Goal: Task Accomplishment & Management: Use online tool/utility

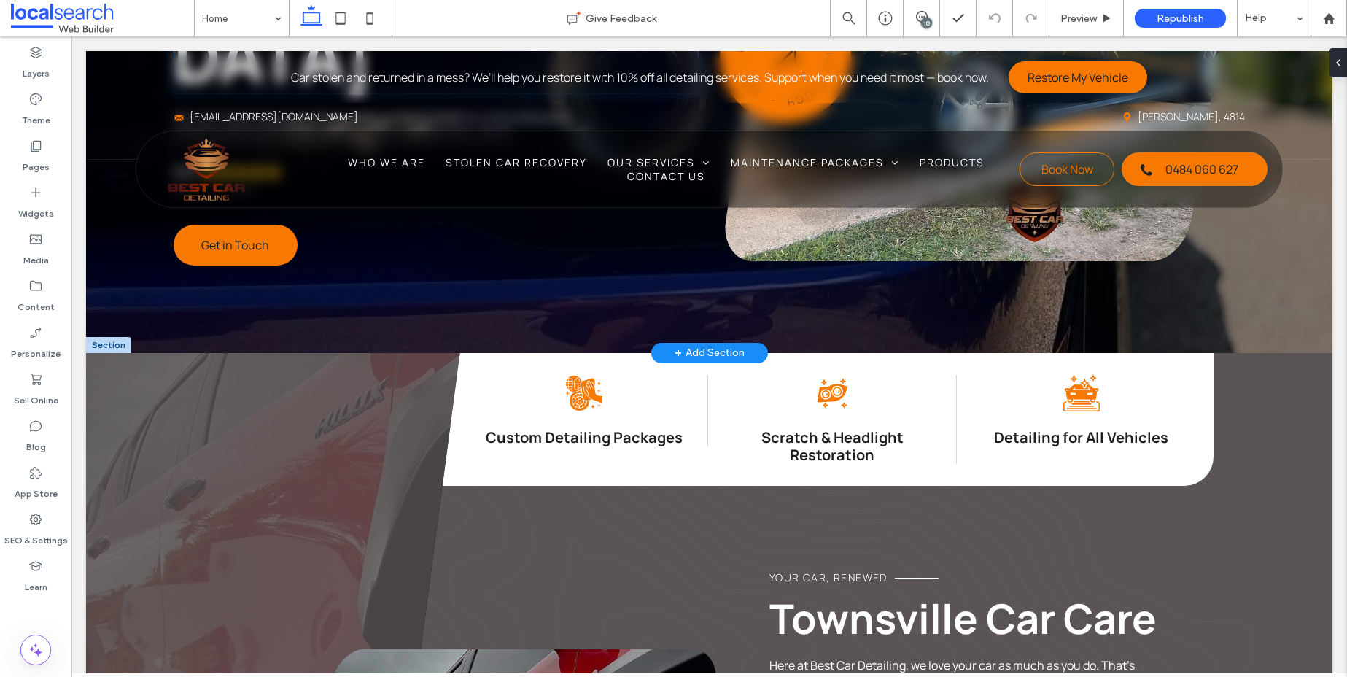
scroll to position [708, 0]
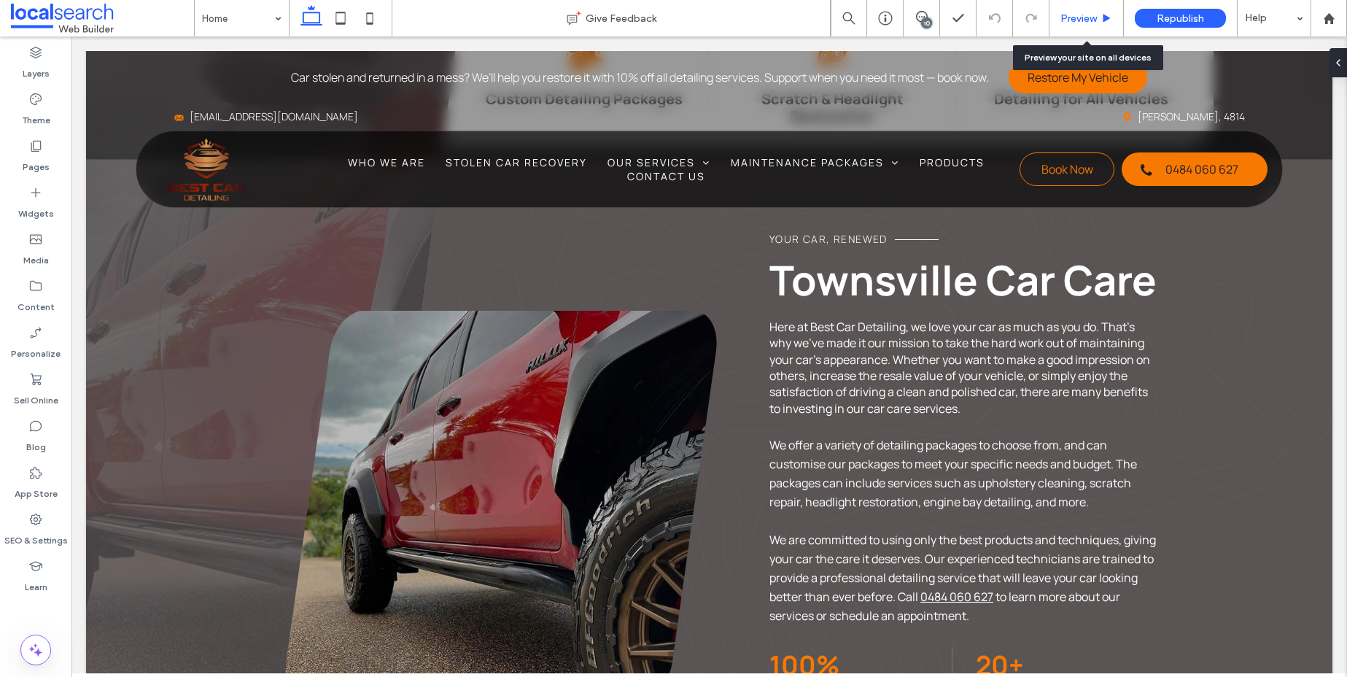
click at [1092, 10] on div "Preview" at bounding box center [1086, 18] width 74 height 36
click at [1103, 24] on div "Preview" at bounding box center [1086, 18] width 74 height 36
click at [1083, 16] on span "Preview" at bounding box center [1078, 18] width 36 height 12
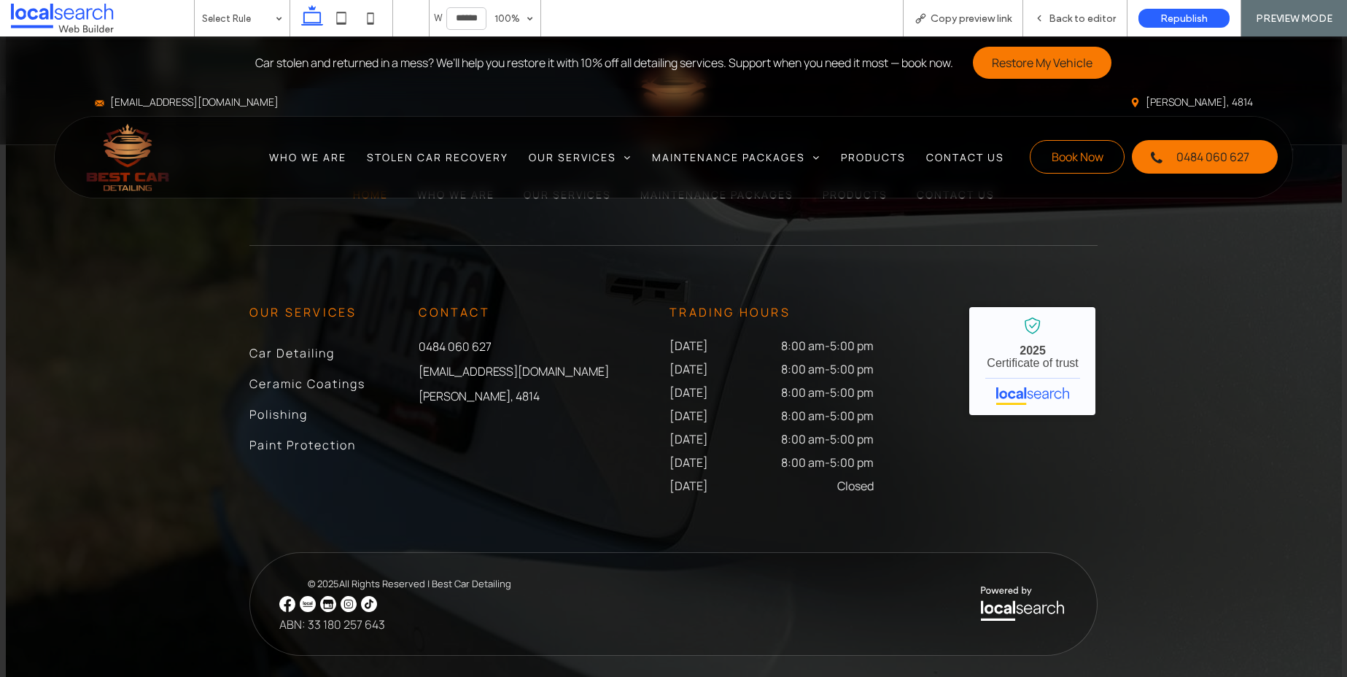
scroll to position [5719, 0]
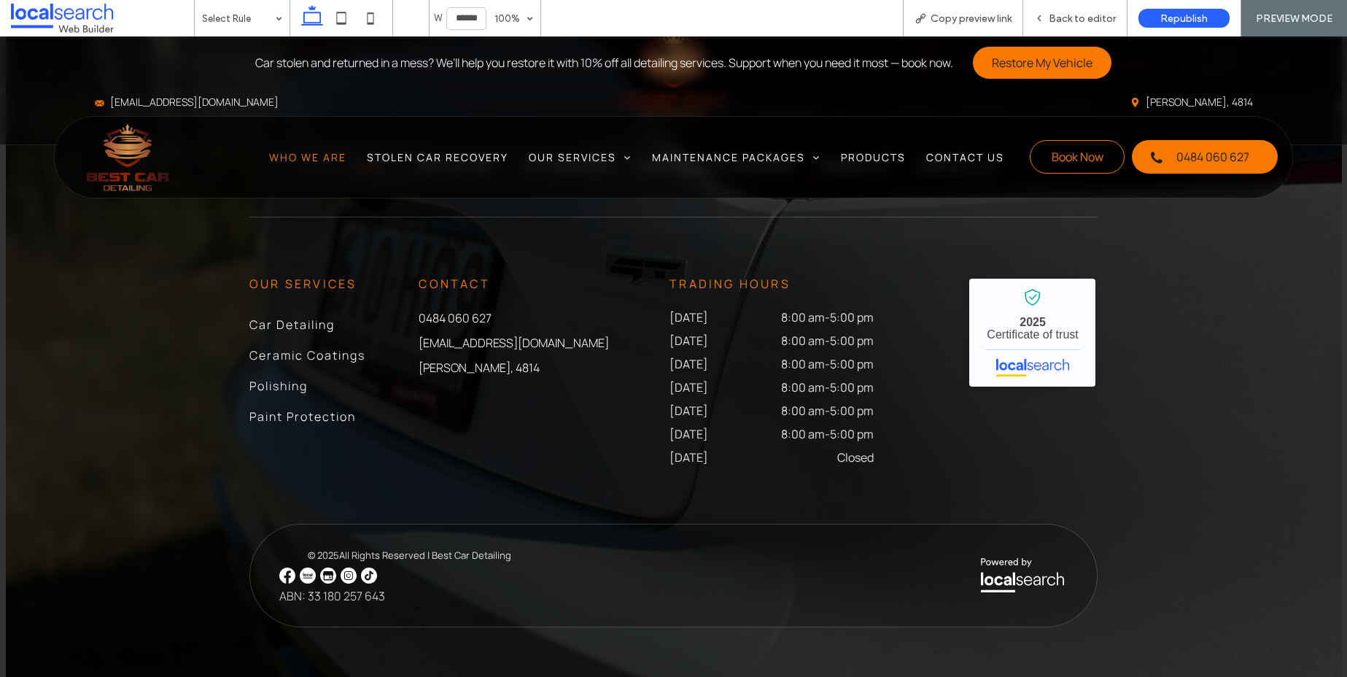
click at [309, 156] on span "Who We Are" at bounding box center [307, 157] width 77 height 14
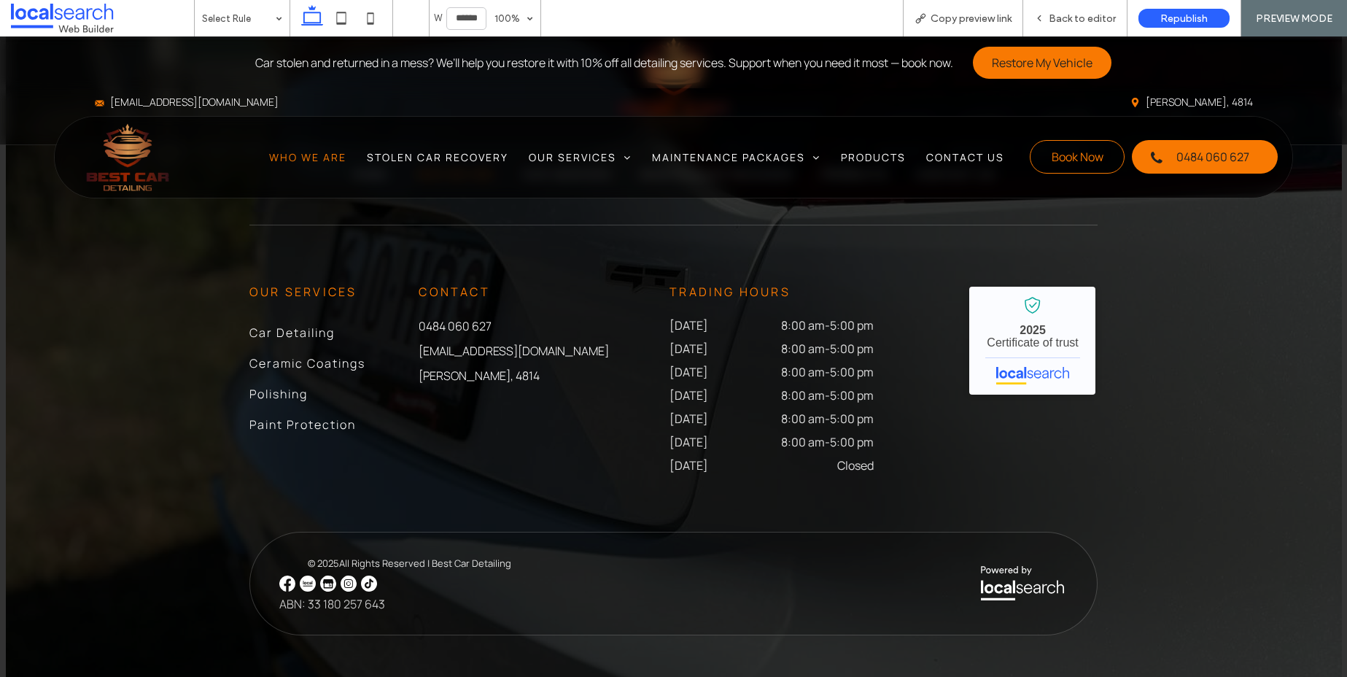
scroll to position [1112, 0]
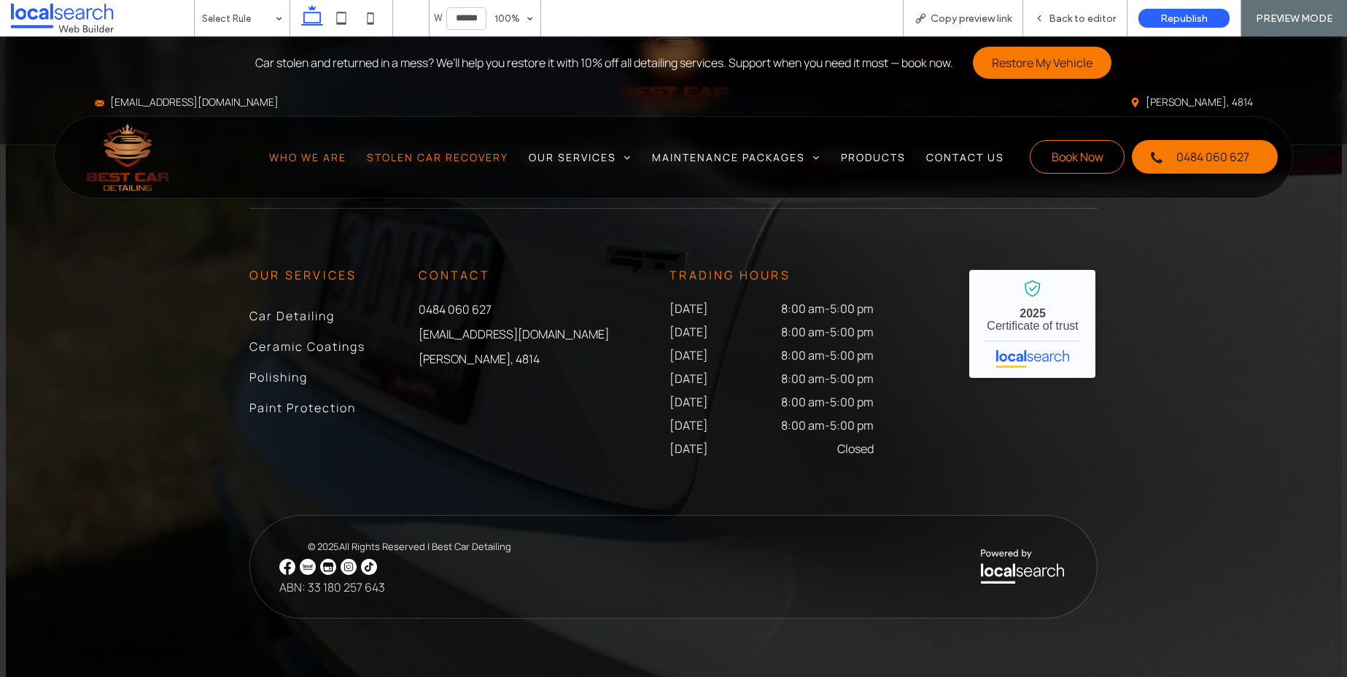
click at [379, 162] on span "Stolen Car Recovery" at bounding box center [437, 157] width 141 height 14
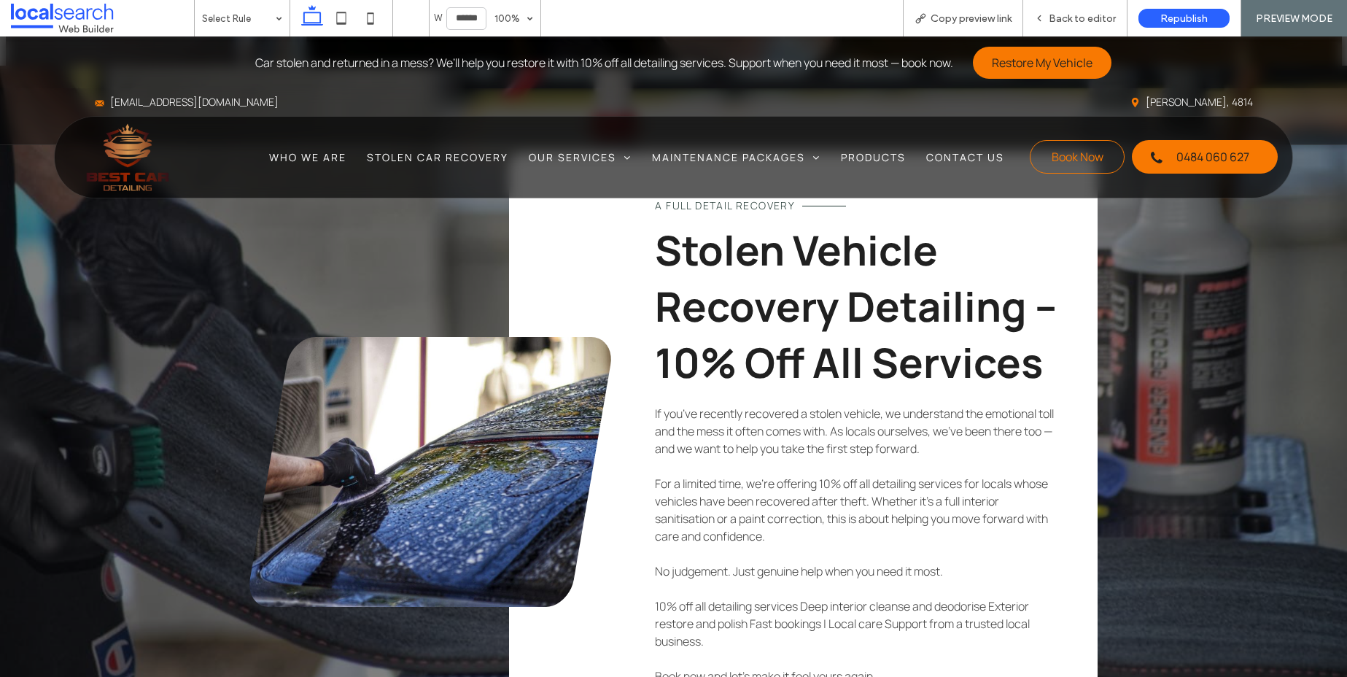
click at [561, 160] on span "Our Services" at bounding box center [580, 157] width 103 height 14
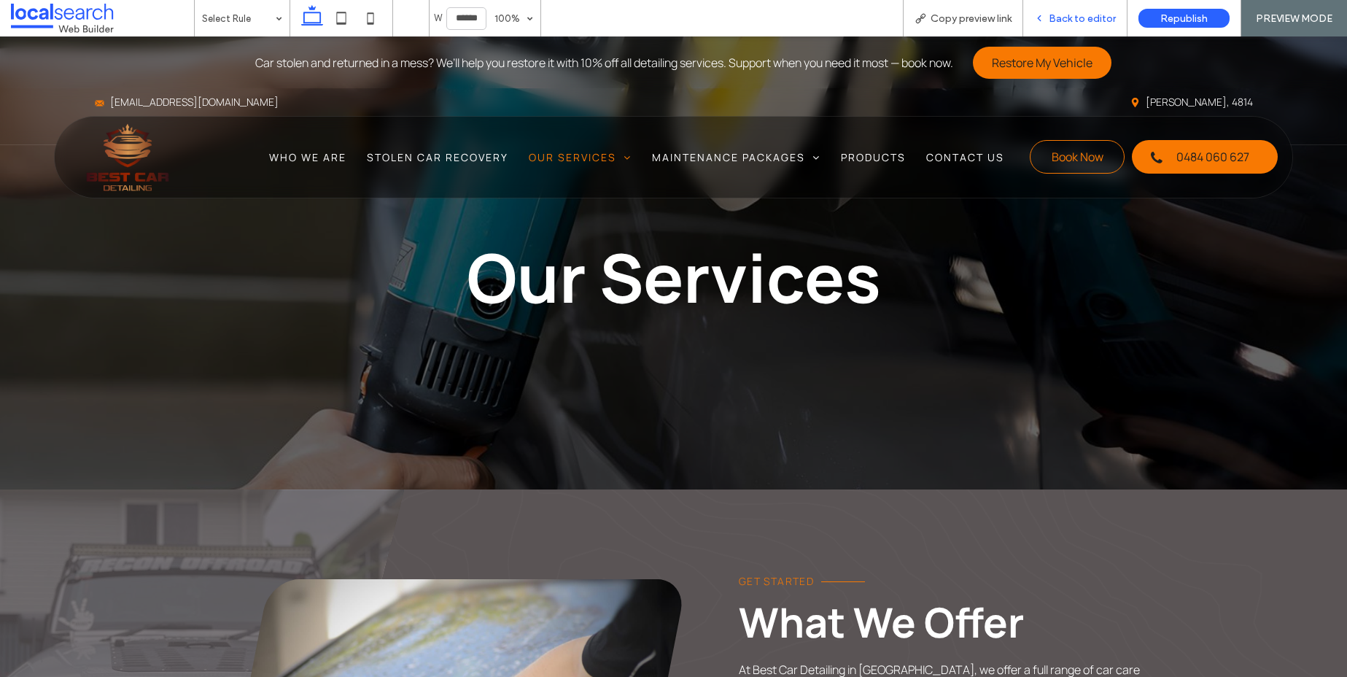
click at [1064, 19] on span "Back to editor" at bounding box center [1082, 18] width 67 height 12
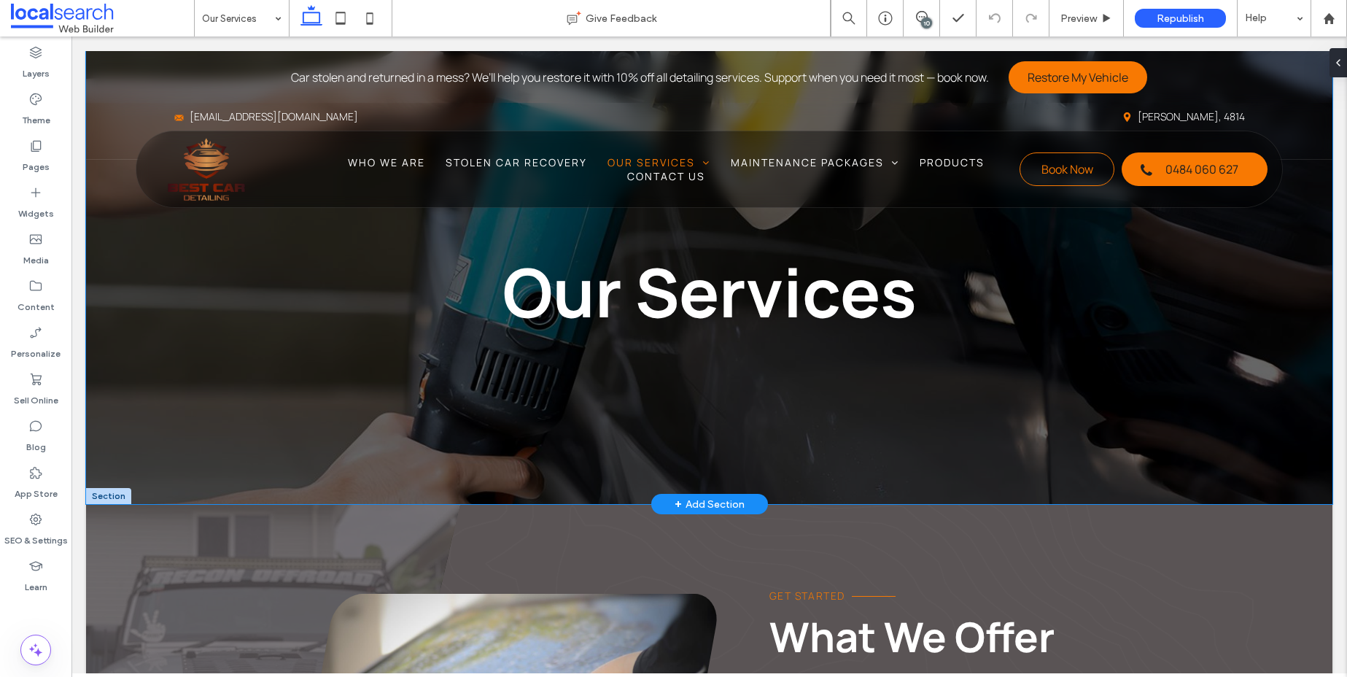
click at [206, 383] on div "Our Services" at bounding box center [709, 277] width 1246 height 453
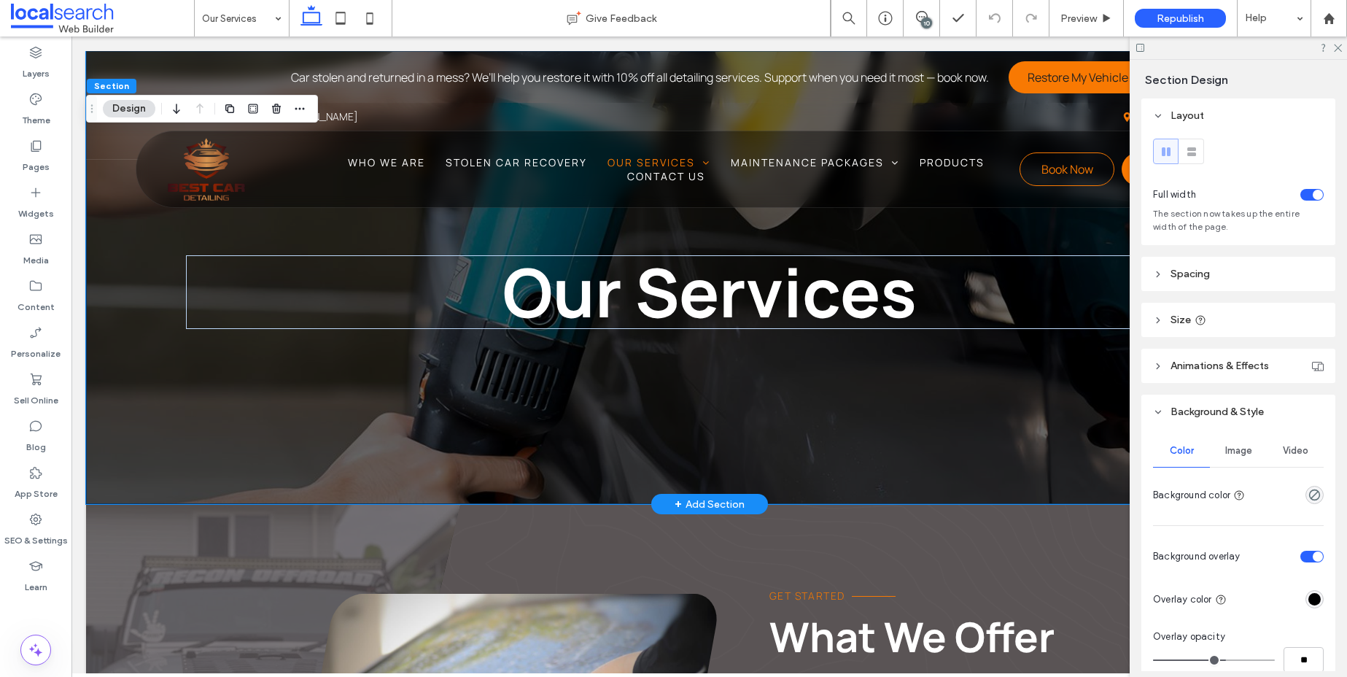
click at [187, 392] on div "Our Services" at bounding box center [709, 277] width 1246 height 453
click at [144, 420] on div "Our Services" at bounding box center [709, 277] width 1246 height 453
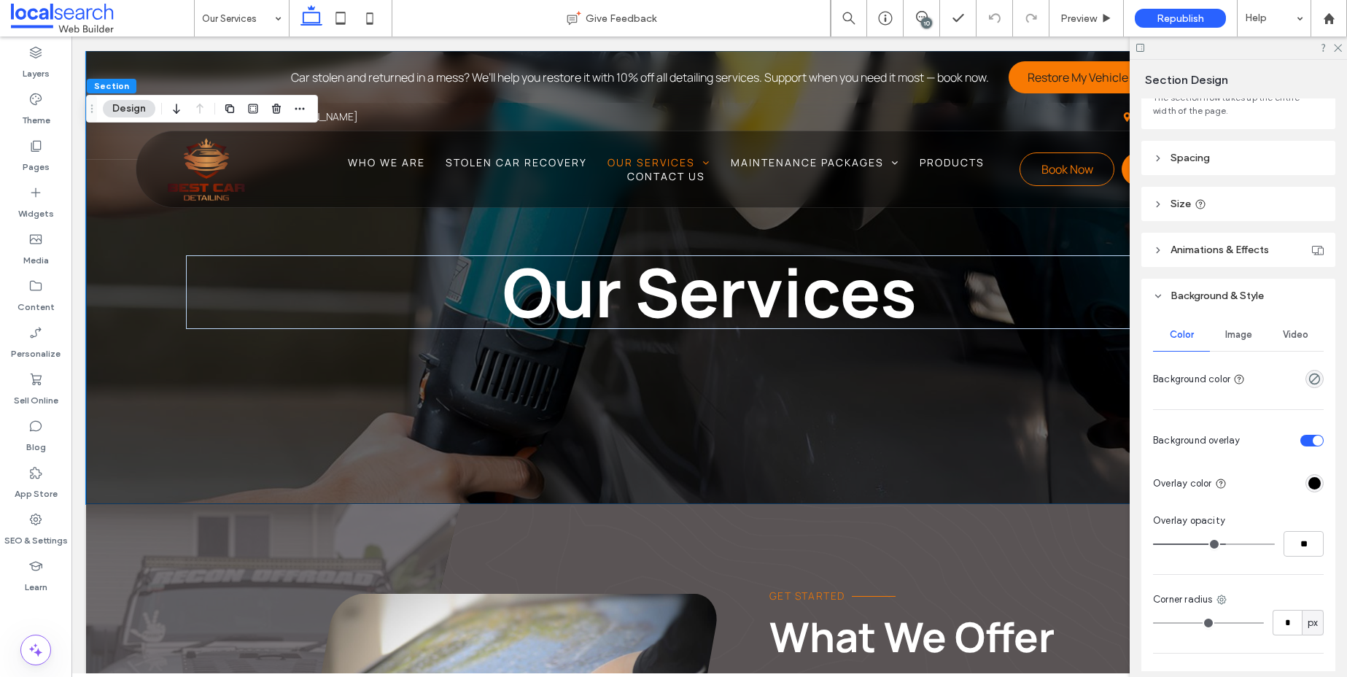
scroll to position [290, 0]
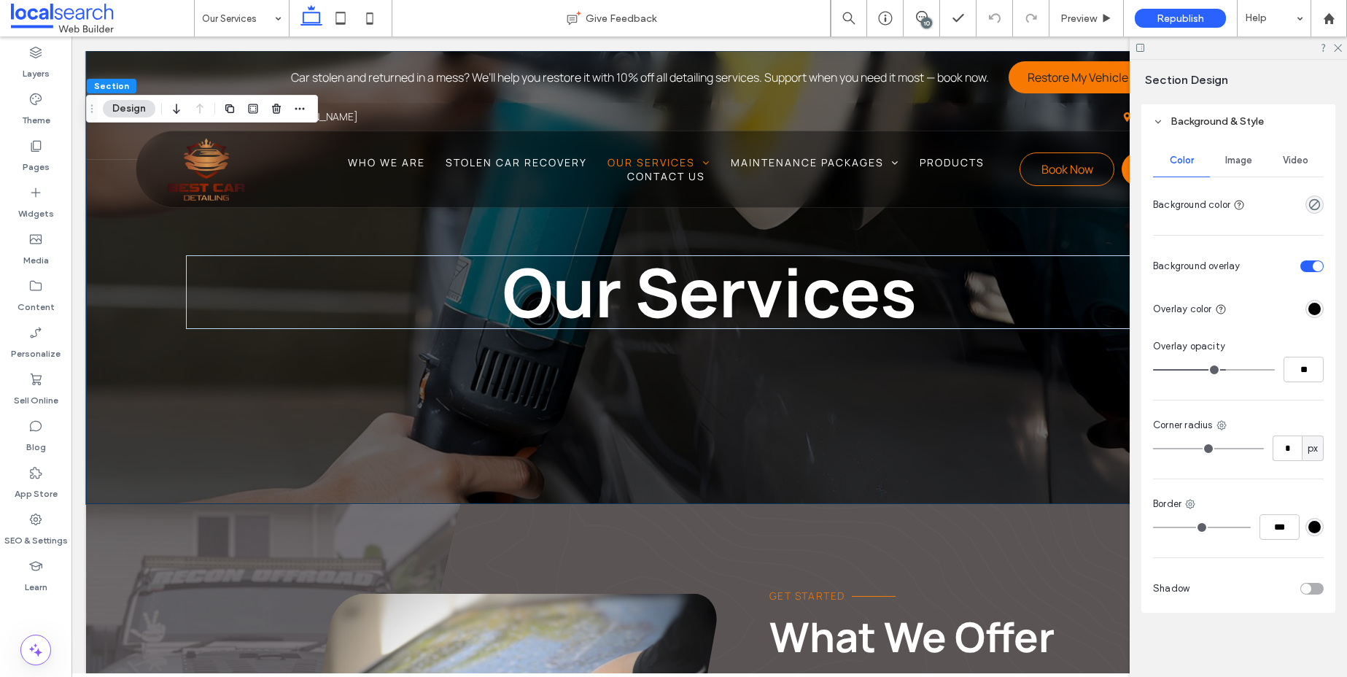
click at [1235, 158] on span "Image" at bounding box center [1238, 161] width 27 height 12
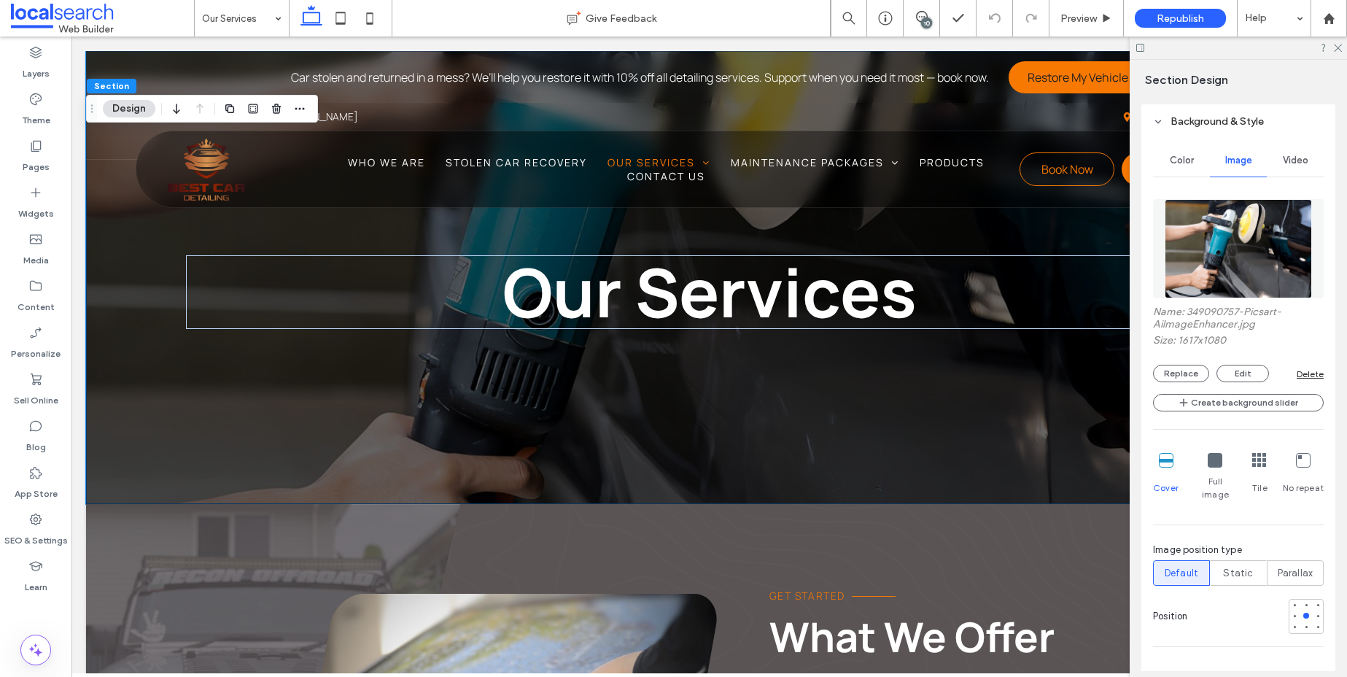
click at [1234, 248] on img at bounding box center [1238, 248] width 148 height 99
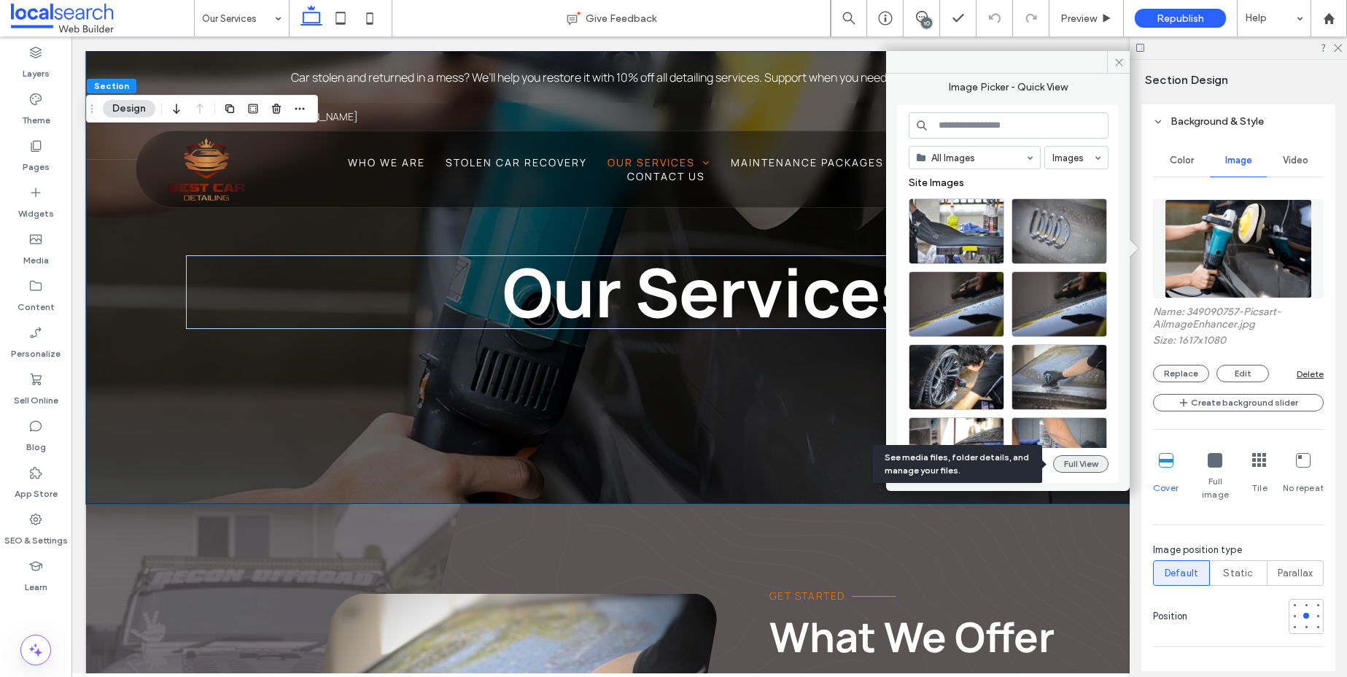
click at [1079, 464] on button "Full View" at bounding box center [1080, 463] width 55 height 17
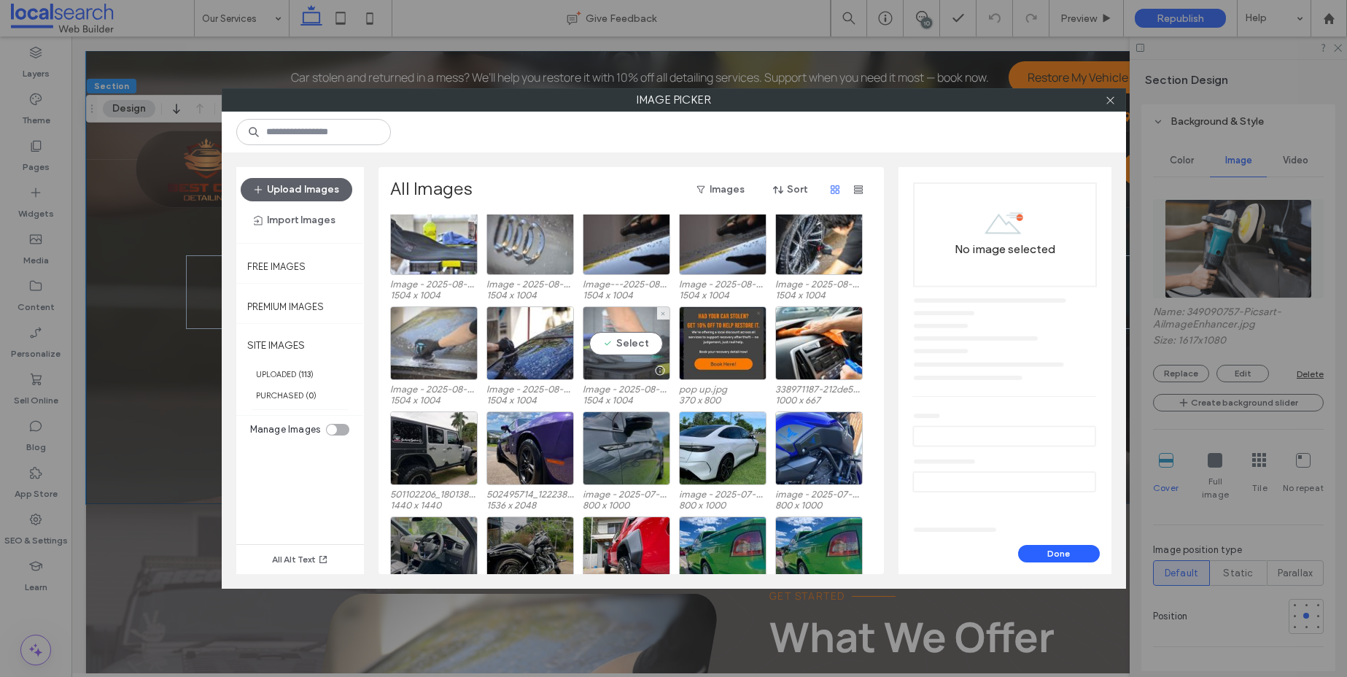
scroll to position [90, 0]
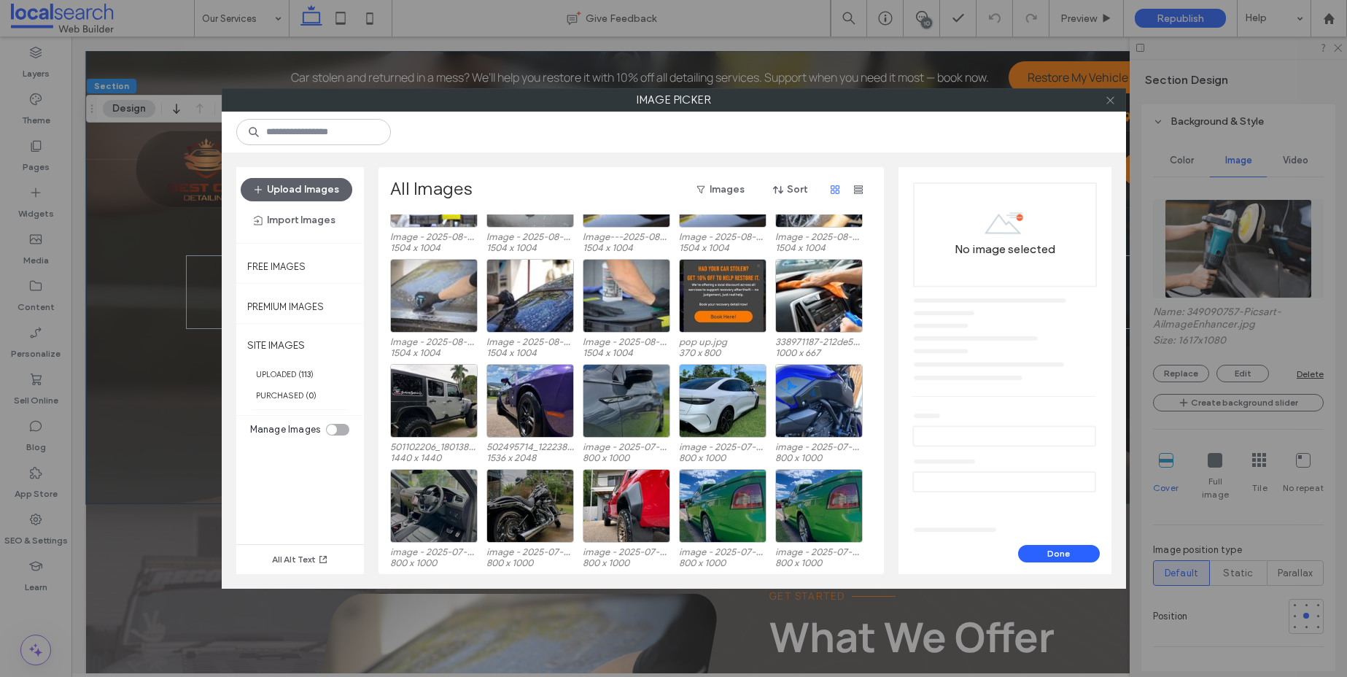
click at [1113, 101] on icon at bounding box center [1110, 100] width 11 height 11
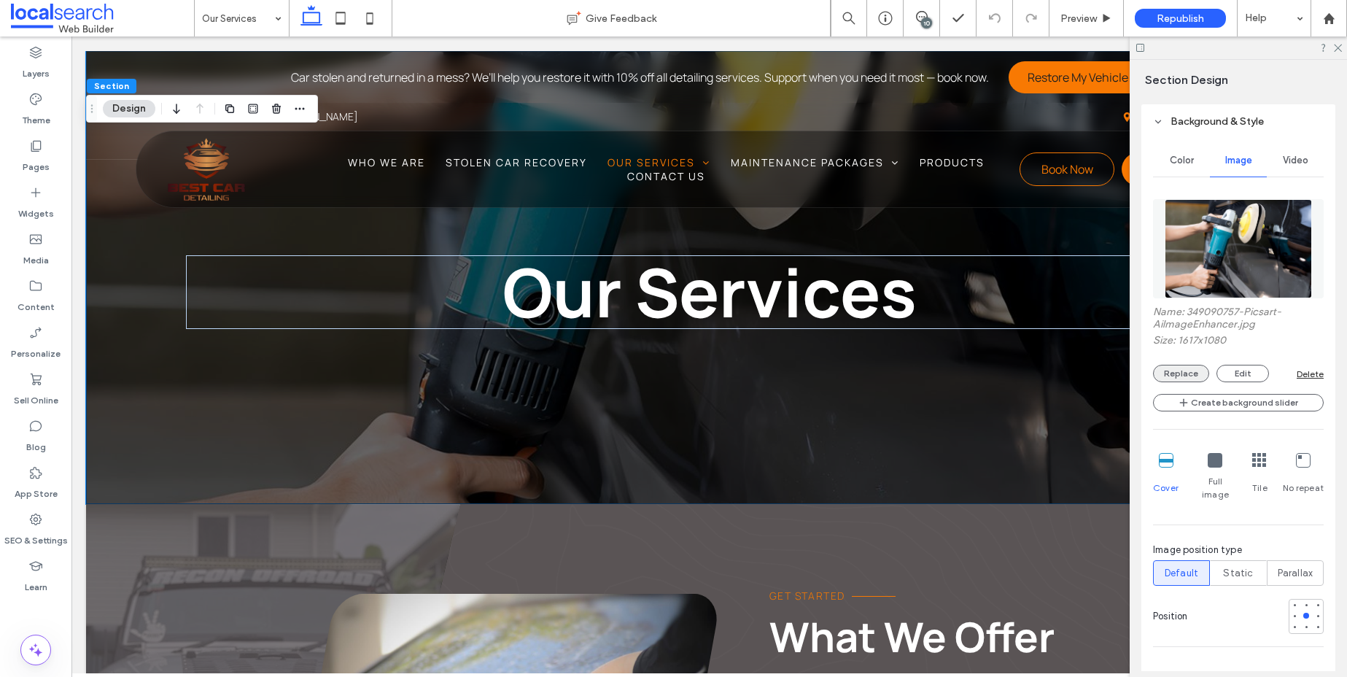
click at [1200, 375] on button "Replace" at bounding box center [1181, 373] width 56 height 17
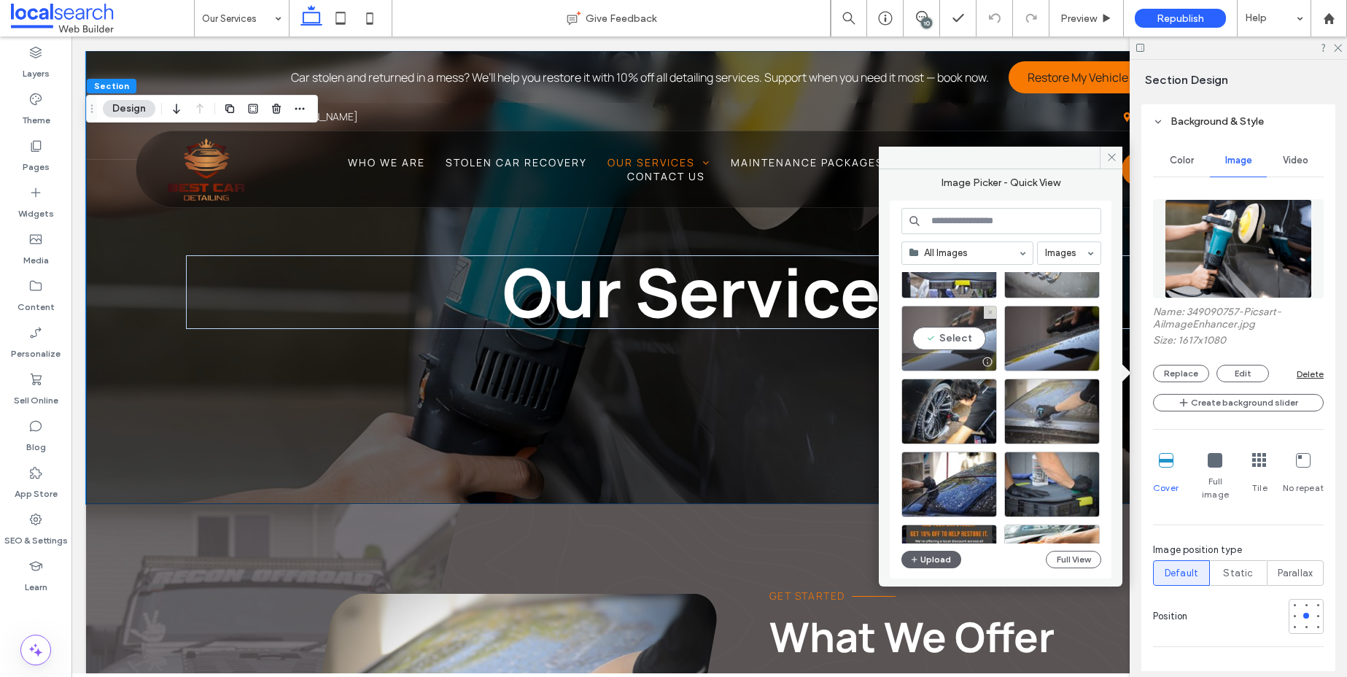
scroll to position [128, 0]
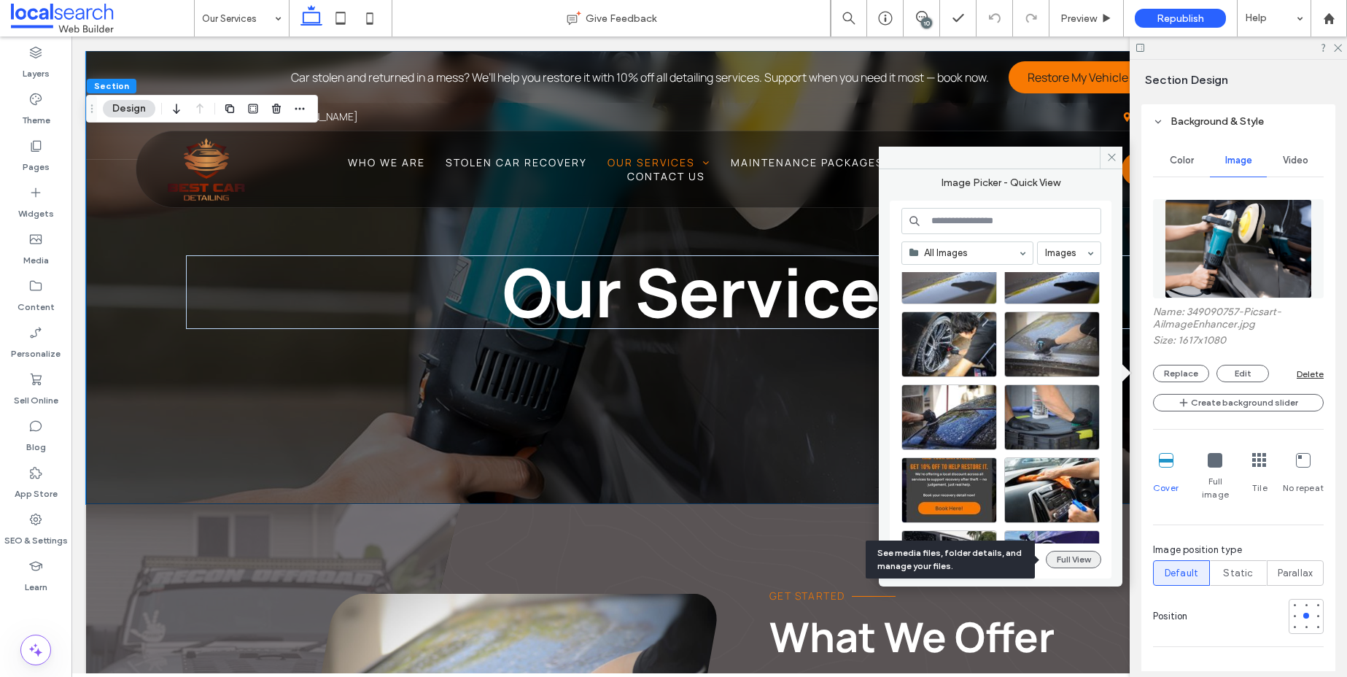
click at [1083, 559] on button "Full View" at bounding box center [1073, 559] width 55 height 17
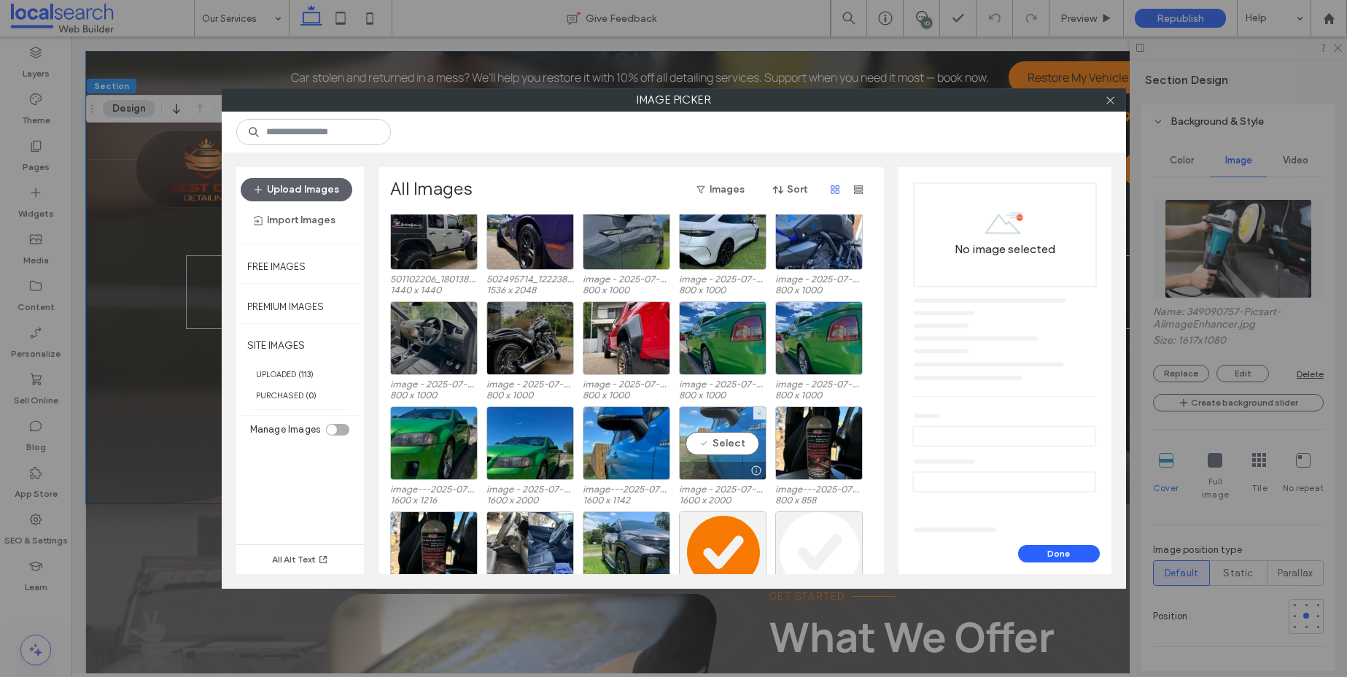
scroll to position [576, 0]
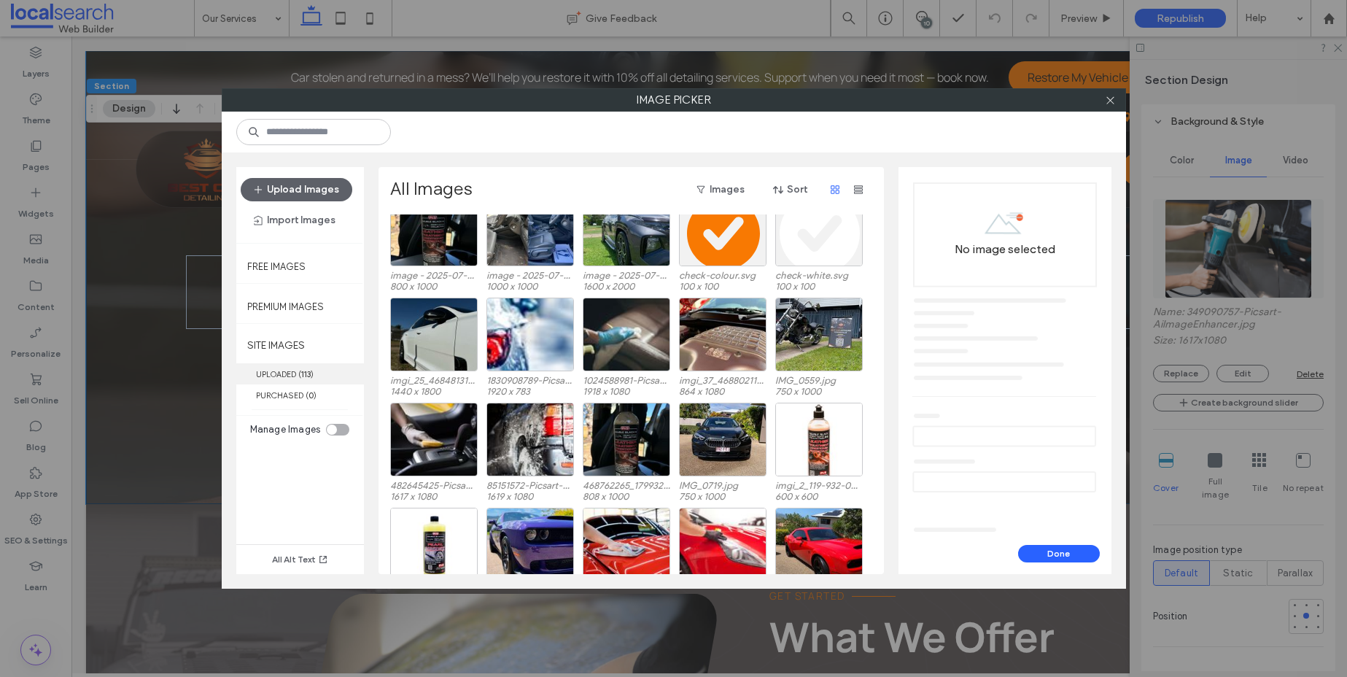
click at [311, 366] on label "UPLOADED ( 113 )" at bounding box center [300, 373] width 128 height 21
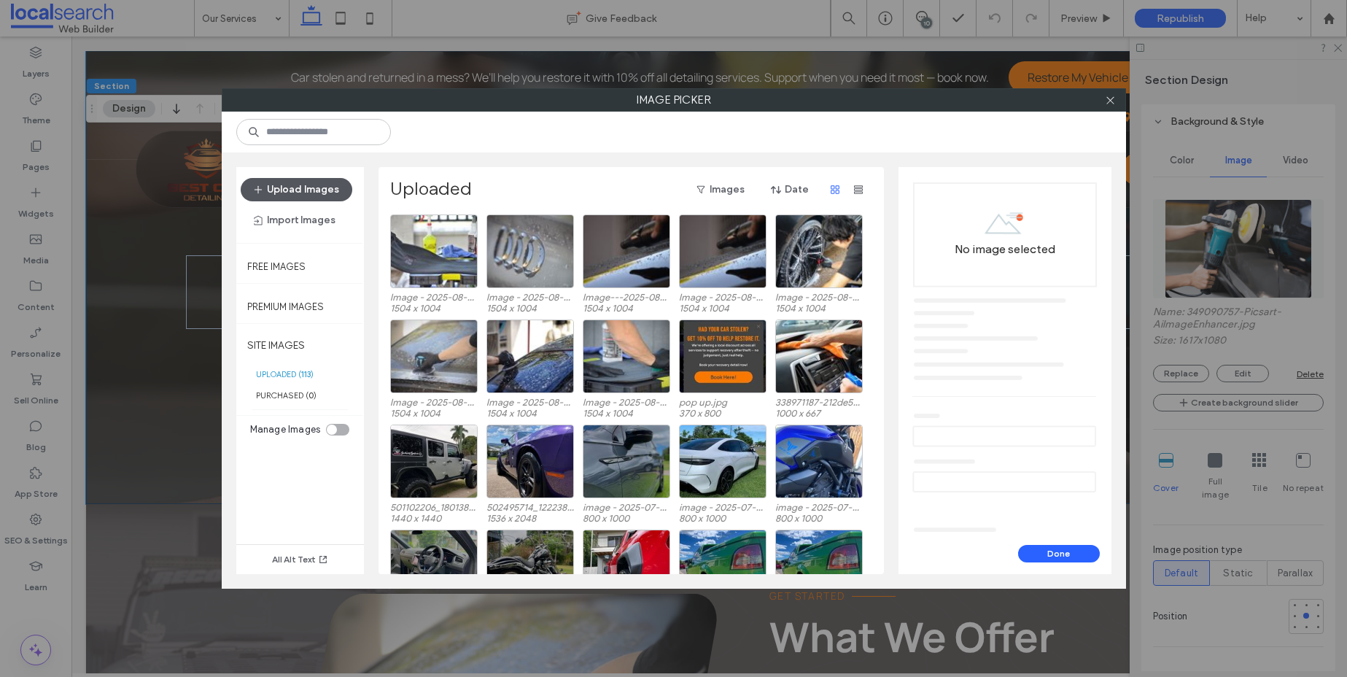
click at [330, 191] on button "Upload Images" at bounding box center [297, 189] width 112 height 23
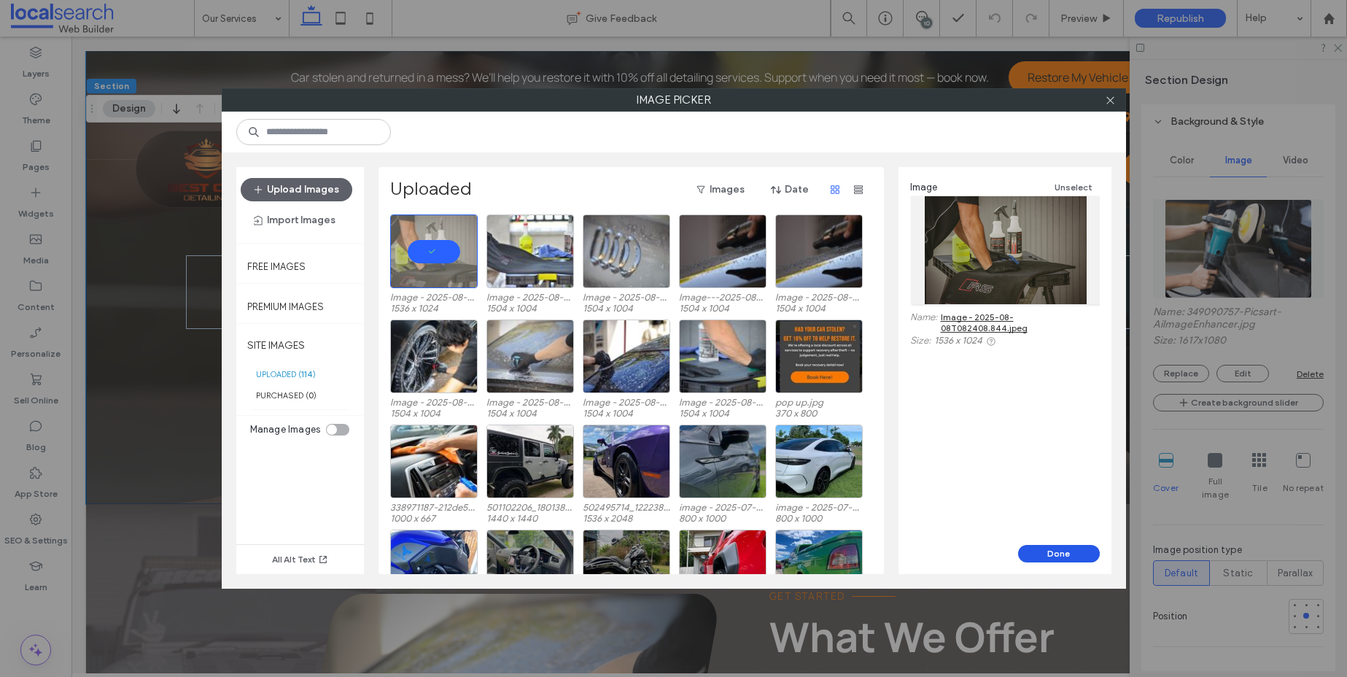
drag, startPoint x: 1073, startPoint y: 553, endPoint x: 1050, endPoint y: 443, distance: 112.5
click at [1073, 553] on button "Done" at bounding box center [1059, 553] width 82 height 17
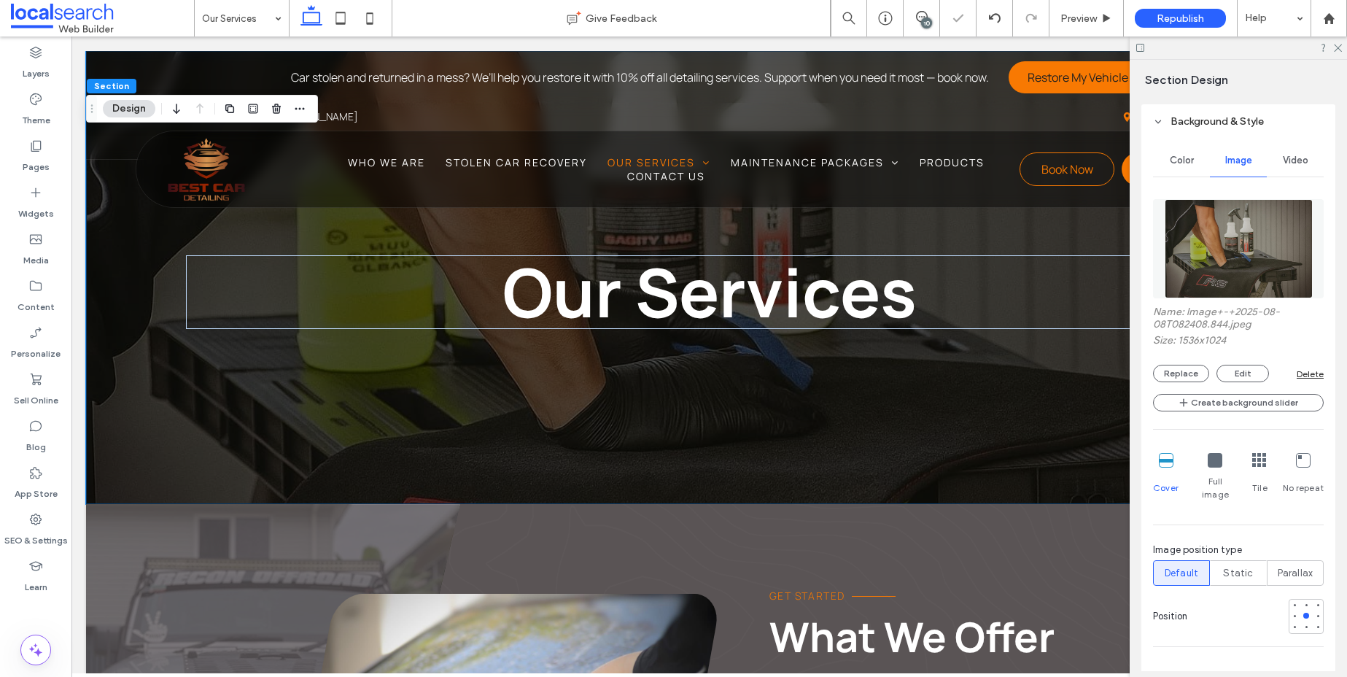
click at [1199, 262] on img at bounding box center [1238, 248] width 148 height 99
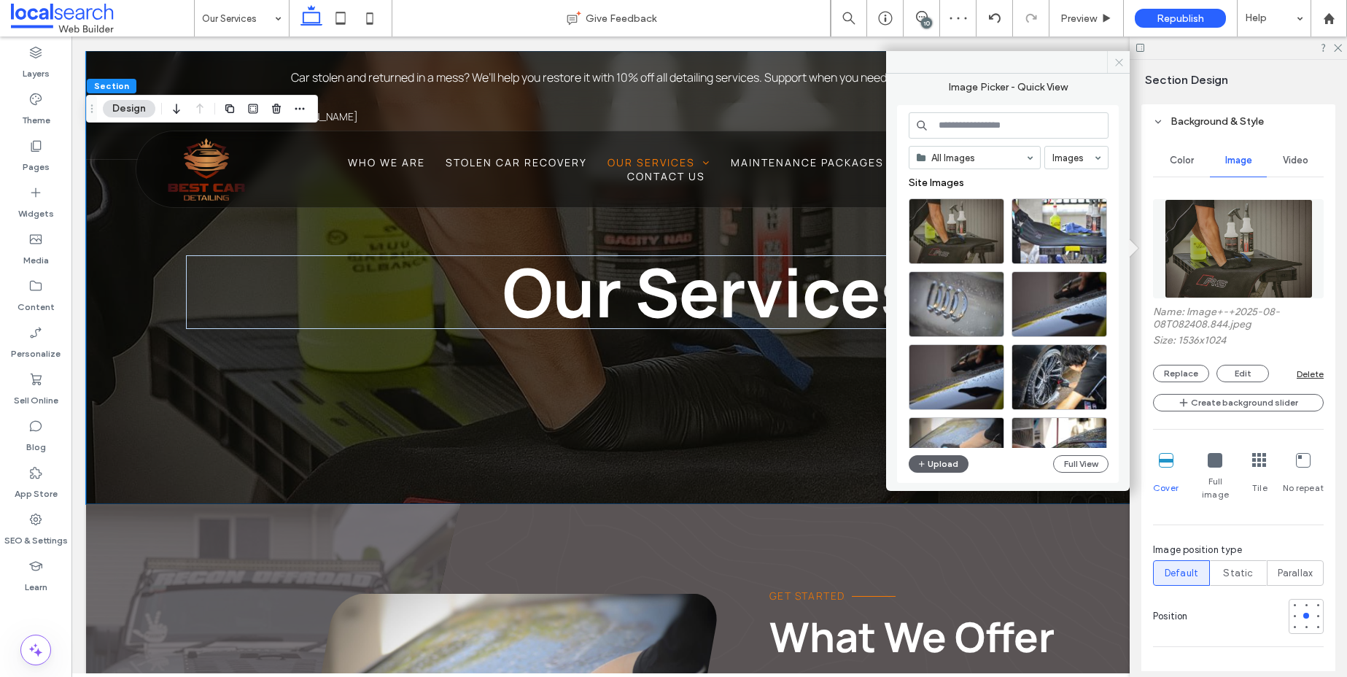
click at [1121, 58] on icon at bounding box center [1118, 62] width 11 height 11
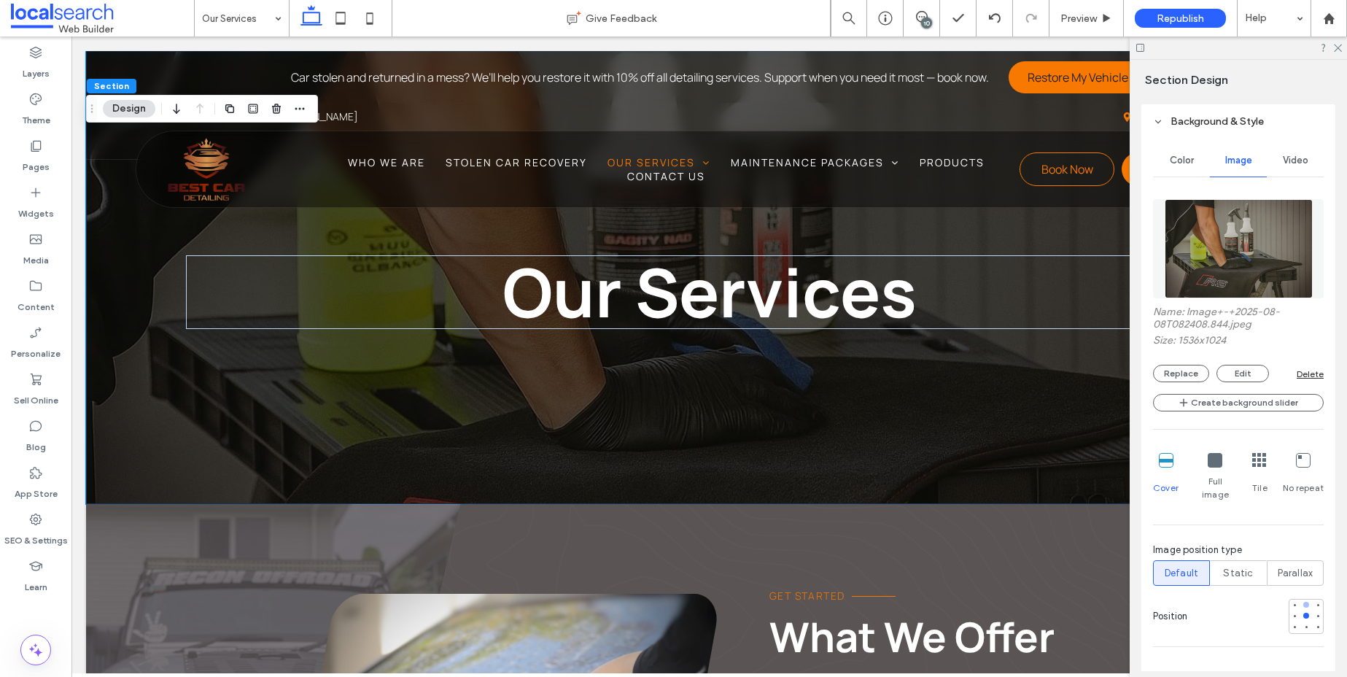
click at [1303, 602] on div at bounding box center [1306, 605] width 6 height 6
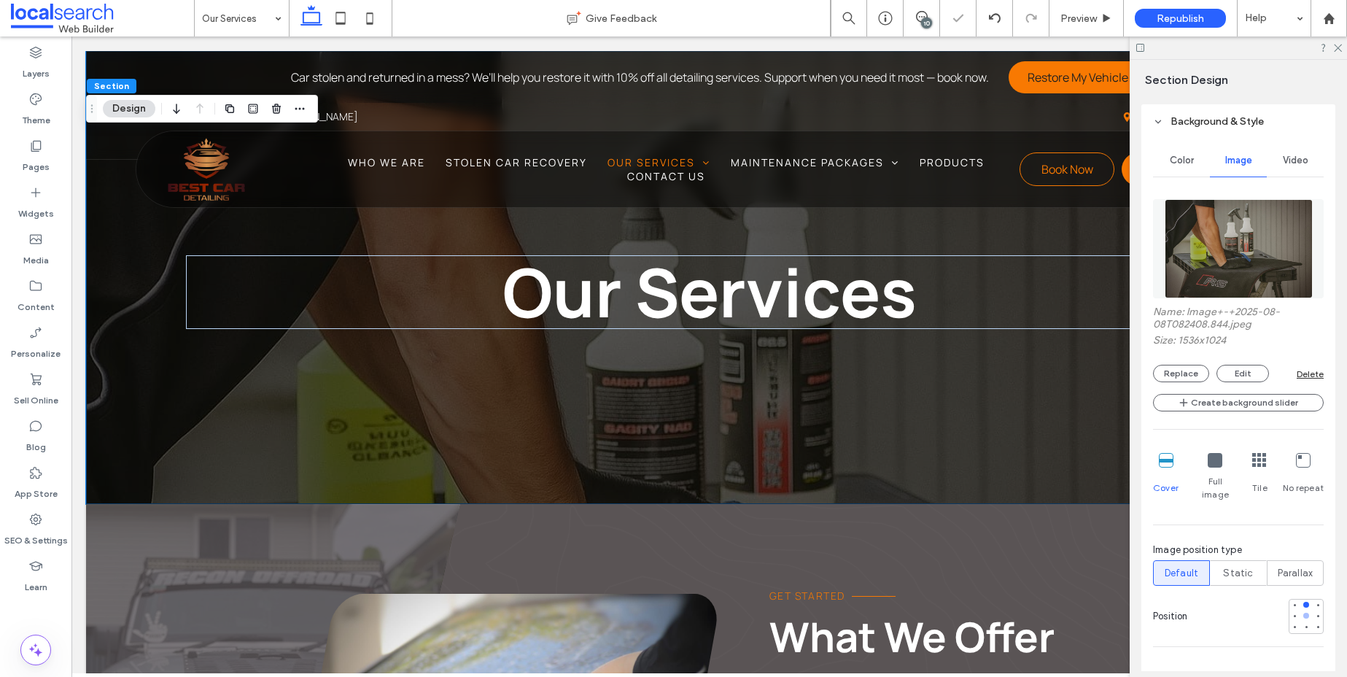
click at [1303, 612] on div at bounding box center [1306, 615] width 6 height 6
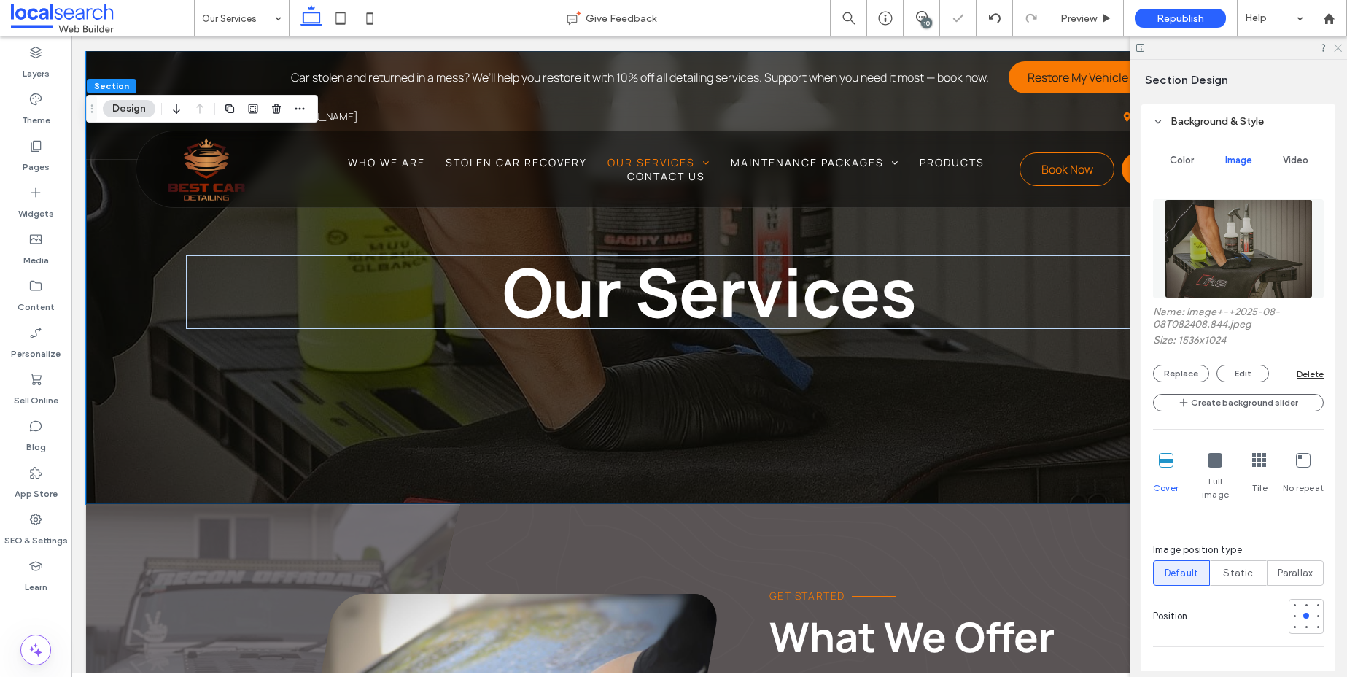
click at [1339, 50] on icon at bounding box center [1336, 46] width 9 height 9
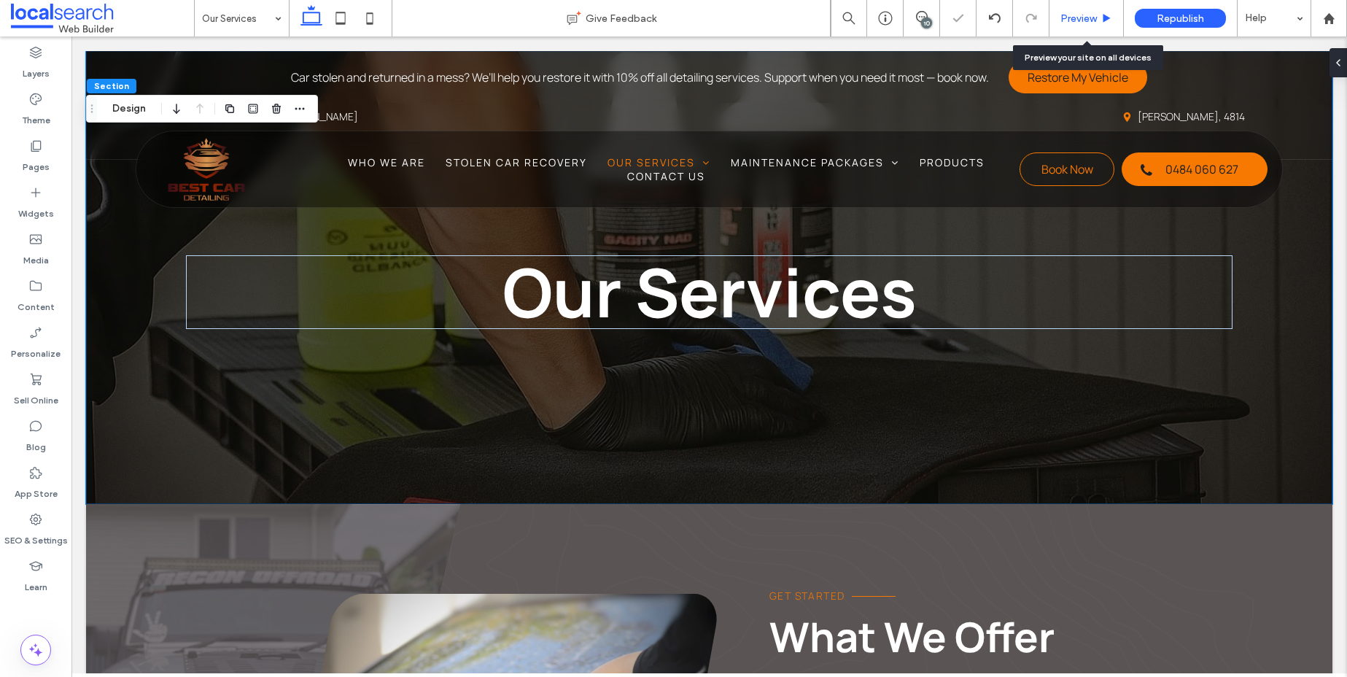
click at [1092, 12] on span "Preview" at bounding box center [1078, 18] width 36 height 12
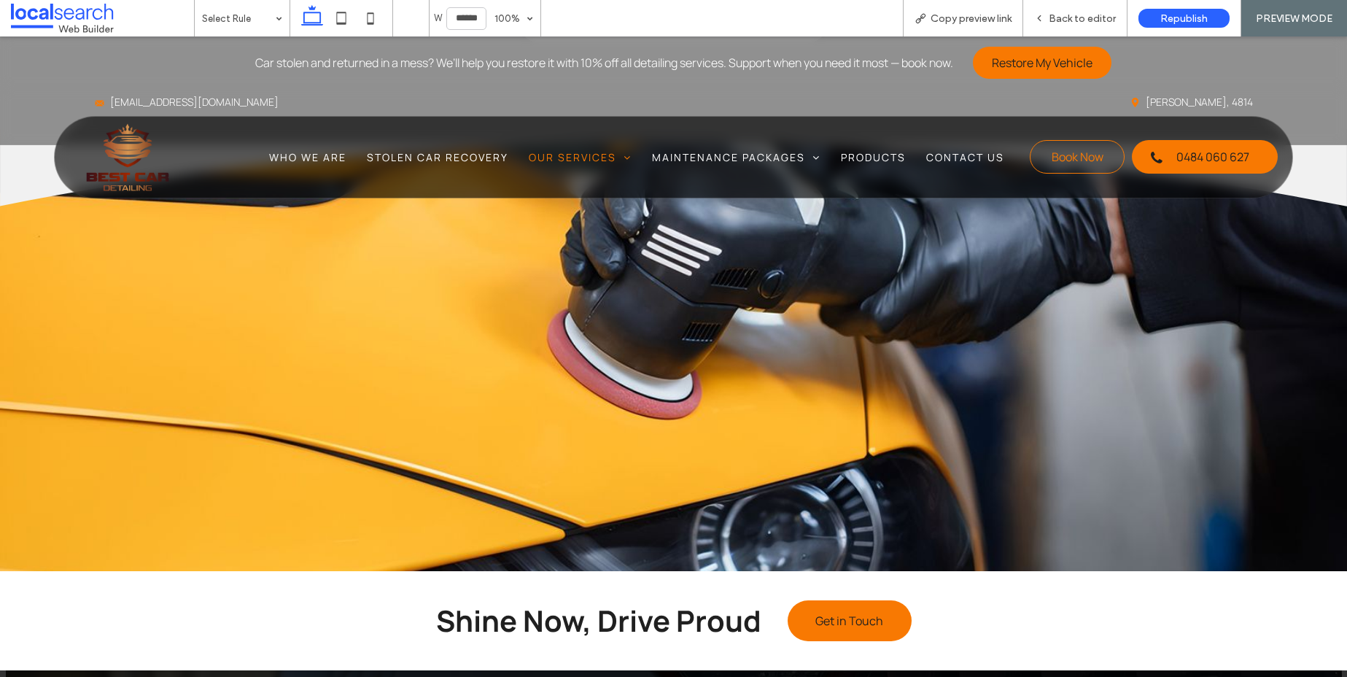
scroll to position [1805, 0]
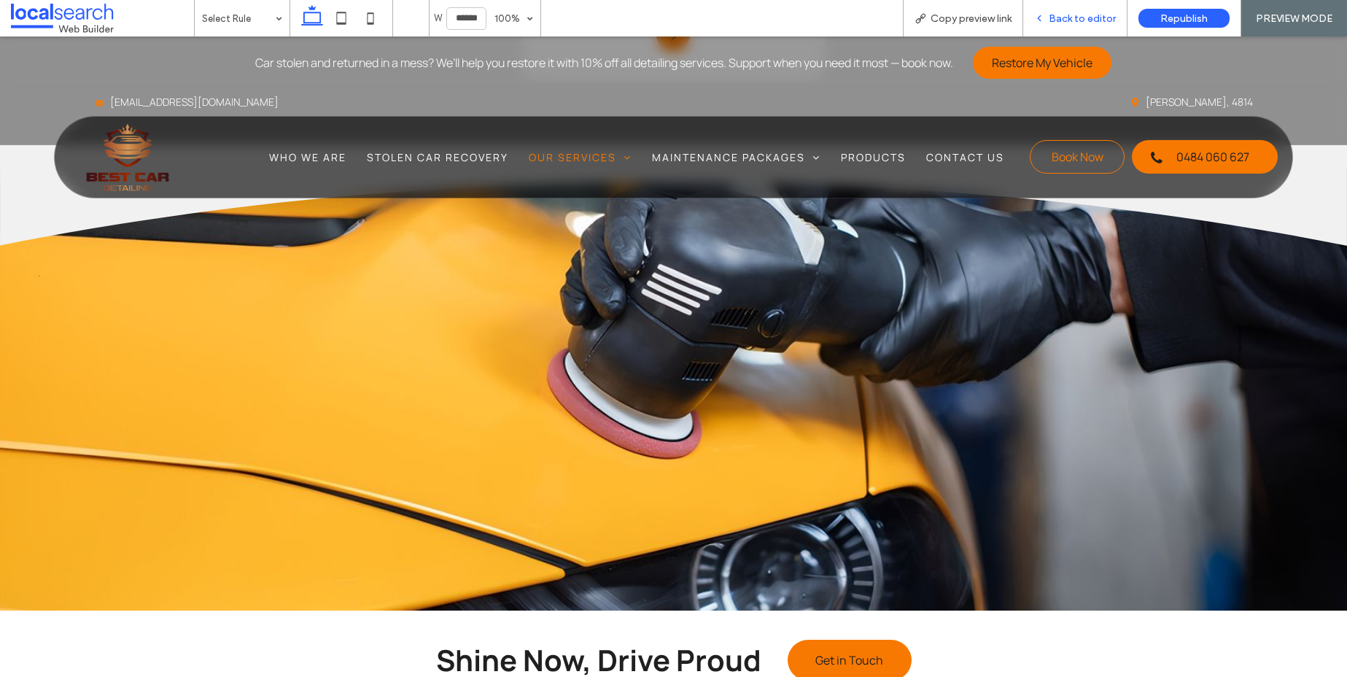
click at [1073, 15] on span "Back to editor" at bounding box center [1082, 18] width 67 height 12
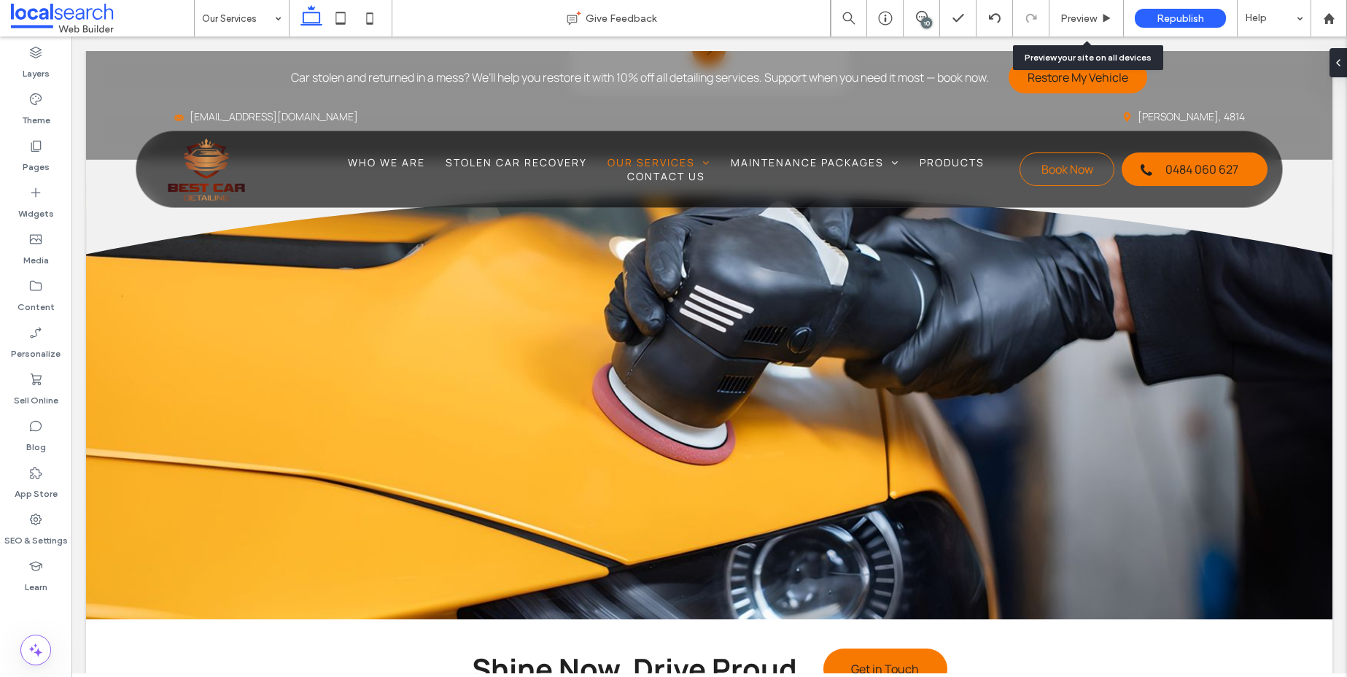
scroll to position [1822, 0]
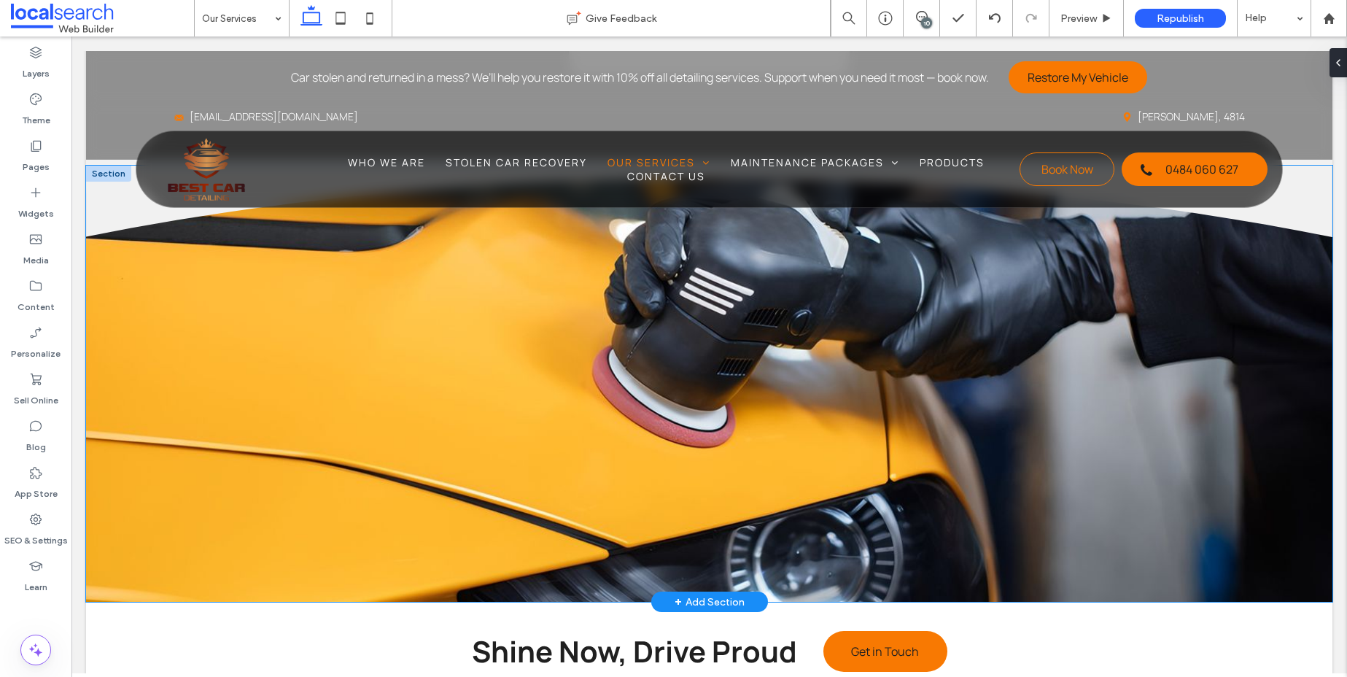
click at [791, 388] on div "Divider Icon" at bounding box center [709, 384] width 1246 height 436
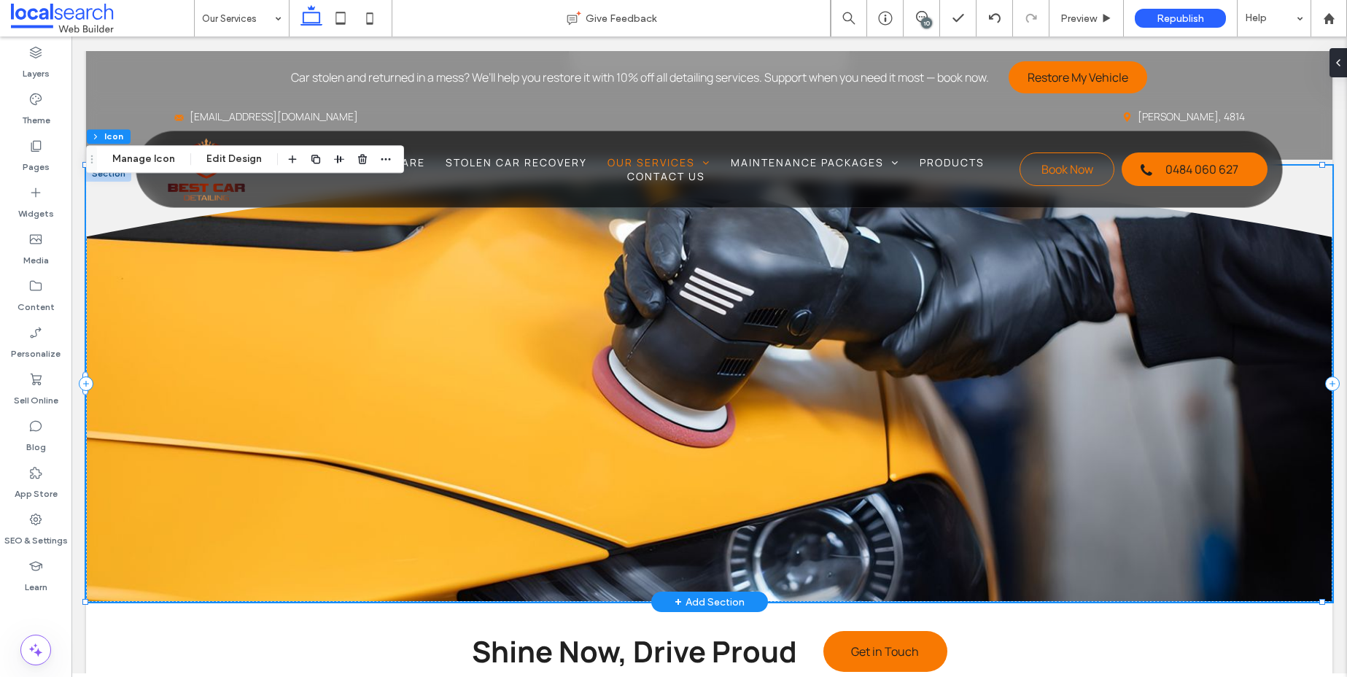
click at [236, 372] on div "Divider Icon" at bounding box center [709, 384] width 1246 height 436
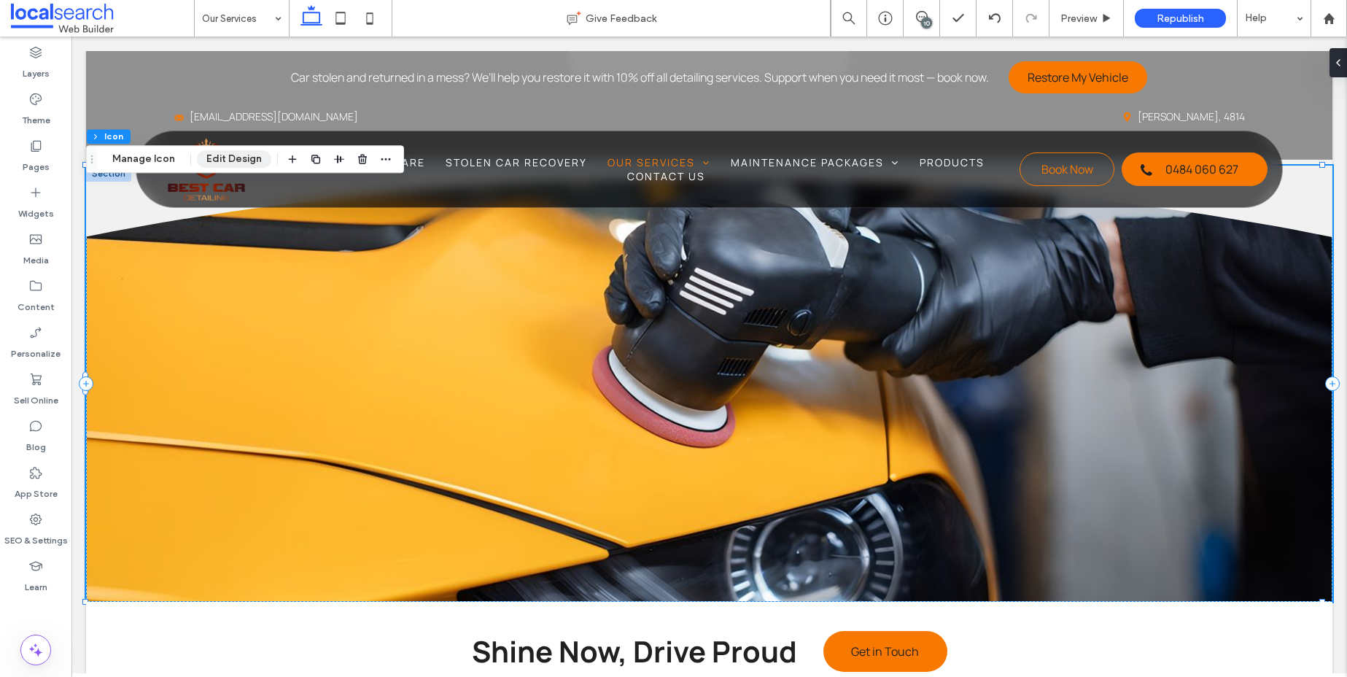
click at [245, 166] on button "Edit Design" at bounding box center [234, 158] width 74 height 17
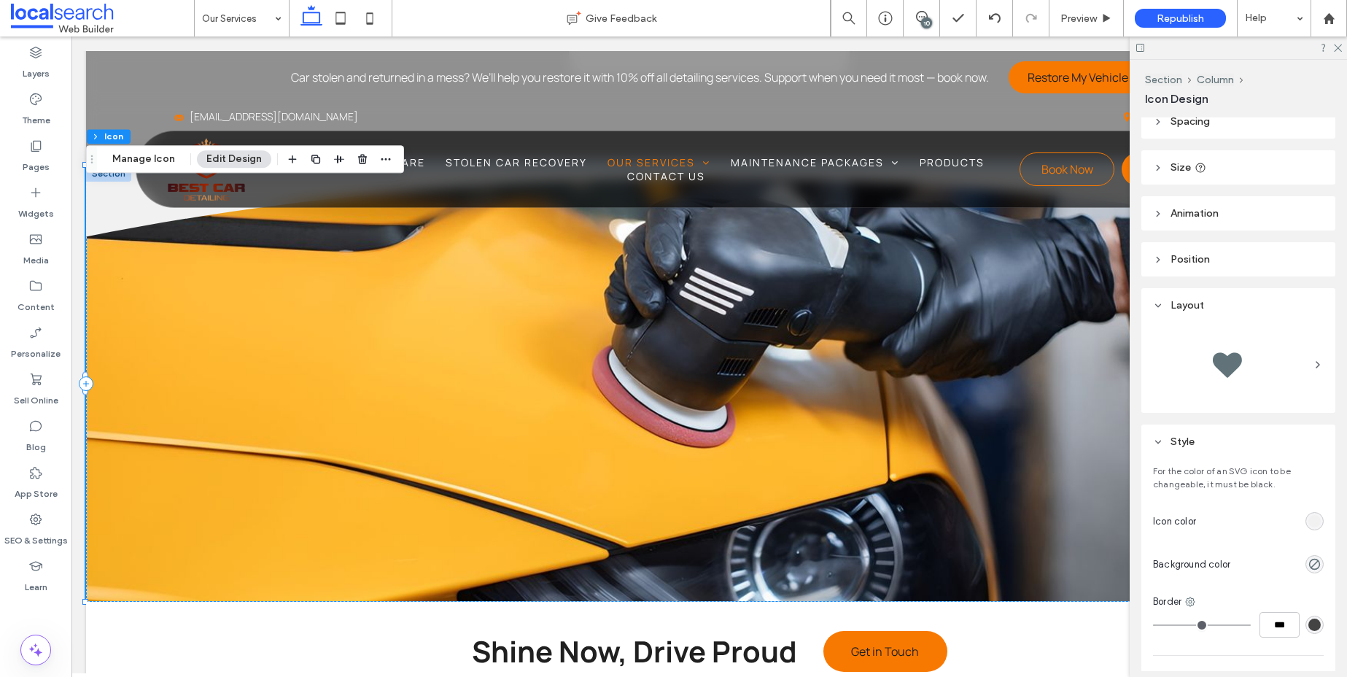
scroll to position [327, 0]
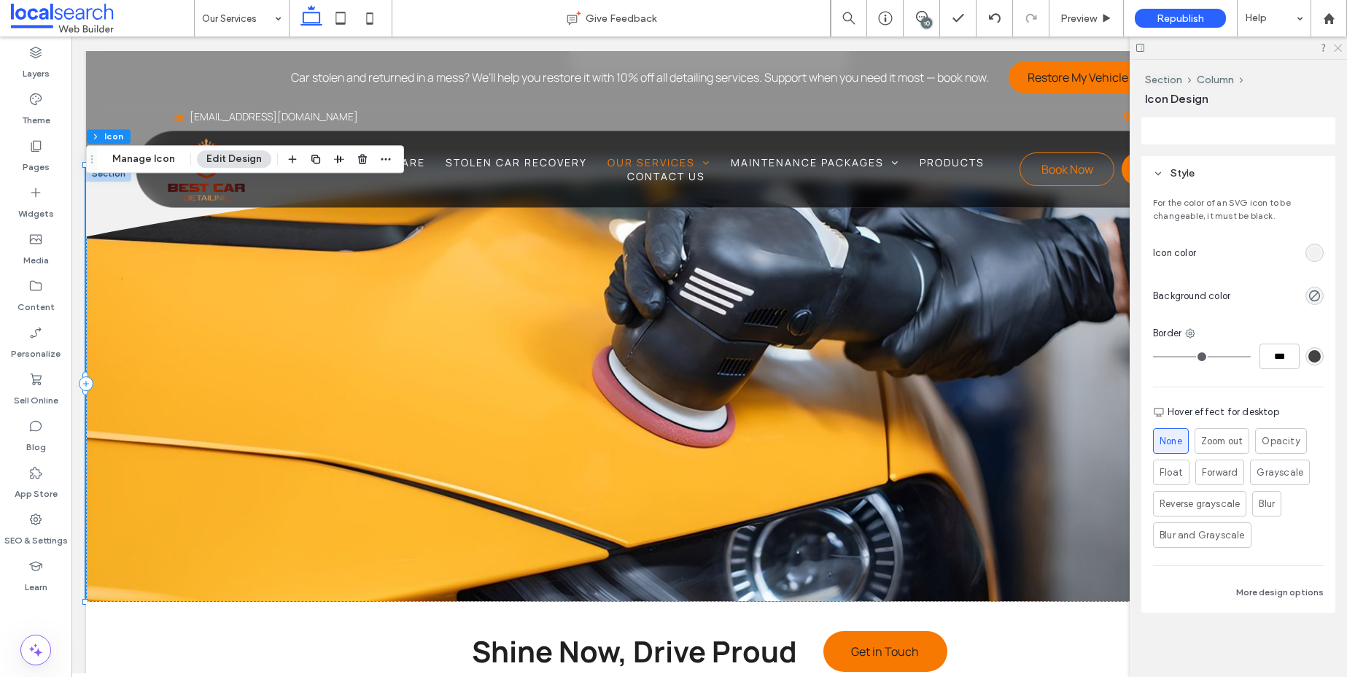
click at [1339, 47] on use at bounding box center [1338, 48] width 8 height 8
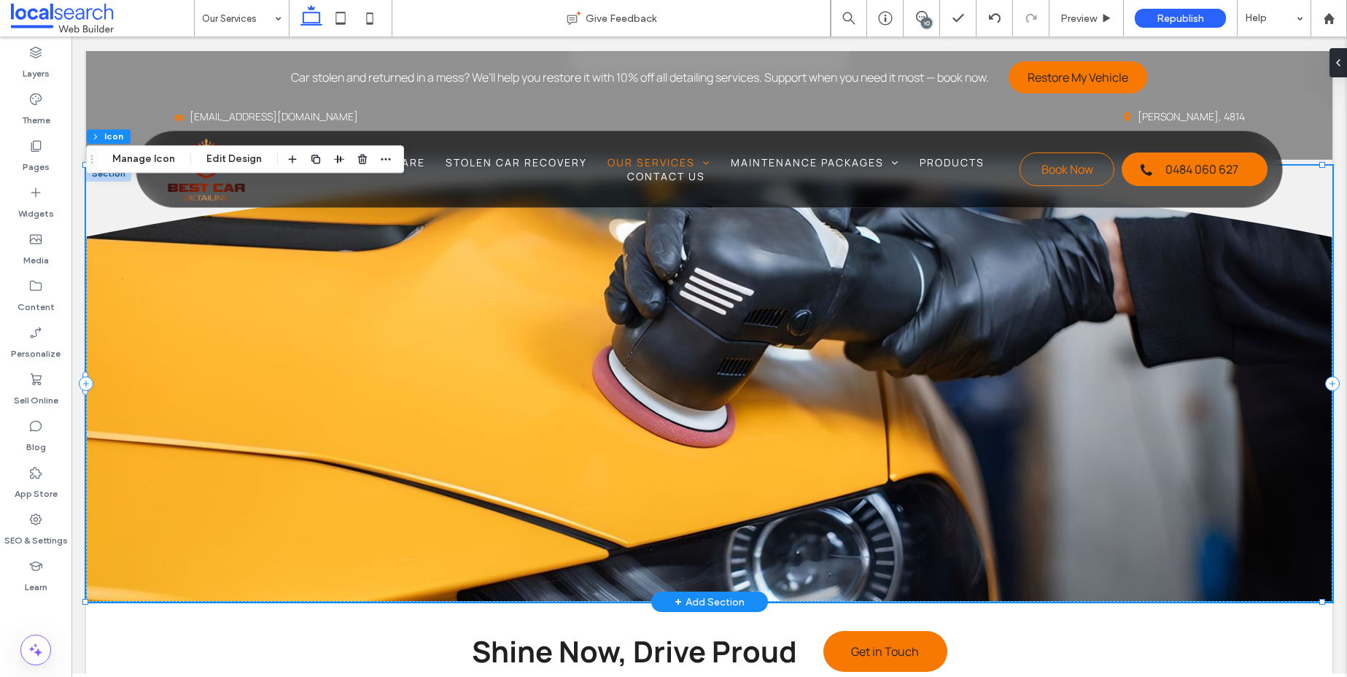
click at [89, 292] on div "Divider Icon" at bounding box center [709, 384] width 1246 height 436
click at [437, 381] on div "Divider Icon" at bounding box center [709, 384] width 1246 height 436
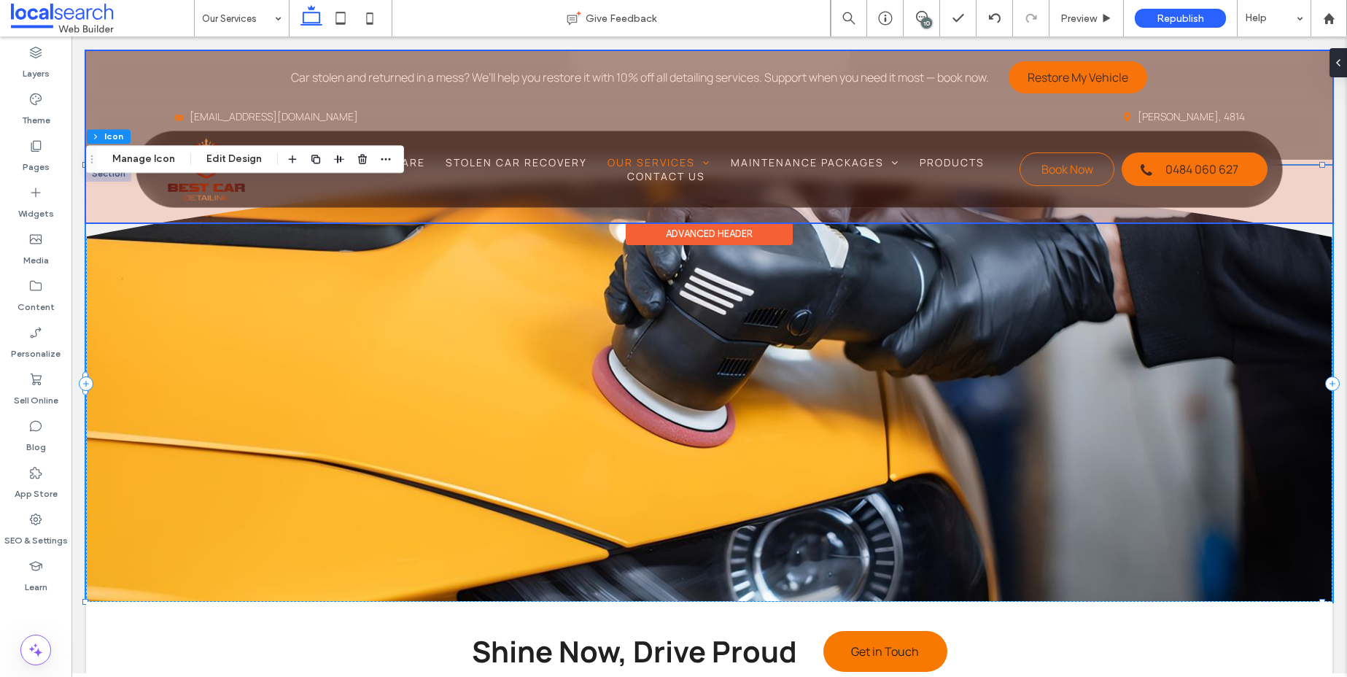
click at [130, 222] on div "Advanced Header" at bounding box center [709, 222] width 1246 height 1
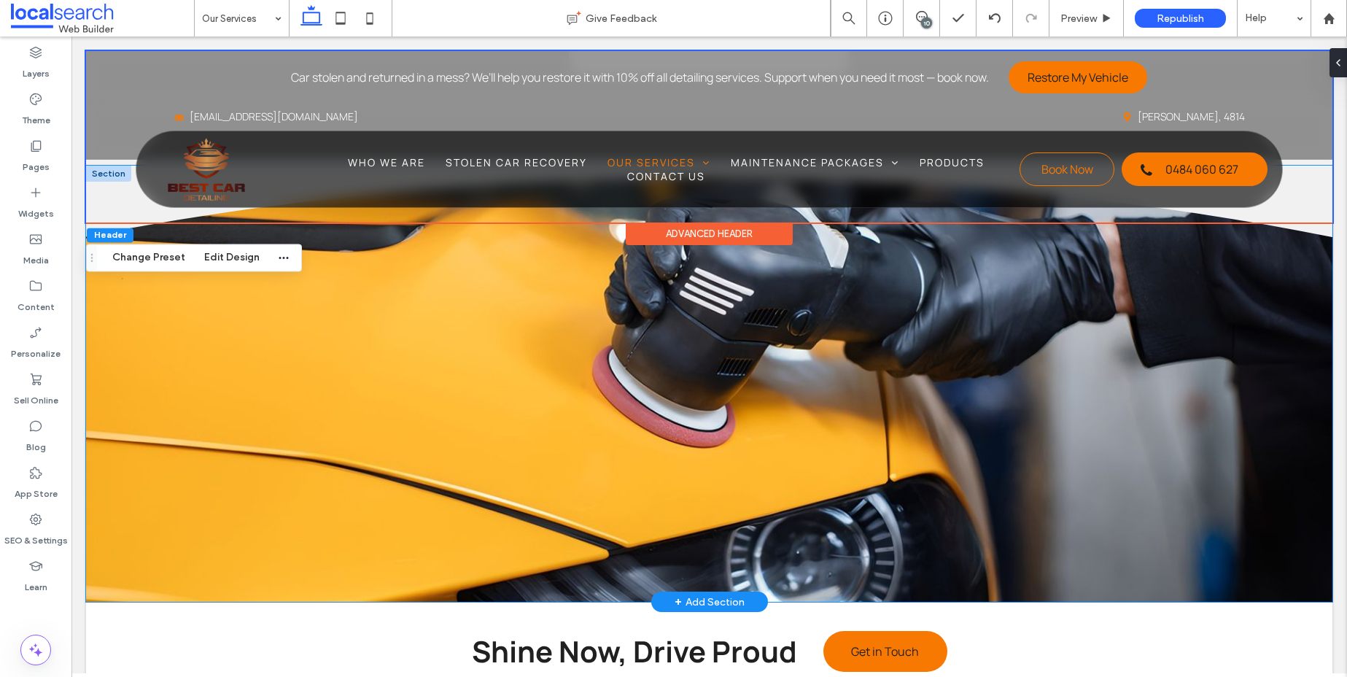
click at [262, 346] on div "Divider Icon" at bounding box center [709, 384] width 1246 height 436
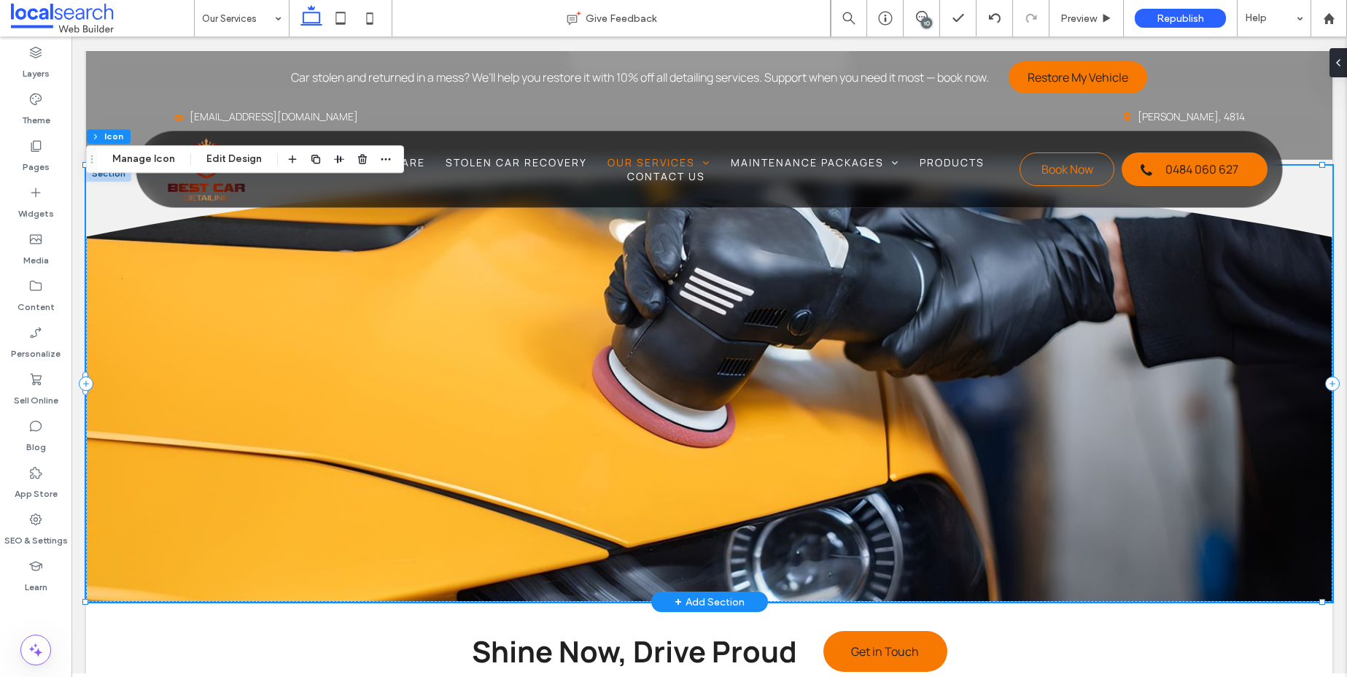
click at [298, 341] on div "Divider Icon" at bounding box center [709, 384] width 1246 height 436
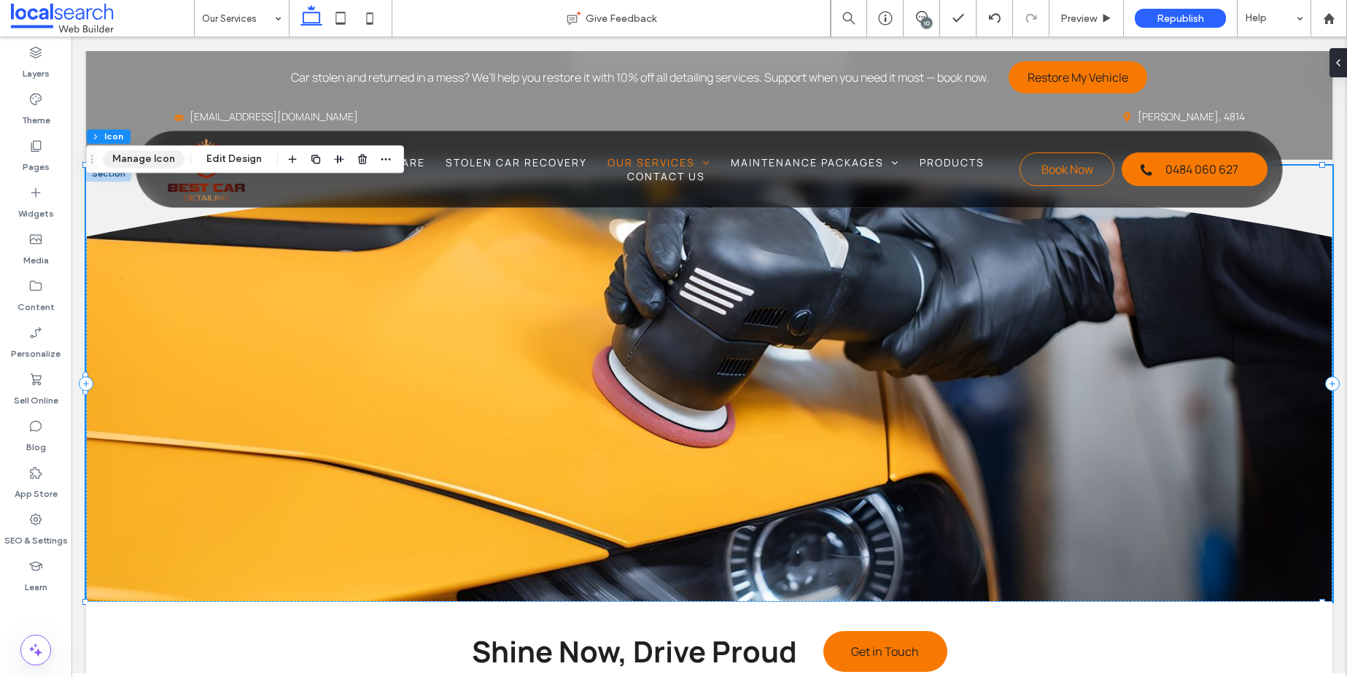
click at [116, 156] on button "Manage Icon" at bounding box center [144, 158] width 82 height 17
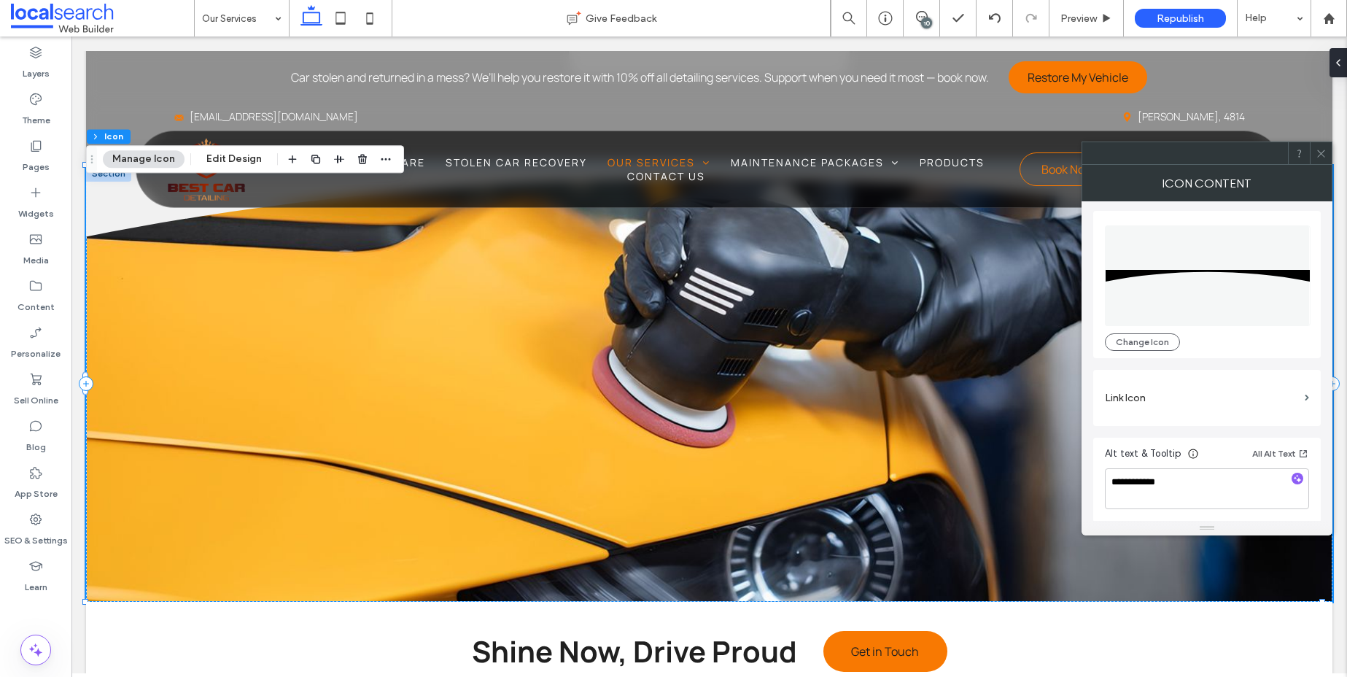
scroll to position [4, 0]
click at [1320, 157] on icon at bounding box center [1320, 153] width 11 height 11
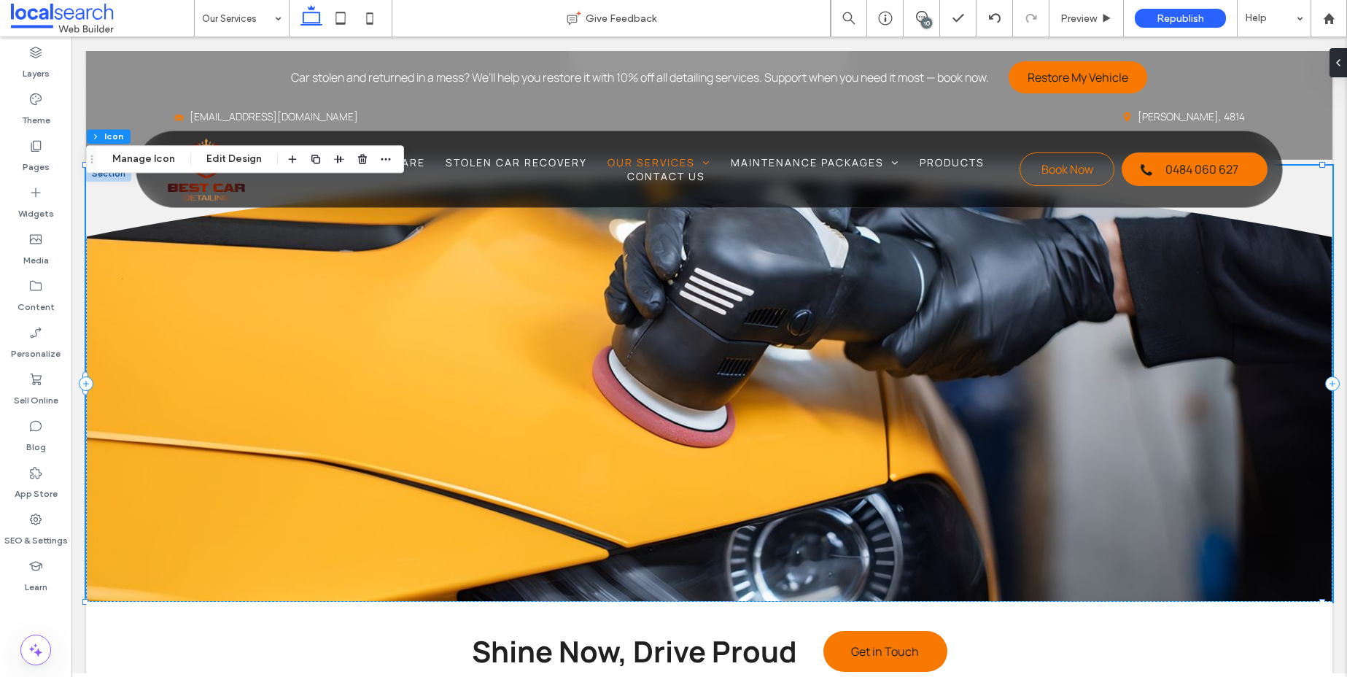
click at [1194, 503] on div "Divider Icon" at bounding box center [709, 384] width 1246 height 436
click at [209, 164] on button "Edit Design" at bounding box center [234, 158] width 74 height 17
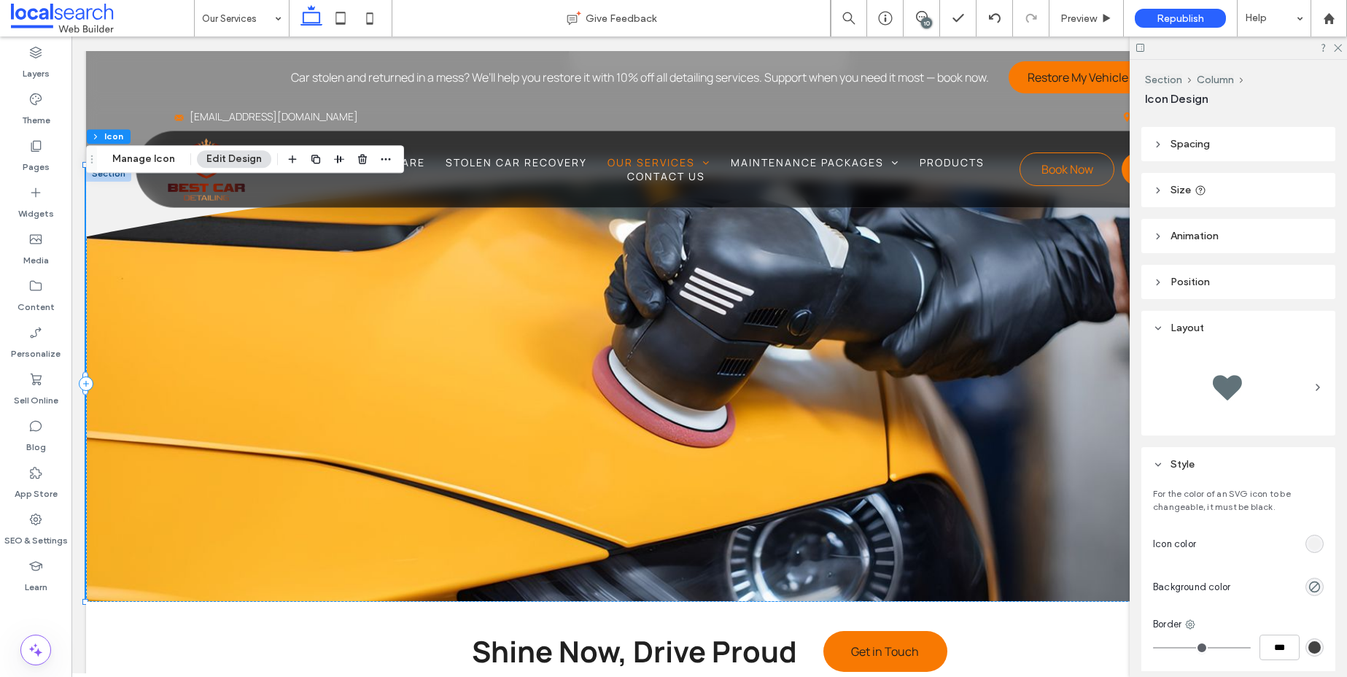
scroll to position [0, 0]
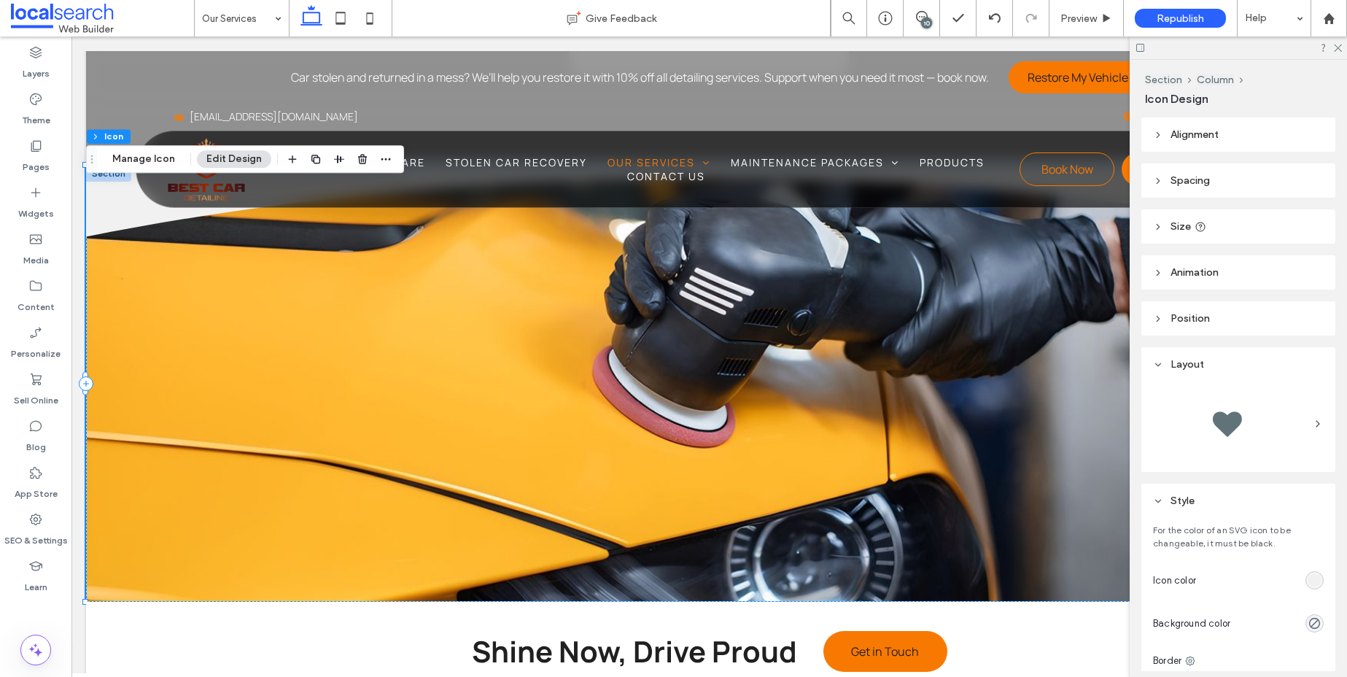
click at [1218, 233] on header "Size" at bounding box center [1238, 226] width 194 height 34
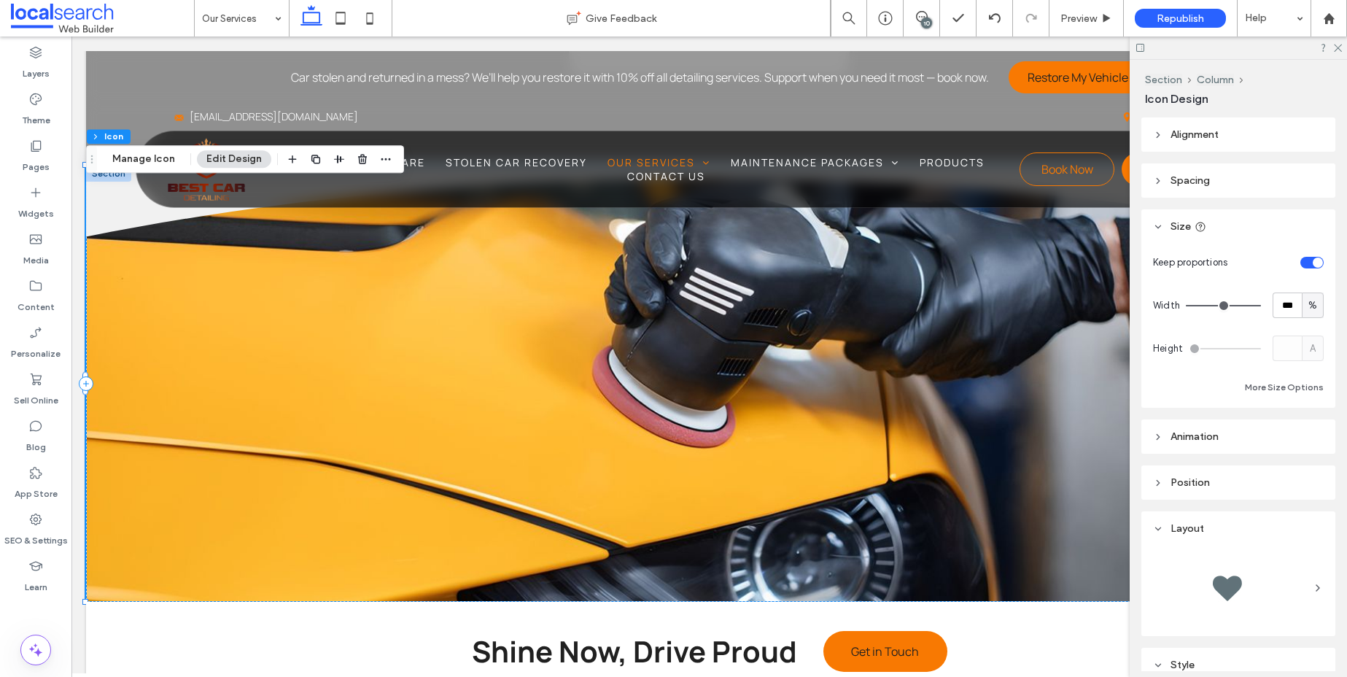
click at [1218, 192] on header "Spacing" at bounding box center [1238, 180] width 194 height 34
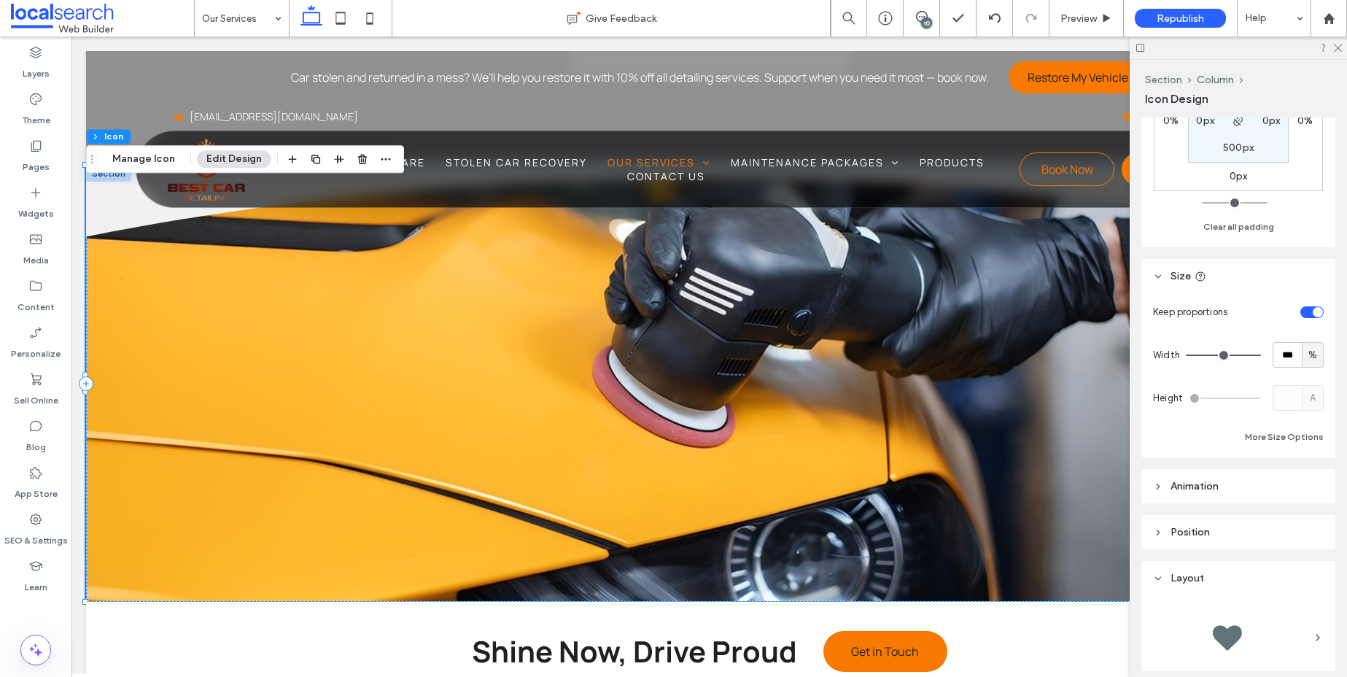
scroll to position [180, 0]
click at [1242, 491] on header "Animation" at bounding box center [1238, 480] width 194 height 34
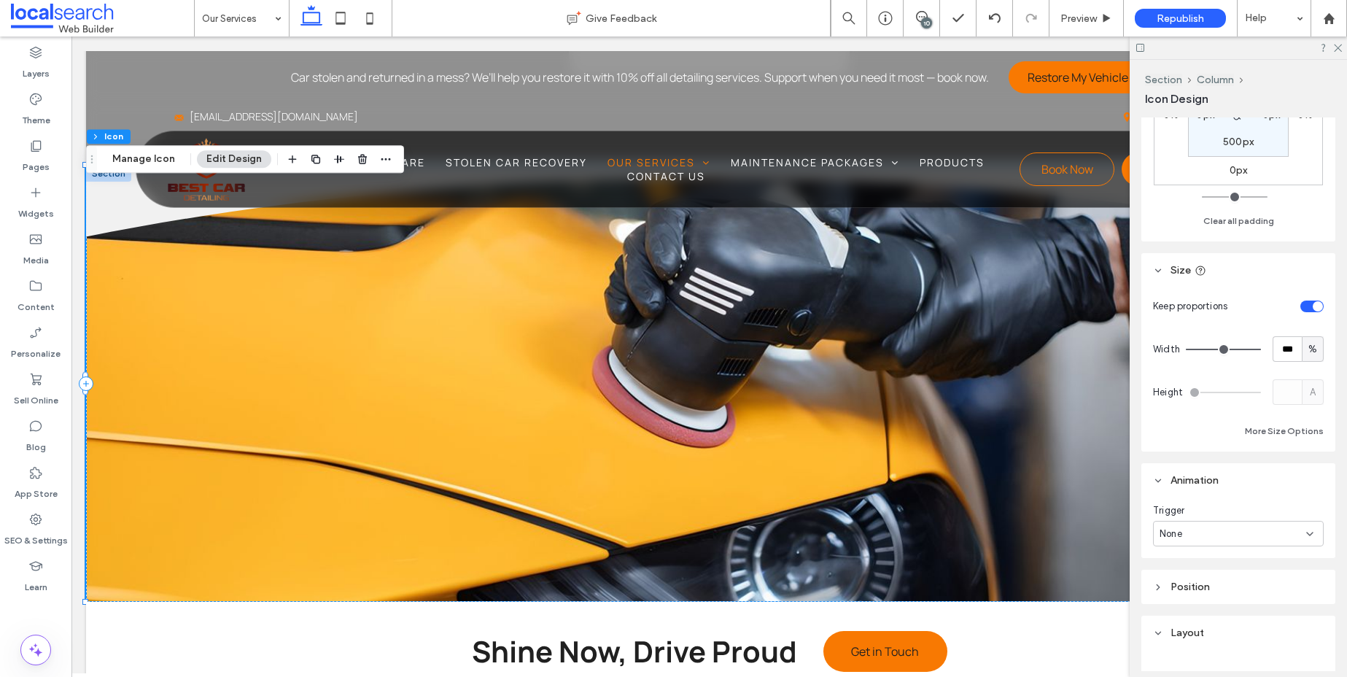
click at [1240, 486] on header "Animation" at bounding box center [1238, 480] width 194 height 34
click at [1335, 41] on div at bounding box center [1237, 47] width 217 height 23
click at [1339, 43] on icon at bounding box center [1336, 46] width 9 height 9
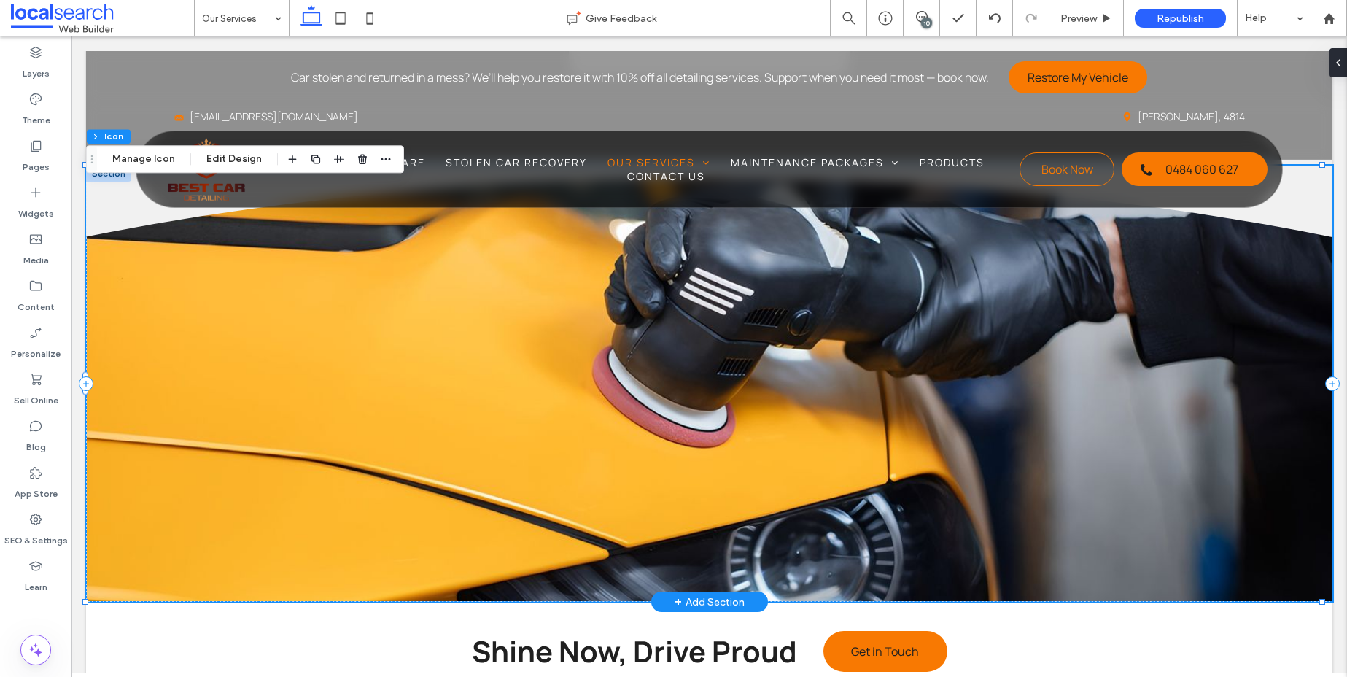
click at [575, 407] on div "Divider Icon" at bounding box center [709, 384] width 1246 height 436
click at [745, 420] on div "Divider Icon" at bounding box center [709, 384] width 1246 height 436
click at [658, 540] on div "Divider Icon" at bounding box center [709, 384] width 1246 height 436
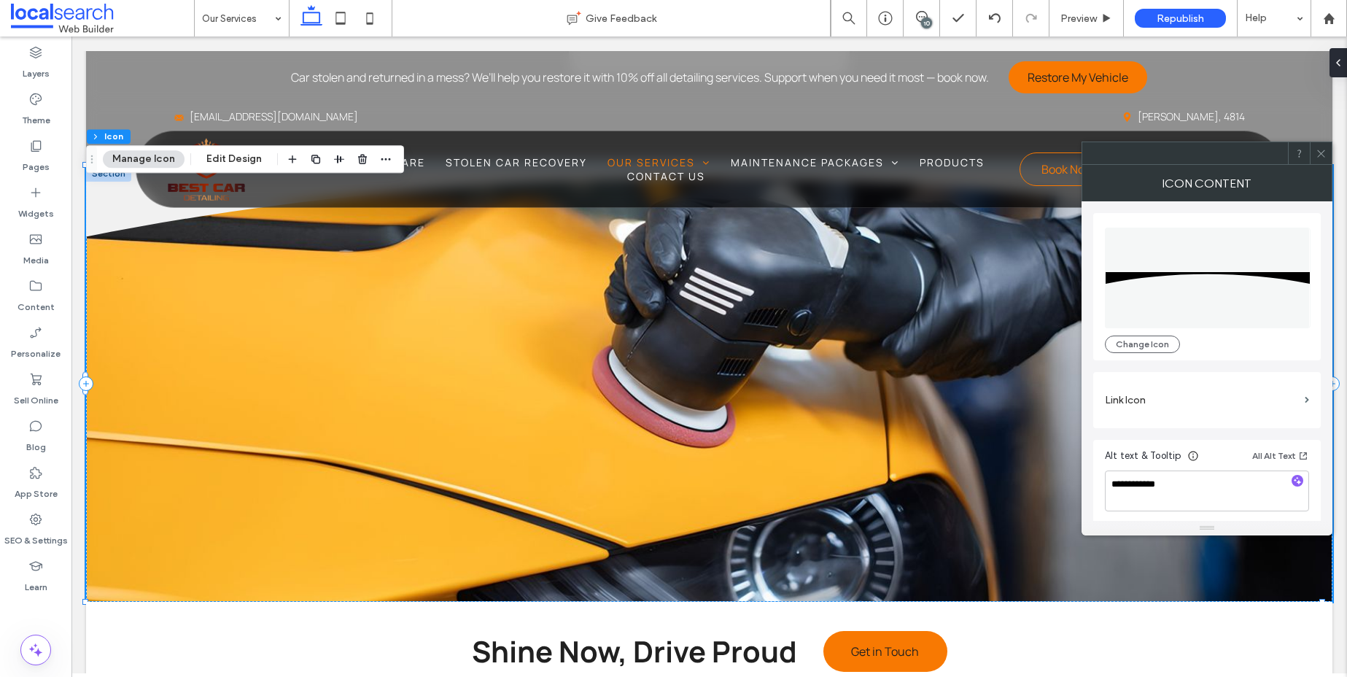
click at [1318, 156] on use at bounding box center [1320, 152] width 7 height 7
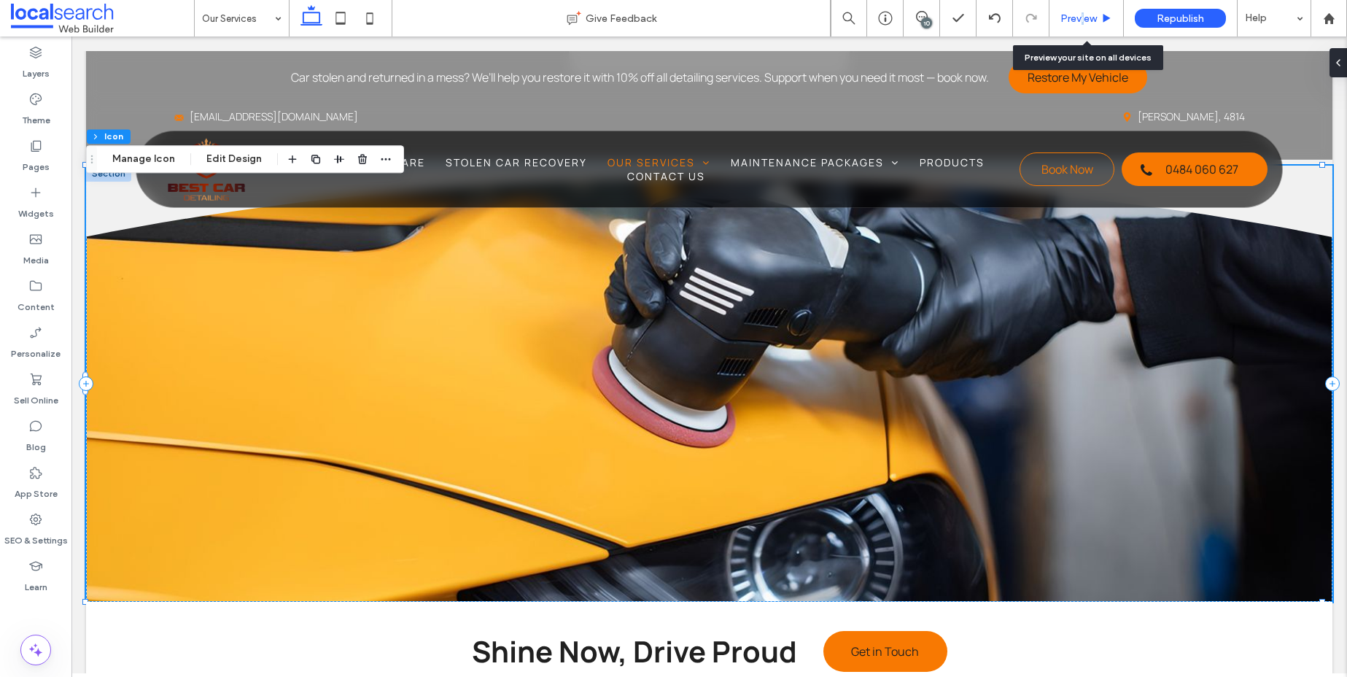
click at [1080, 15] on span "Preview" at bounding box center [1078, 18] width 36 height 12
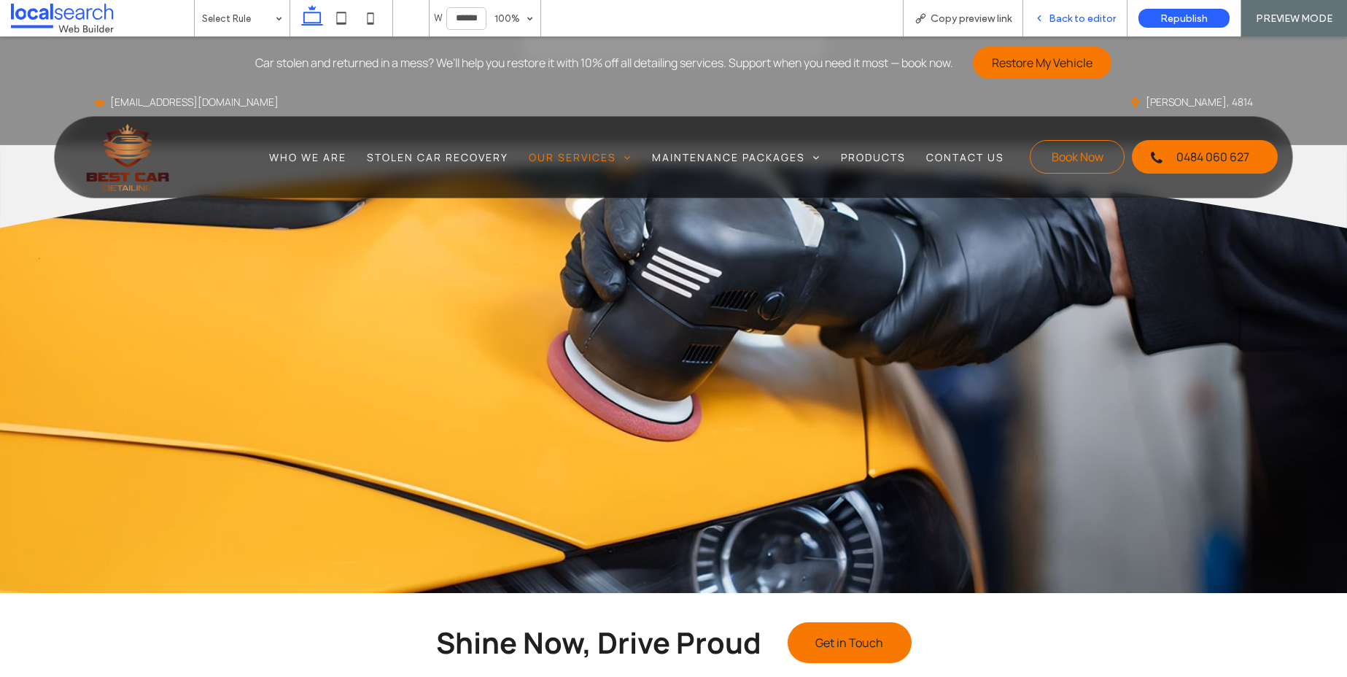
click at [1086, 14] on span "Back to editor" at bounding box center [1082, 18] width 67 height 12
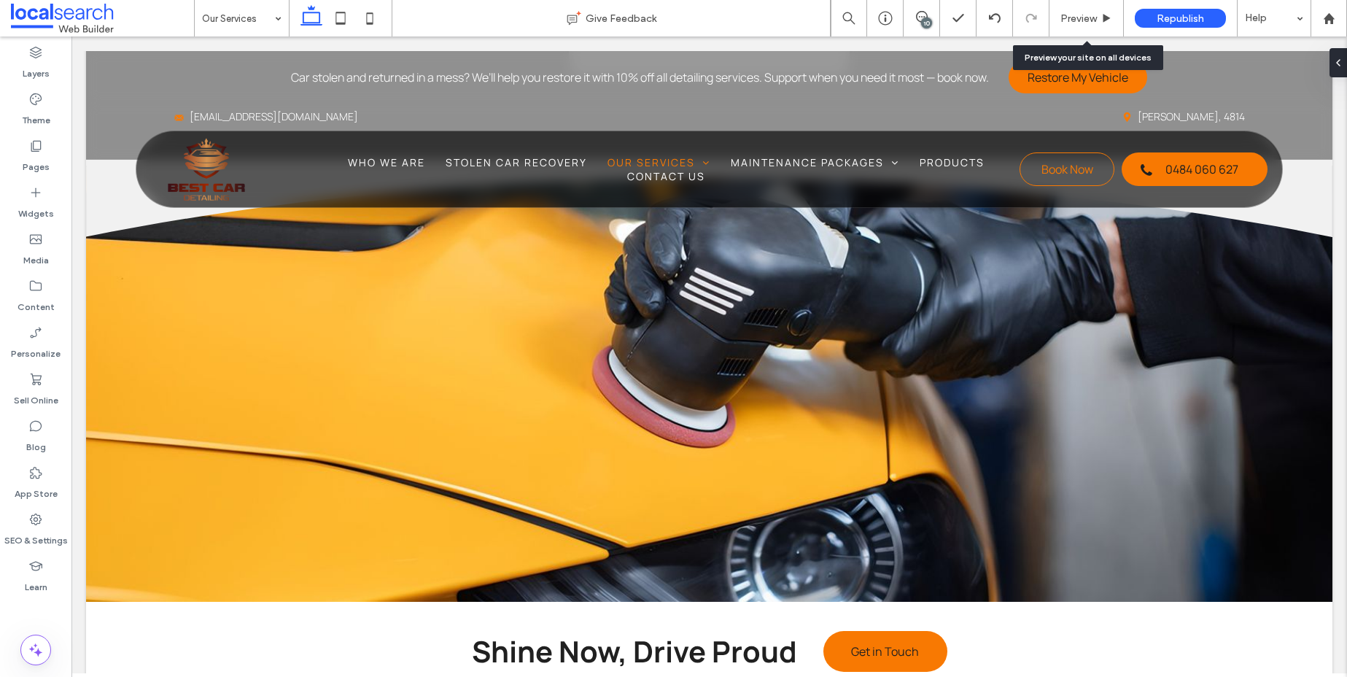
scroll to position [1840, 0]
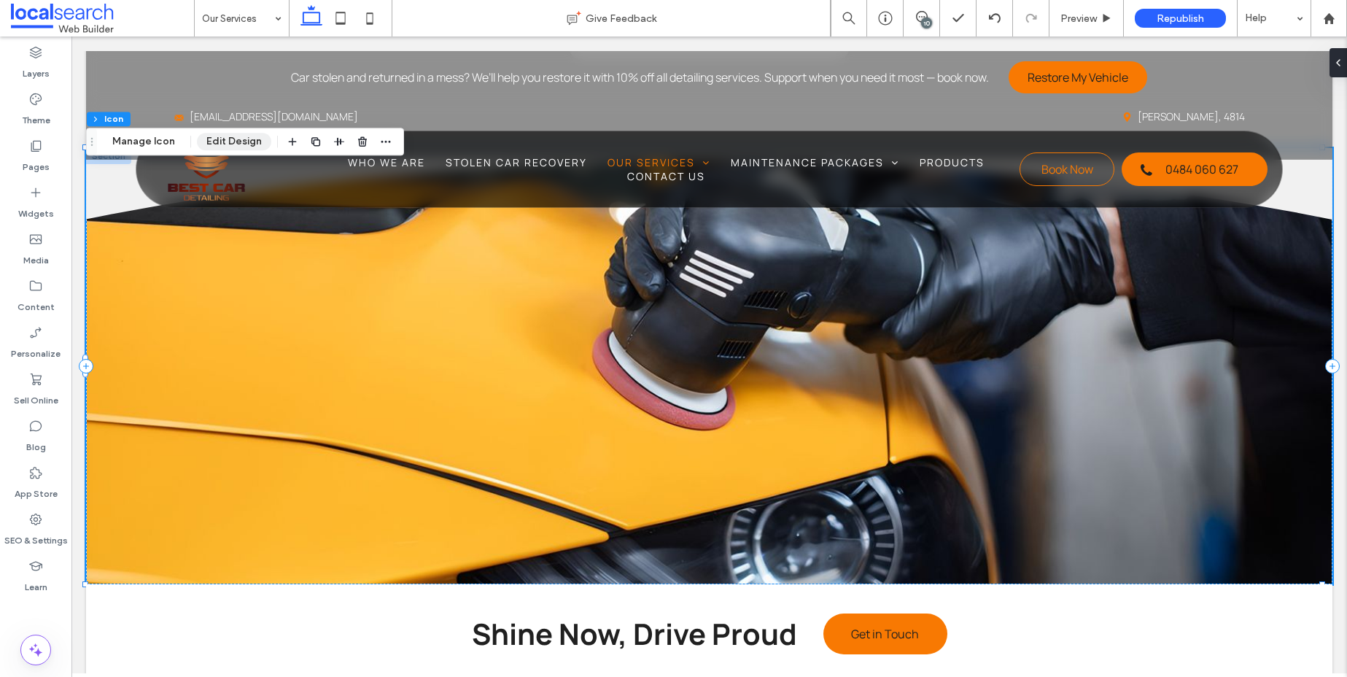
click at [204, 141] on button "Edit Design" at bounding box center [234, 141] width 74 height 17
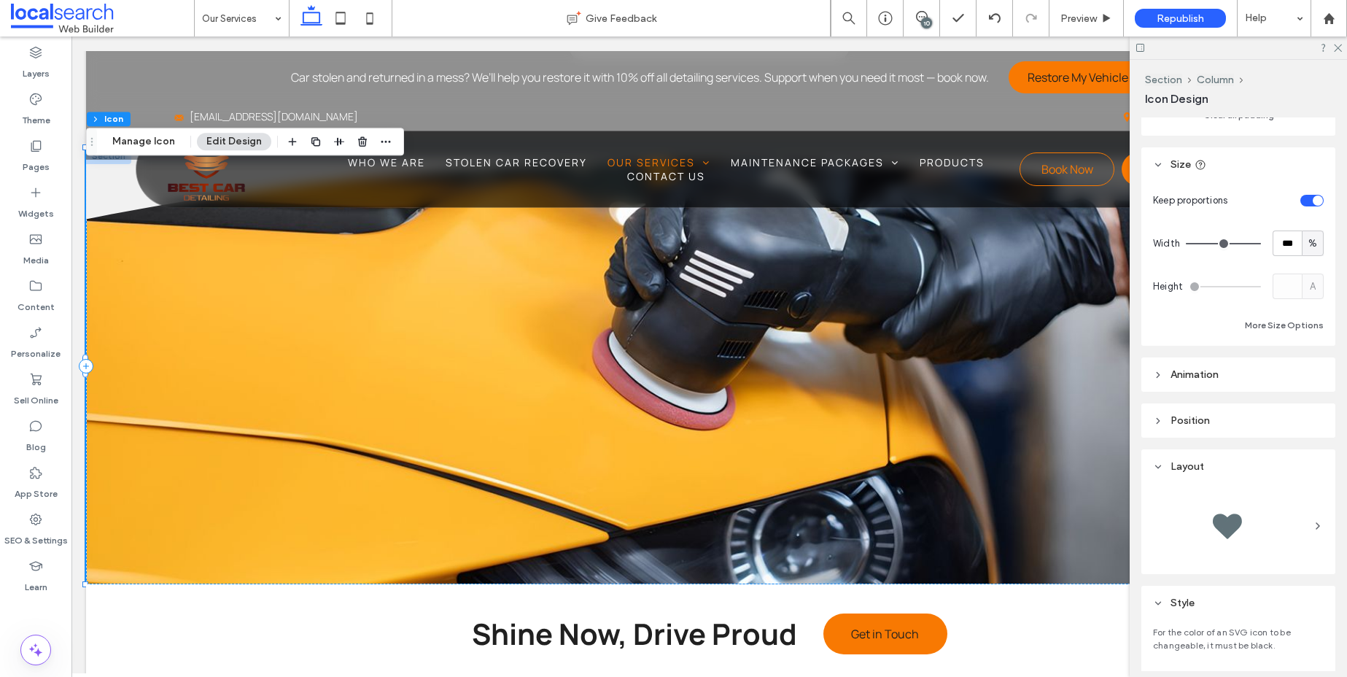
scroll to position [300, 0]
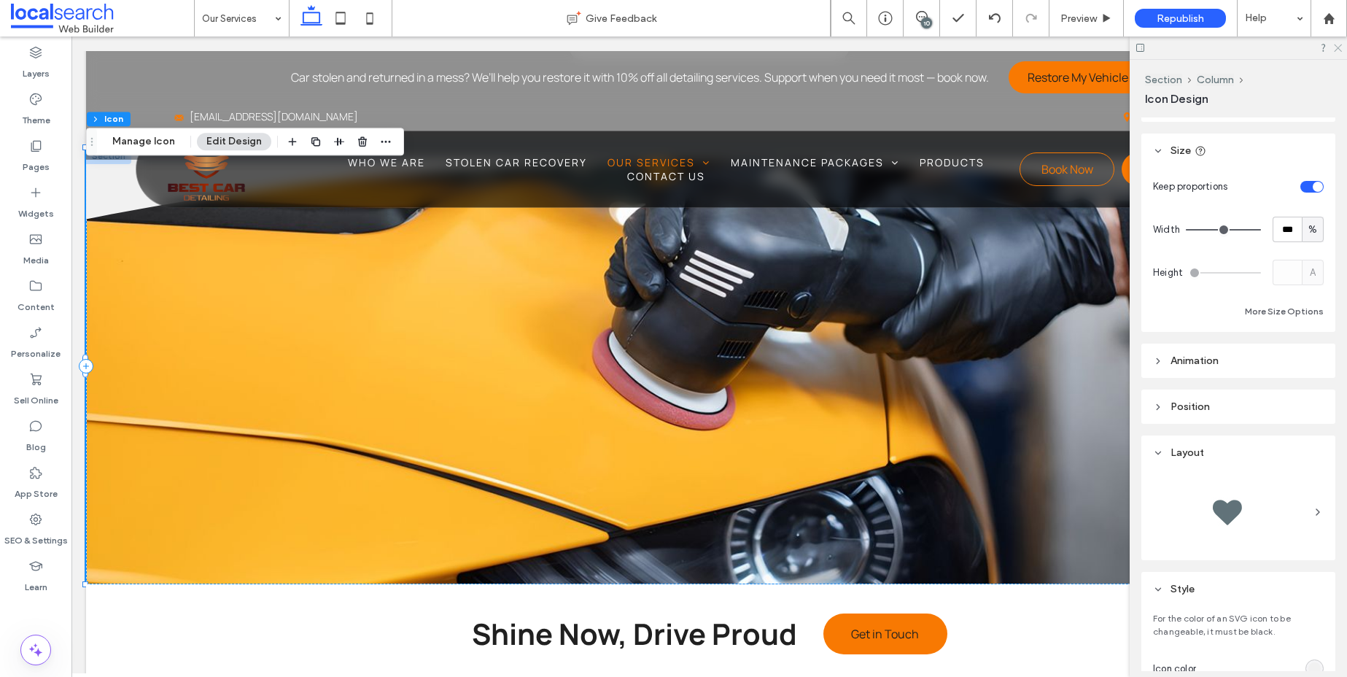
drag, startPoint x: 1339, startPoint y: 50, endPoint x: 1235, endPoint y: 17, distance: 108.6
click at [1339, 50] on icon at bounding box center [1336, 46] width 9 height 9
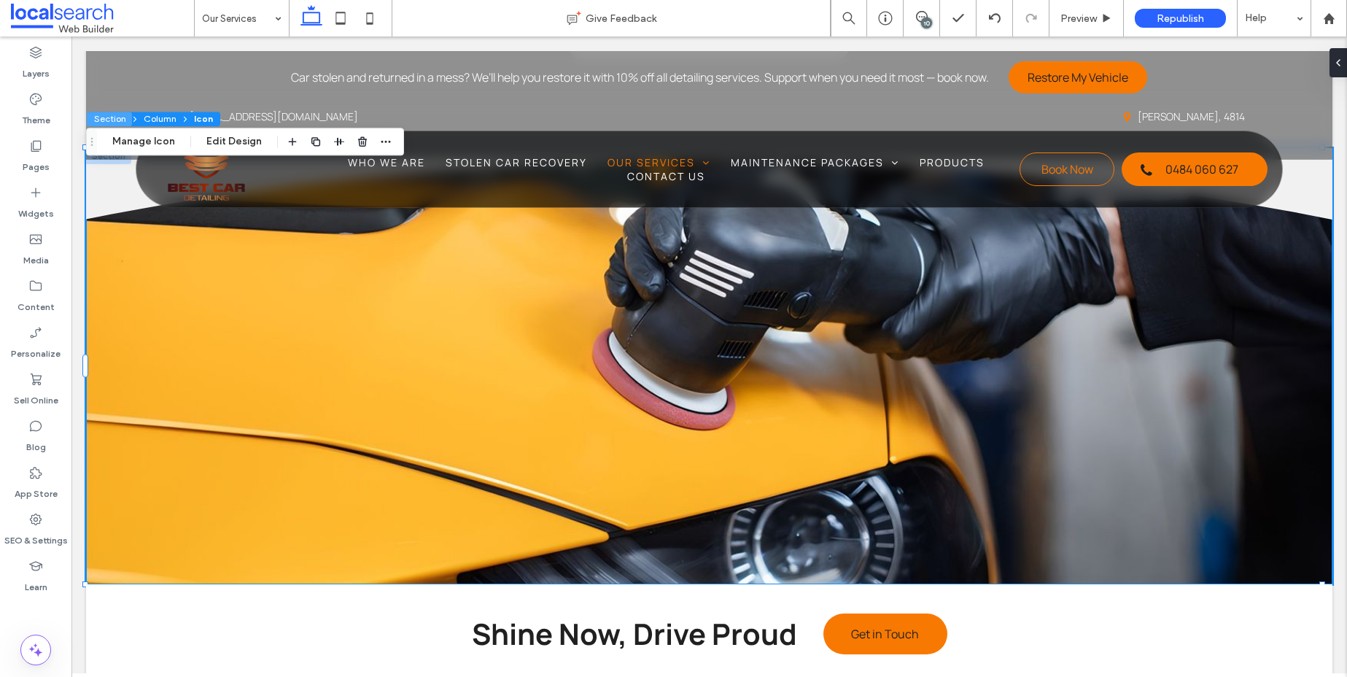
click at [116, 116] on button "Section" at bounding box center [109, 119] width 45 height 15
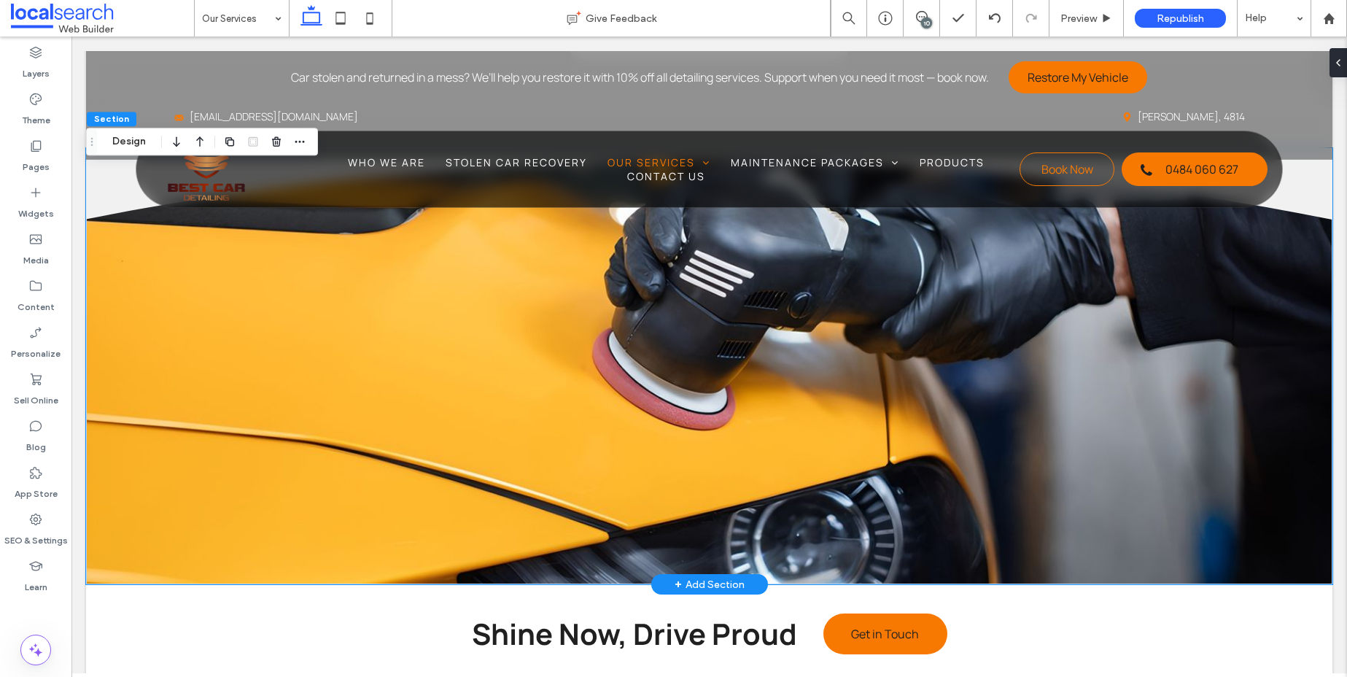
click at [125, 290] on div "Divider Icon" at bounding box center [709, 366] width 1246 height 436
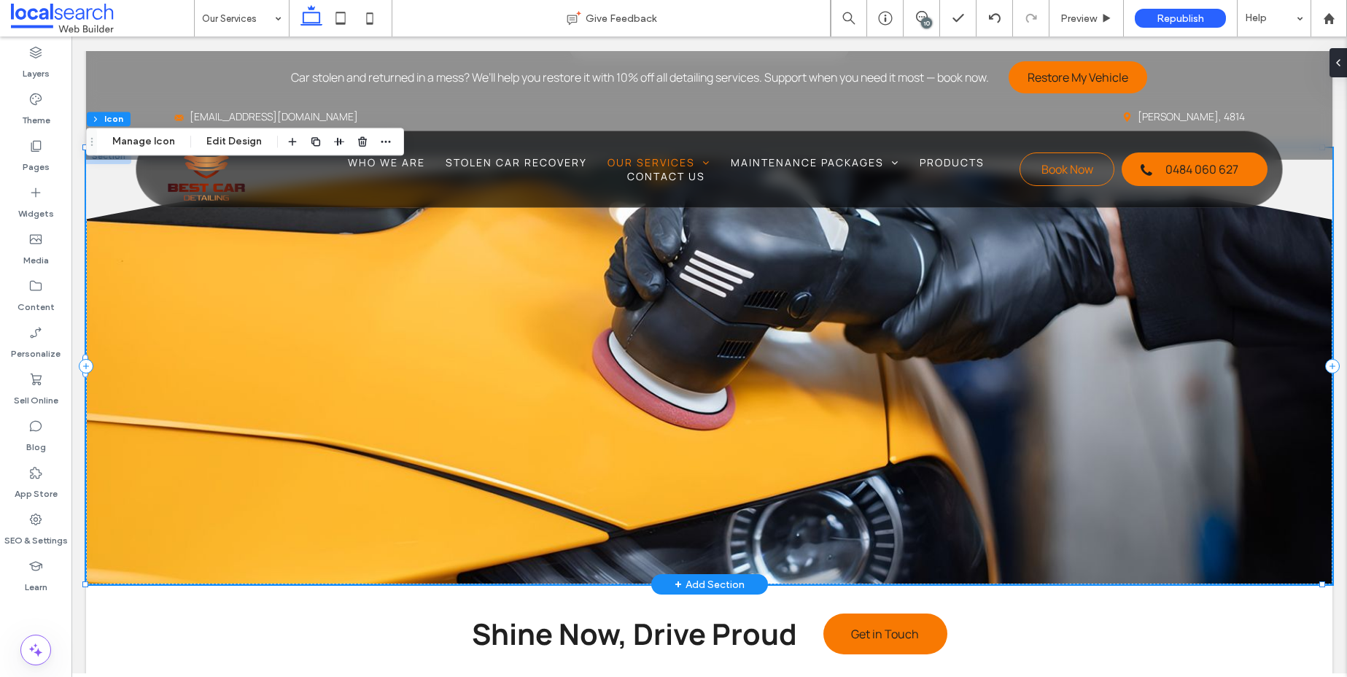
click at [112, 261] on div "Divider Icon" at bounding box center [709, 366] width 1246 height 436
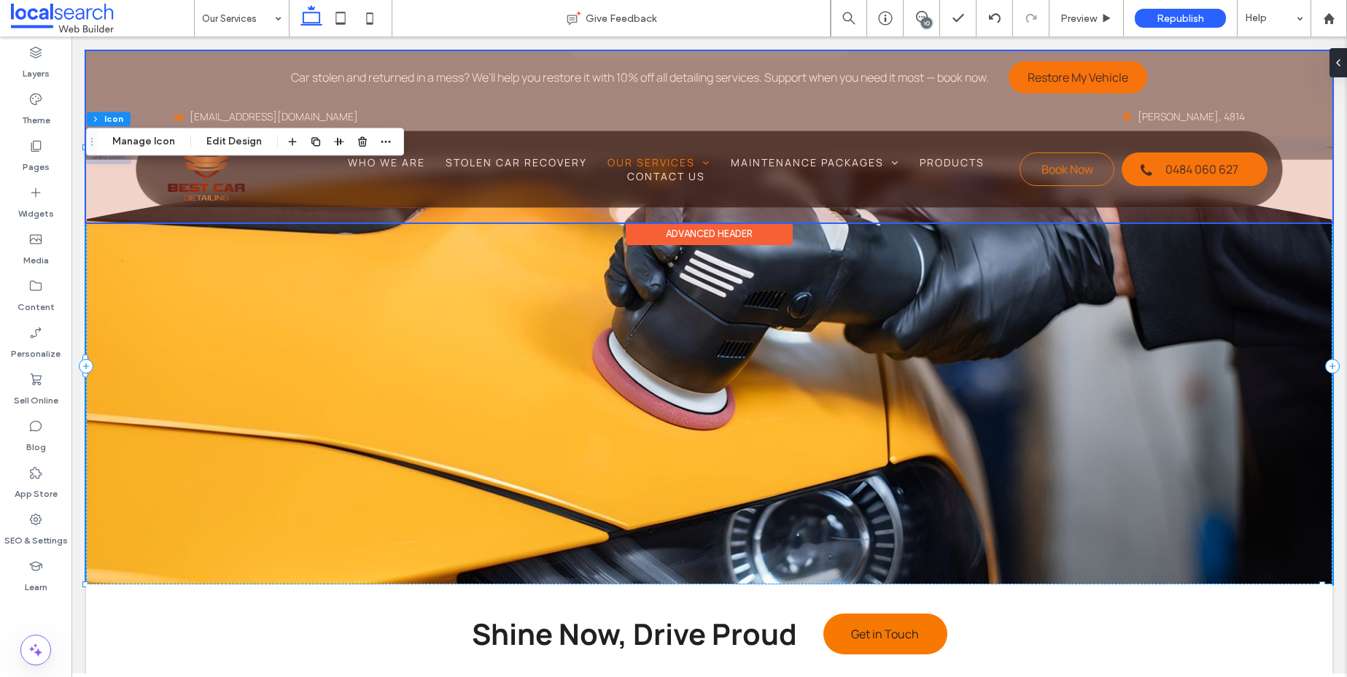
click at [109, 170] on div at bounding box center [709, 136] width 1246 height 171
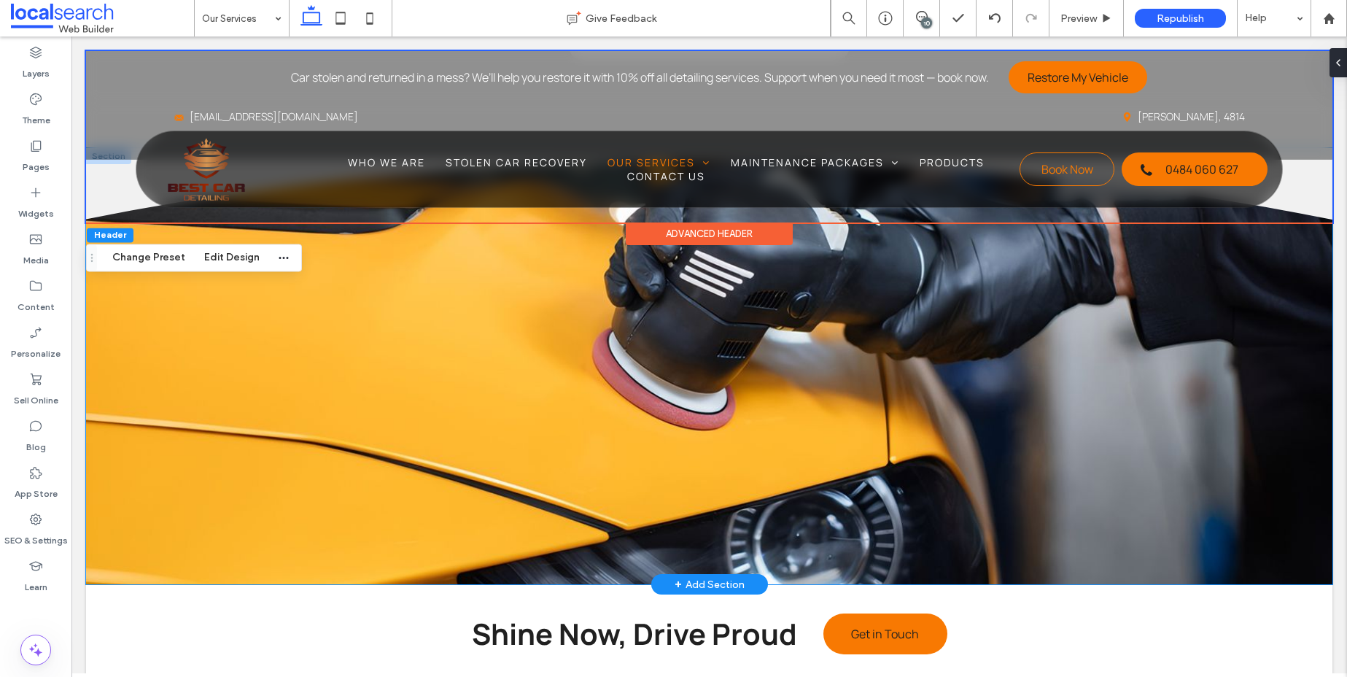
click at [133, 319] on div "Divider Icon" at bounding box center [709, 366] width 1246 height 436
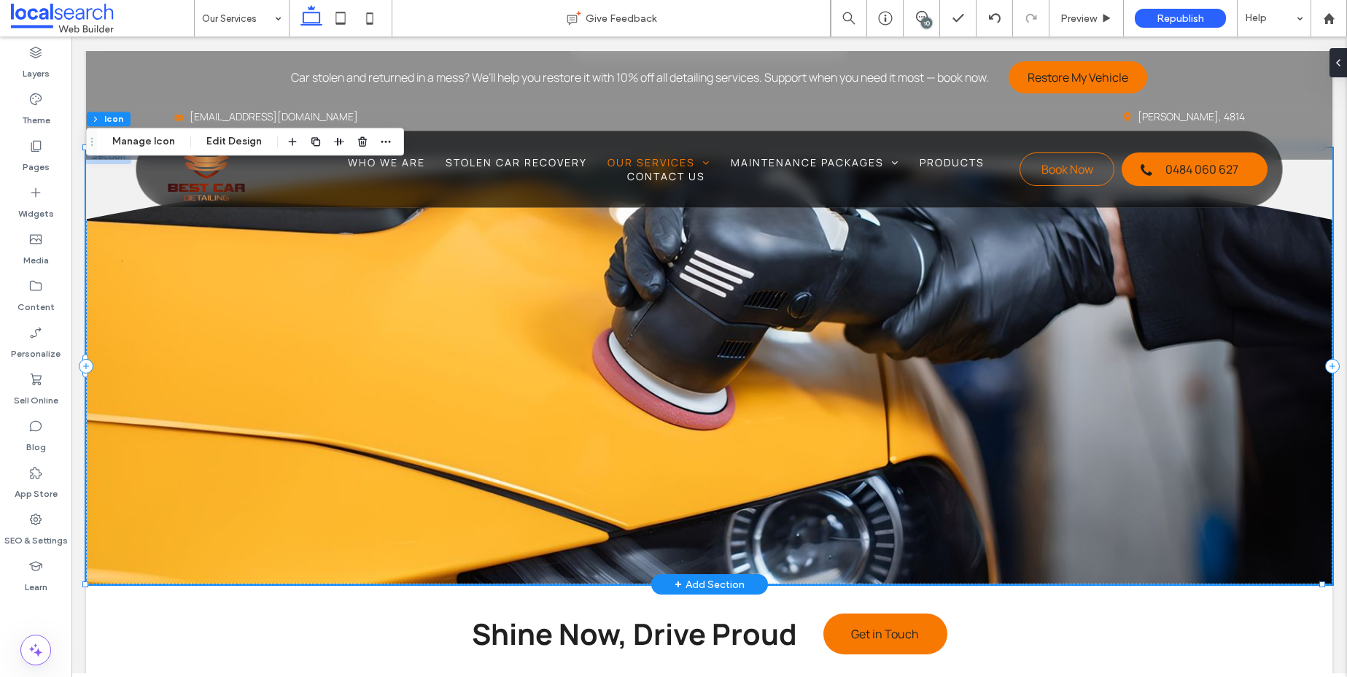
click at [1293, 350] on div "Divider Icon" at bounding box center [709, 366] width 1246 height 436
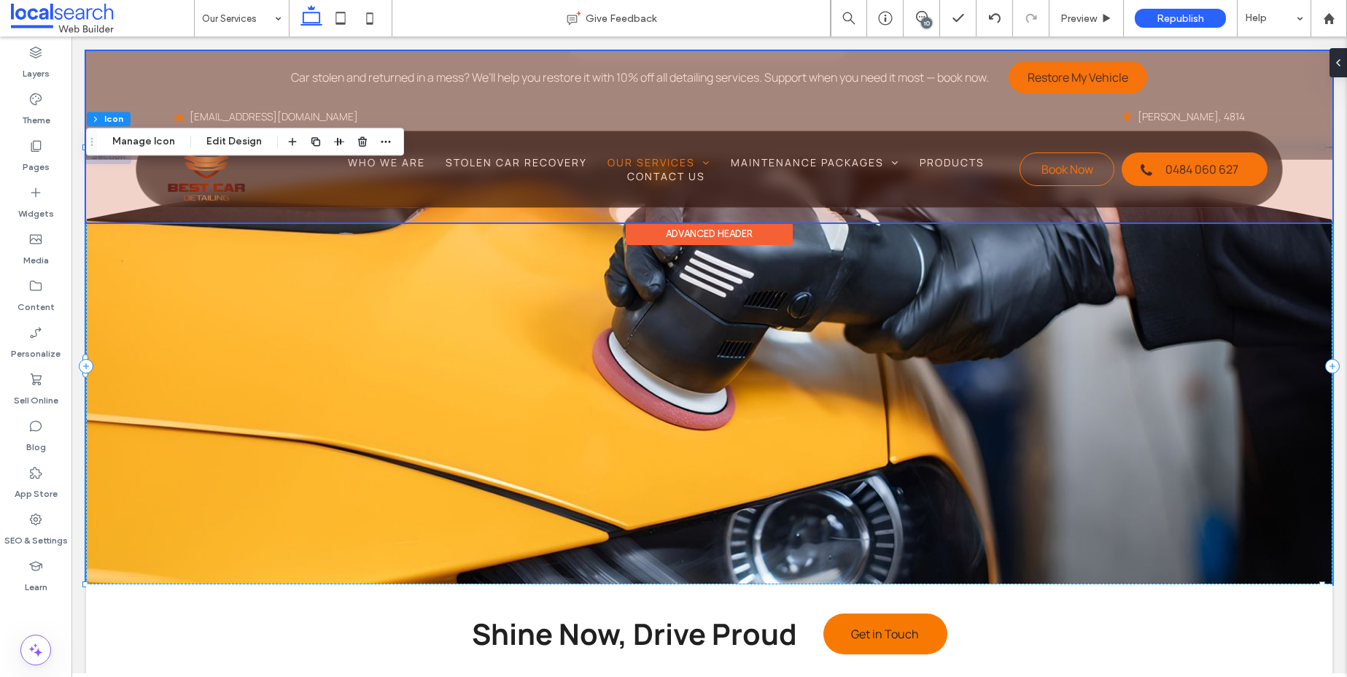
click at [88, 169] on div at bounding box center [709, 136] width 1246 height 171
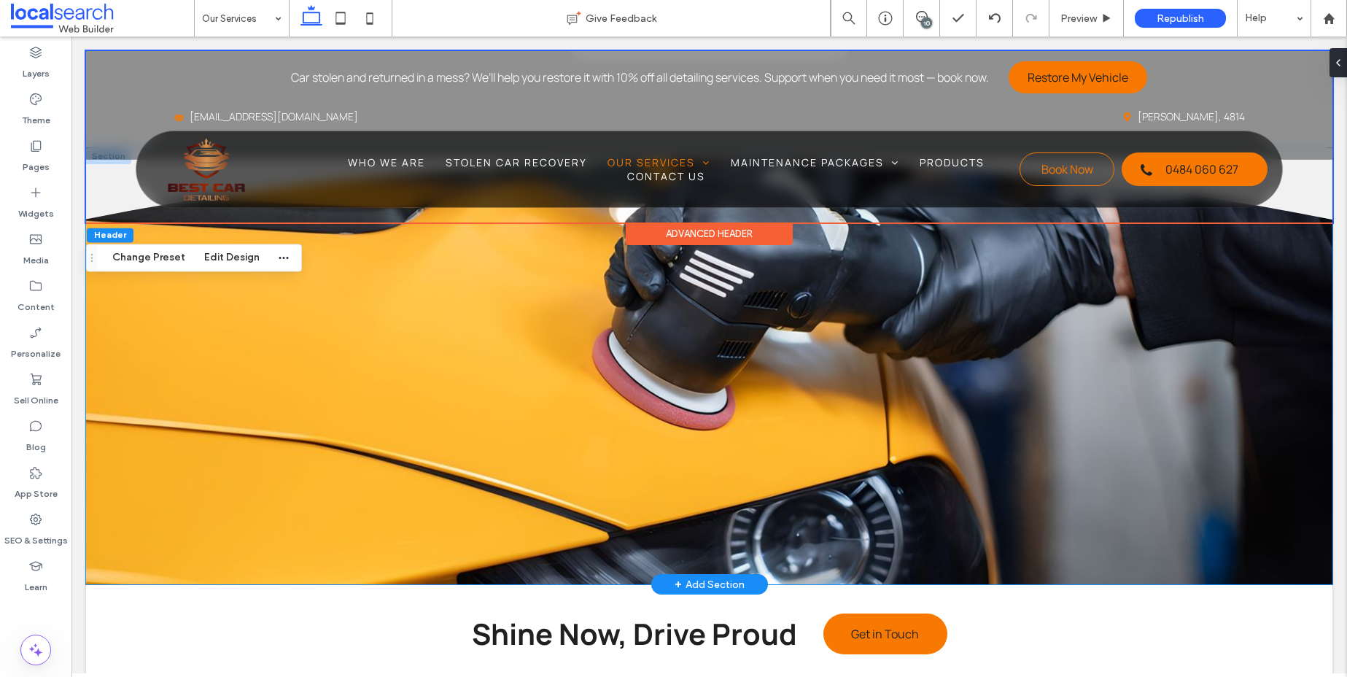
click at [105, 284] on div "Divider Icon" at bounding box center [709, 366] width 1246 height 436
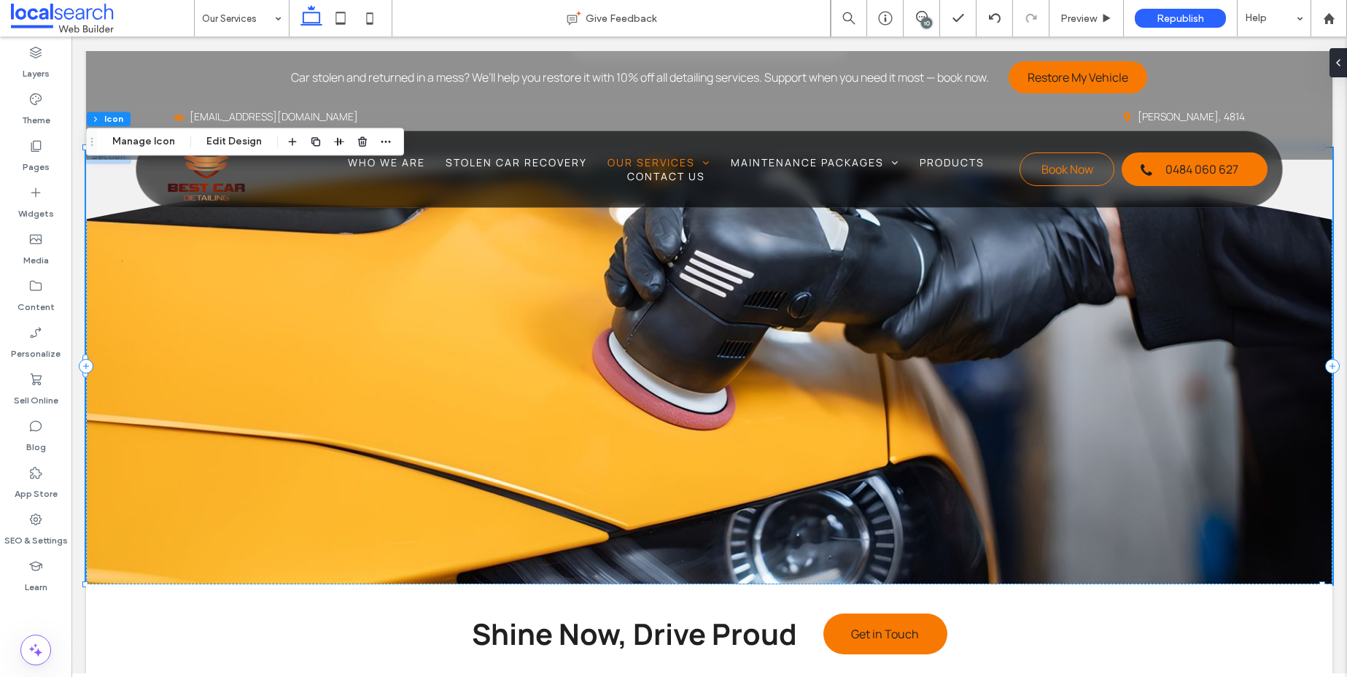
click at [128, 130] on div "Section Column Icon Manage Icon Edit Design" at bounding box center [245, 142] width 318 height 28
click at [114, 118] on button "Section" at bounding box center [109, 119] width 45 height 15
click at [116, 117] on span "Section" at bounding box center [111, 118] width 35 height 11
click at [128, 137] on button "Design" at bounding box center [129, 141] width 52 height 17
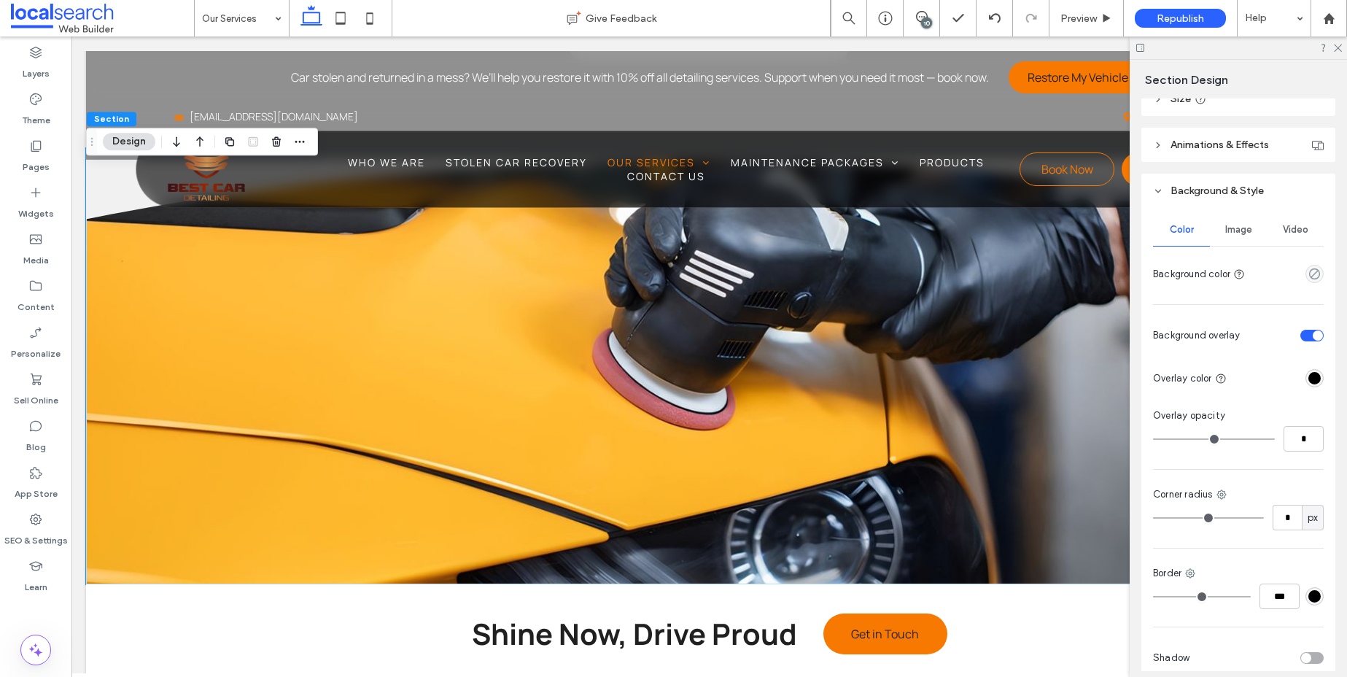
scroll to position [154, 0]
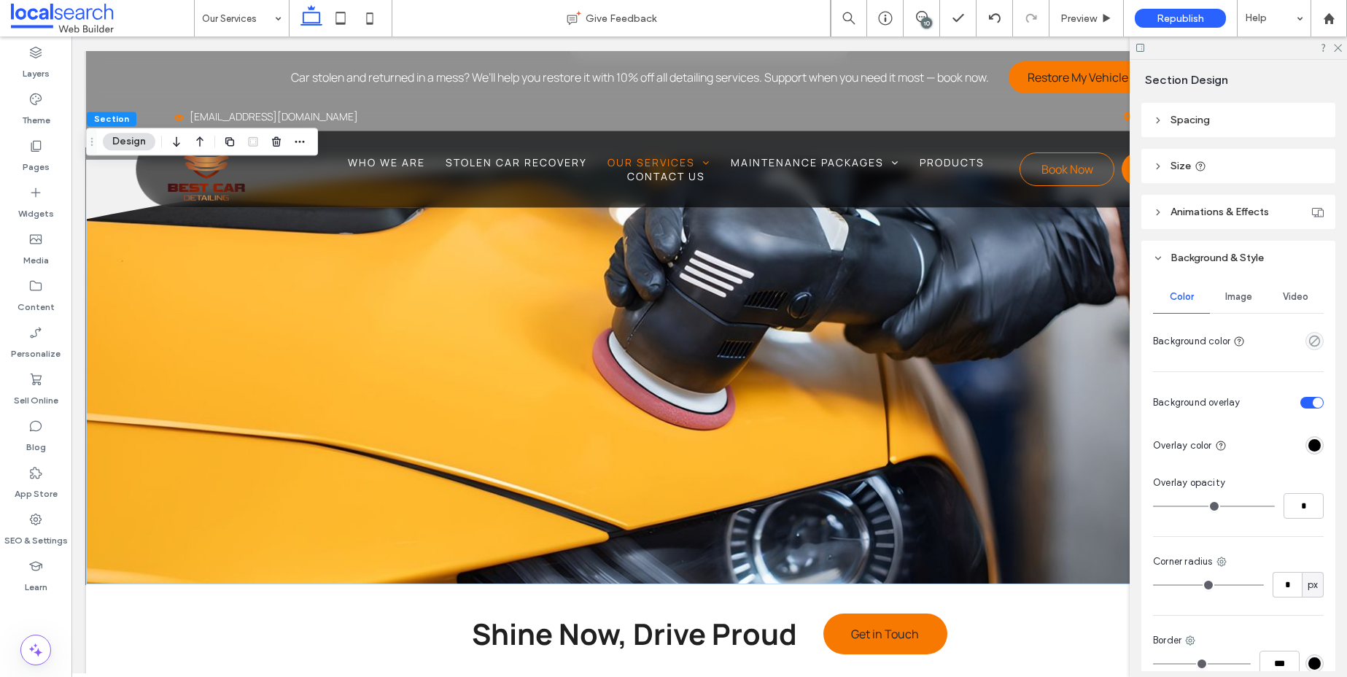
click at [1236, 297] on span "Image" at bounding box center [1238, 297] width 27 height 12
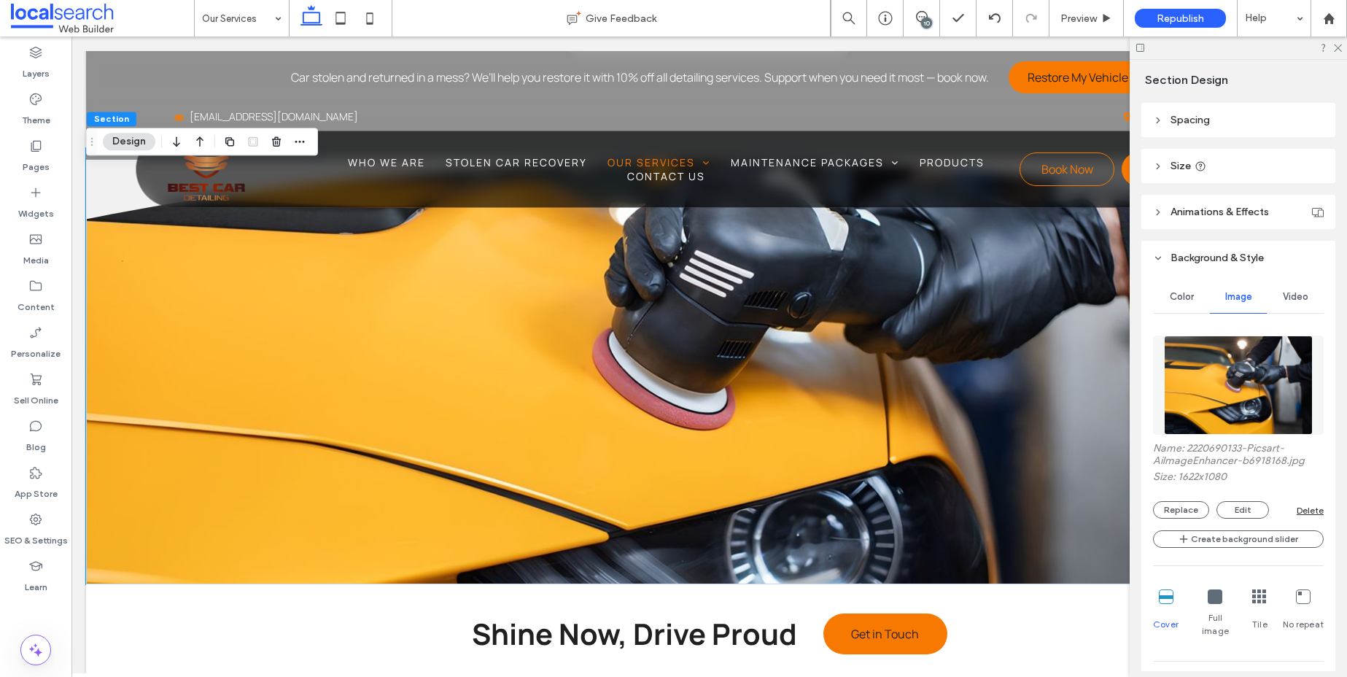
click at [1239, 389] on img at bounding box center [1238, 384] width 148 height 99
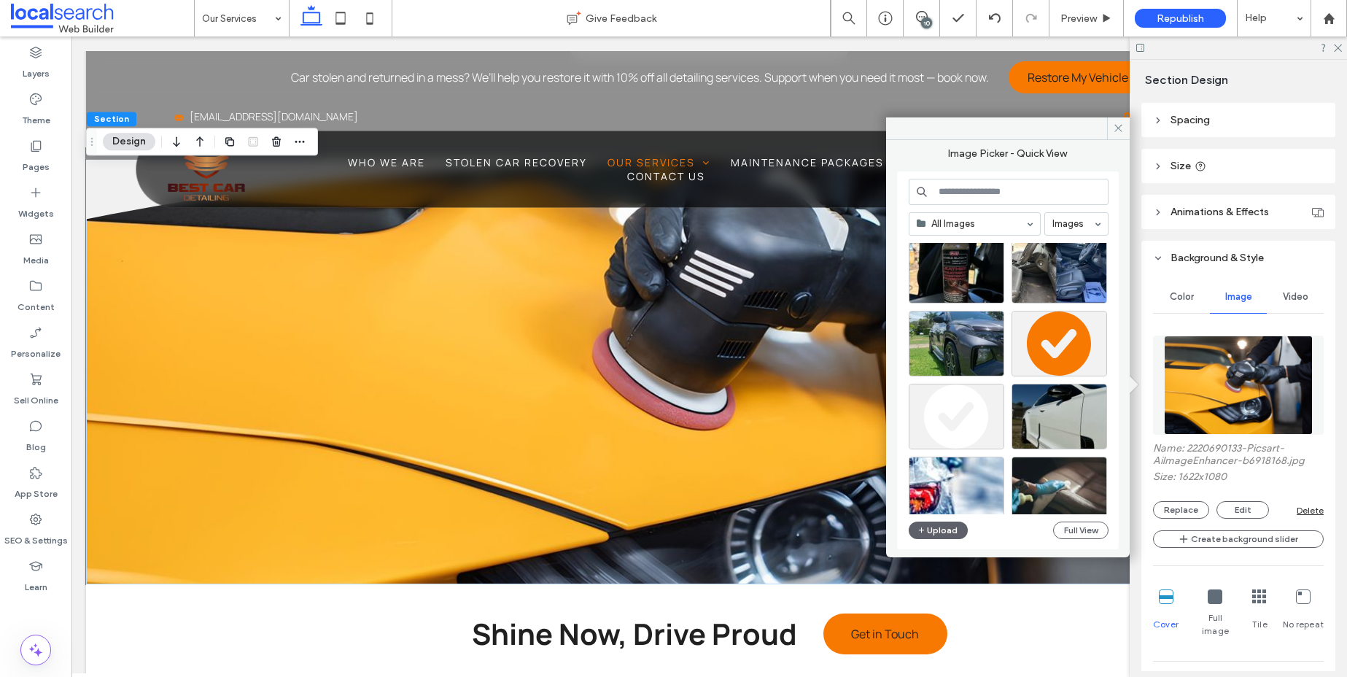
scroll to position [981, 0]
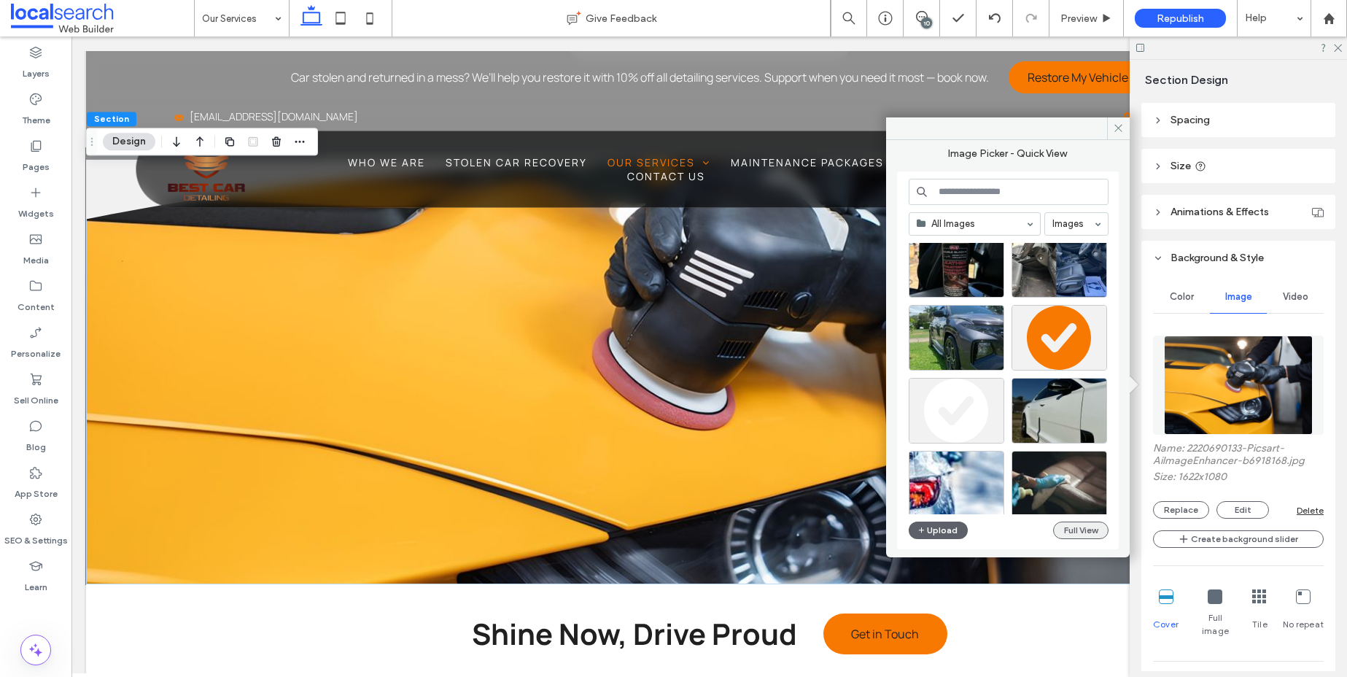
click at [1073, 526] on button "Full View" at bounding box center [1080, 529] width 55 height 17
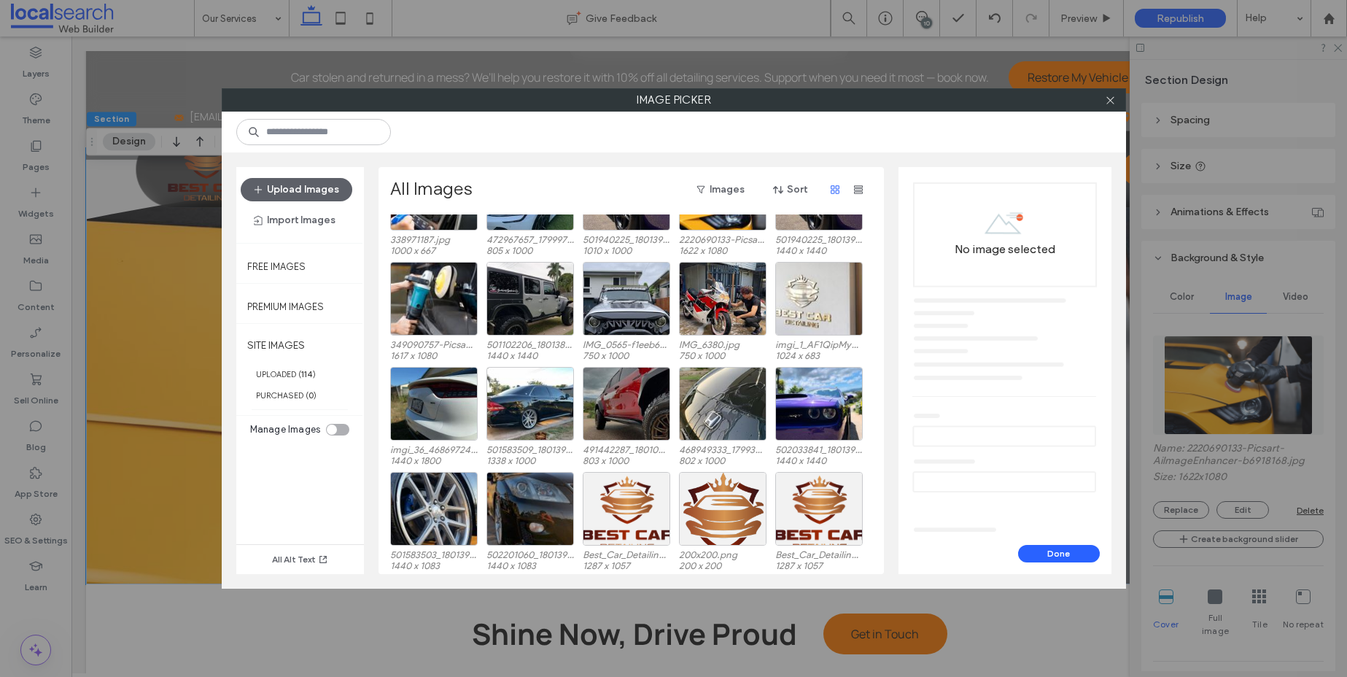
scroll to position [1441, 0]
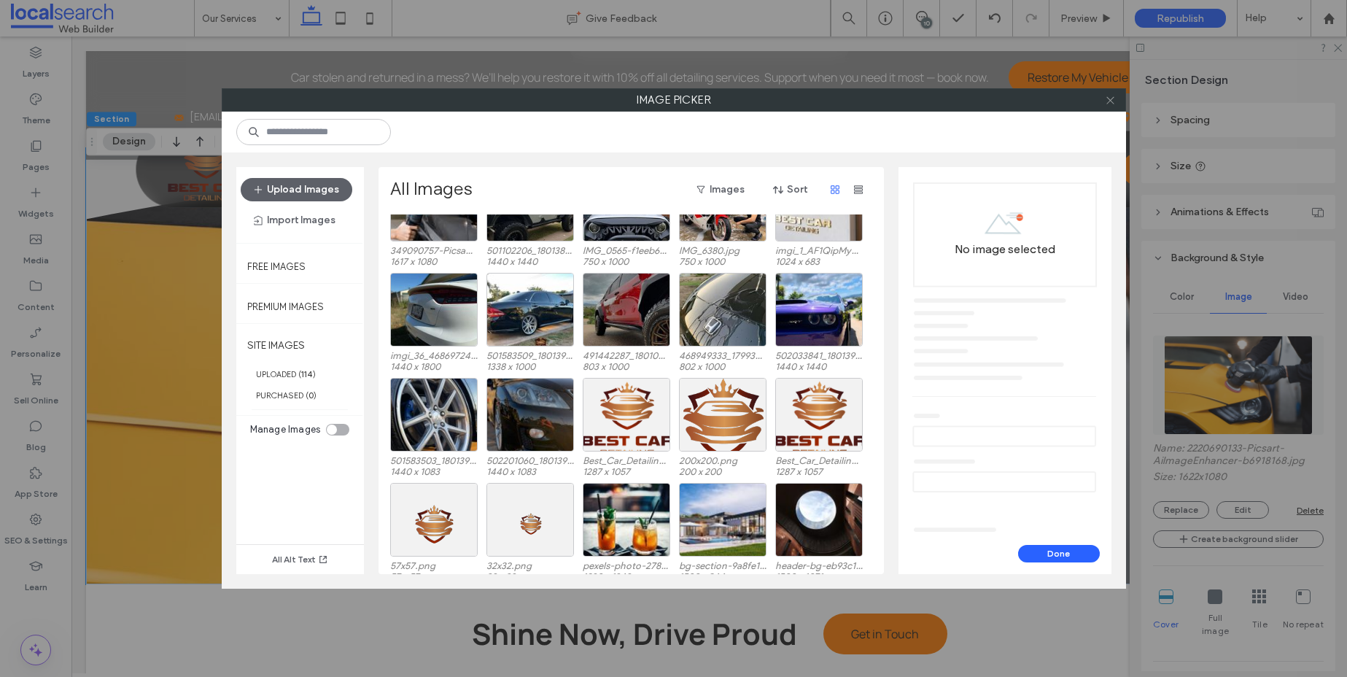
click at [1112, 106] on span at bounding box center [1110, 100] width 11 height 22
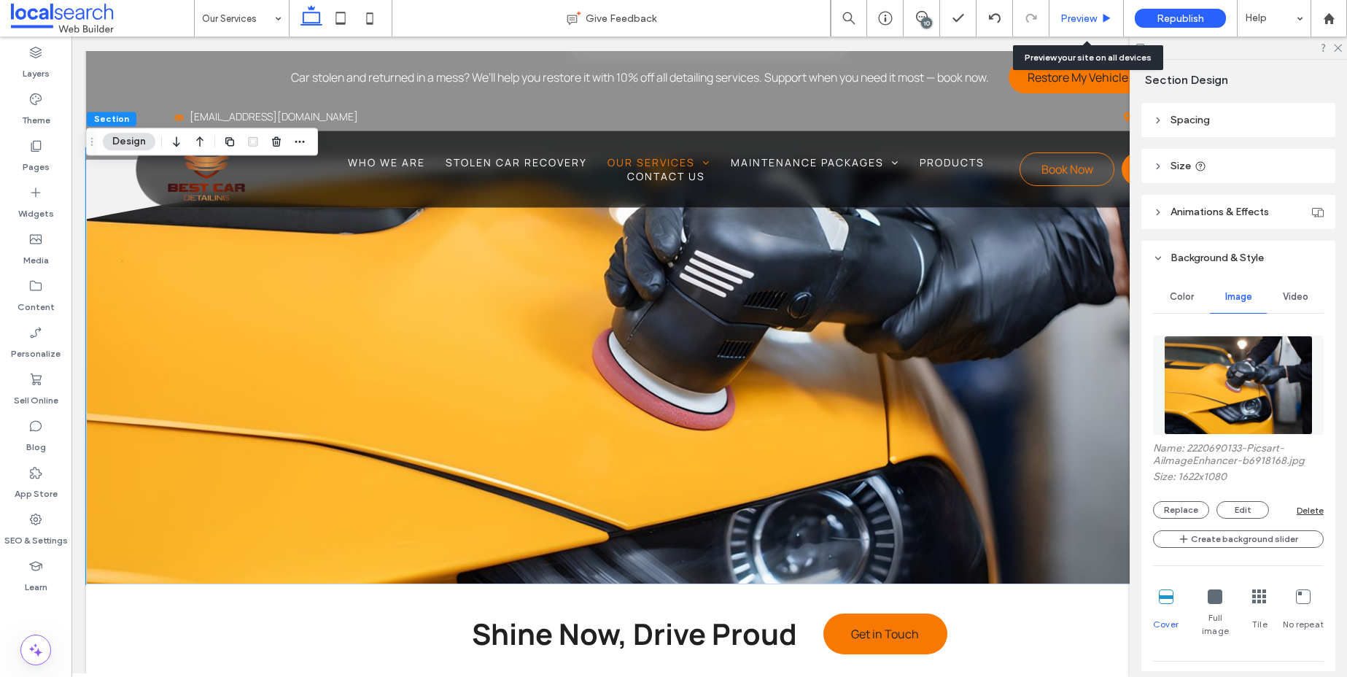
click at [1084, 26] on div "Preview" at bounding box center [1086, 18] width 74 height 36
click at [1065, 23] on span "Preview" at bounding box center [1078, 18] width 36 height 12
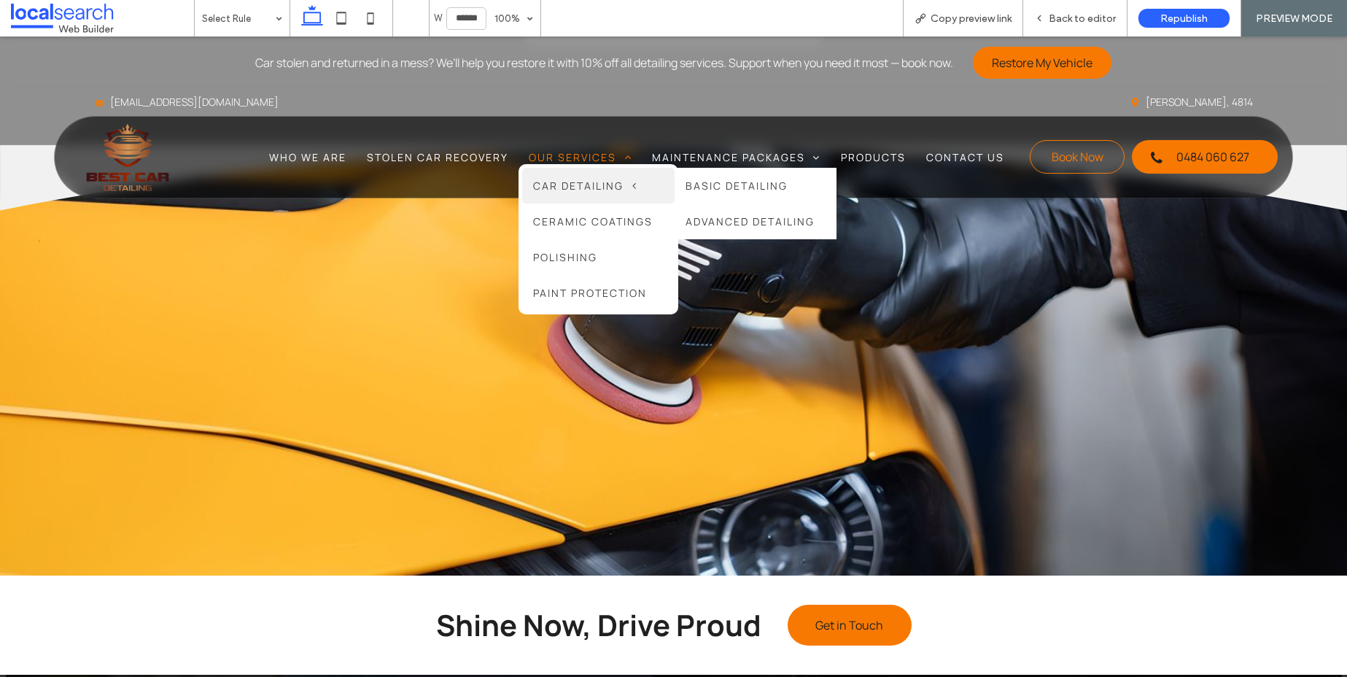
click at [577, 182] on span "Car Detailing" at bounding box center [584, 186] width 103 height 14
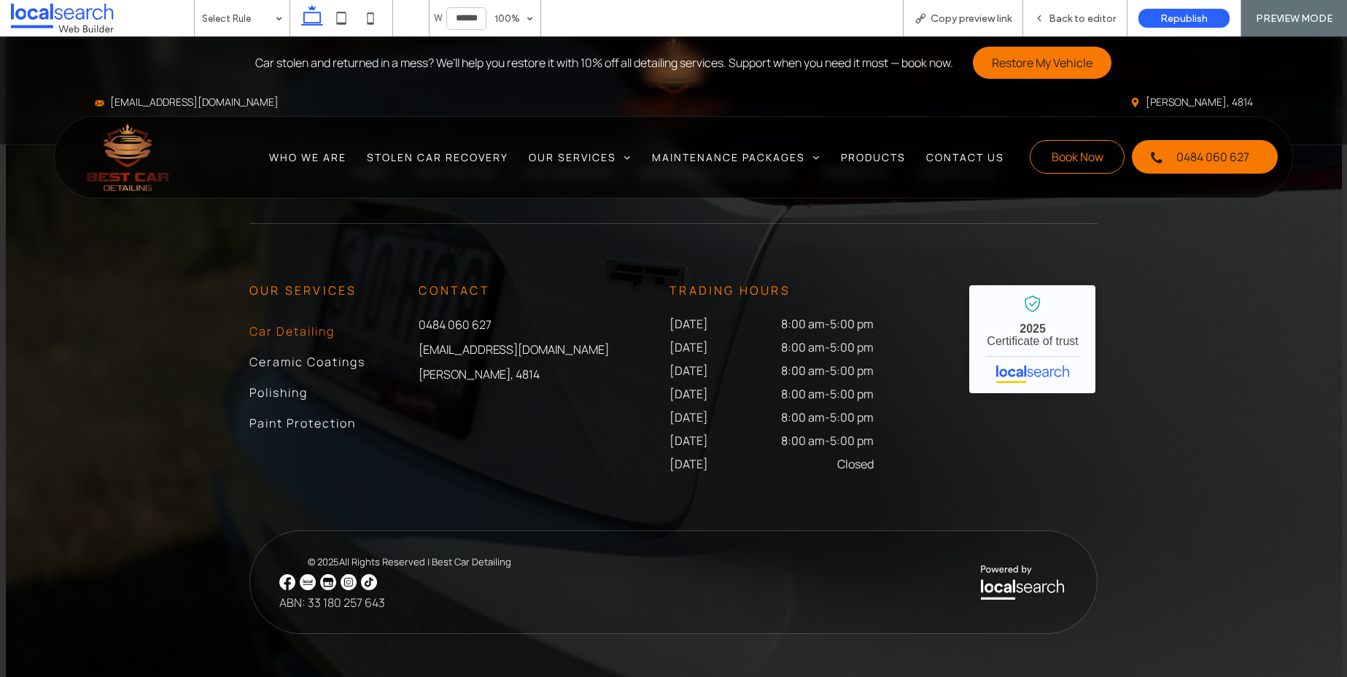
scroll to position [3599, 0]
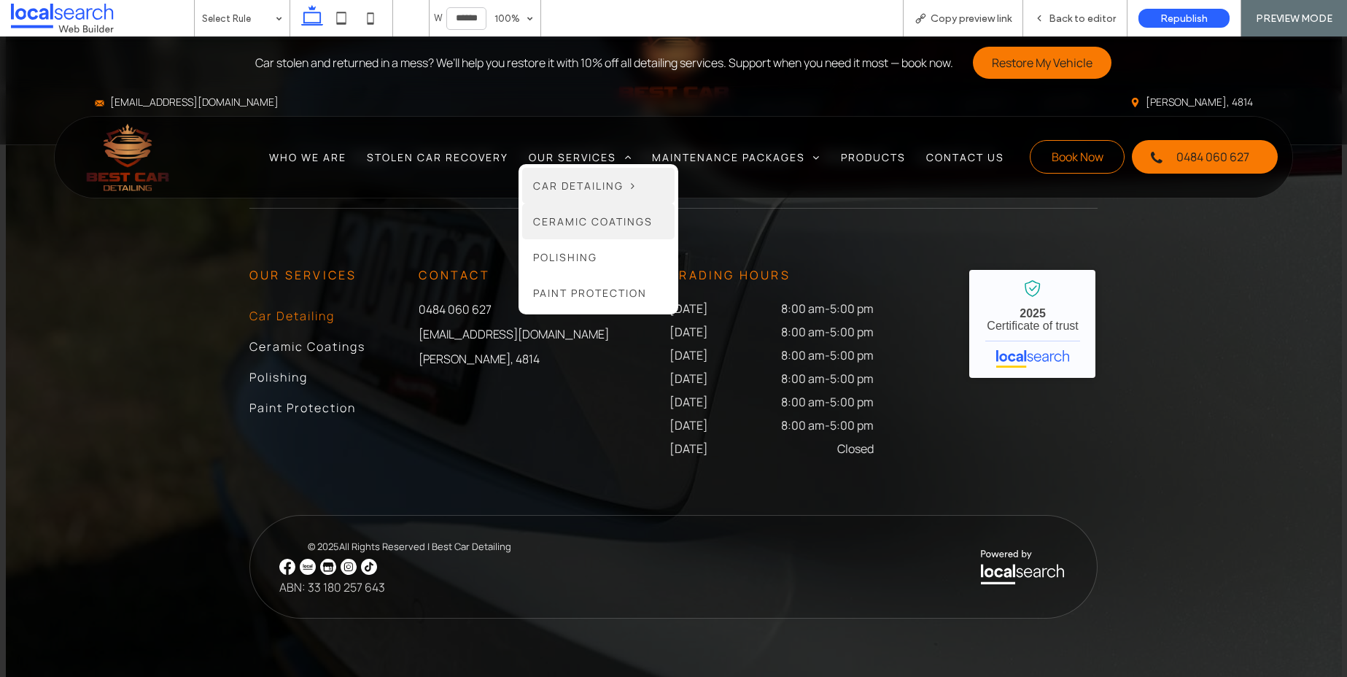
click at [584, 228] on link "Ceramic Coatings" at bounding box center [598, 221] width 152 height 36
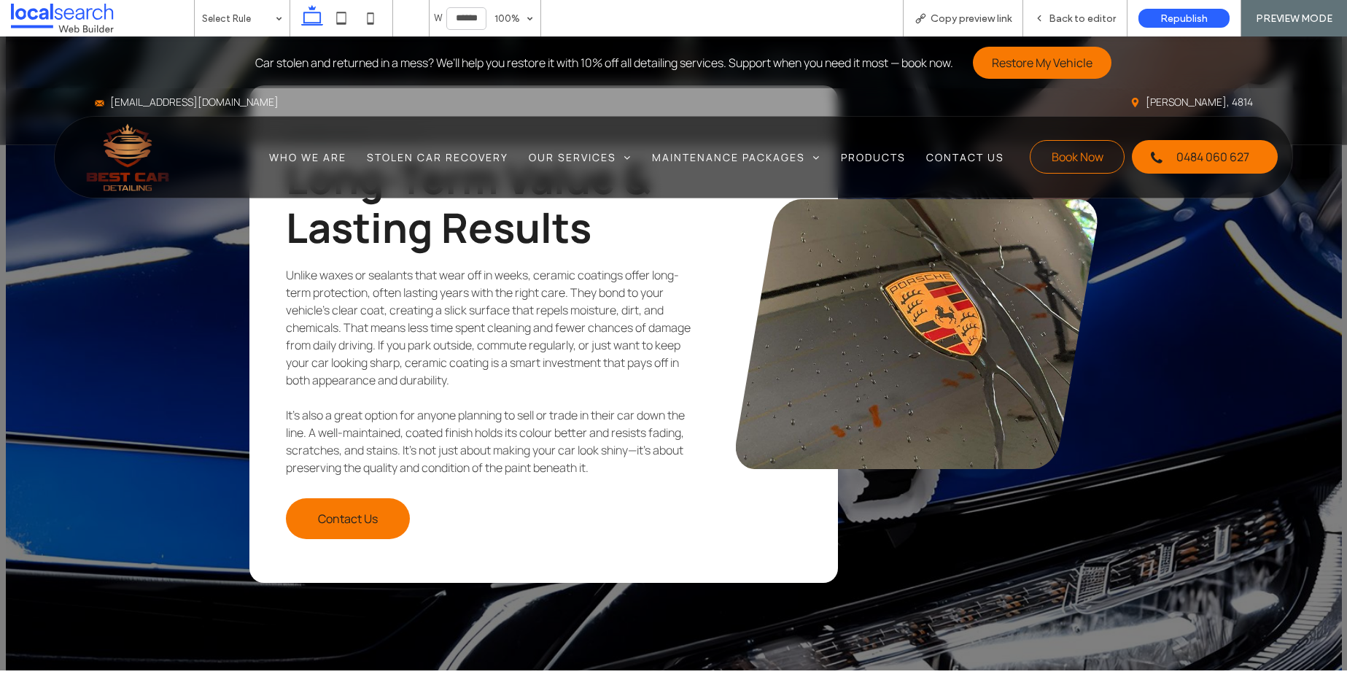
scroll to position [2182, 0]
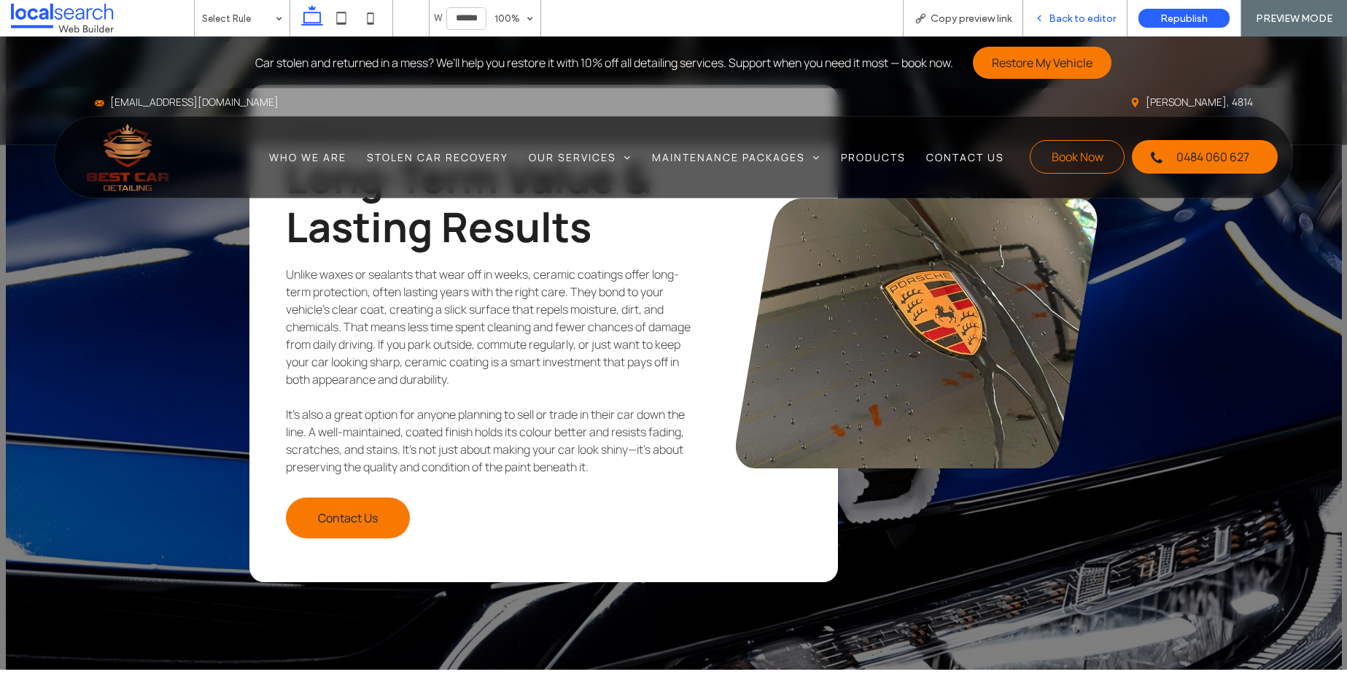
click at [1038, 20] on icon at bounding box center [1039, 18] width 10 height 10
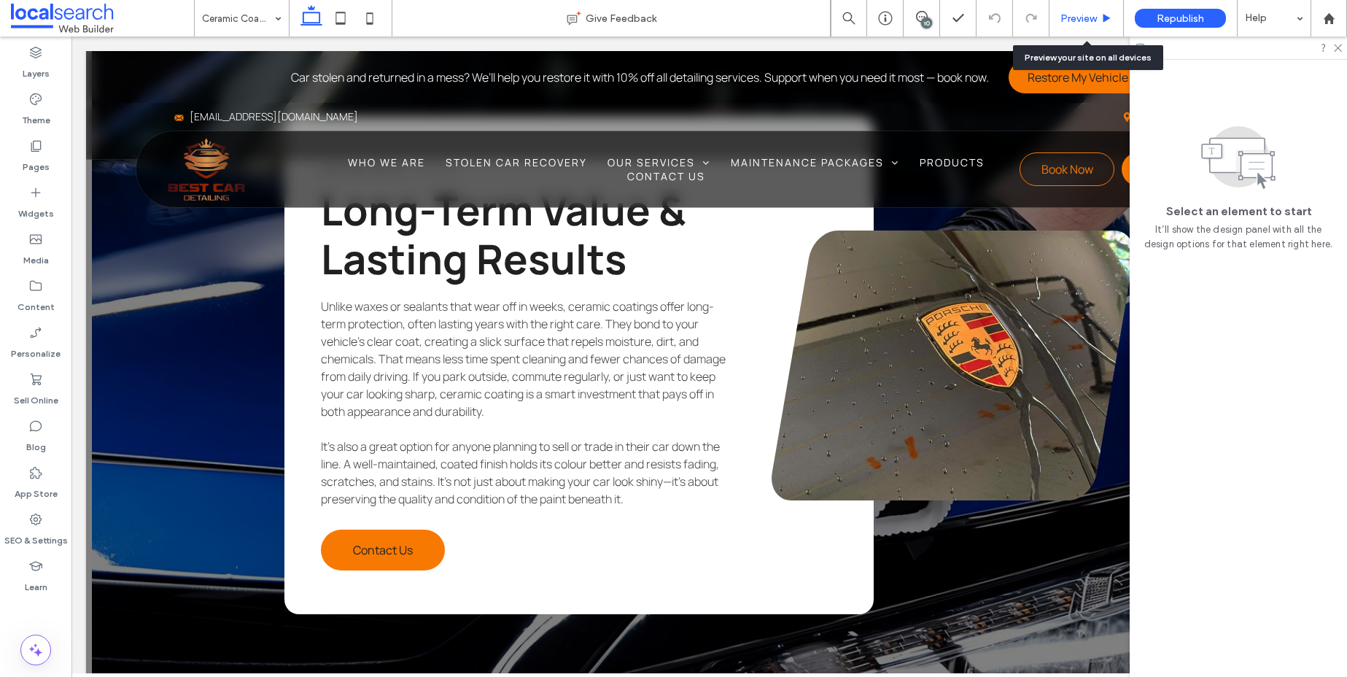
click at [1079, 14] on span "Preview" at bounding box center [1078, 18] width 36 height 12
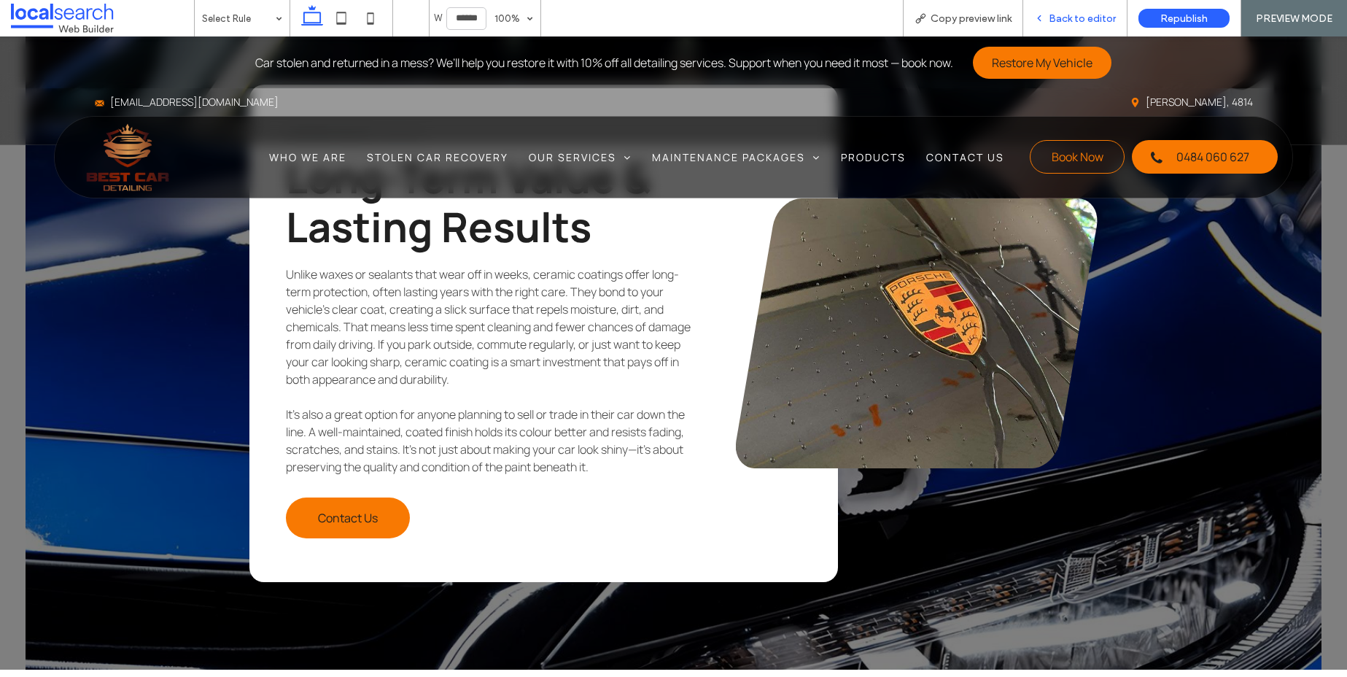
scroll to position [2165, 0]
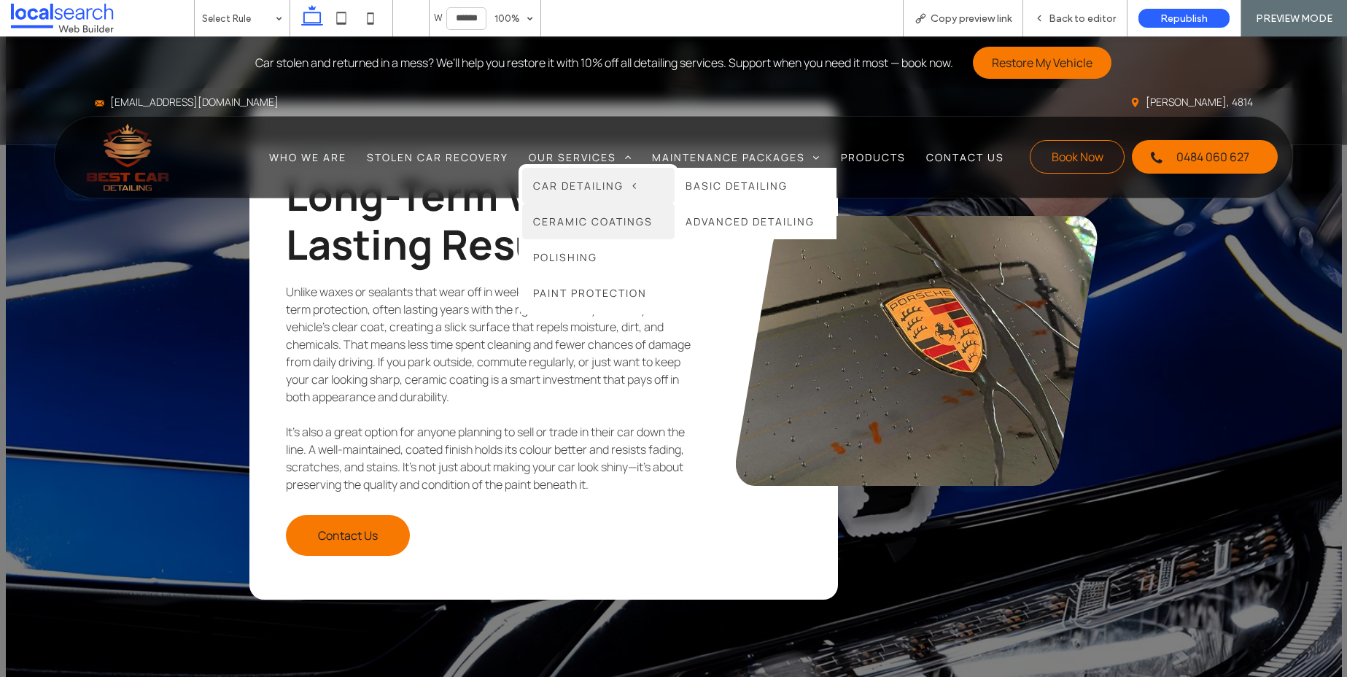
click at [561, 184] on span "Car Detailing" at bounding box center [584, 186] width 103 height 14
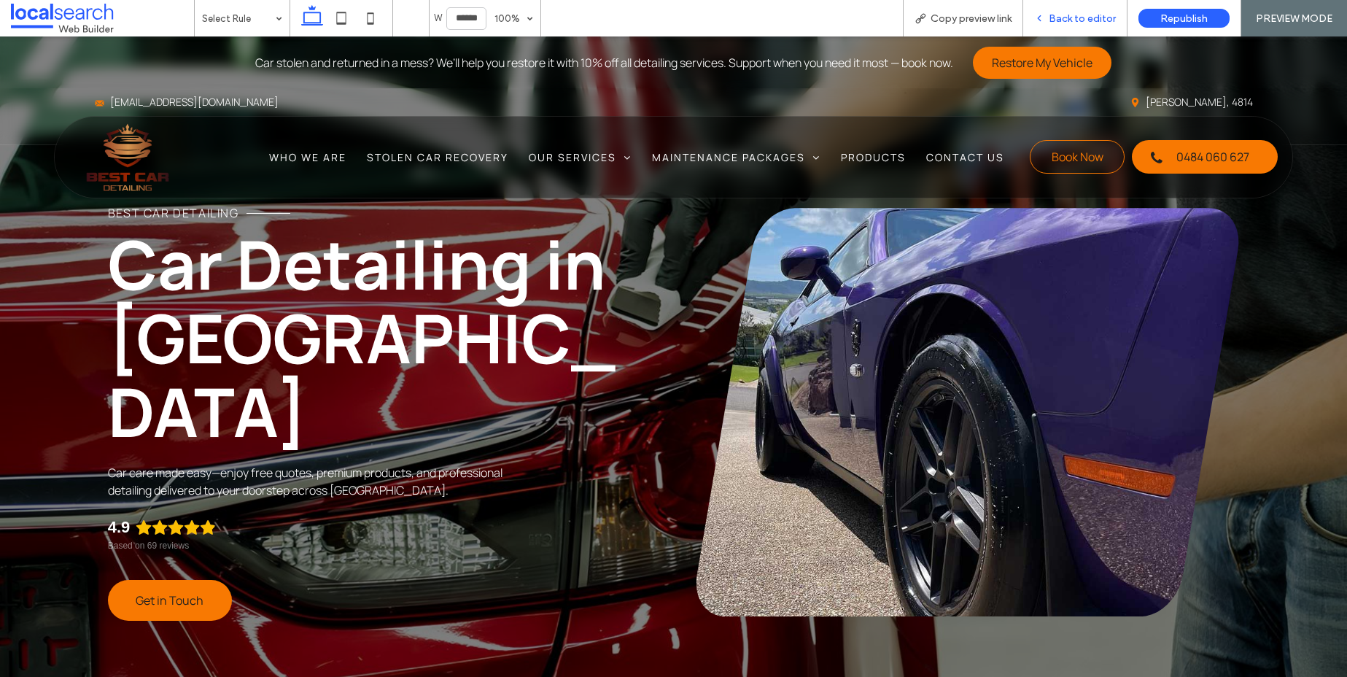
click at [1108, 9] on div "Back to editor" at bounding box center [1075, 18] width 104 height 36
click at [1077, 13] on span "Back to editor" at bounding box center [1082, 18] width 67 height 12
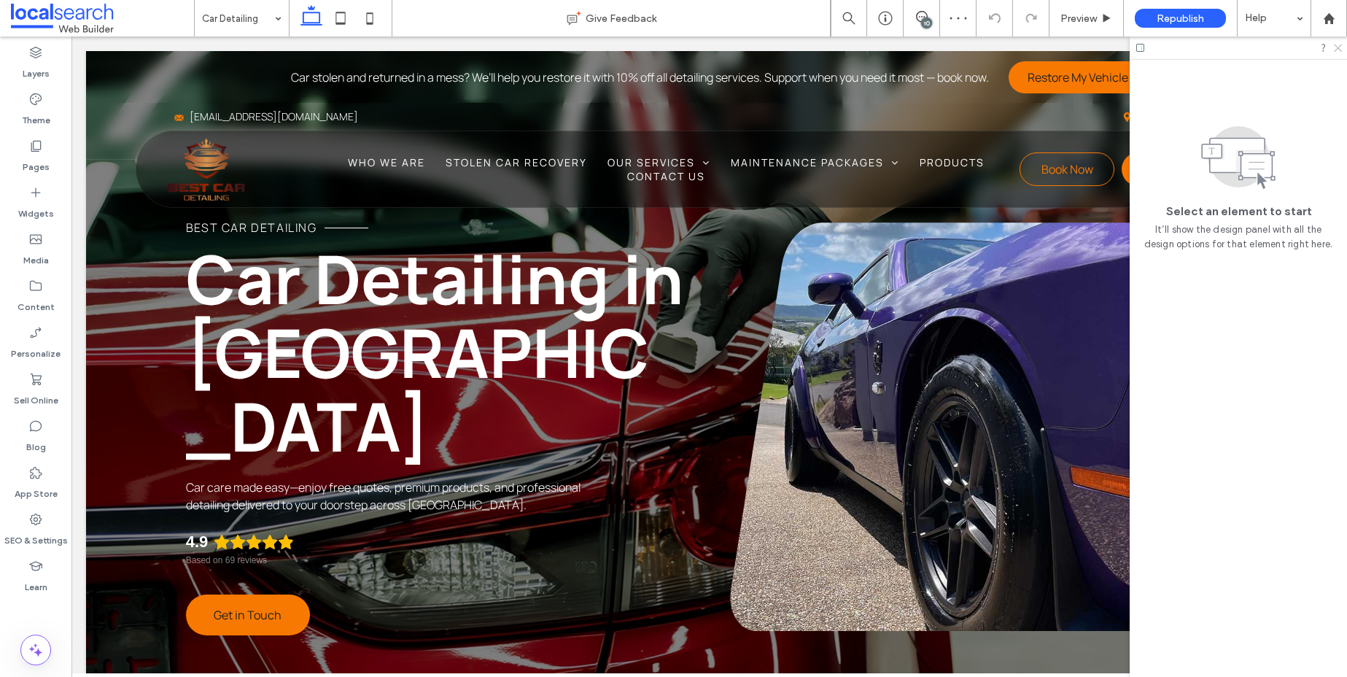
drag, startPoint x: 1335, startPoint y: 45, endPoint x: 1245, endPoint y: 9, distance: 97.5
click at [1335, 45] on use at bounding box center [1338, 48] width 8 height 8
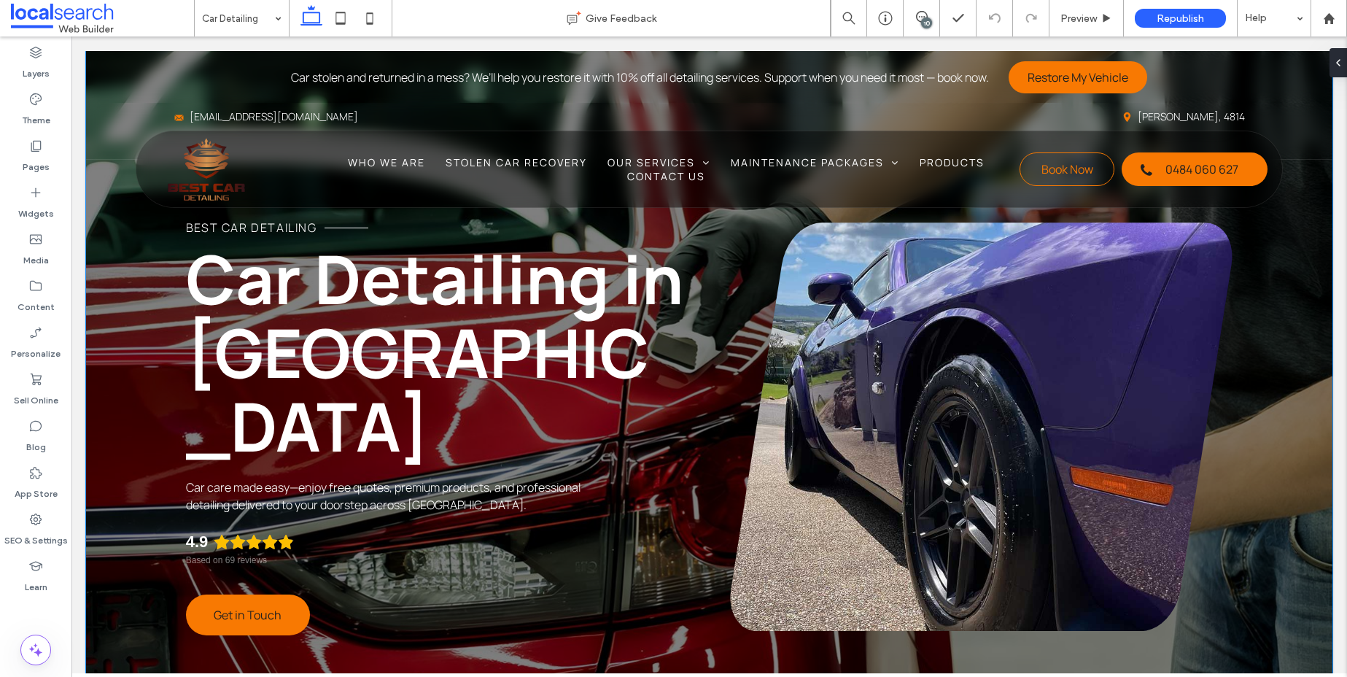
click at [153, 362] on div "BEST CAR DETAILING Car Detailing in [GEOGRAPHIC_DATA] Car care made easy—enjoy …" at bounding box center [709, 387] width 1246 height 672
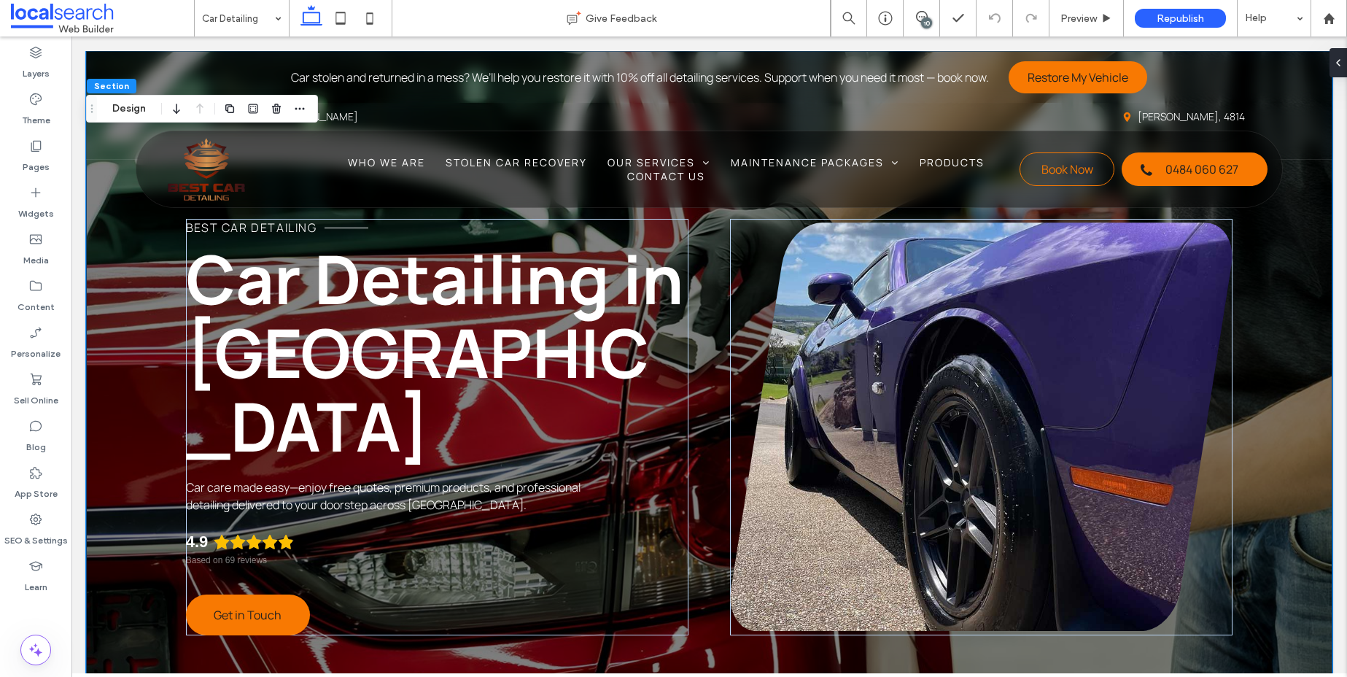
click at [129, 354] on div "BEST CAR DETAILING Car Detailing in [GEOGRAPHIC_DATA] Car care made easy—enjoy …" at bounding box center [709, 387] width 1246 height 672
click at [102, 293] on div "BEST CAR DETAILING Car Detailing in [GEOGRAPHIC_DATA] Car care made easy—enjoy …" at bounding box center [709, 387] width 1246 height 672
click at [1294, 310] on div "BEST CAR DETAILING Car Detailing in [GEOGRAPHIC_DATA] Car care made easy—enjoy …" at bounding box center [709, 387] width 1246 height 672
click at [111, 104] on button "Design" at bounding box center [129, 108] width 52 height 17
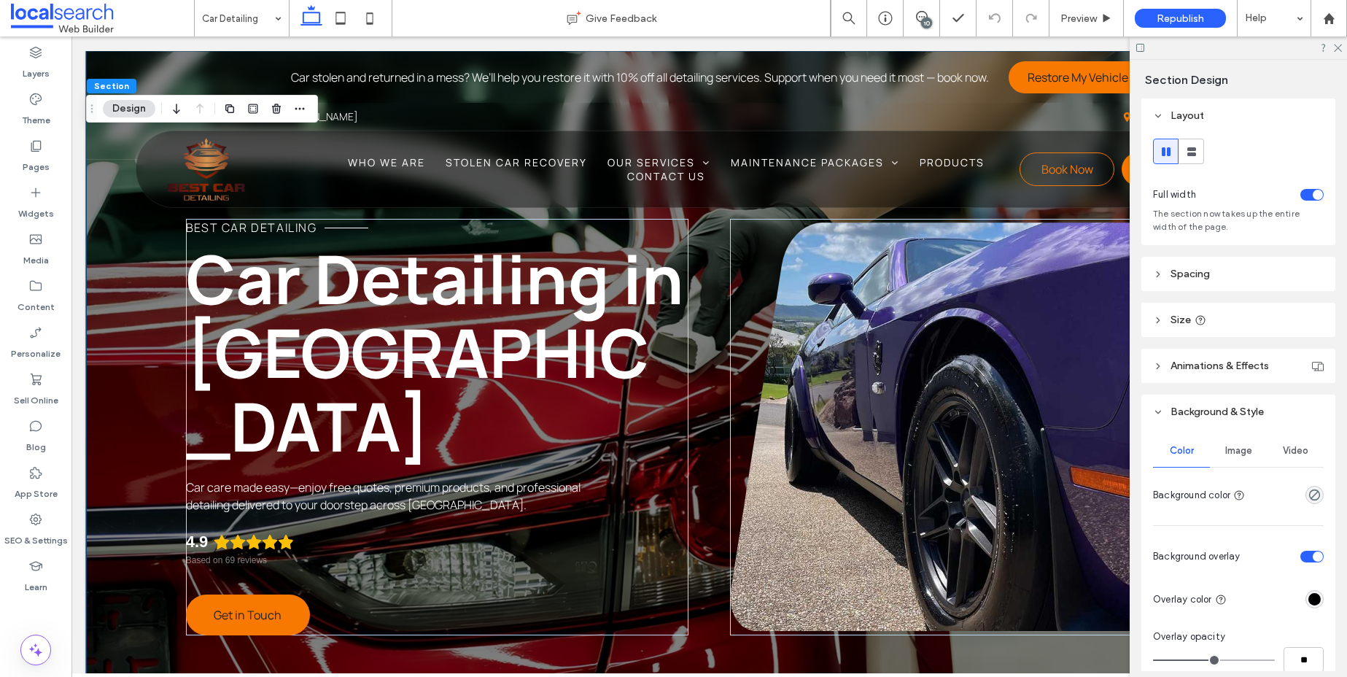
click at [1245, 461] on div "Image" at bounding box center [1238, 451] width 57 height 32
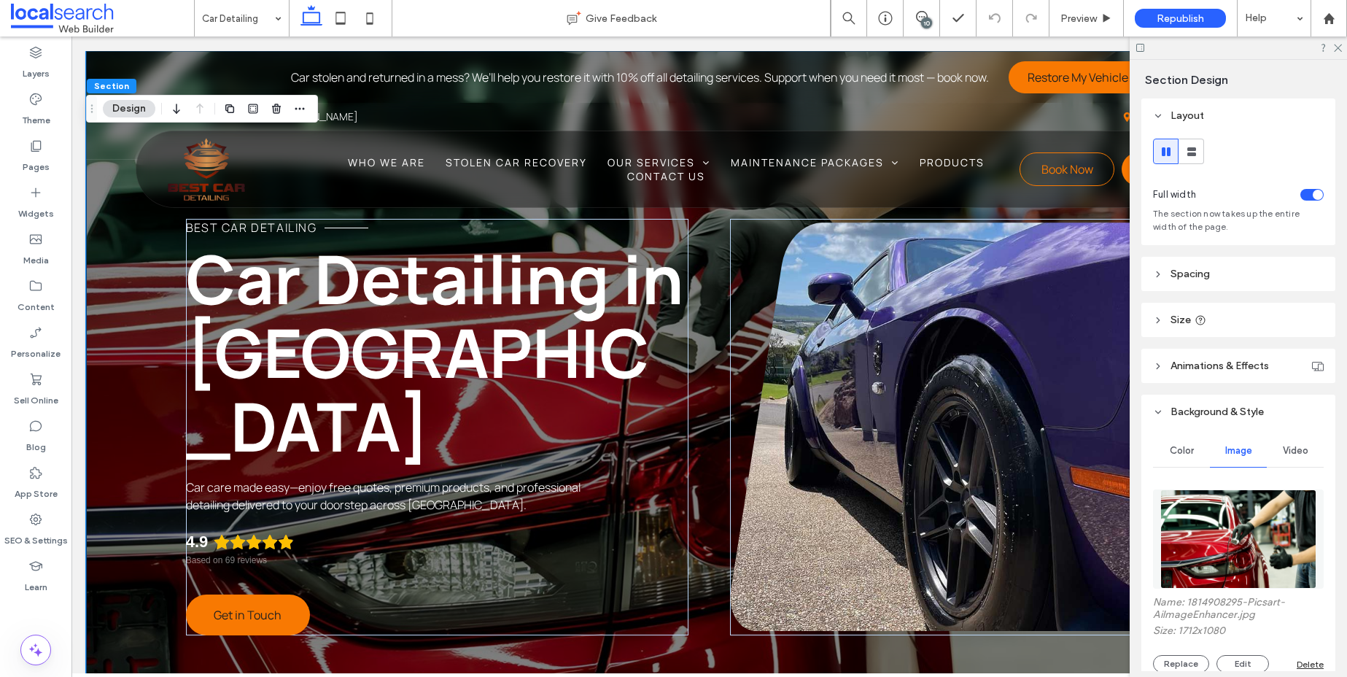
scroll to position [3, 0]
click at [1238, 546] on img at bounding box center [1238, 535] width 156 height 99
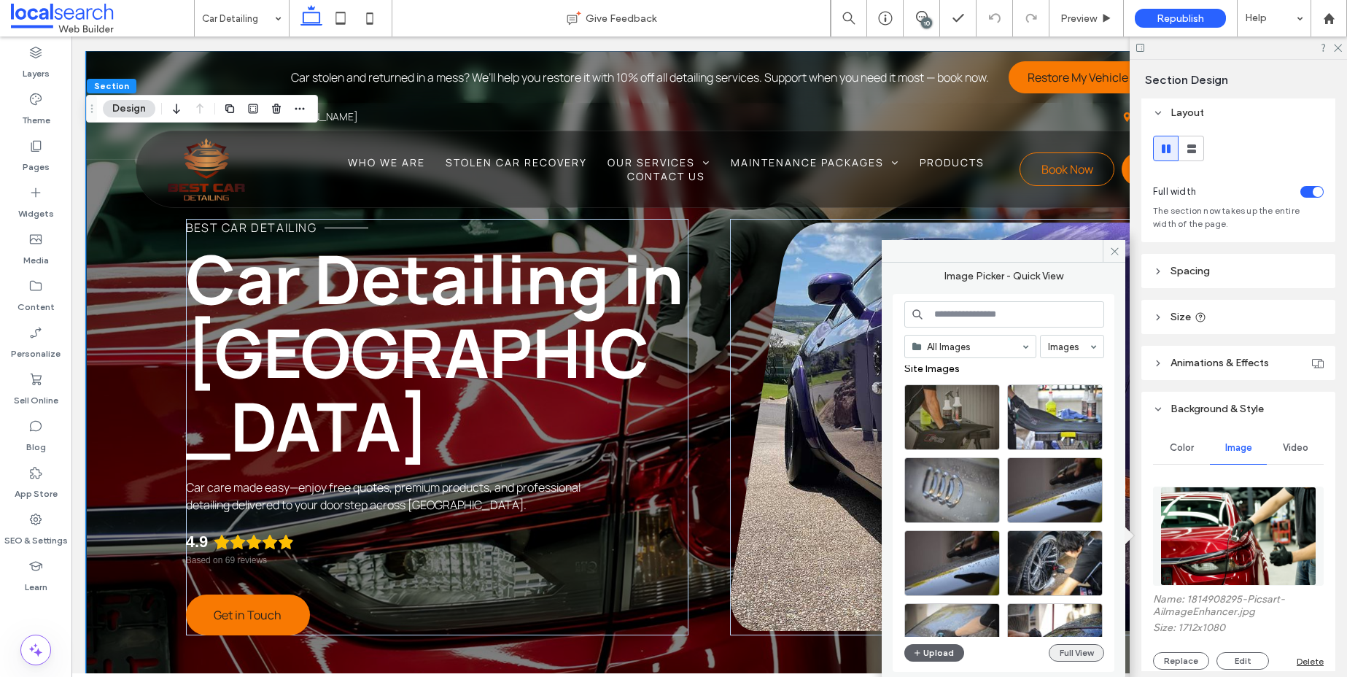
click at [1076, 649] on button "Full View" at bounding box center [1076, 652] width 55 height 17
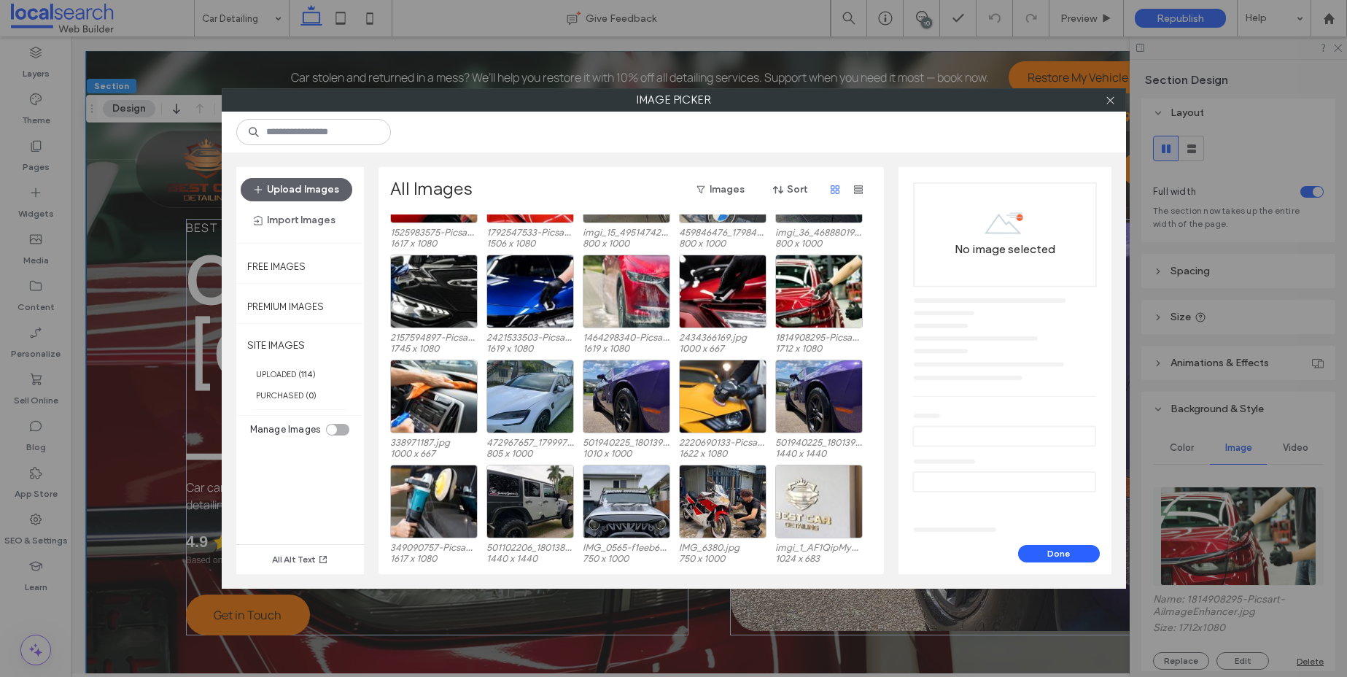
scroll to position [1154, 0]
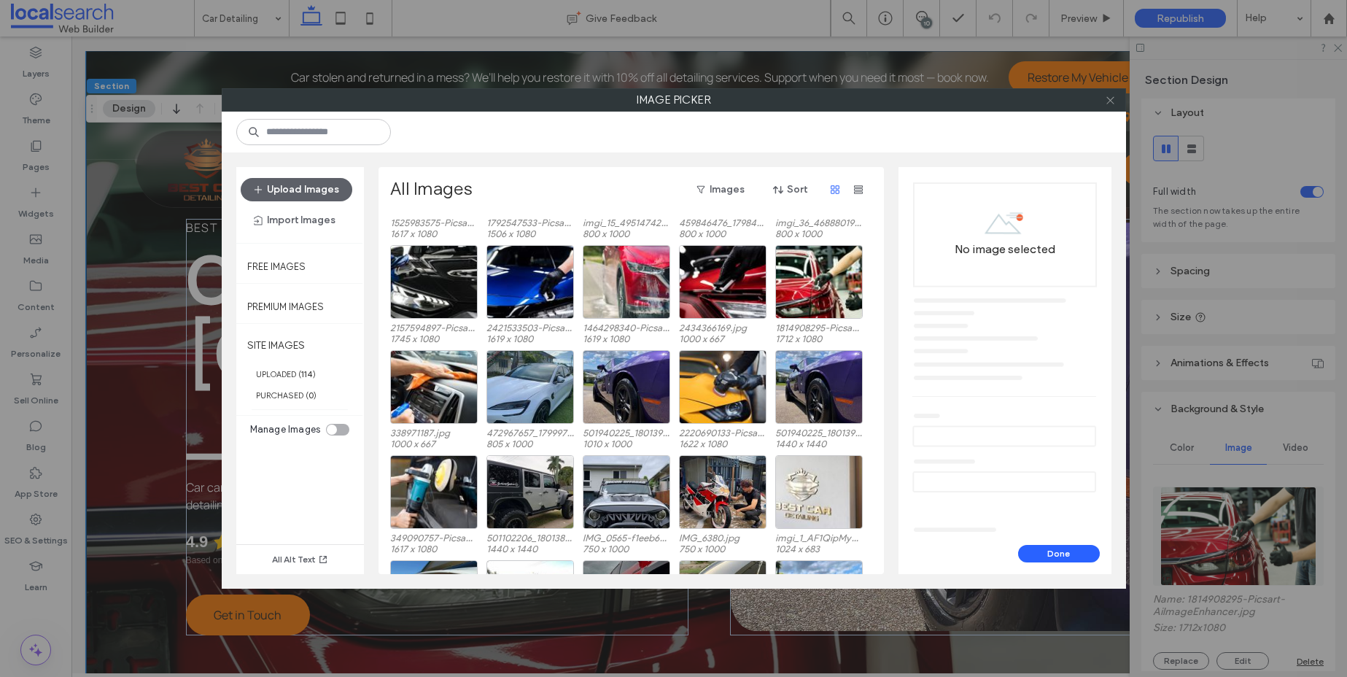
click at [1111, 99] on use at bounding box center [1109, 99] width 7 height 7
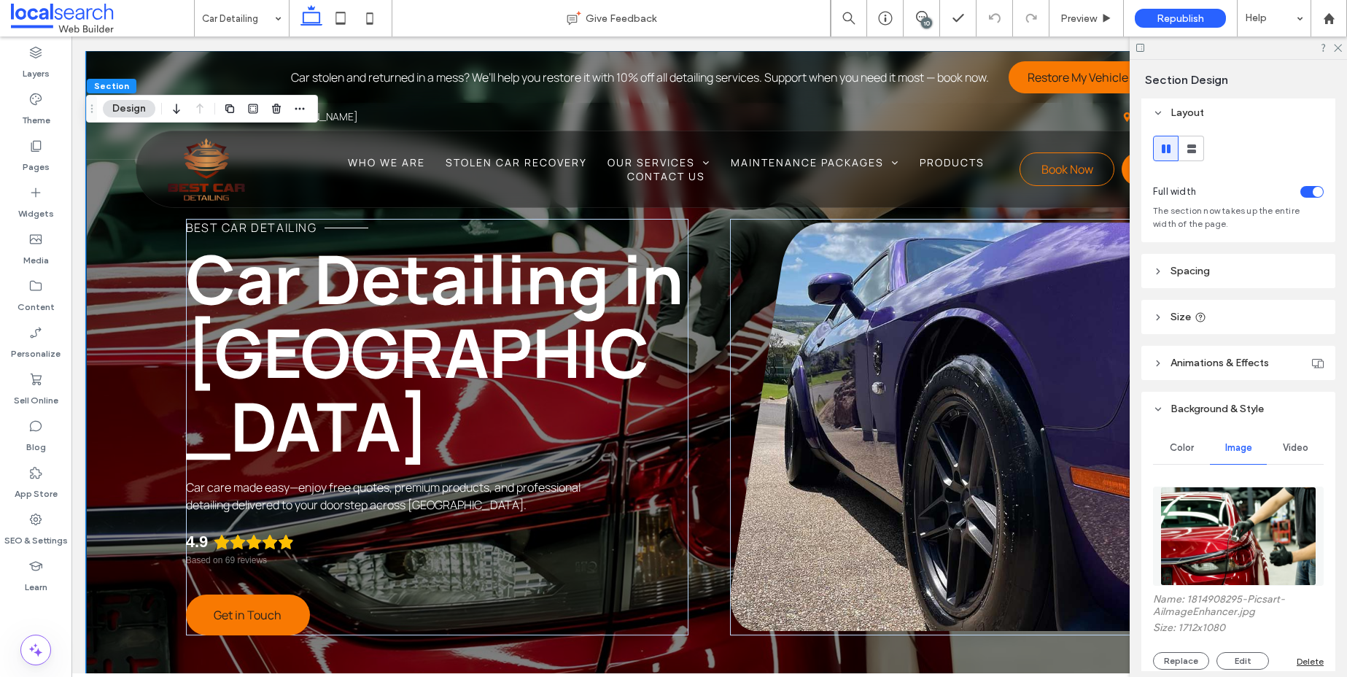
click at [1253, 518] on img at bounding box center [1238, 535] width 156 height 99
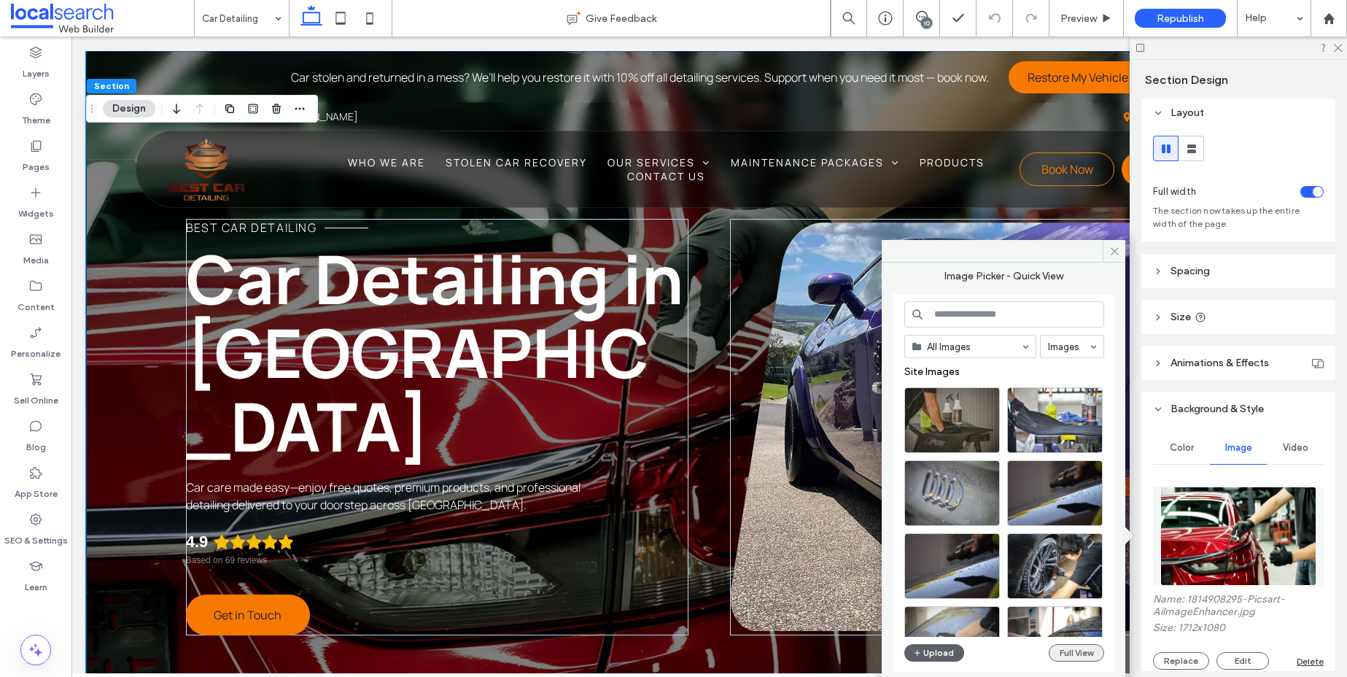
click at [1072, 655] on button "Full View" at bounding box center [1076, 652] width 55 height 17
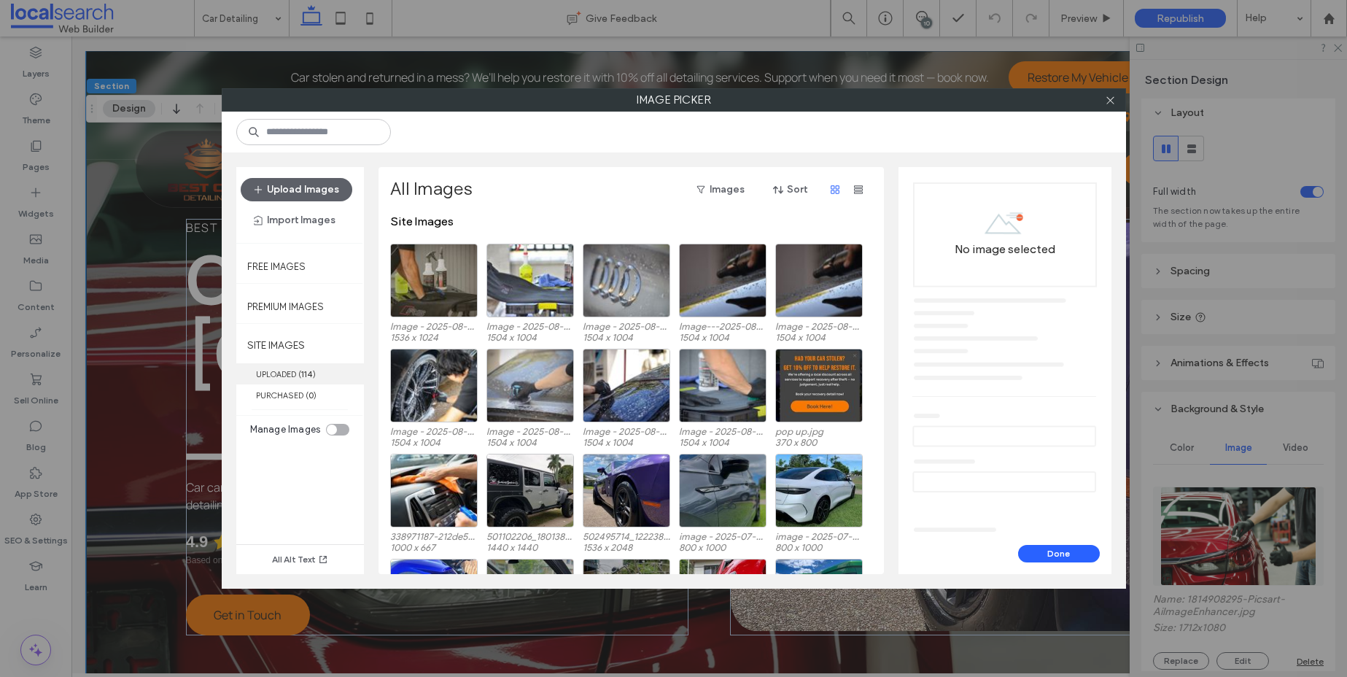
click at [322, 364] on label "UPLOADED ( 114 )" at bounding box center [300, 373] width 128 height 21
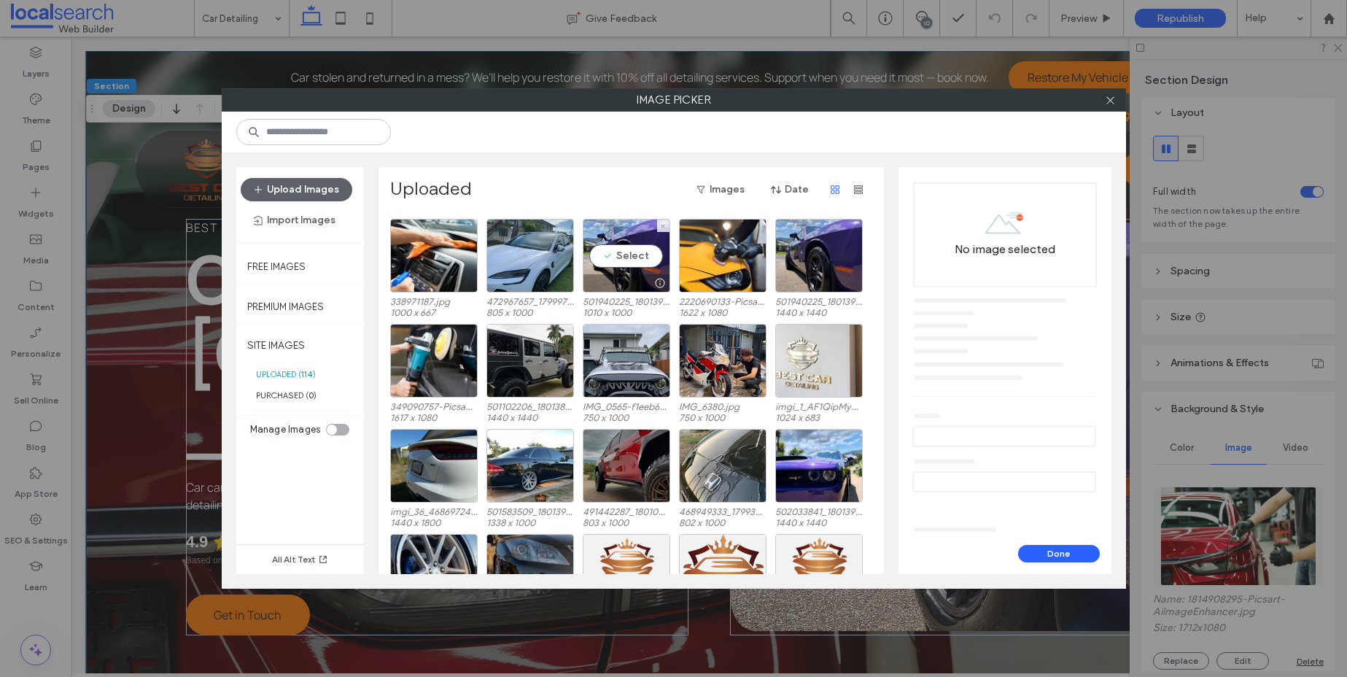
scroll to position [1275, 0]
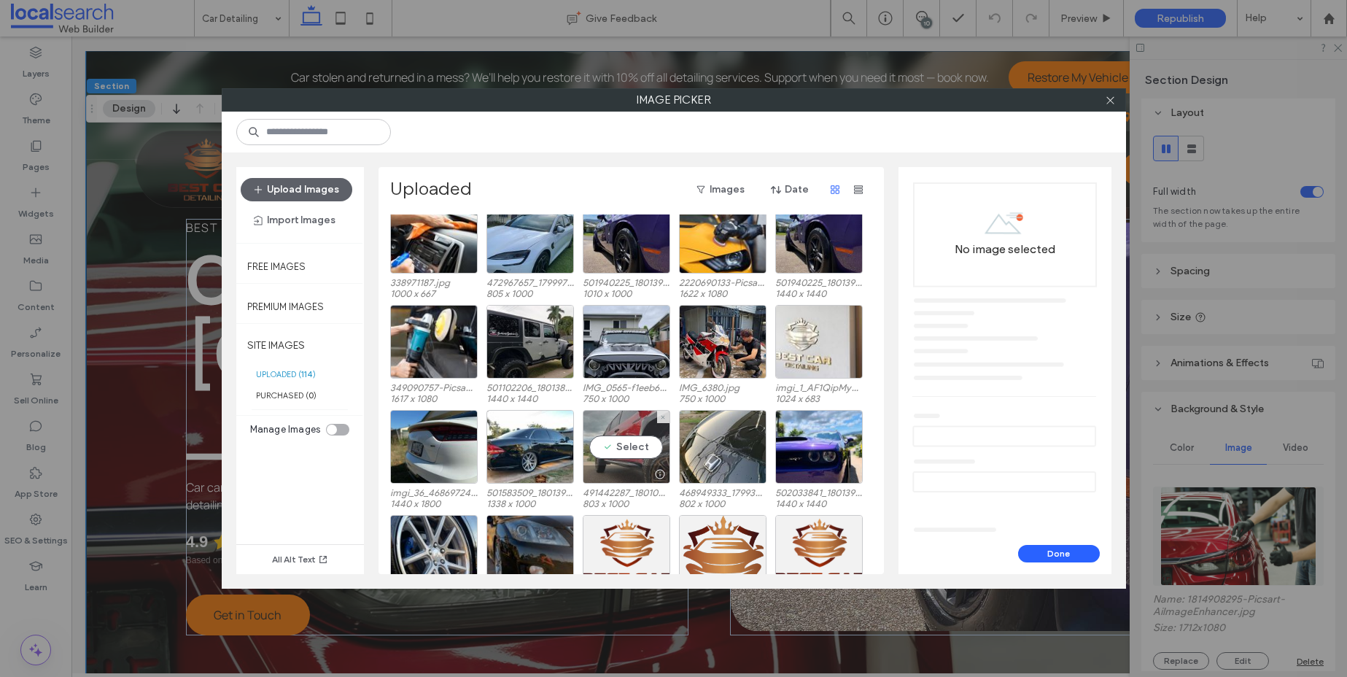
click at [642, 450] on div "Select" at bounding box center [626, 447] width 87 height 74
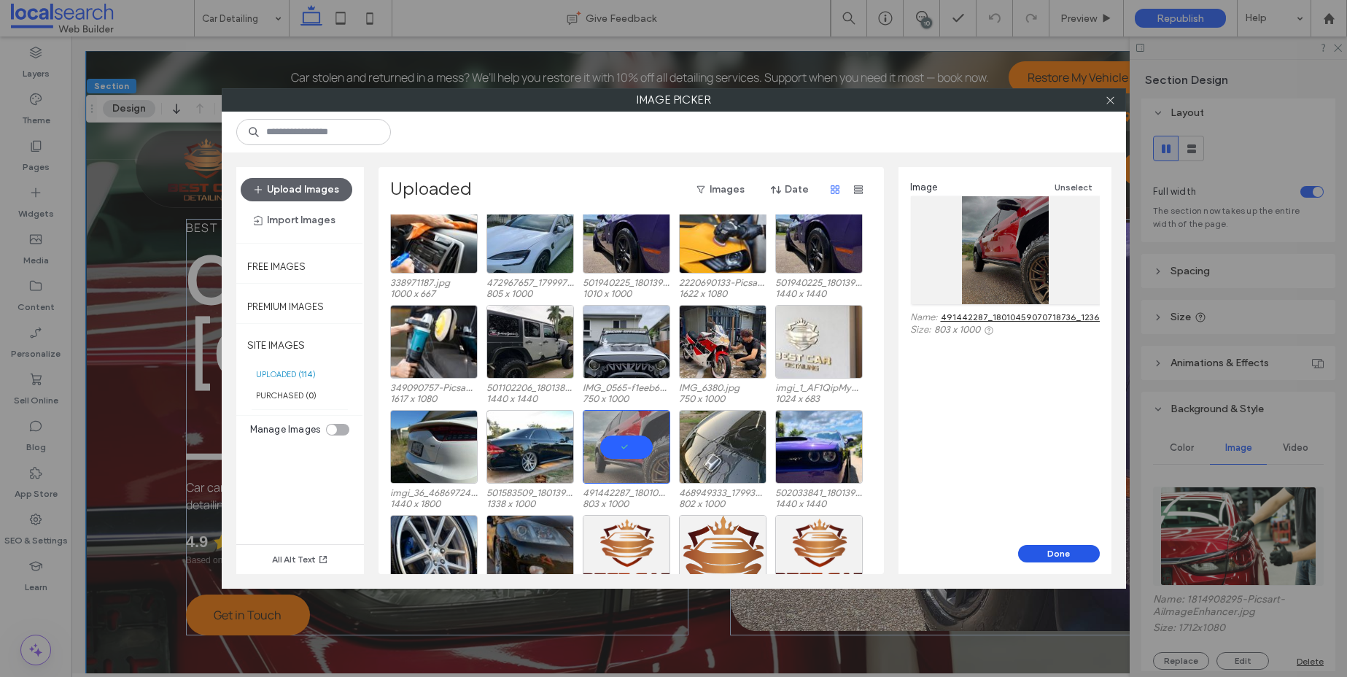
drag, startPoint x: 1046, startPoint y: 557, endPoint x: 972, endPoint y: 519, distance: 83.5
click at [1046, 557] on button "Done" at bounding box center [1059, 553] width 82 height 17
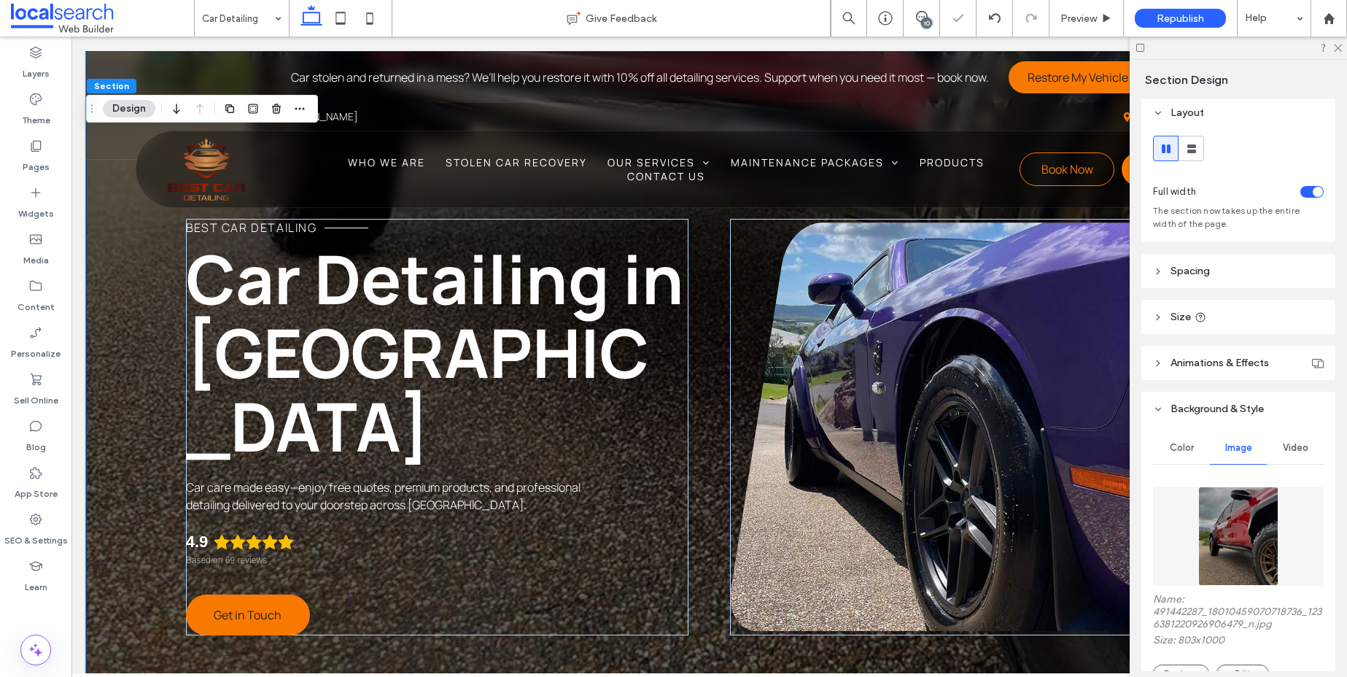
click at [1243, 526] on img at bounding box center [1238, 535] width 80 height 99
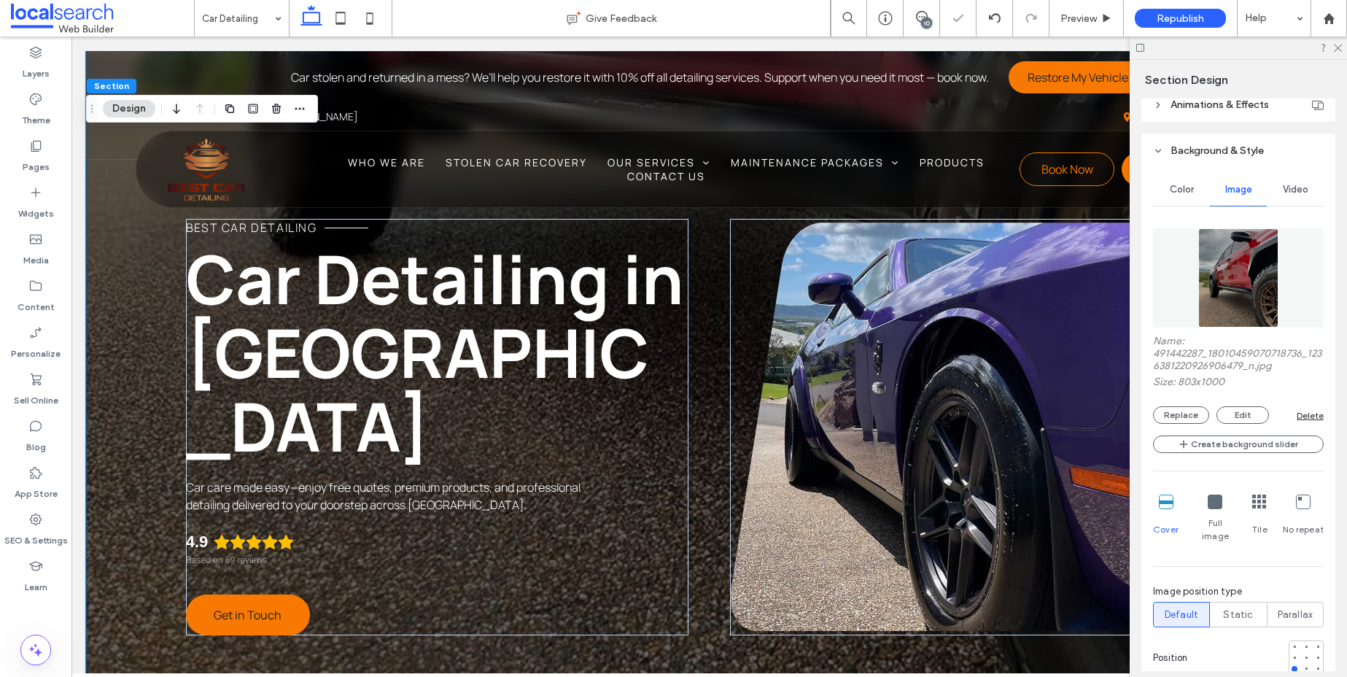
scroll to position [272, 0]
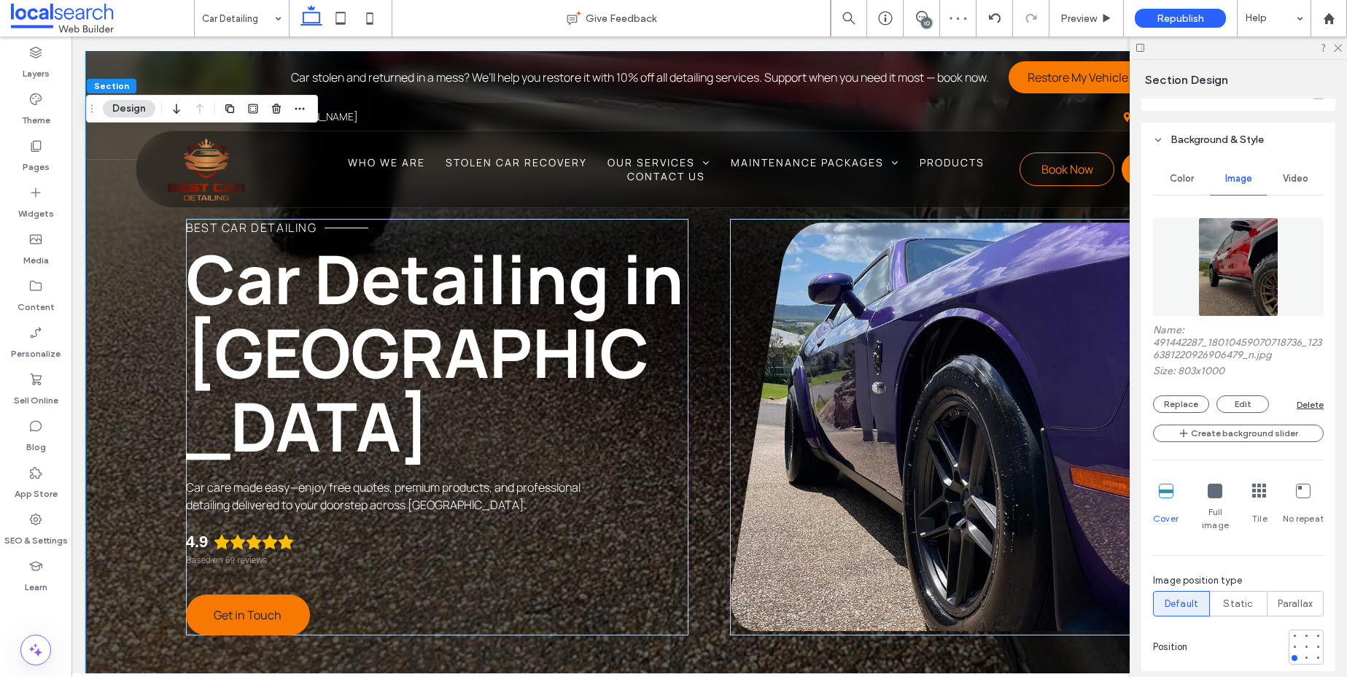
click at [1254, 494] on icon at bounding box center [1259, 490] width 15 height 15
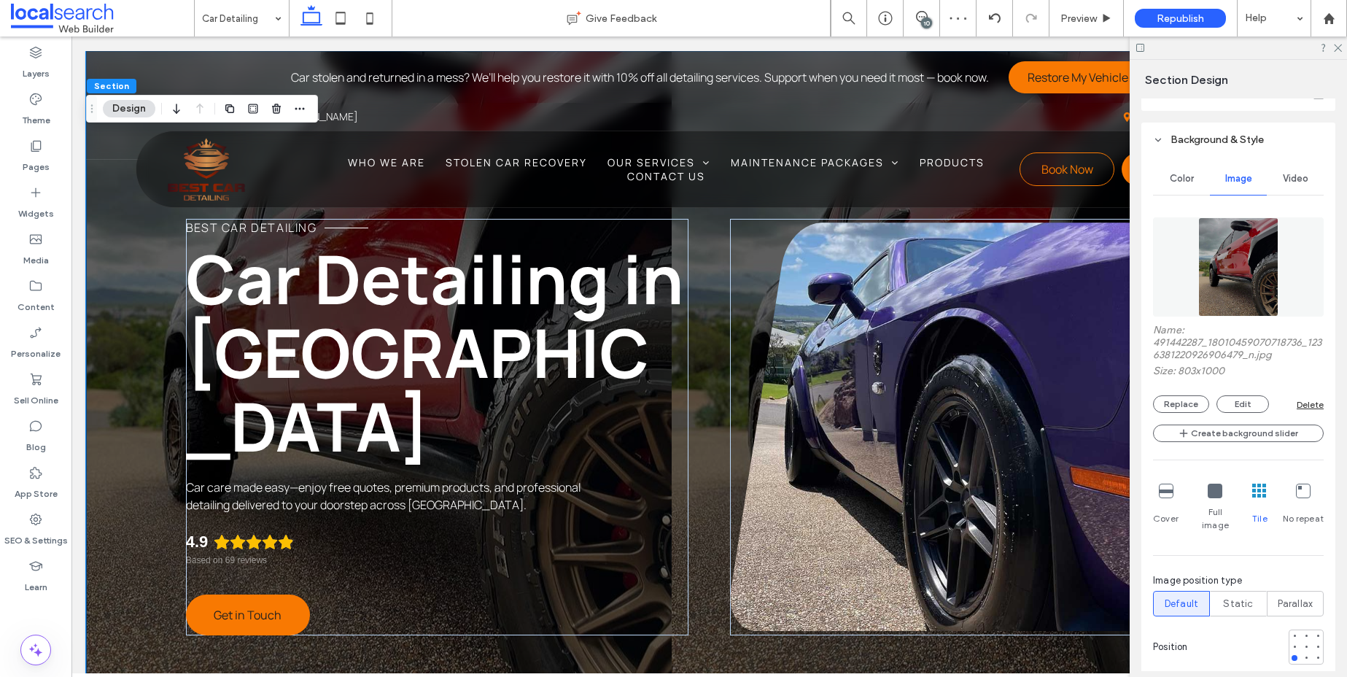
click at [1177, 490] on div "Cover Full image Tile No repeat" at bounding box center [1238, 508] width 171 height 60
click at [1170, 489] on icon at bounding box center [1166, 490] width 15 height 15
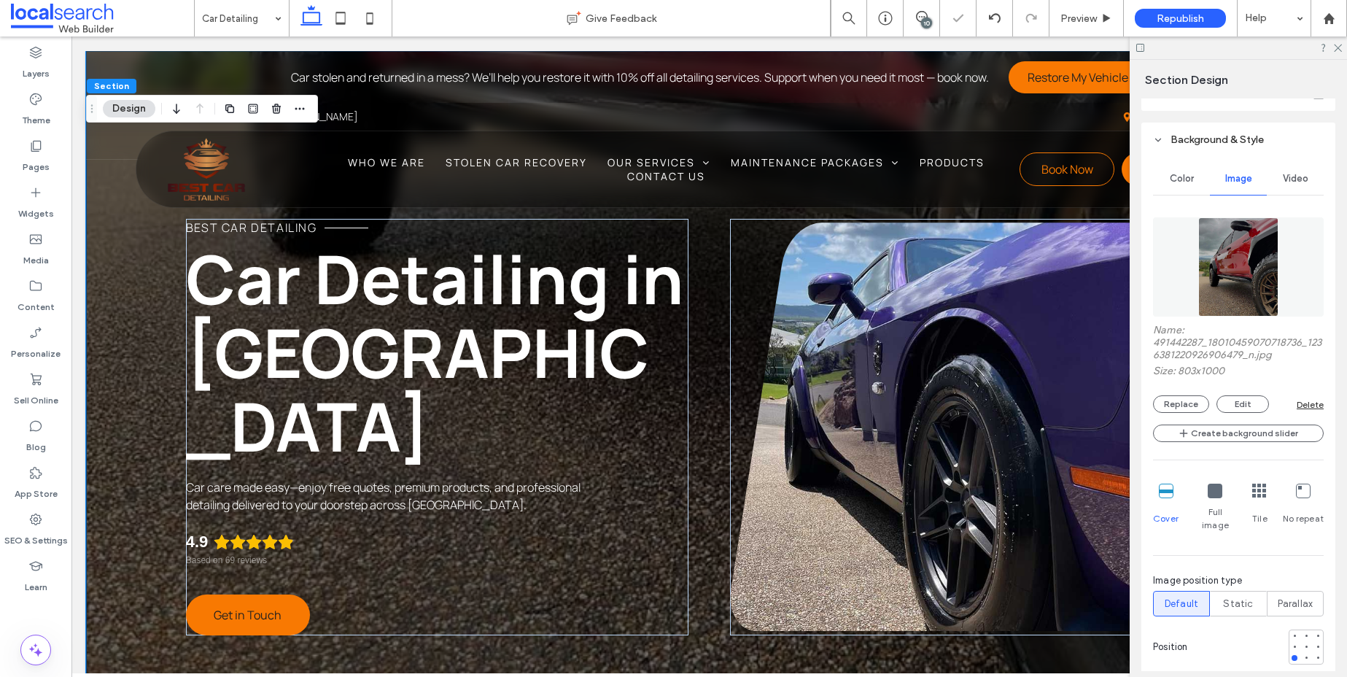
click at [1202, 497] on div "Full image" at bounding box center [1215, 508] width 42 height 60
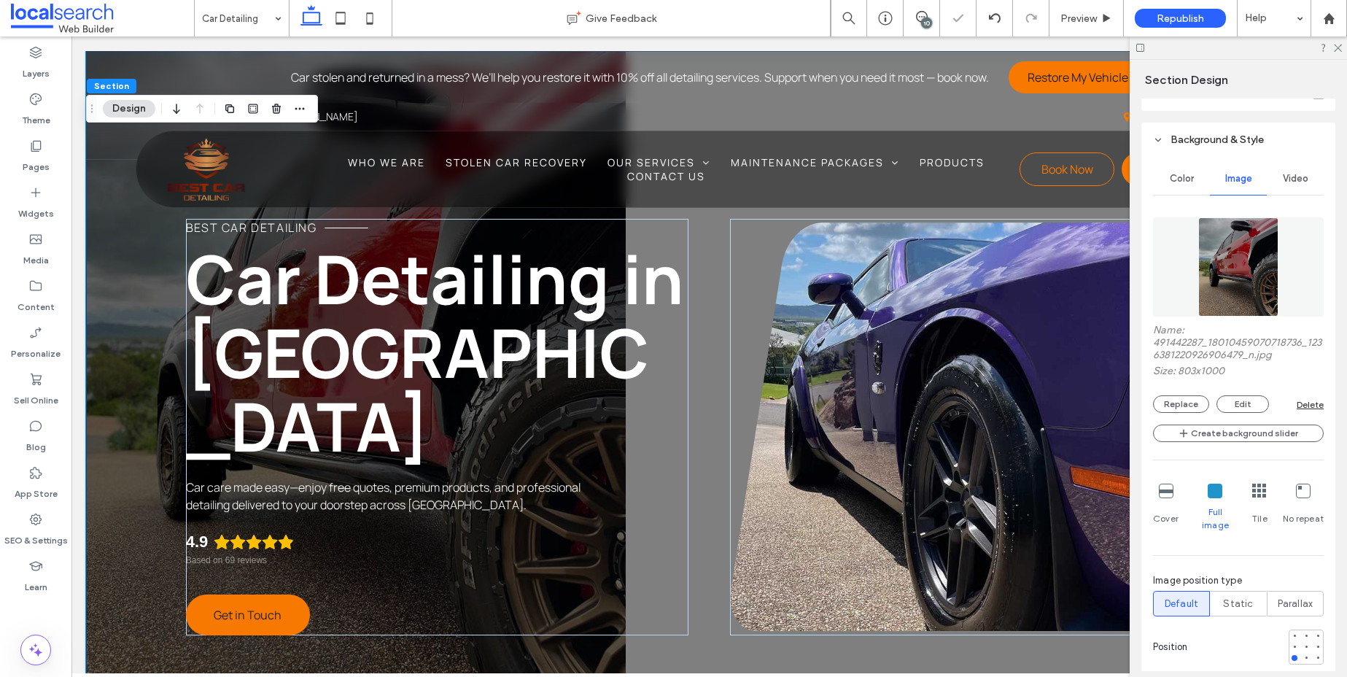
click at [1166, 489] on icon at bounding box center [1166, 490] width 15 height 15
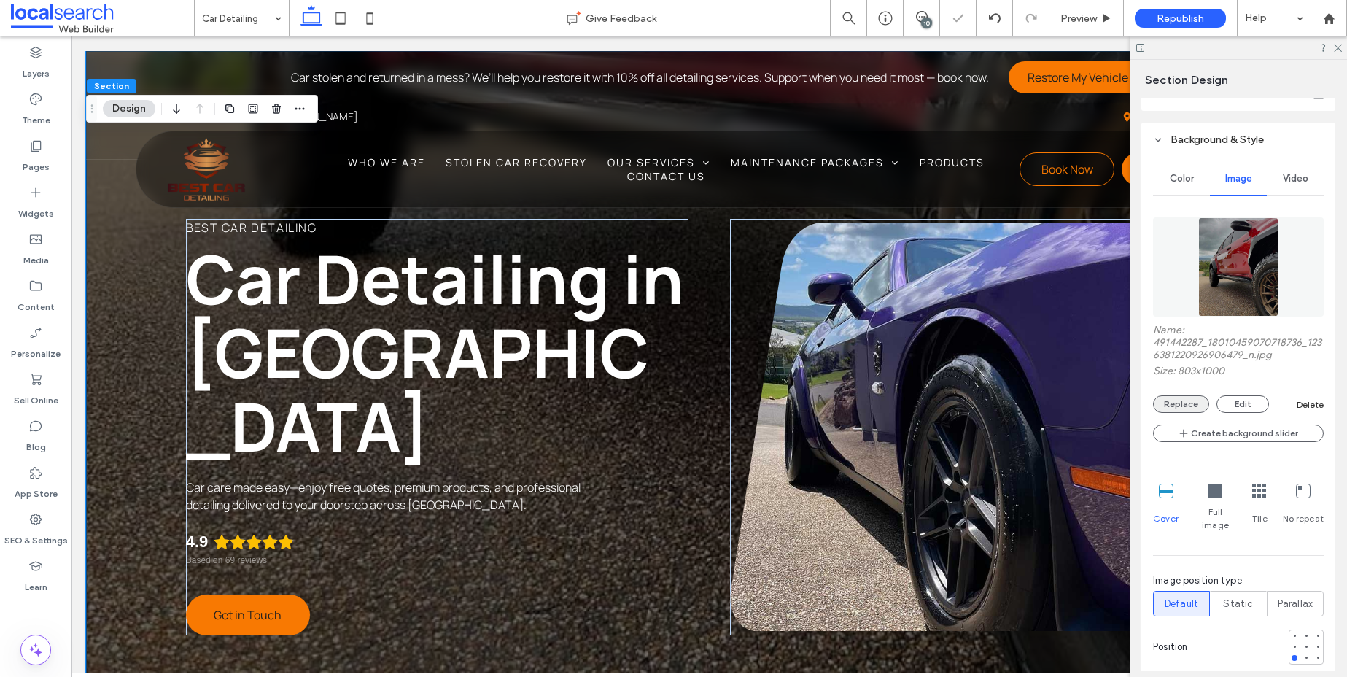
click at [1196, 400] on button "Replace" at bounding box center [1181, 403] width 56 height 17
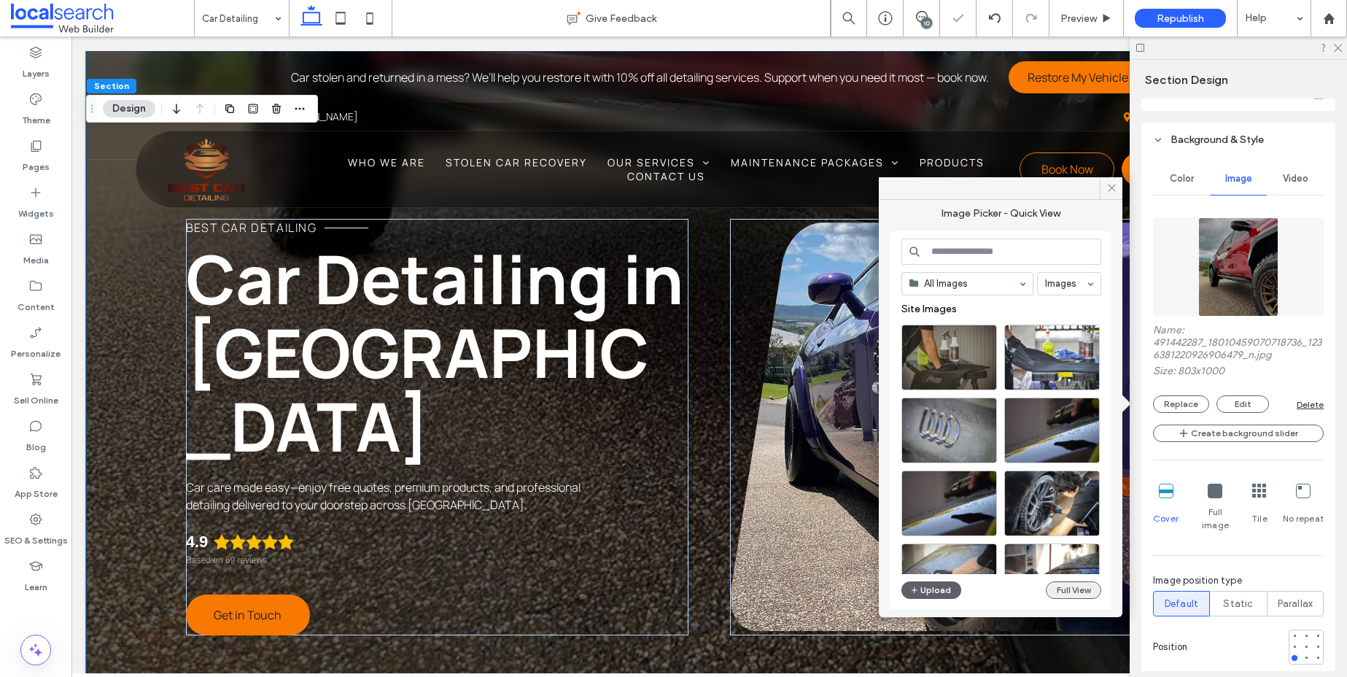
click at [1062, 591] on button "Full View" at bounding box center [1073, 589] width 55 height 17
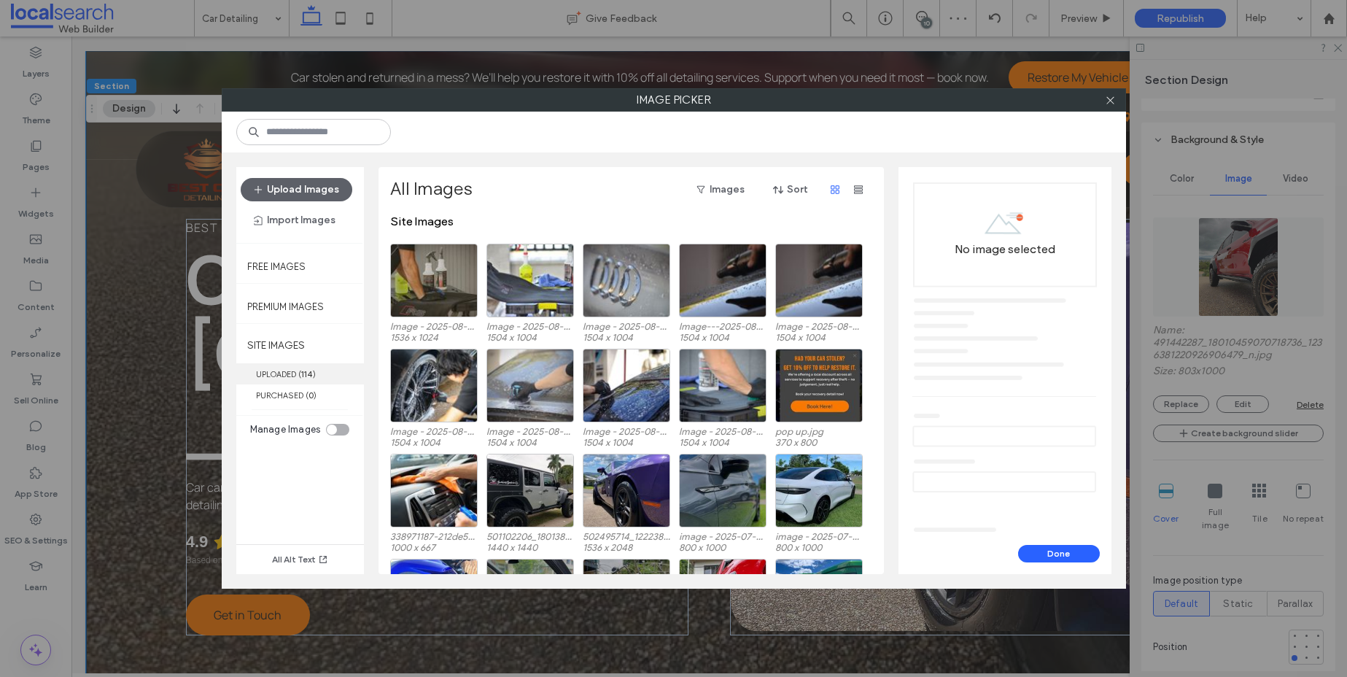
click at [302, 370] on b "114" at bounding box center [307, 374] width 12 height 10
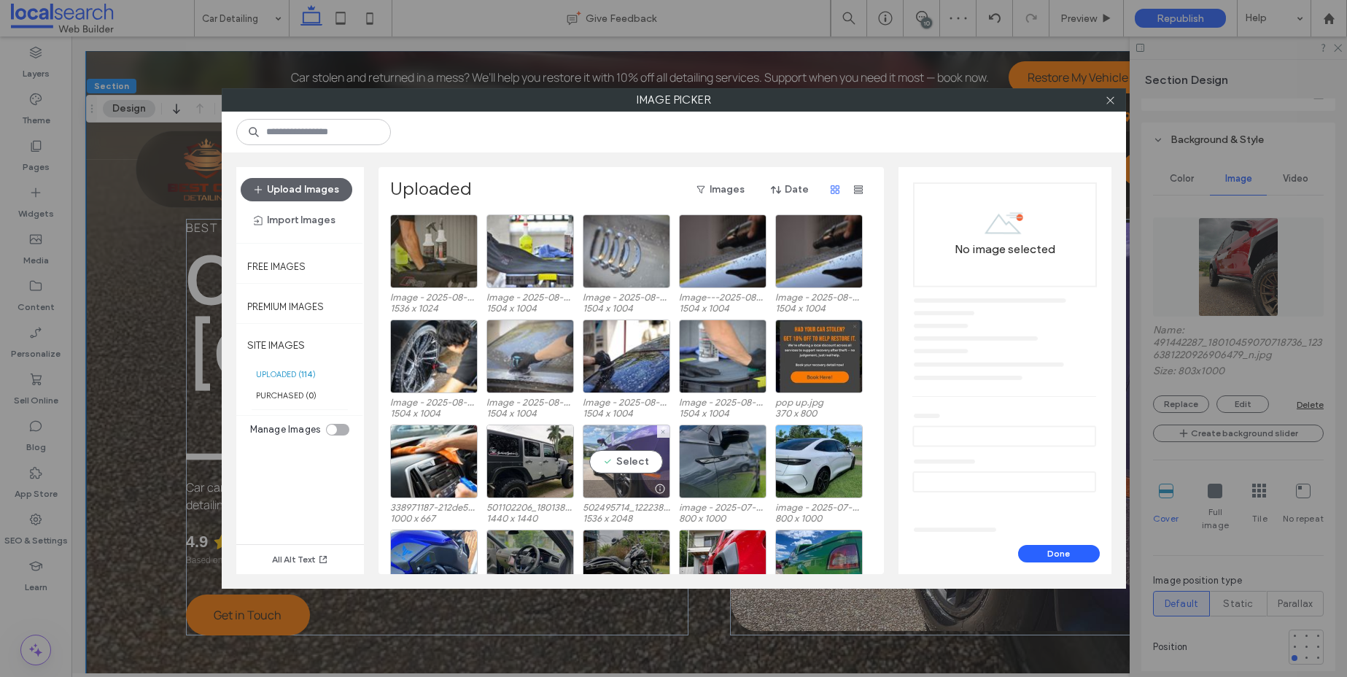
scroll to position [61, 0]
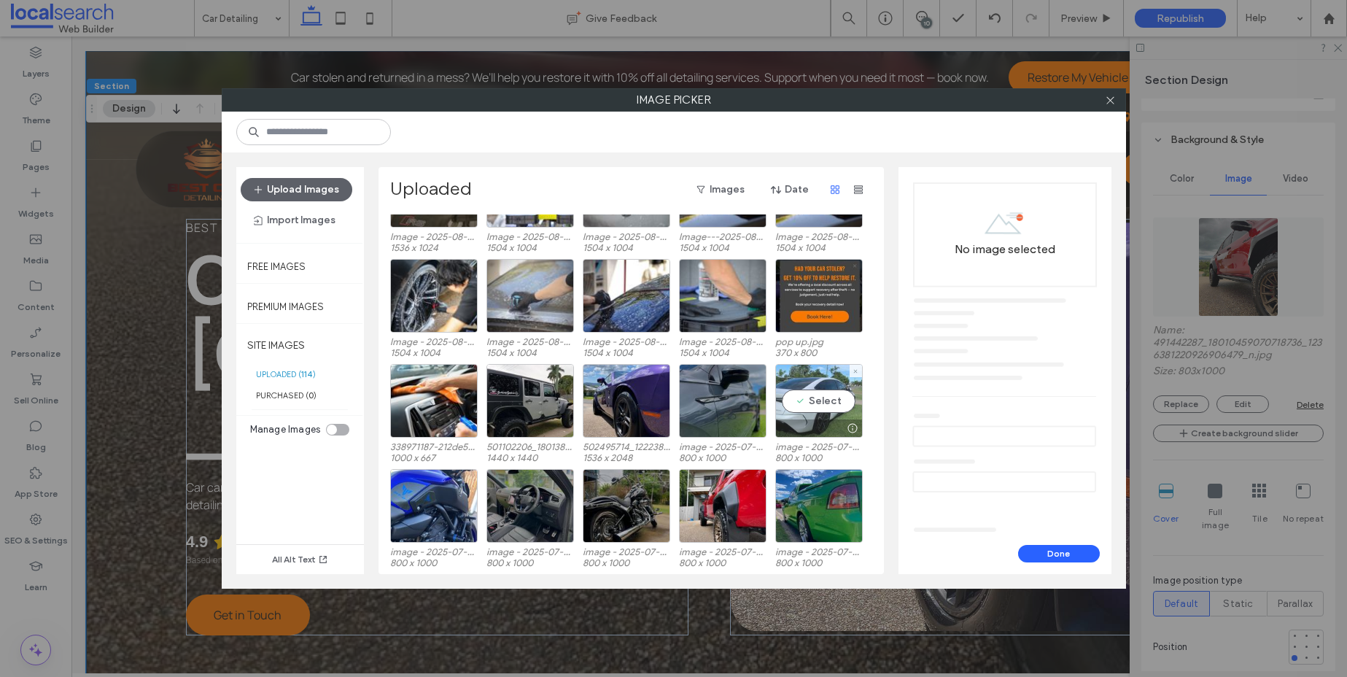
click at [830, 394] on div "Select" at bounding box center [818, 401] width 87 height 74
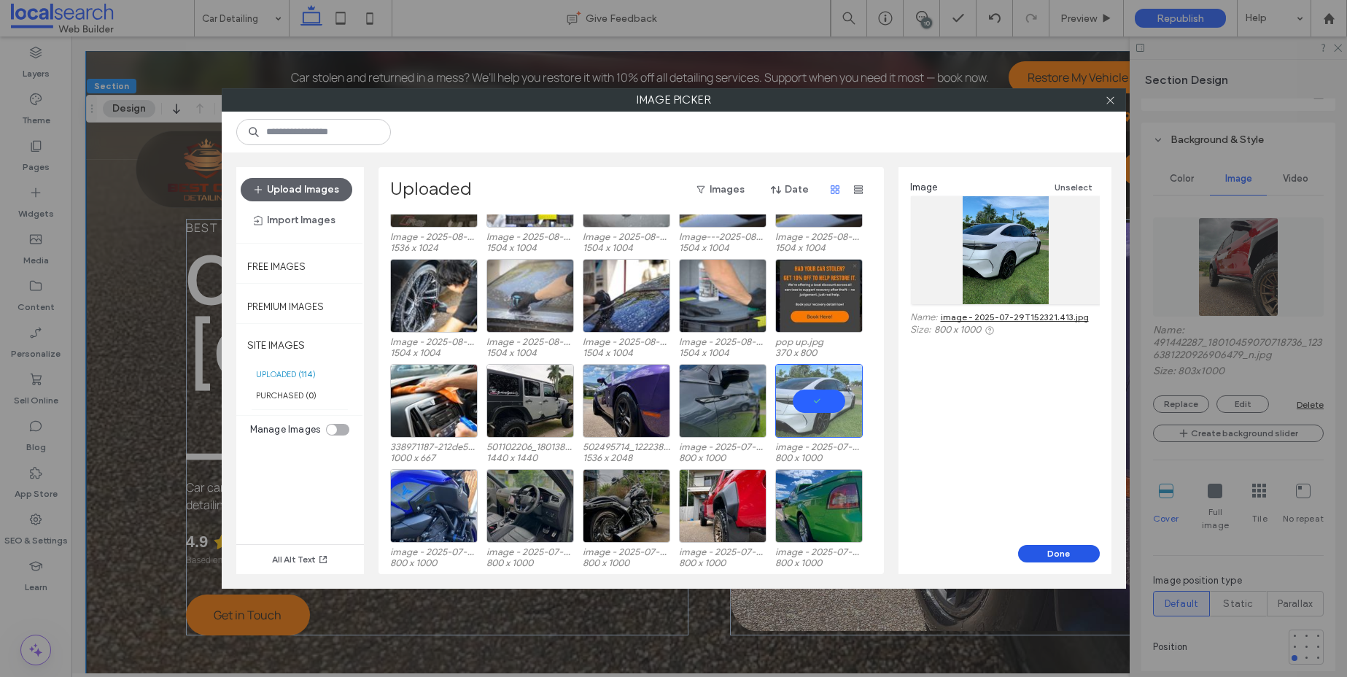
click at [1068, 551] on button "Done" at bounding box center [1059, 553] width 82 height 17
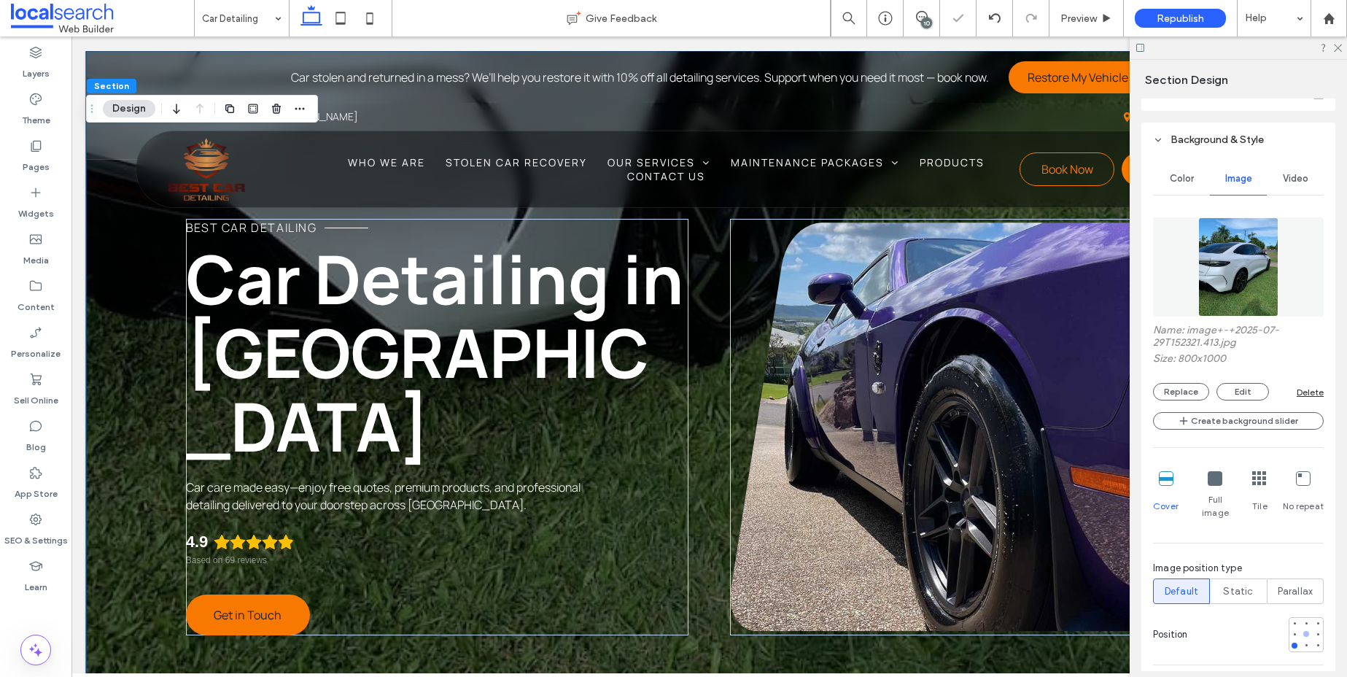
click at [1303, 631] on div at bounding box center [1306, 634] width 6 height 6
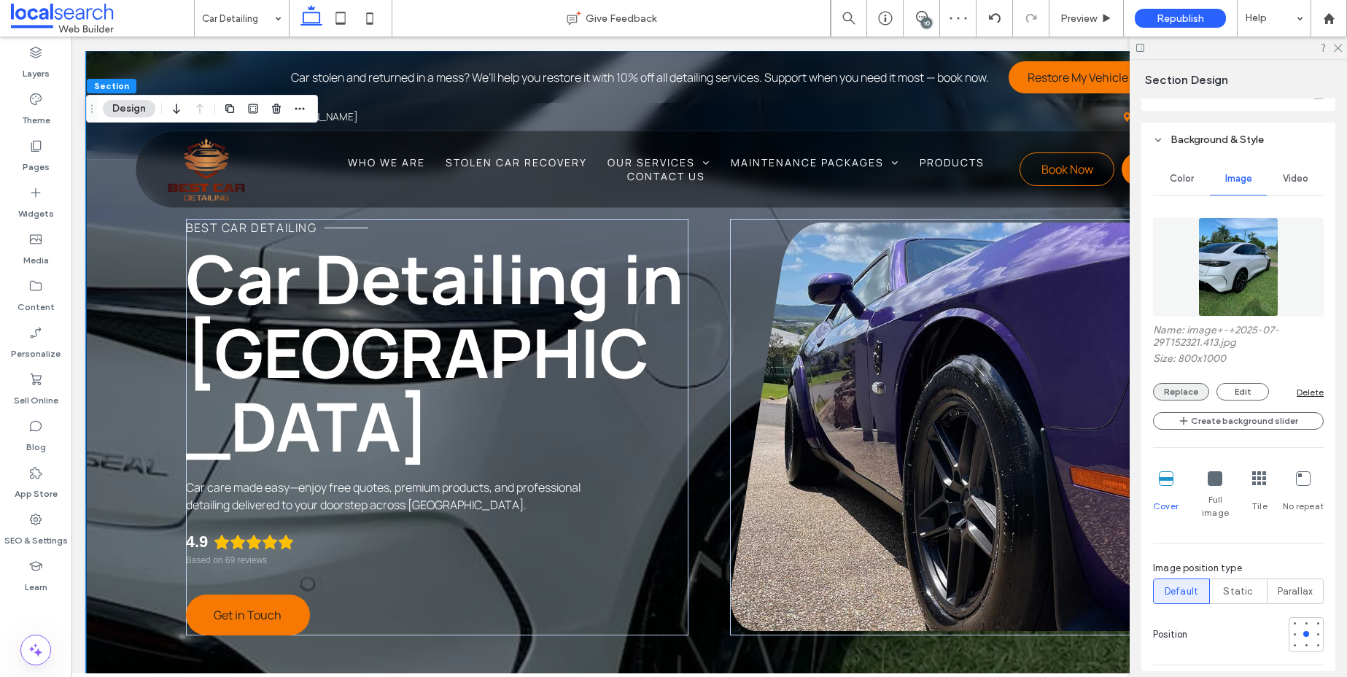
click at [1175, 392] on button "Replace" at bounding box center [1181, 391] width 56 height 17
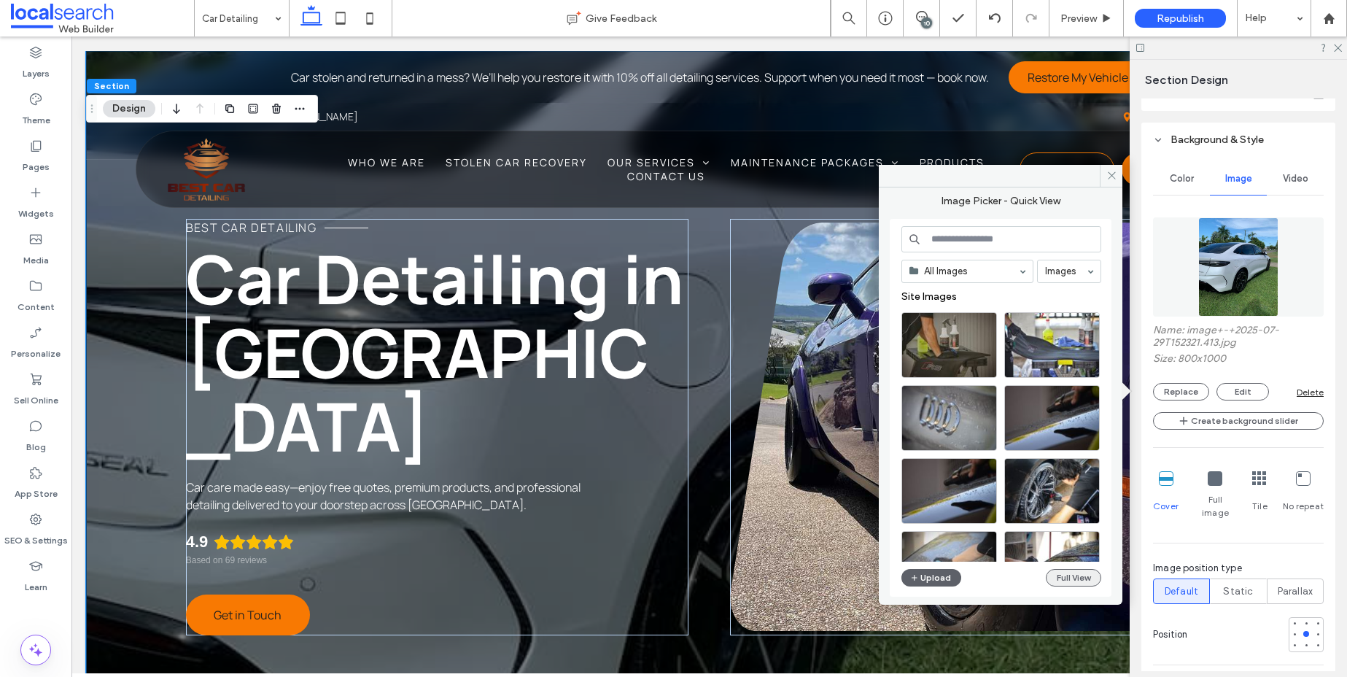
click at [1062, 579] on button "Full View" at bounding box center [1073, 577] width 55 height 17
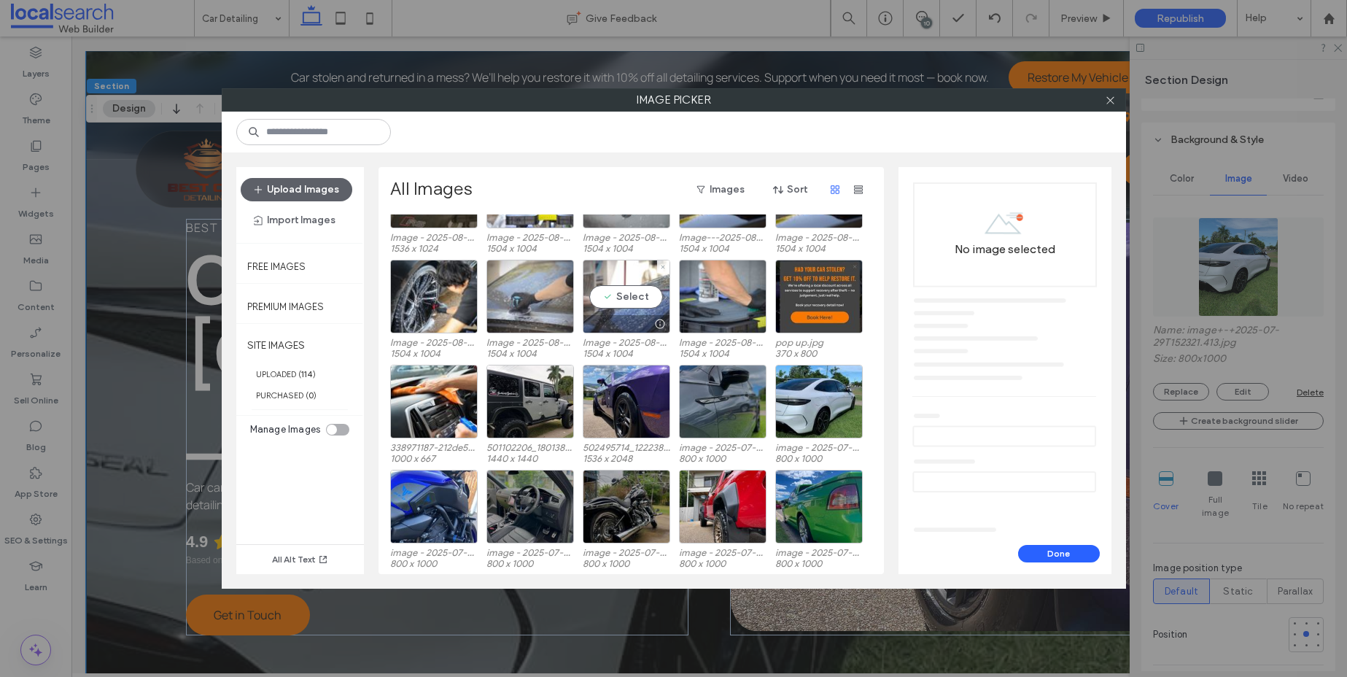
scroll to position [90, 0]
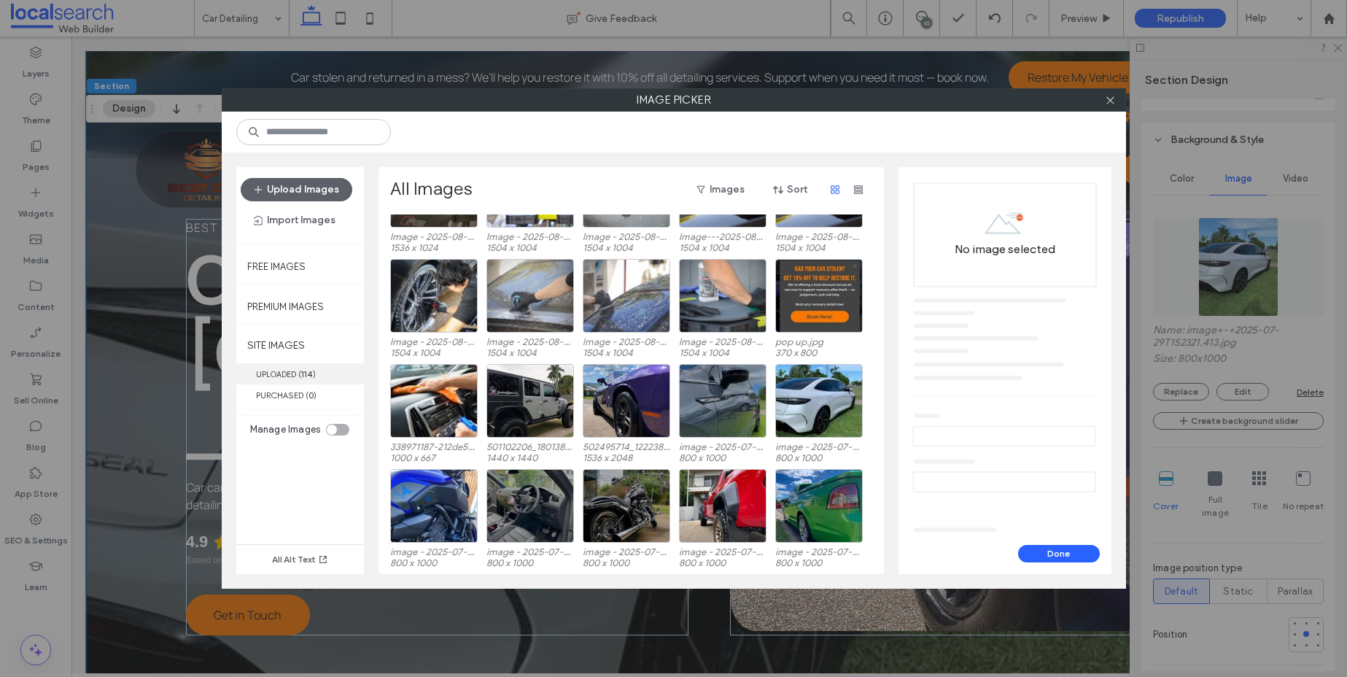
click at [311, 371] on b "114" at bounding box center [307, 374] width 12 height 10
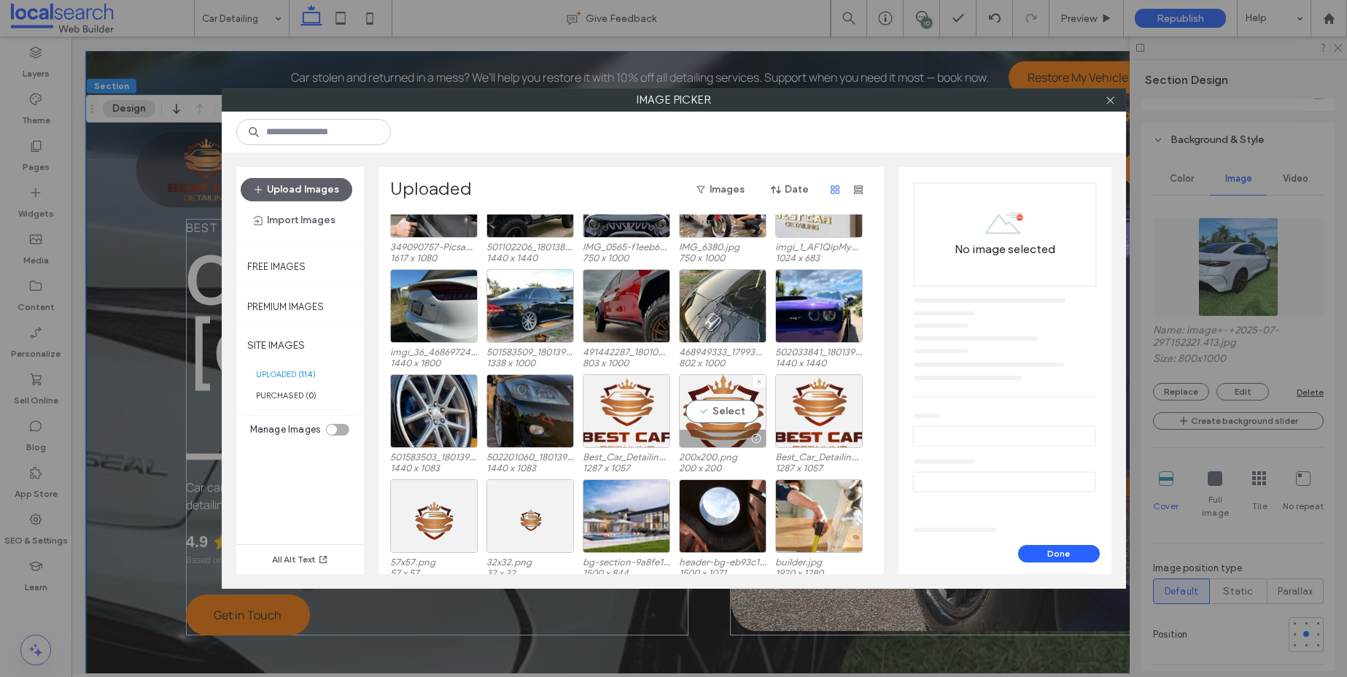
scroll to position [1423, 0]
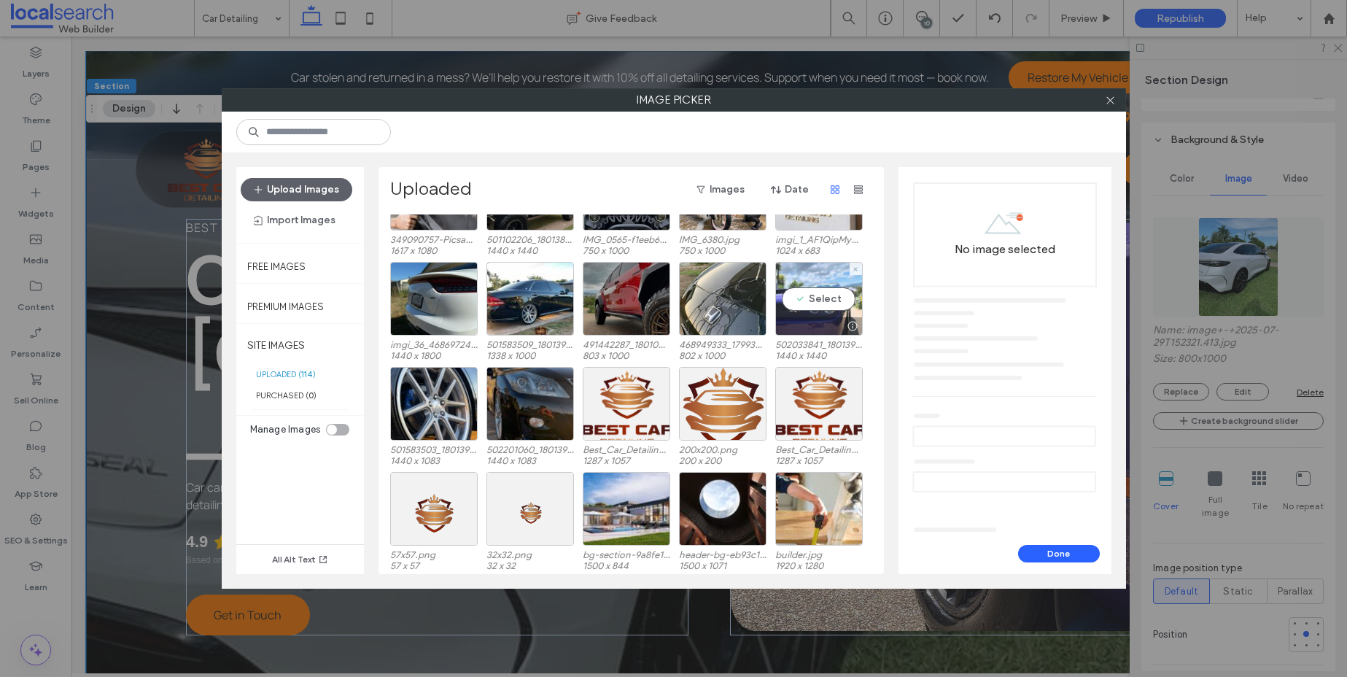
click at [818, 299] on div "Select" at bounding box center [818, 299] width 87 height 74
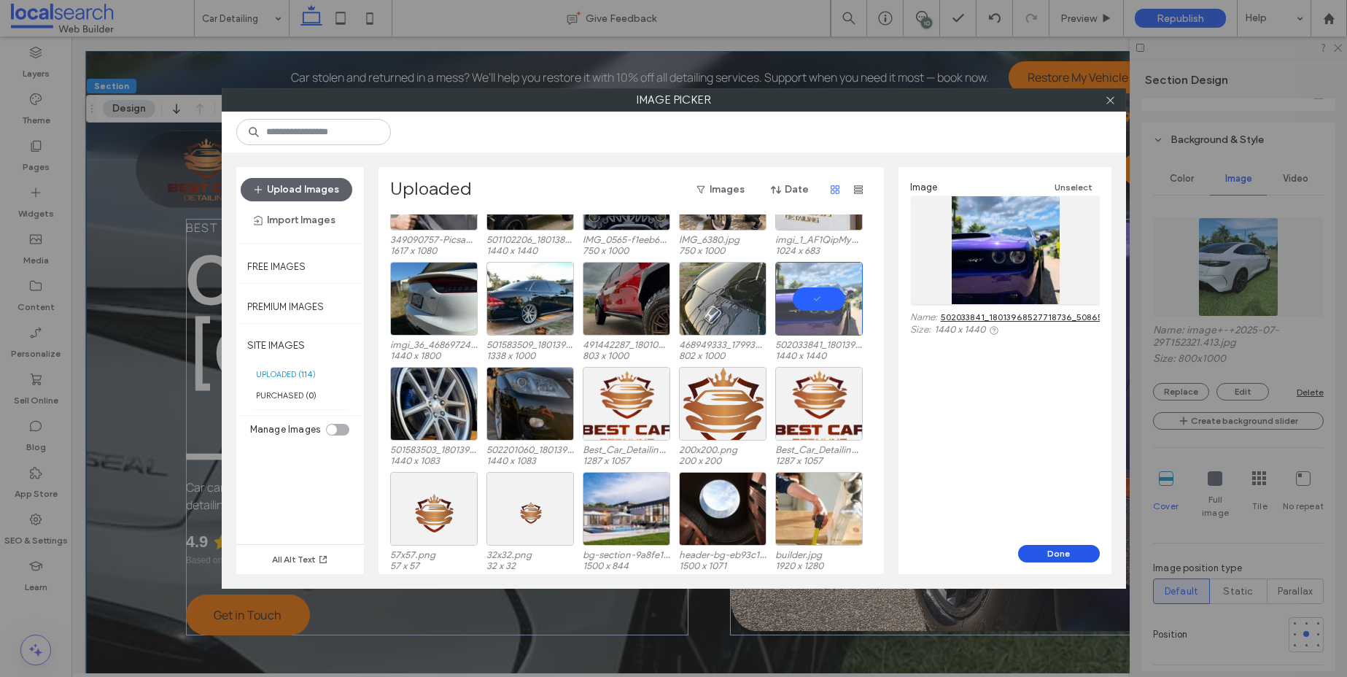
click at [1070, 548] on button "Done" at bounding box center [1059, 553] width 82 height 17
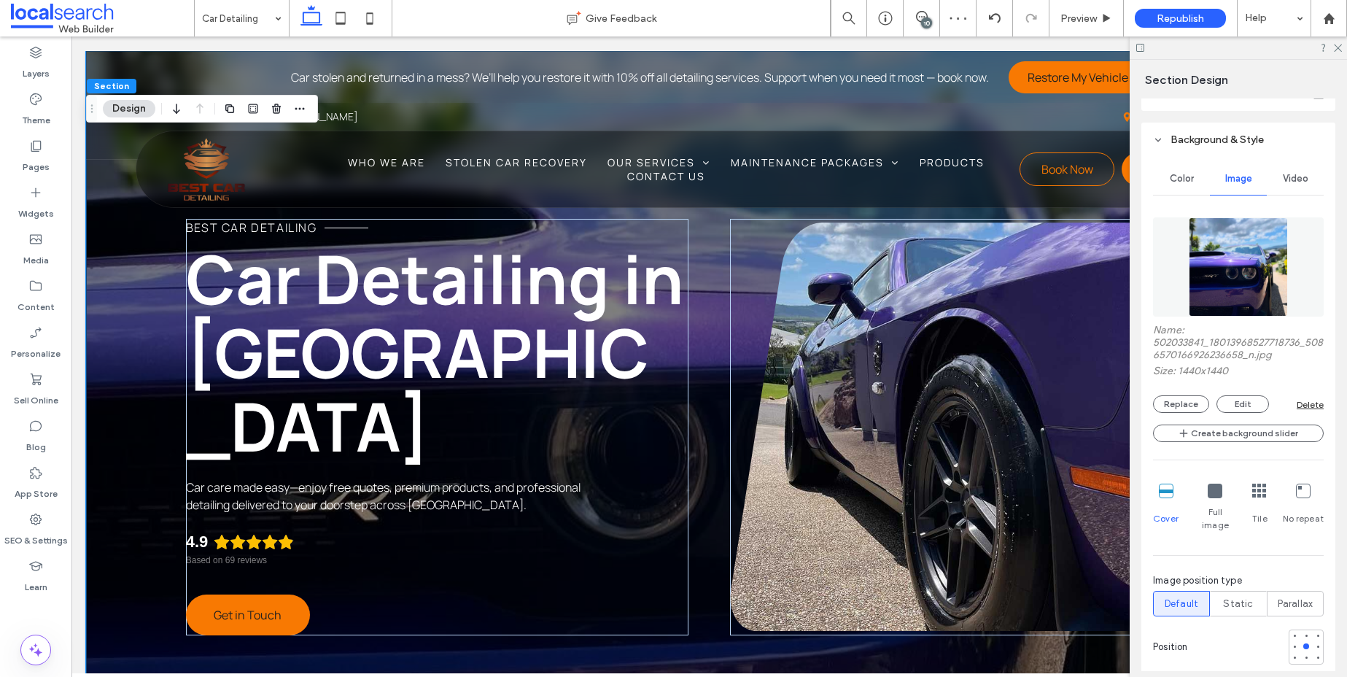
click at [1216, 491] on icon at bounding box center [1214, 490] width 15 height 15
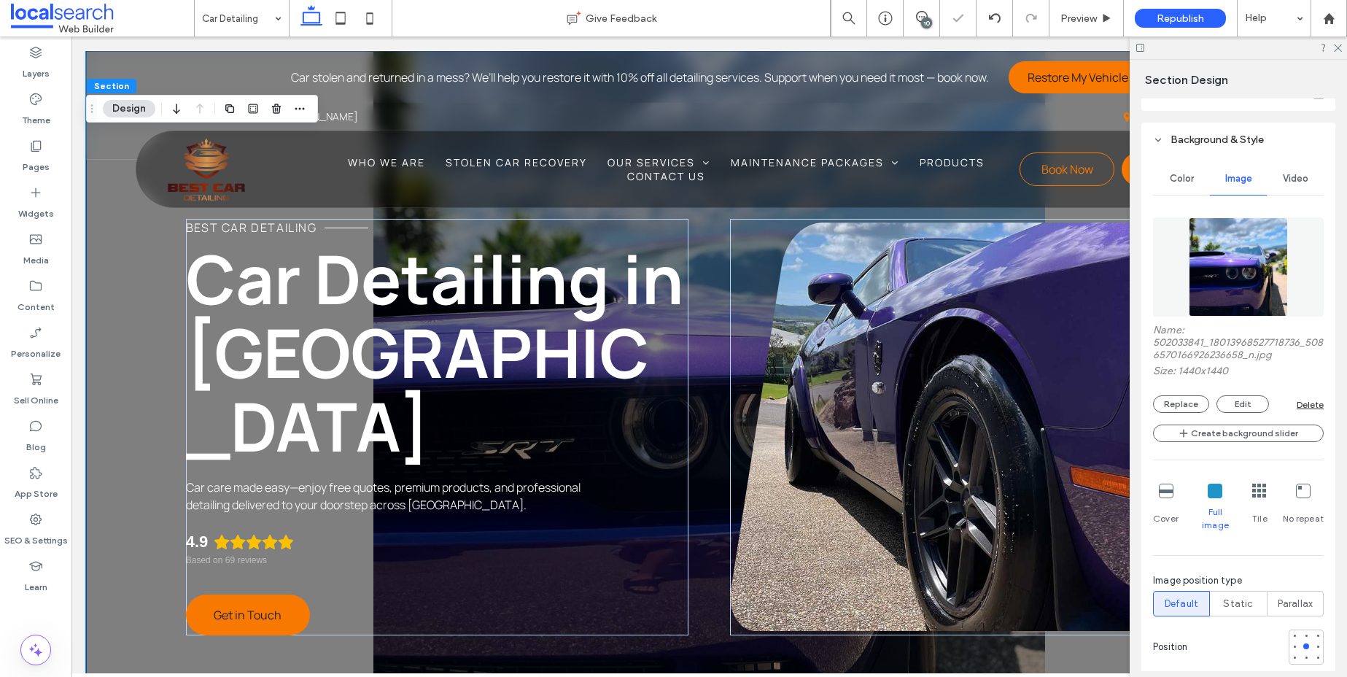
click at [1174, 488] on div "Cover" at bounding box center [1166, 508] width 26 height 60
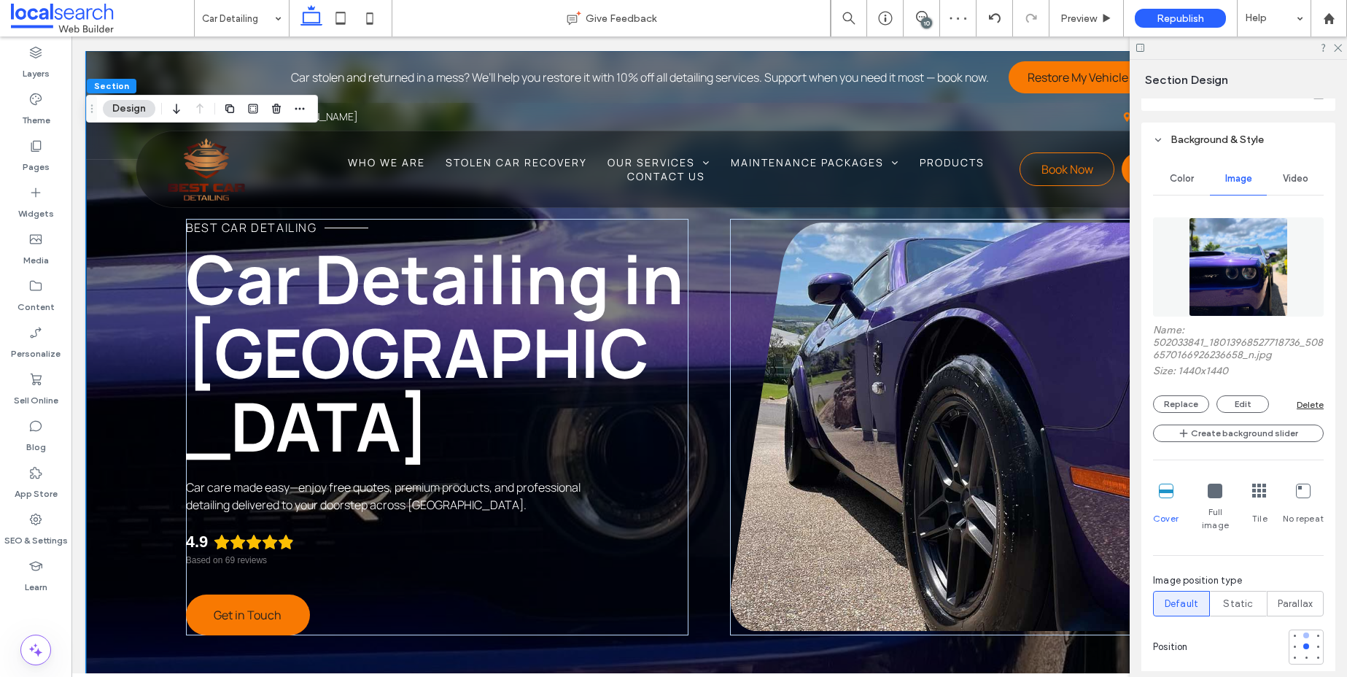
click at [1303, 632] on div at bounding box center [1306, 635] width 6 height 6
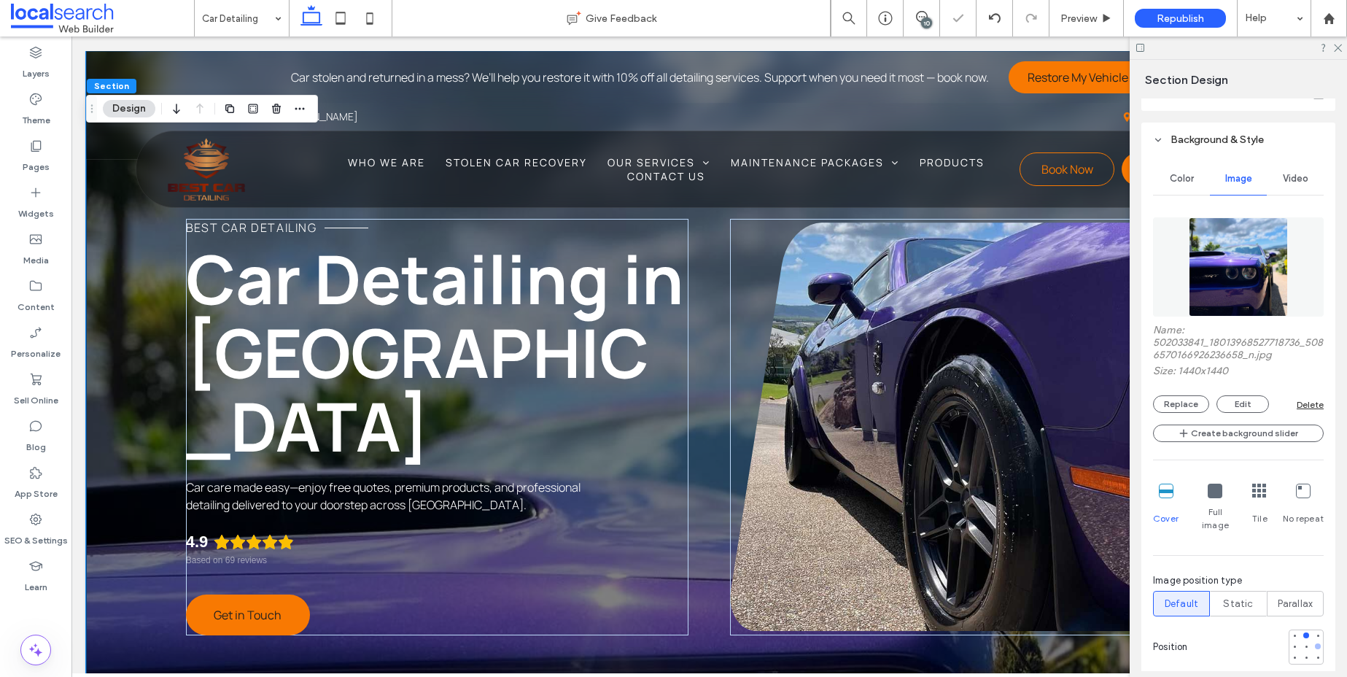
click at [1312, 641] on div at bounding box center [1317, 646] width 10 height 10
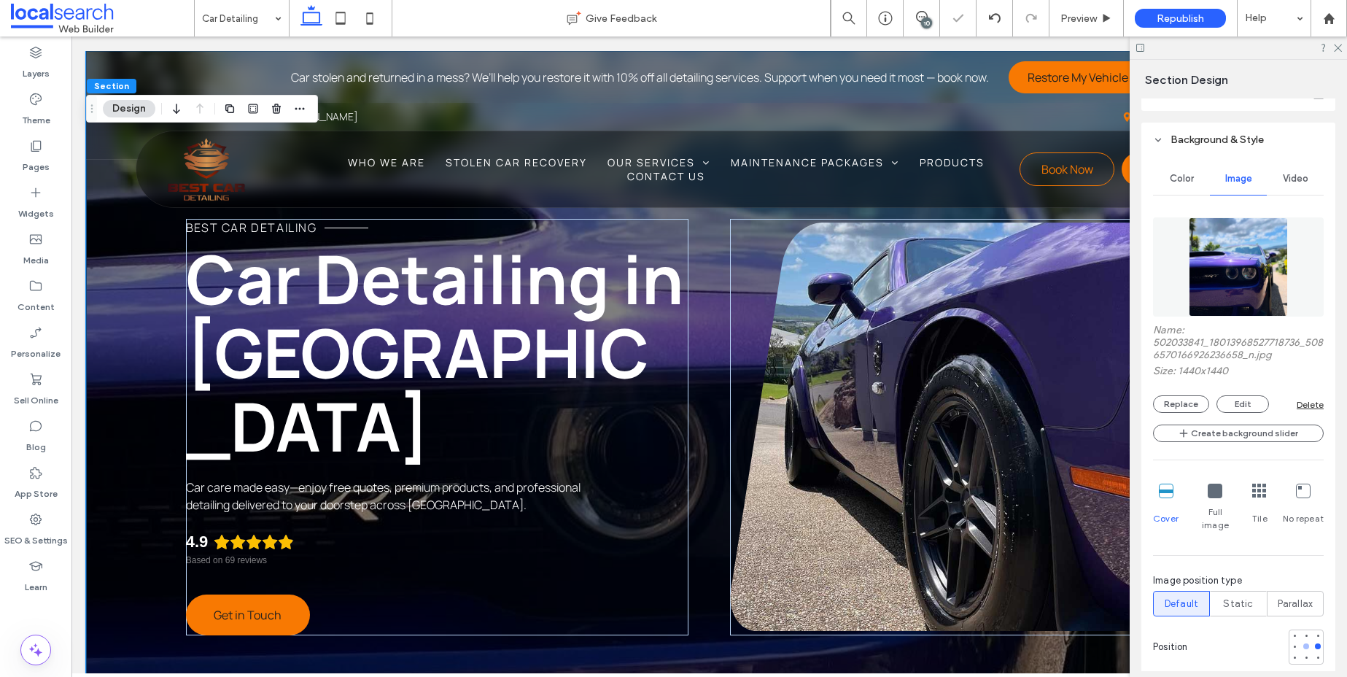
click at [1303, 643] on div at bounding box center [1306, 646] width 6 height 6
click at [1178, 408] on button "Replace" at bounding box center [1181, 403] width 56 height 17
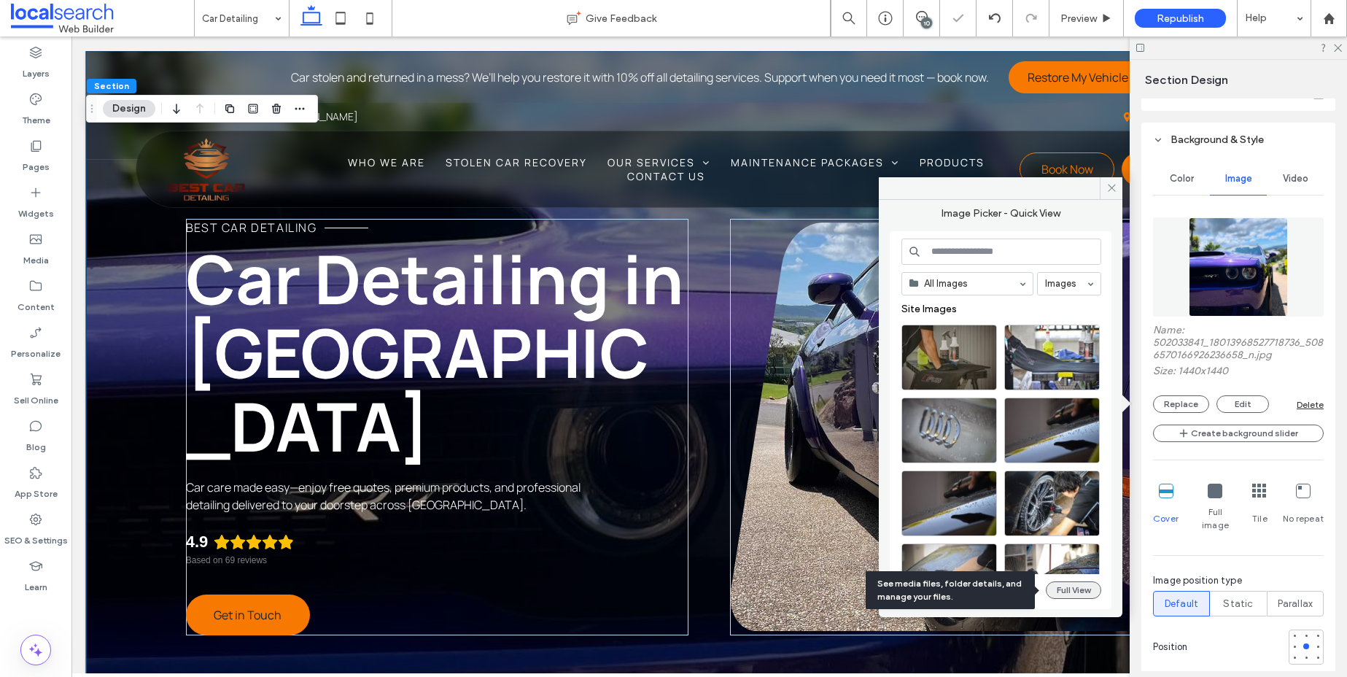
click at [1080, 591] on button "Full View" at bounding box center [1073, 589] width 55 height 17
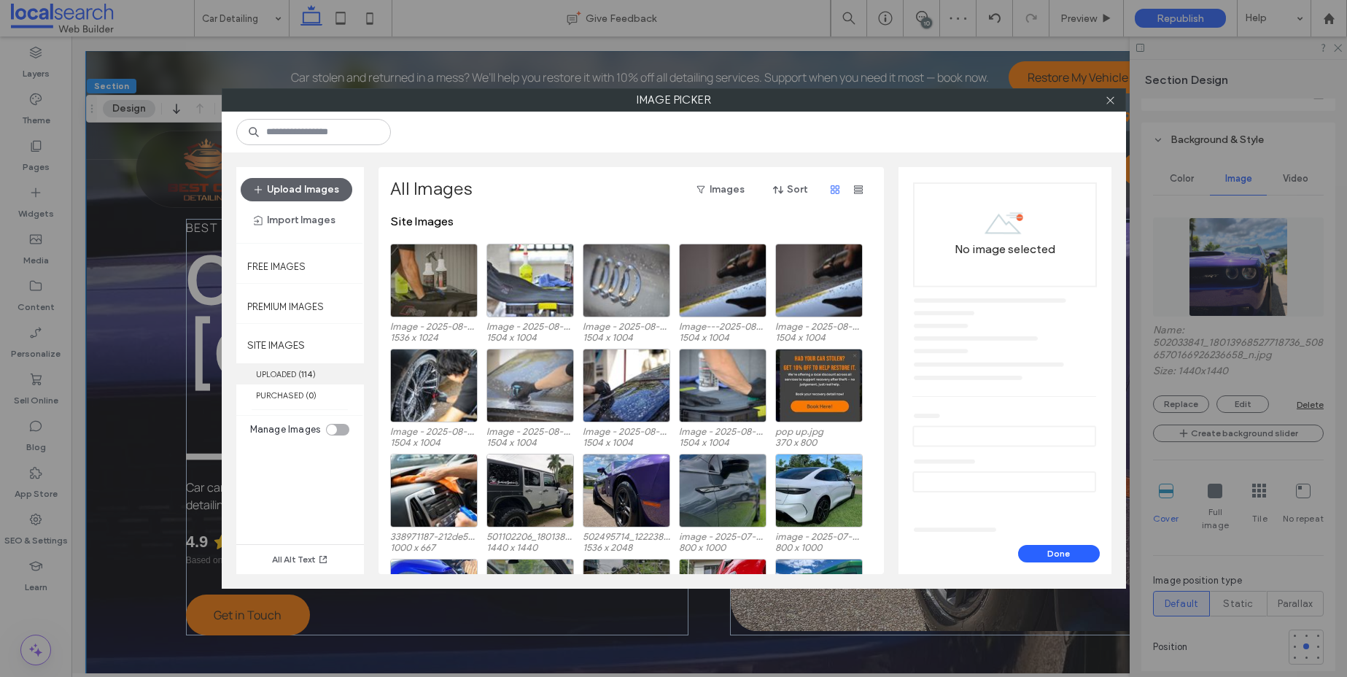
click at [294, 370] on label "UPLOADED ( 114 )" at bounding box center [300, 373] width 128 height 21
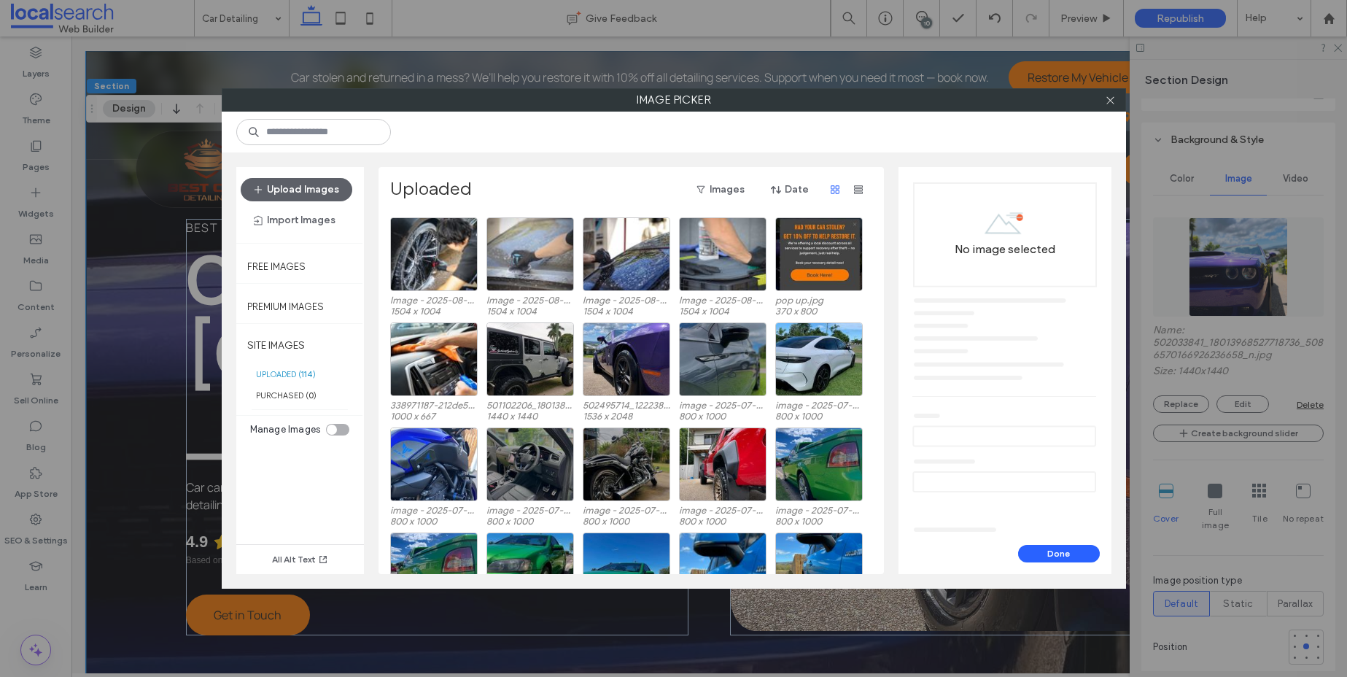
scroll to position [58, 0]
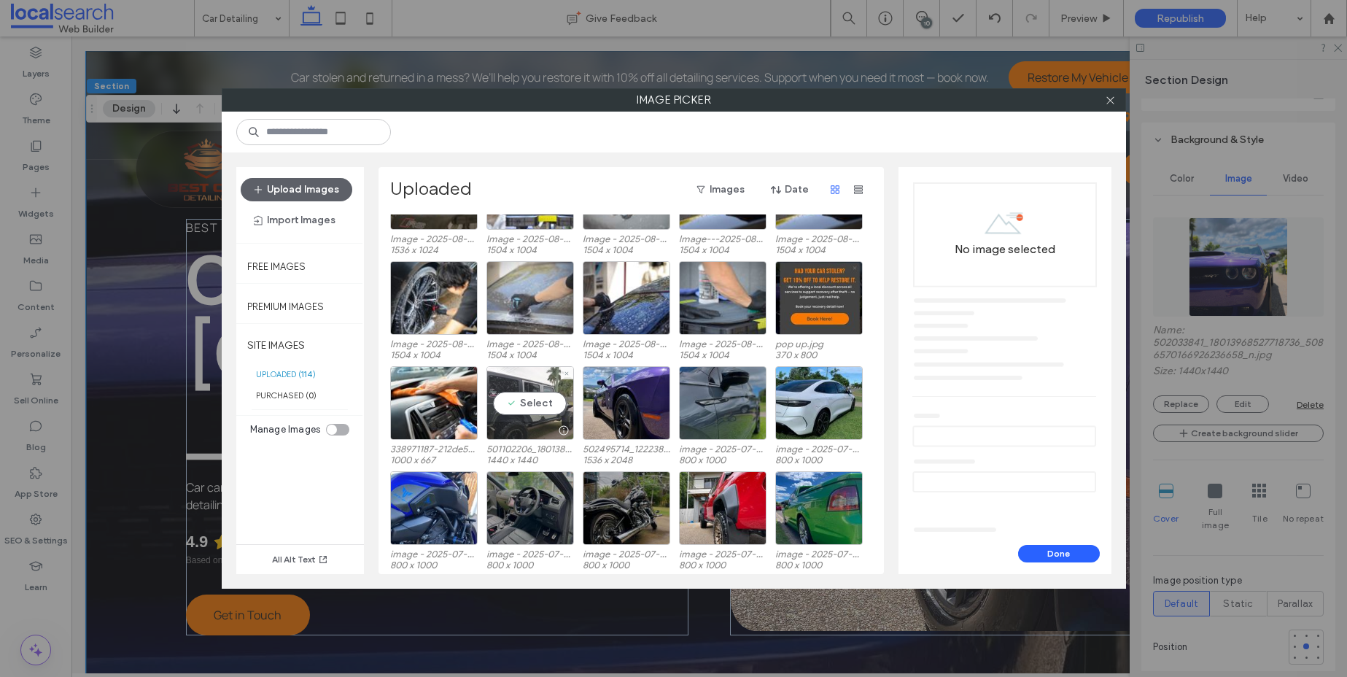
click at [541, 394] on div "Select" at bounding box center [529, 403] width 87 height 74
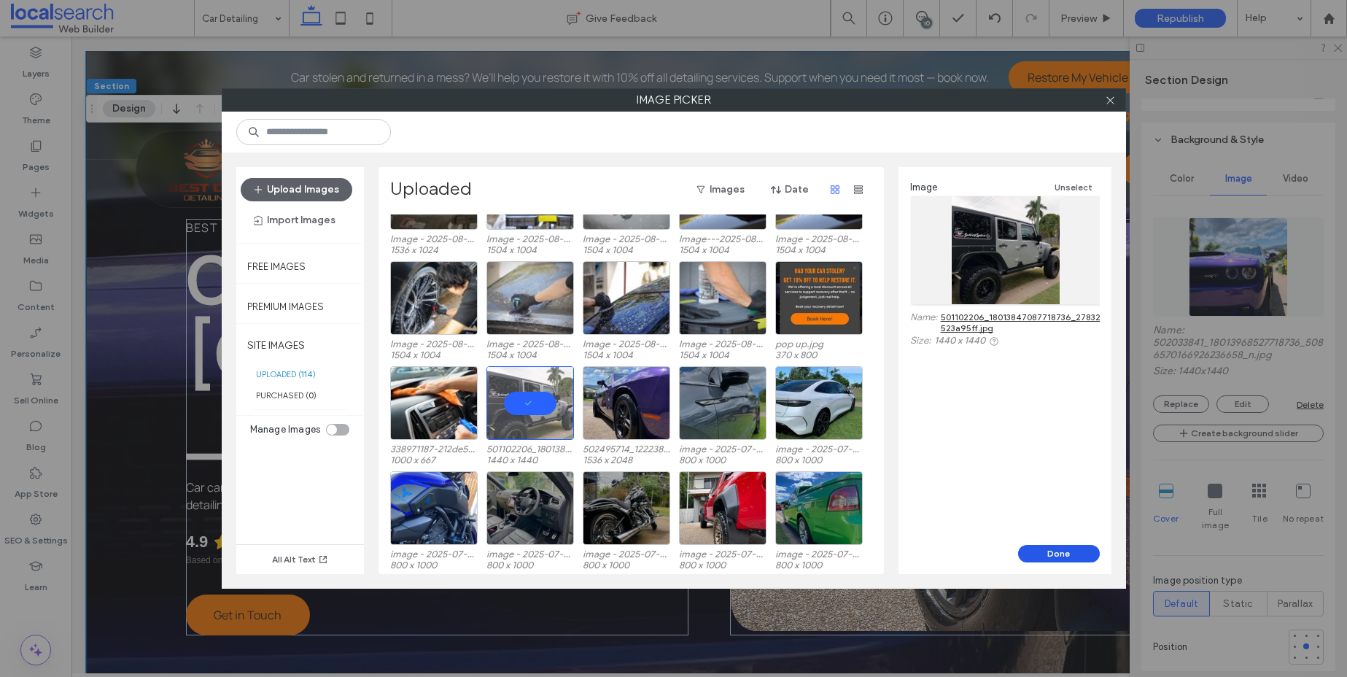
click at [1070, 548] on button "Done" at bounding box center [1059, 553] width 82 height 17
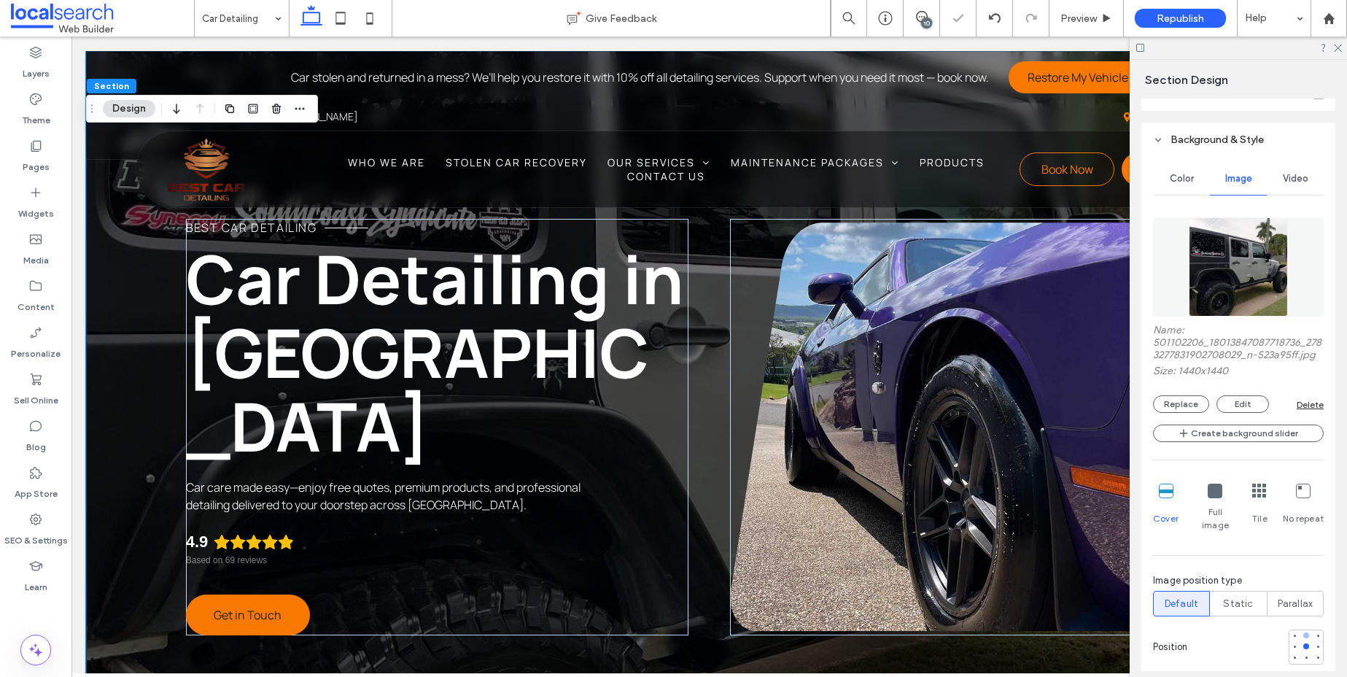
click at [1303, 634] on div at bounding box center [1306, 635] width 6 height 6
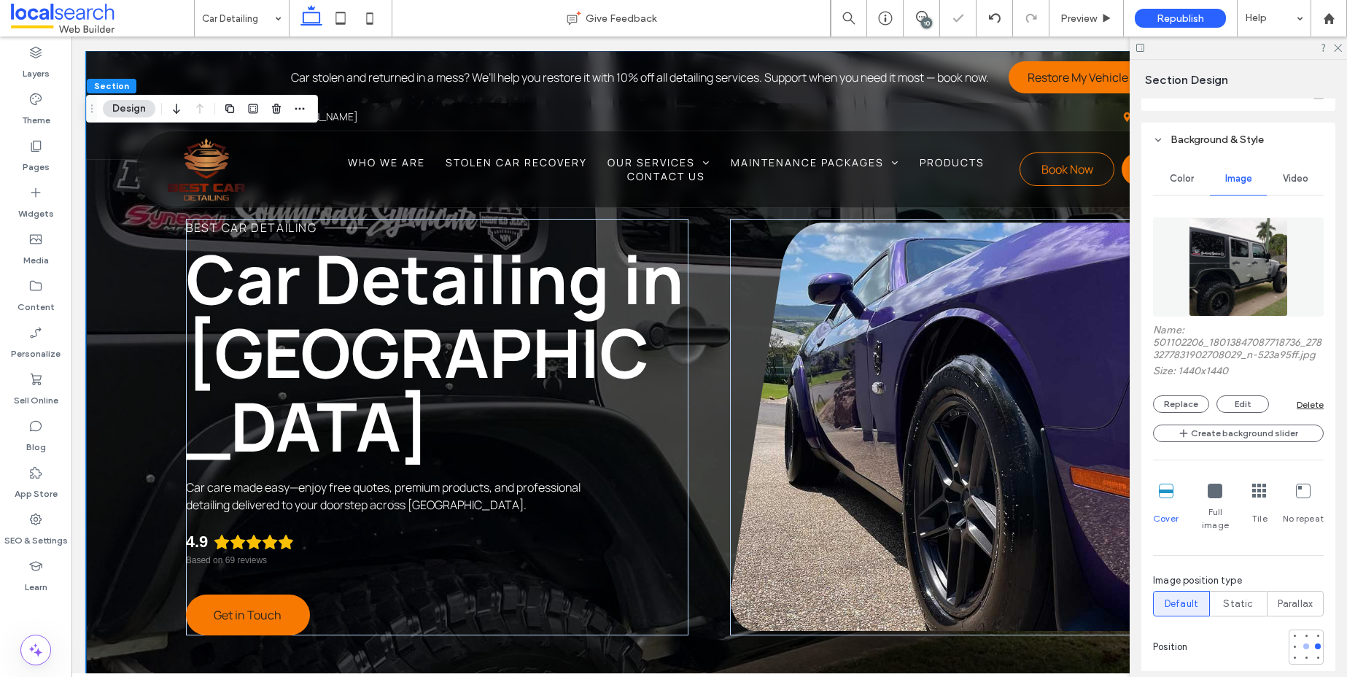
click at [1303, 646] on div at bounding box center [1306, 646] width 6 height 6
click at [1303, 659] on div at bounding box center [1306, 658] width 6 height 6
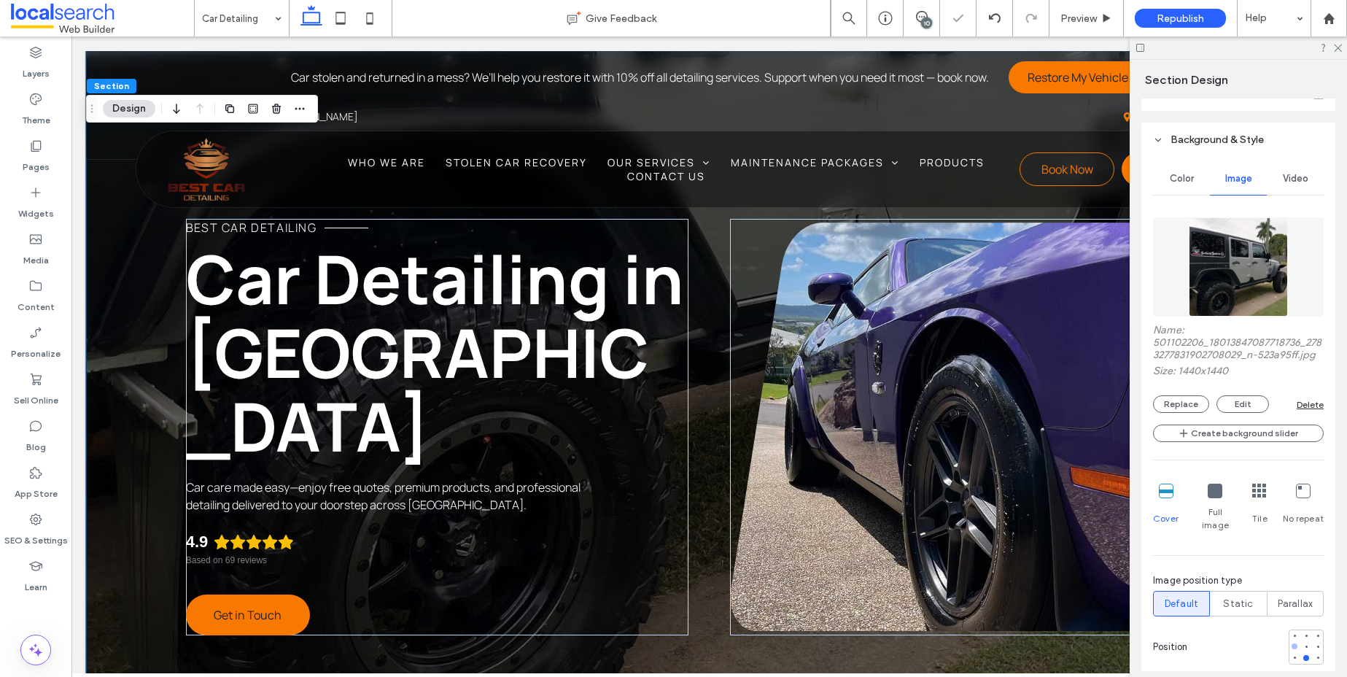
click at [1291, 645] on div at bounding box center [1294, 646] width 6 height 6
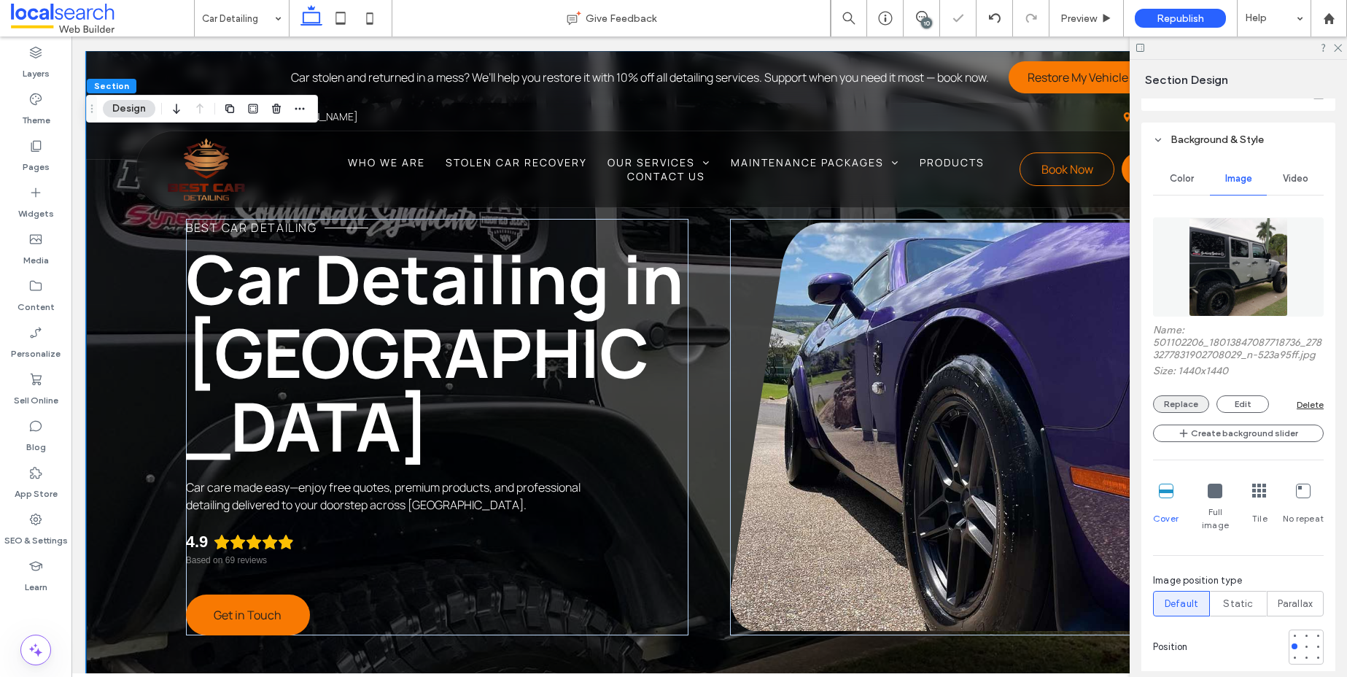
click at [1167, 413] on button "Replace" at bounding box center [1181, 403] width 56 height 17
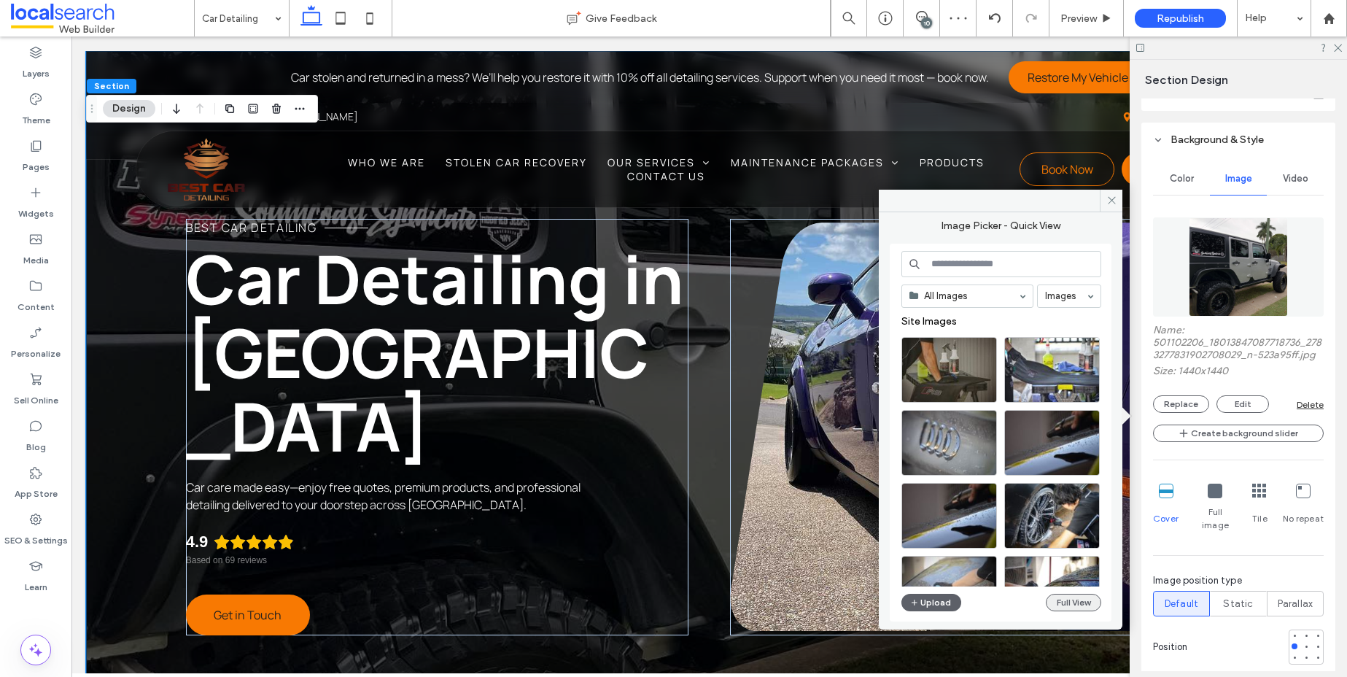
click at [1063, 602] on button "Full View" at bounding box center [1073, 602] width 55 height 17
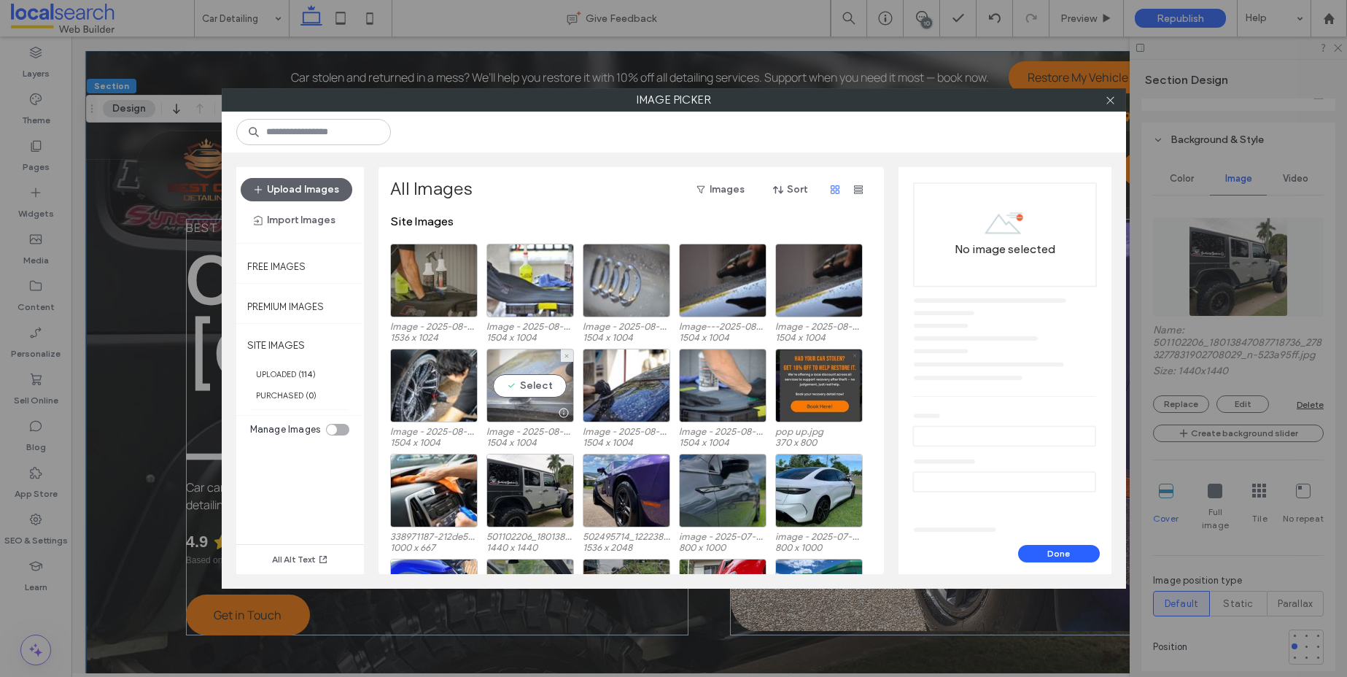
click at [543, 388] on div "Select" at bounding box center [529, 386] width 87 height 74
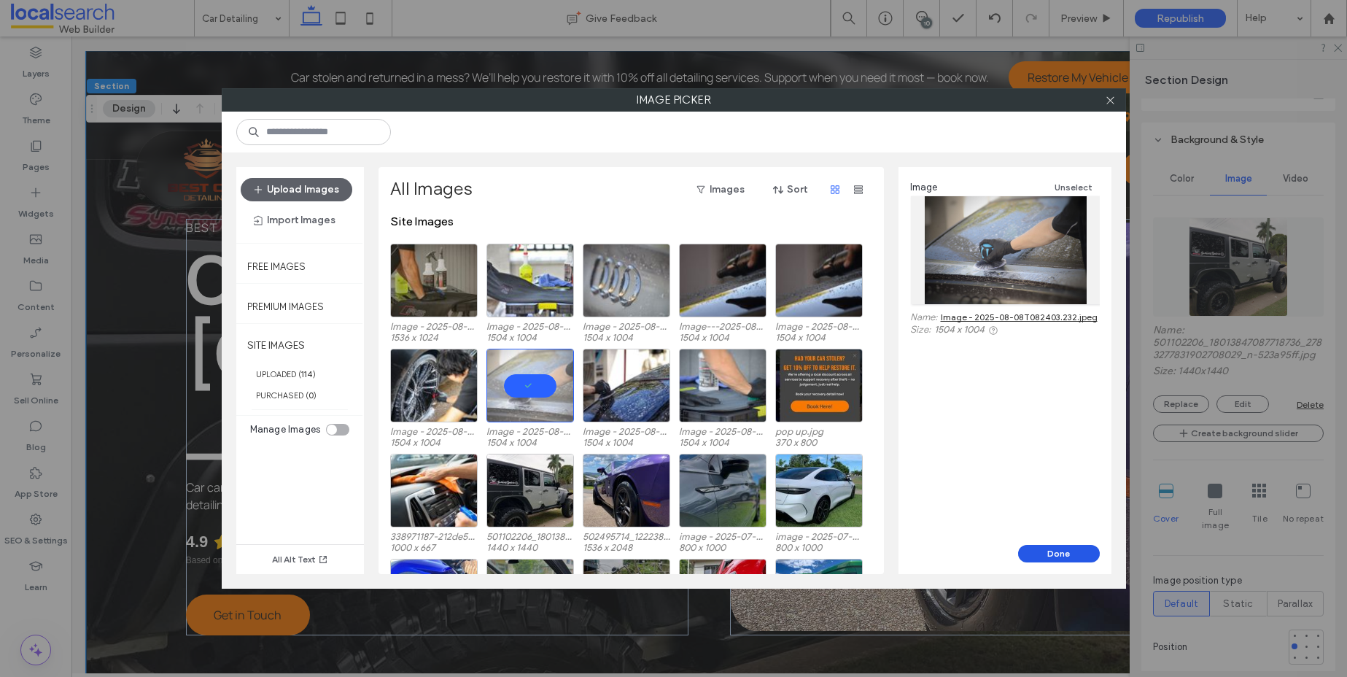
click at [1076, 548] on button "Done" at bounding box center [1059, 553] width 82 height 17
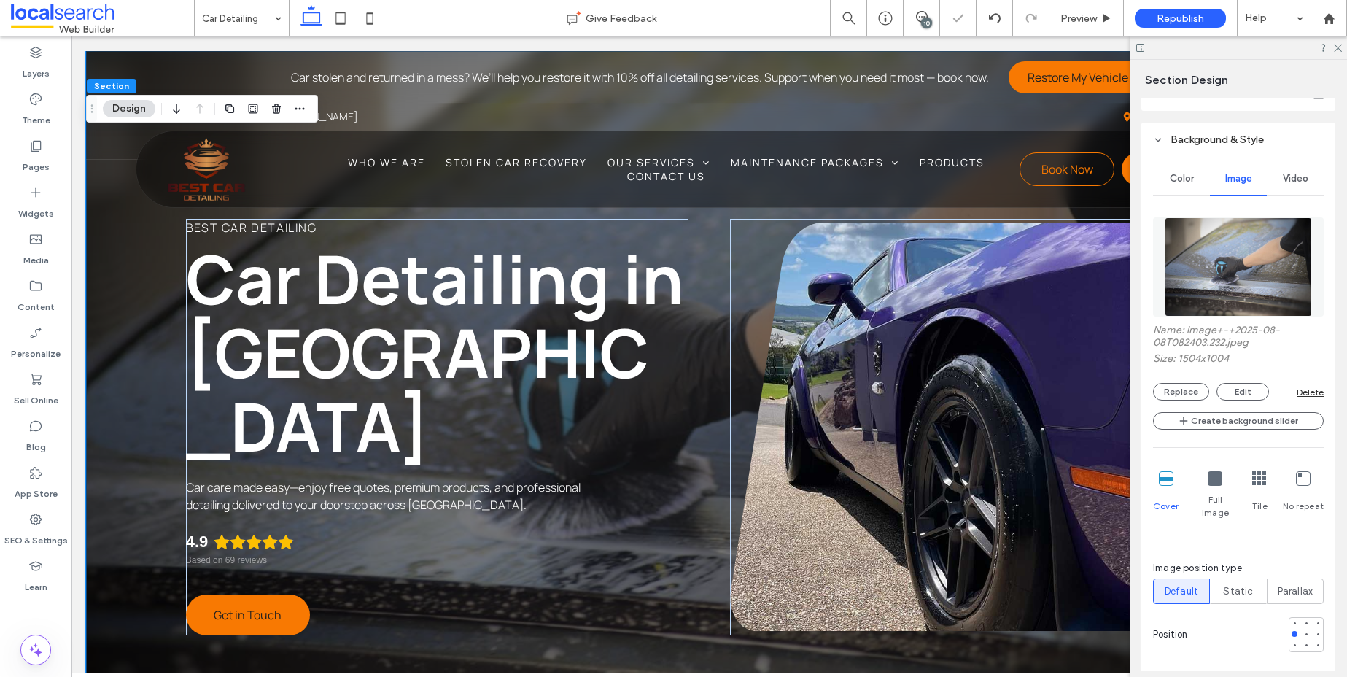
click at [1212, 489] on div "Full image" at bounding box center [1215, 495] width 42 height 60
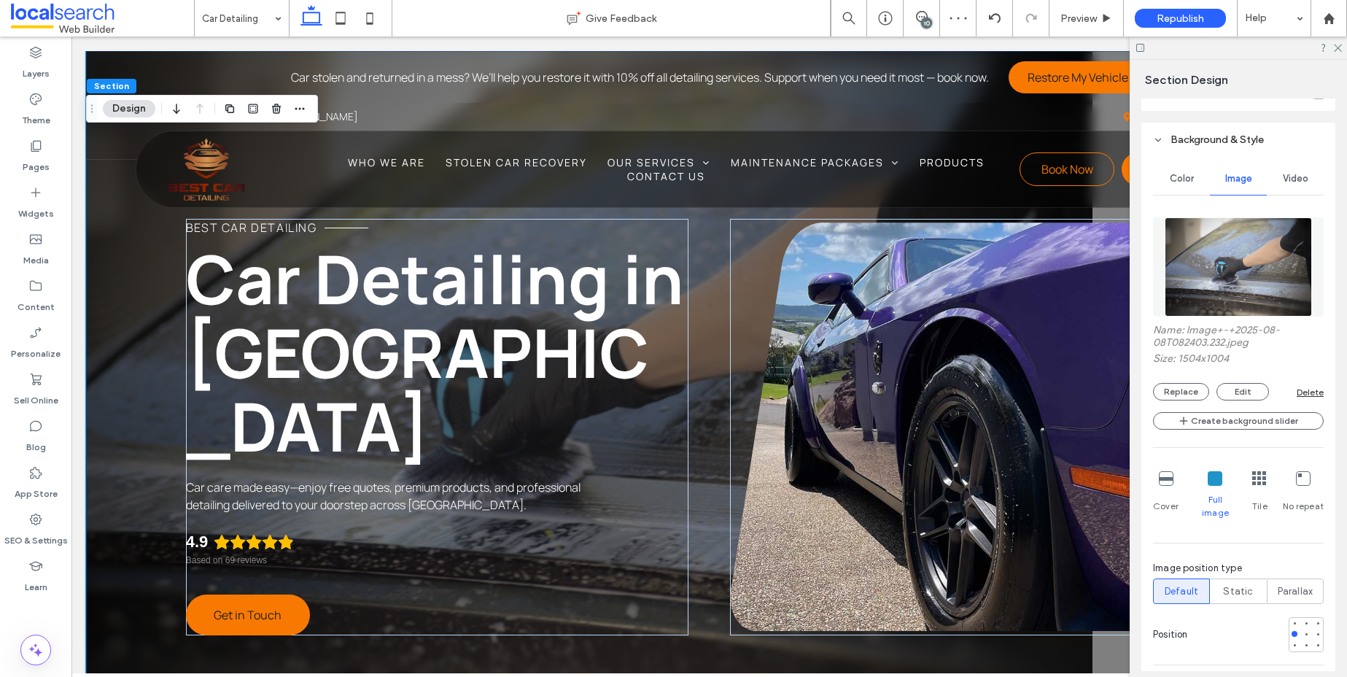
click at [1172, 481] on icon at bounding box center [1166, 478] width 15 height 15
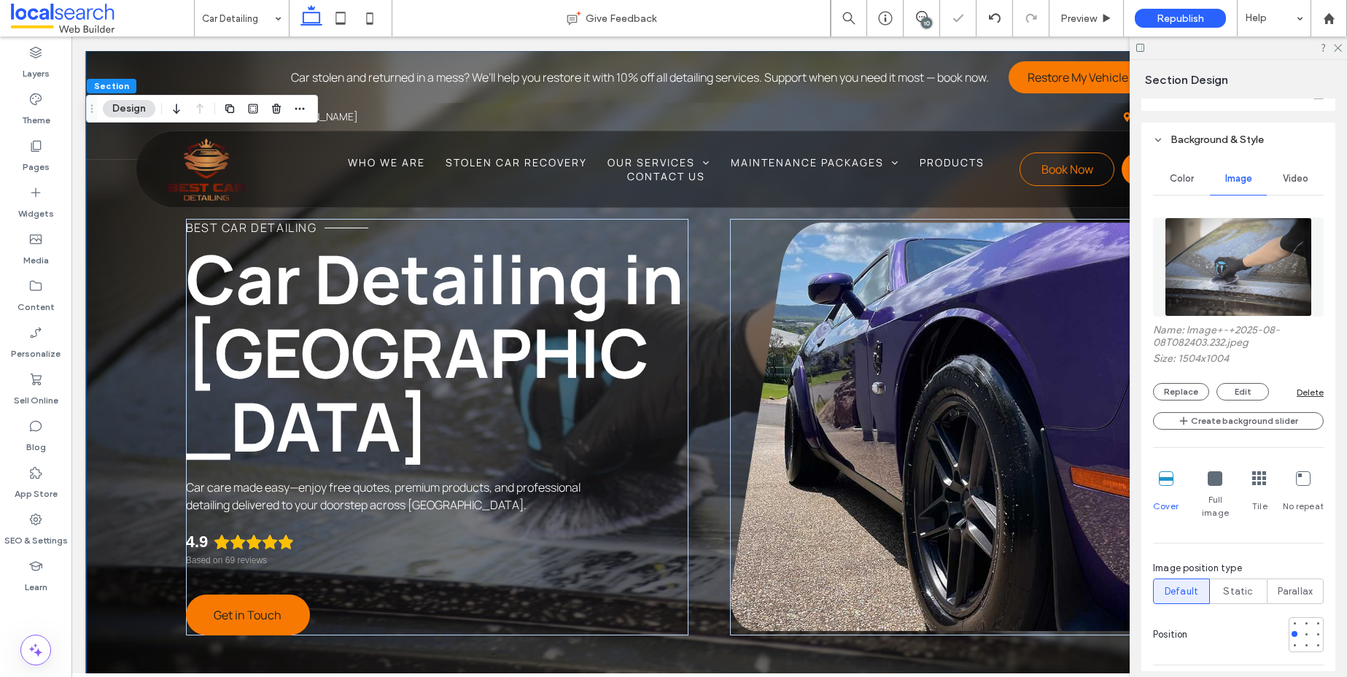
click at [1255, 485] on icon at bounding box center [1259, 478] width 15 height 15
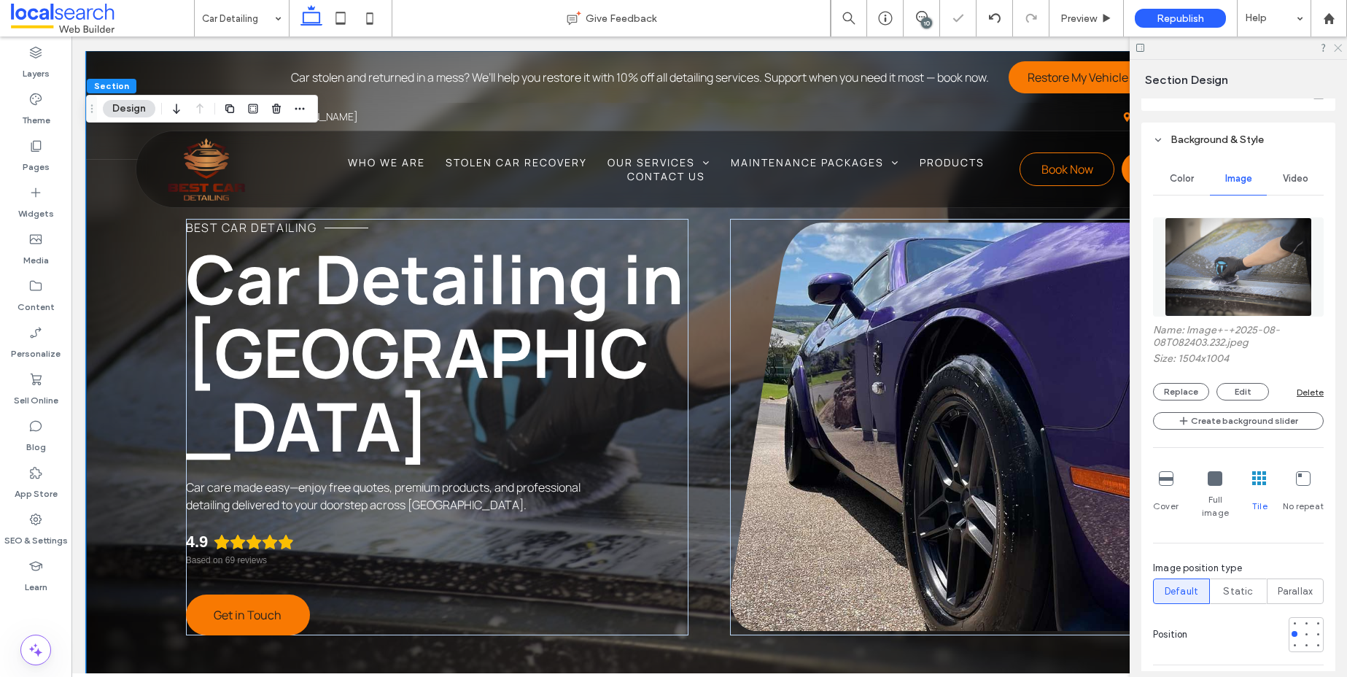
click at [1337, 48] on icon at bounding box center [1336, 46] width 9 height 9
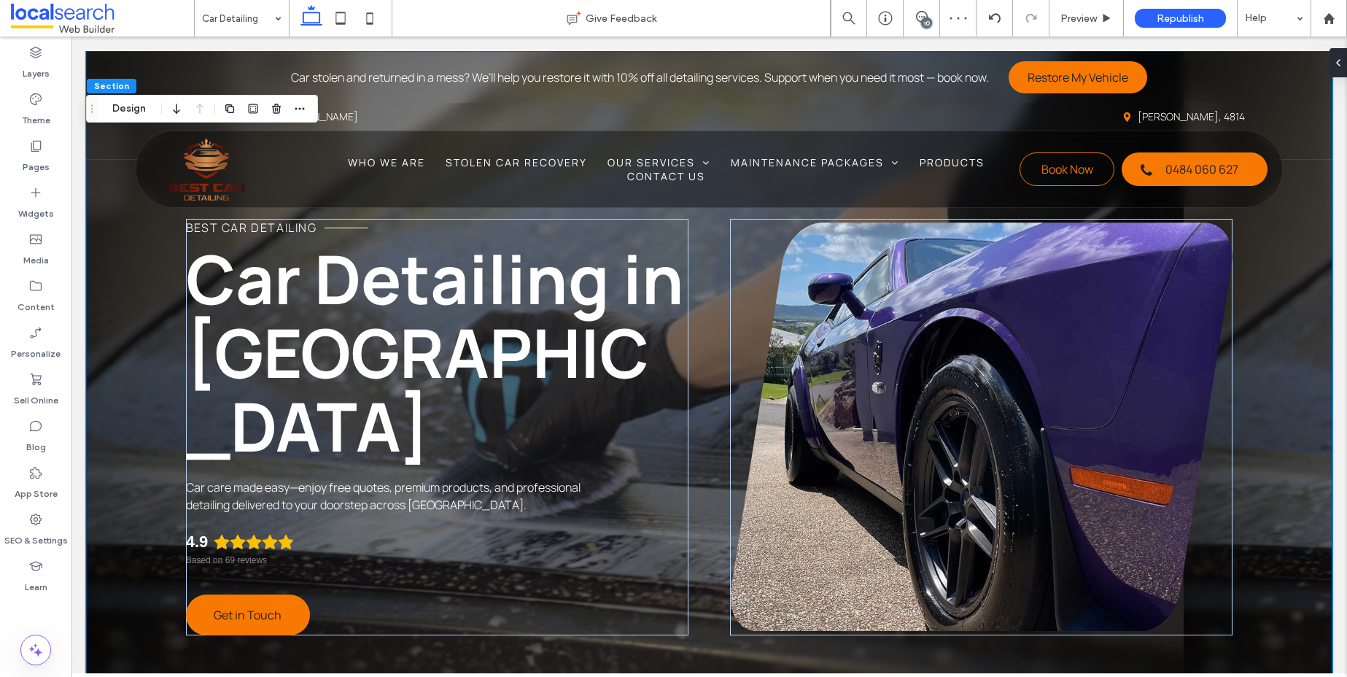
click at [1263, 373] on div "BEST CAR DETAILING Car Detailing in [GEOGRAPHIC_DATA] Car care made easy—enjoy …" at bounding box center [709, 387] width 1246 height 672
click at [123, 112] on button "Design" at bounding box center [129, 108] width 52 height 17
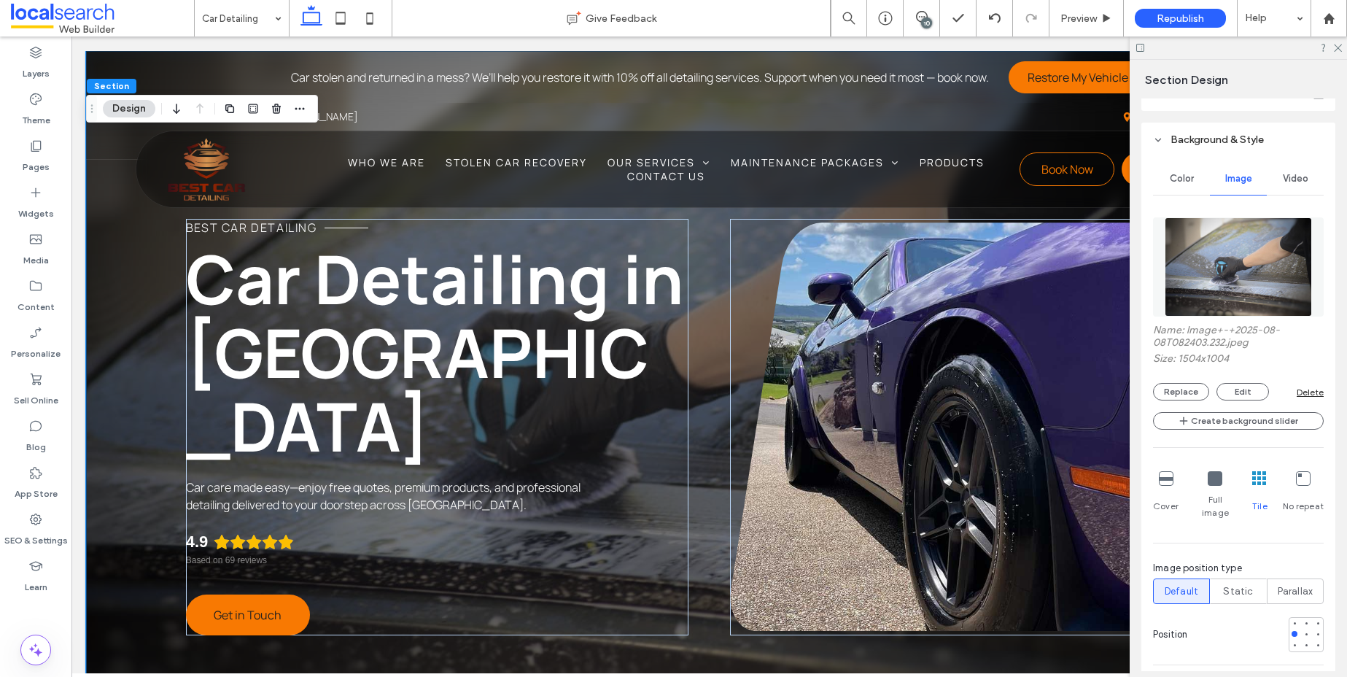
click at [1221, 481] on div "Full image" at bounding box center [1215, 495] width 42 height 60
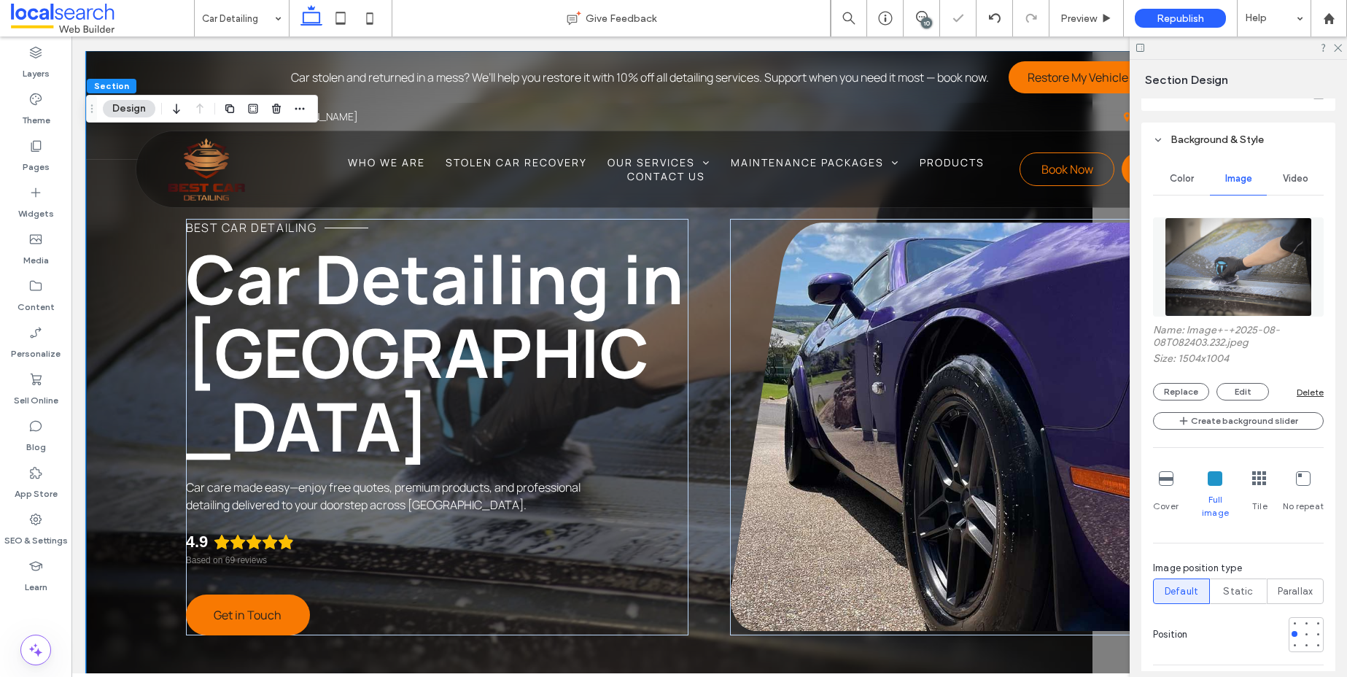
click at [1166, 477] on icon at bounding box center [1166, 478] width 15 height 15
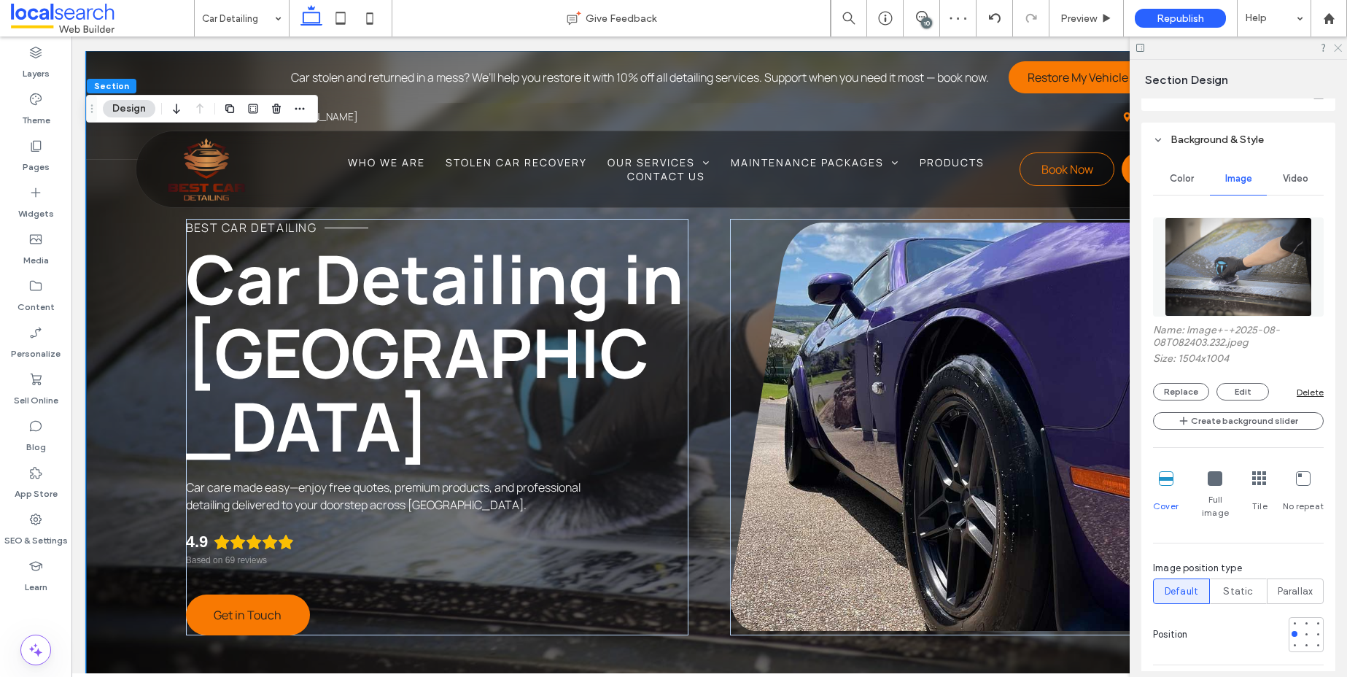
click at [1337, 50] on icon at bounding box center [1336, 46] width 9 height 9
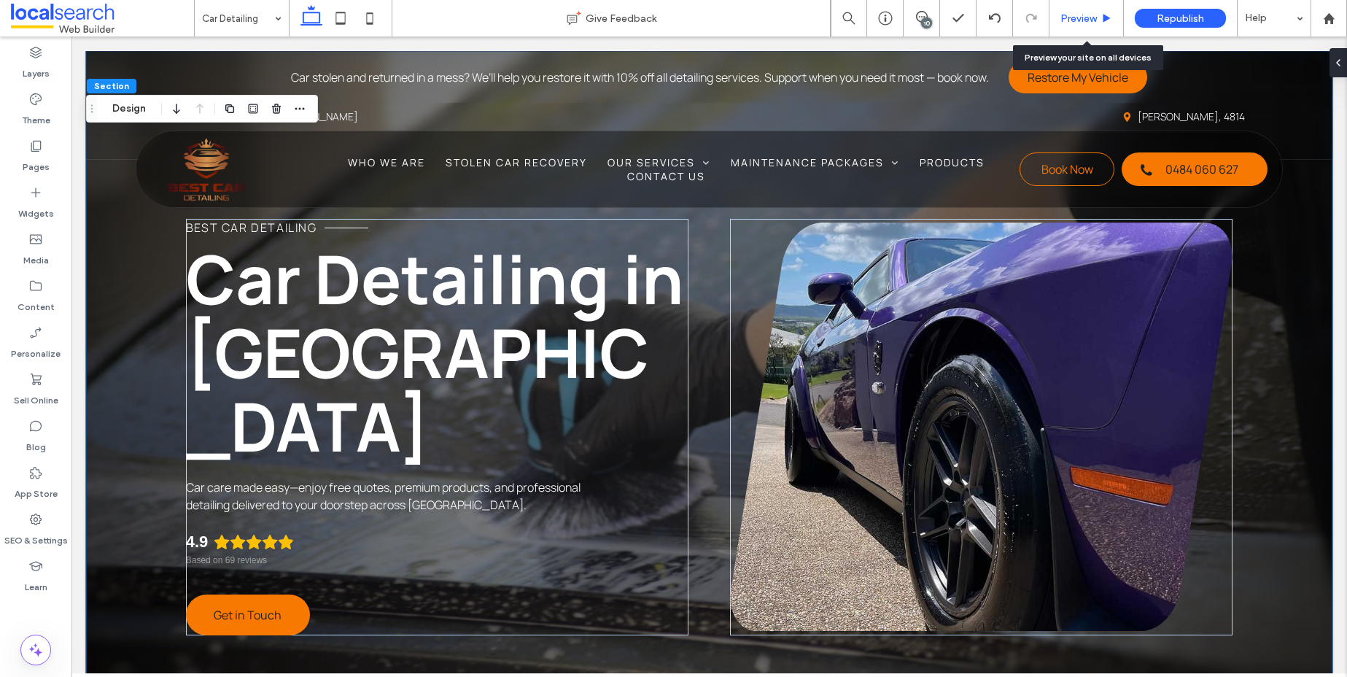
click at [1100, 12] on div "Preview" at bounding box center [1086, 18] width 74 height 12
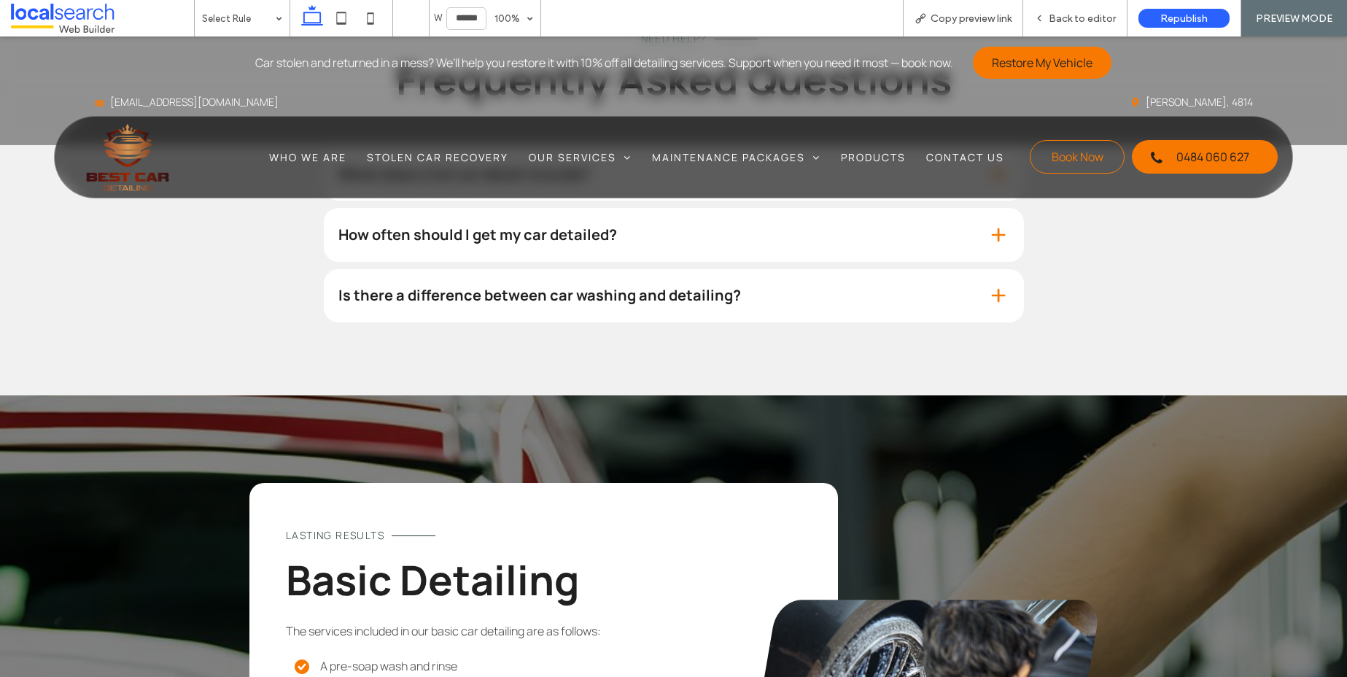
scroll to position [2061, 0]
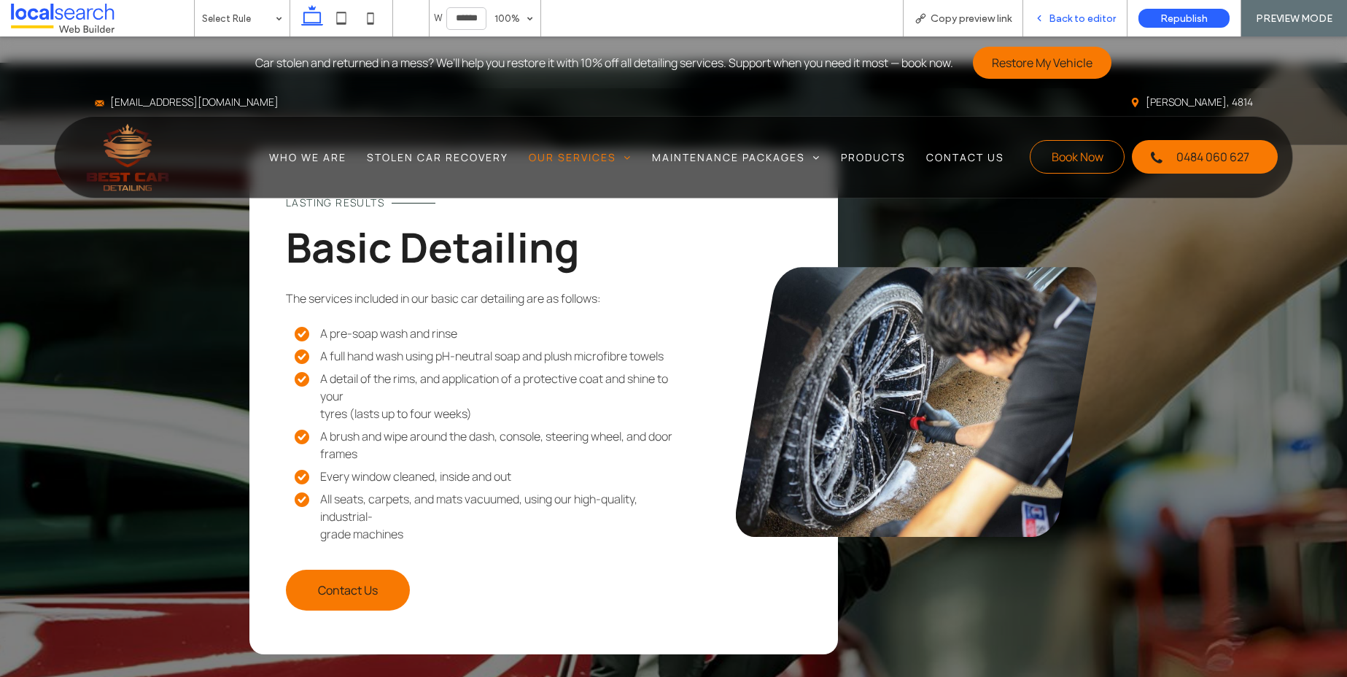
click at [1096, 26] on div "Back to editor" at bounding box center [1075, 18] width 104 height 36
click at [1100, 13] on span "Back to editor" at bounding box center [1082, 18] width 67 height 12
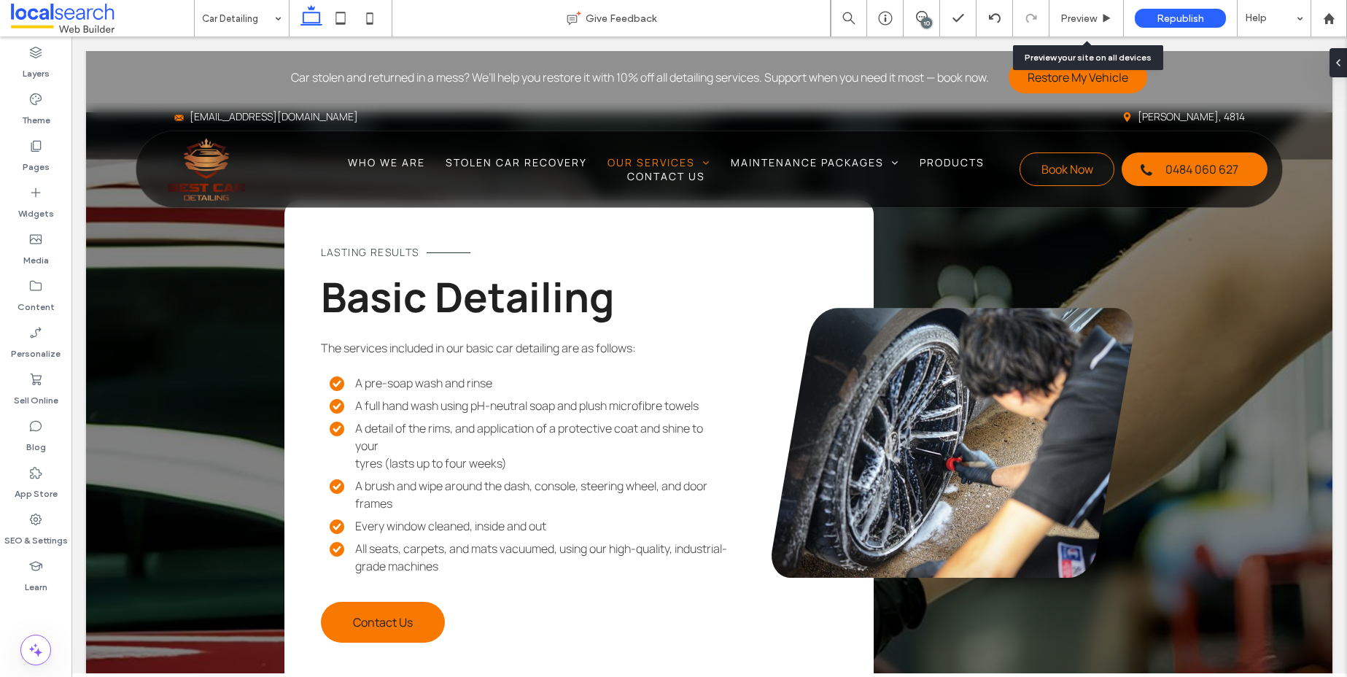
scroll to position [2078, 0]
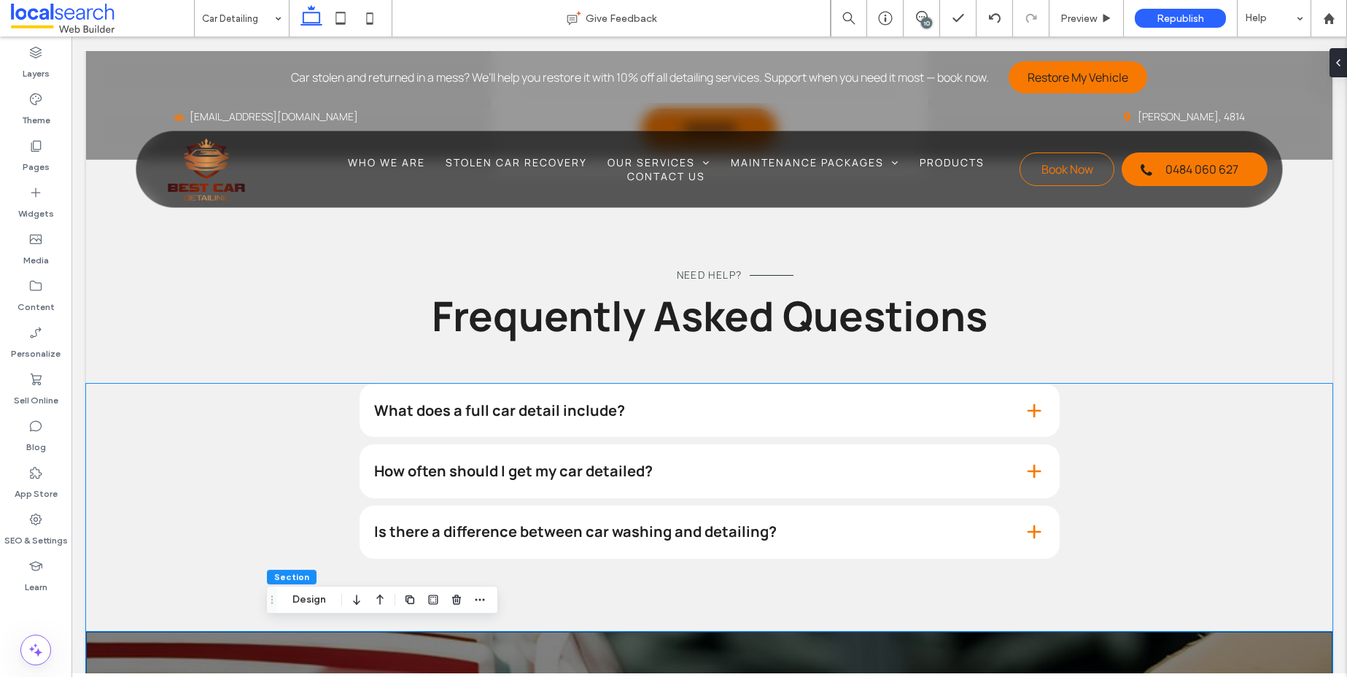
scroll to position [1757, 0]
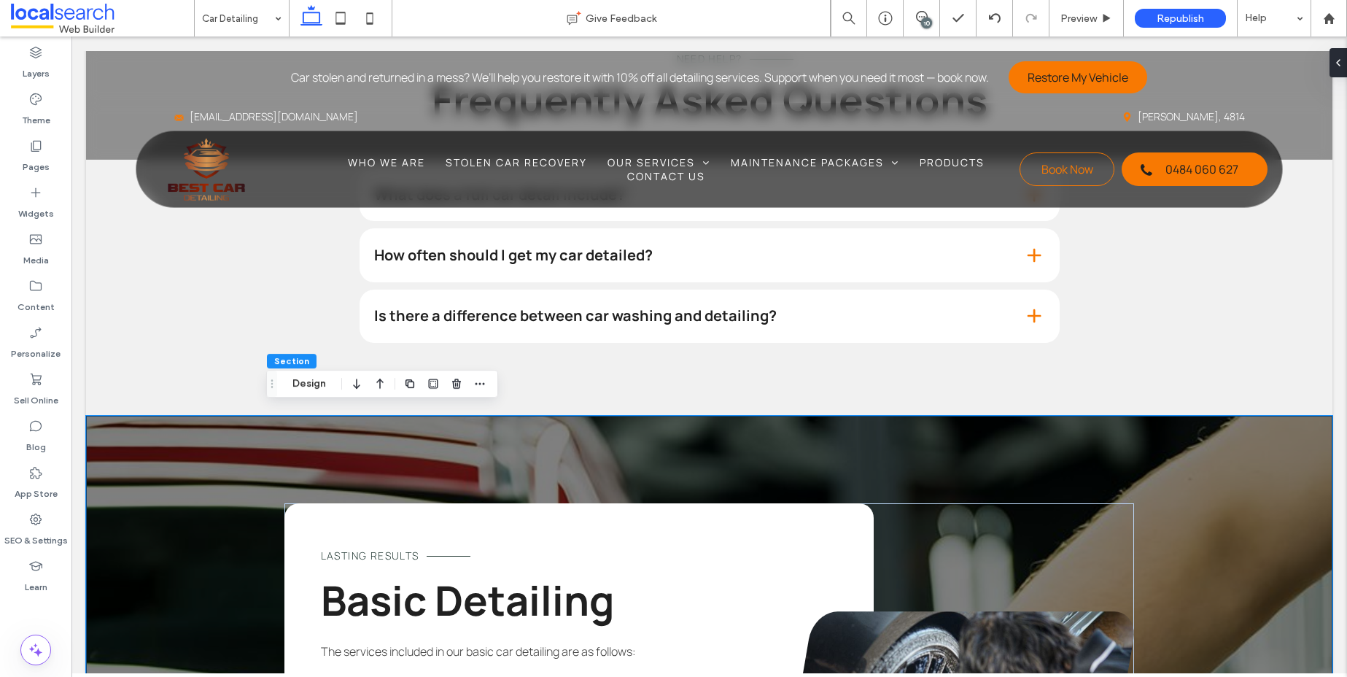
drag, startPoint x: 195, startPoint y: 429, endPoint x: 365, endPoint y: 424, distance: 170.0
click at [296, 385] on button "Design" at bounding box center [309, 383] width 52 height 17
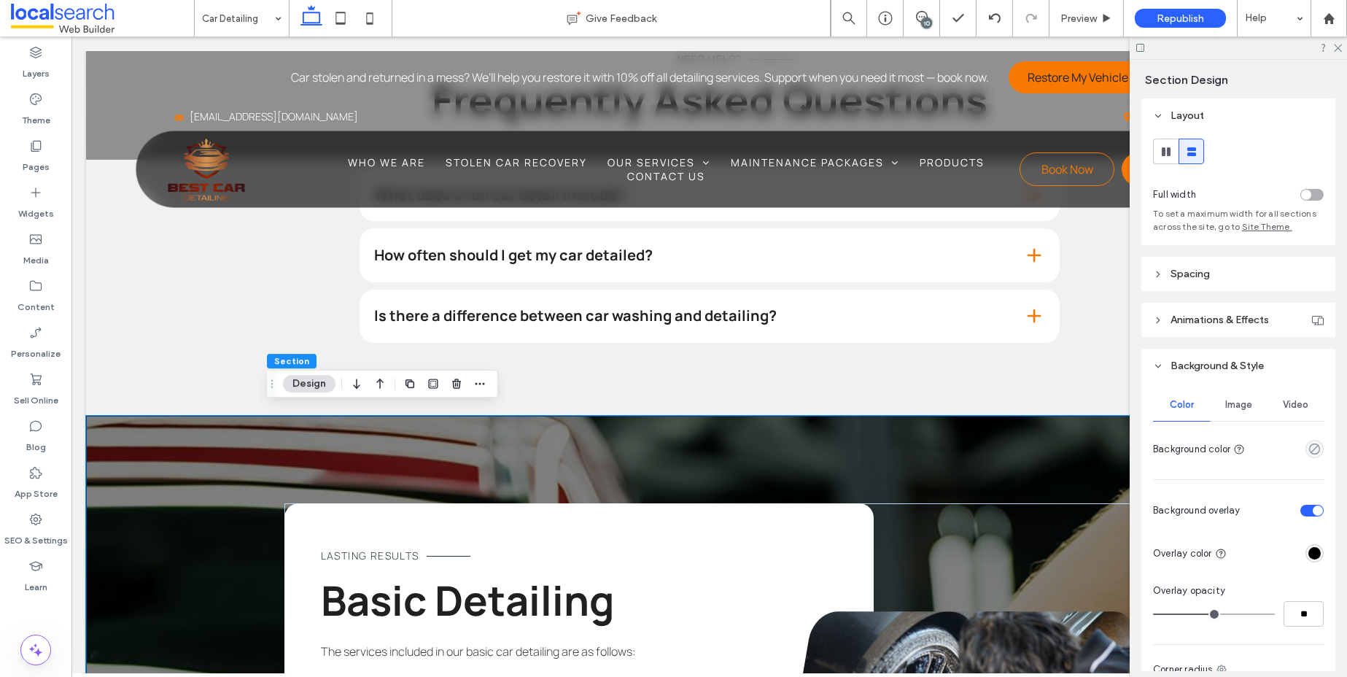
click at [1248, 405] on div "Image" at bounding box center [1238, 405] width 57 height 32
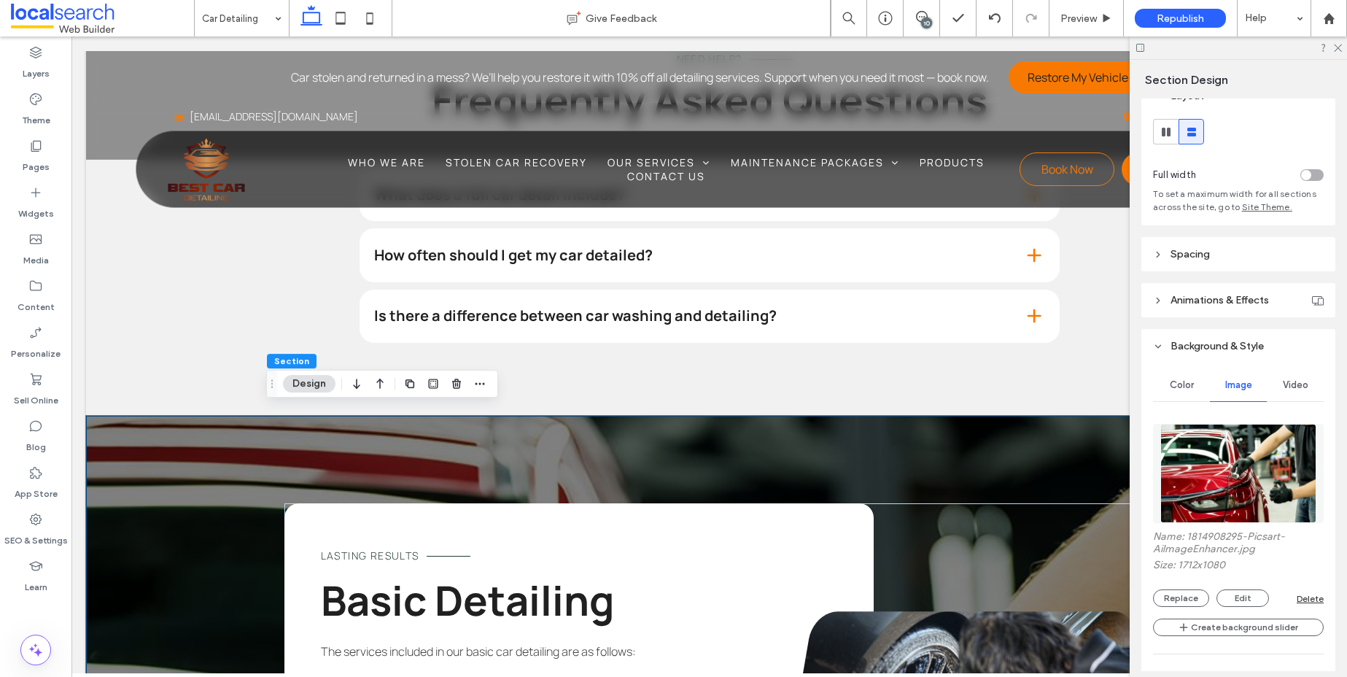
scroll to position [30, 0]
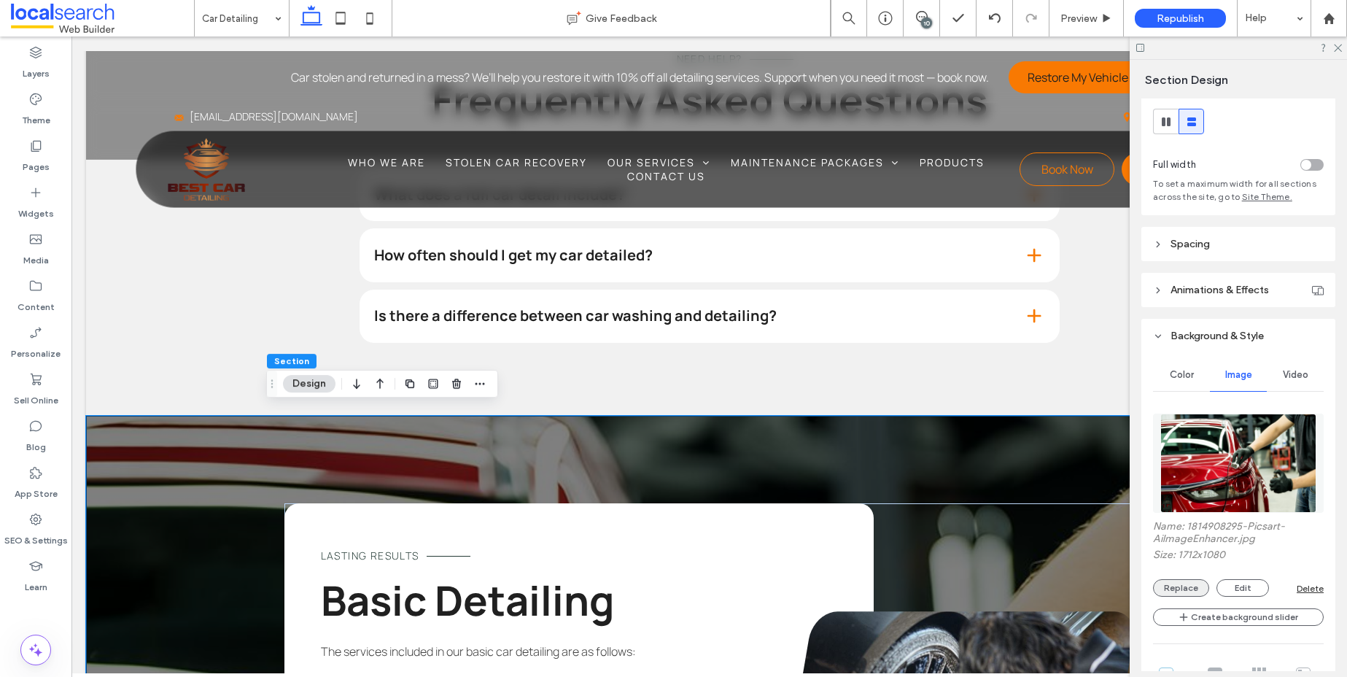
click at [1187, 584] on button "Replace" at bounding box center [1181, 587] width 56 height 17
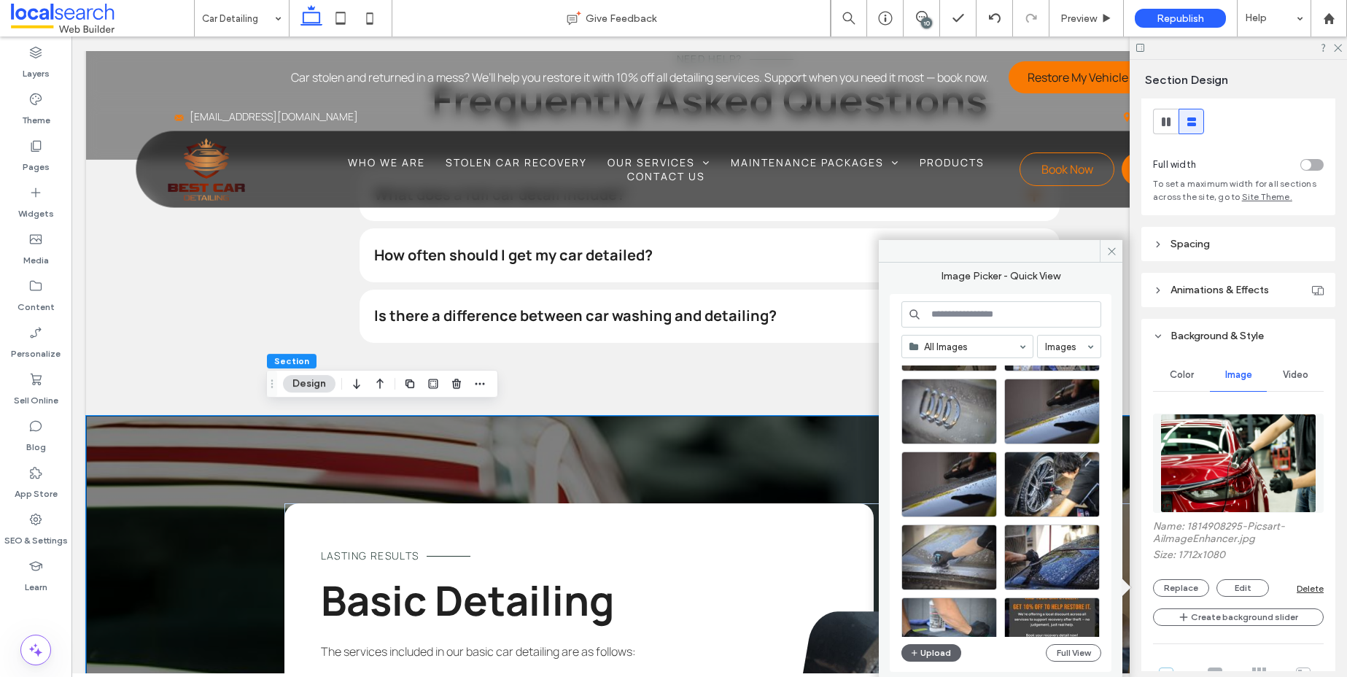
scroll to position [96, 0]
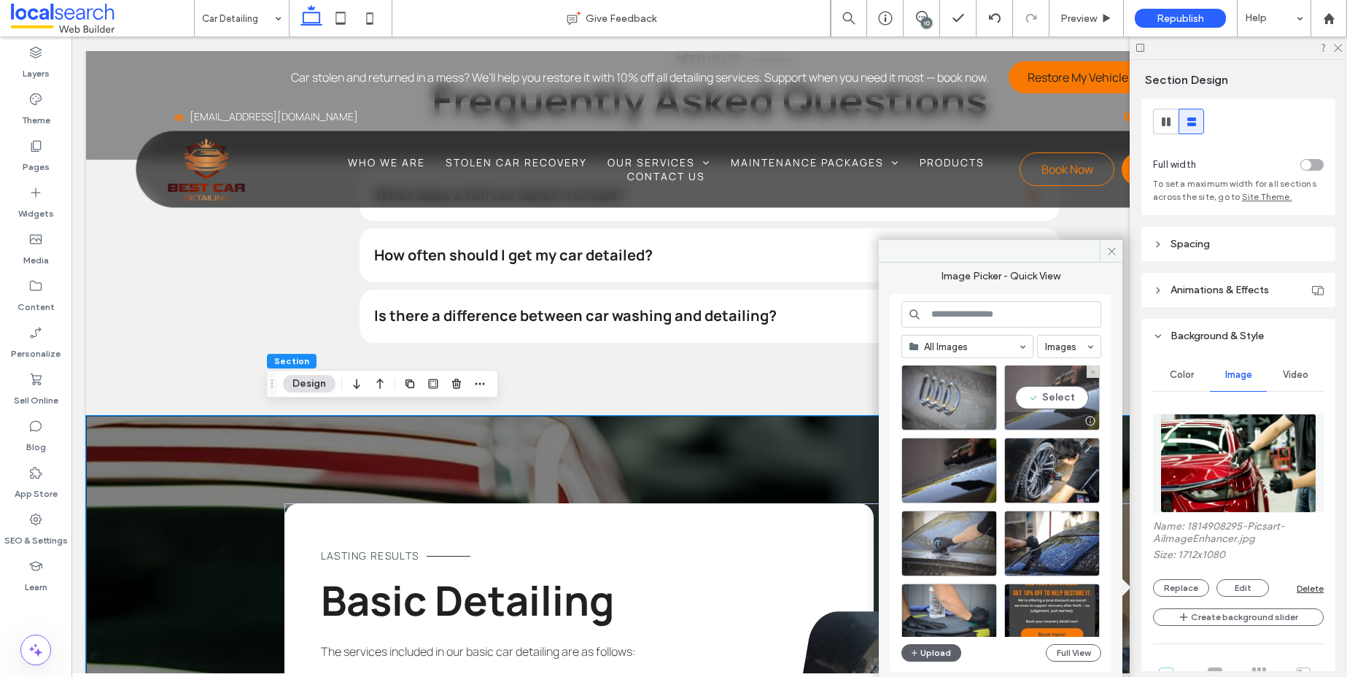
click at [1058, 397] on div "Select" at bounding box center [1052, 398] width 96 height 66
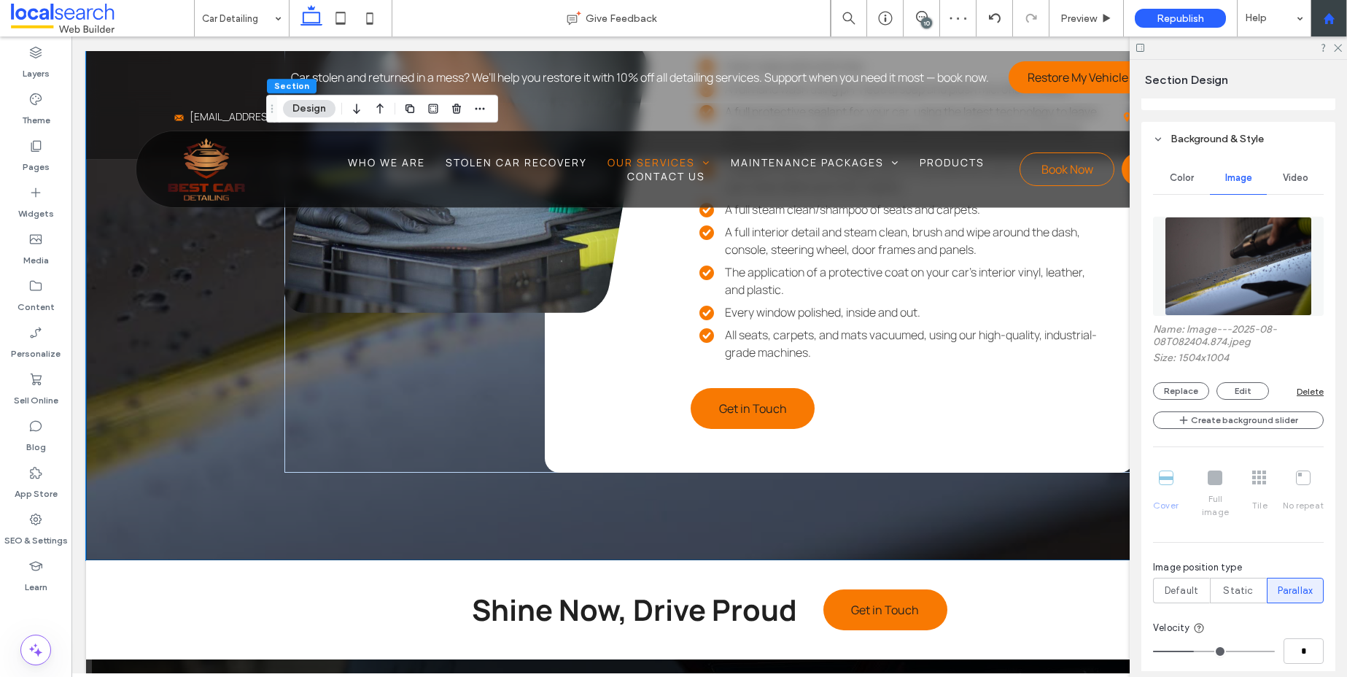
scroll to position [2817, 0]
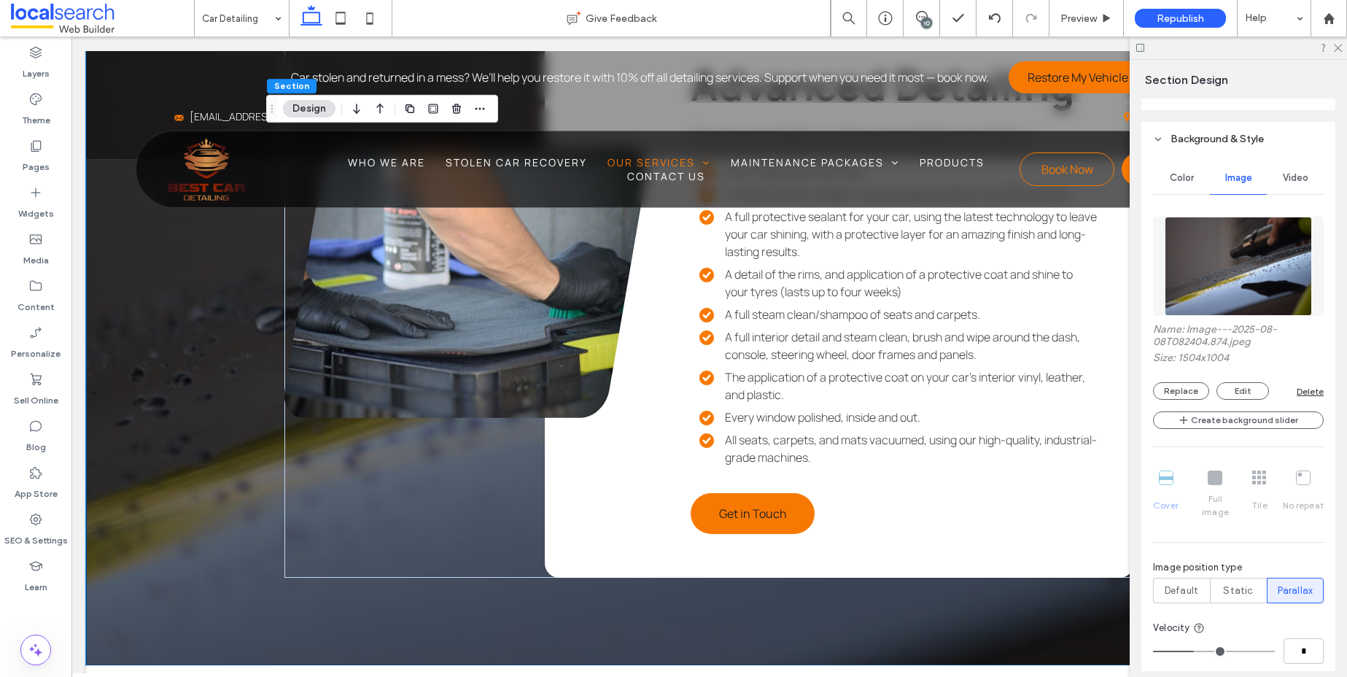
click at [1335, 52] on div at bounding box center [1237, 47] width 217 height 23
click at [1111, 20] on icon at bounding box center [1106, 18] width 11 height 11
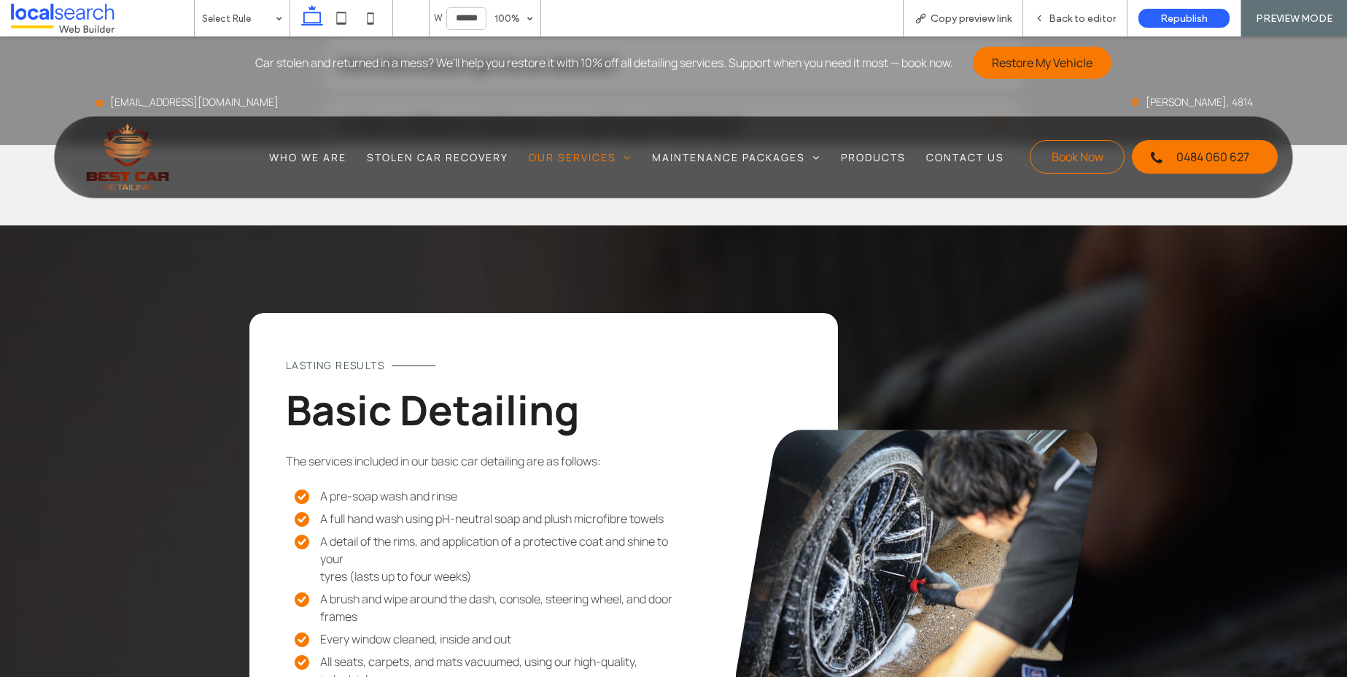
scroll to position [2187, 0]
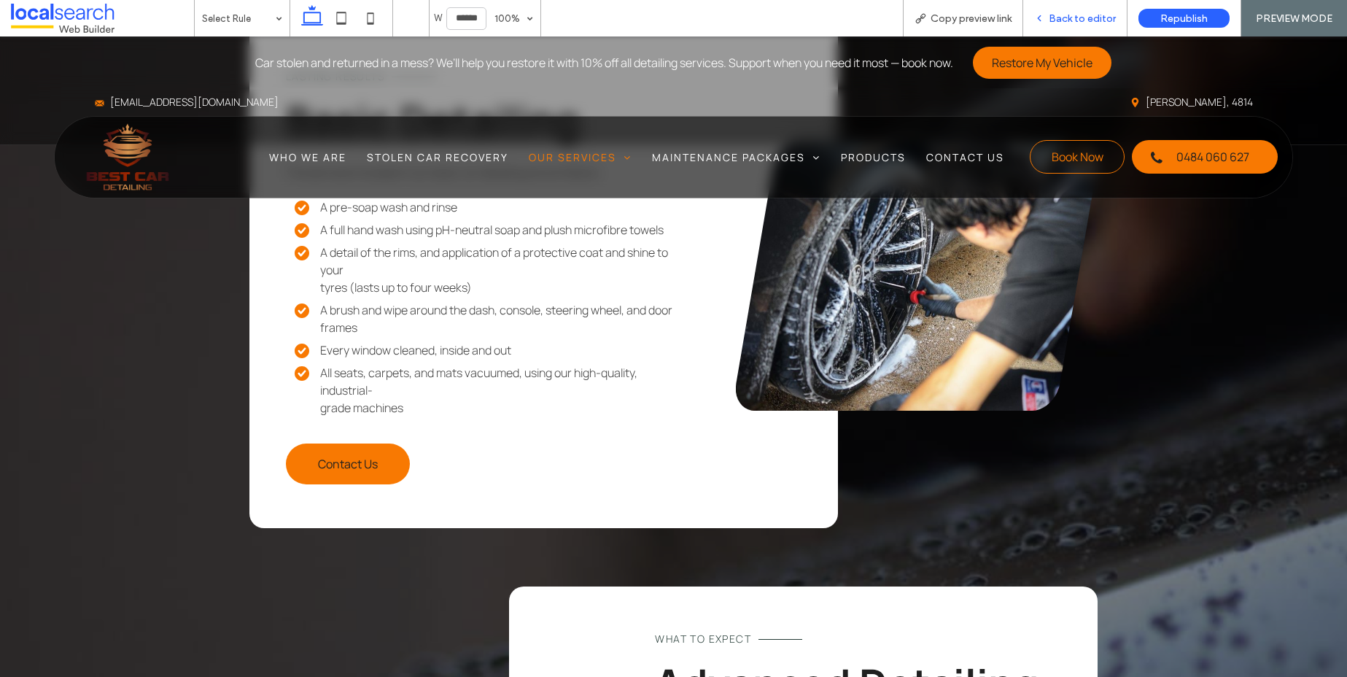
click at [1101, 12] on span "Back to editor" at bounding box center [1082, 18] width 67 height 12
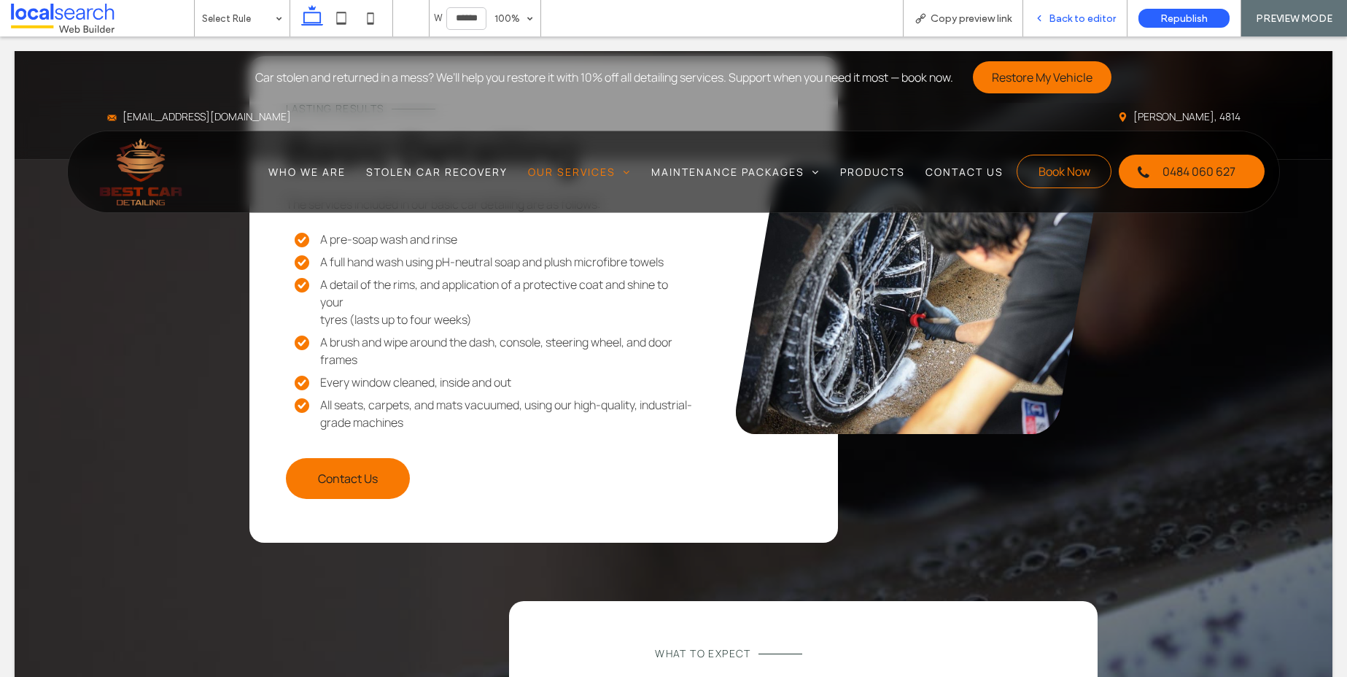
scroll to position [2204, 0]
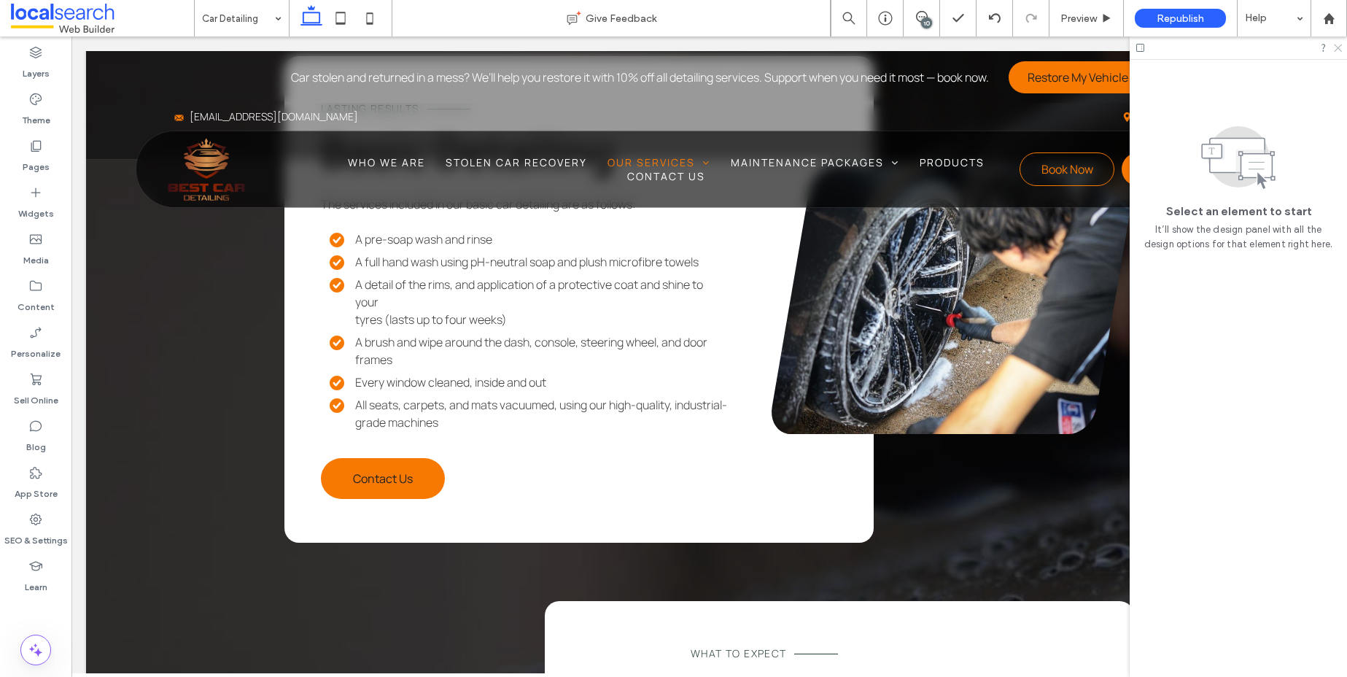
click at [1337, 47] on use at bounding box center [1338, 48] width 8 height 8
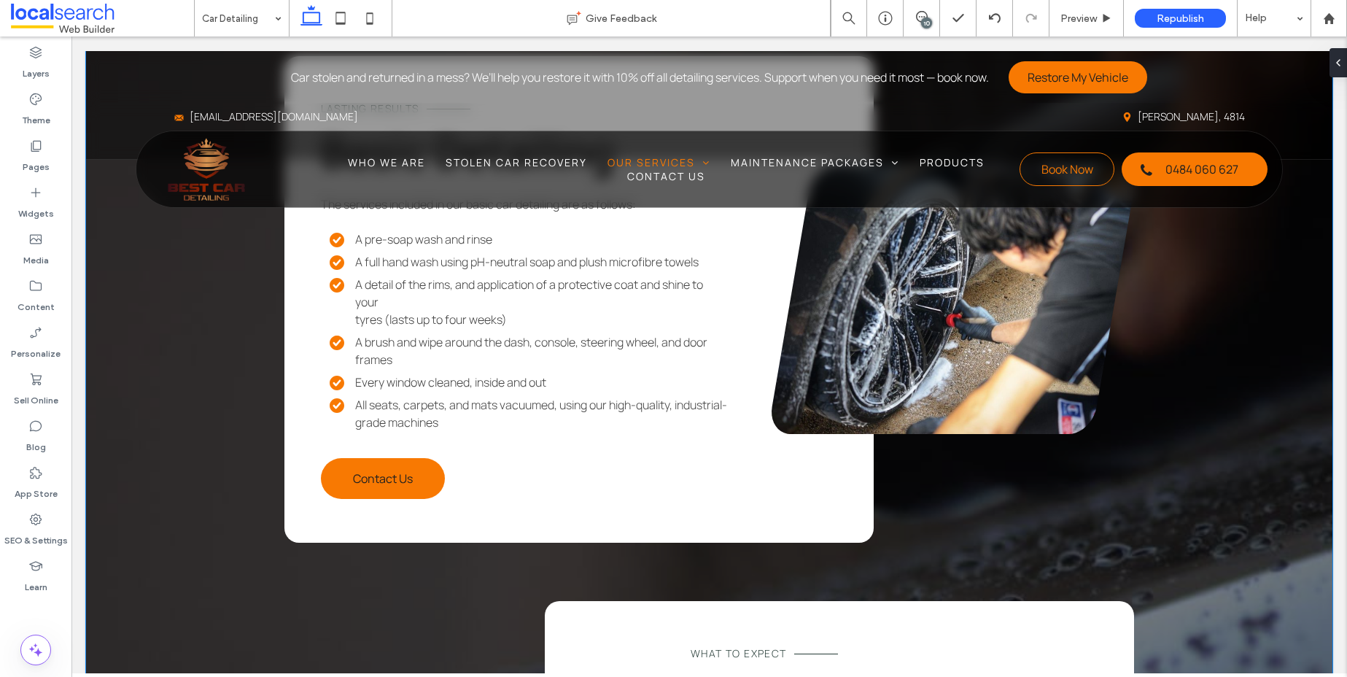
click at [1197, 428] on div "Lasting Results Basic Detailing The services included in our basic car detailin…" at bounding box center [709, 623] width 1246 height 1309
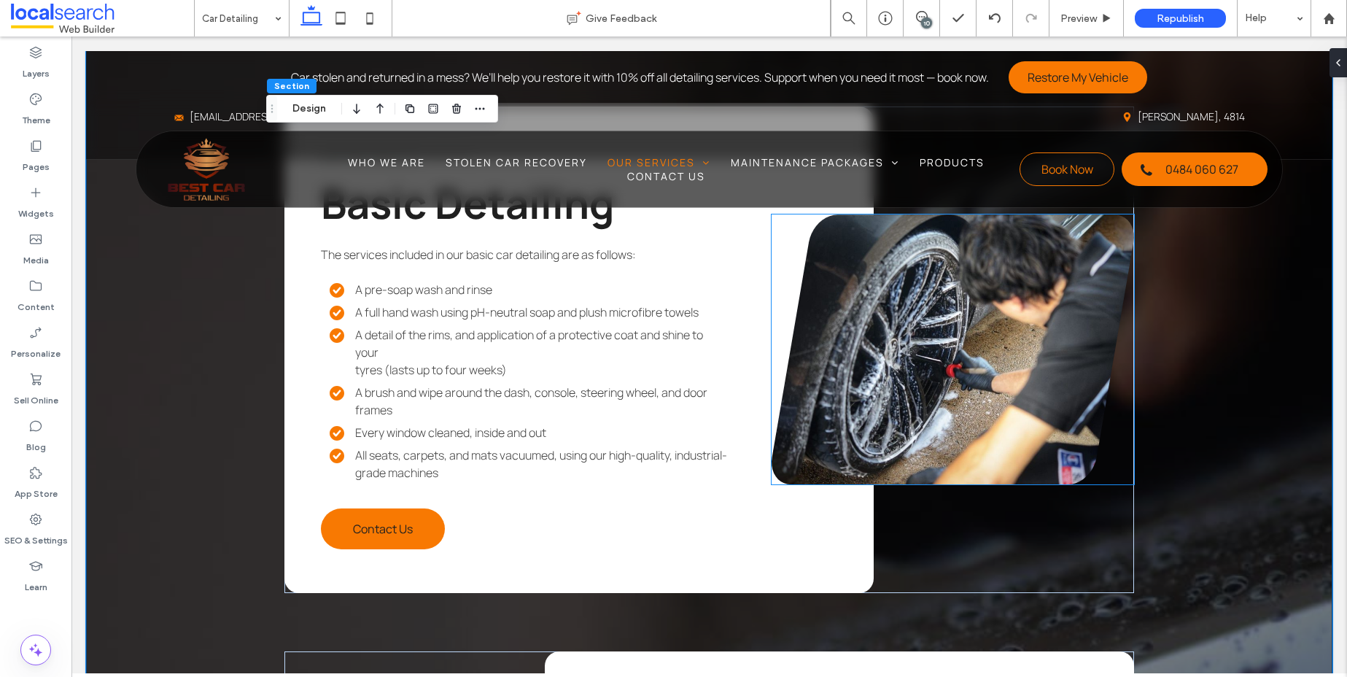
scroll to position [1698, 0]
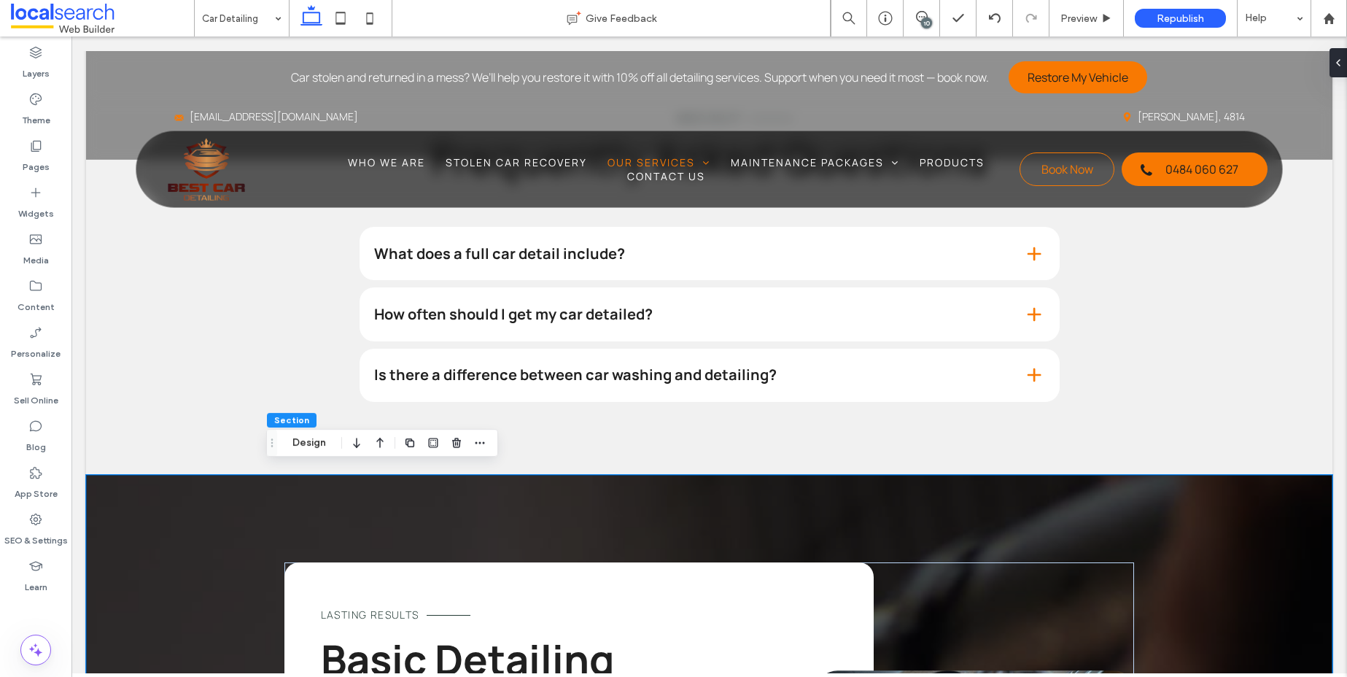
click at [292, 443] on button "Design" at bounding box center [309, 442] width 52 height 17
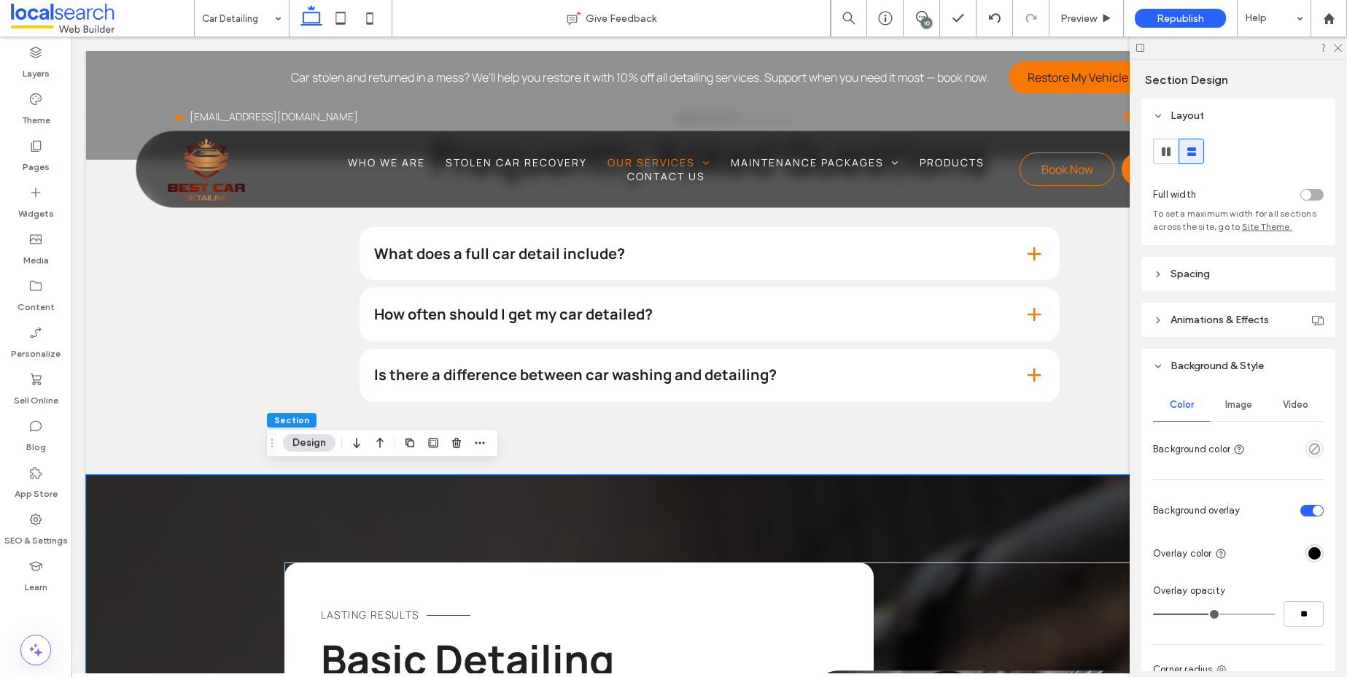
click at [1240, 407] on span "Image" at bounding box center [1238, 405] width 27 height 12
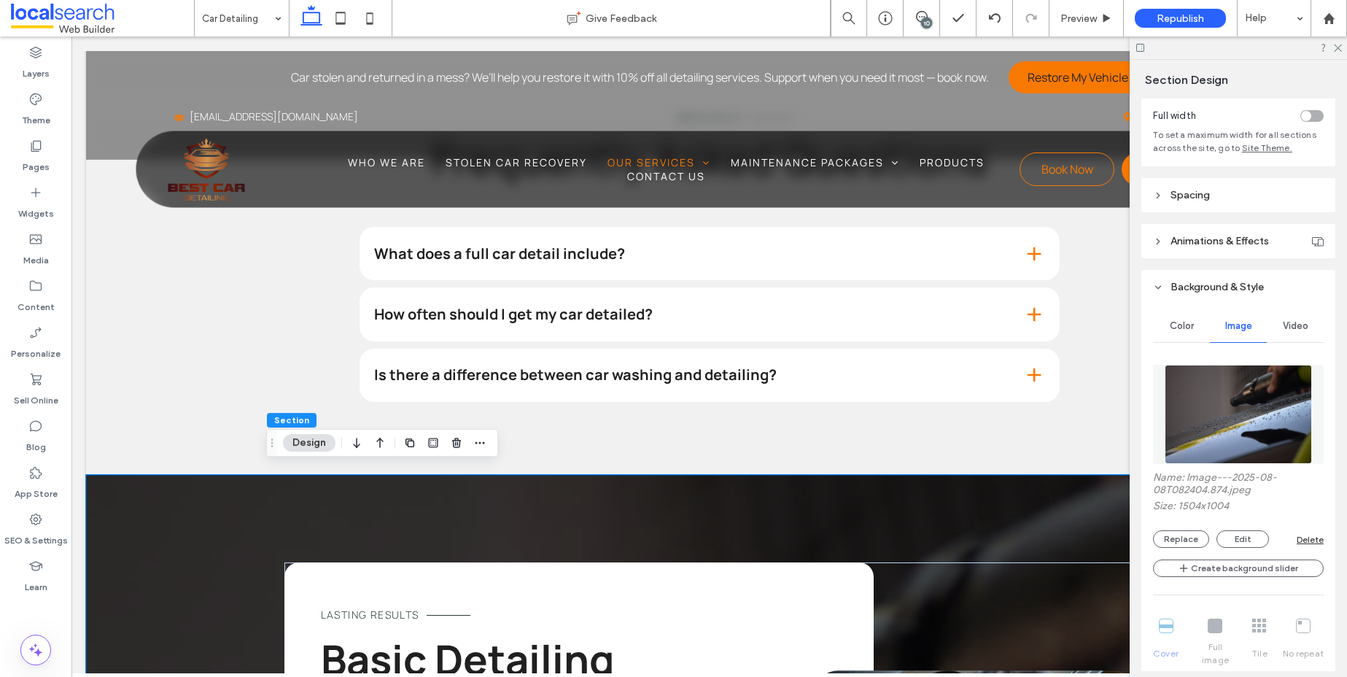
scroll to position [261, 0]
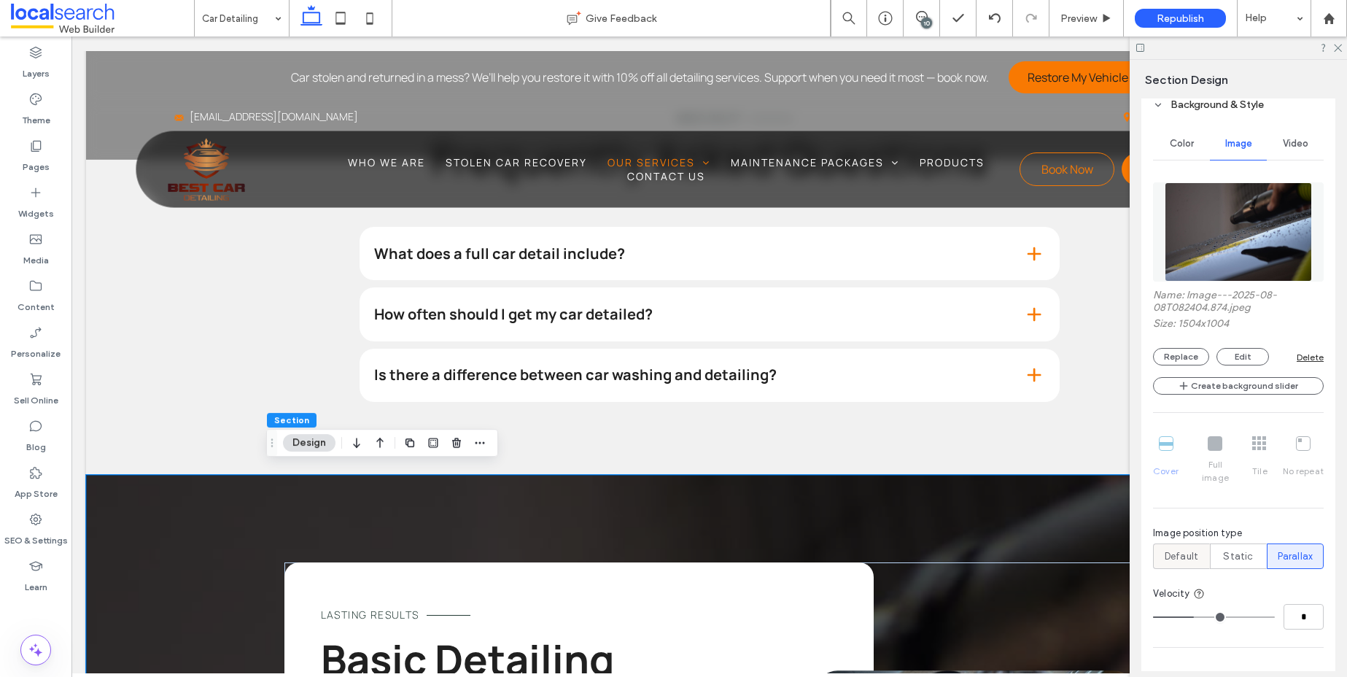
click at [1186, 551] on div "Default" at bounding box center [1181, 556] width 38 height 24
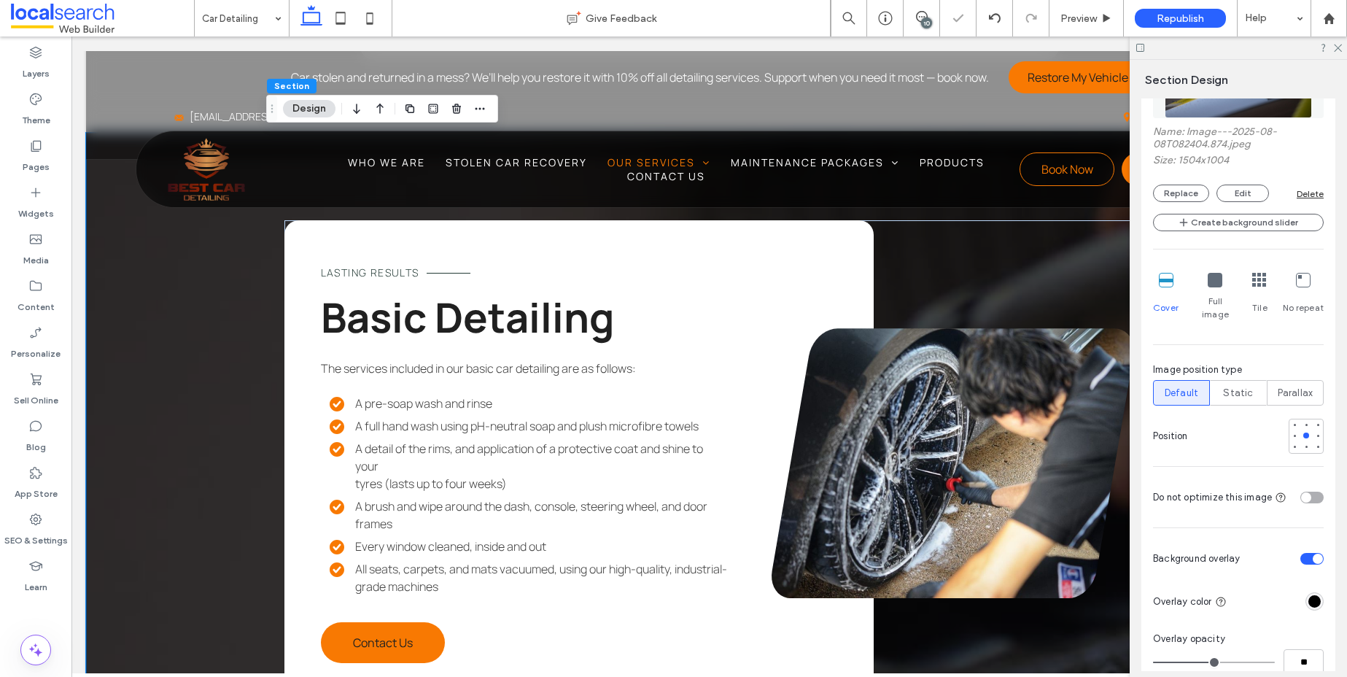
scroll to position [427, 0]
click at [1334, 48] on icon at bounding box center [1336, 46] width 9 height 9
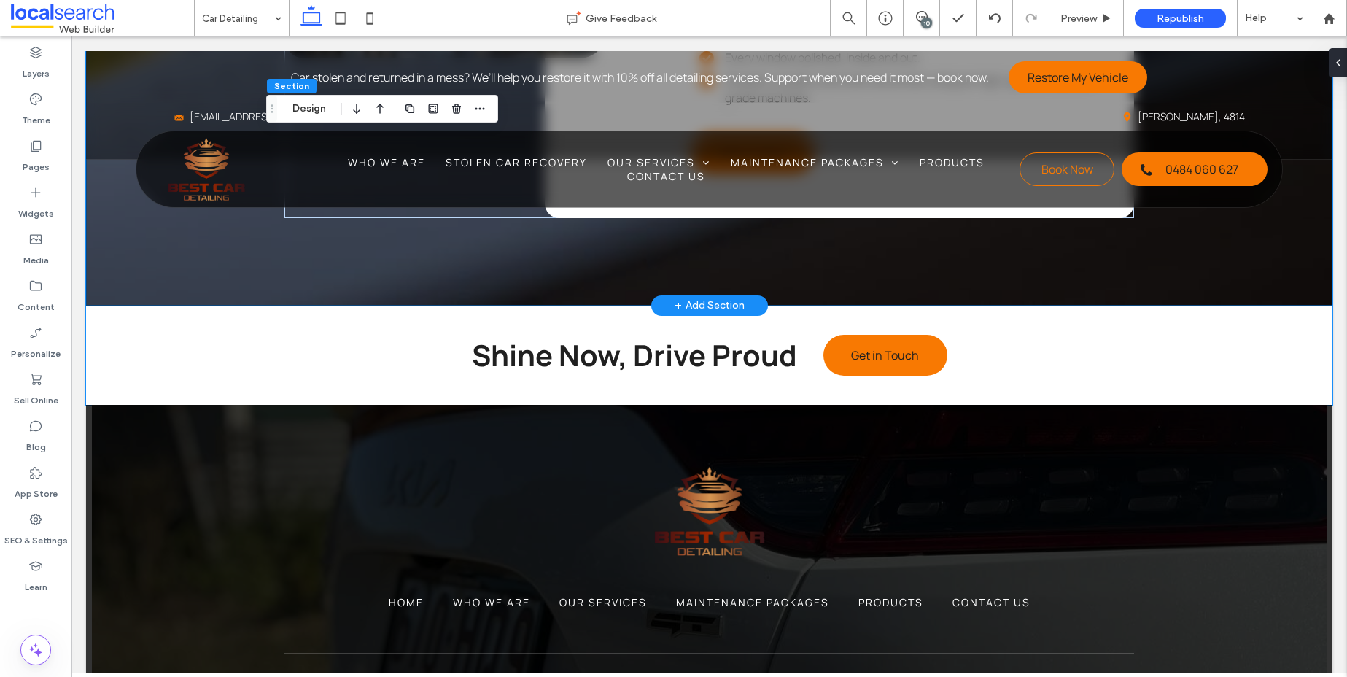
scroll to position [3192, 0]
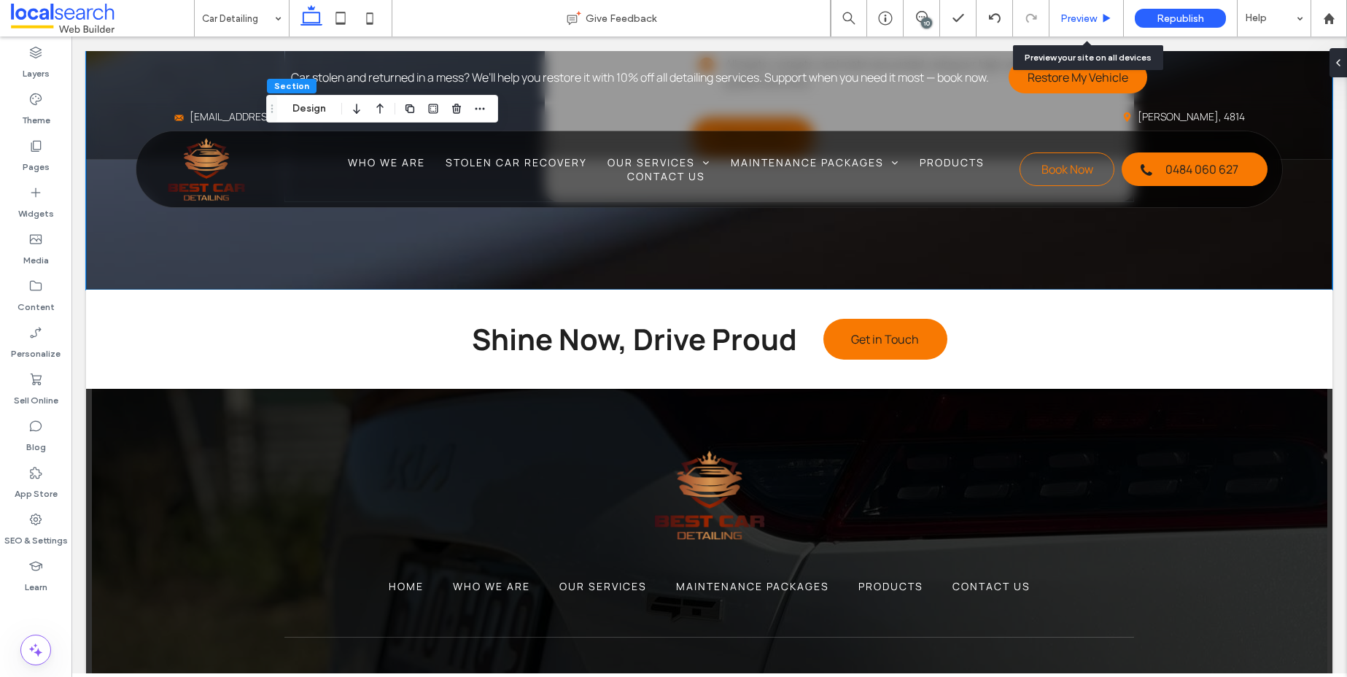
click at [1084, 12] on span "Preview" at bounding box center [1078, 18] width 36 height 12
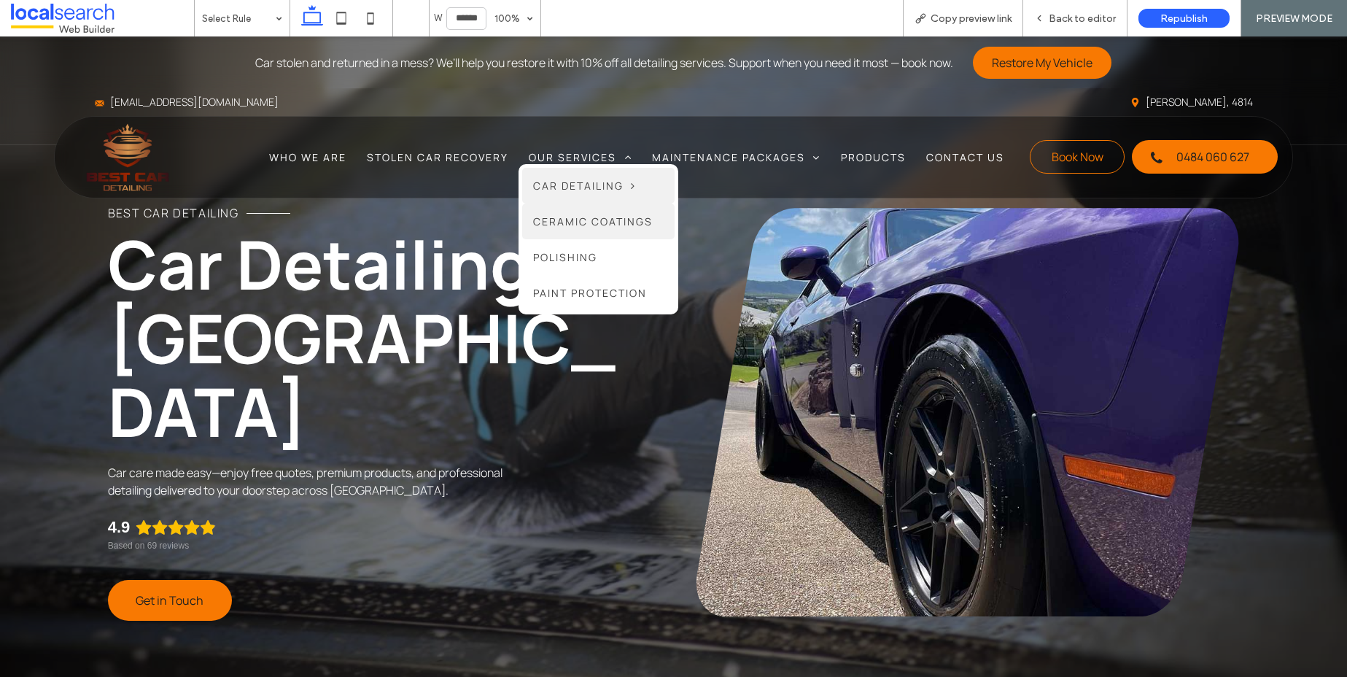
click at [571, 219] on span "Ceramic Coatings" at bounding box center [593, 221] width 120 height 14
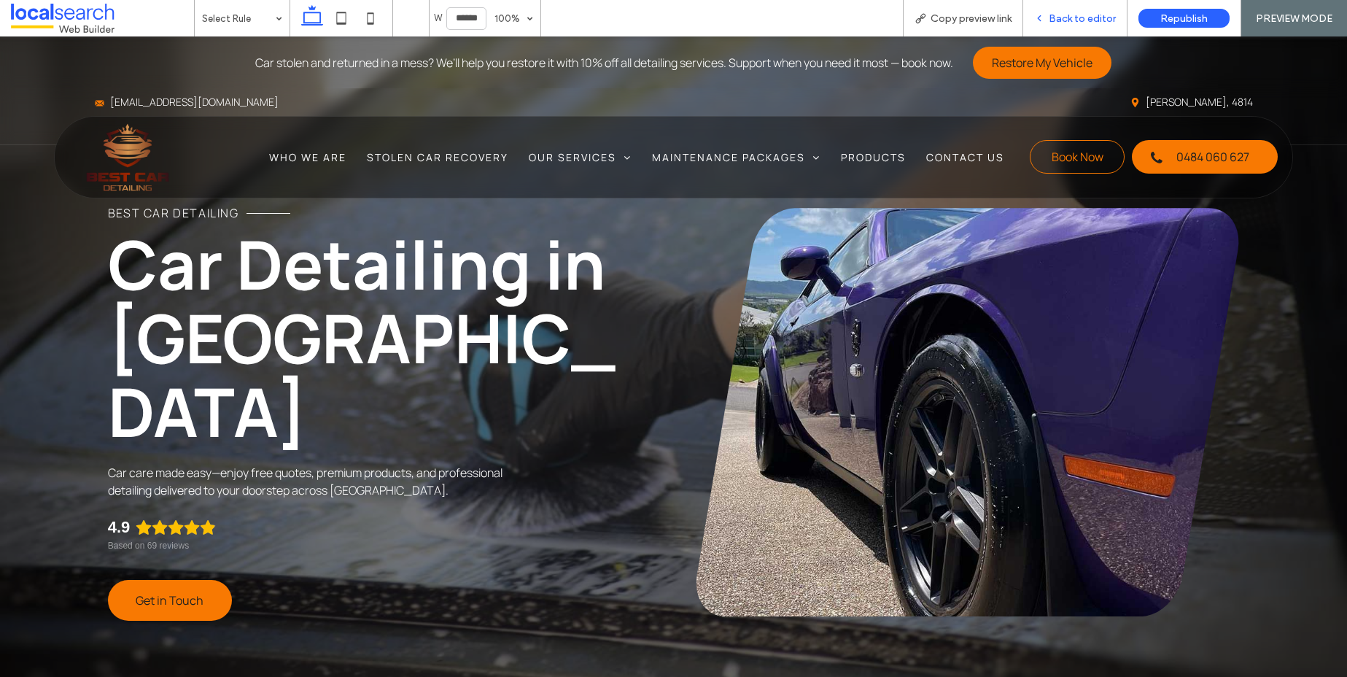
click at [1101, 15] on span "Back to editor" at bounding box center [1082, 18] width 67 height 12
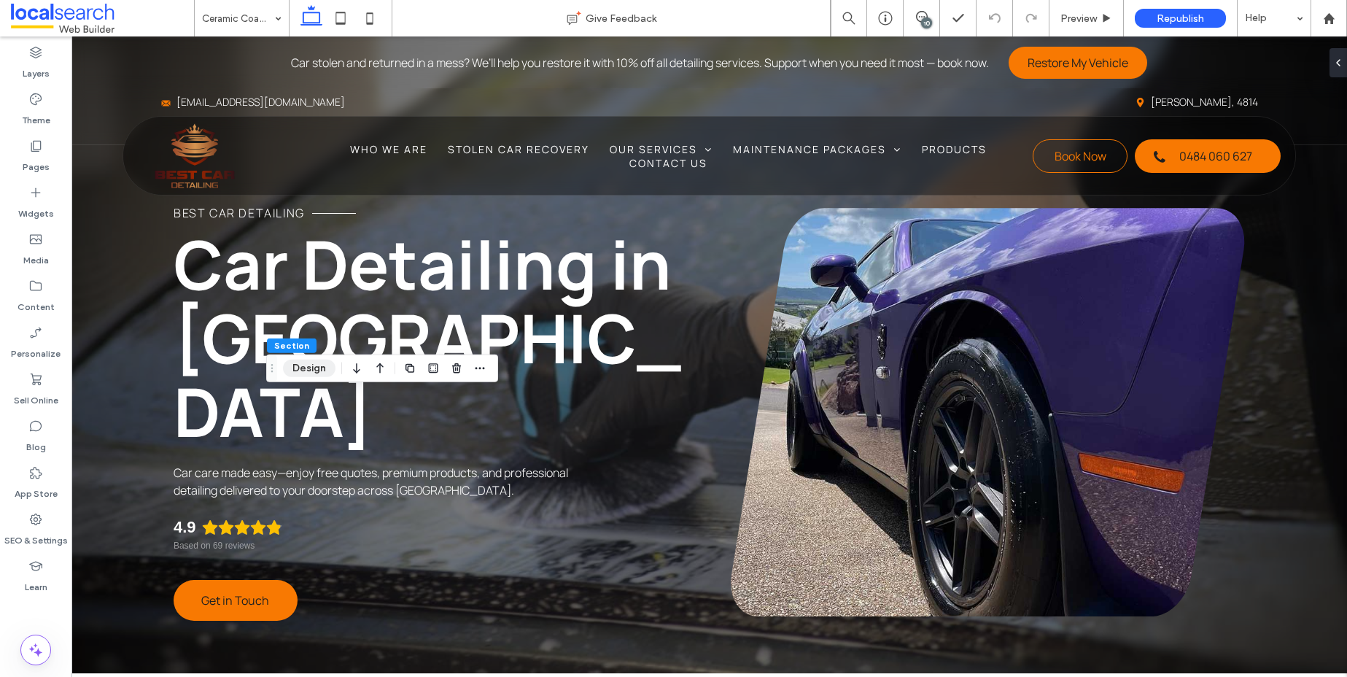
click at [308, 369] on button "Design" at bounding box center [309, 367] width 52 height 17
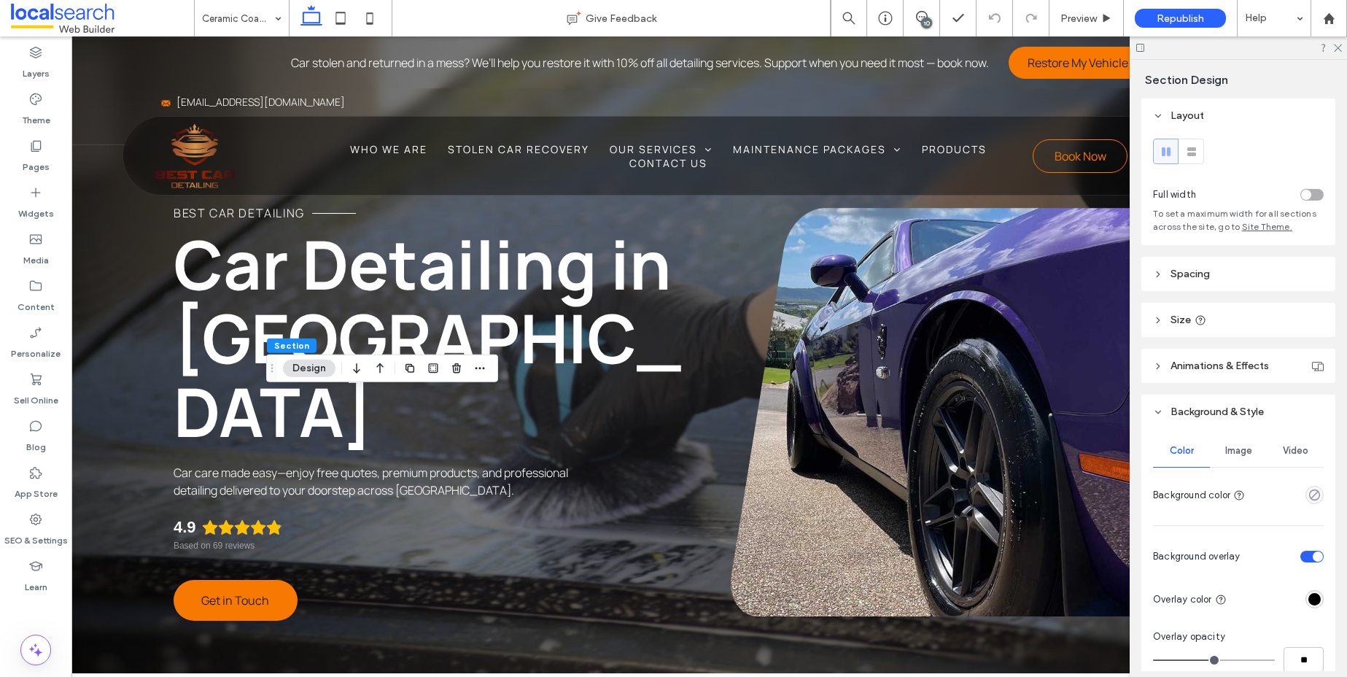
click at [1237, 452] on span "Image" at bounding box center [1238, 451] width 27 height 12
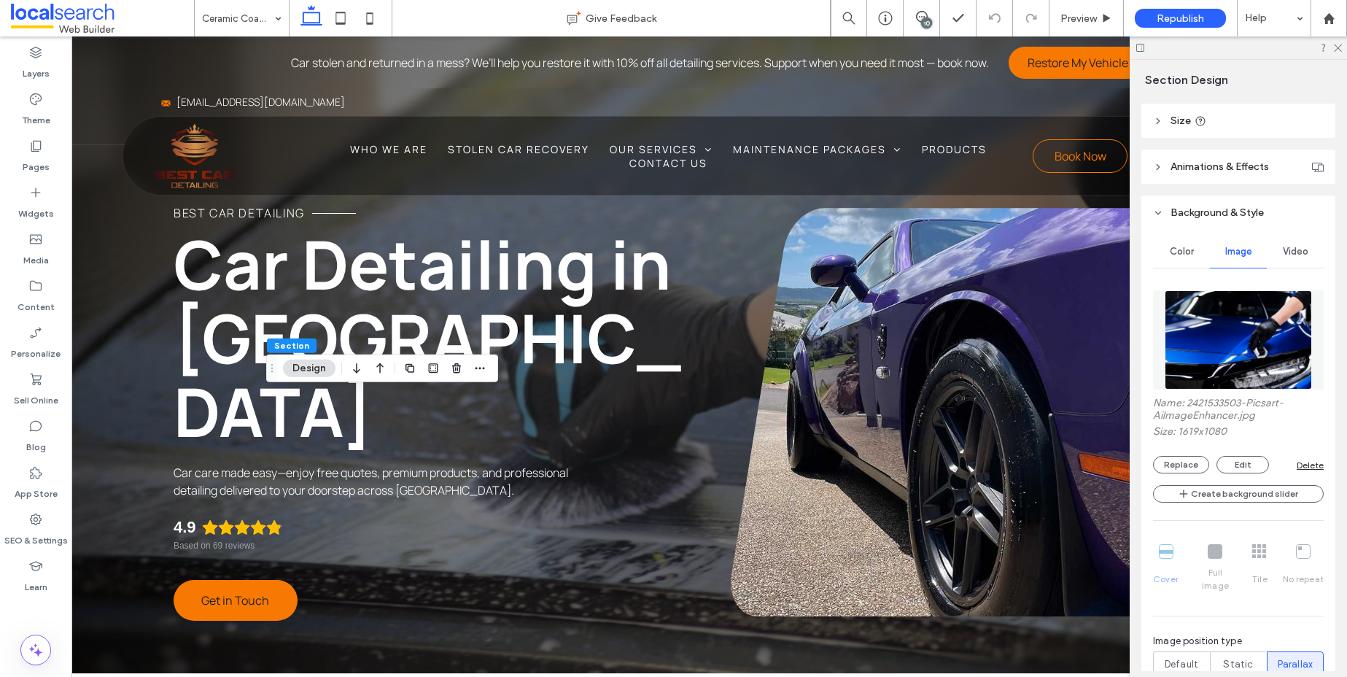
scroll to position [493, 0]
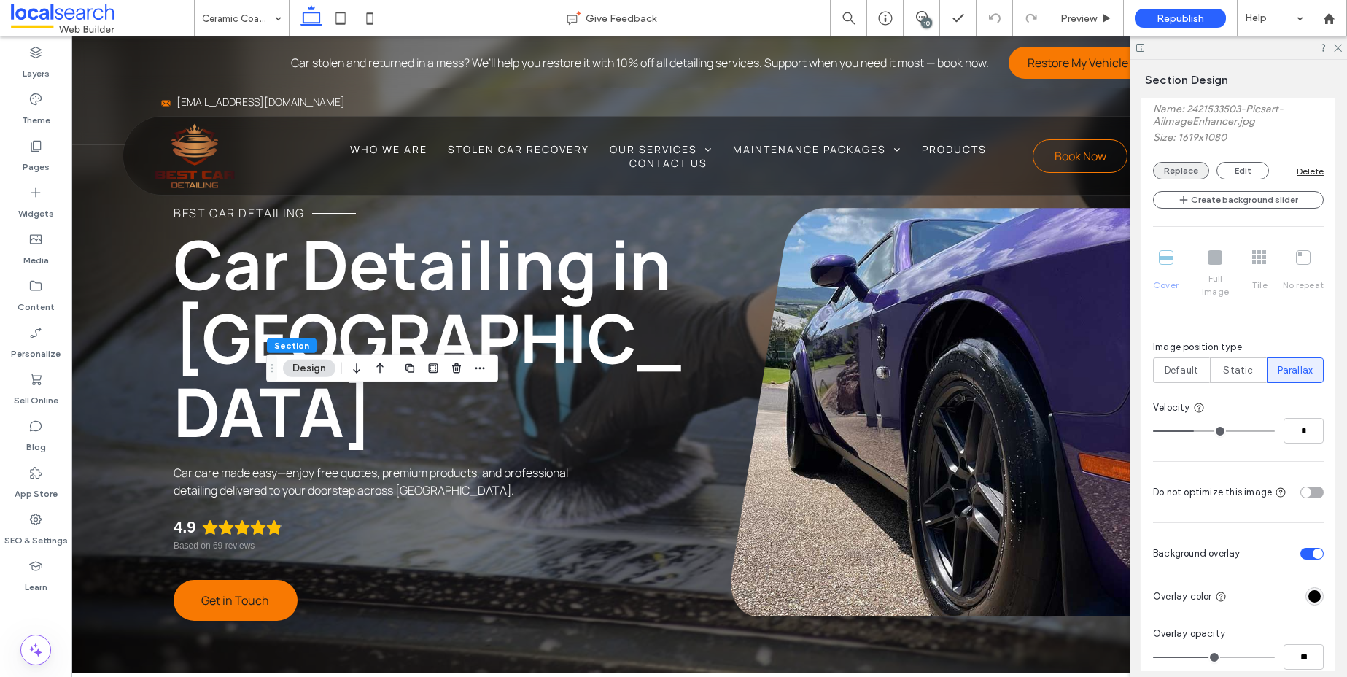
click at [1186, 168] on button "Replace" at bounding box center [1181, 170] width 56 height 17
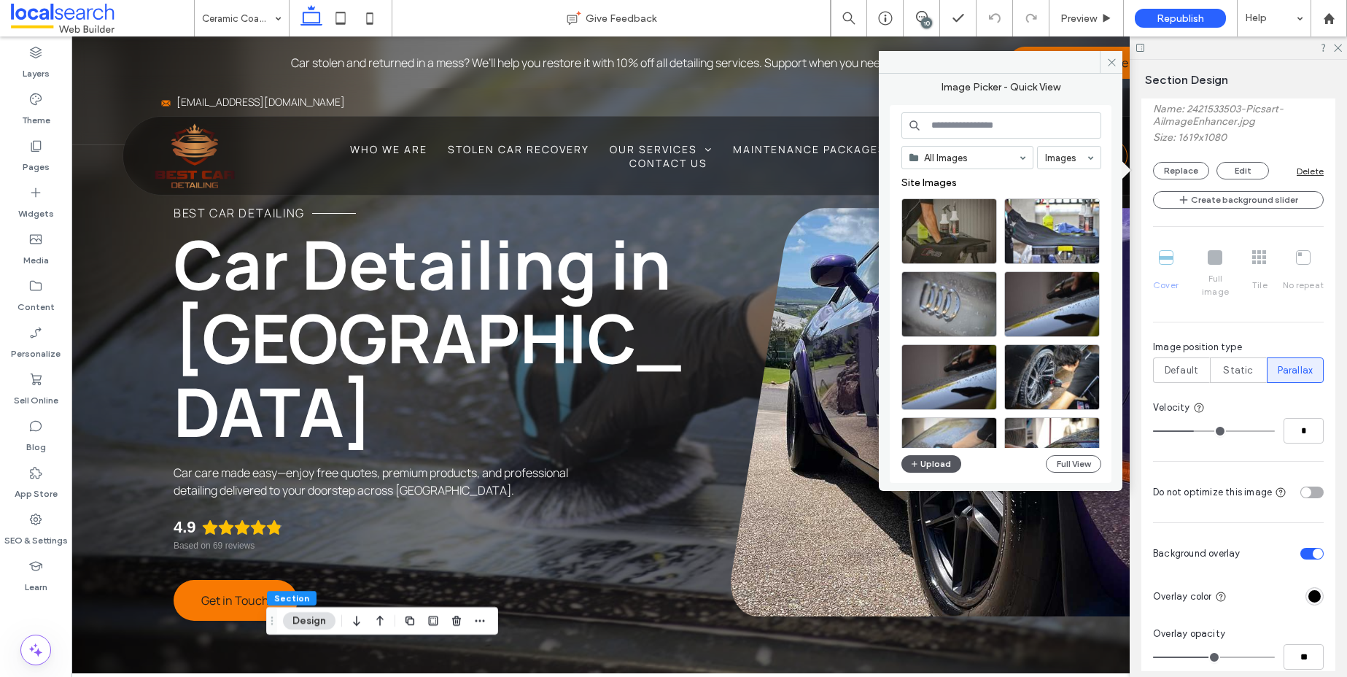
click at [923, 464] on button "Upload" at bounding box center [931, 463] width 60 height 17
click at [939, 463] on button "Upload" at bounding box center [931, 463] width 60 height 17
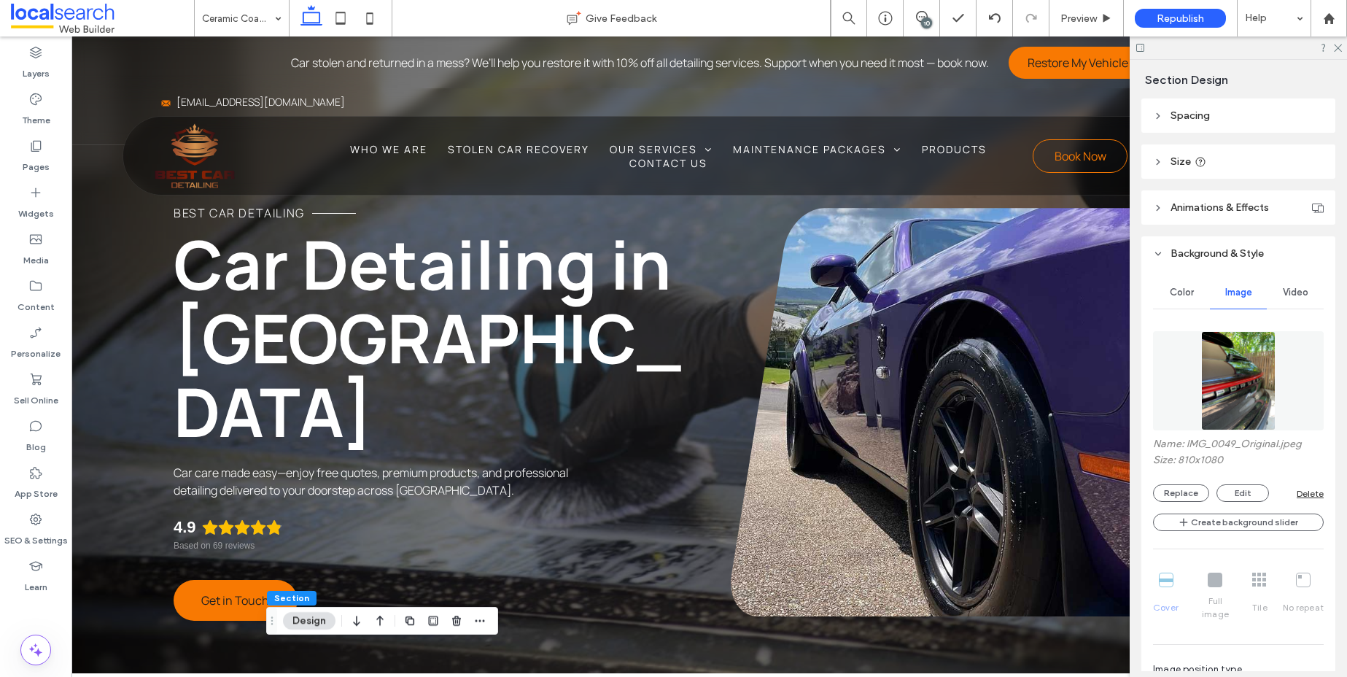
scroll to position [224, 0]
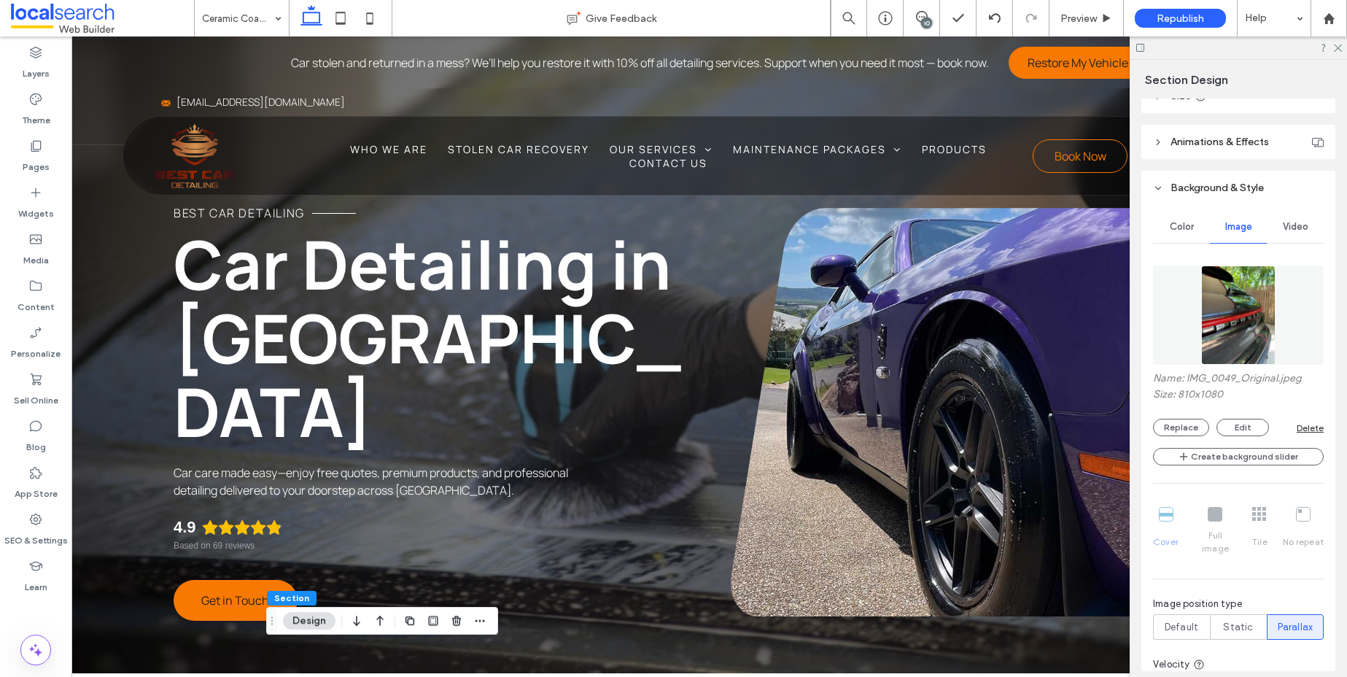
click at [1229, 331] on img at bounding box center [1238, 314] width 75 height 99
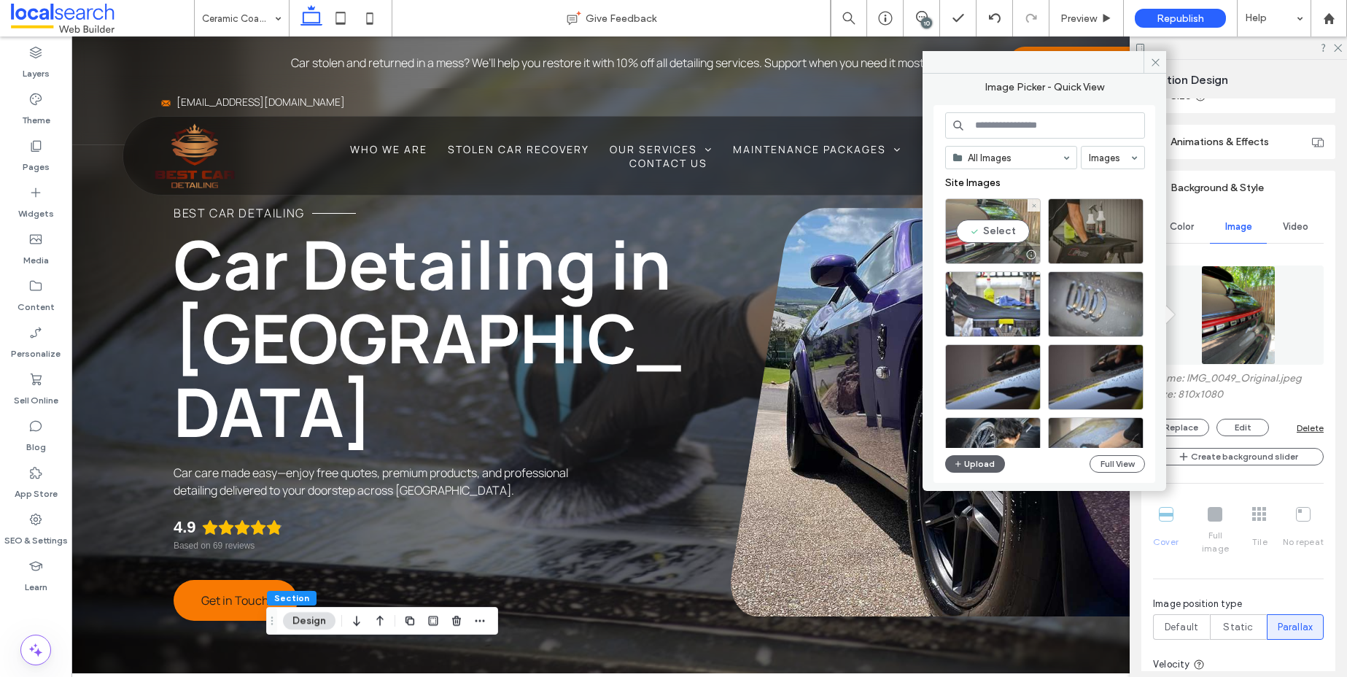
click at [1005, 233] on div "Select" at bounding box center [993, 231] width 96 height 66
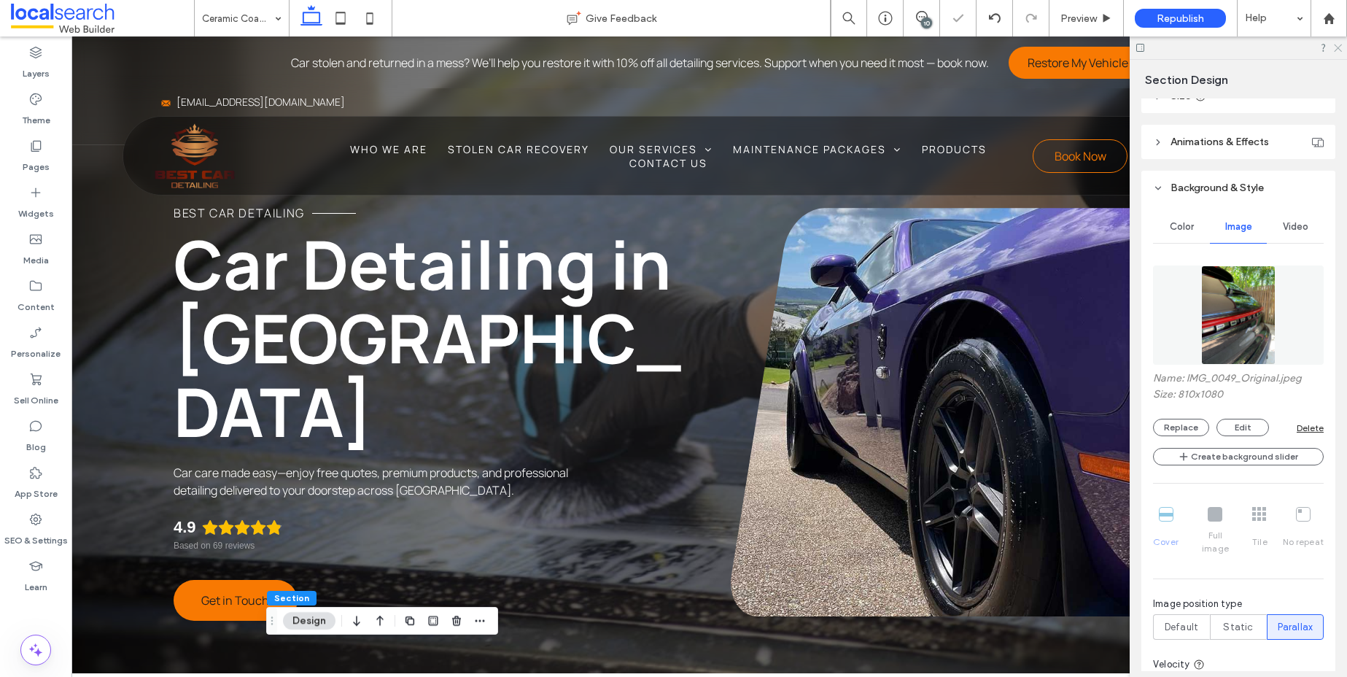
click at [1337, 48] on icon at bounding box center [1336, 46] width 9 height 9
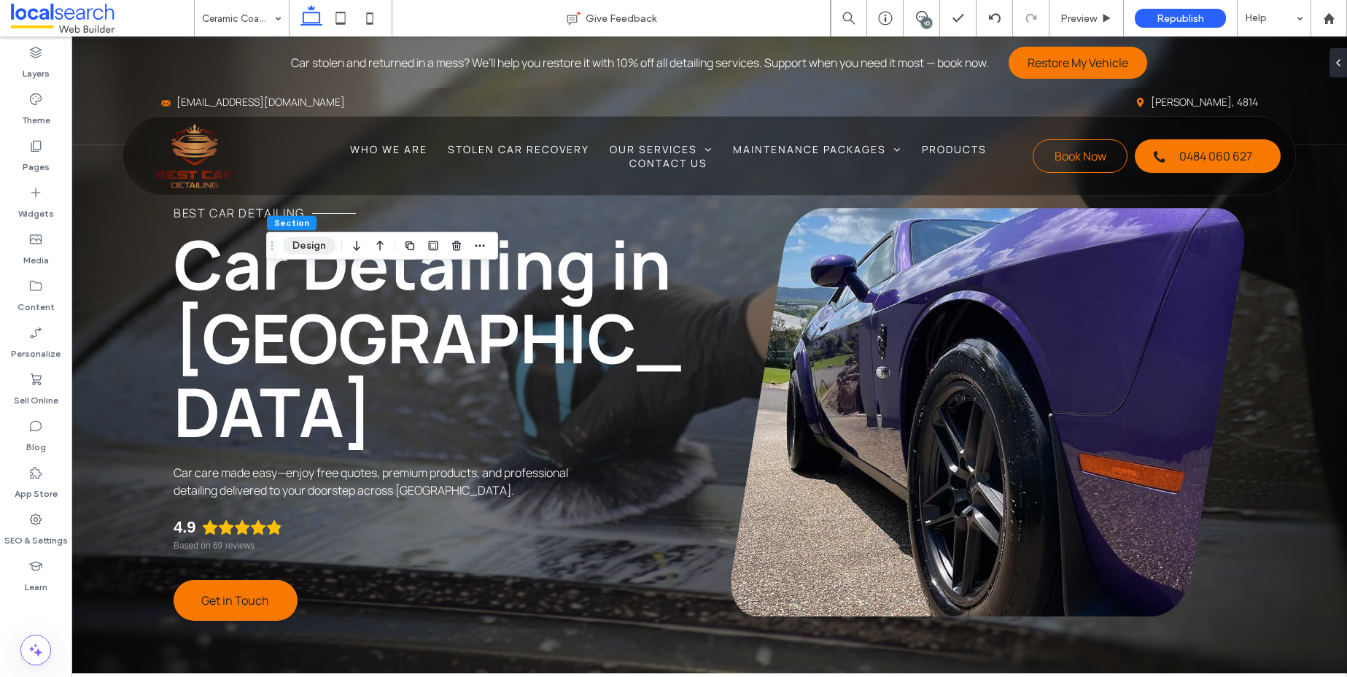
click at [297, 246] on button "Design" at bounding box center [309, 245] width 52 height 17
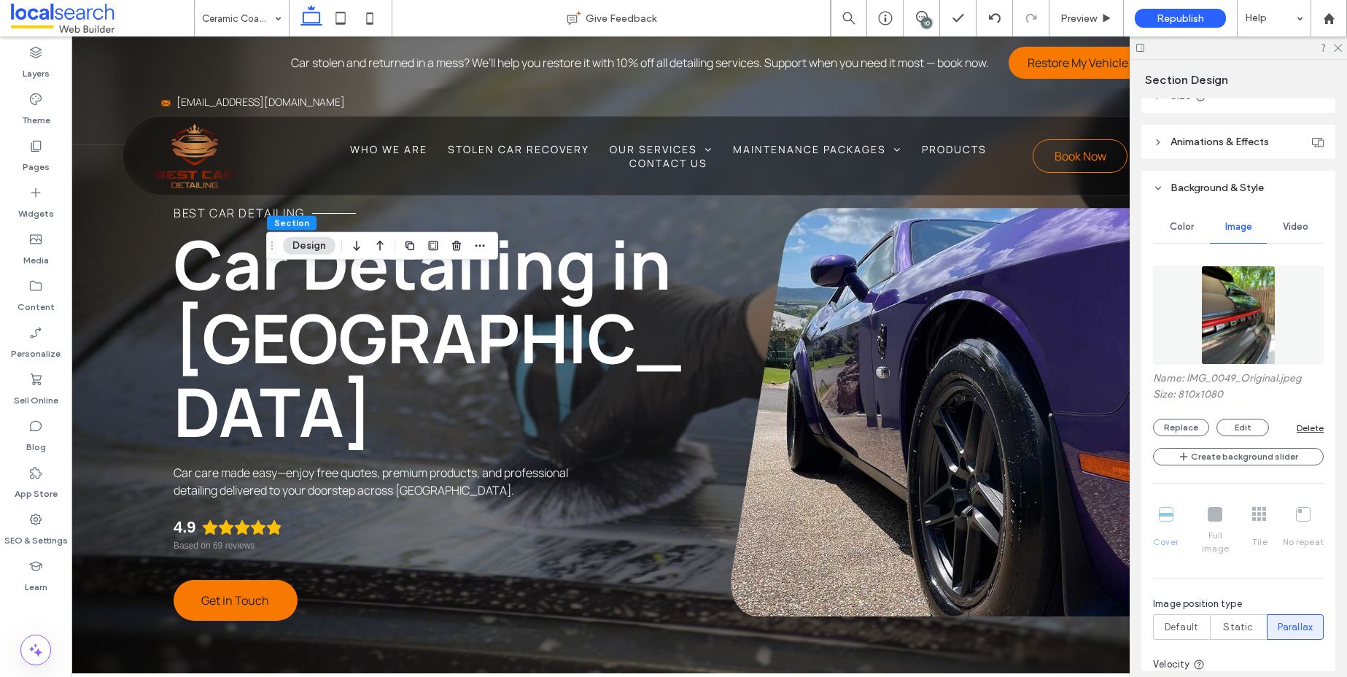
click at [1250, 319] on img at bounding box center [1238, 314] width 75 height 99
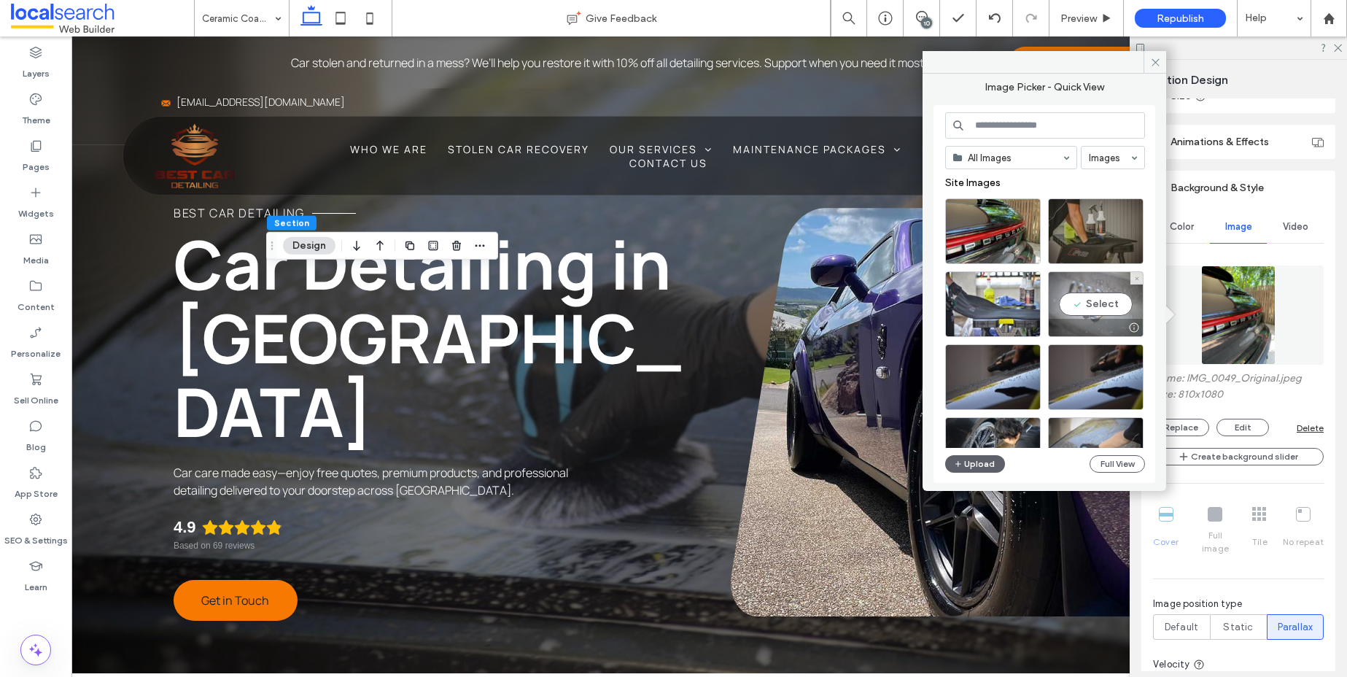
click at [1108, 304] on div "Select" at bounding box center [1096, 304] width 96 height 66
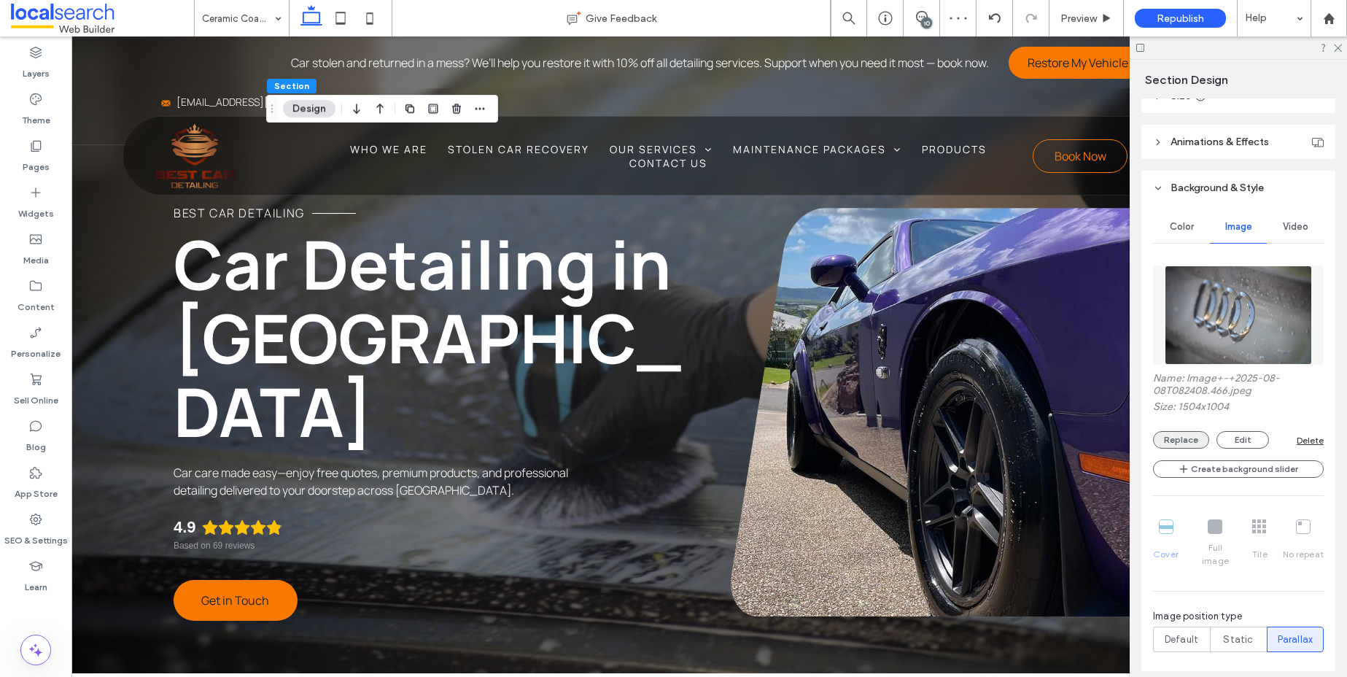
click at [1177, 430] on div "Name: Image+-+2025-08-08T082408.466.jpeg Size: 1504x1004 Replace Edit Delete" at bounding box center [1238, 410] width 171 height 77
click at [1181, 434] on button "Replace" at bounding box center [1181, 439] width 56 height 17
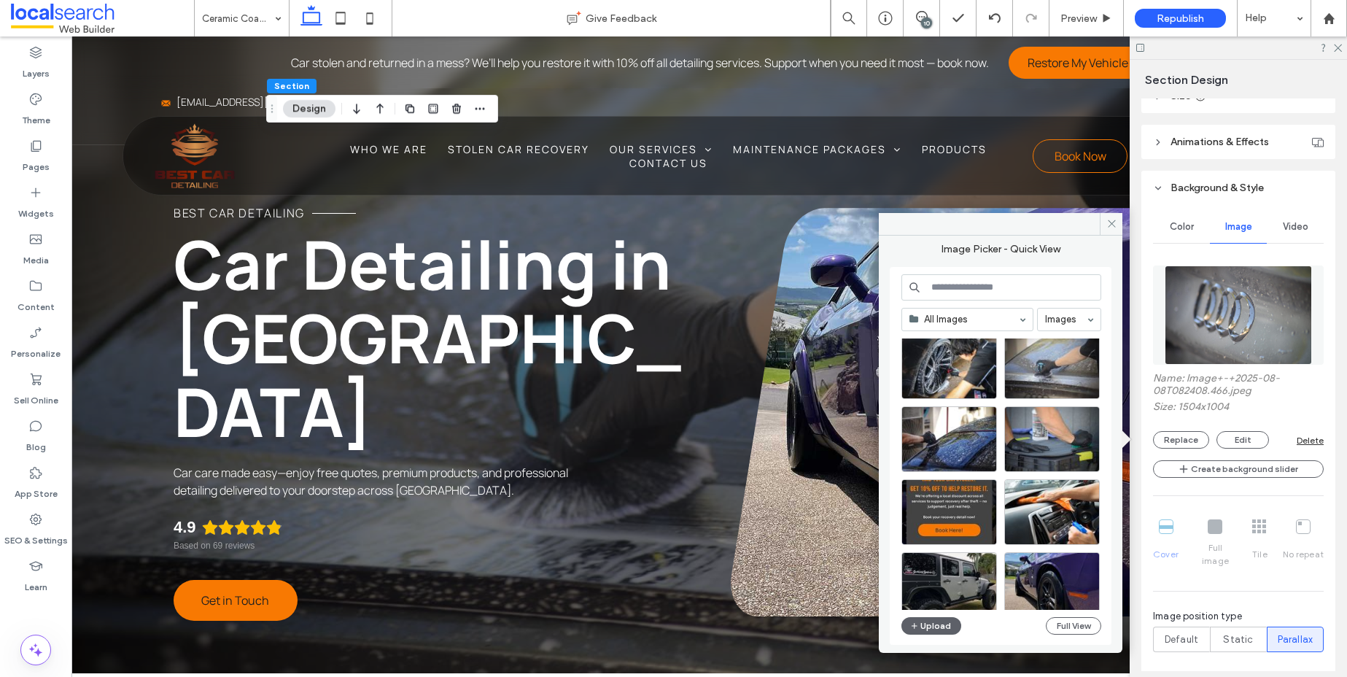
scroll to position [237, 0]
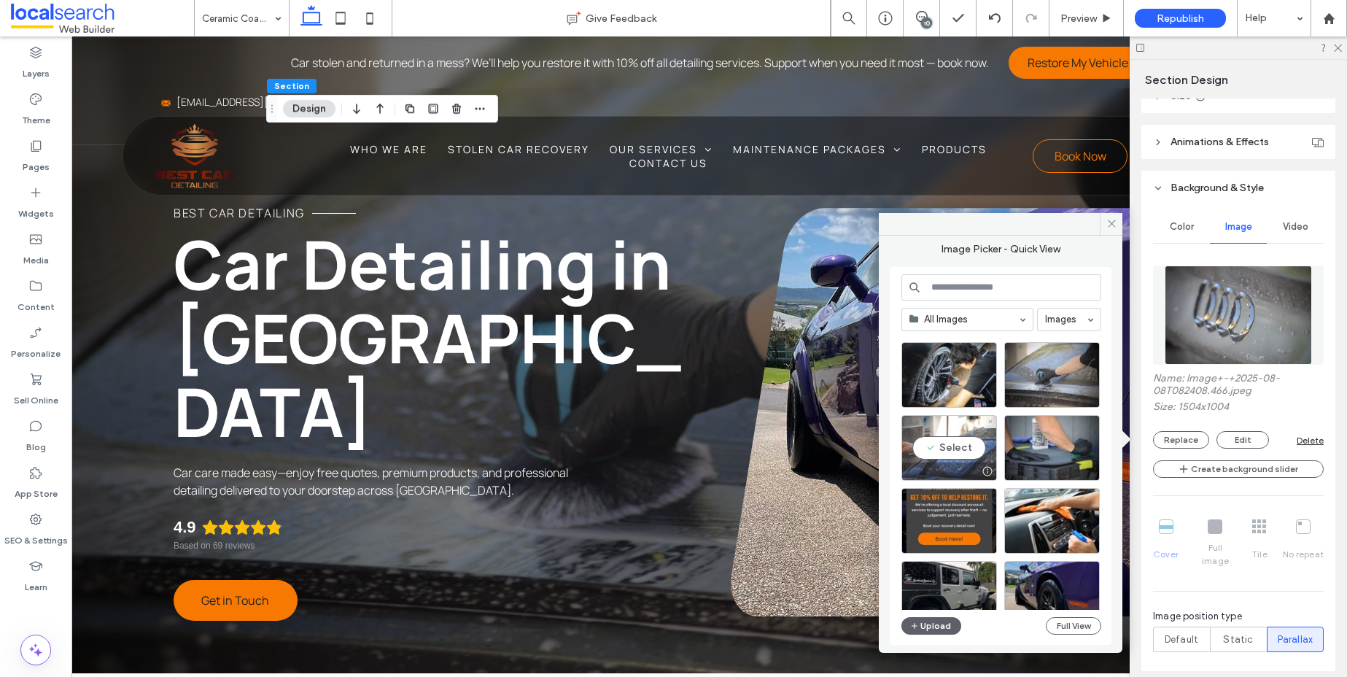
click at [946, 446] on div "Select" at bounding box center [949, 448] width 96 height 66
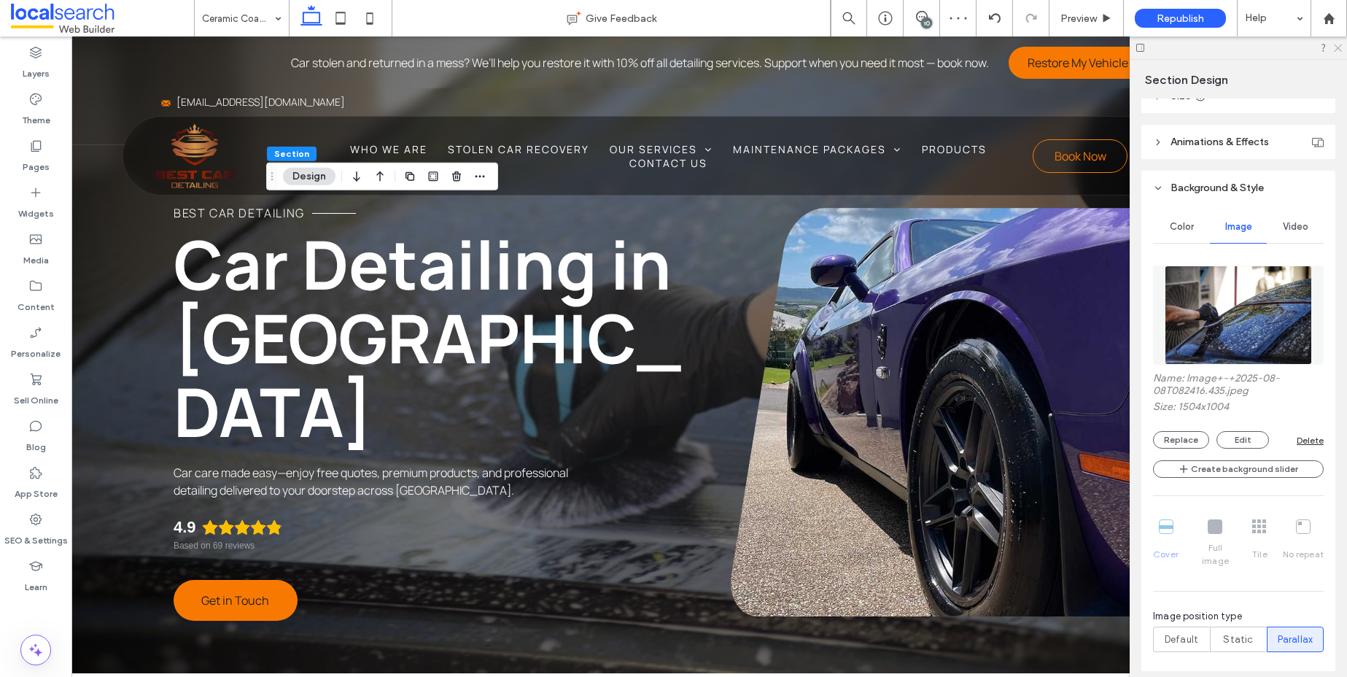
click at [1335, 48] on icon at bounding box center [1336, 46] width 9 height 9
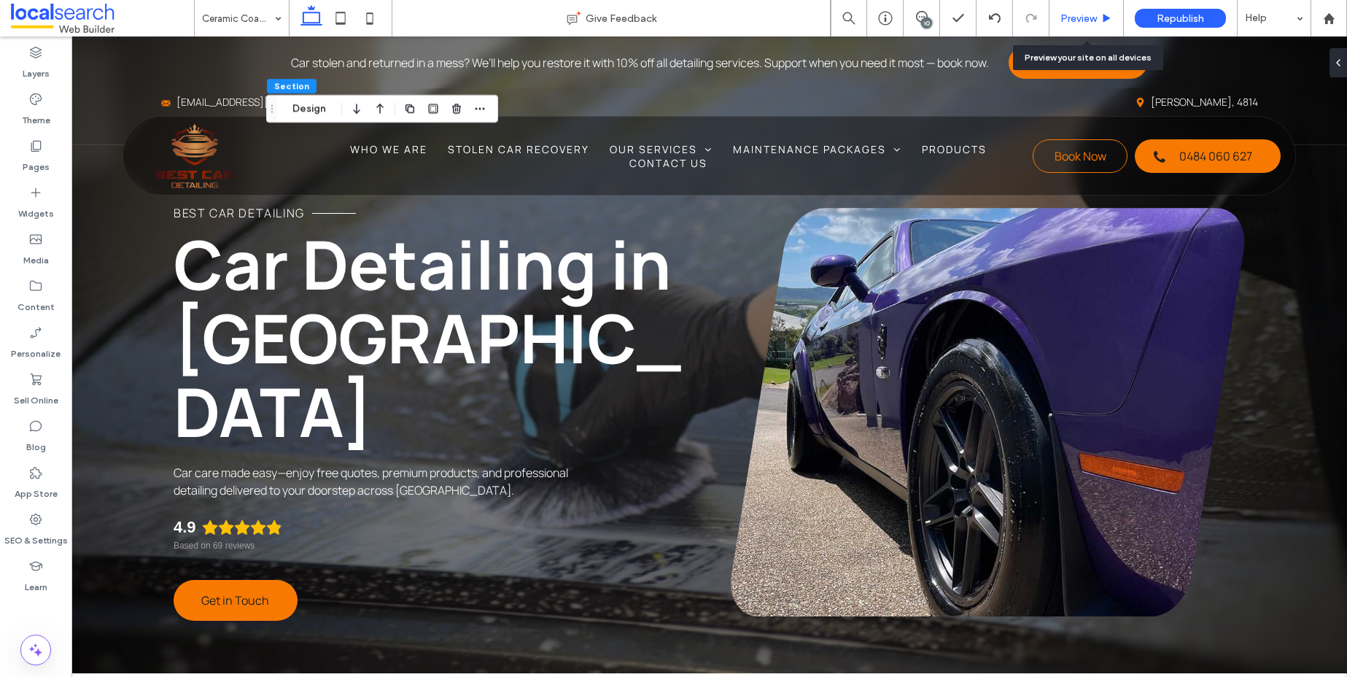
click at [1061, 17] on span "Preview" at bounding box center [1078, 18] width 36 height 12
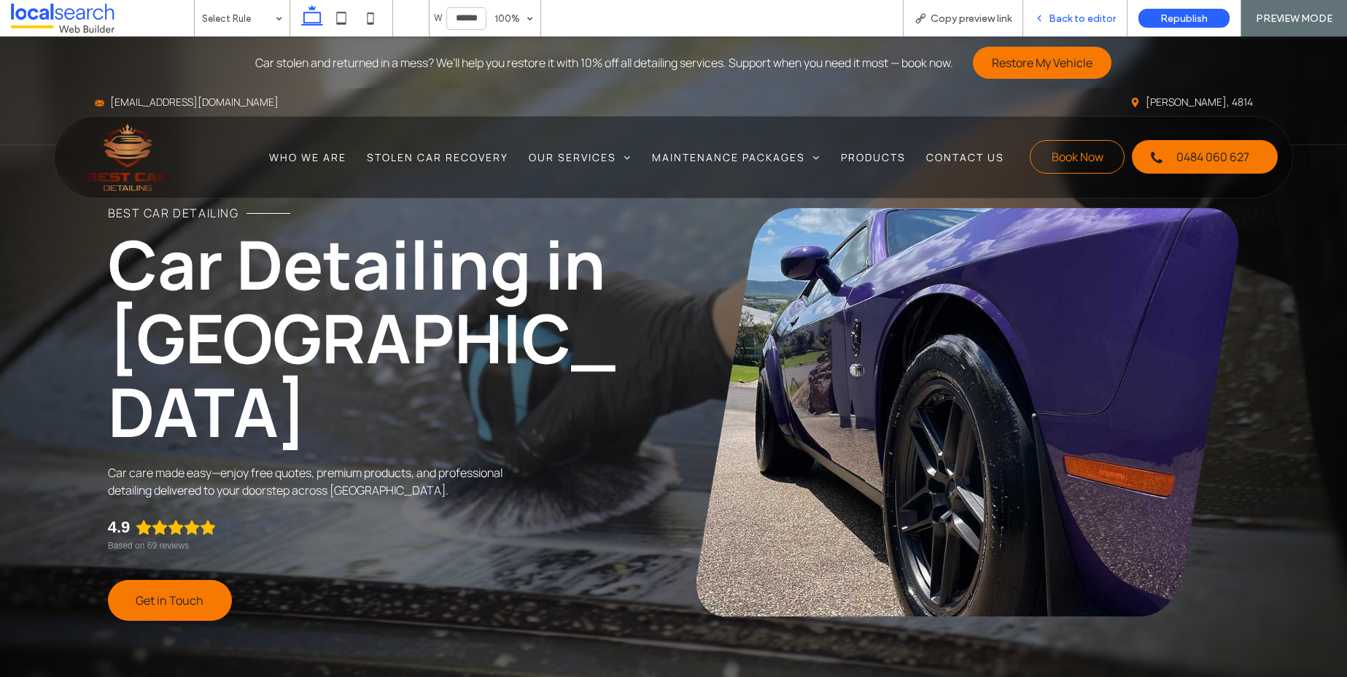
click at [1104, 21] on span "Back to editor" at bounding box center [1082, 18] width 67 height 12
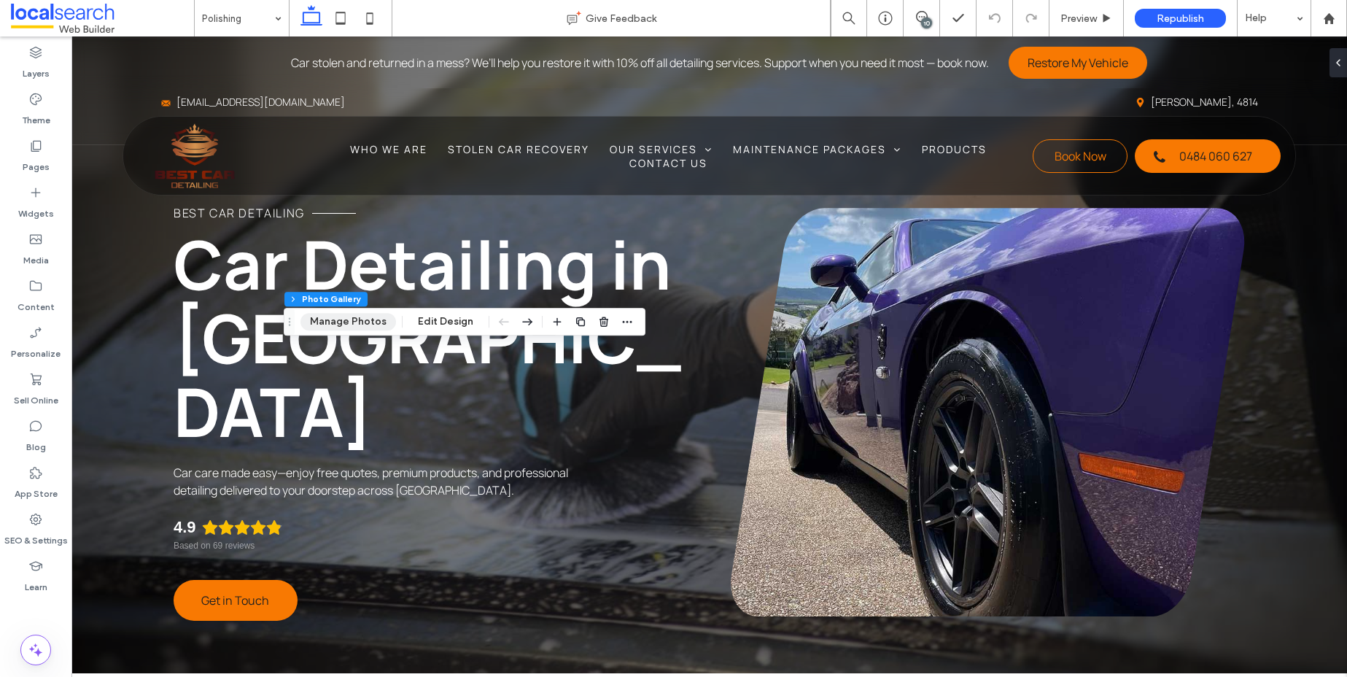
click at [366, 324] on button "Manage Photos" at bounding box center [348, 321] width 96 height 17
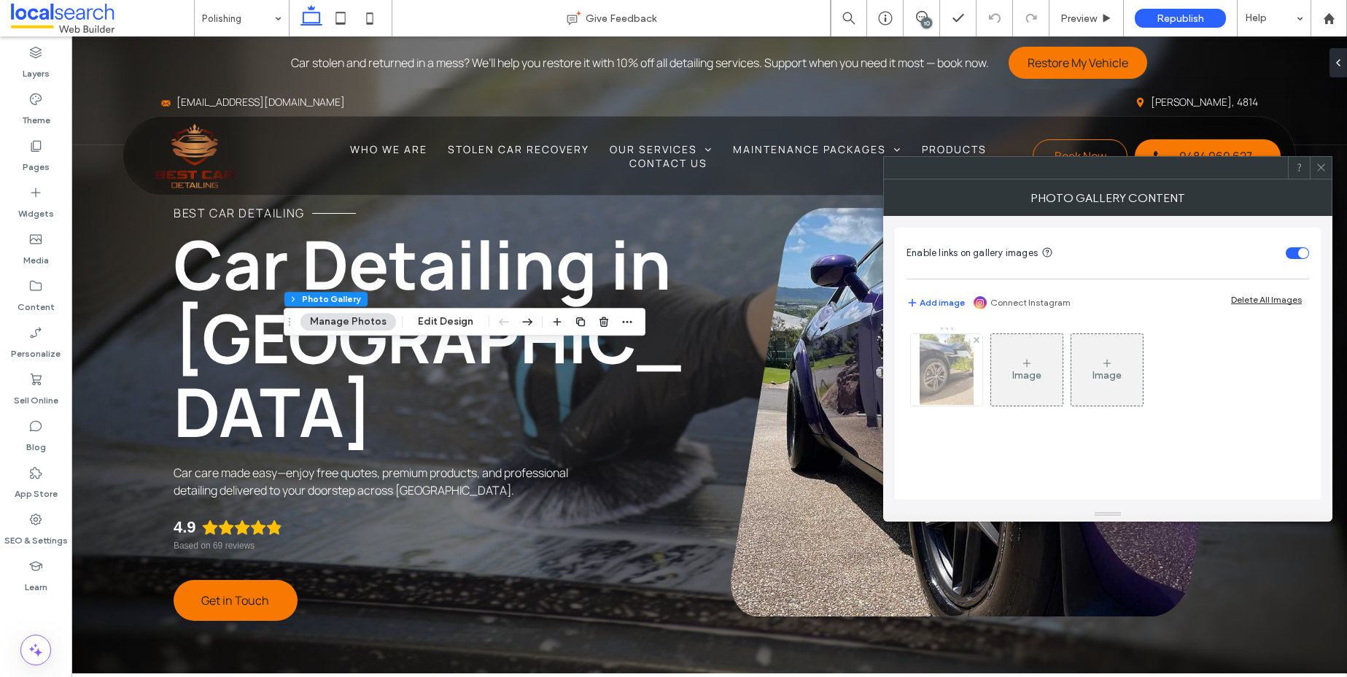
click at [922, 366] on img at bounding box center [946, 369] width 54 height 71
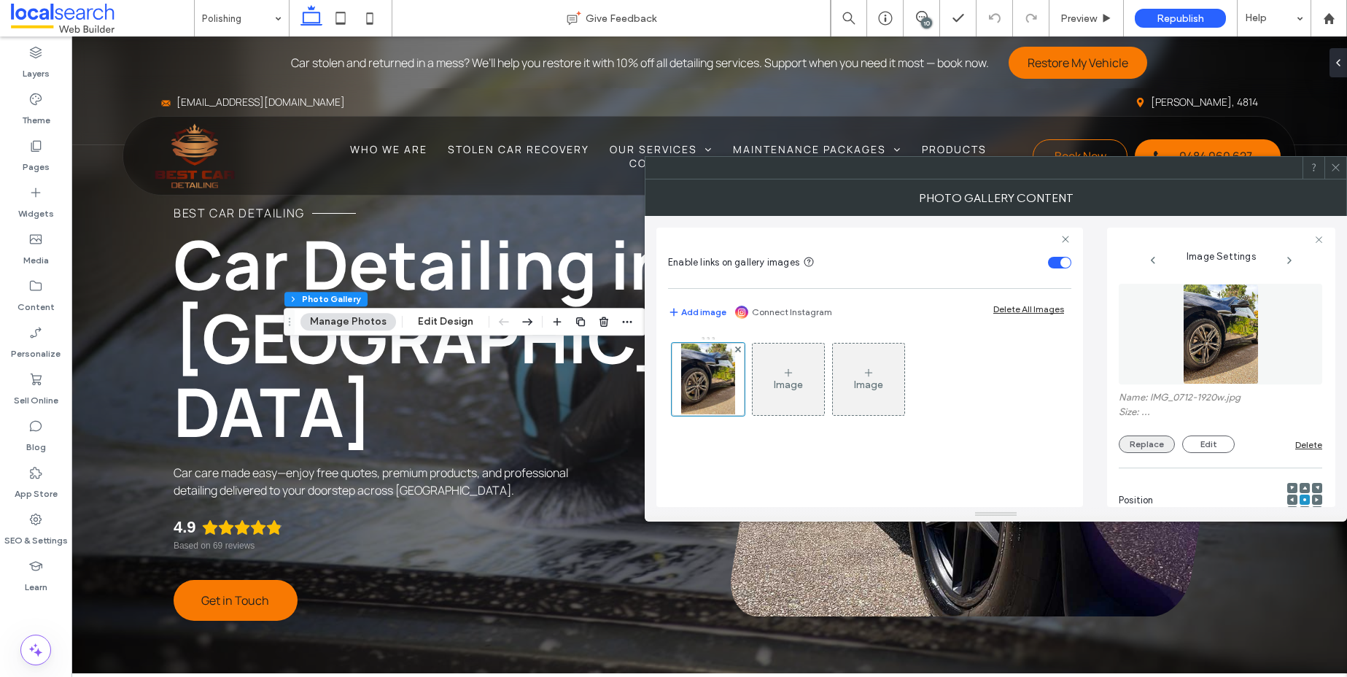
click at [1146, 440] on button "Replace" at bounding box center [1147, 443] width 56 height 17
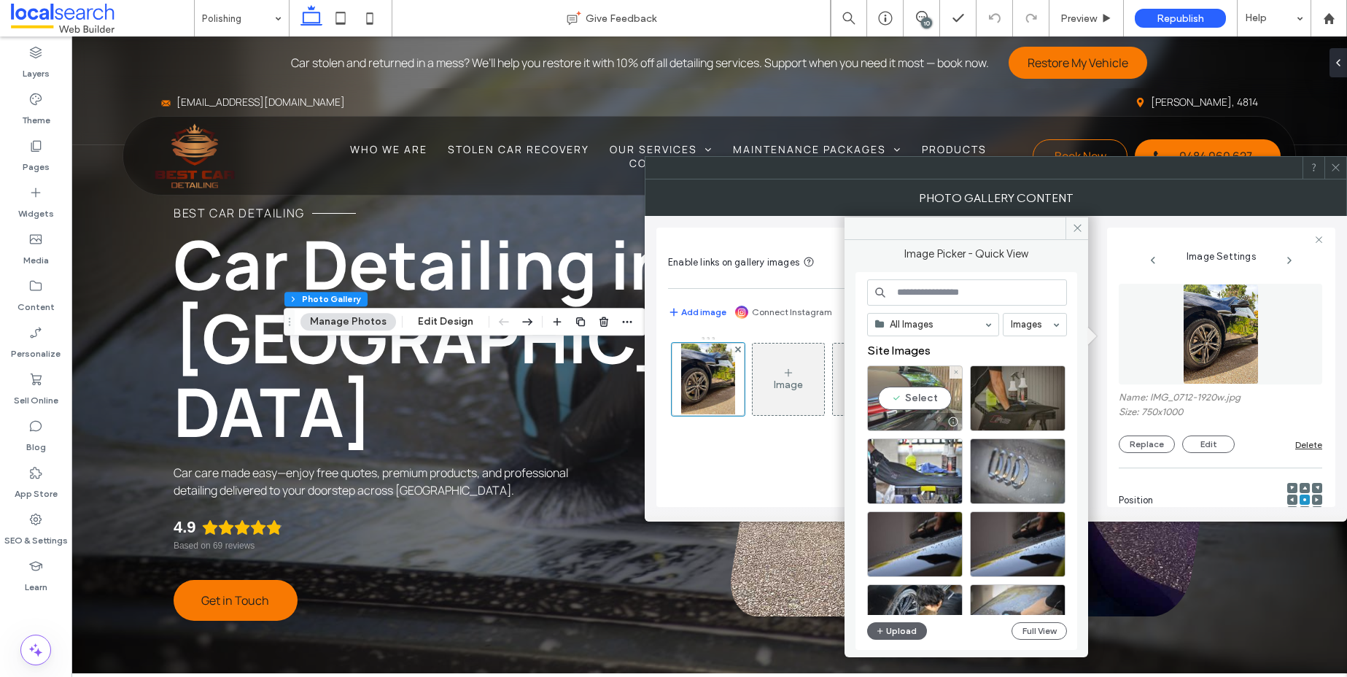
click at [919, 402] on div "Select" at bounding box center [915, 398] width 96 height 66
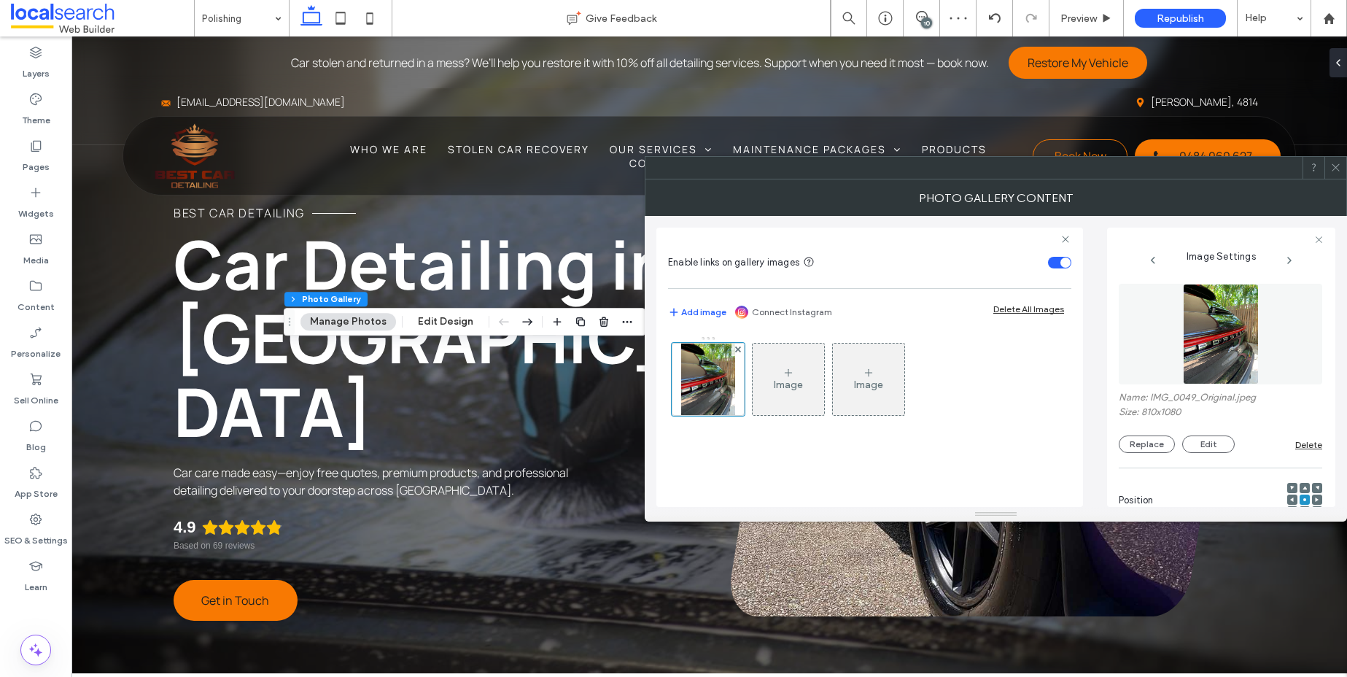
click at [1337, 177] on span at bounding box center [1335, 168] width 11 height 22
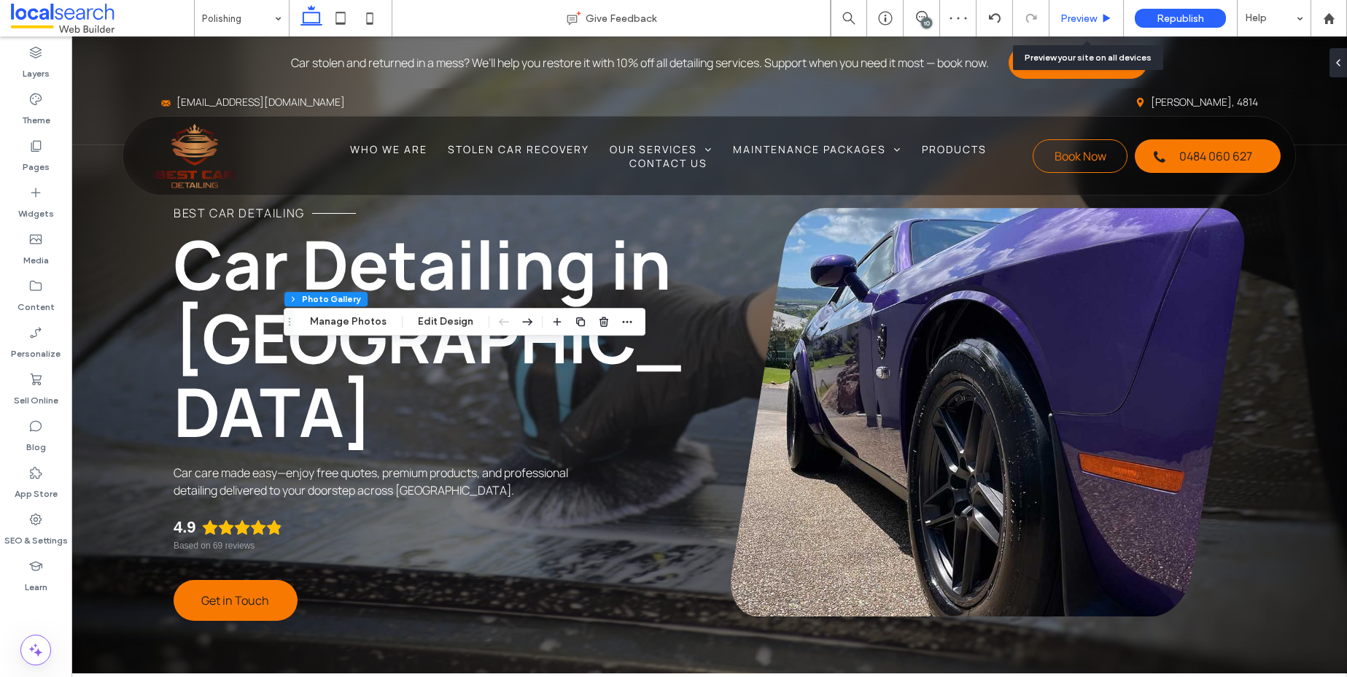
click at [1068, 1] on div "Preview" at bounding box center [1086, 18] width 74 height 36
click at [1075, 12] on span "Preview" at bounding box center [1078, 18] width 36 height 12
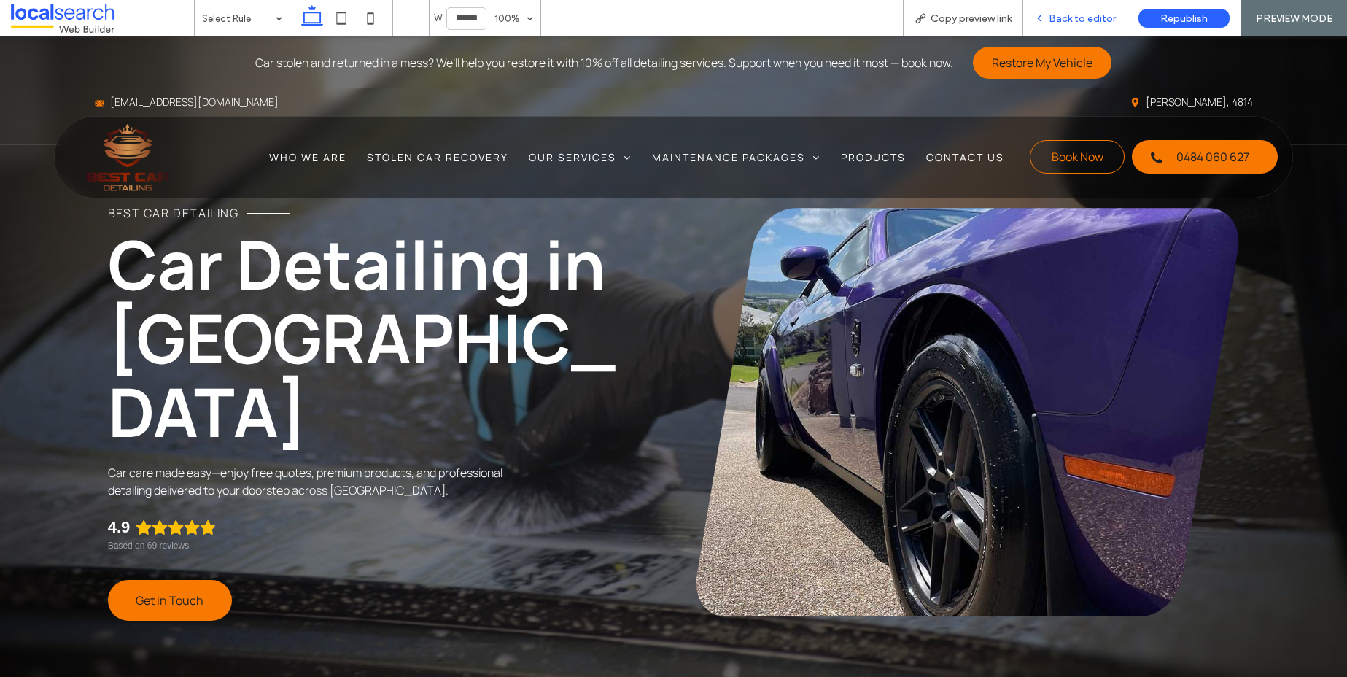
click at [1065, 18] on span "Back to editor" at bounding box center [1082, 18] width 67 height 12
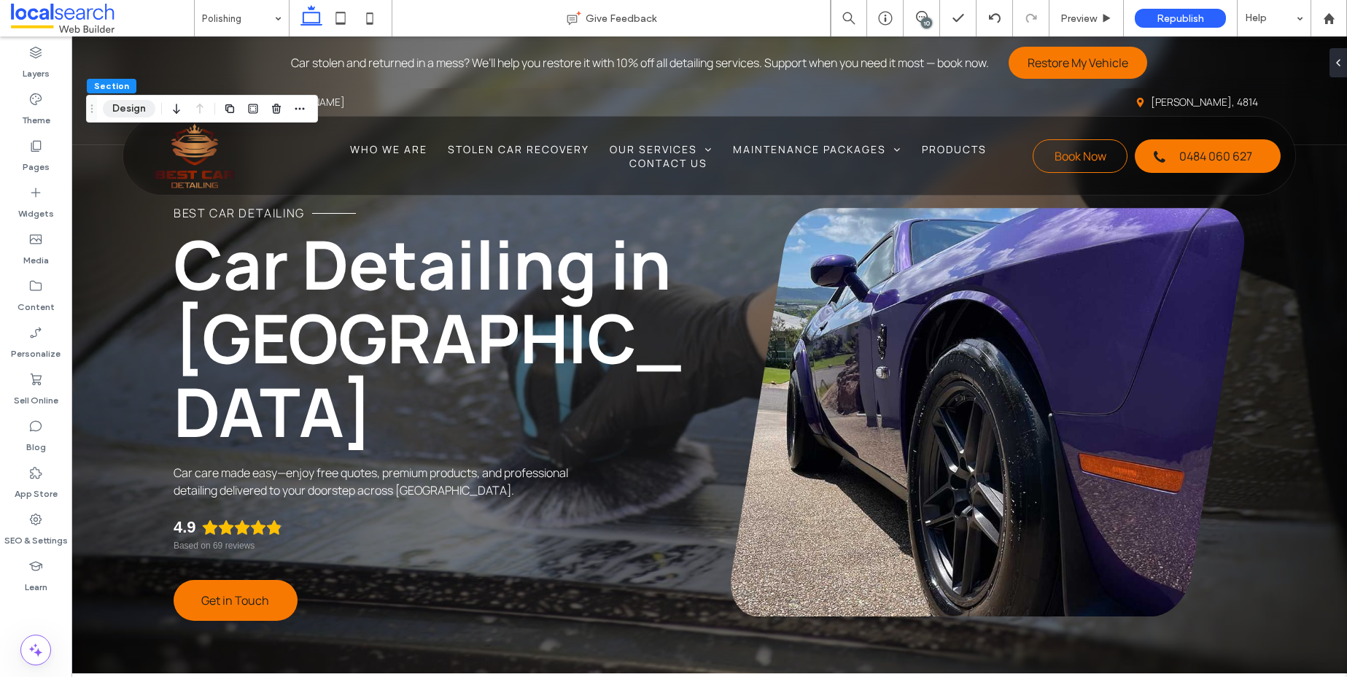
click at [136, 102] on button "Design" at bounding box center [129, 108] width 52 height 17
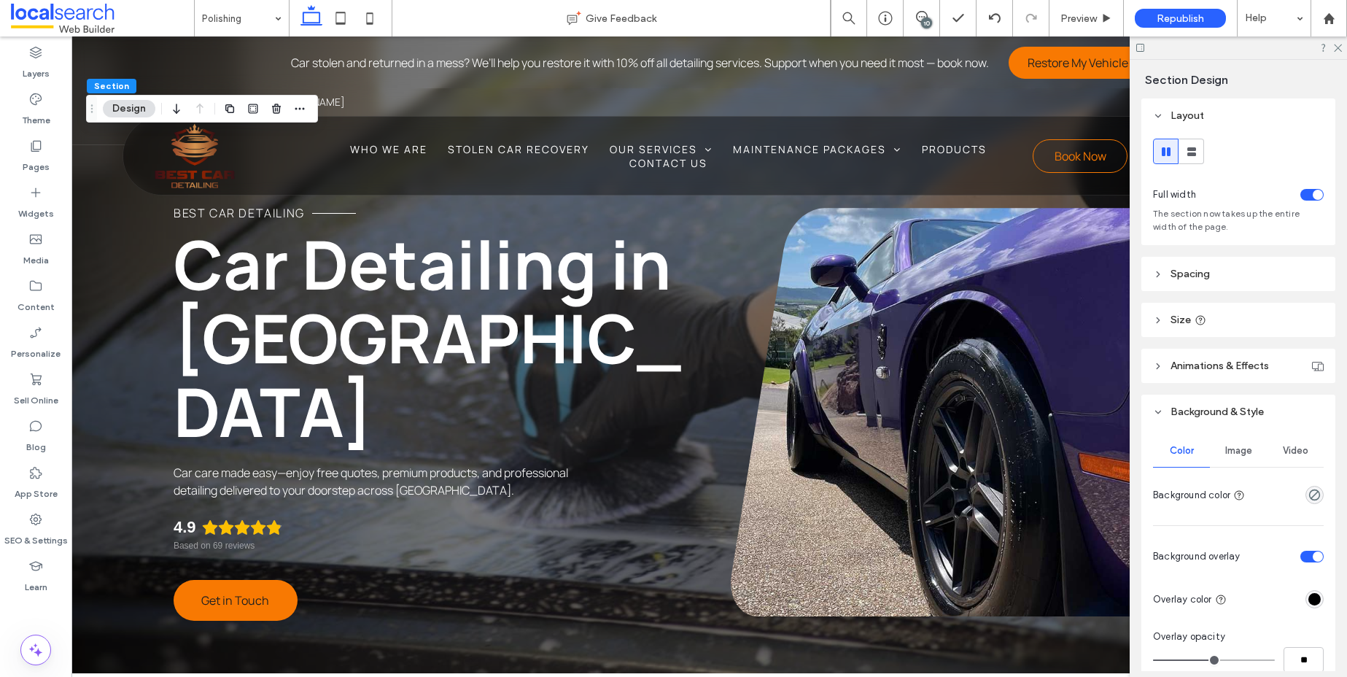
click at [1229, 456] on div "Image" at bounding box center [1238, 451] width 57 height 32
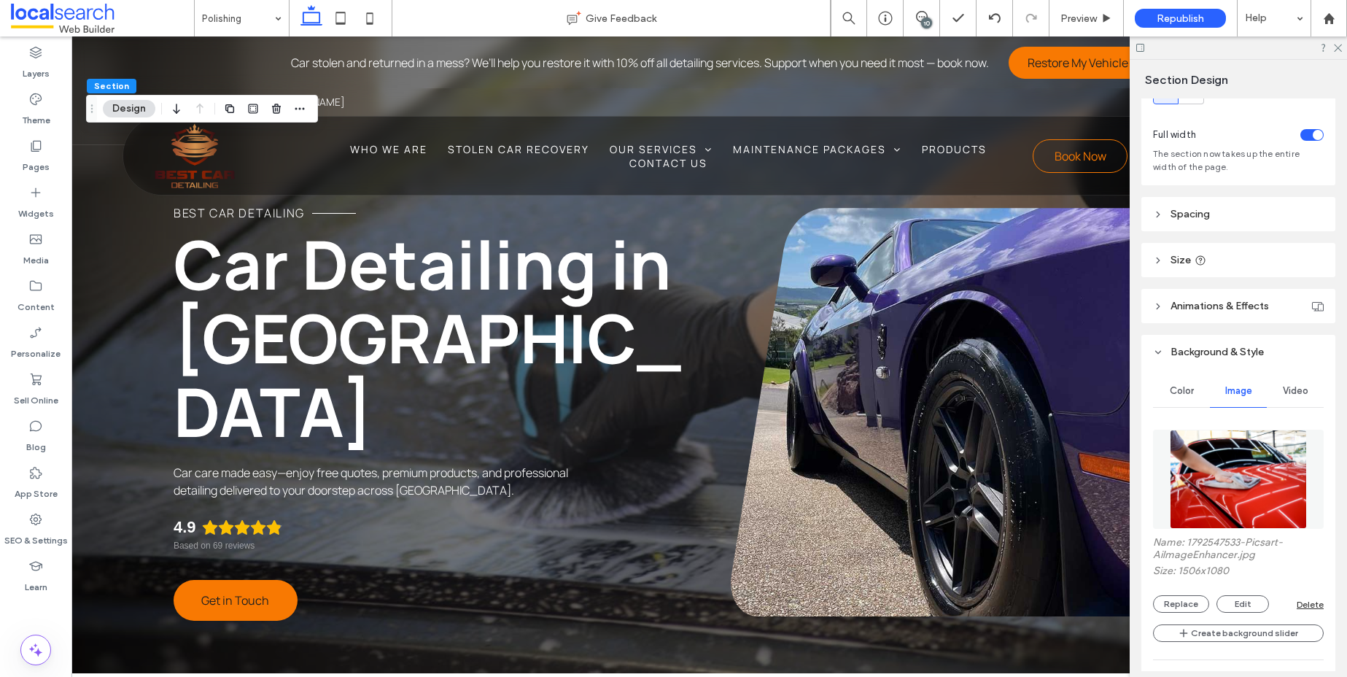
scroll to position [128, 0]
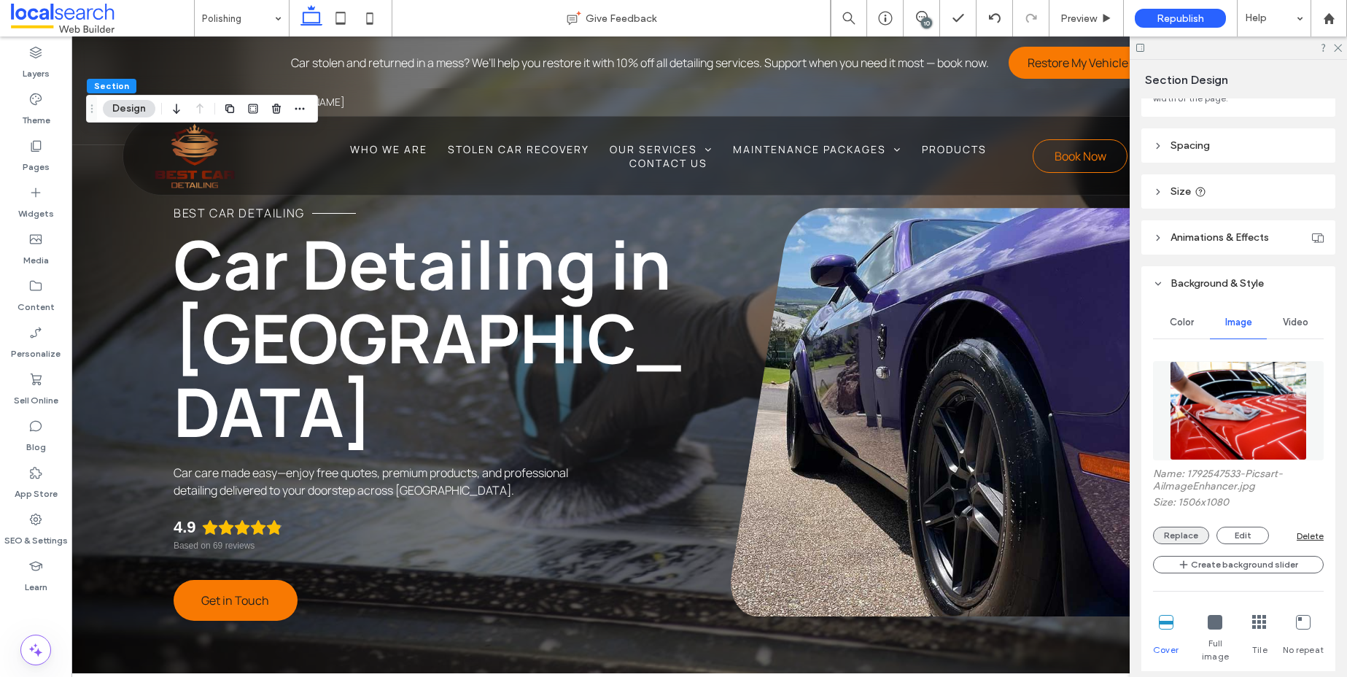
click at [1186, 542] on button "Replace" at bounding box center [1181, 534] width 56 height 17
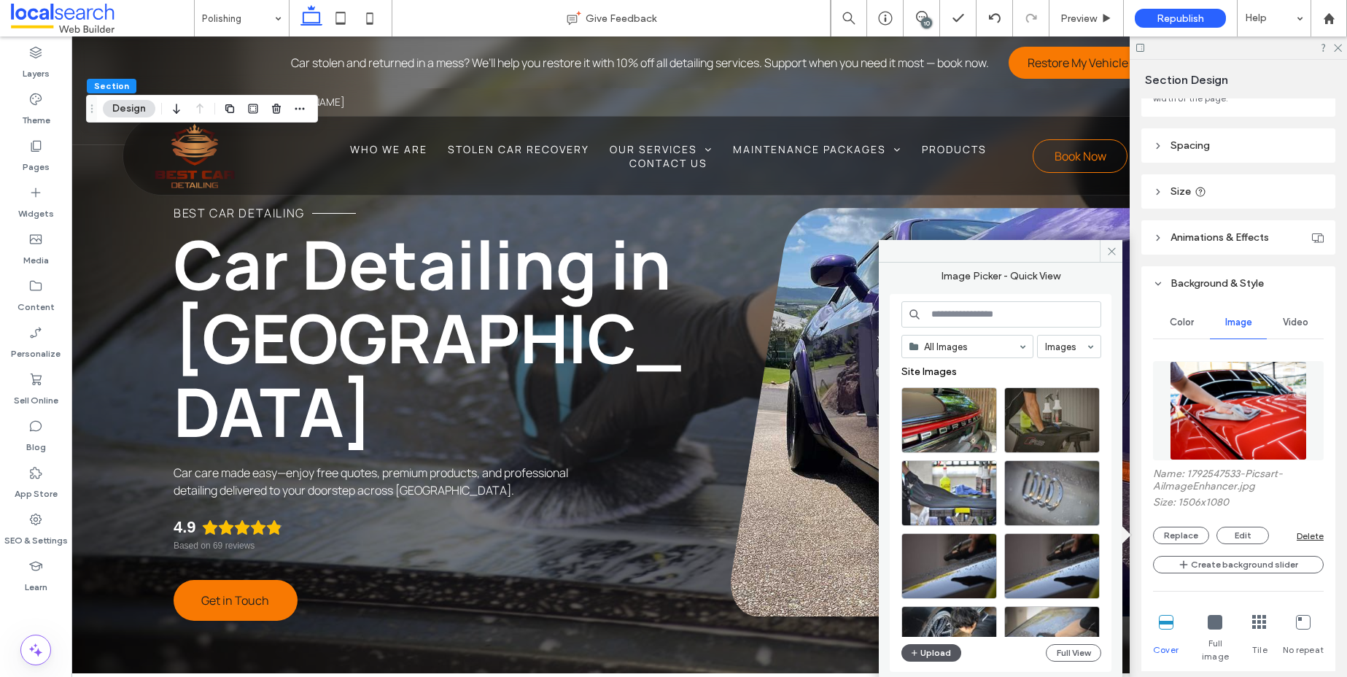
click at [939, 653] on button "Upload" at bounding box center [931, 652] width 60 height 17
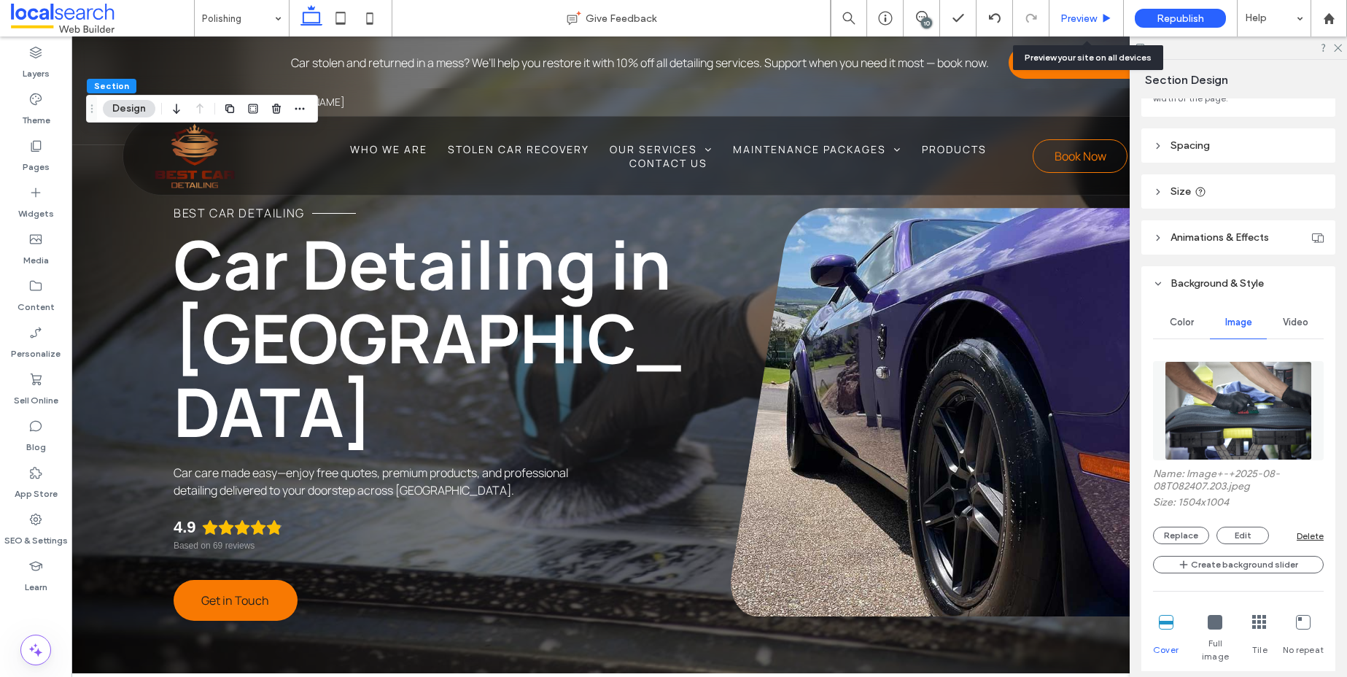
click at [1081, 21] on span "Preview" at bounding box center [1078, 18] width 36 height 12
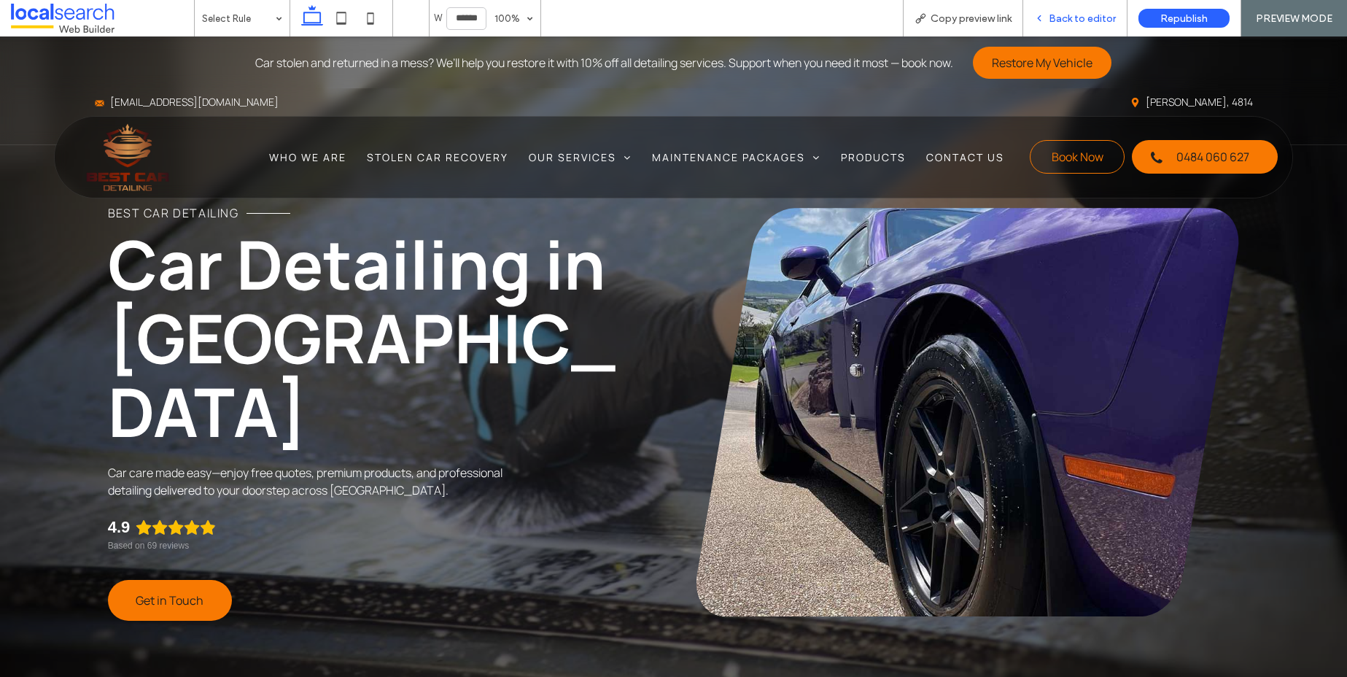
click at [1092, 14] on span "Back to editor" at bounding box center [1082, 18] width 67 height 12
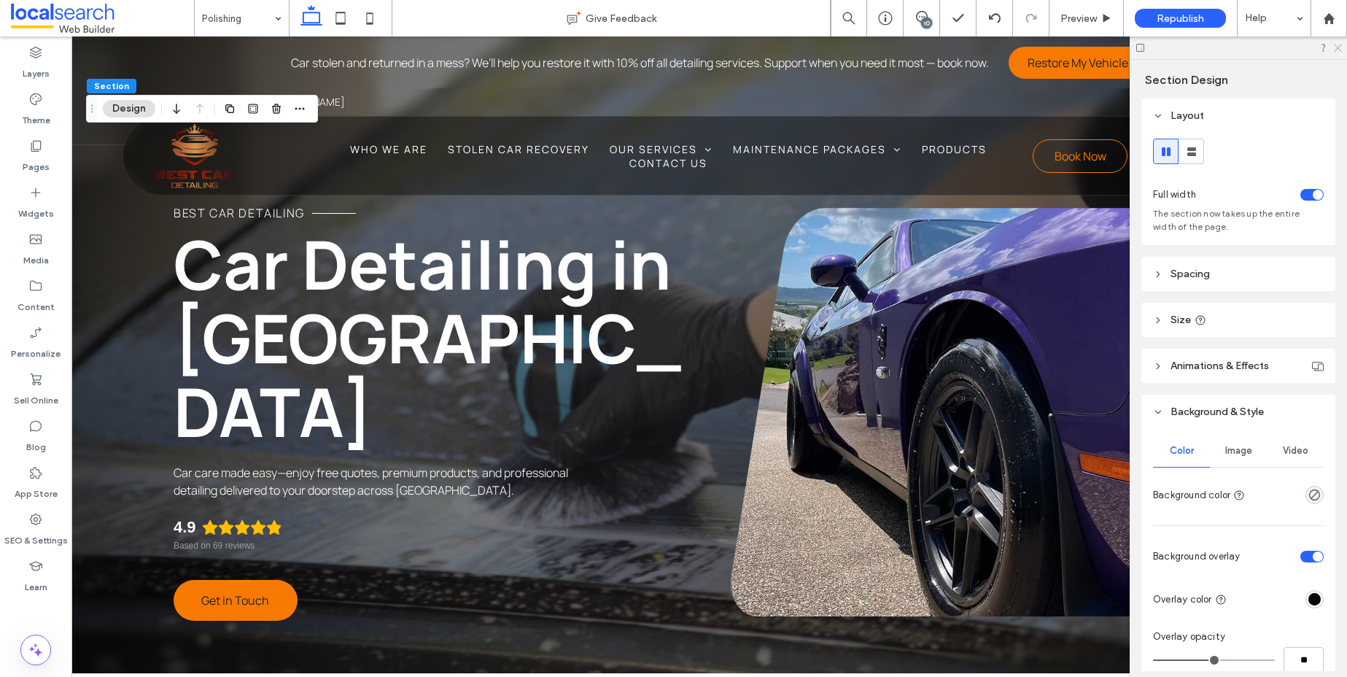
click at [1335, 50] on use at bounding box center [1338, 48] width 8 height 8
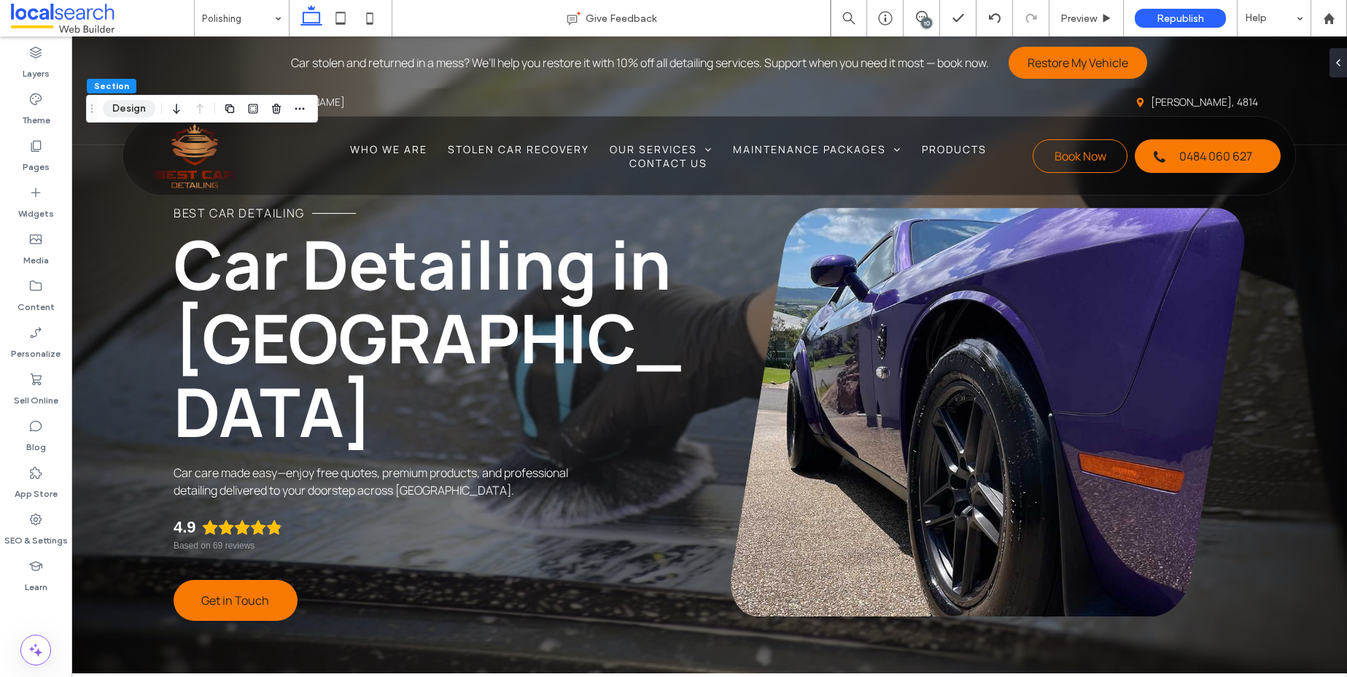
click at [128, 116] on button "Design" at bounding box center [129, 108] width 52 height 17
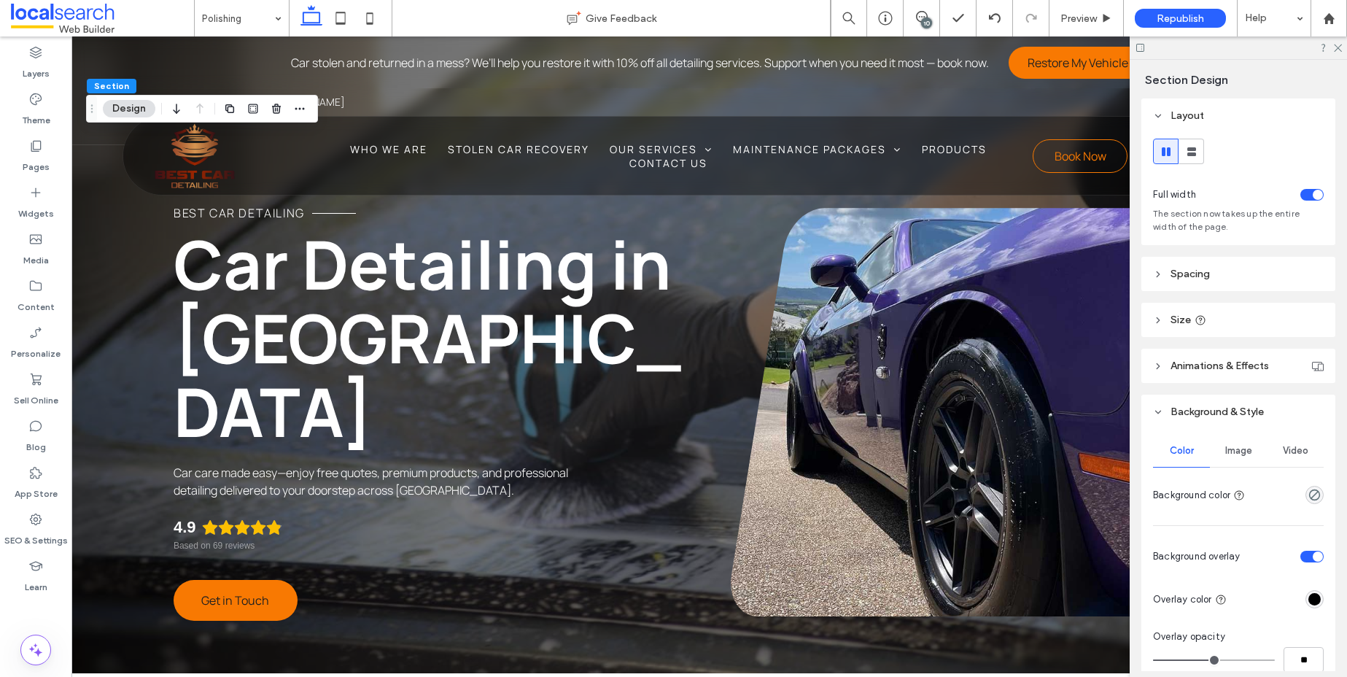
click at [1232, 448] on span "Image" at bounding box center [1238, 451] width 27 height 12
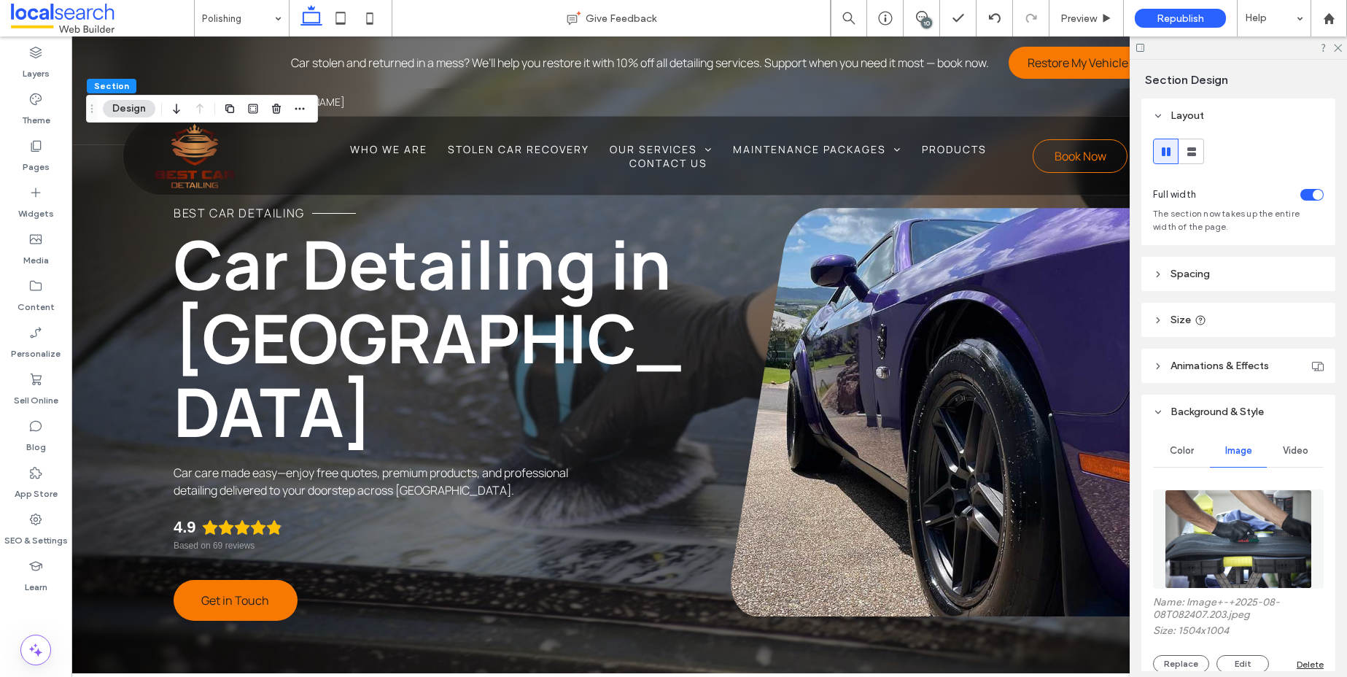
scroll to position [289, 0]
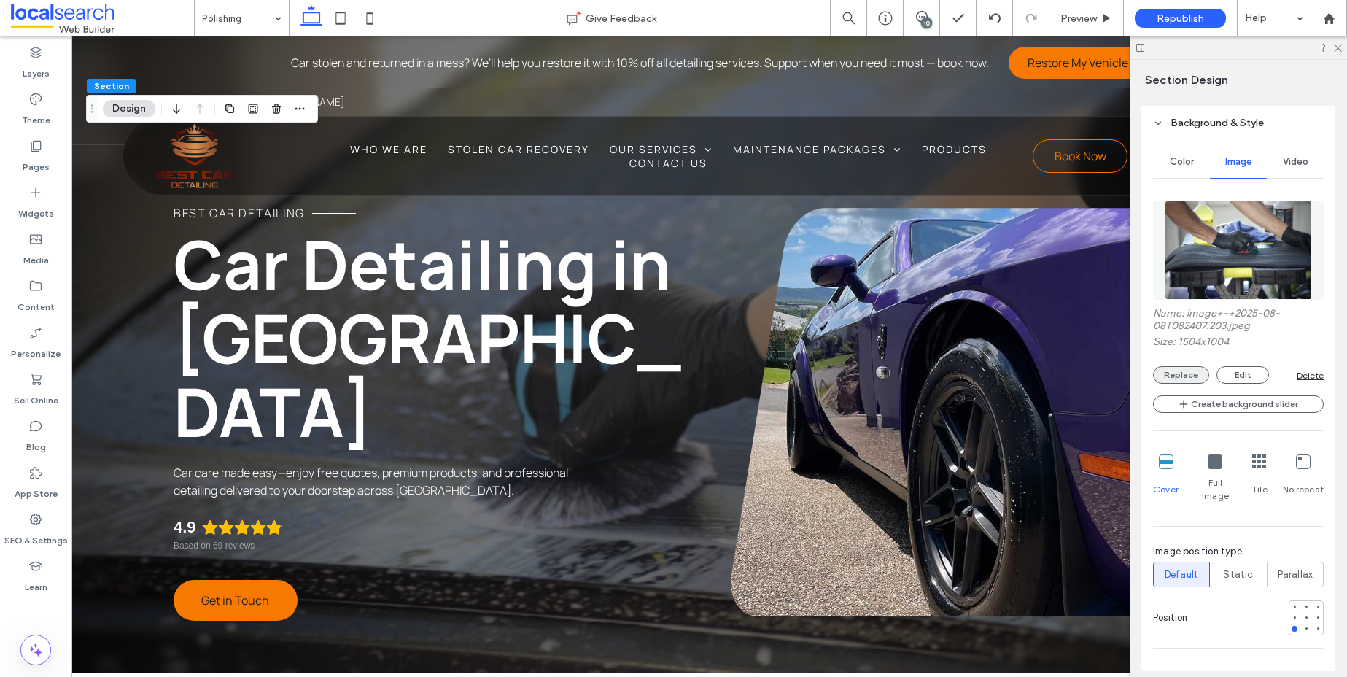
click at [1172, 378] on button "Replace" at bounding box center [1181, 374] width 56 height 17
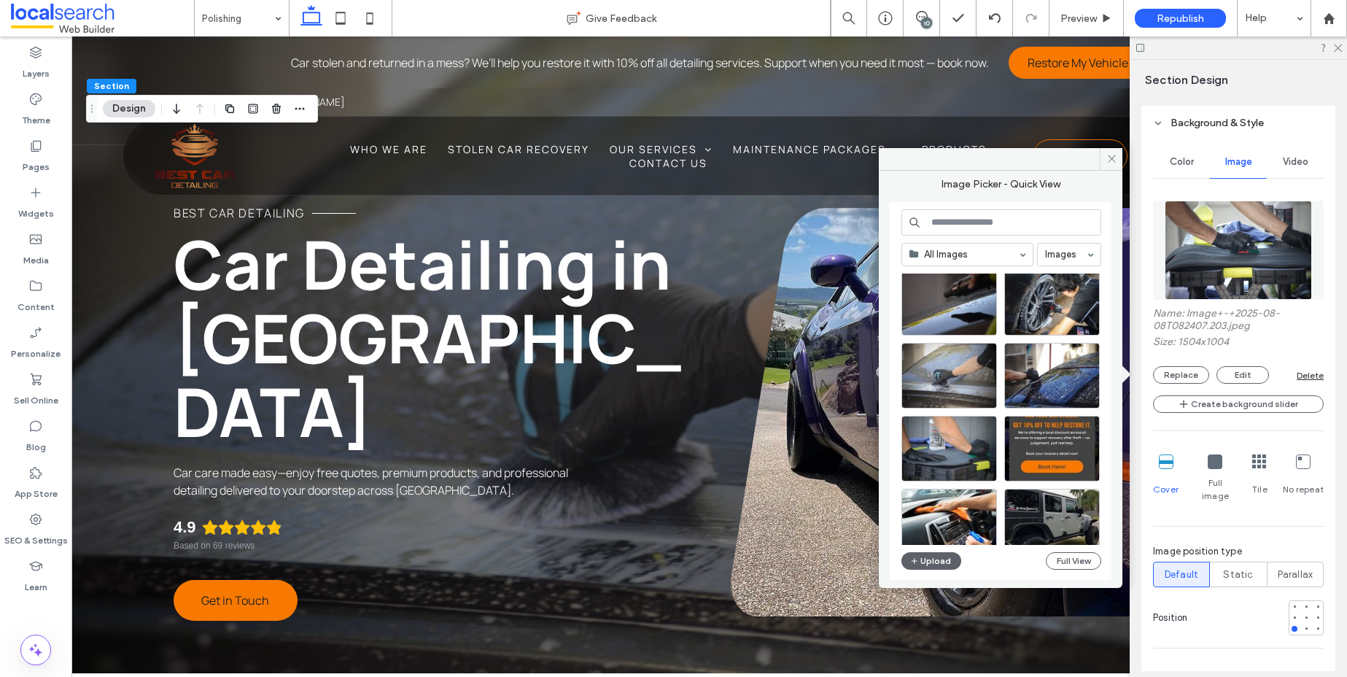
scroll to position [116, 0]
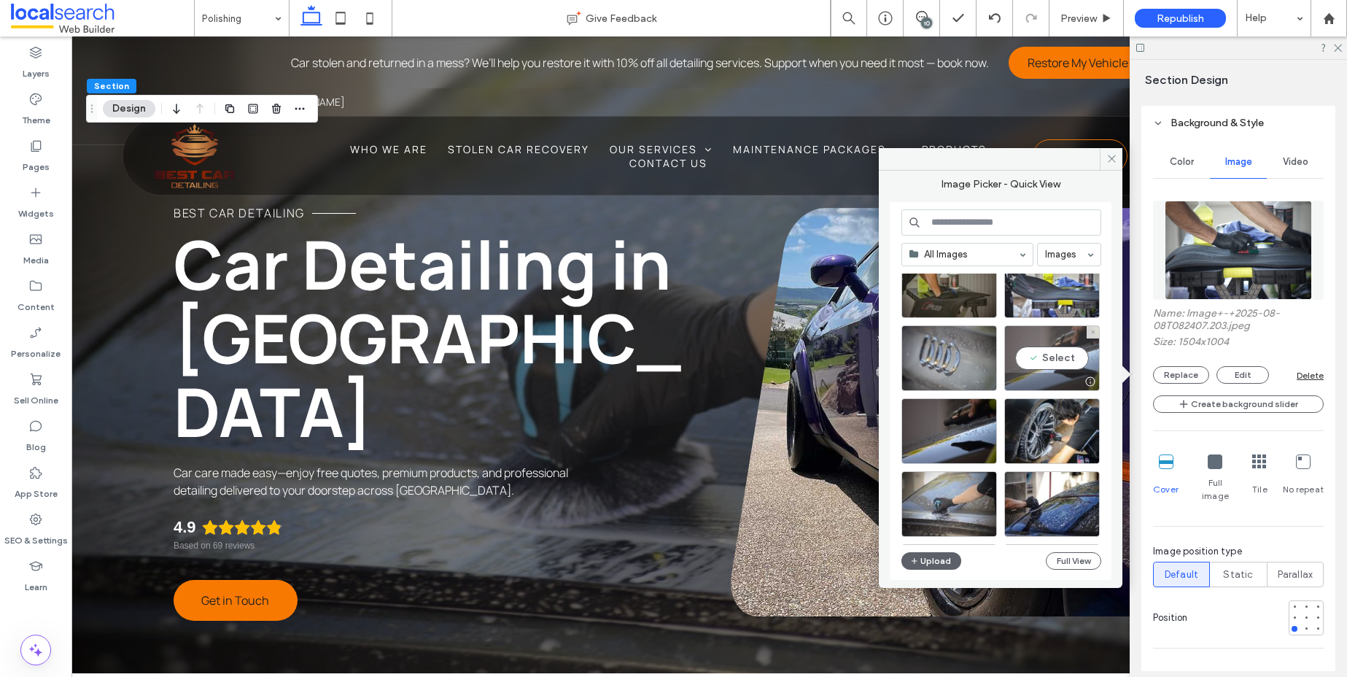
click at [1053, 359] on div "Select" at bounding box center [1052, 358] width 96 height 66
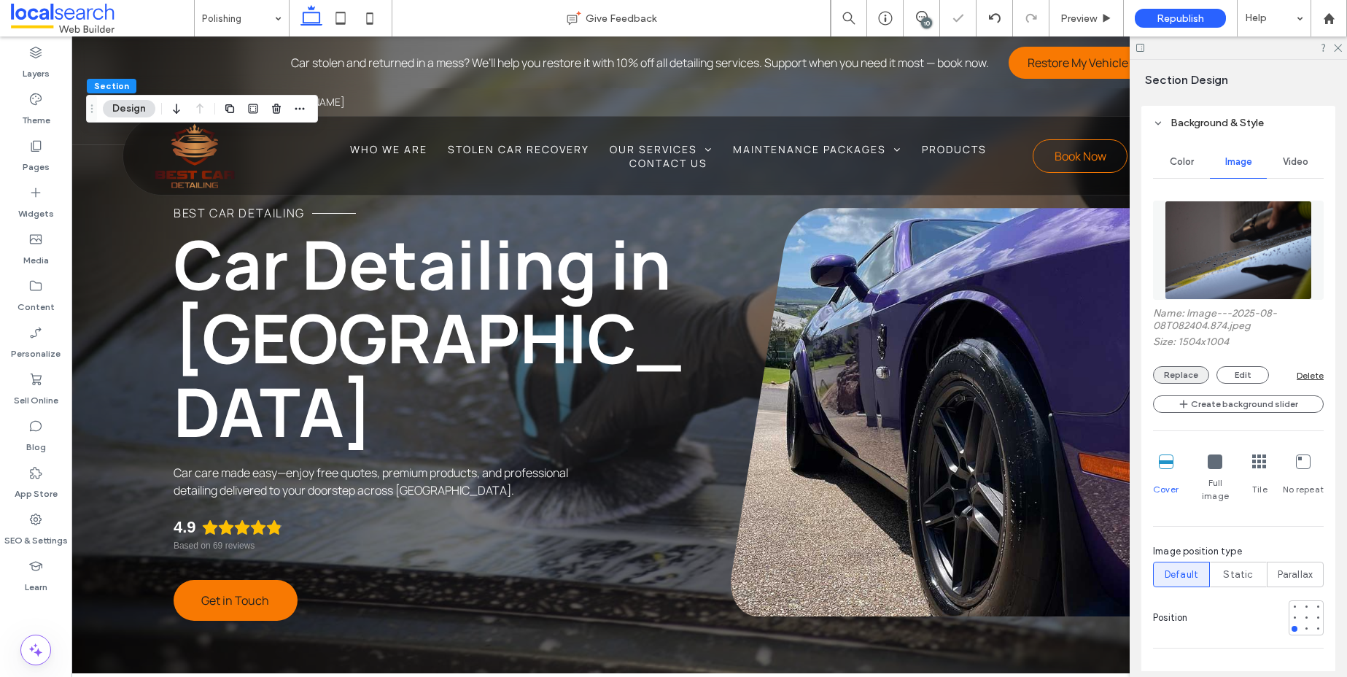
click at [1172, 370] on button "Replace" at bounding box center [1181, 374] width 56 height 17
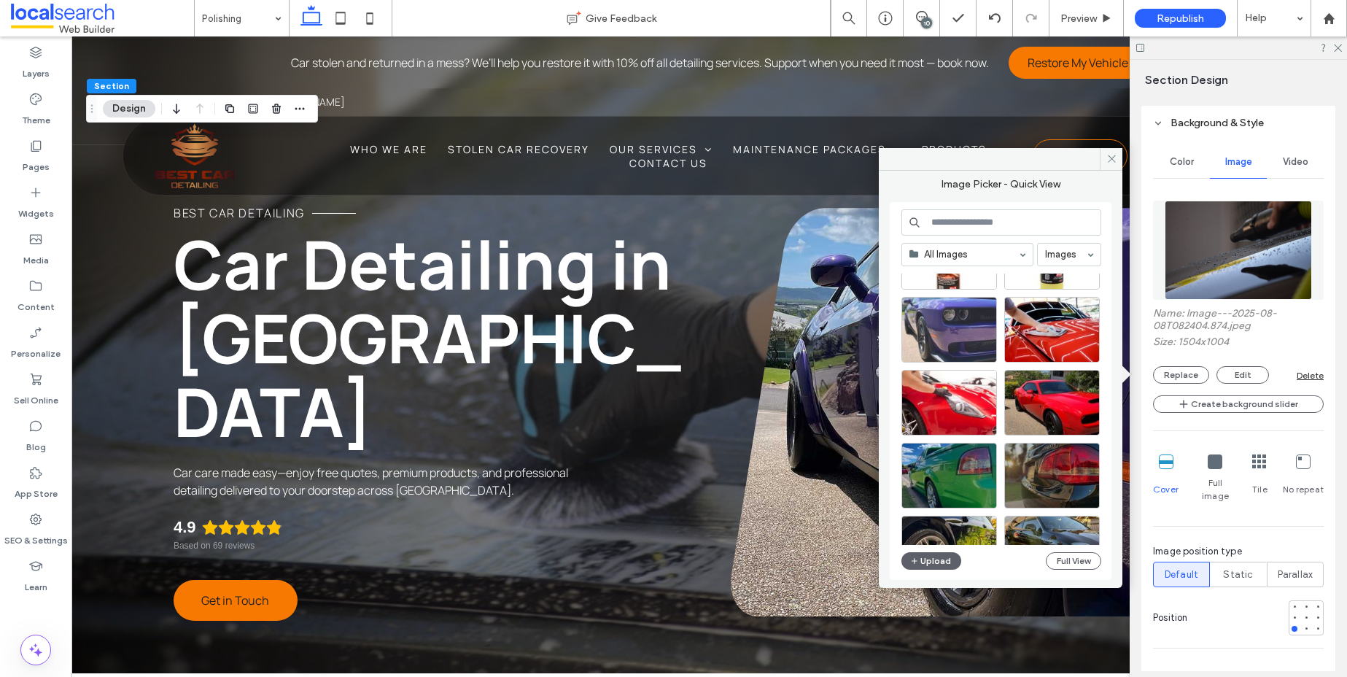
scroll to position [1605, 0]
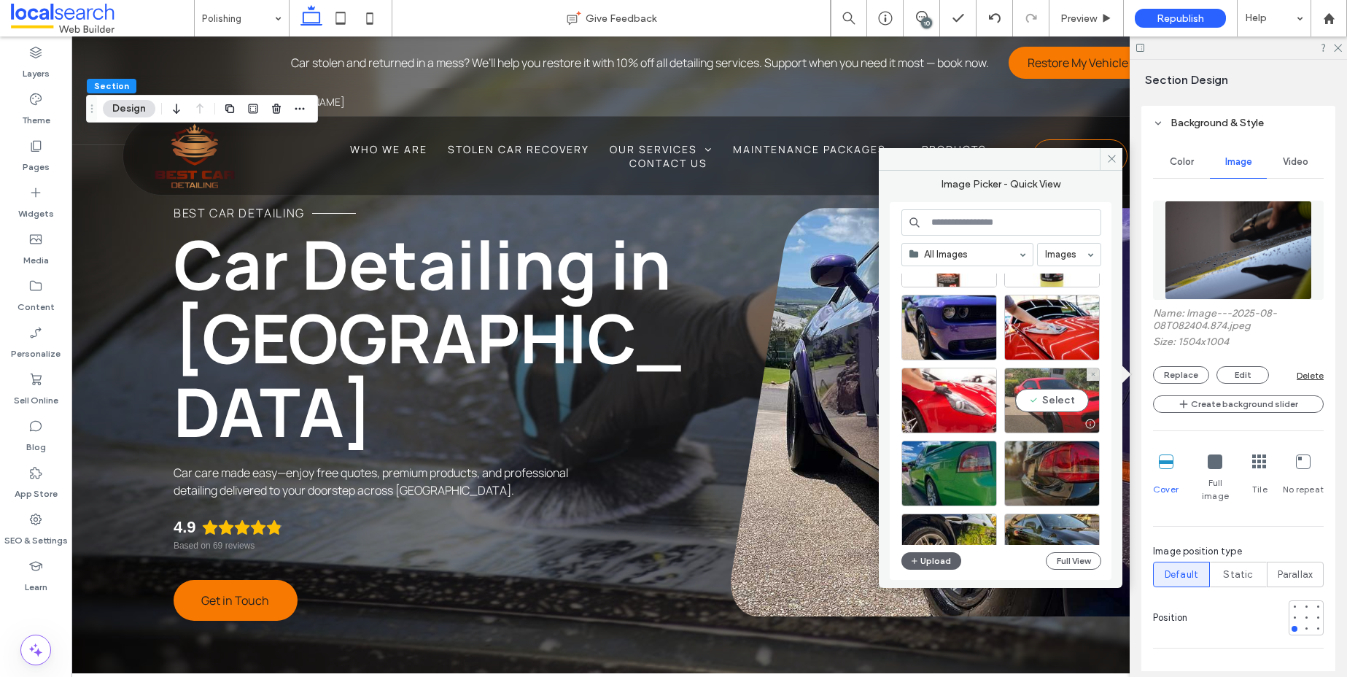
click at [1058, 402] on div "Select" at bounding box center [1052, 400] width 96 height 66
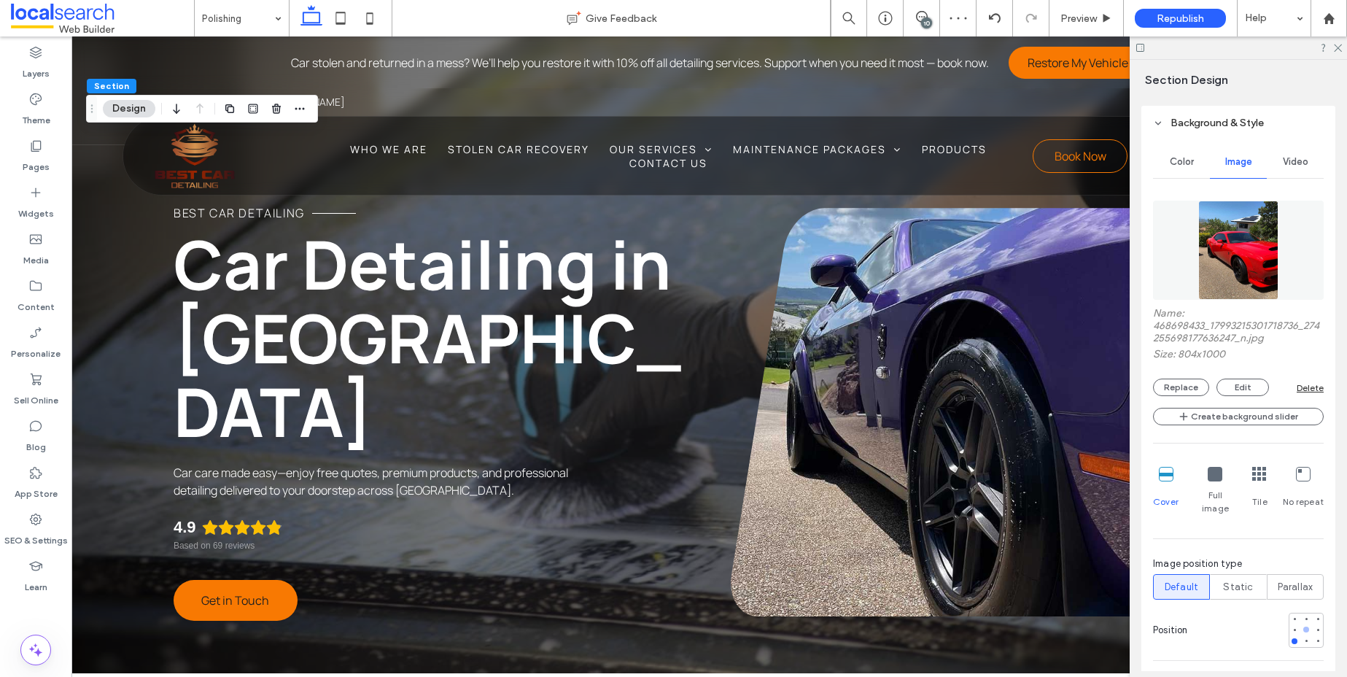
click at [1301, 624] on div at bounding box center [1306, 629] width 10 height 10
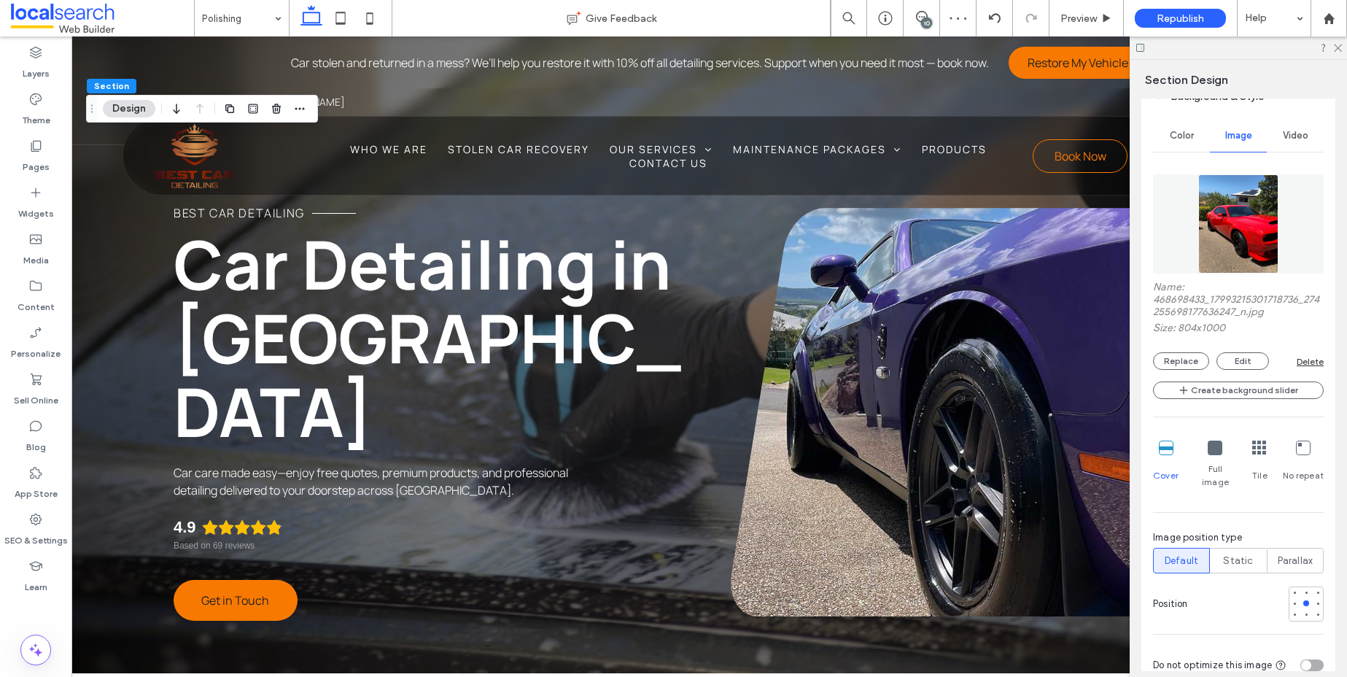
scroll to position [317, 0]
click at [1291, 598] on div at bounding box center [1294, 601] width 6 height 6
click at [1312, 596] on div at bounding box center [1317, 601] width 10 height 10
click at [1303, 598] on div at bounding box center [1306, 601] width 6 height 6
click at [1211, 447] on icon at bounding box center [1214, 445] width 15 height 15
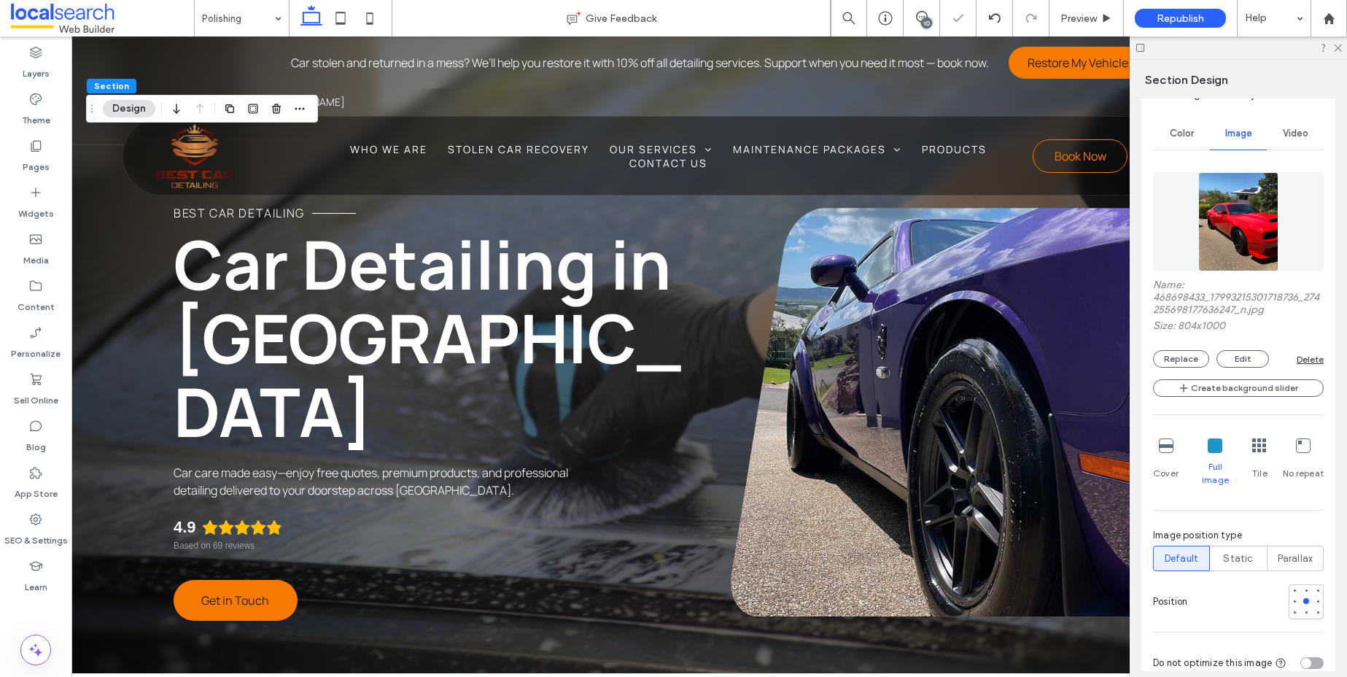
click at [1166, 446] on icon at bounding box center [1166, 445] width 15 height 15
click at [1337, 45] on icon at bounding box center [1336, 46] width 9 height 9
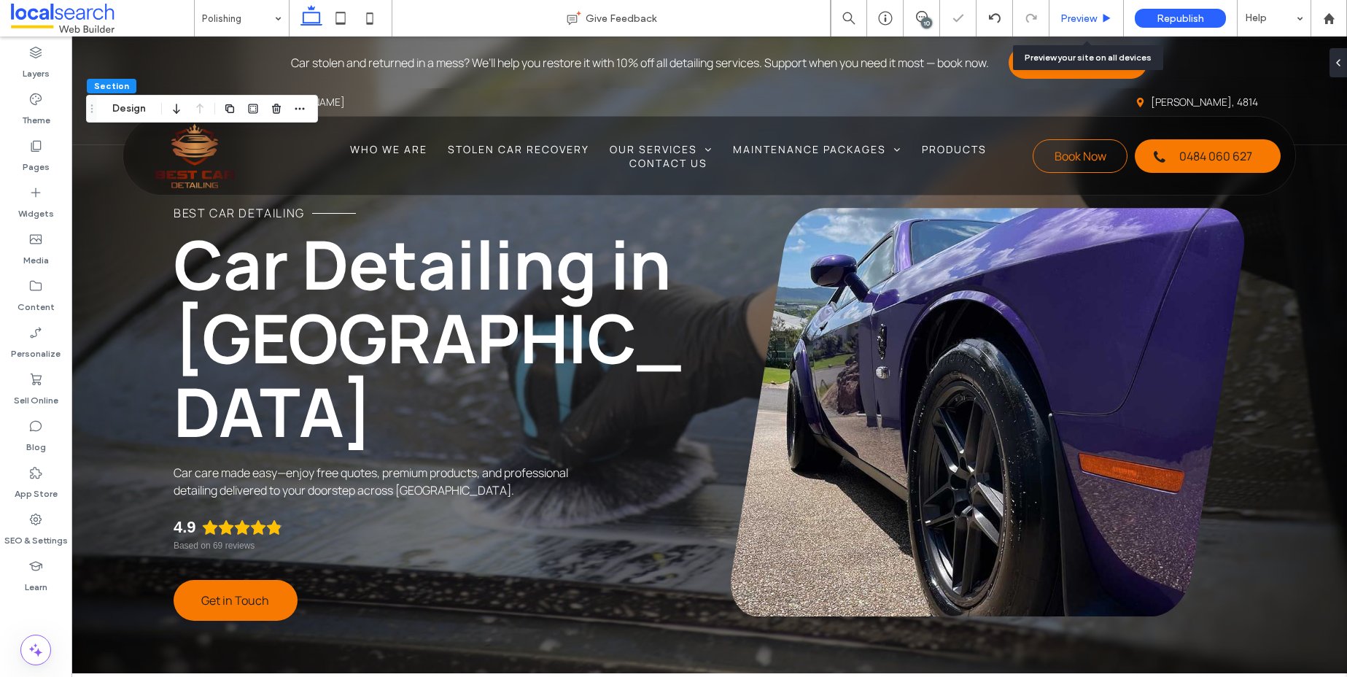
click at [1067, 16] on span "Preview" at bounding box center [1078, 18] width 36 height 12
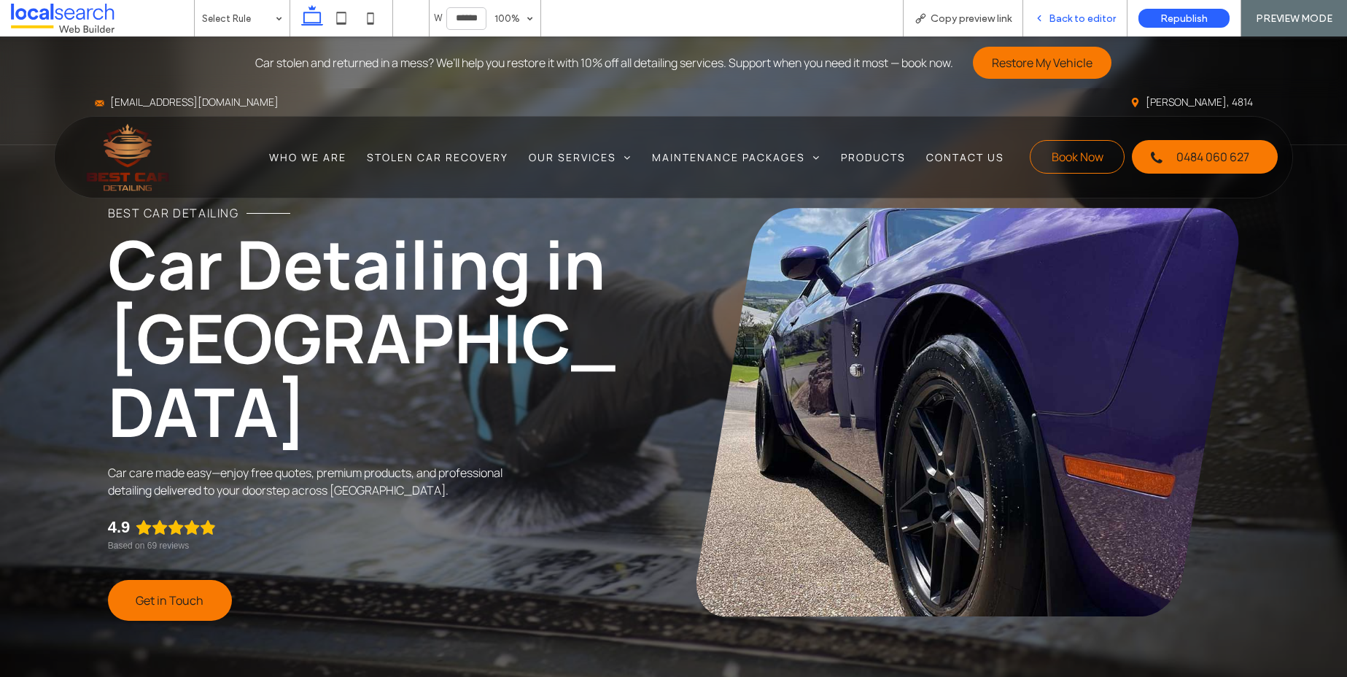
click at [1102, 12] on span "Back to editor" at bounding box center [1082, 18] width 67 height 12
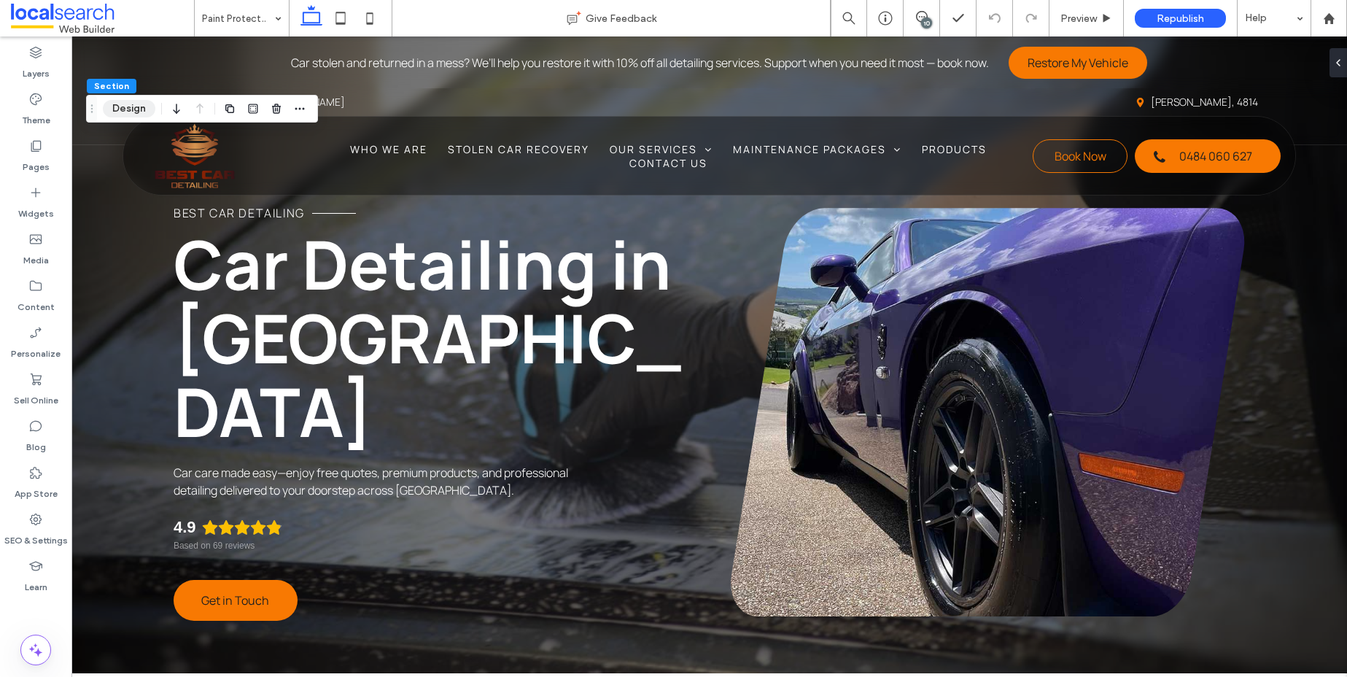
click at [133, 100] on button "Design" at bounding box center [129, 108] width 52 height 17
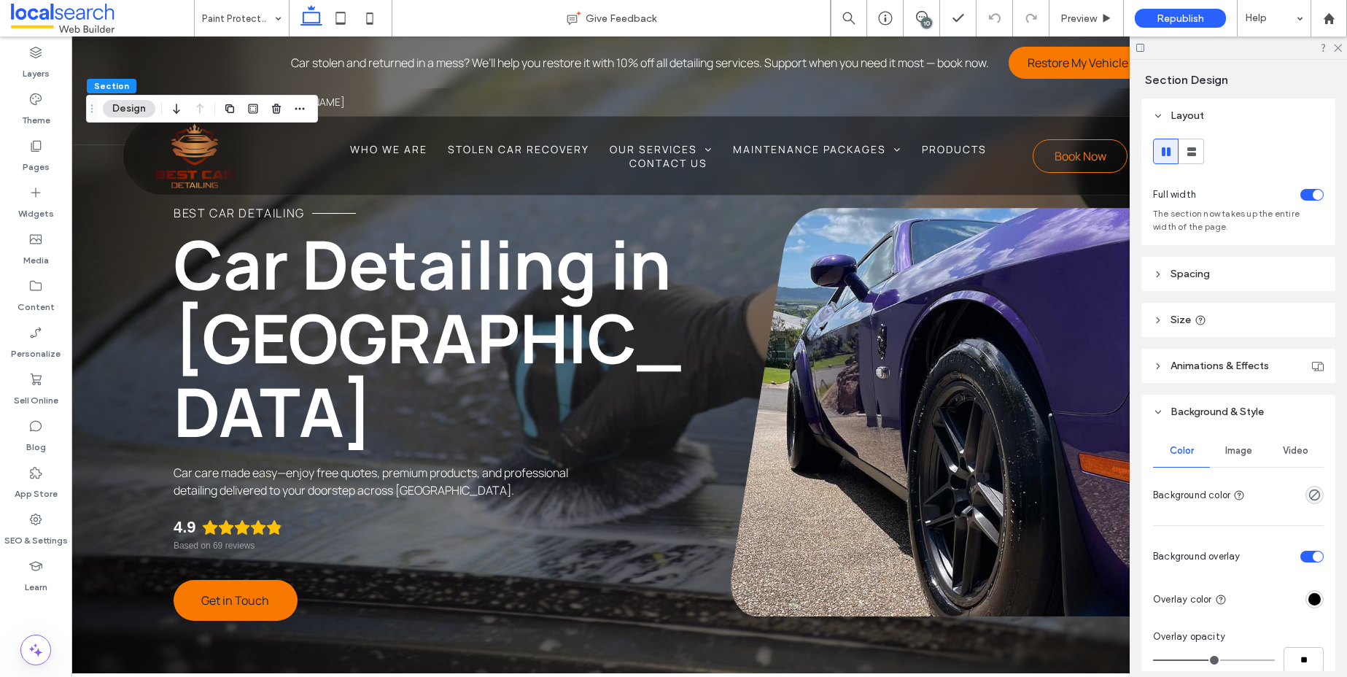
click at [1232, 451] on span "Image" at bounding box center [1238, 451] width 27 height 12
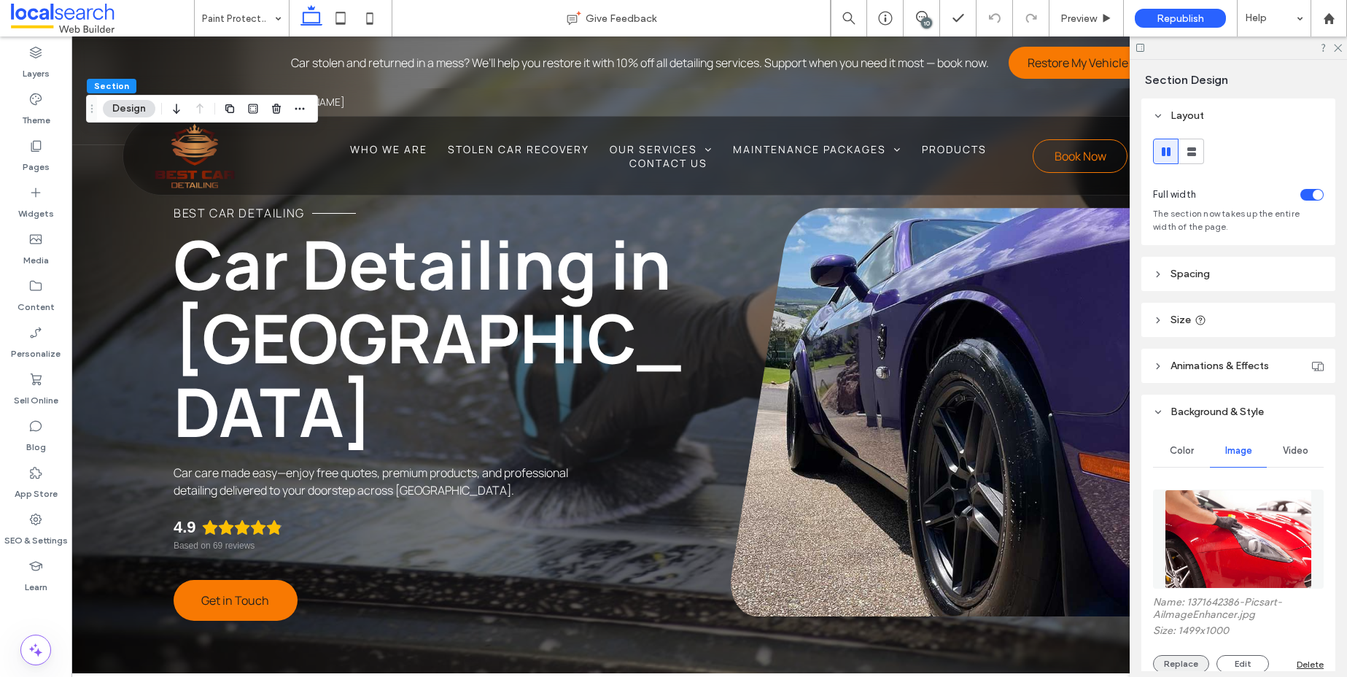
click at [1189, 663] on button "Replace" at bounding box center [1181, 663] width 56 height 17
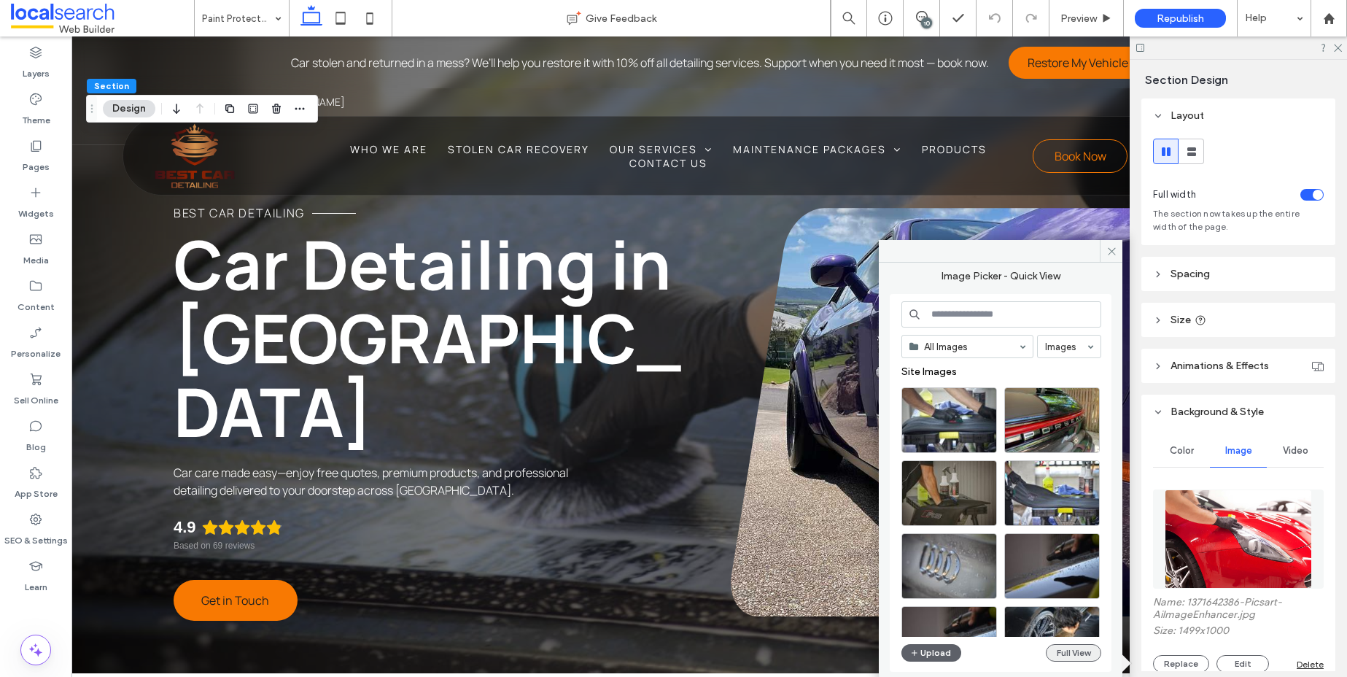
click at [1083, 648] on button "Full View" at bounding box center [1073, 652] width 55 height 17
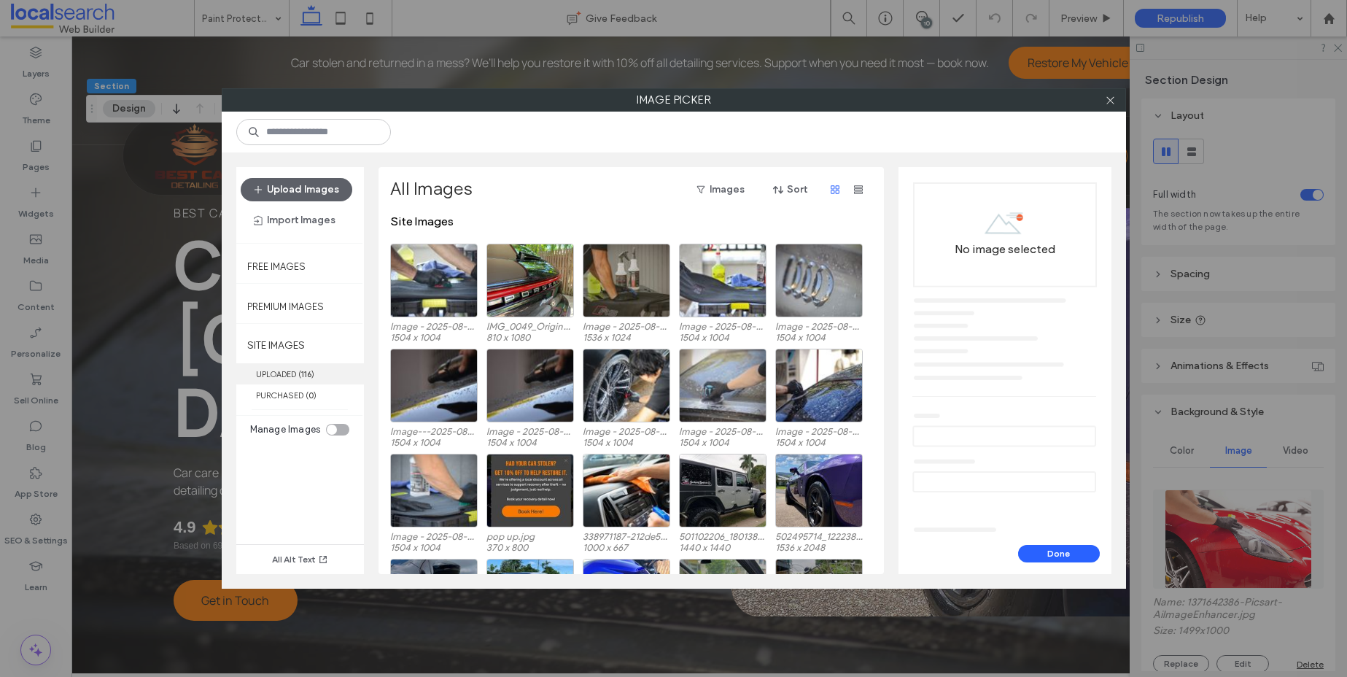
click at [302, 371] on b "116" at bounding box center [306, 374] width 10 height 10
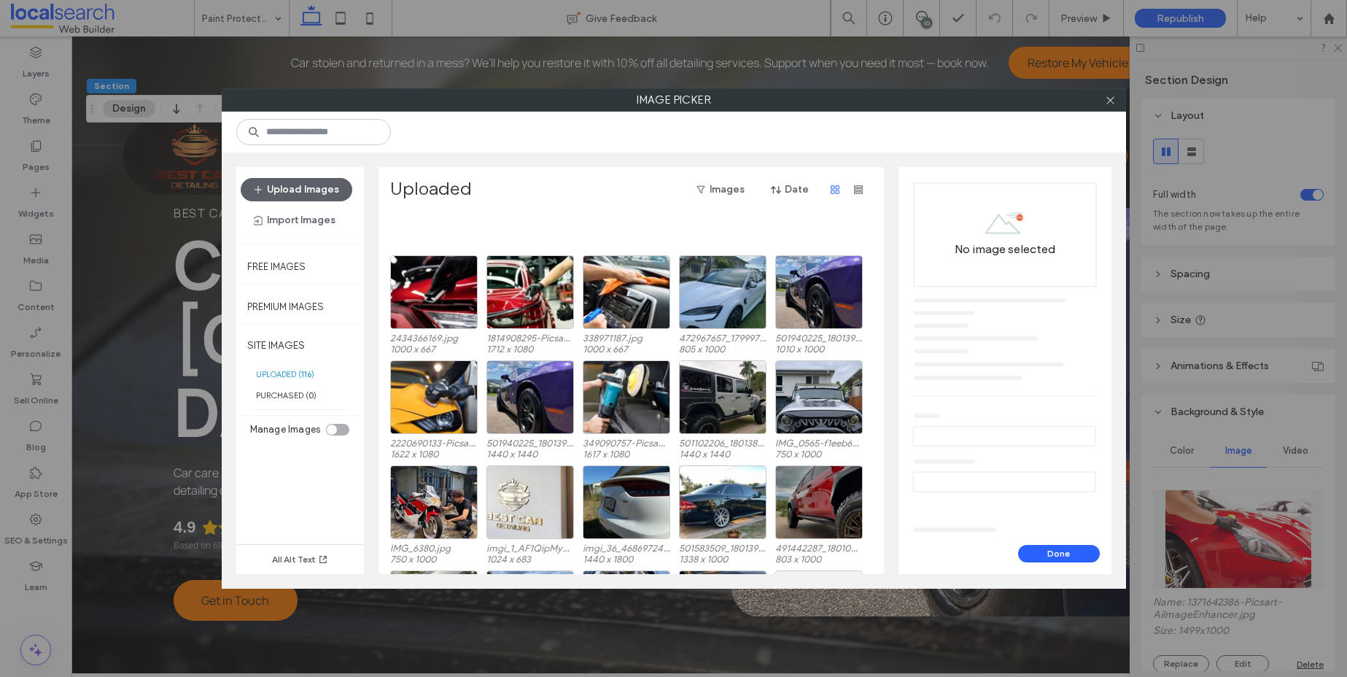
scroll to position [914, 0]
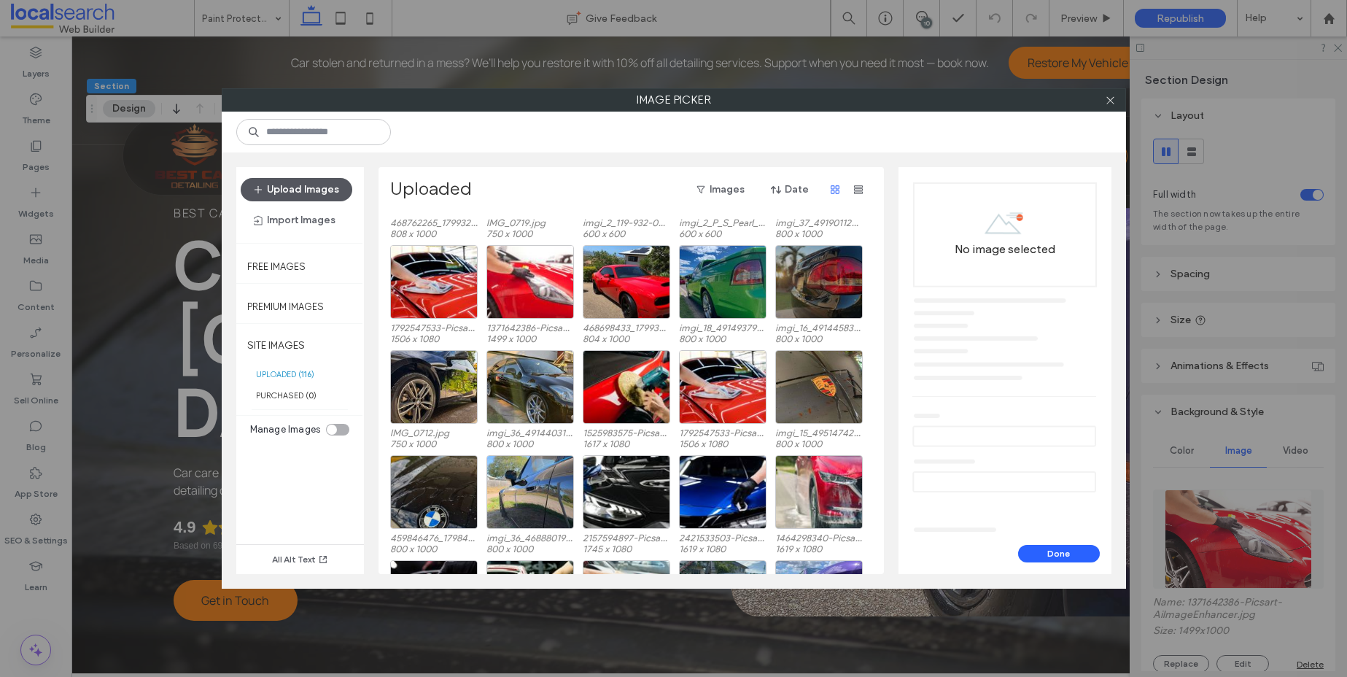
click at [276, 190] on button "Upload Images" at bounding box center [297, 189] width 112 height 23
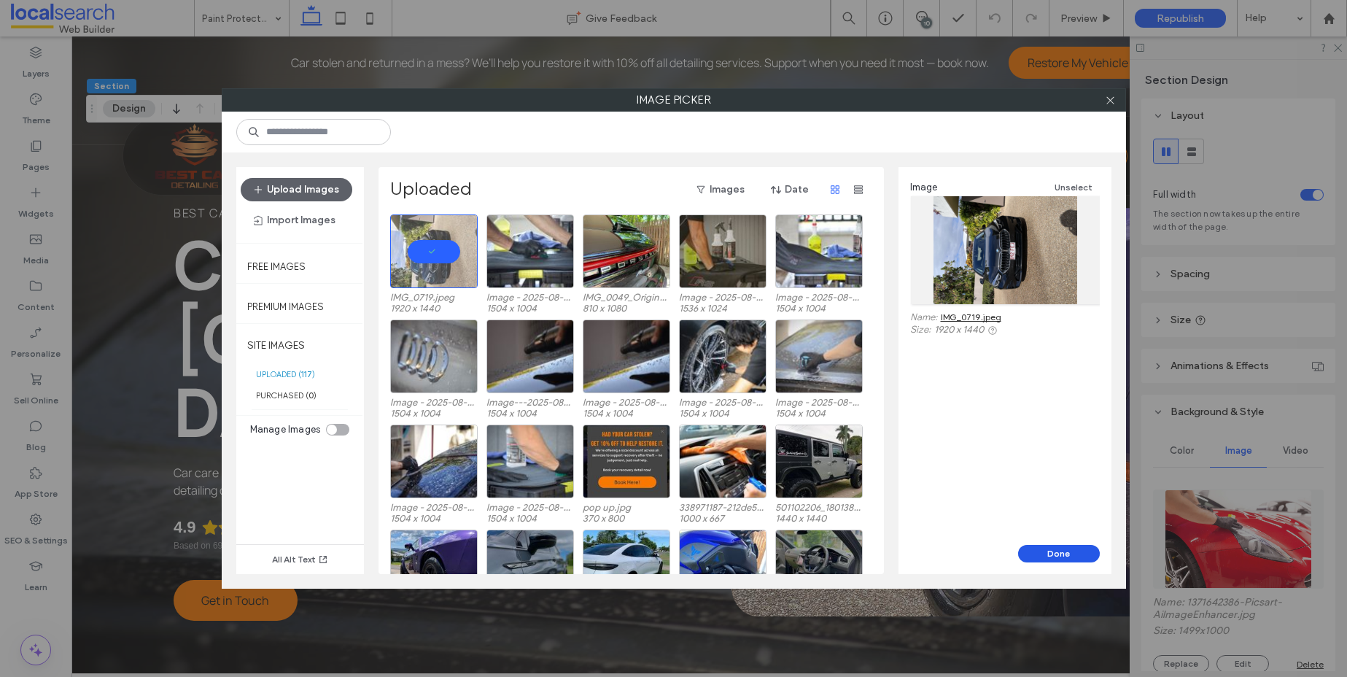
click at [1084, 551] on button "Done" at bounding box center [1059, 553] width 82 height 17
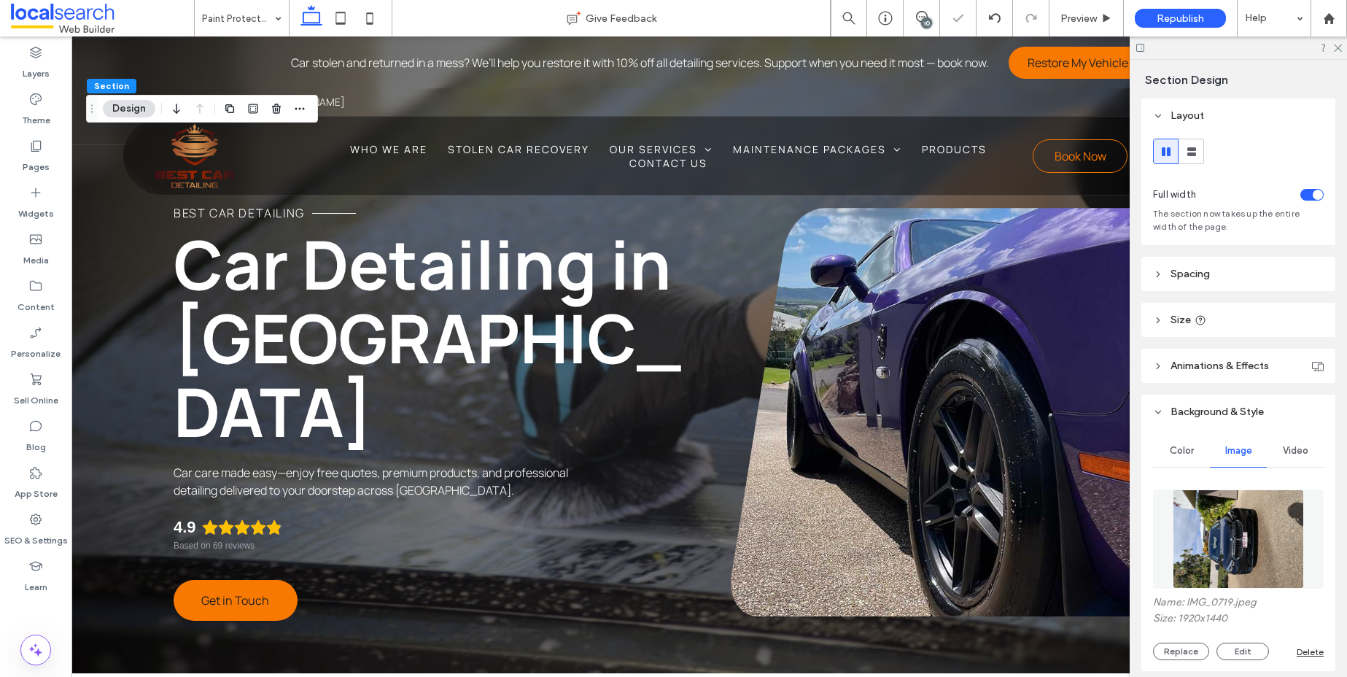
click at [1227, 529] on img at bounding box center [1238, 538] width 132 height 99
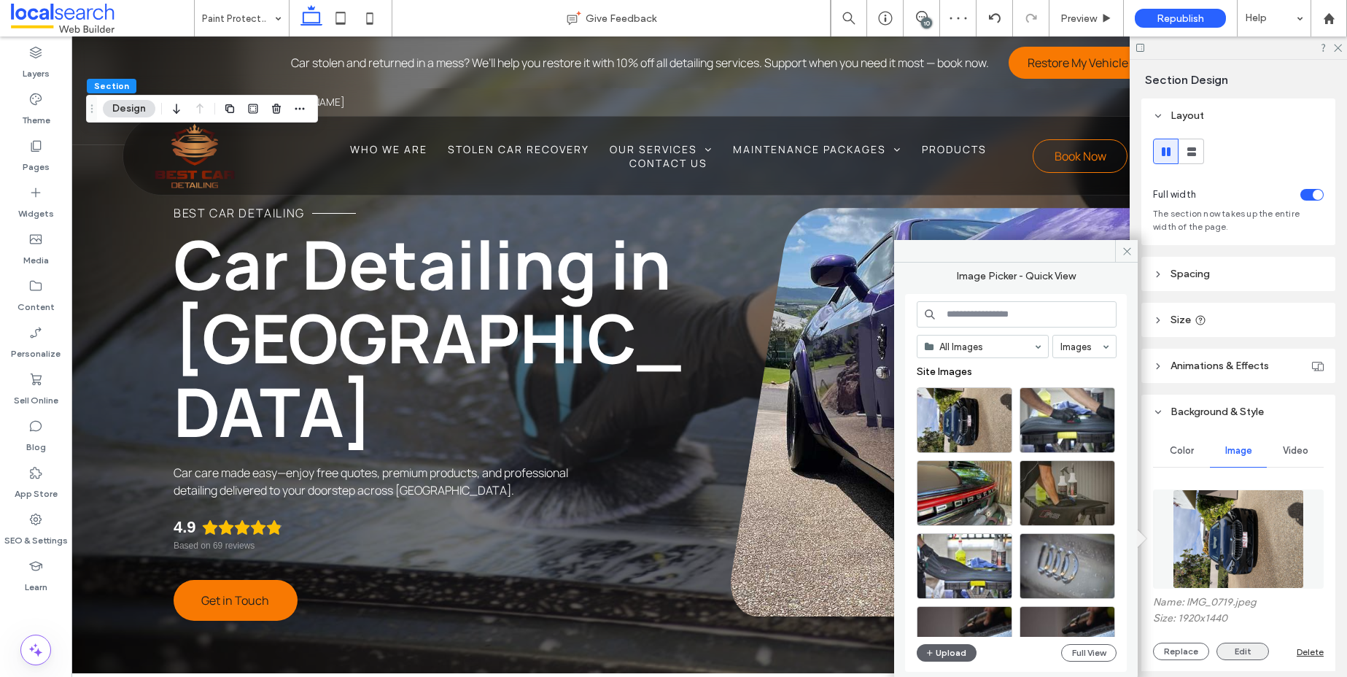
click at [1242, 653] on button "Edit" at bounding box center [1242, 650] width 52 height 17
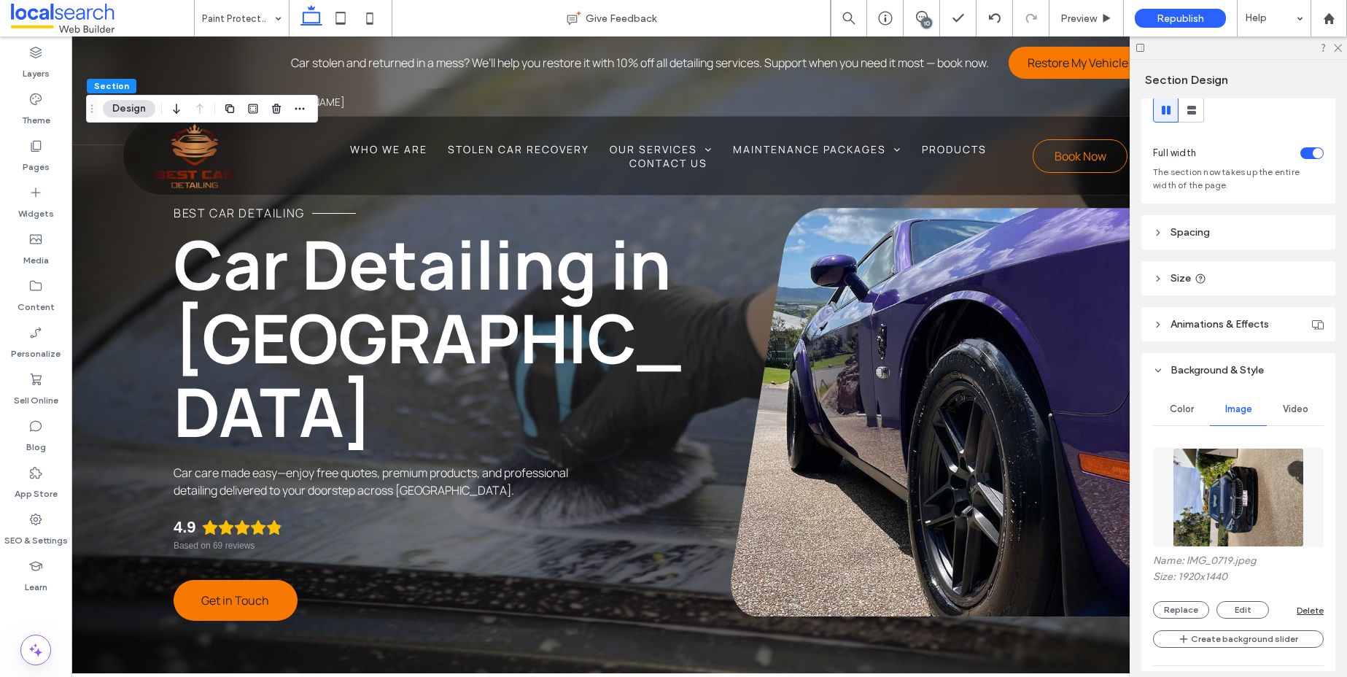
scroll to position [114, 0]
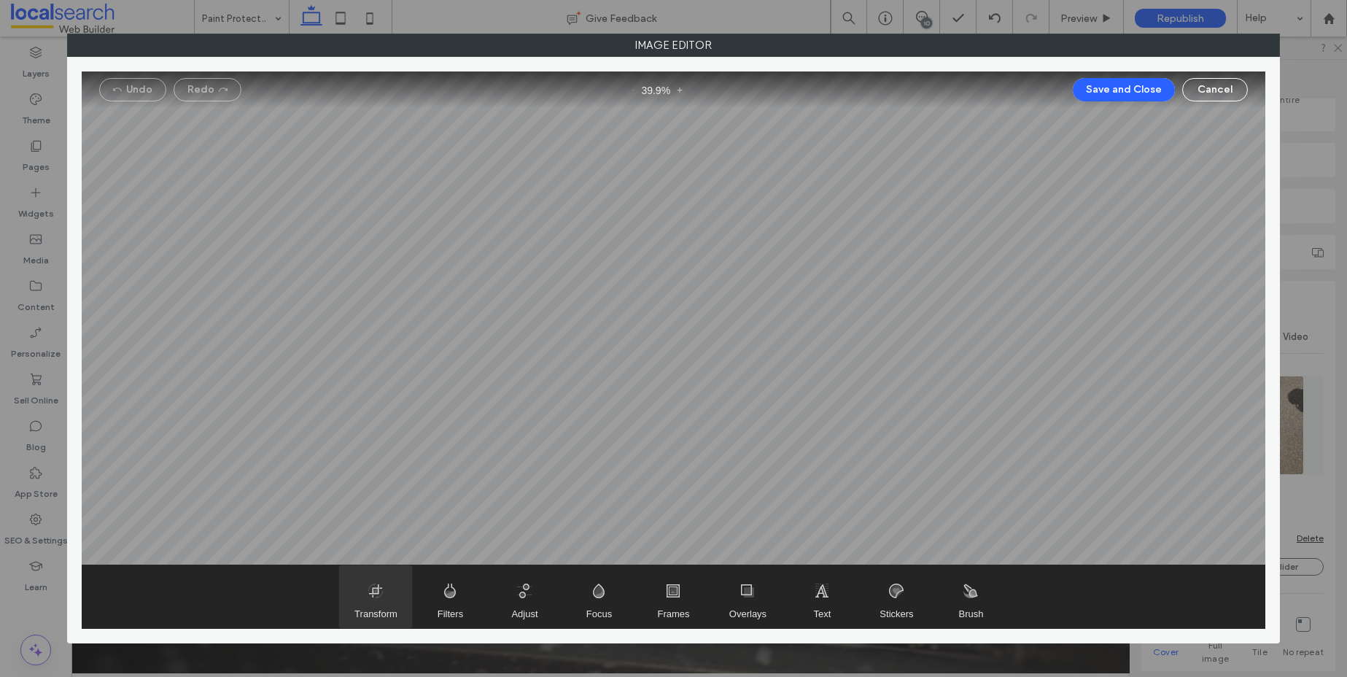
click at [377, 599] on span "Transform" at bounding box center [375, 596] width 73 height 63
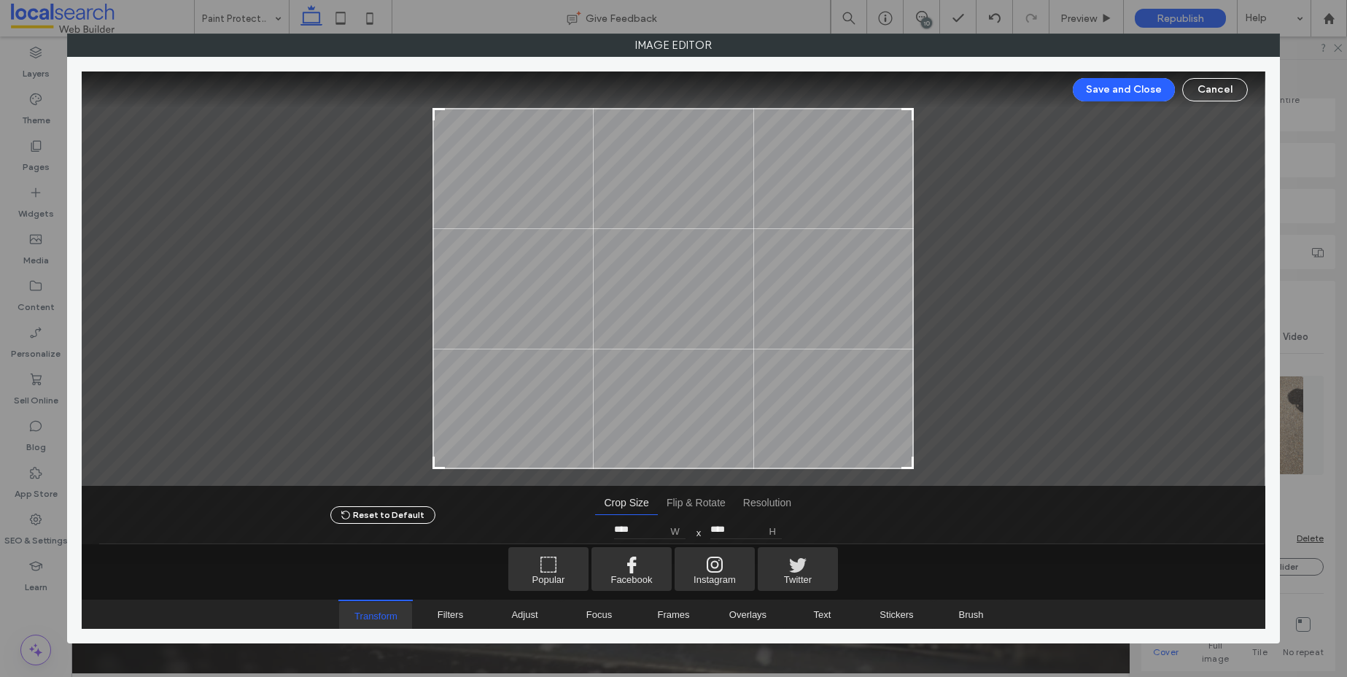
click at [377, 599] on div "Transform" at bounding box center [375, 613] width 74 height 29
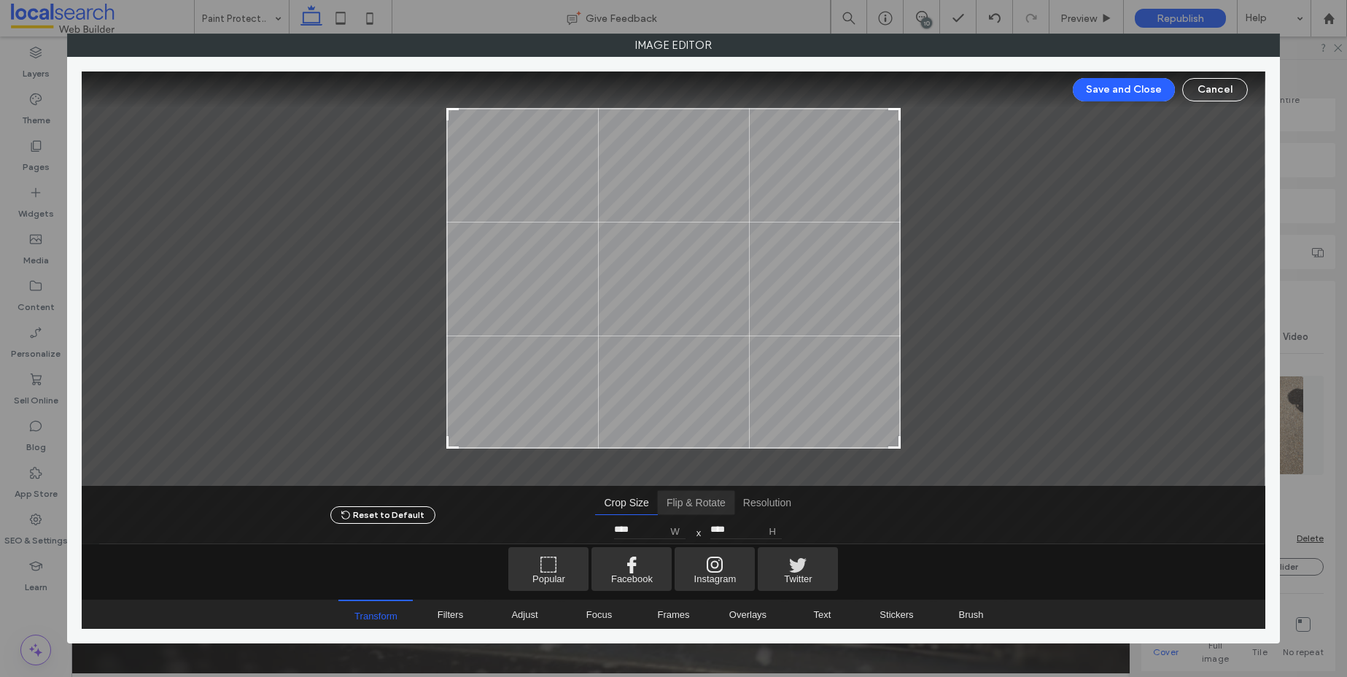
click at [680, 506] on span "Flip & Rotate" at bounding box center [696, 502] width 77 height 23
click at [686, 503] on span "Flip & Rotate" at bounding box center [696, 502] width 77 height 23
click at [623, 502] on span "Crop Size" at bounding box center [626, 502] width 62 height 23
click at [680, 499] on span "Flip & Rotate" at bounding box center [696, 502] width 77 height 23
click at [701, 532] on div "0 °" at bounding box center [698, 529] width 22 height 11
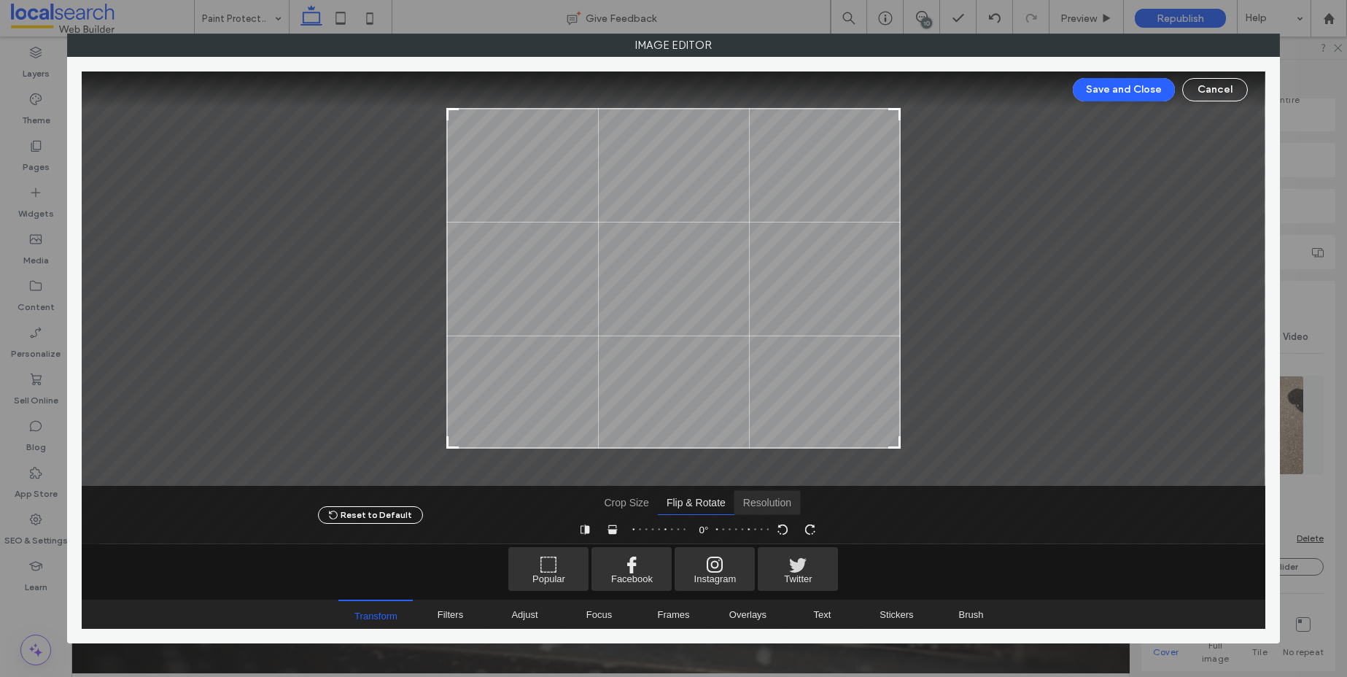
click at [755, 509] on span "Resolution" at bounding box center [767, 502] width 66 height 23
click at [683, 509] on span "Flip & Rotate" at bounding box center [696, 502] width 77 height 23
click at [615, 501] on span "Crop Size" at bounding box center [626, 502] width 62 height 23
click at [680, 501] on span "Flip & Rotate" at bounding box center [696, 502] width 77 height 23
click at [800, 527] on span "Rotate Clockwise" at bounding box center [810, 528] width 21 height 21
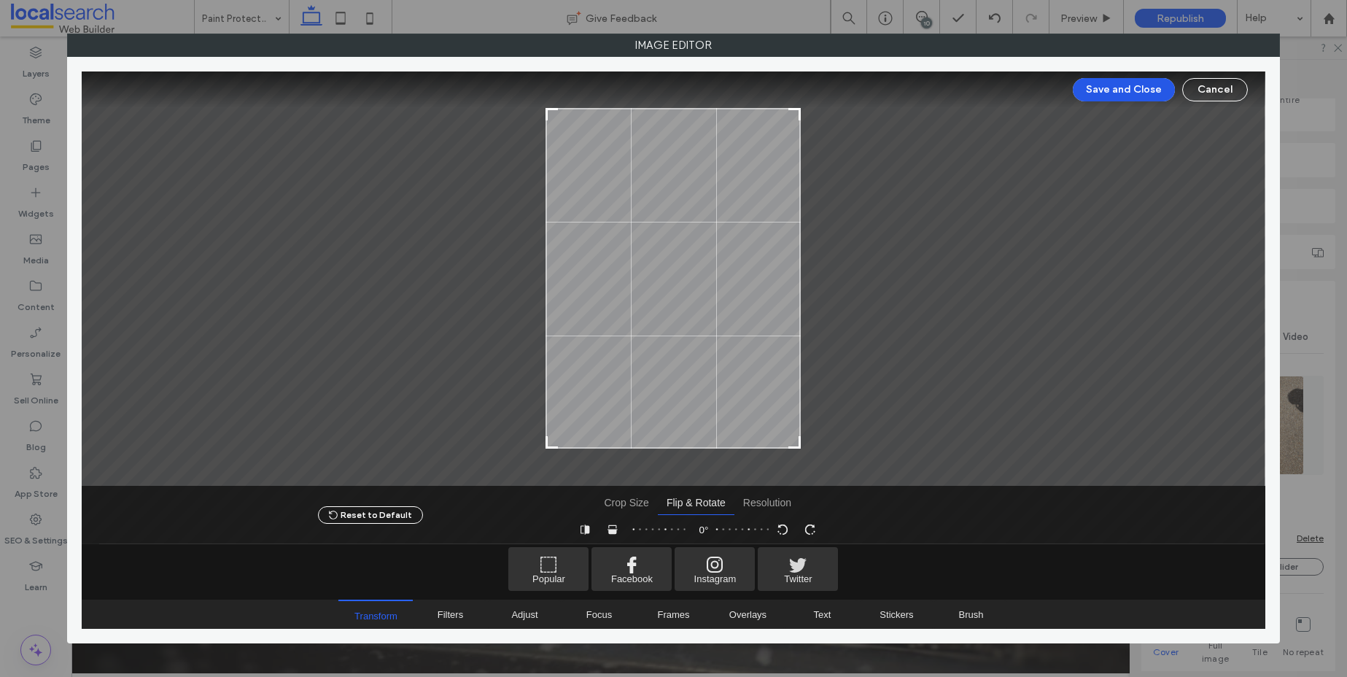
click at [1124, 95] on button "Save and Close" at bounding box center [1124, 89] width 102 height 23
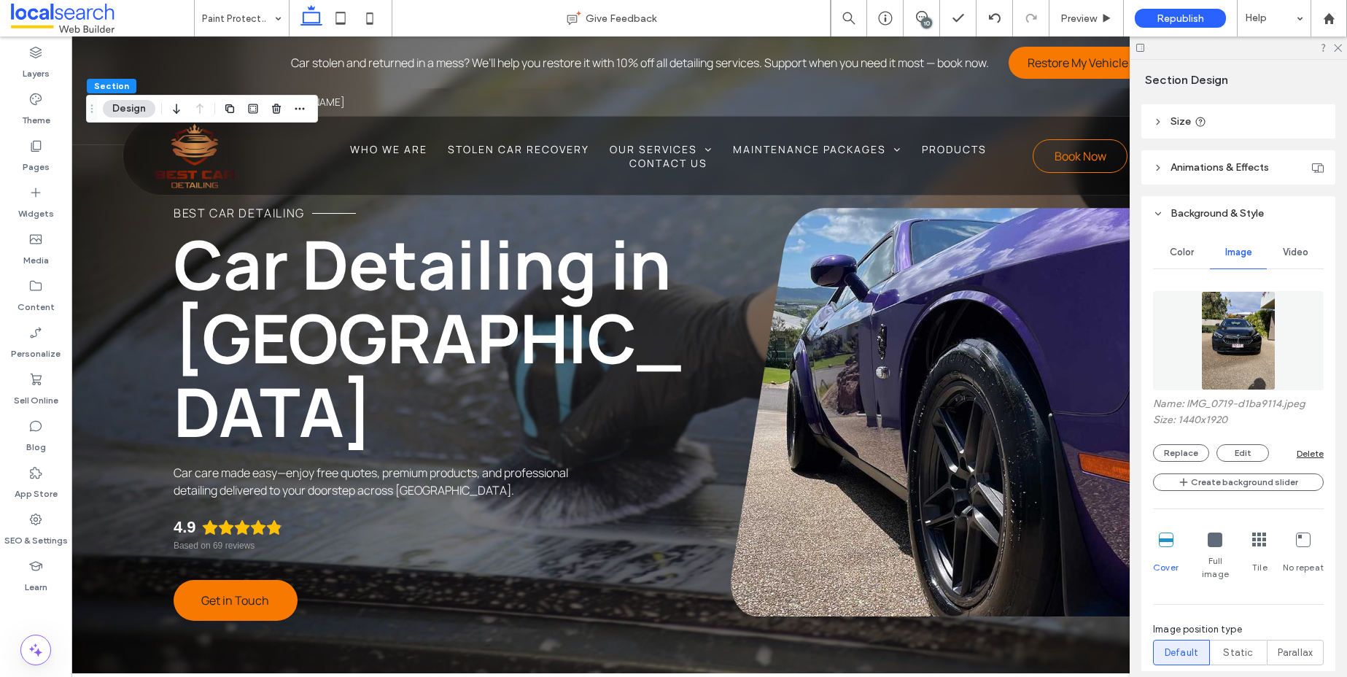
scroll to position [411, 0]
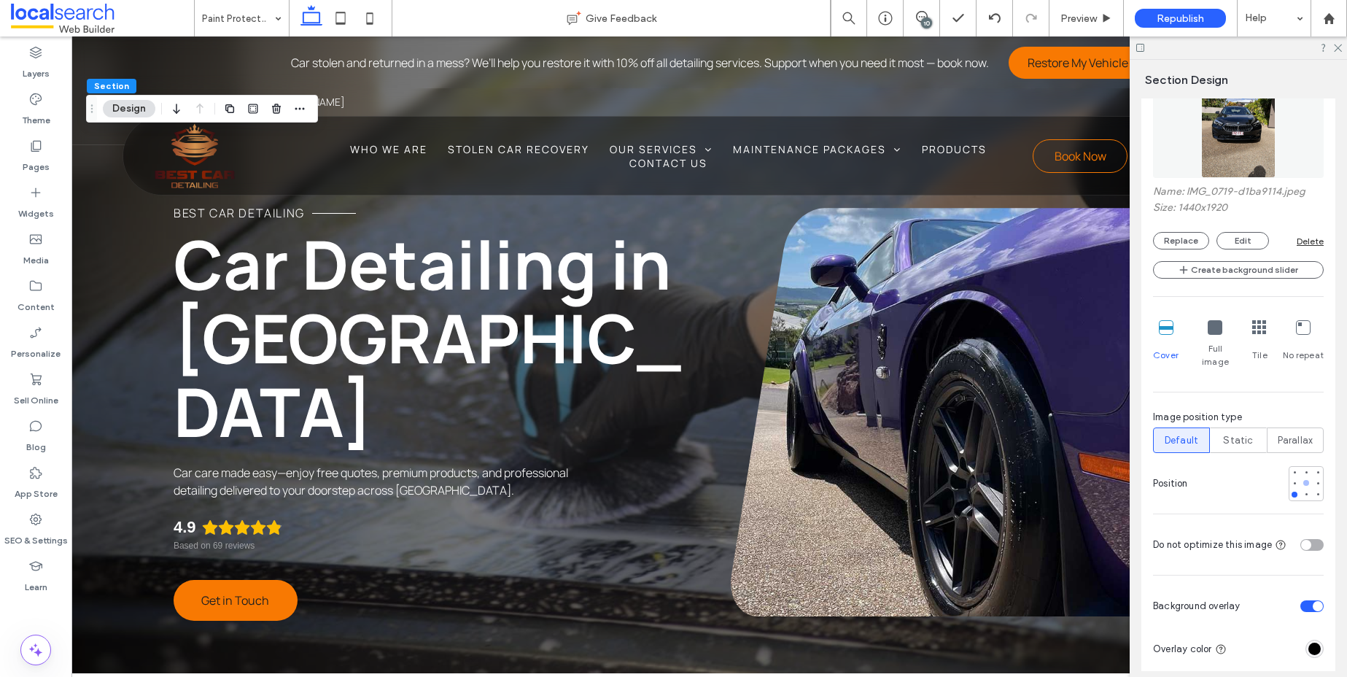
click at [1303, 480] on div at bounding box center [1306, 483] width 6 height 6
click at [1303, 469] on div at bounding box center [1306, 472] width 6 height 6
click at [1301, 478] on div at bounding box center [1306, 483] width 10 height 10
click at [1339, 49] on icon at bounding box center [1336, 46] width 9 height 9
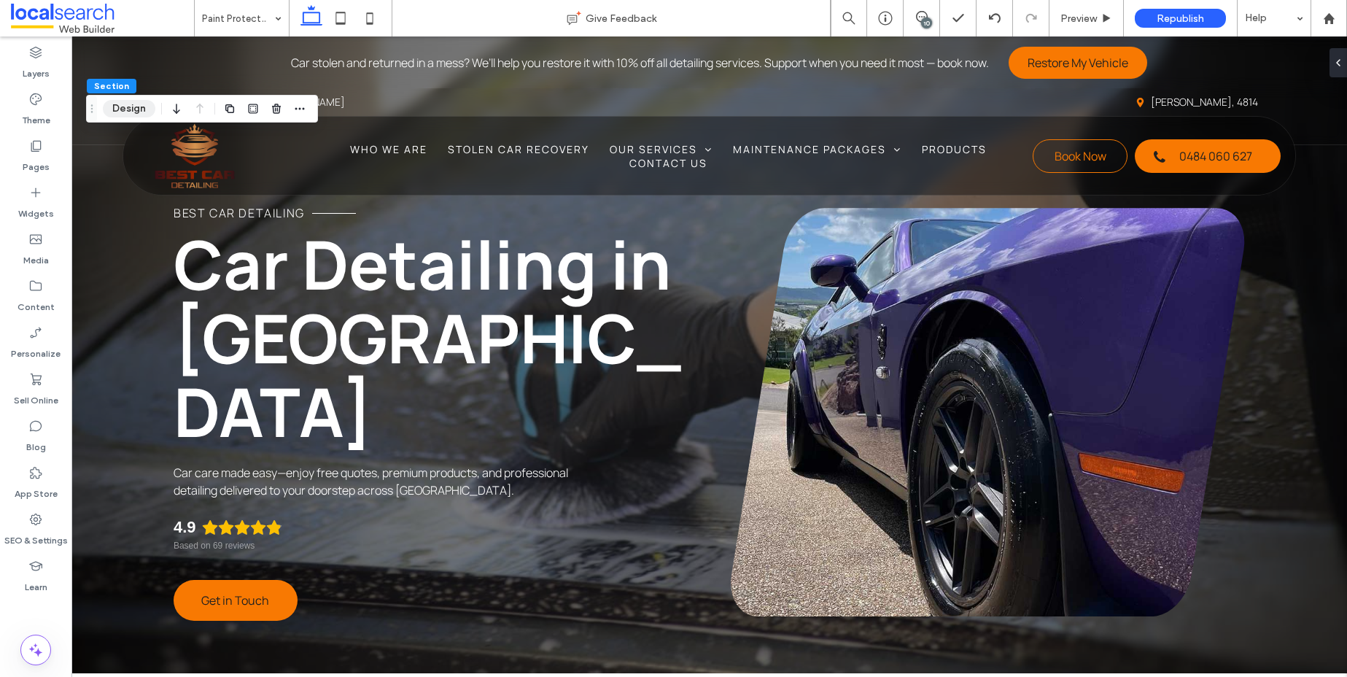
click at [132, 114] on button "Design" at bounding box center [129, 108] width 52 height 17
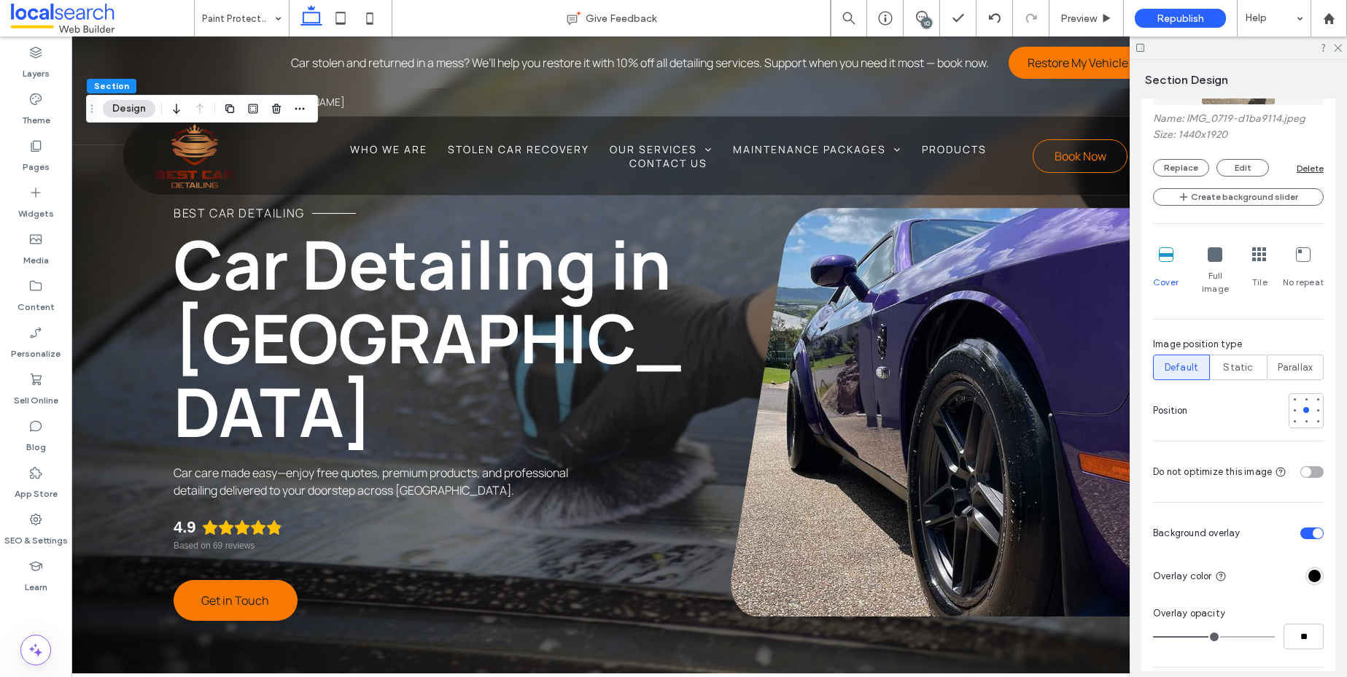
scroll to position [330, 0]
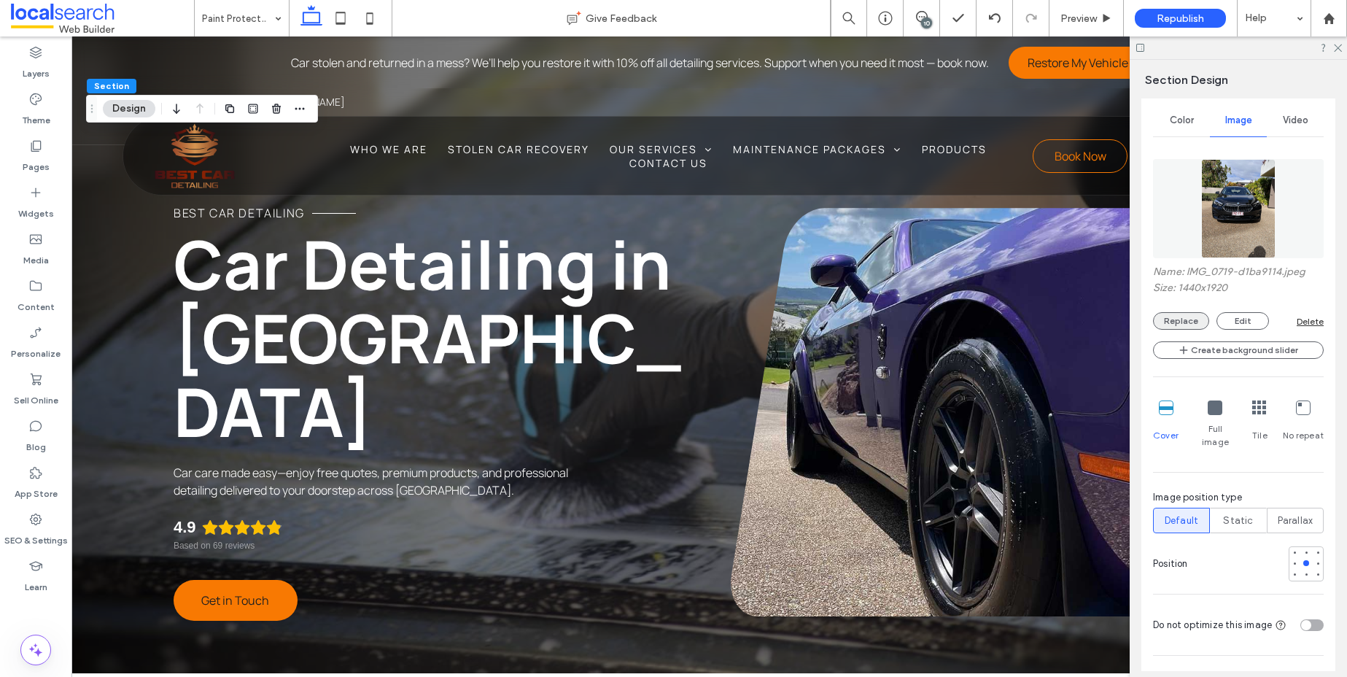
click at [1186, 316] on button "Replace" at bounding box center [1181, 320] width 56 height 17
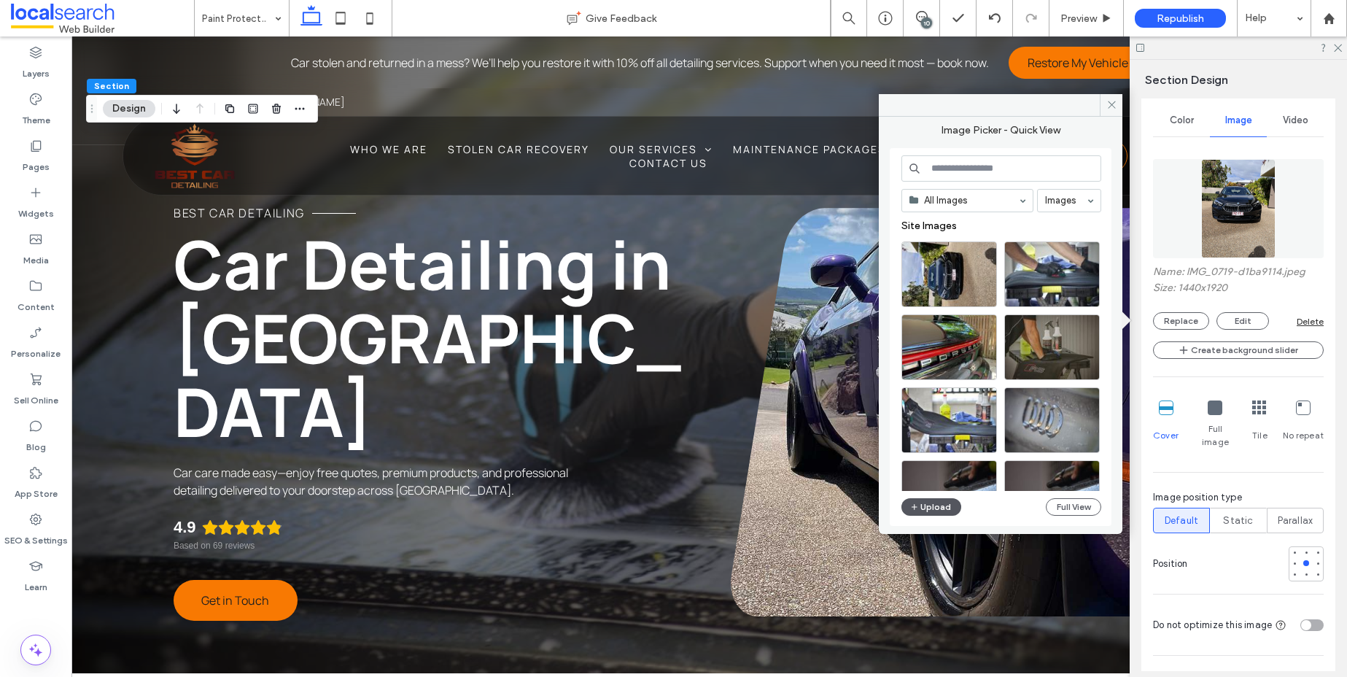
click at [935, 508] on button "Upload" at bounding box center [931, 506] width 60 height 17
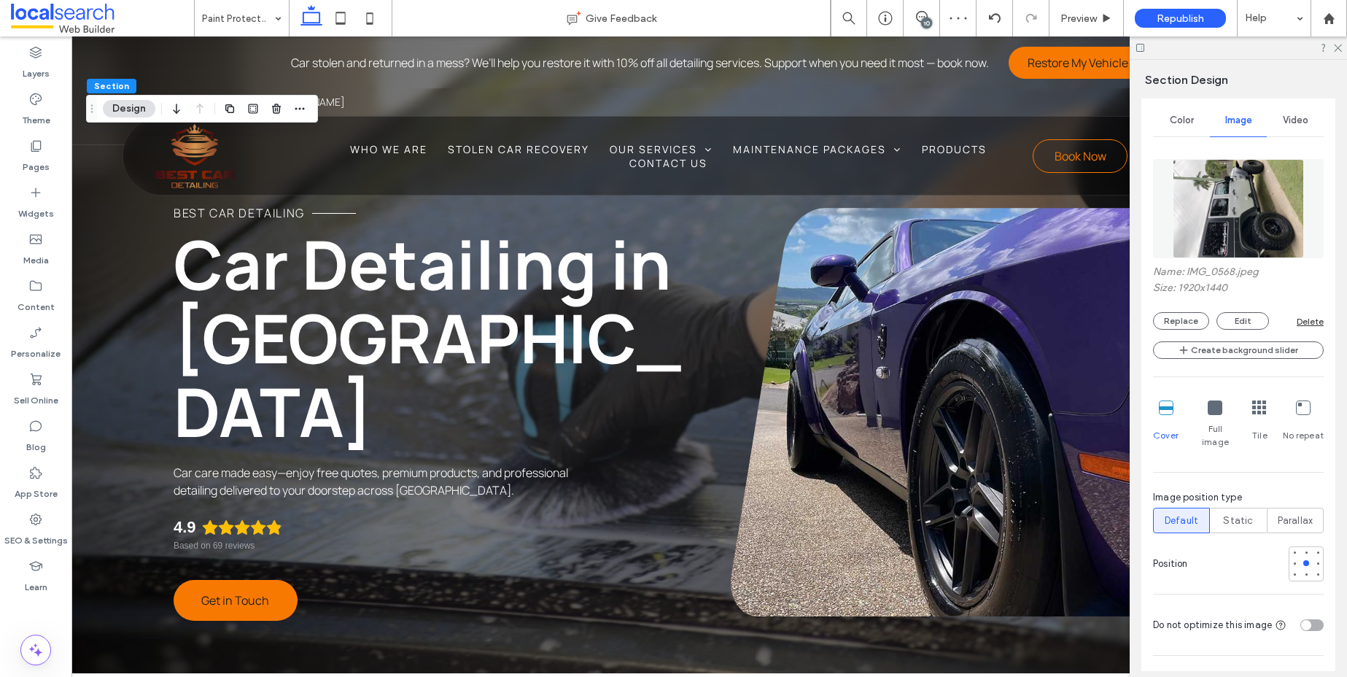
click at [1269, 217] on img at bounding box center [1238, 208] width 132 height 99
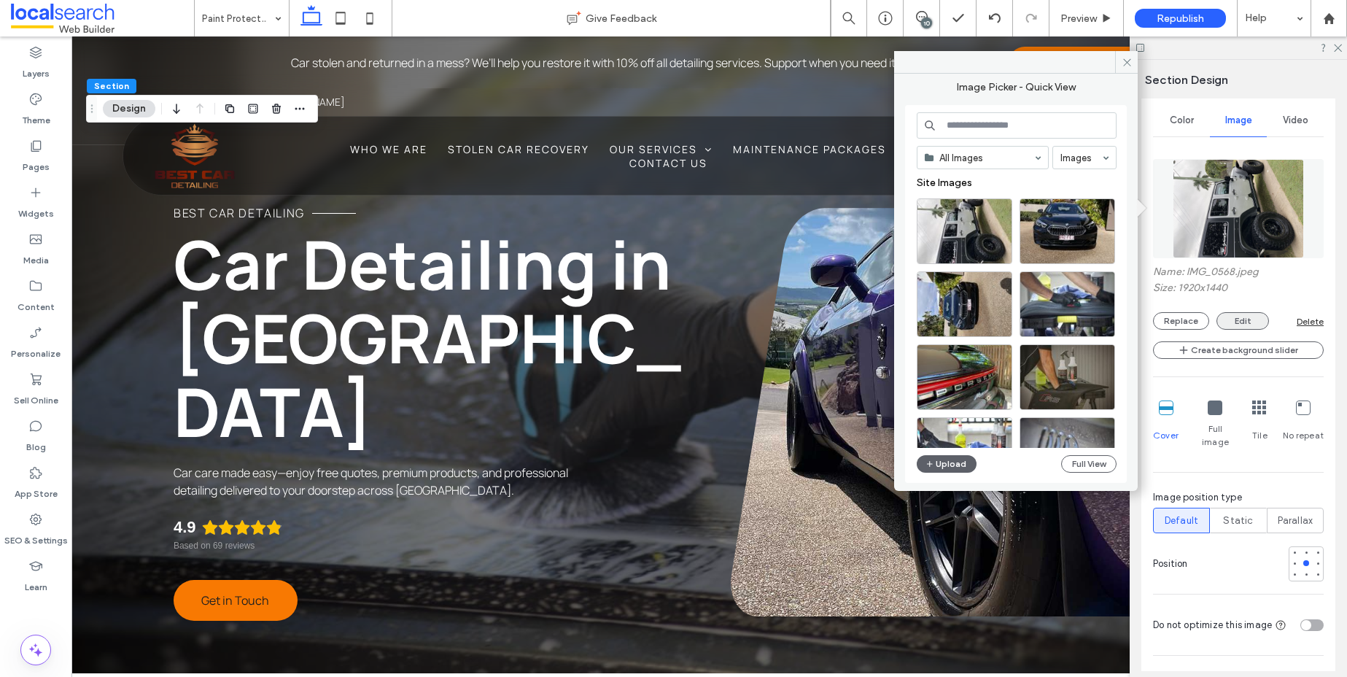
click at [1253, 324] on button "Edit" at bounding box center [1242, 320] width 52 height 17
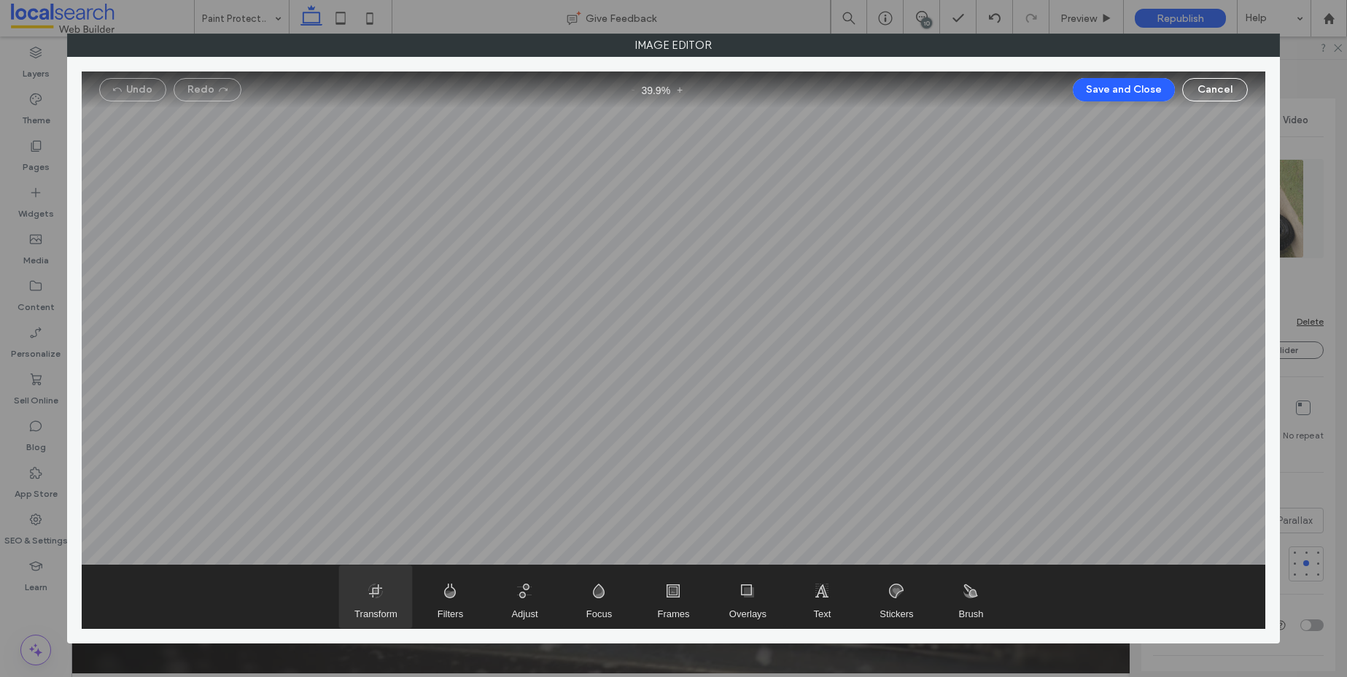
click at [378, 587] on span "Transform" at bounding box center [375, 596] width 73 height 63
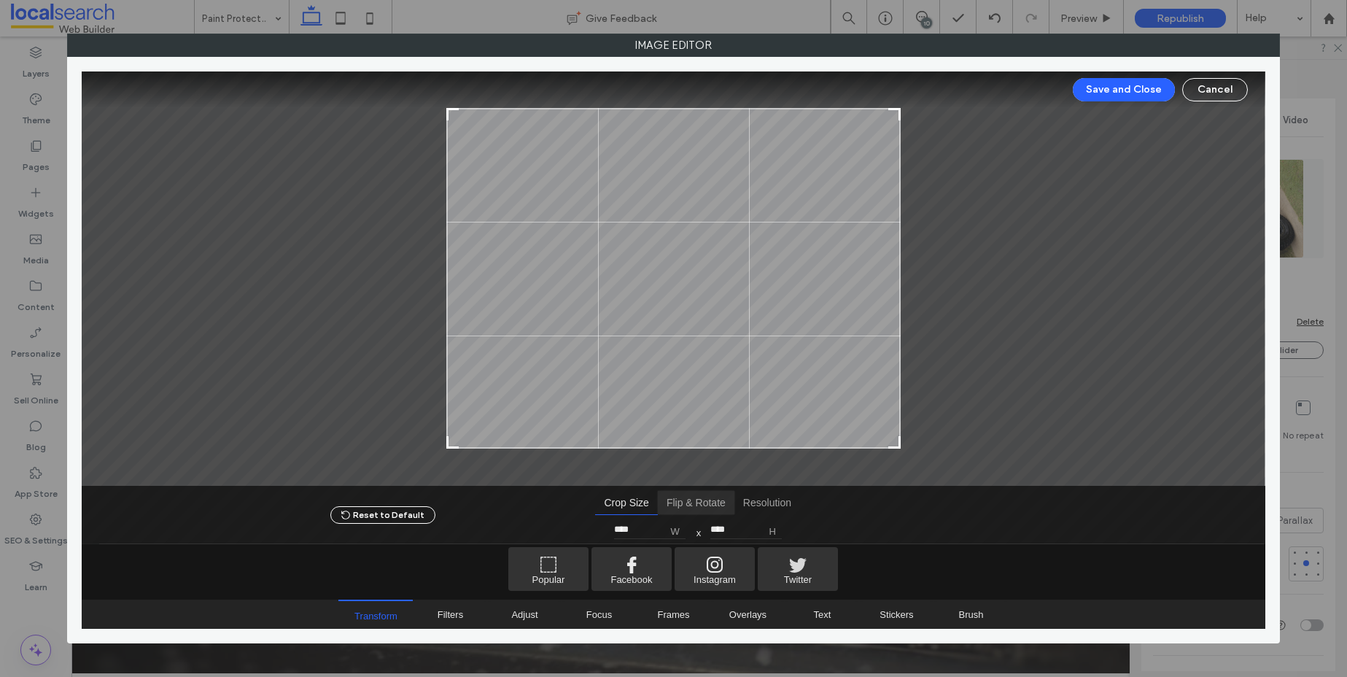
click at [679, 501] on span "Flip & Rotate" at bounding box center [696, 502] width 77 height 23
click at [801, 526] on span "Rotate Clockwise" at bounding box center [810, 528] width 21 height 21
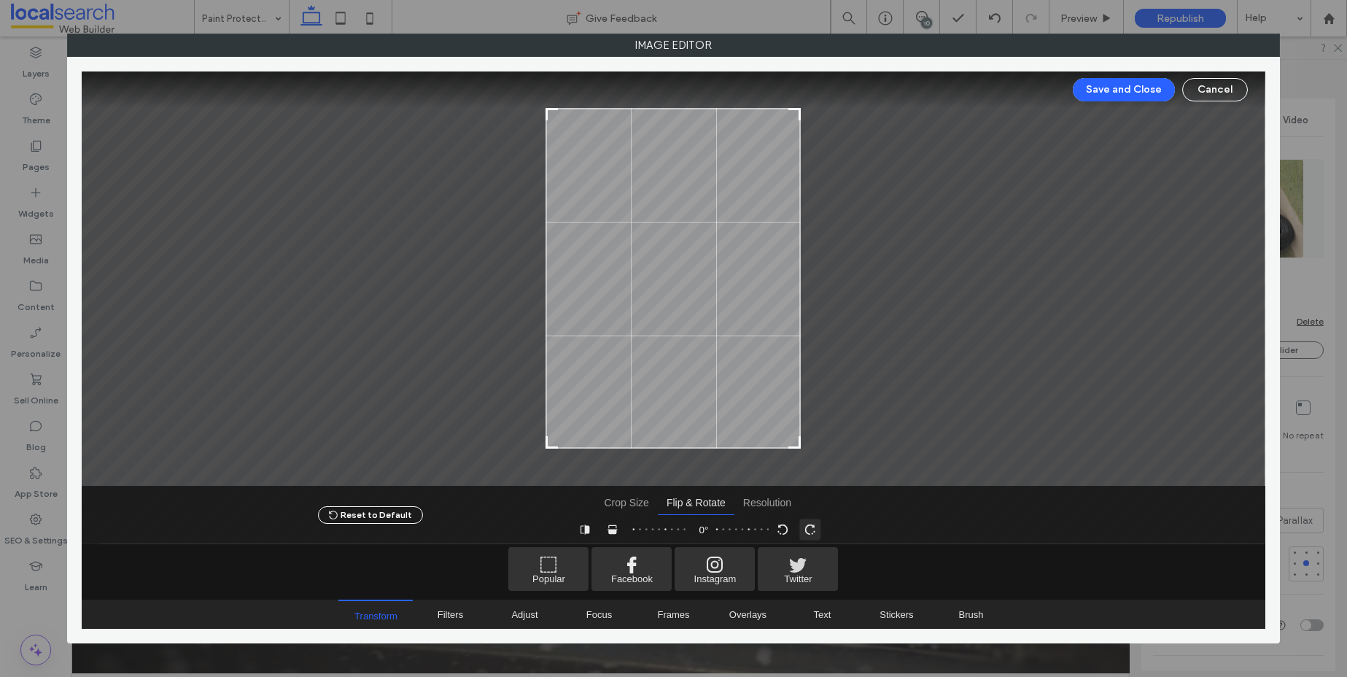
click at [801, 526] on span "Rotate Clockwise" at bounding box center [810, 528] width 21 height 21
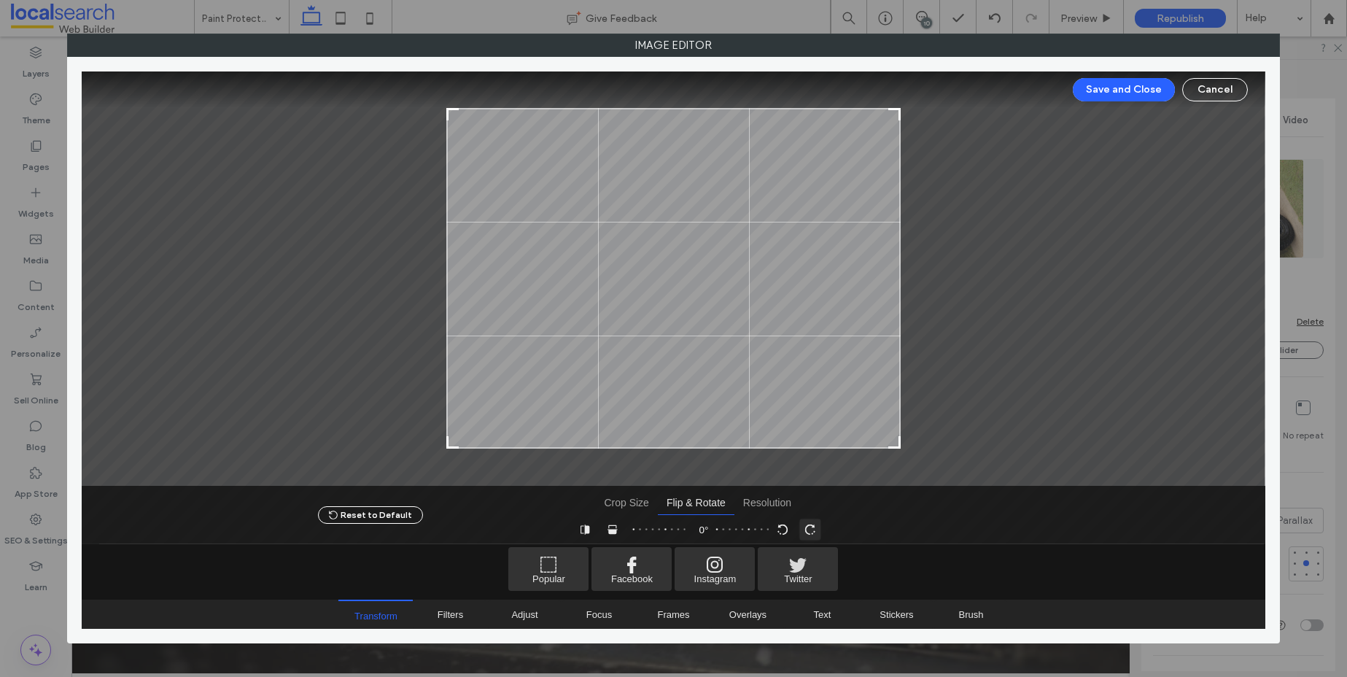
click at [801, 526] on span "Rotate Clockwise" at bounding box center [810, 528] width 21 height 21
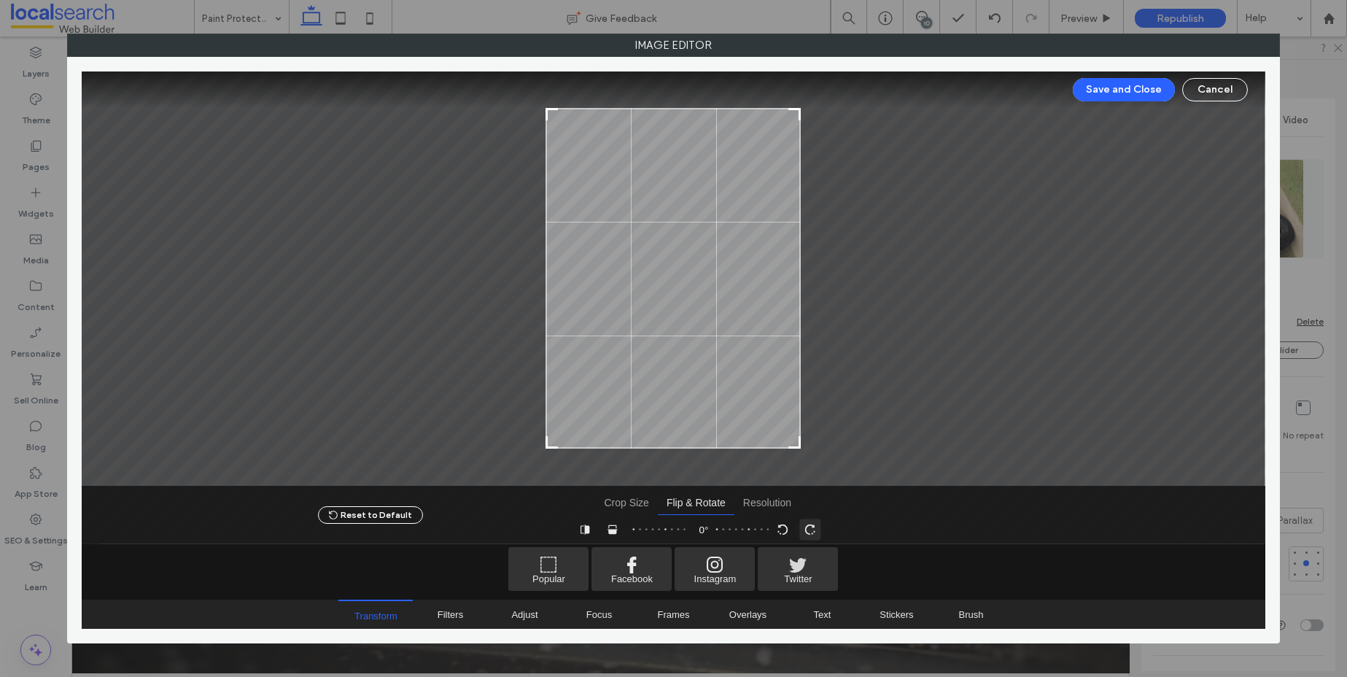
click at [801, 526] on span "Rotate Clockwise" at bounding box center [810, 528] width 21 height 21
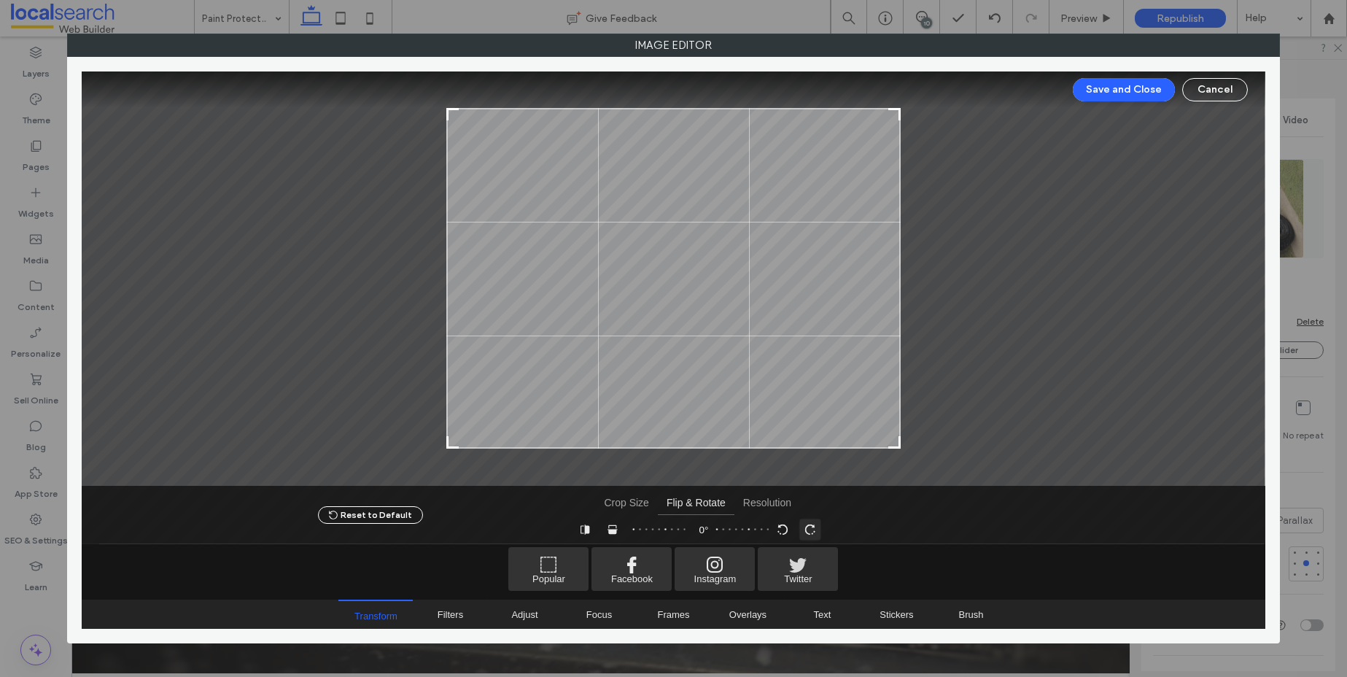
click at [801, 526] on span "Rotate Clockwise" at bounding box center [810, 528] width 21 height 21
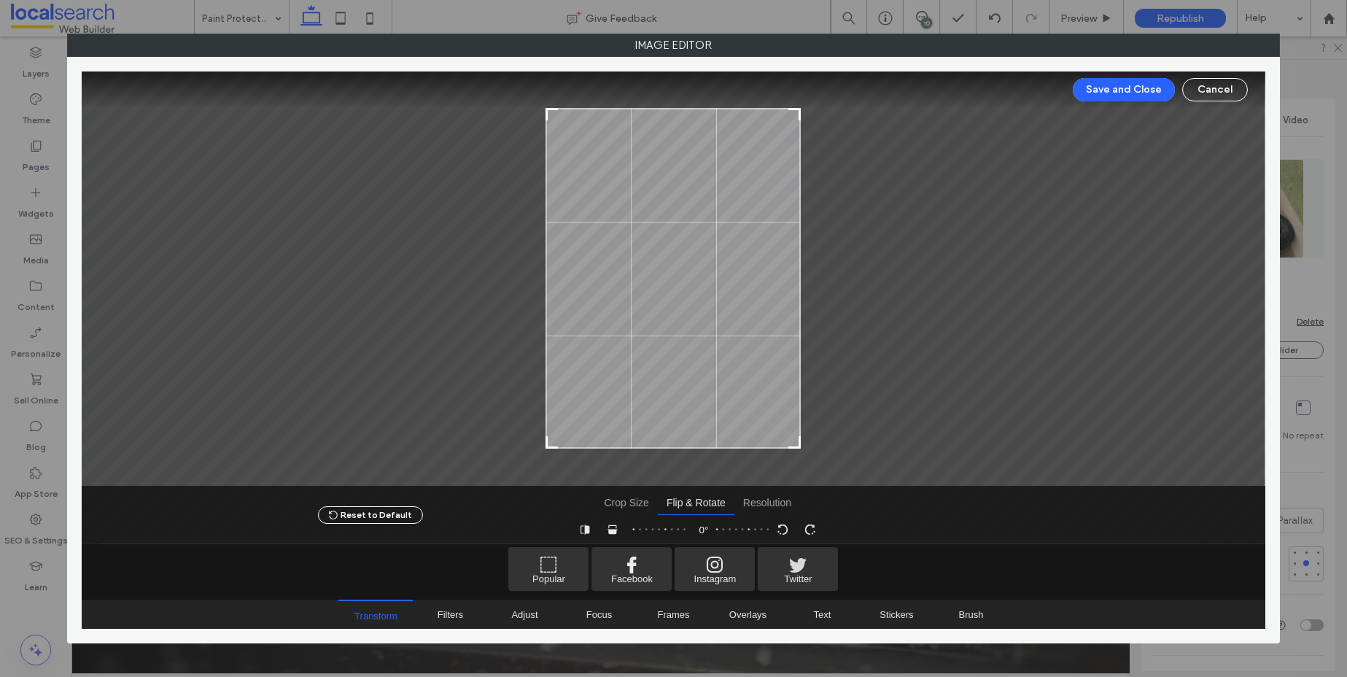
click at [1119, 77] on div "Save and Close Cancel" at bounding box center [673, 89] width 1183 height 36
click at [1118, 91] on button "Save and Close" at bounding box center [1124, 89] width 102 height 23
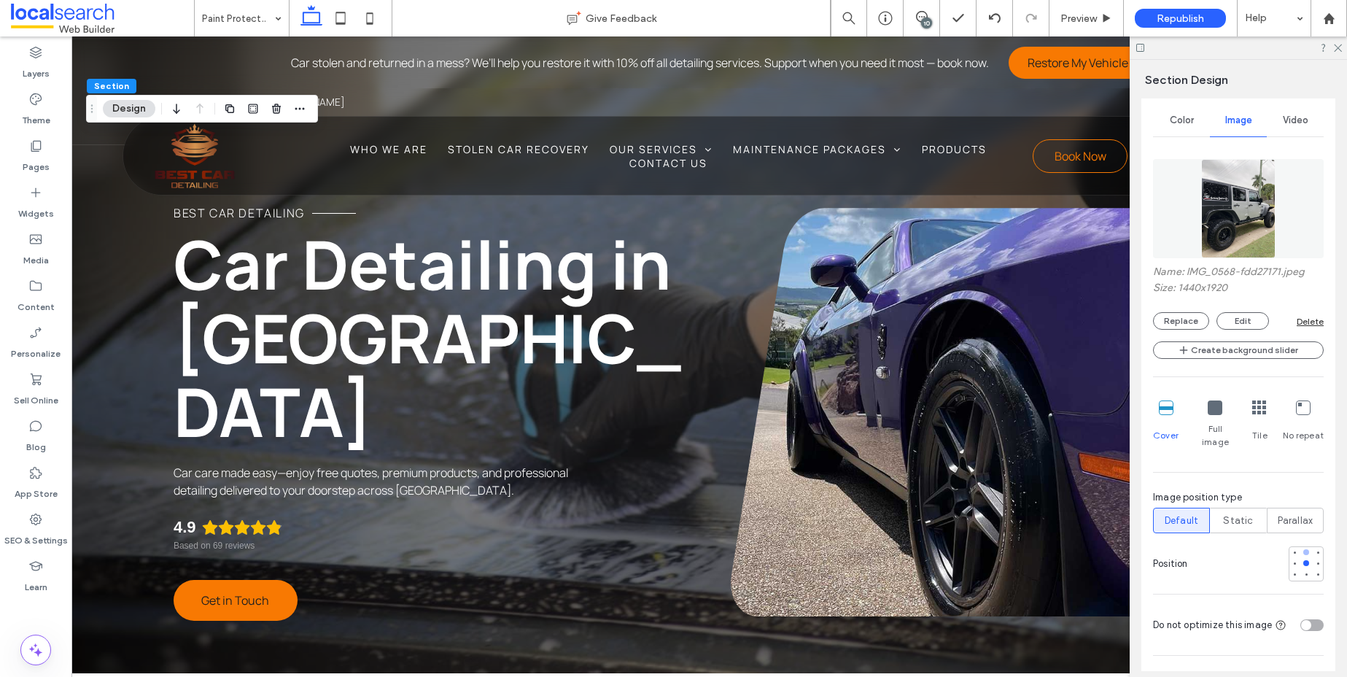
click at [1303, 549] on div at bounding box center [1306, 552] width 6 height 6
click at [1301, 558] on div at bounding box center [1306, 563] width 10 height 10
click at [1337, 50] on icon at bounding box center [1336, 46] width 9 height 9
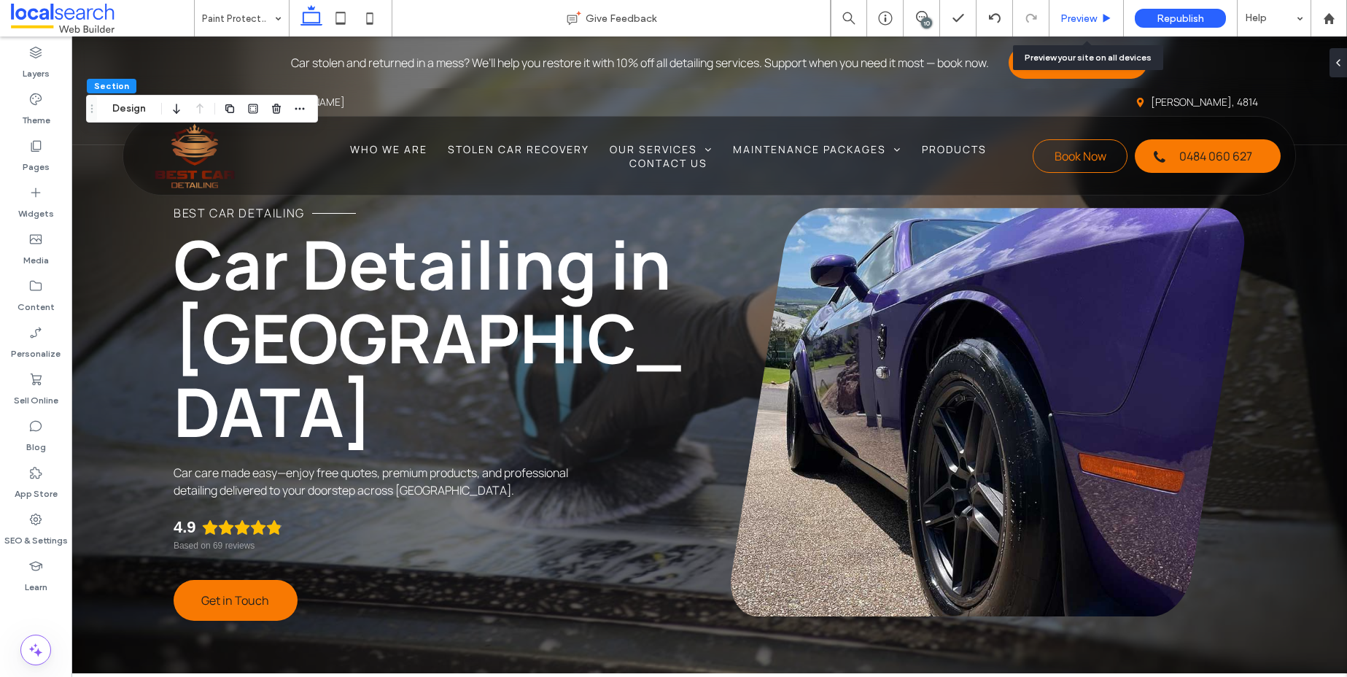
click at [1100, 20] on div "Preview" at bounding box center [1086, 18] width 74 height 12
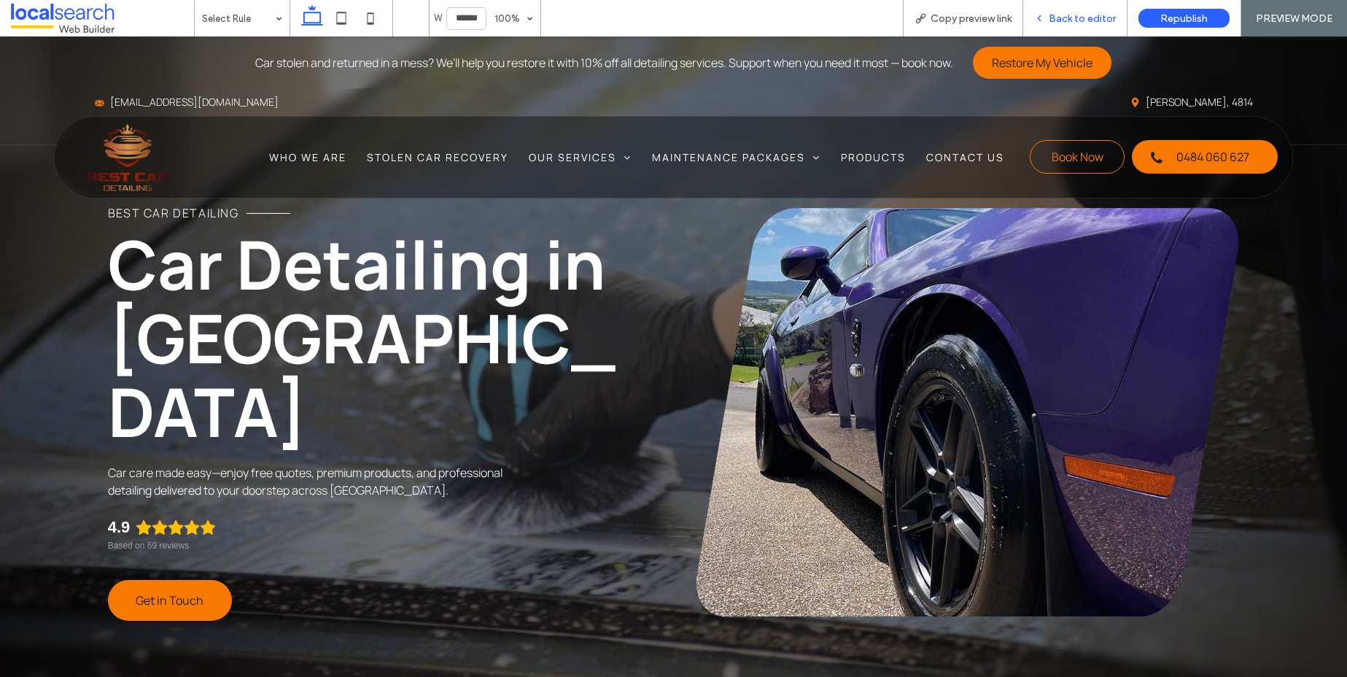
click at [1094, 18] on span "Back to editor" at bounding box center [1082, 18] width 67 height 12
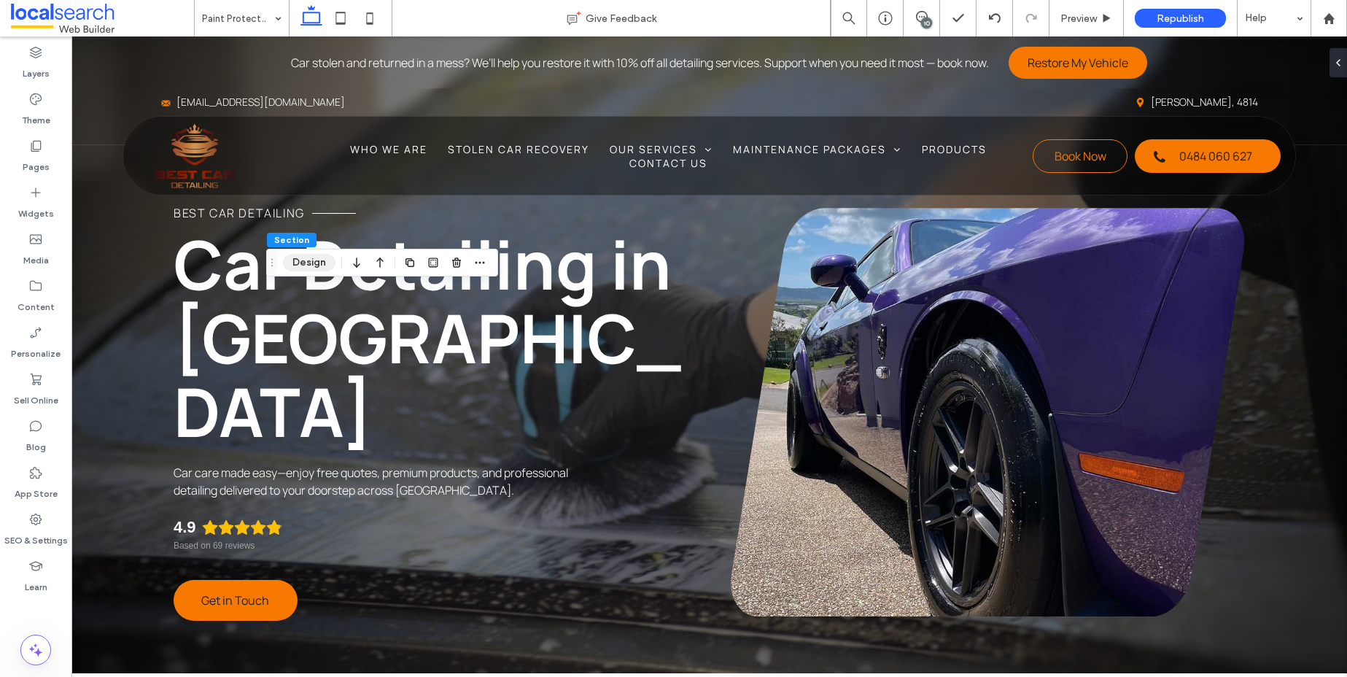
click at [306, 265] on button "Design" at bounding box center [309, 262] width 52 height 17
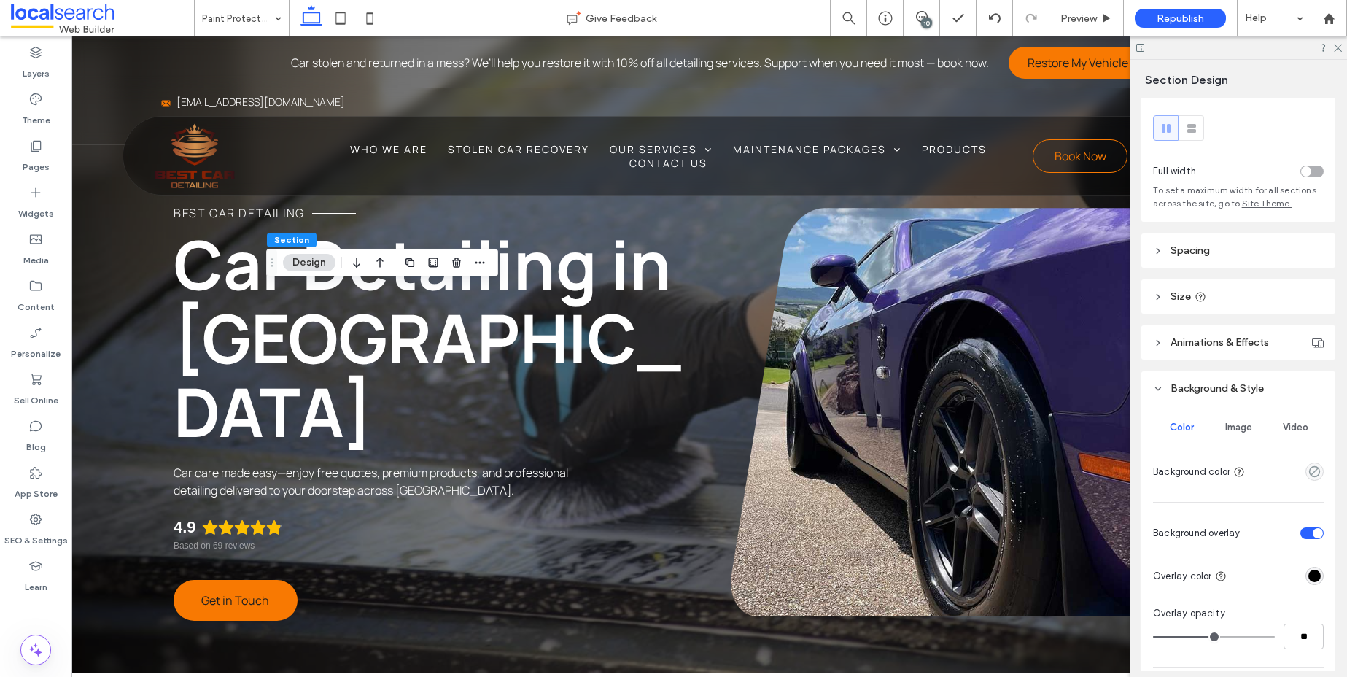
click at [1242, 444] on div "Color Image Video Background color" at bounding box center [1238, 447] width 171 height 73
click at [1238, 431] on span "Image" at bounding box center [1238, 427] width 27 height 12
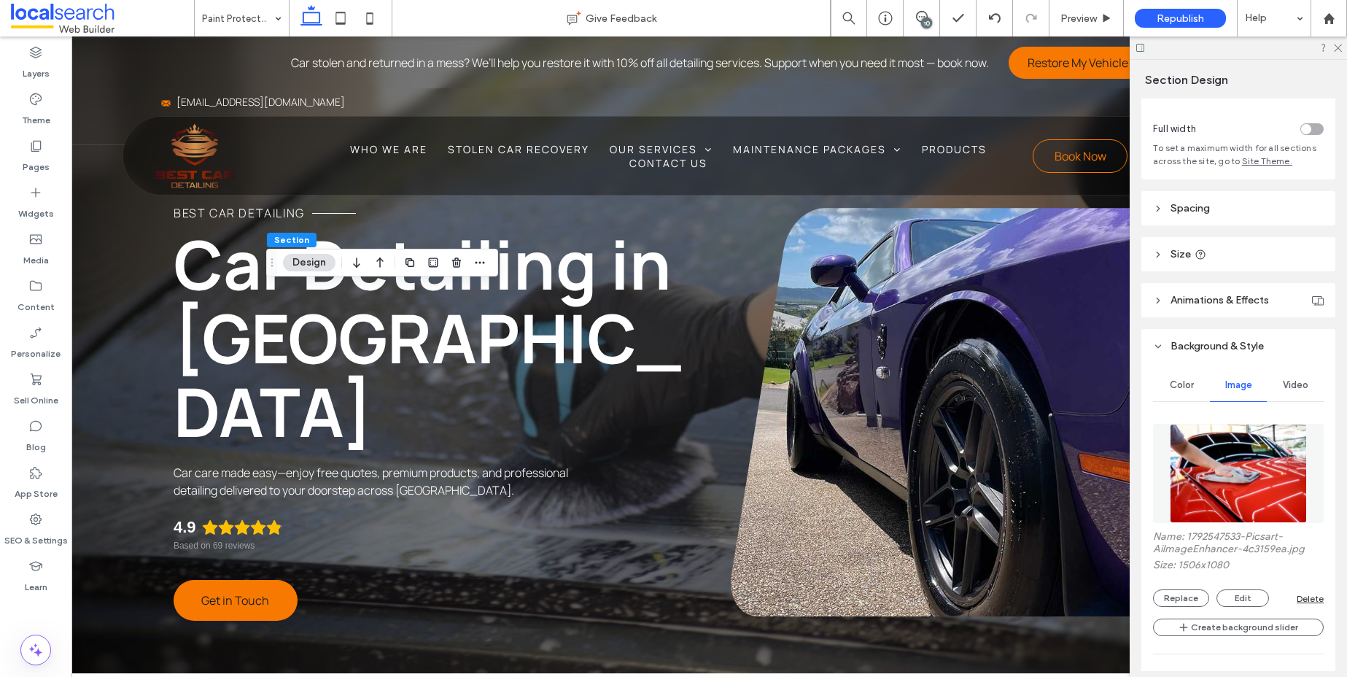
scroll to position [319, 0]
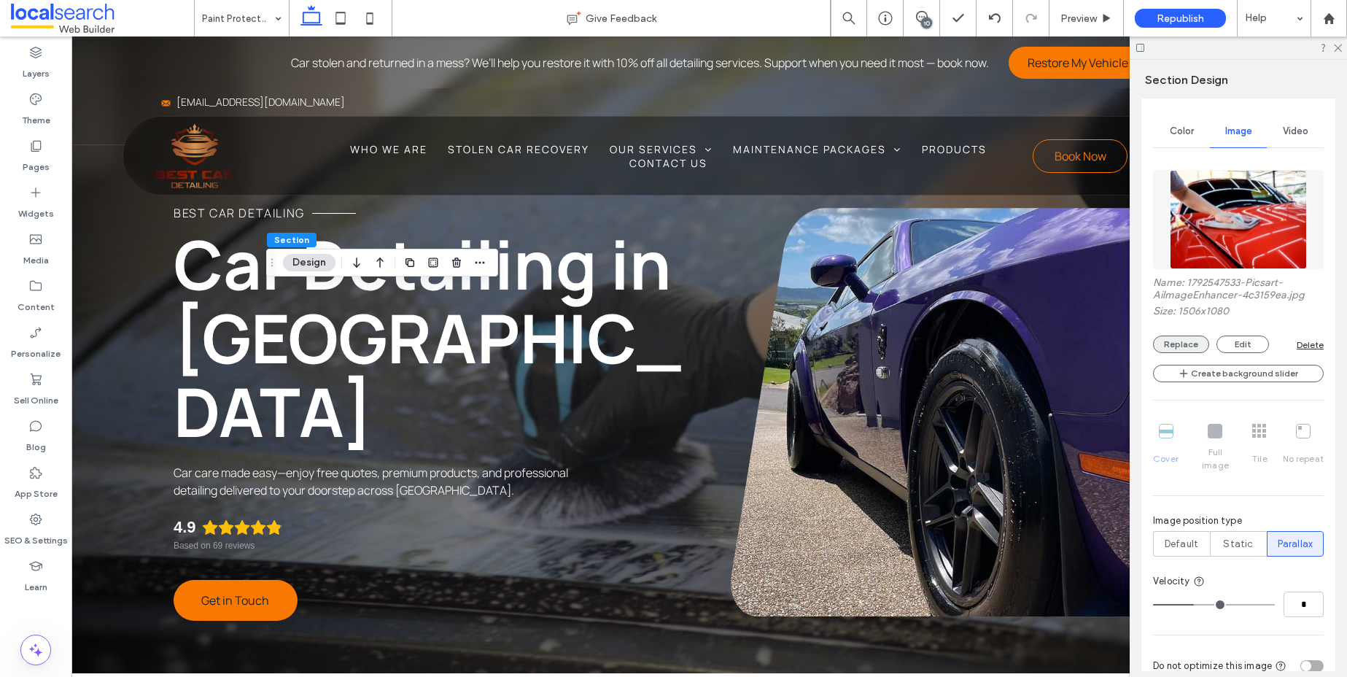
click at [1187, 348] on button "Replace" at bounding box center [1181, 343] width 56 height 17
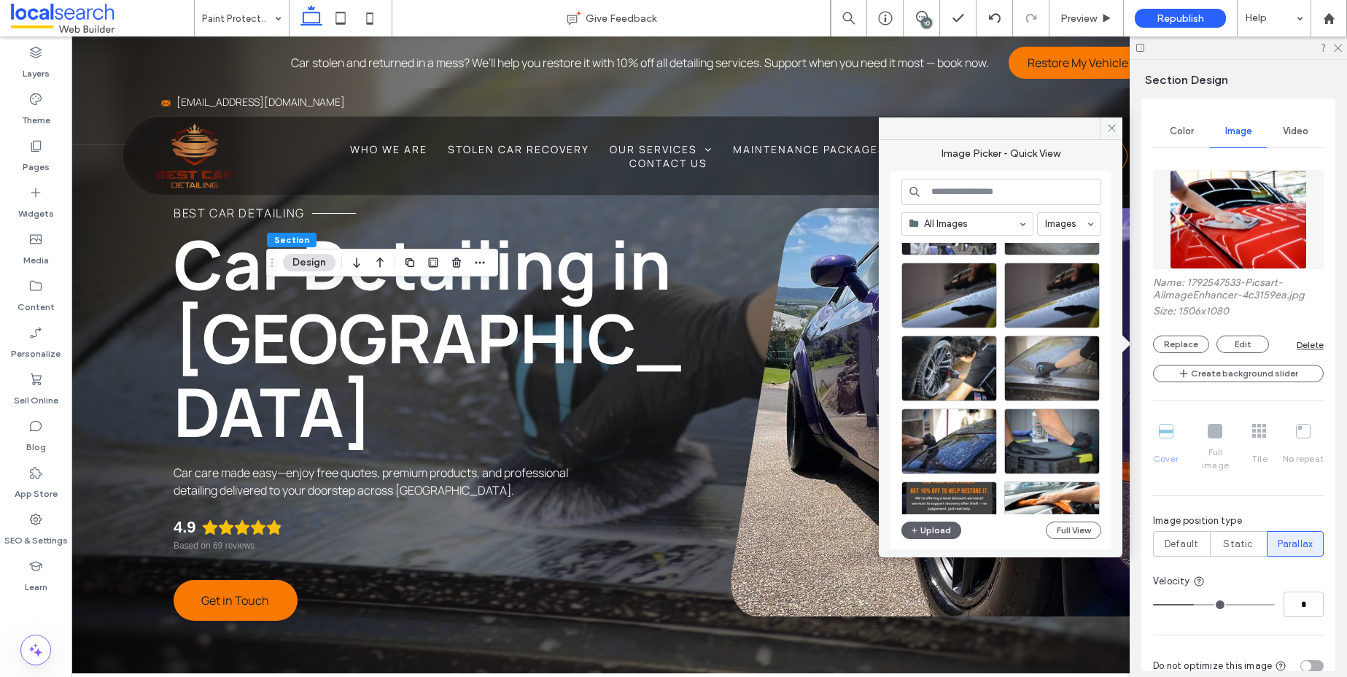
scroll to position [298, 0]
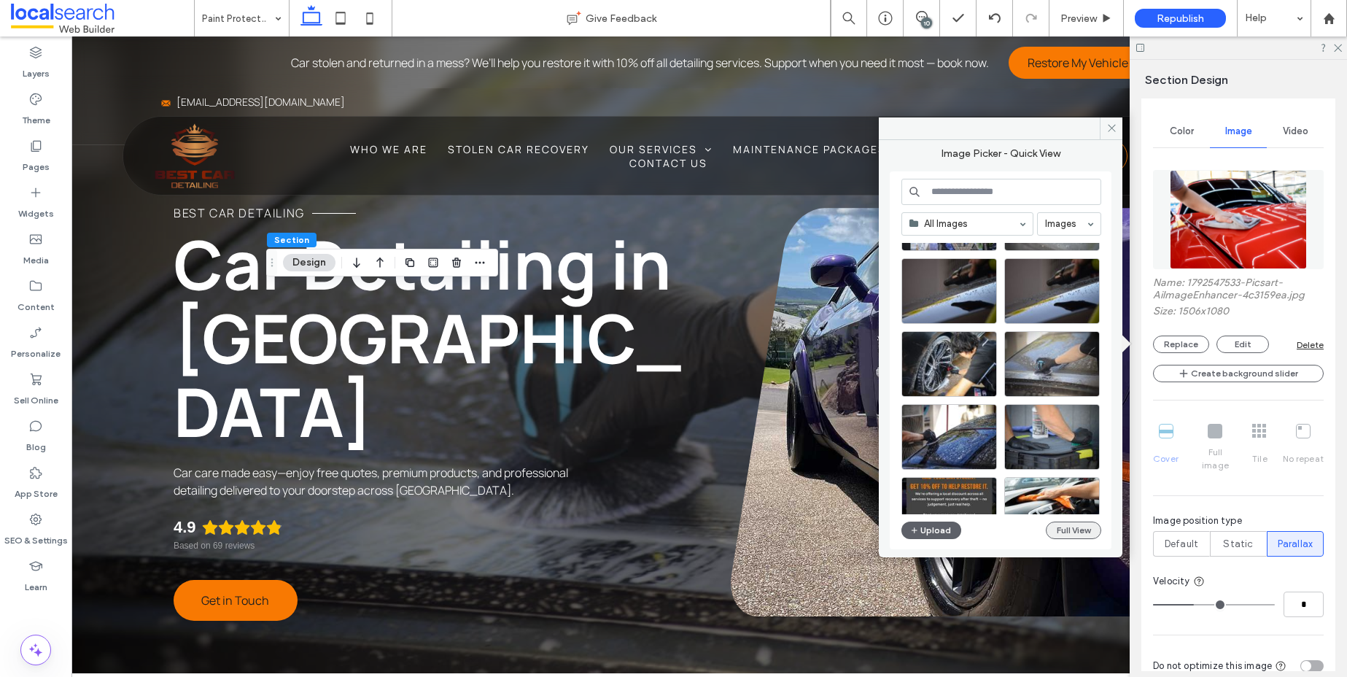
click at [1064, 526] on button "Full View" at bounding box center [1073, 529] width 55 height 17
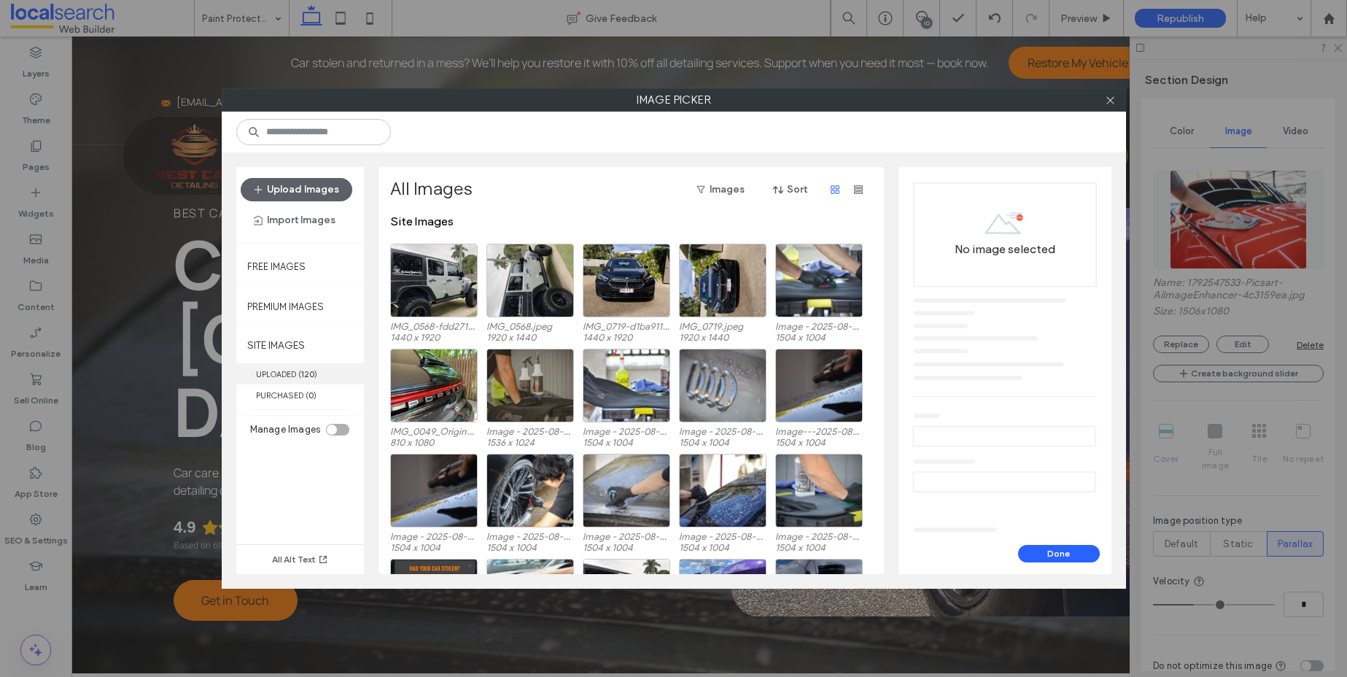
click at [287, 379] on label "UPLOADED ( 120 )" at bounding box center [300, 373] width 128 height 21
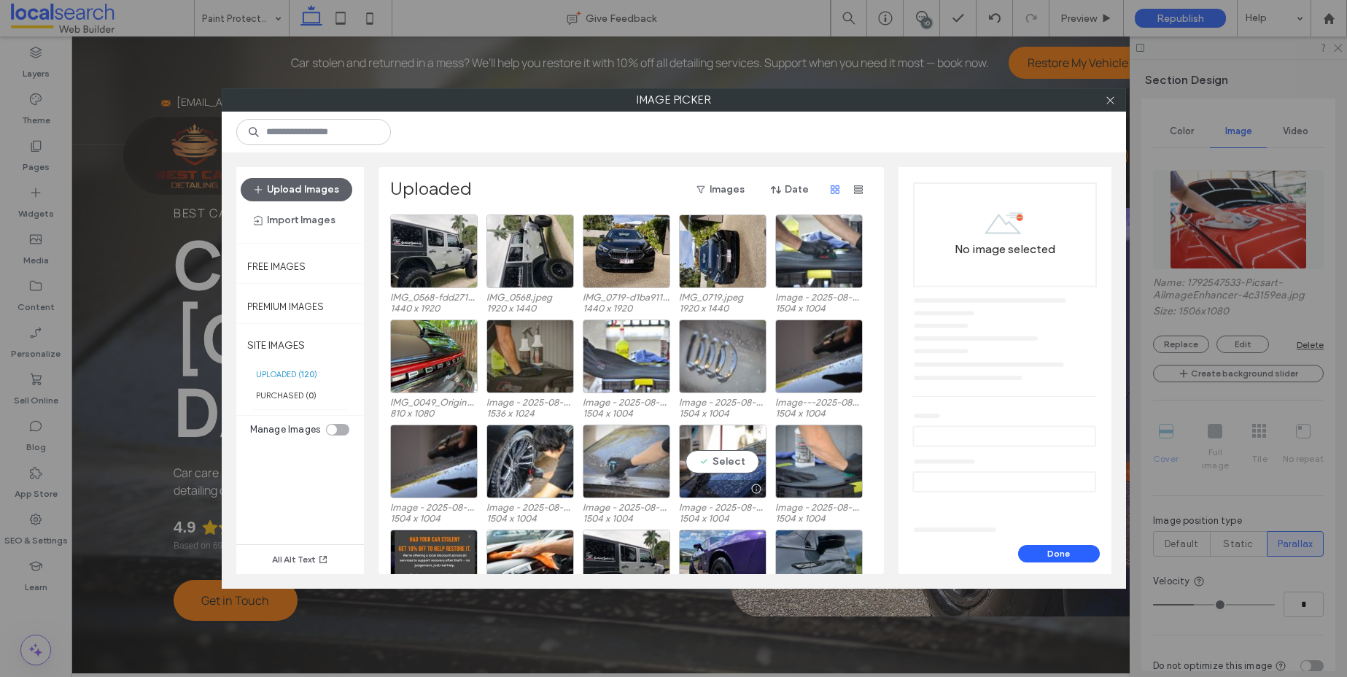
scroll to position [61, 0]
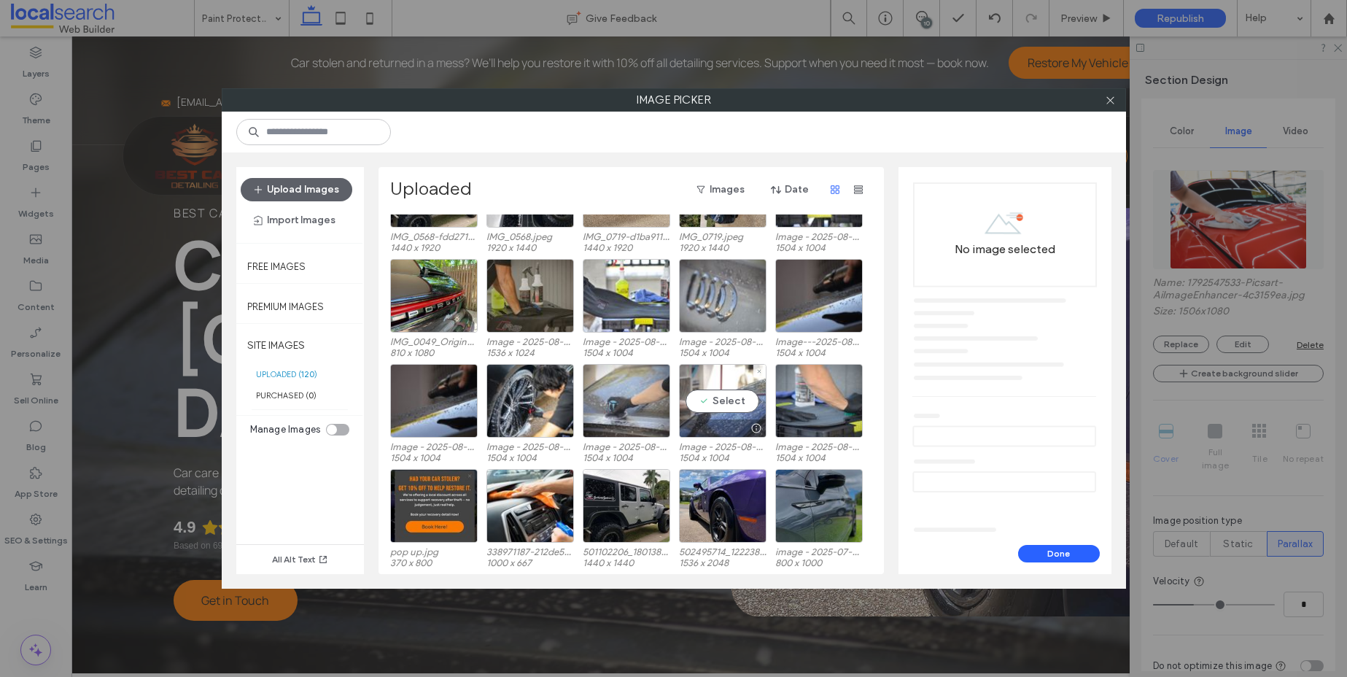
click at [721, 399] on div "Select" at bounding box center [722, 401] width 87 height 74
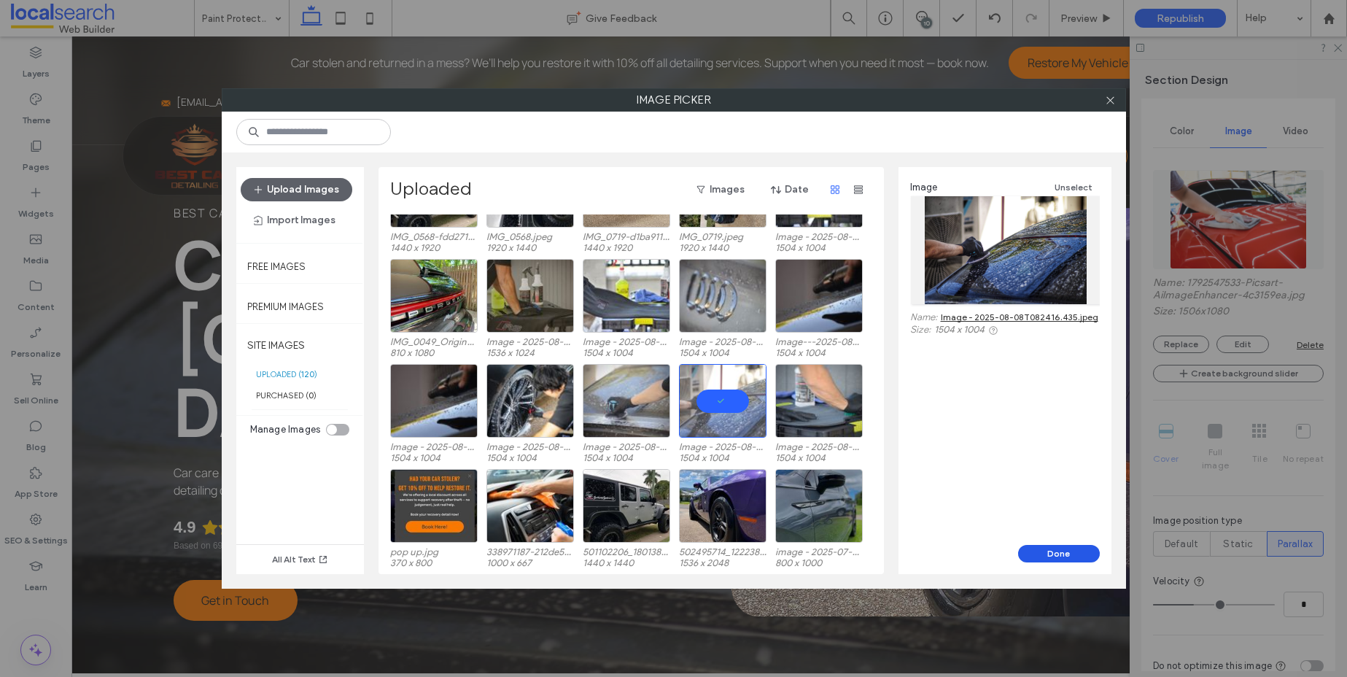
click at [1045, 547] on button "Done" at bounding box center [1059, 553] width 82 height 17
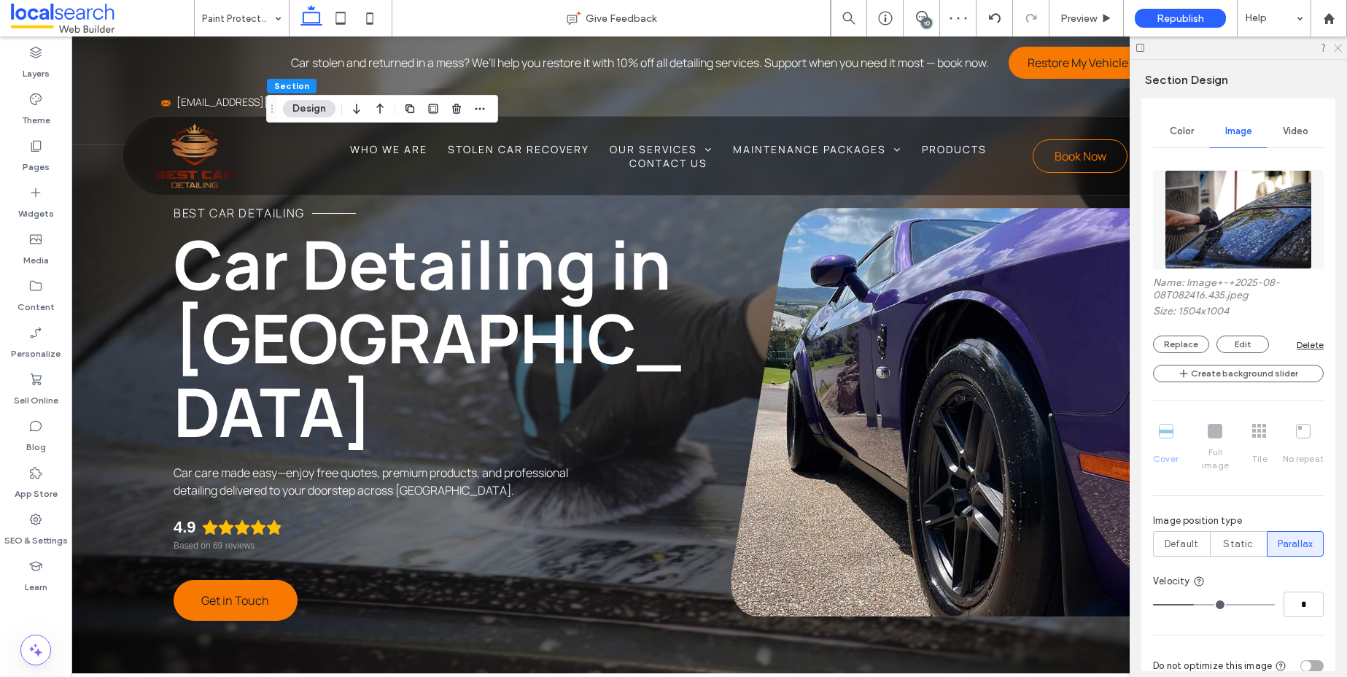
click at [1339, 47] on icon at bounding box center [1336, 46] width 9 height 9
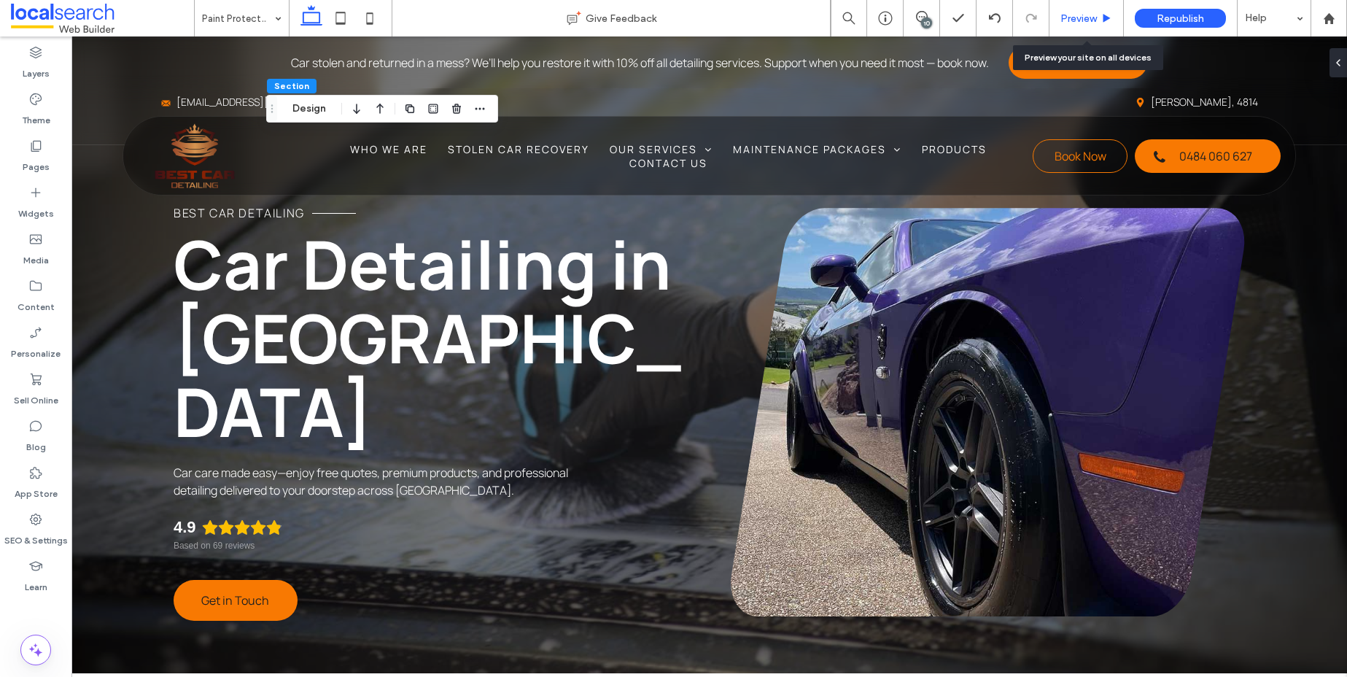
click at [1086, 20] on span "Preview" at bounding box center [1078, 18] width 36 height 12
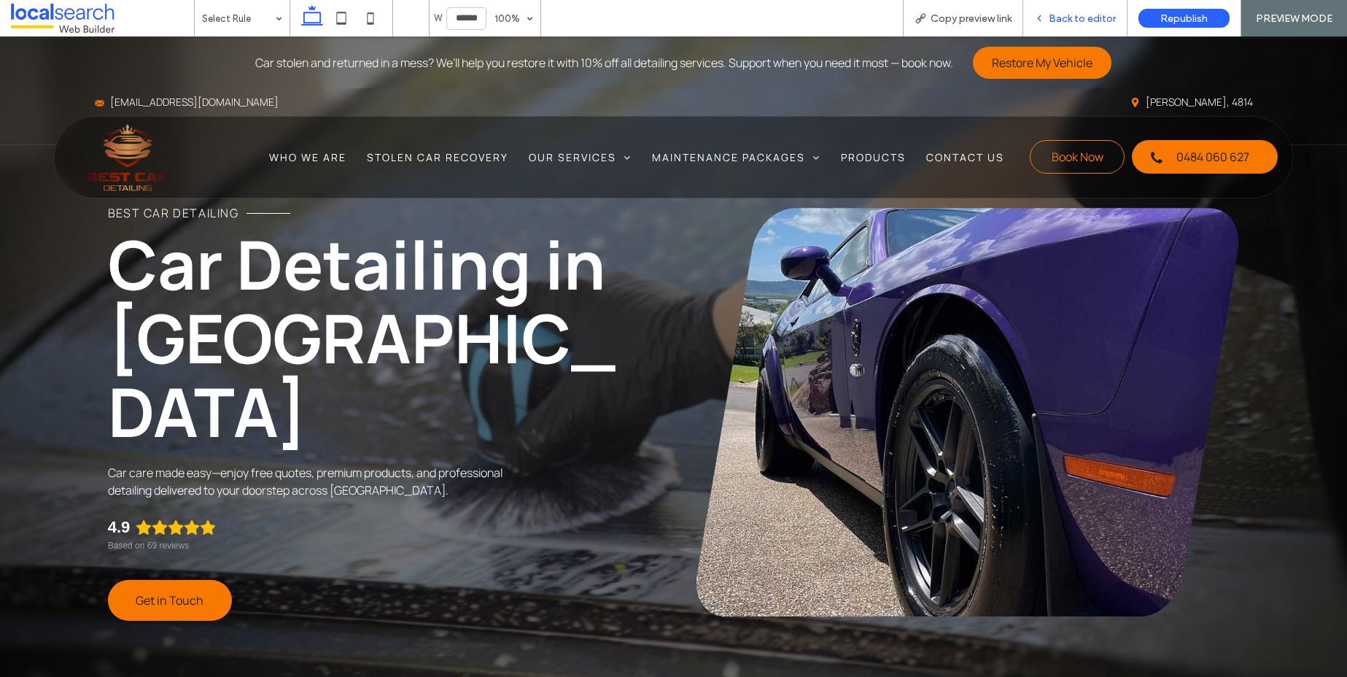
click at [1084, 17] on span "Back to editor" at bounding box center [1082, 18] width 67 height 12
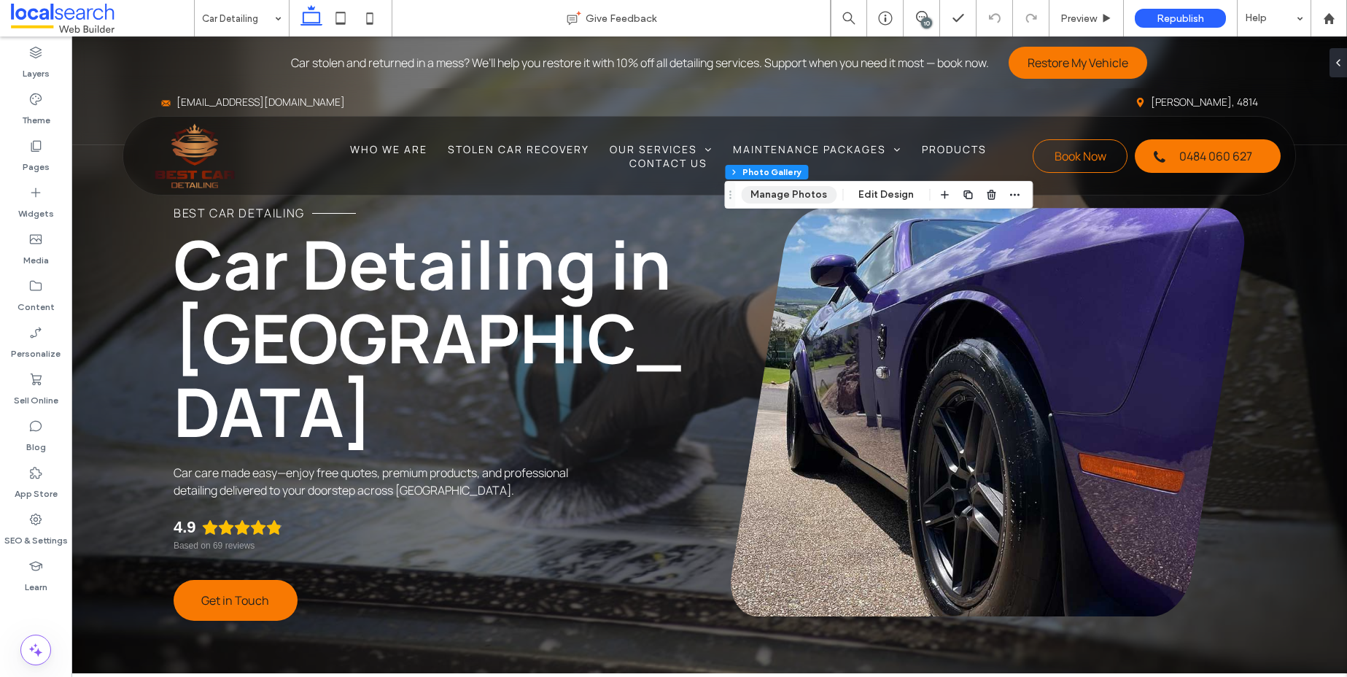
click at [809, 192] on button "Manage Photos" at bounding box center [789, 194] width 96 height 17
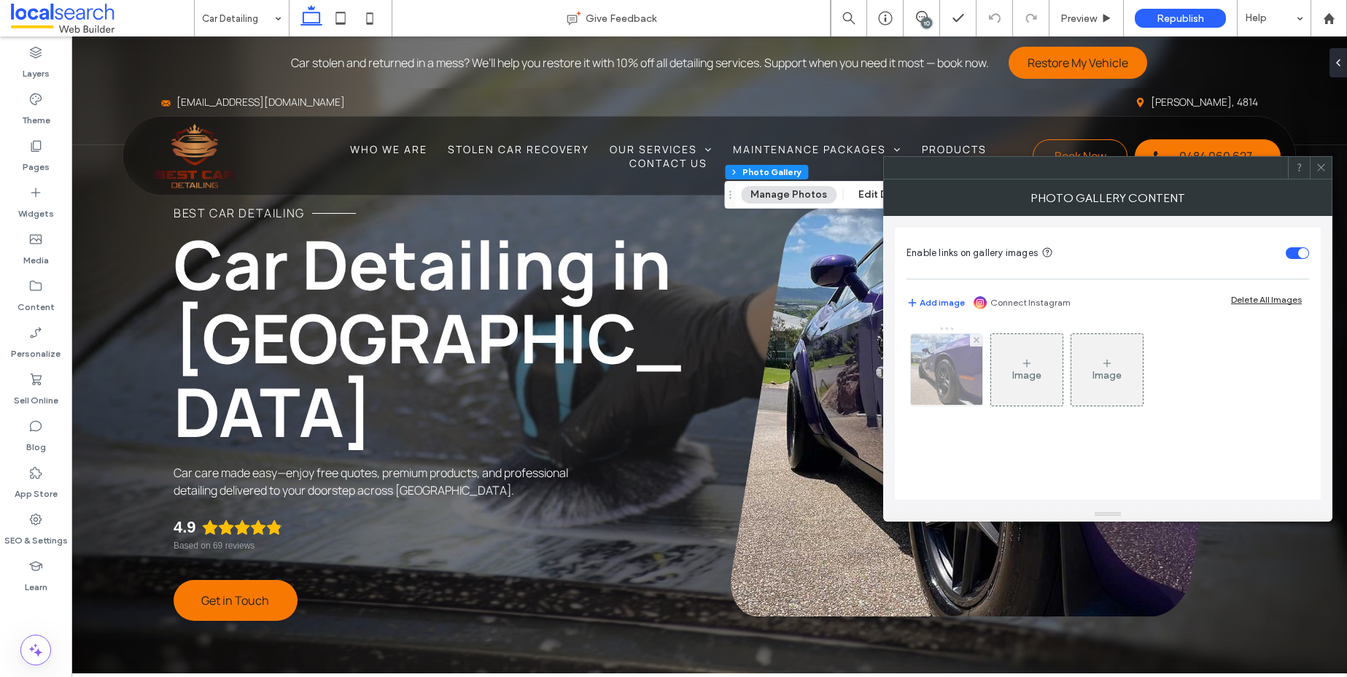
click at [940, 367] on img at bounding box center [947, 369] width 72 height 71
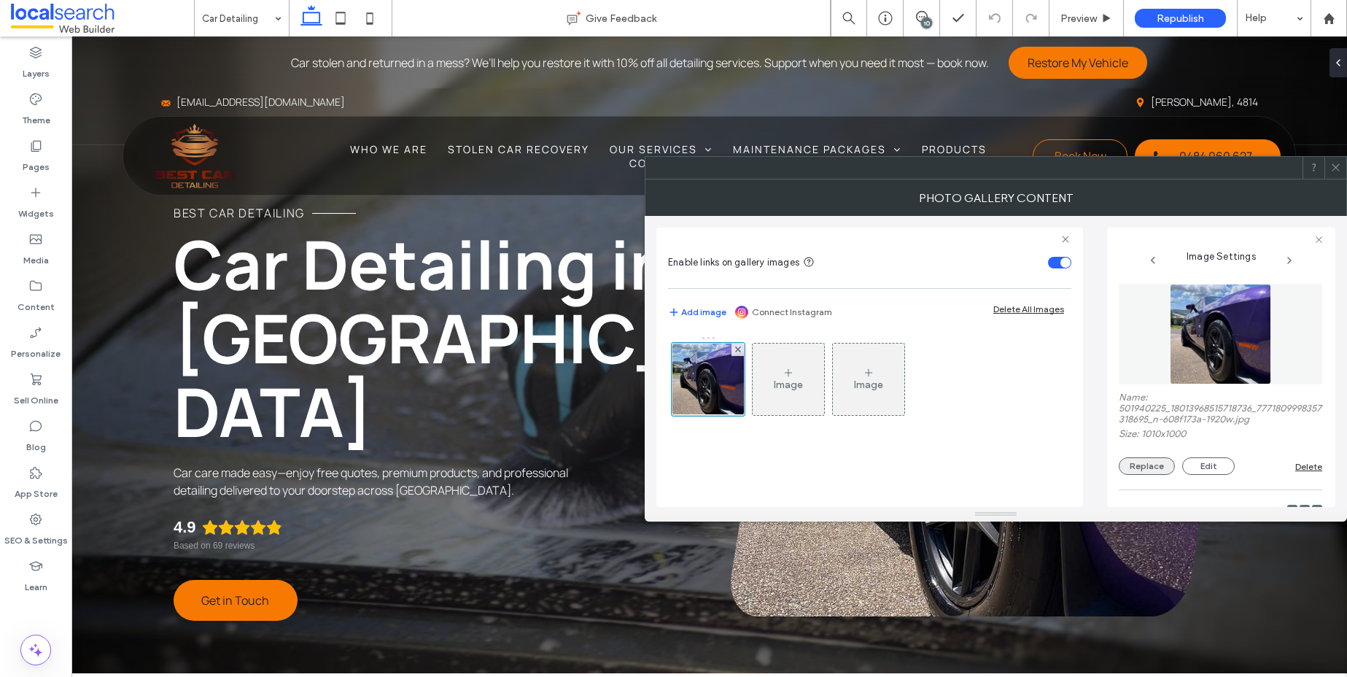
click at [1155, 467] on button "Replace" at bounding box center [1147, 465] width 56 height 17
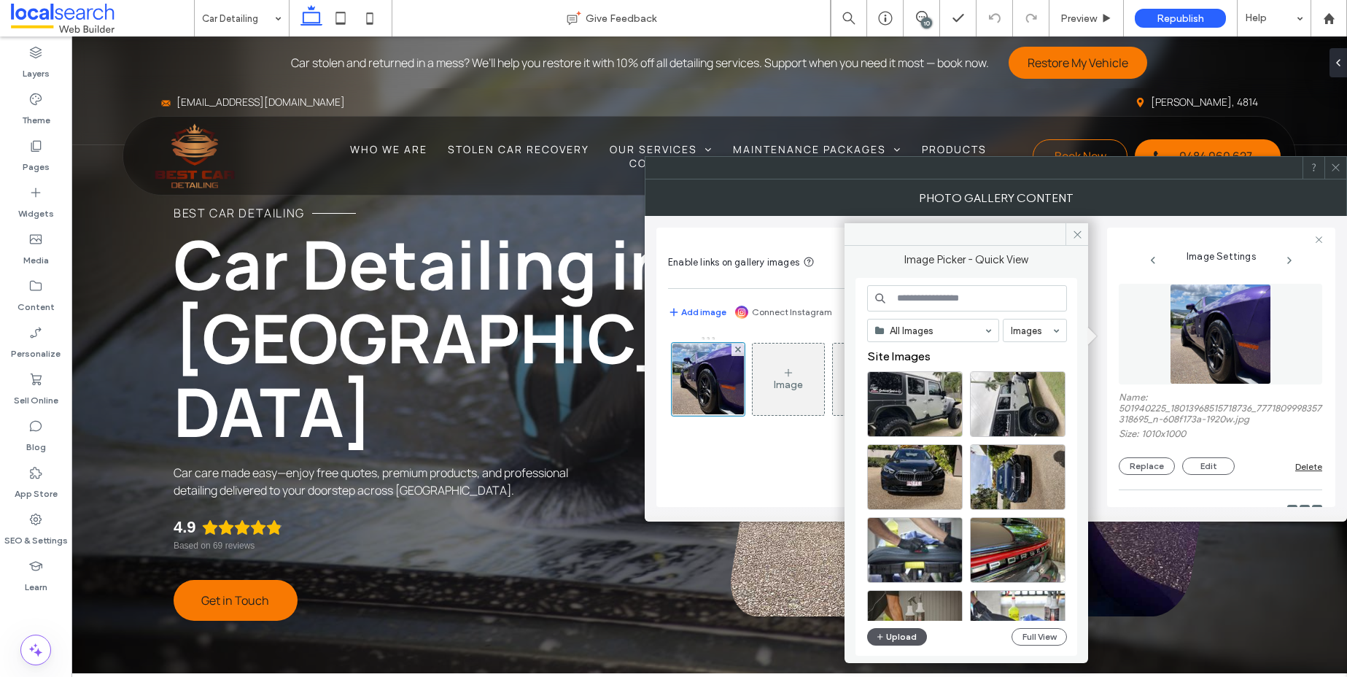
click at [895, 636] on button "Upload" at bounding box center [897, 636] width 60 height 17
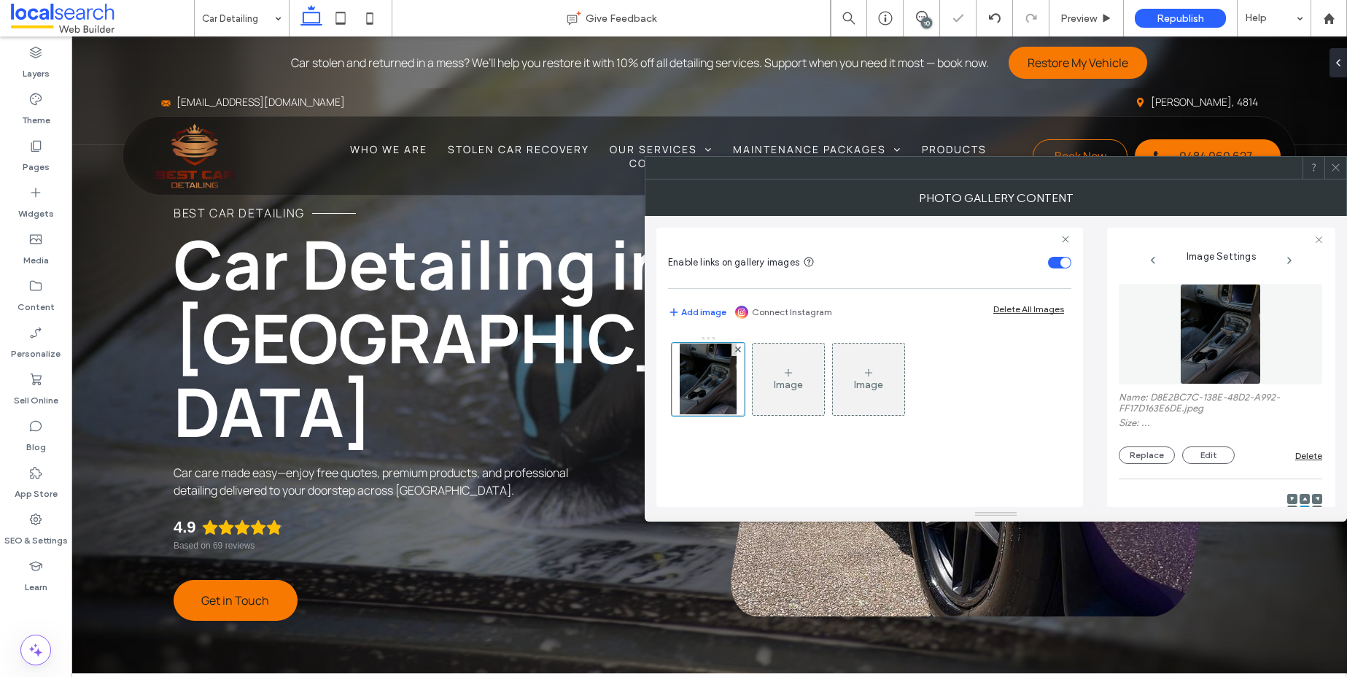
click at [1330, 172] on icon at bounding box center [1335, 167] width 11 height 11
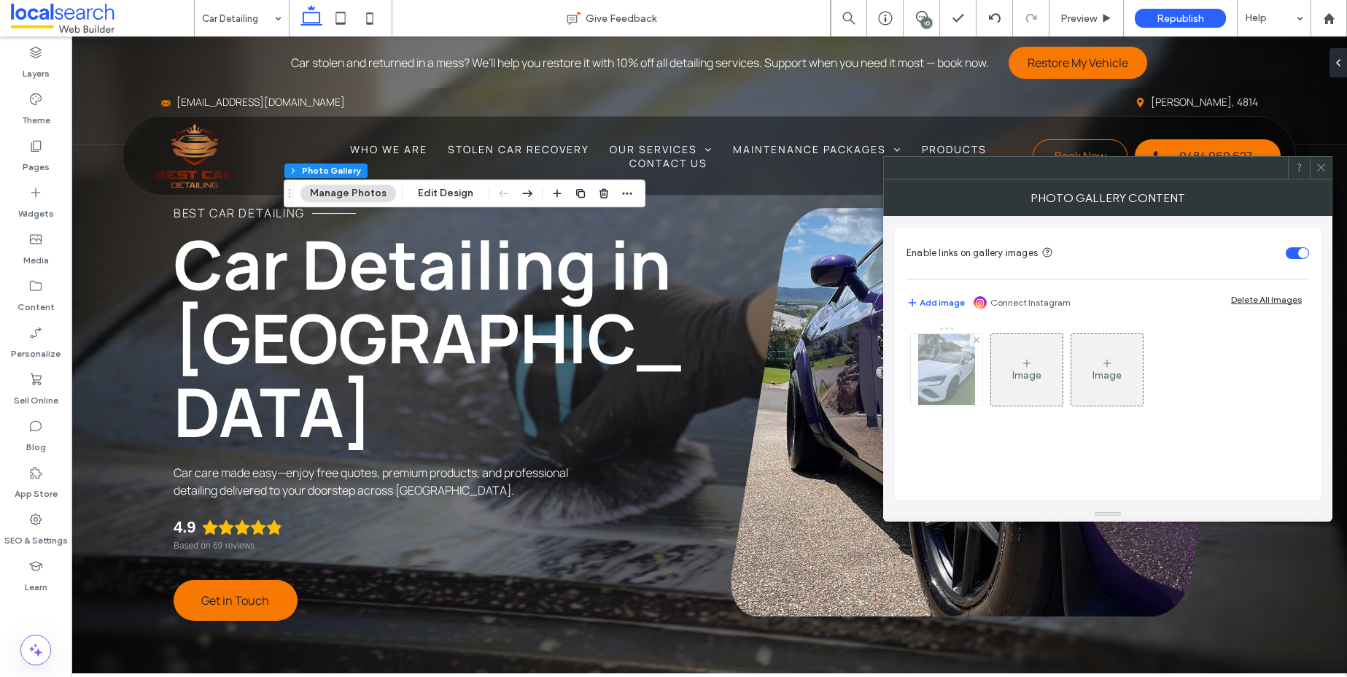
click at [944, 368] on img at bounding box center [947, 369] width 58 height 71
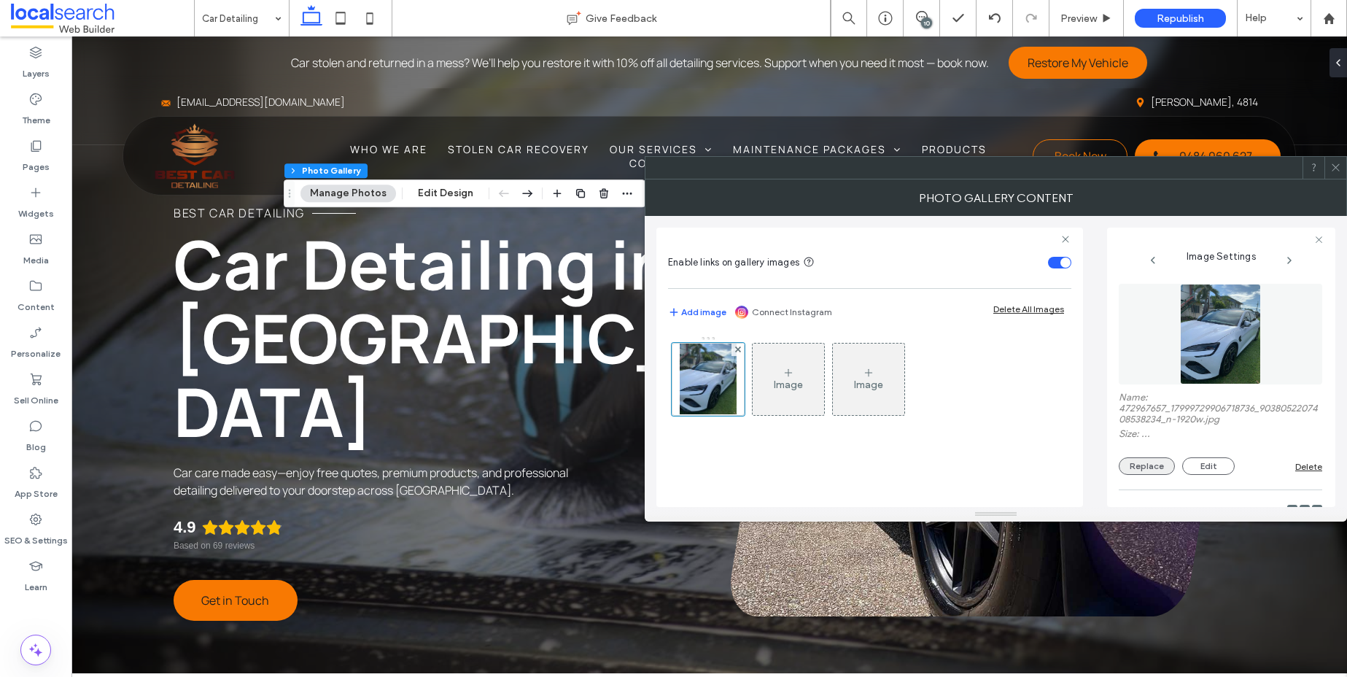
click at [1160, 459] on button "Replace" at bounding box center [1147, 465] width 56 height 17
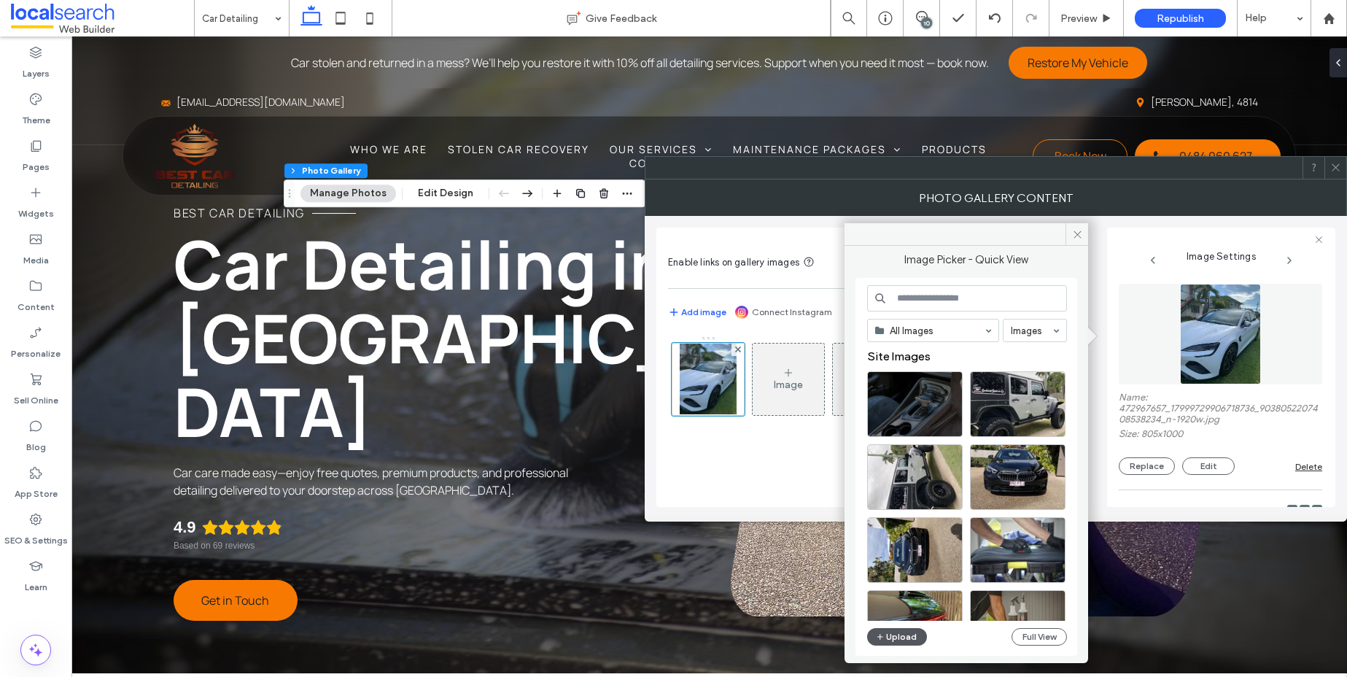
click at [889, 634] on button "Upload" at bounding box center [897, 636] width 60 height 17
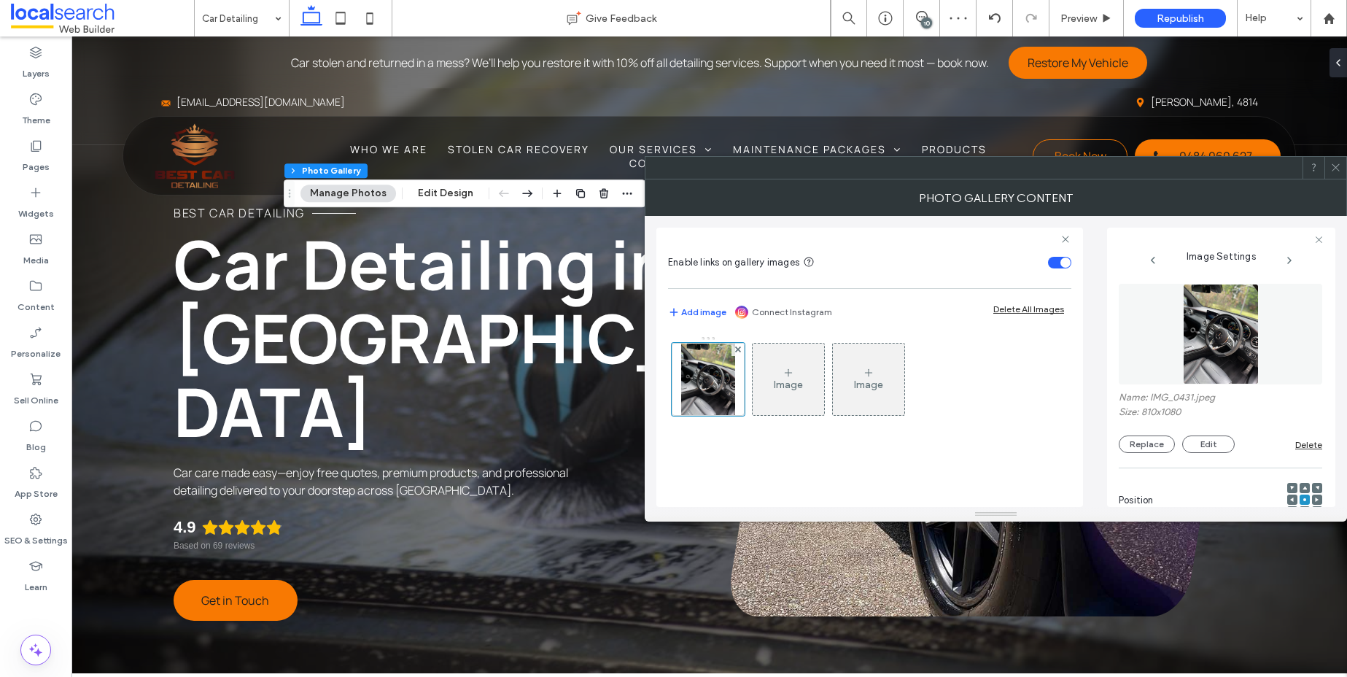
click at [1339, 167] on icon at bounding box center [1335, 167] width 11 height 11
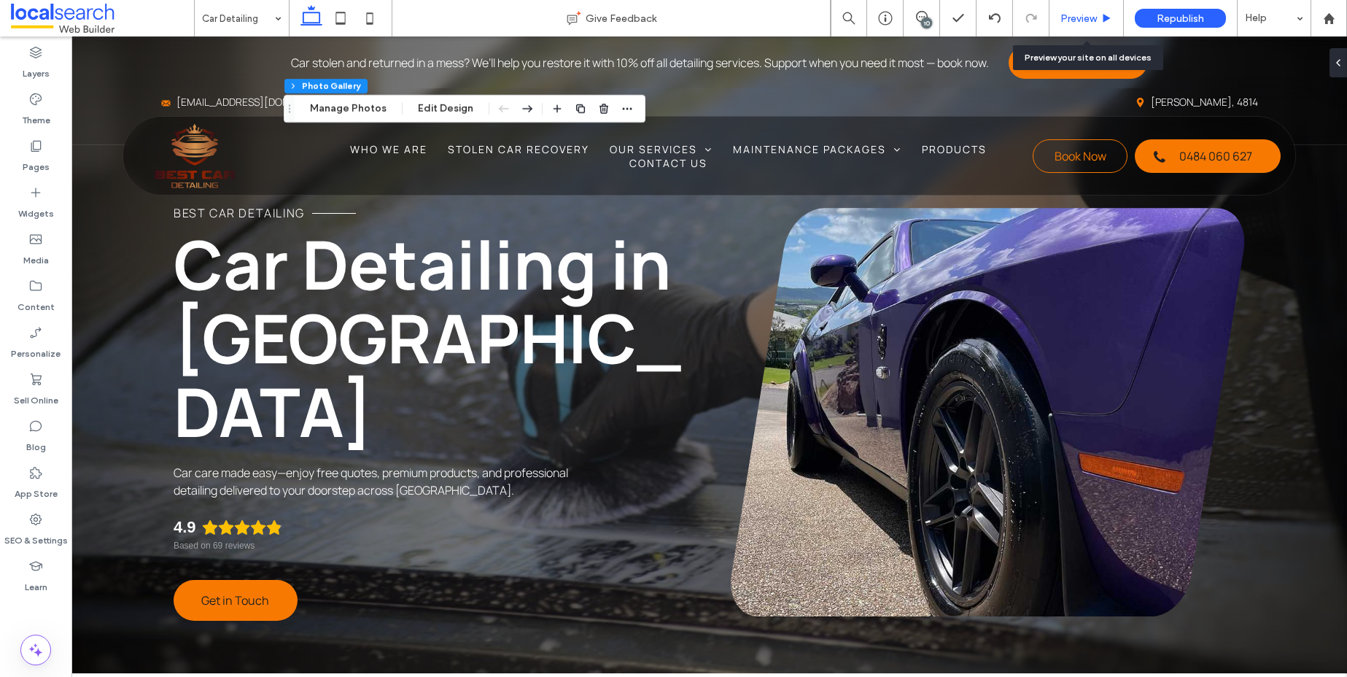
click at [1078, 10] on div "Preview" at bounding box center [1086, 18] width 74 height 36
click at [1085, 17] on span "Preview" at bounding box center [1078, 18] width 36 height 12
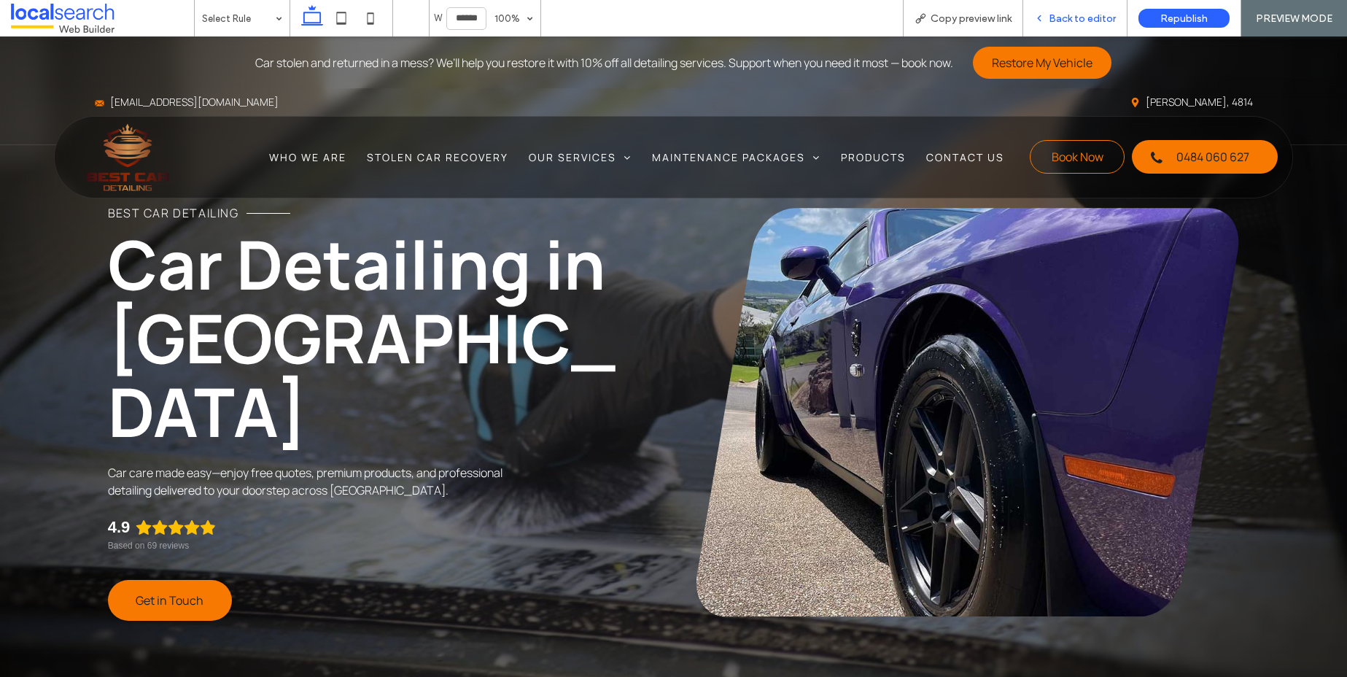
click at [1069, 22] on span "Back to editor" at bounding box center [1082, 18] width 67 height 12
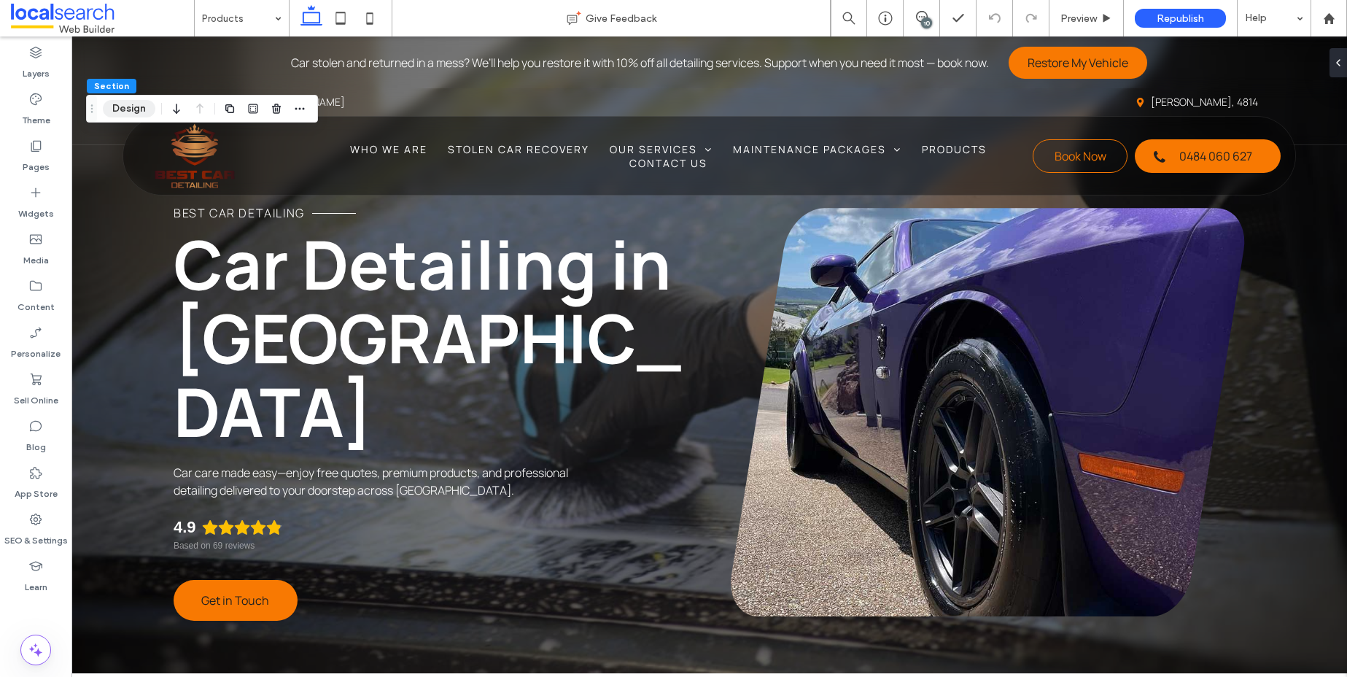
click at [106, 111] on button "Design" at bounding box center [129, 108] width 52 height 17
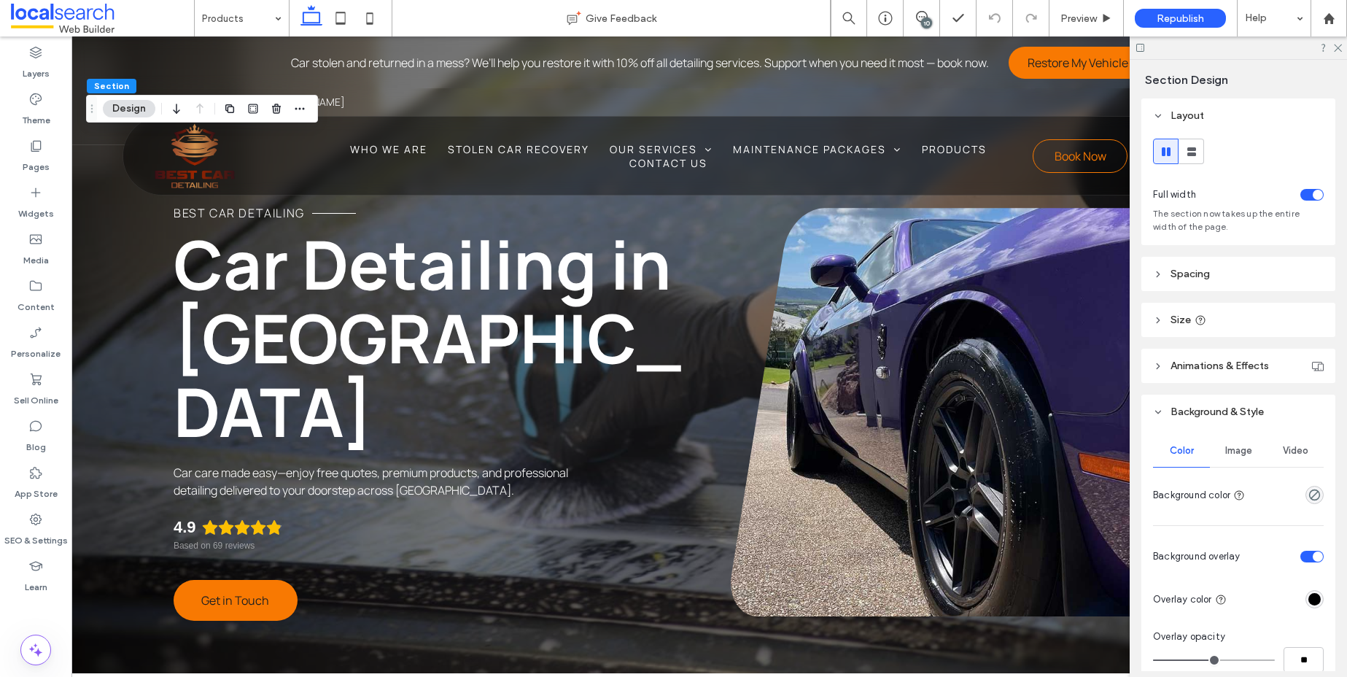
click at [1245, 456] on span "Image" at bounding box center [1238, 451] width 27 height 12
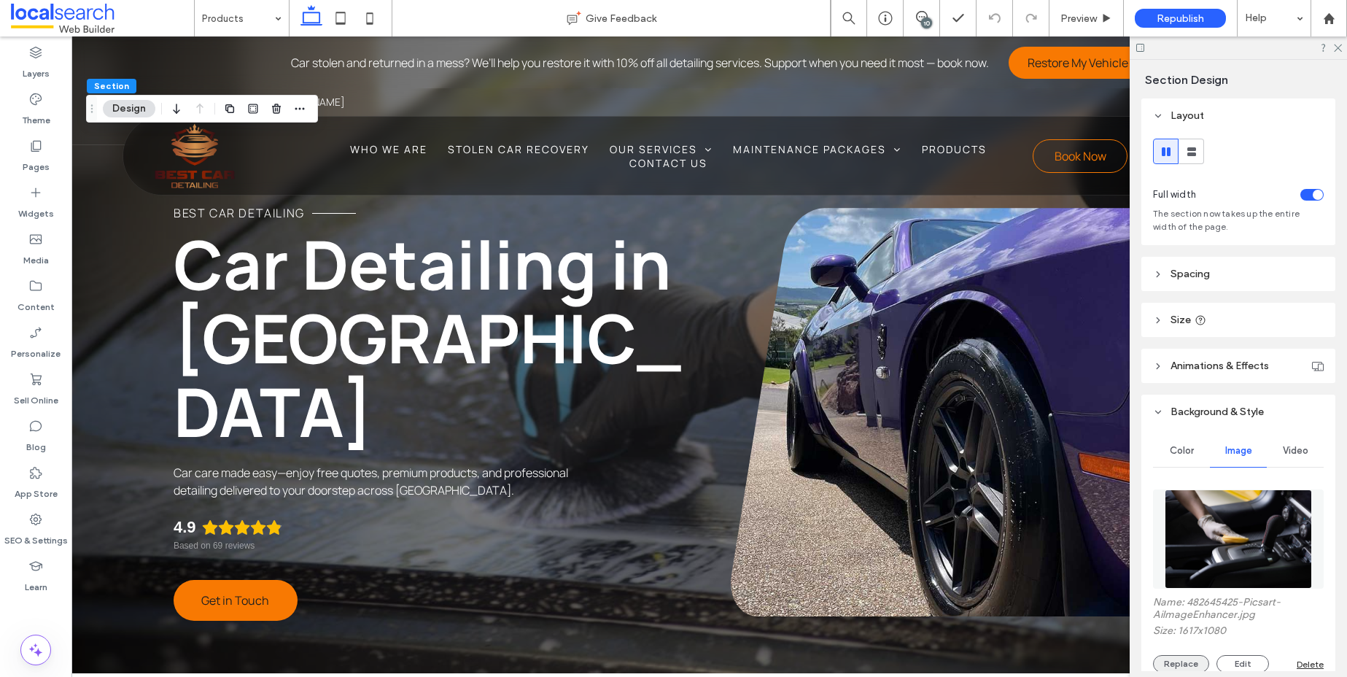
click at [1177, 666] on button "Replace" at bounding box center [1181, 663] width 56 height 17
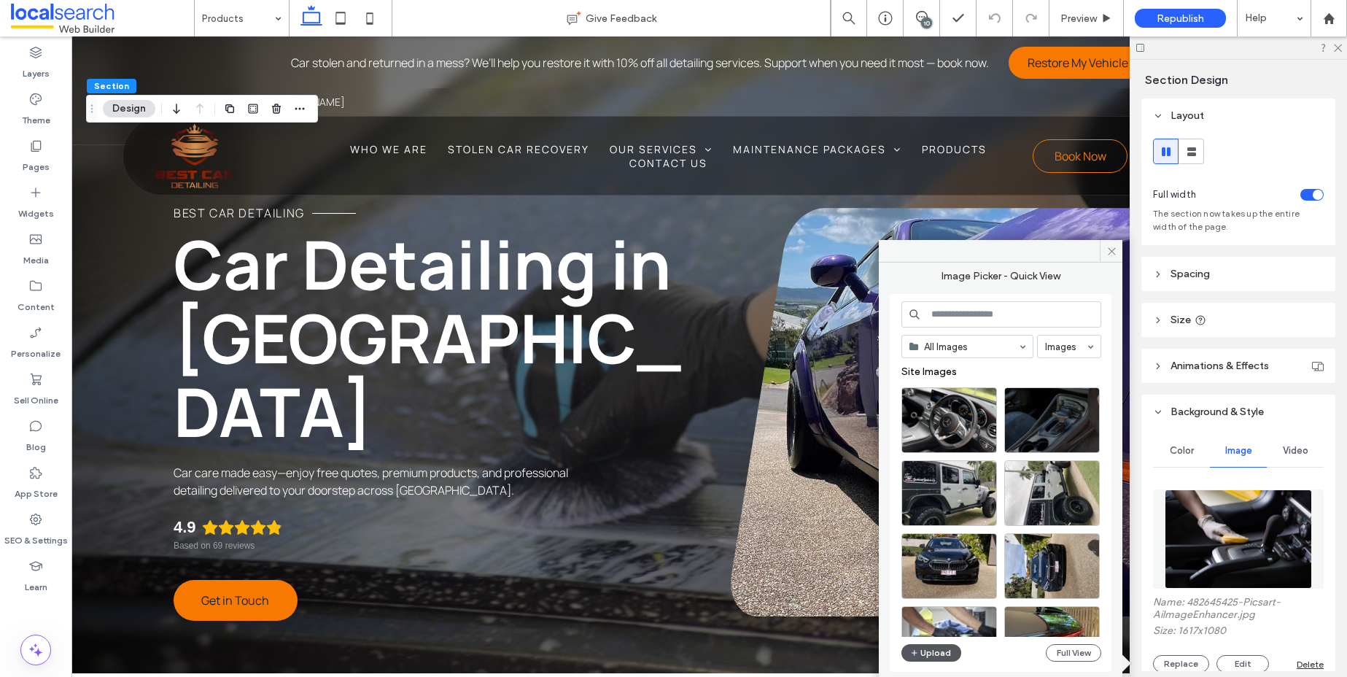
click at [939, 650] on button "Upload" at bounding box center [931, 652] width 60 height 17
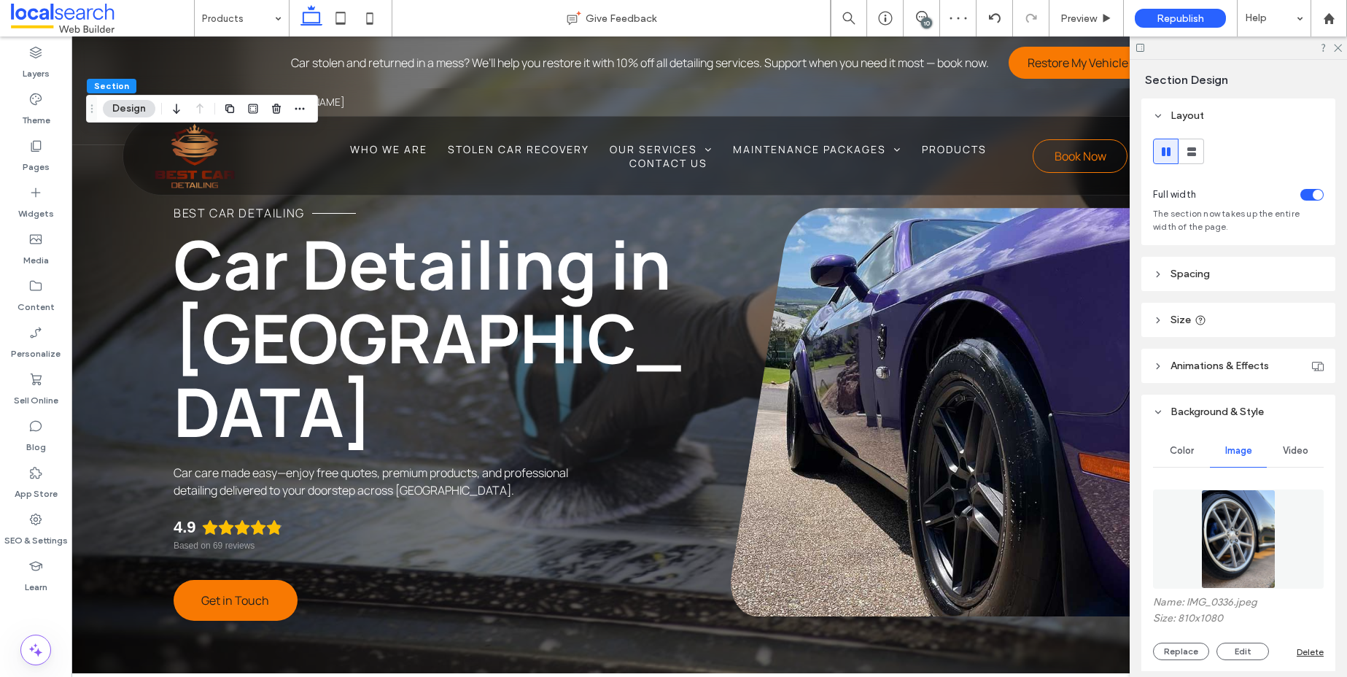
click at [1334, 53] on div at bounding box center [1237, 47] width 217 height 23
click at [1335, 50] on use at bounding box center [1338, 48] width 8 height 8
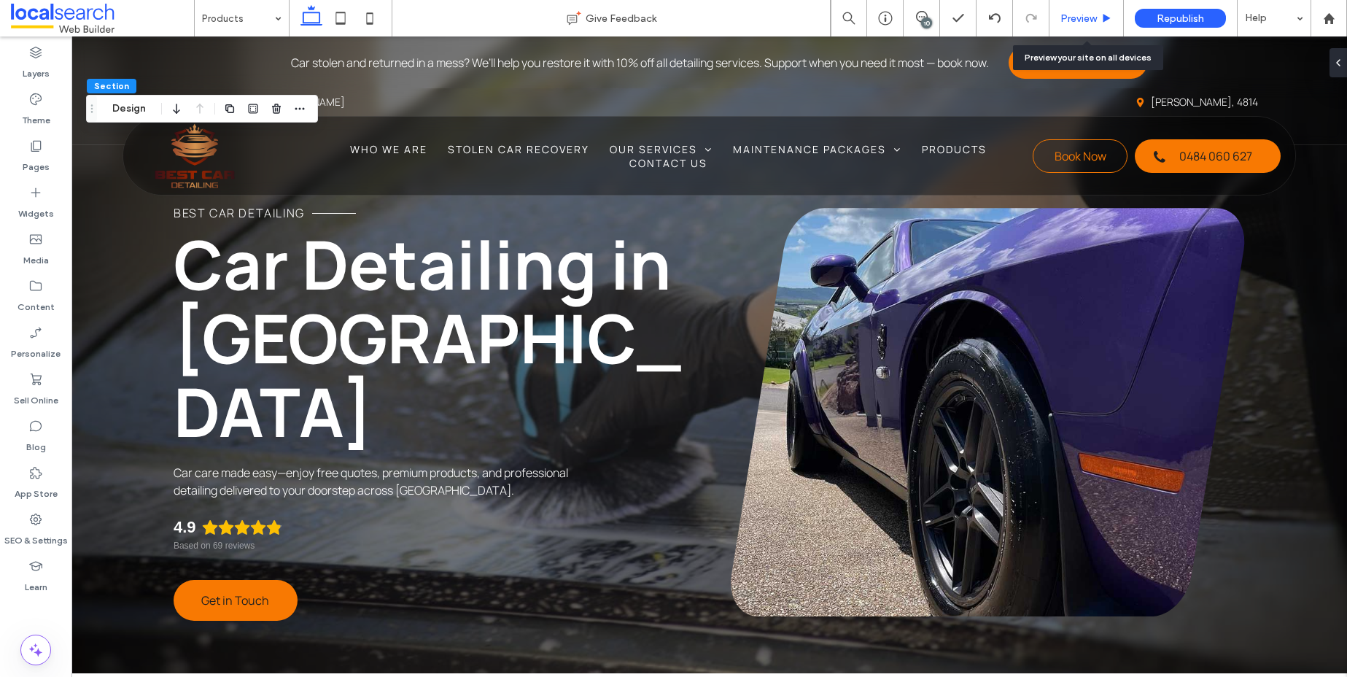
click at [1105, 22] on icon at bounding box center [1106, 18] width 11 height 11
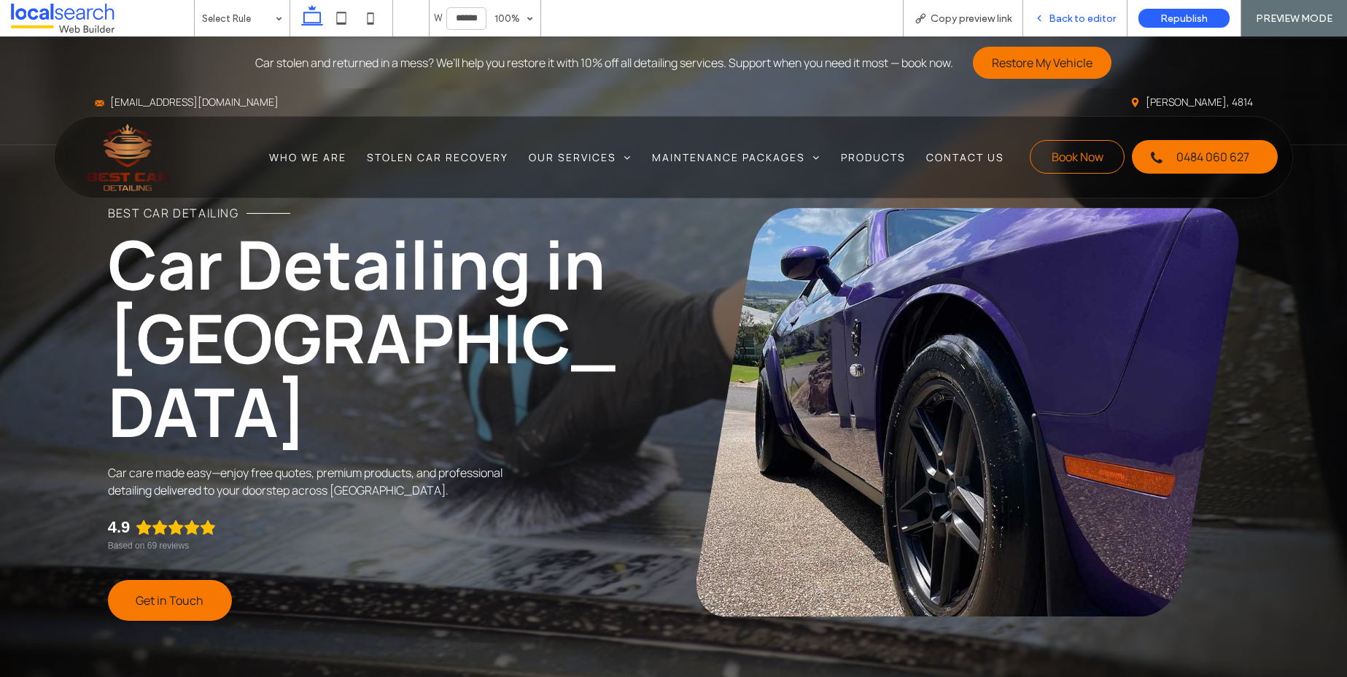
click at [1075, 15] on span "Back to editor" at bounding box center [1082, 18] width 67 height 12
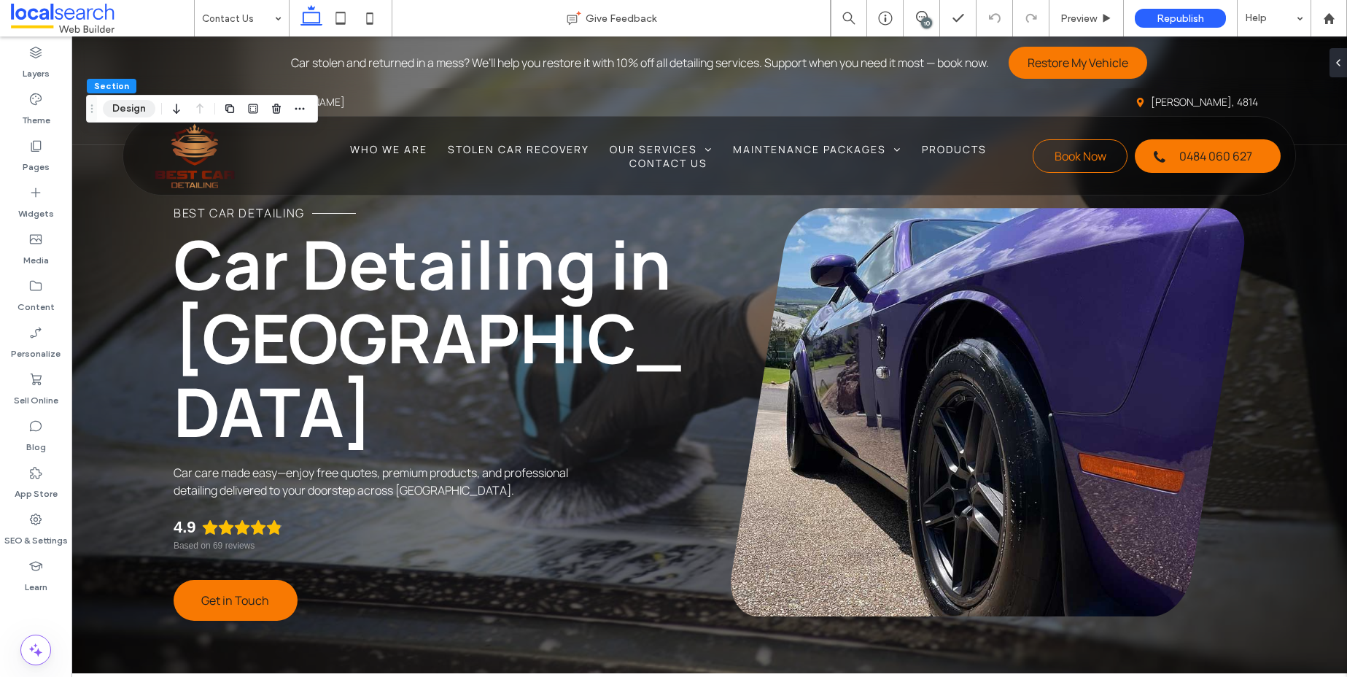
click at [118, 114] on button "Design" at bounding box center [129, 108] width 52 height 17
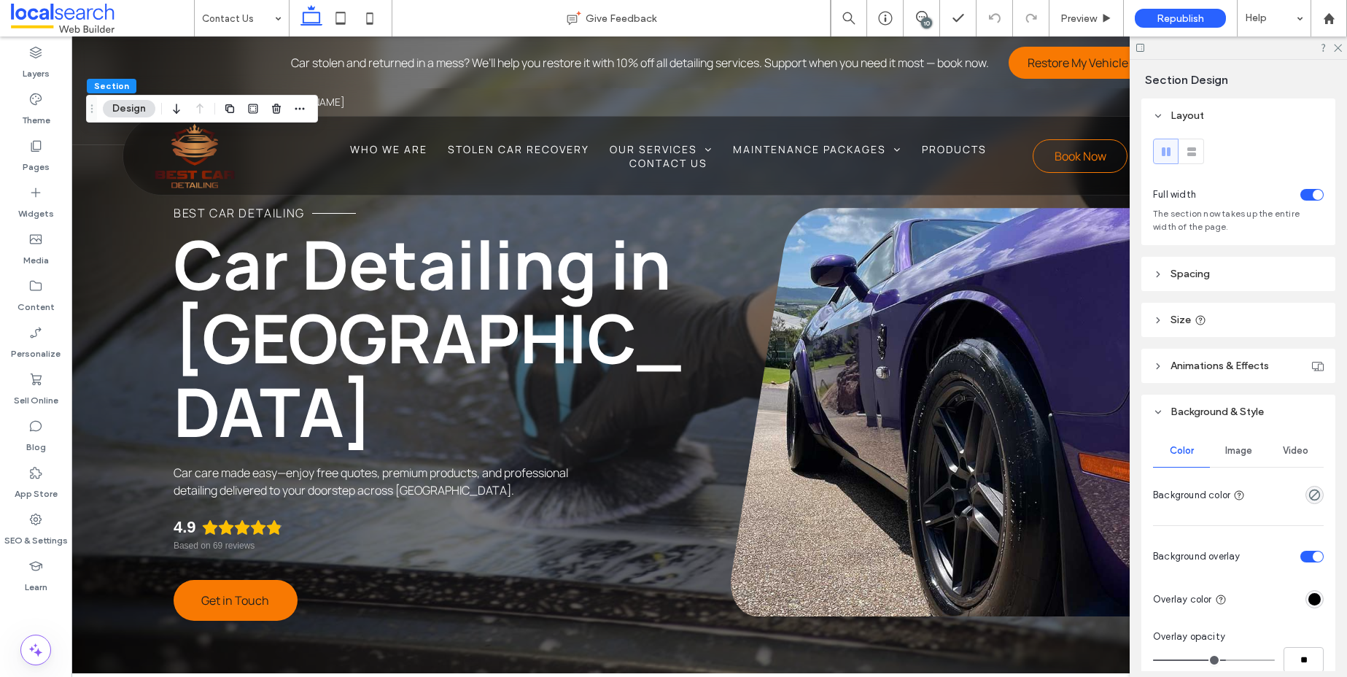
scroll to position [3, 0]
drag, startPoint x: 1240, startPoint y: 442, endPoint x: 1232, endPoint y: 431, distance: 13.1
click at [1240, 443] on span "Image" at bounding box center [1238, 448] width 27 height 12
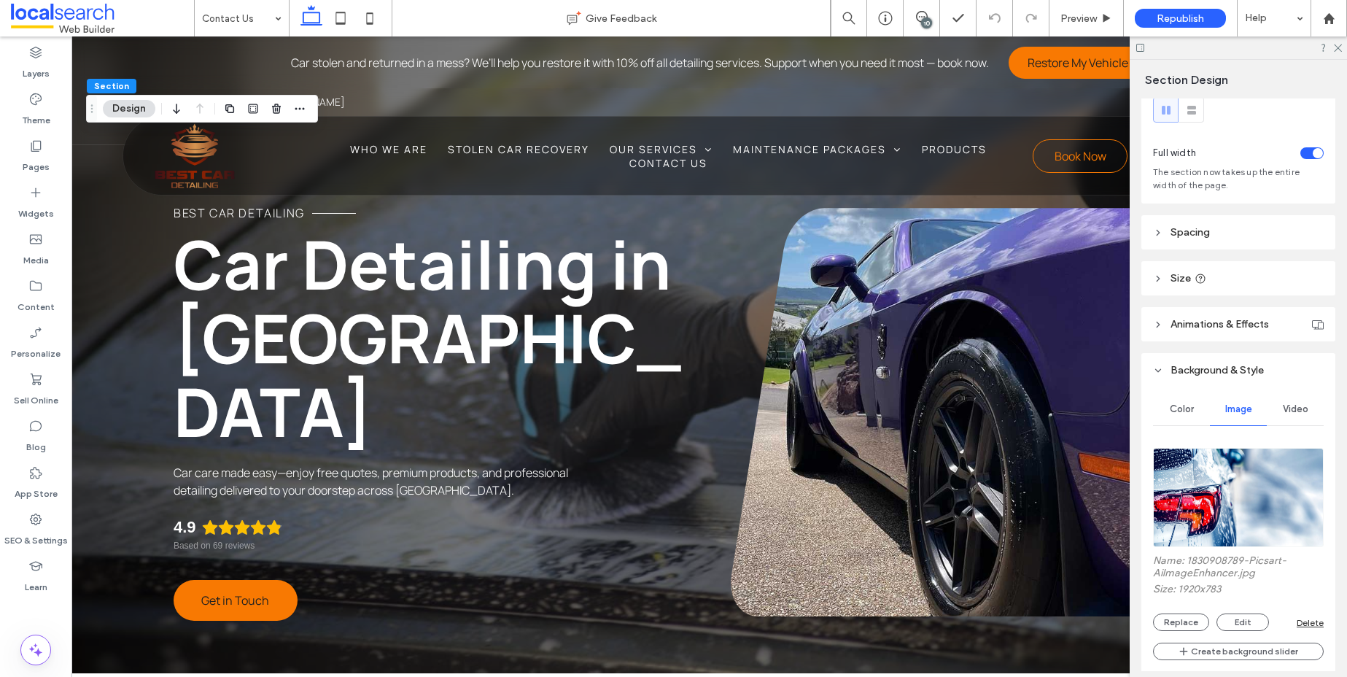
scroll to position [112, 0]
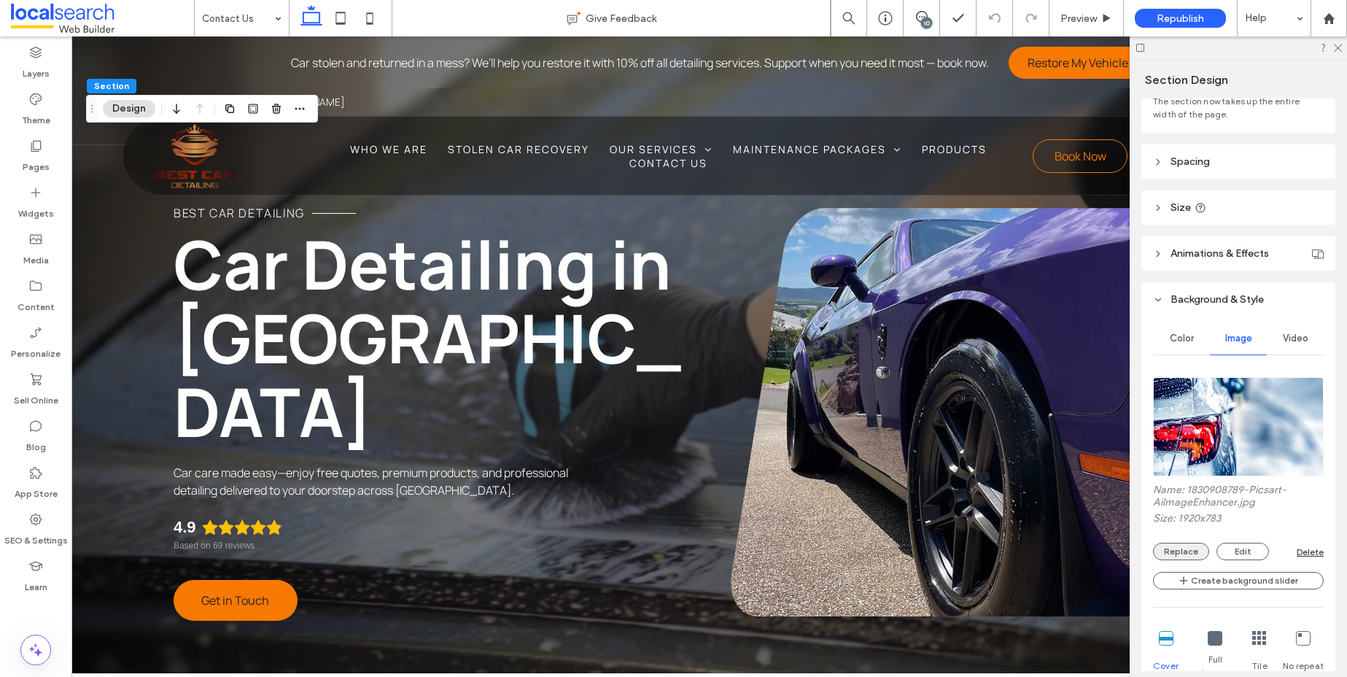
click at [1169, 550] on button "Replace" at bounding box center [1181, 550] width 56 height 17
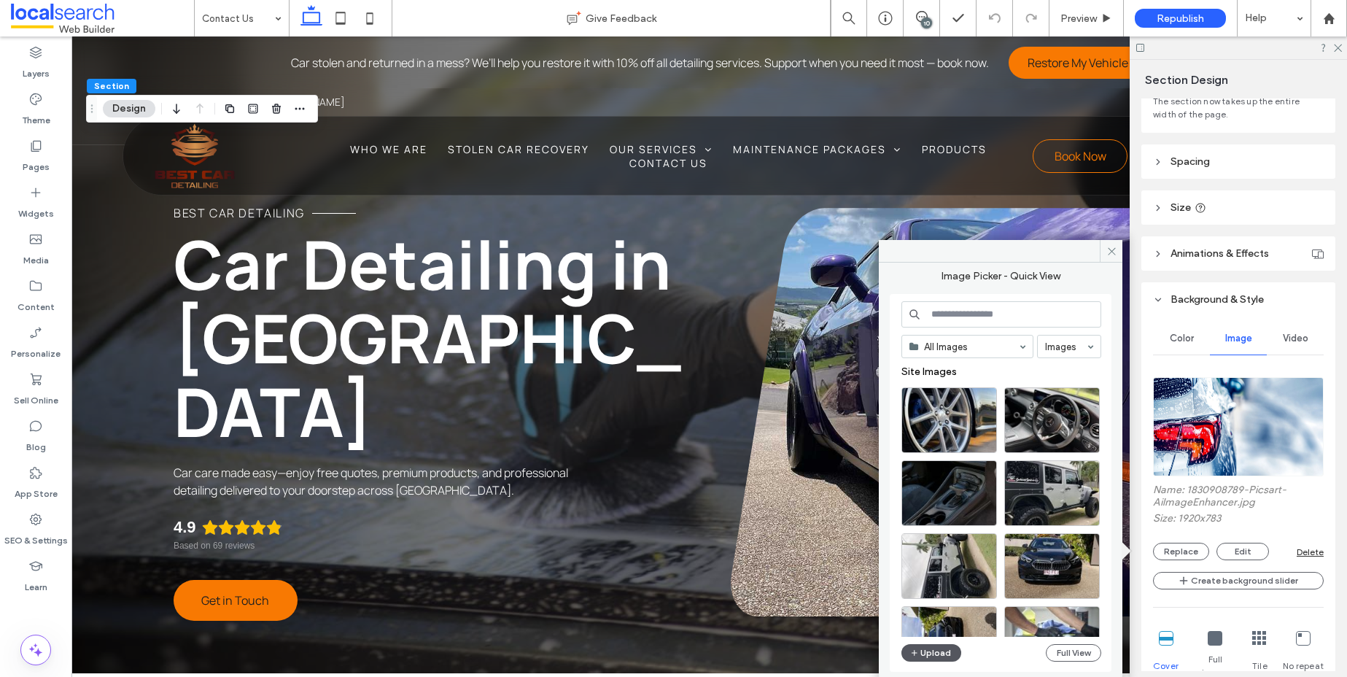
click at [949, 651] on button "Upload" at bounding box center [931, 652] width 60 height 17
click at [1065, 655] on button "Full View" at bounding box center [1073, 652] width 55 height 17
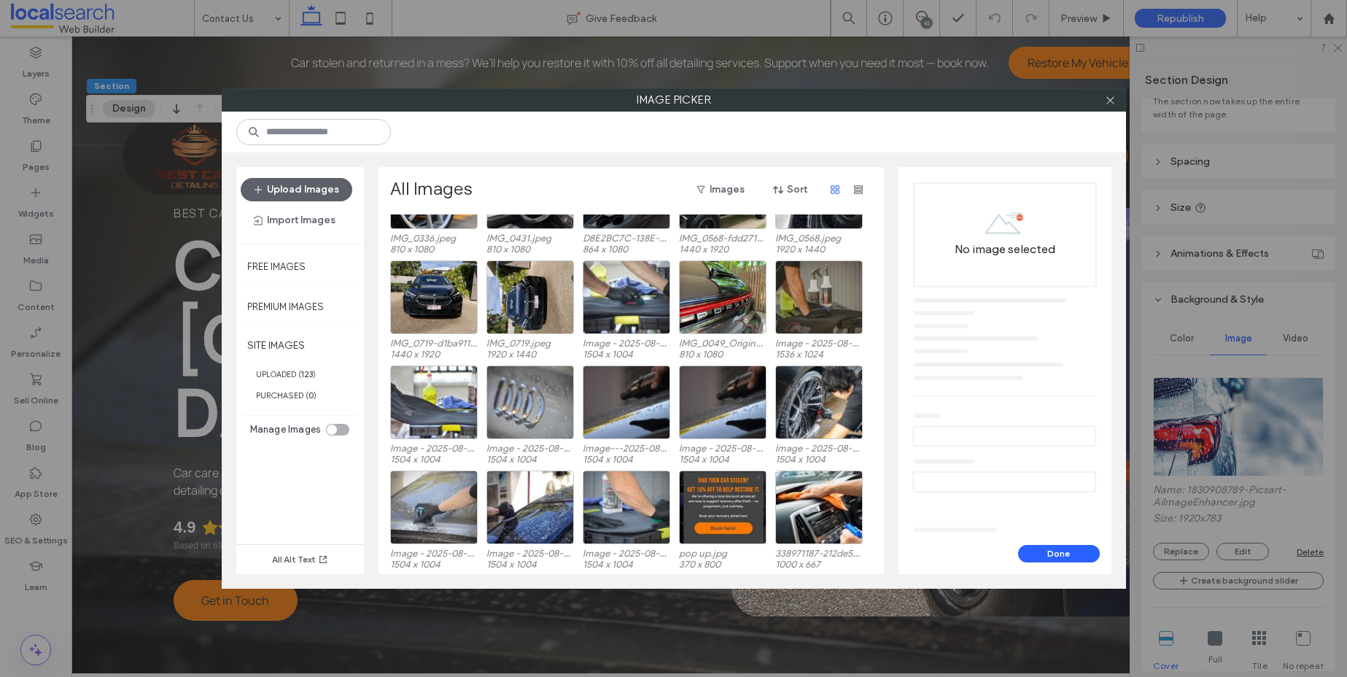
scroll to position [90, 0]
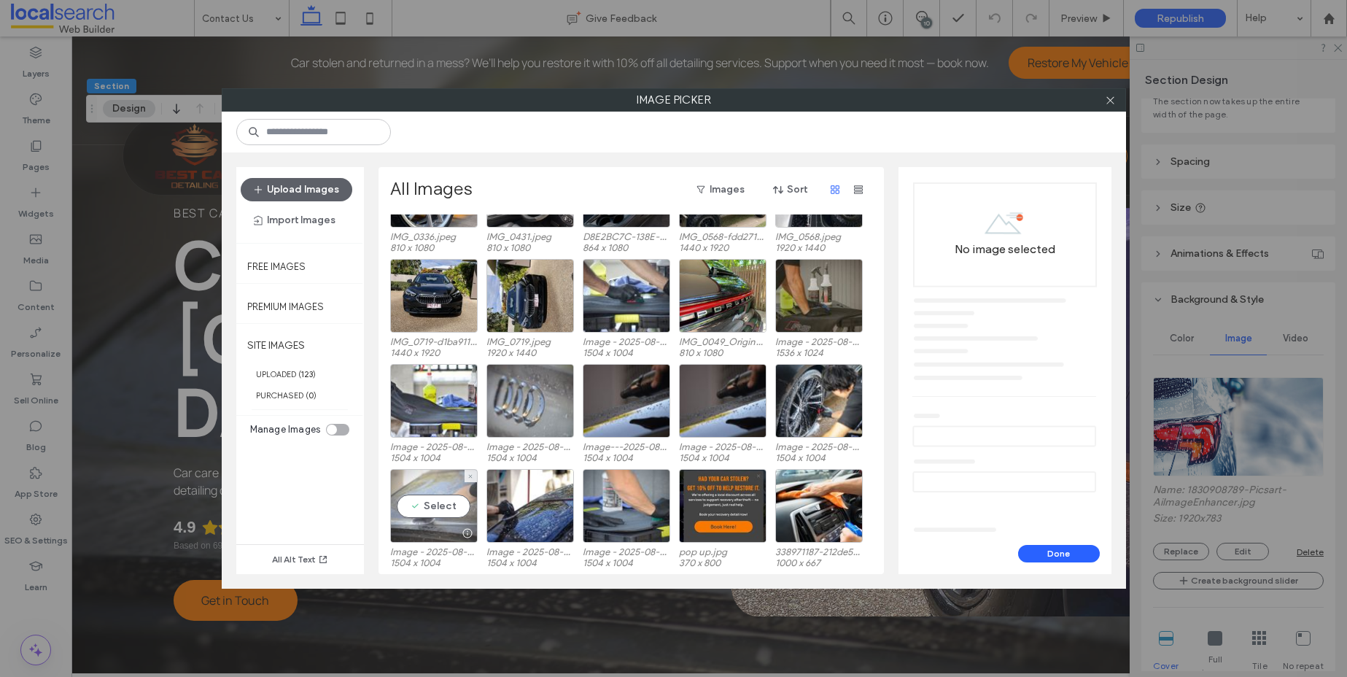
click at [445, 502] on div "Select" at bounding box center [433, 506] width 87 height 74
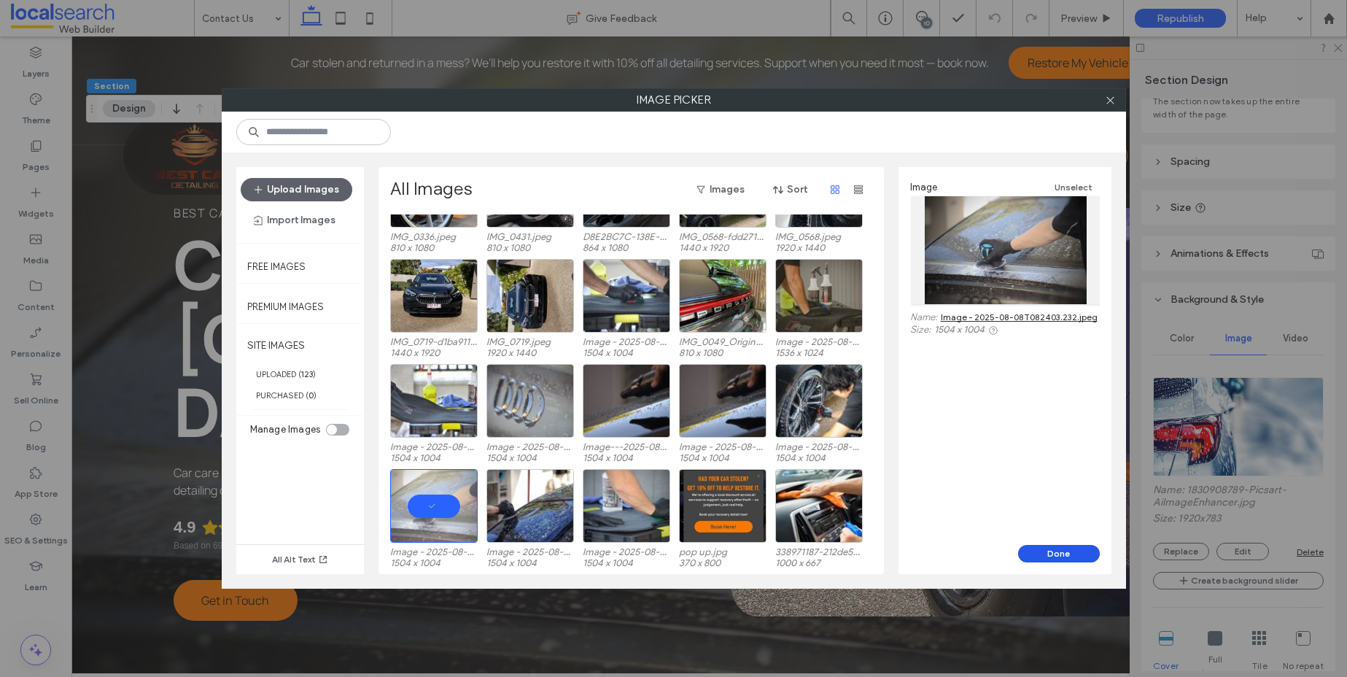
click at [1084, 560] on button "Done" at bounding box center [1059, 553] width 82 height 17
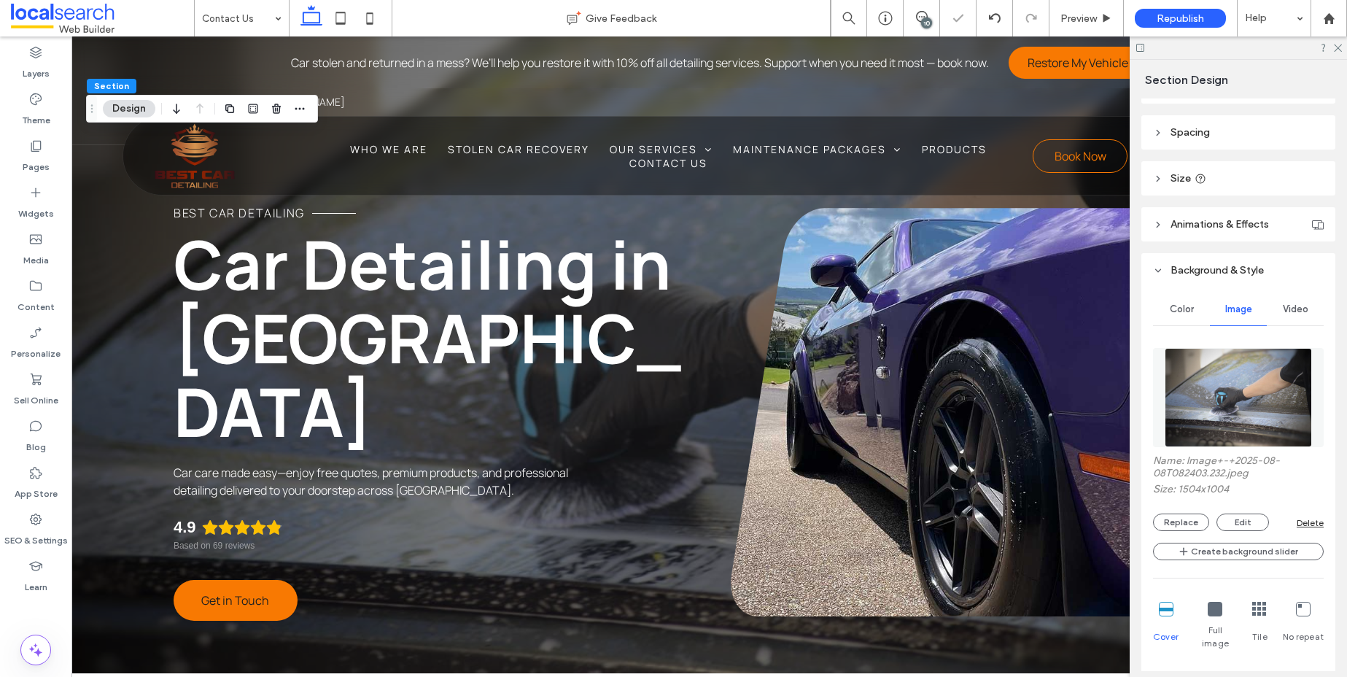
scroll to position [152, 0]
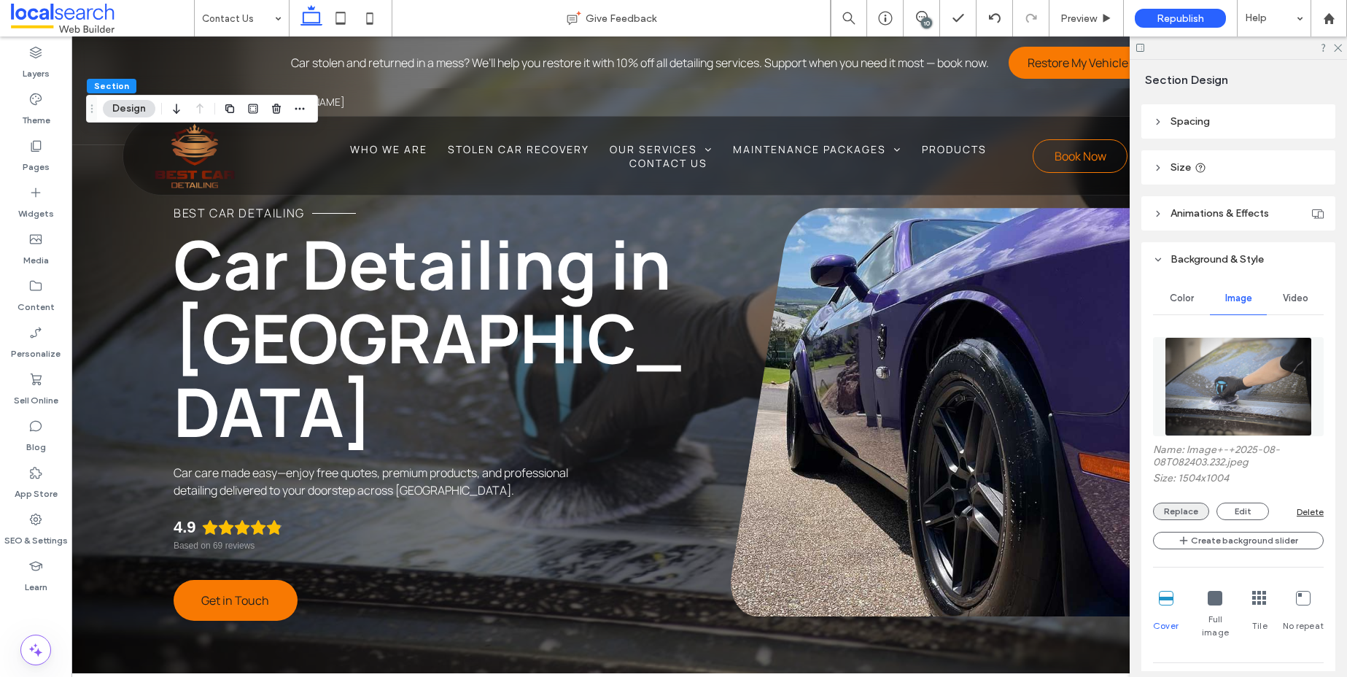
click at [1178, 518] on button "Replace" at bounding box center [1181, 510] width 56 height 17
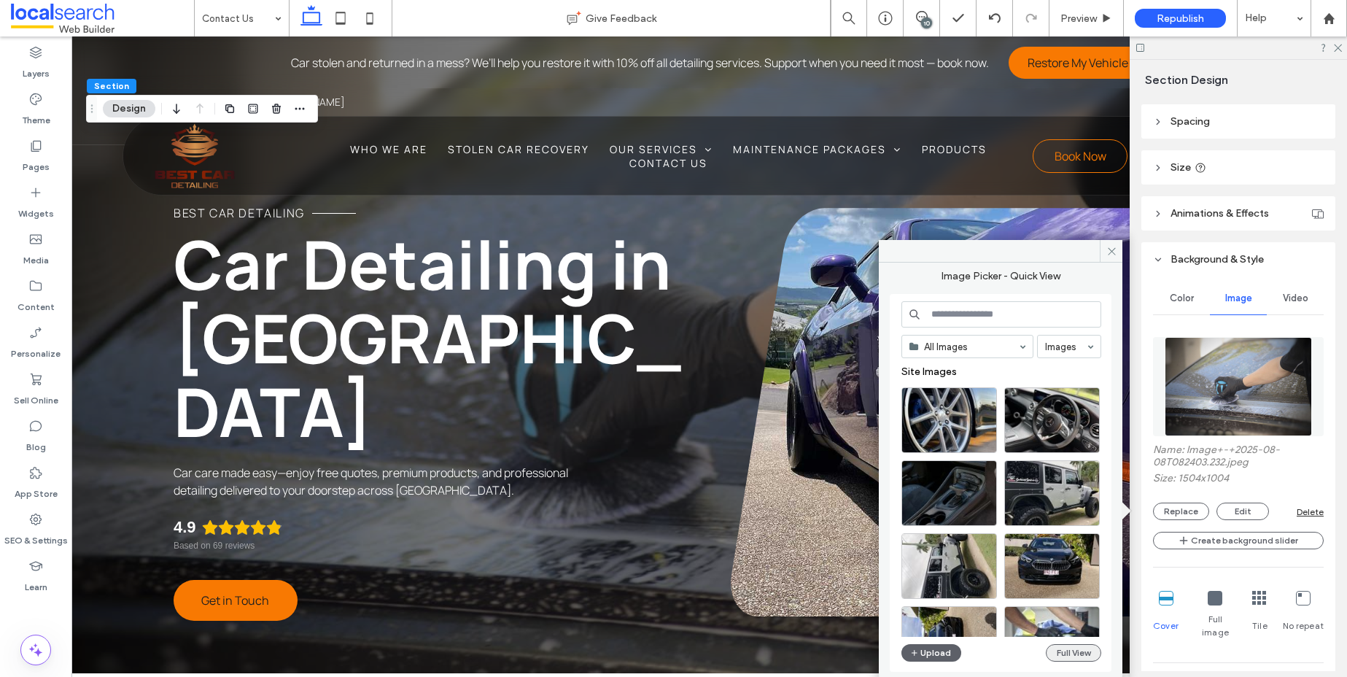
click at [1067, 650] on button "Full View" at bounding box center [1073, 652] width 55 height 17
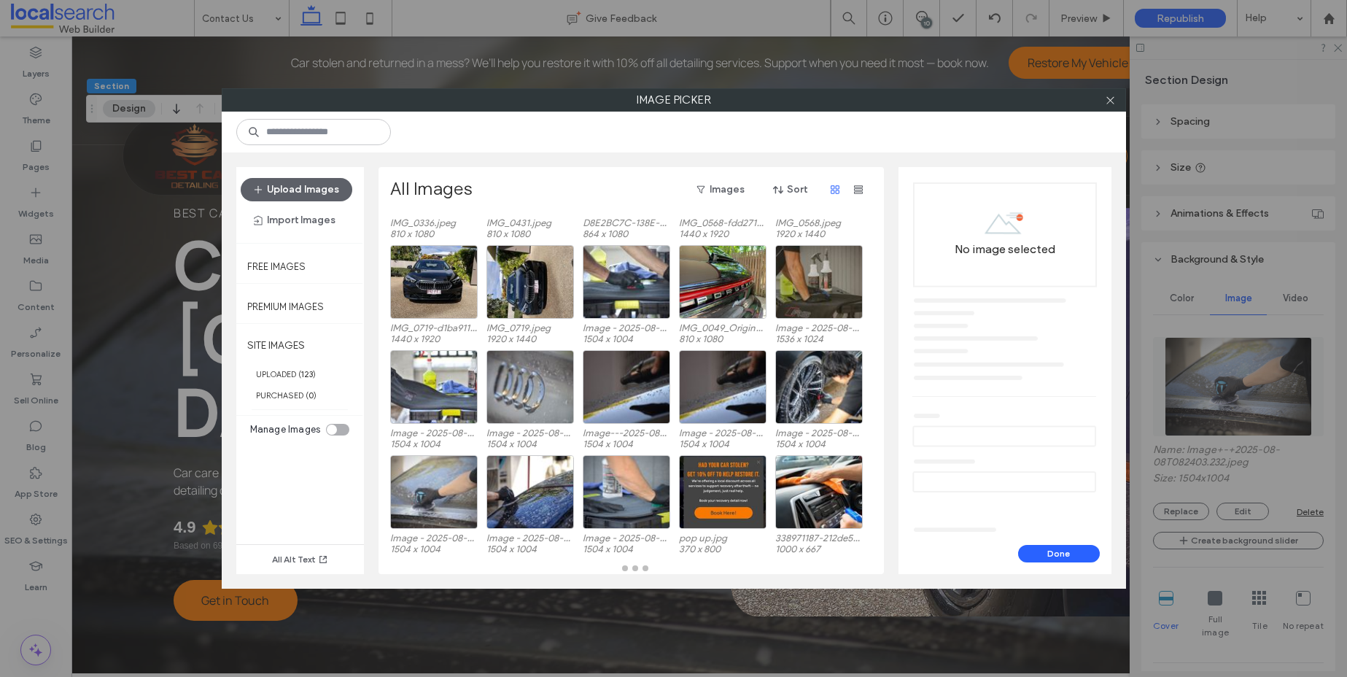
scroll to position [104, 0]
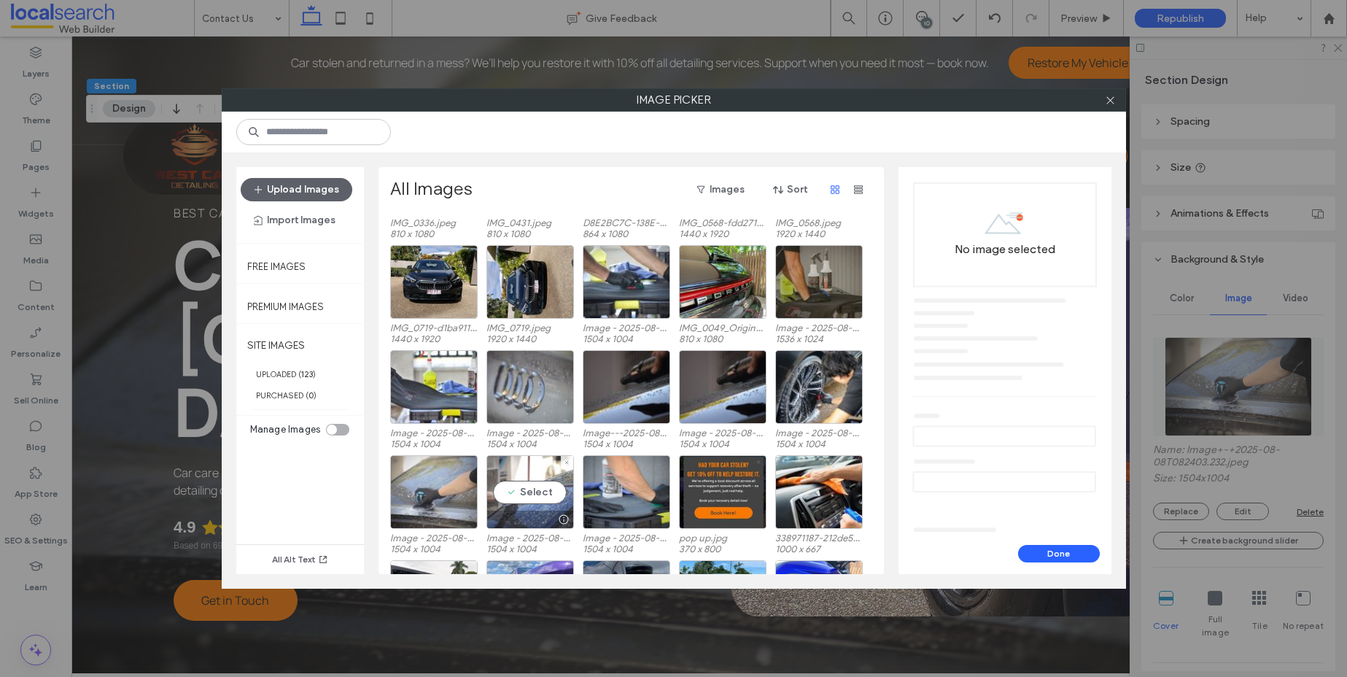
click at [538, 486] on div "Select" at bounding box center [529, 492] width 87 height 74
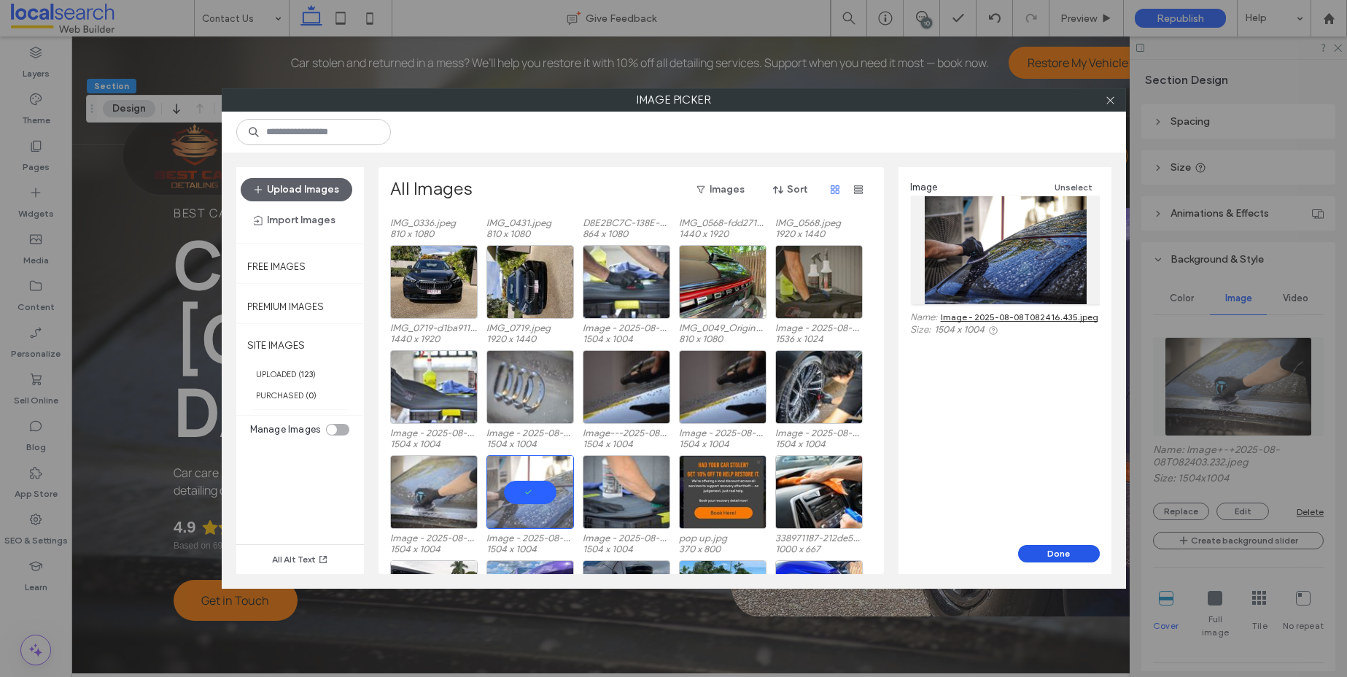
click at [1091, 553] on button "Done" at bounding box center [1059, 553] width 82 height 17
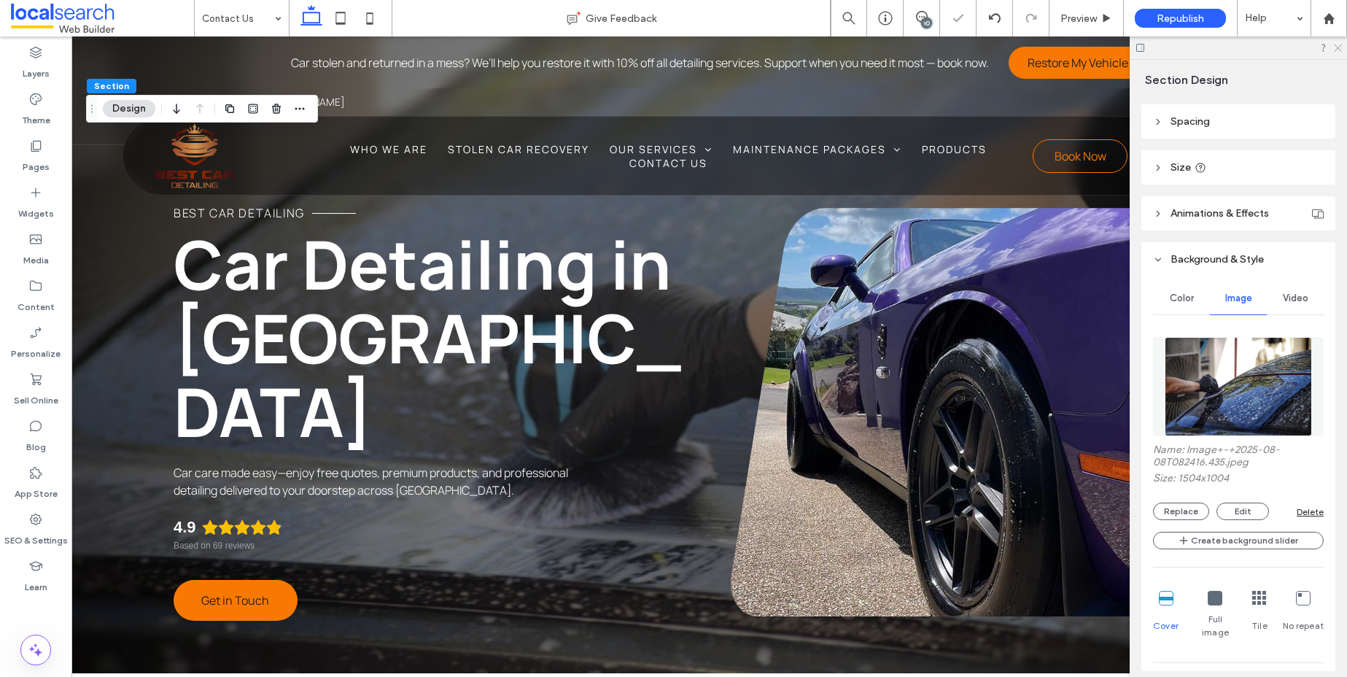
click at [1335, 46] on icon at bounding box center [1336, 46] width 9 height 9
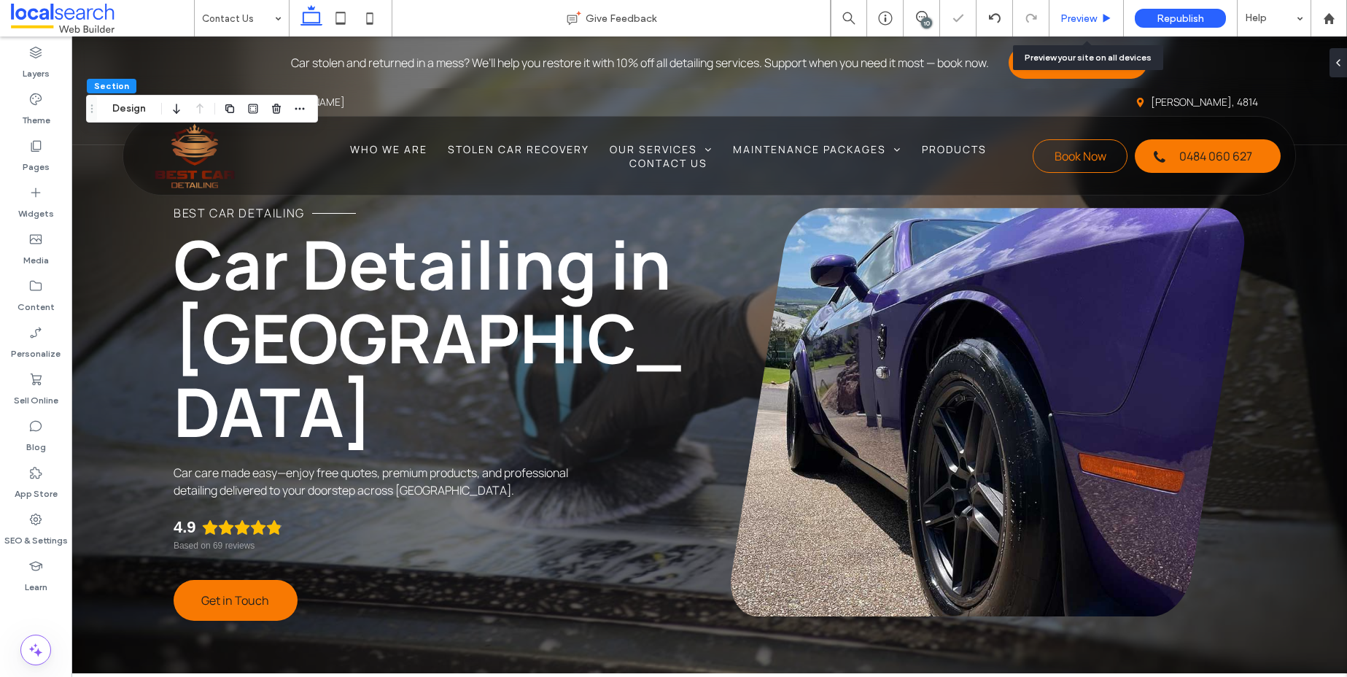
click at [1077, 21] on span "Preview" at bounding box center [1078, 18] width 36 height 12
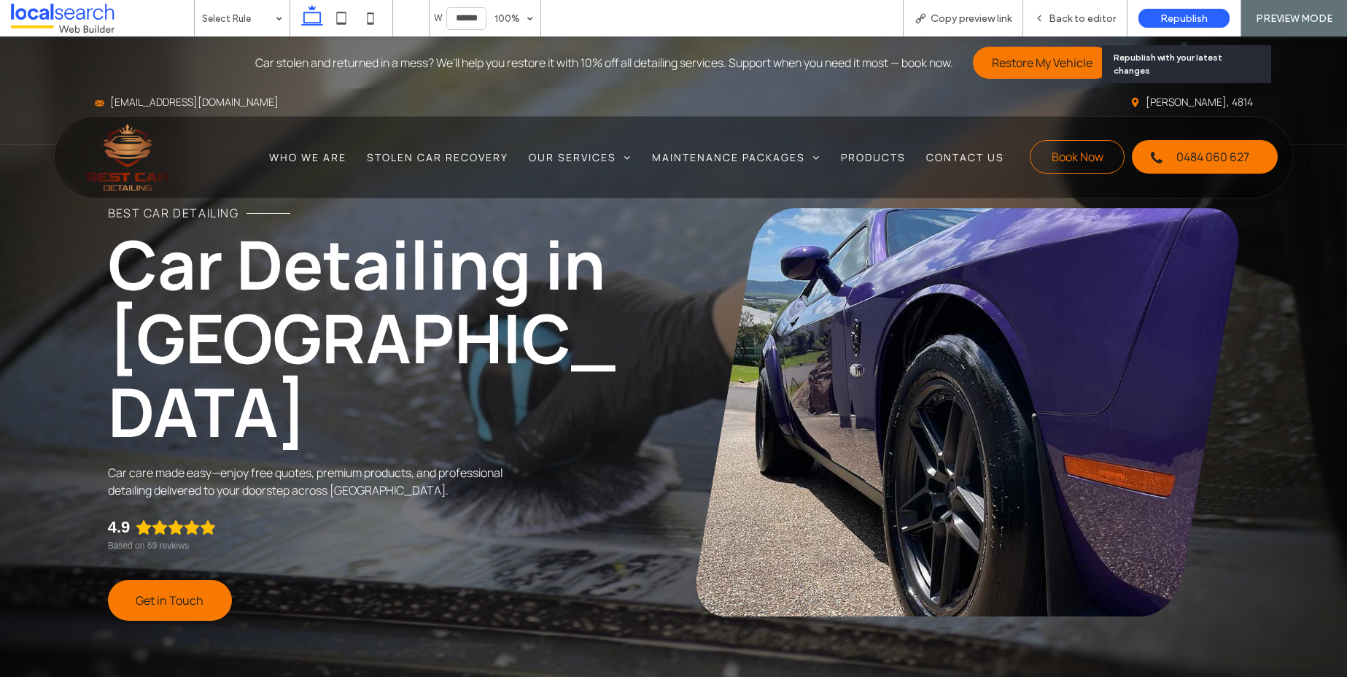
click at [1211, 17] on div "Republish" at bounding box center [1183, 18] width 91 height 19
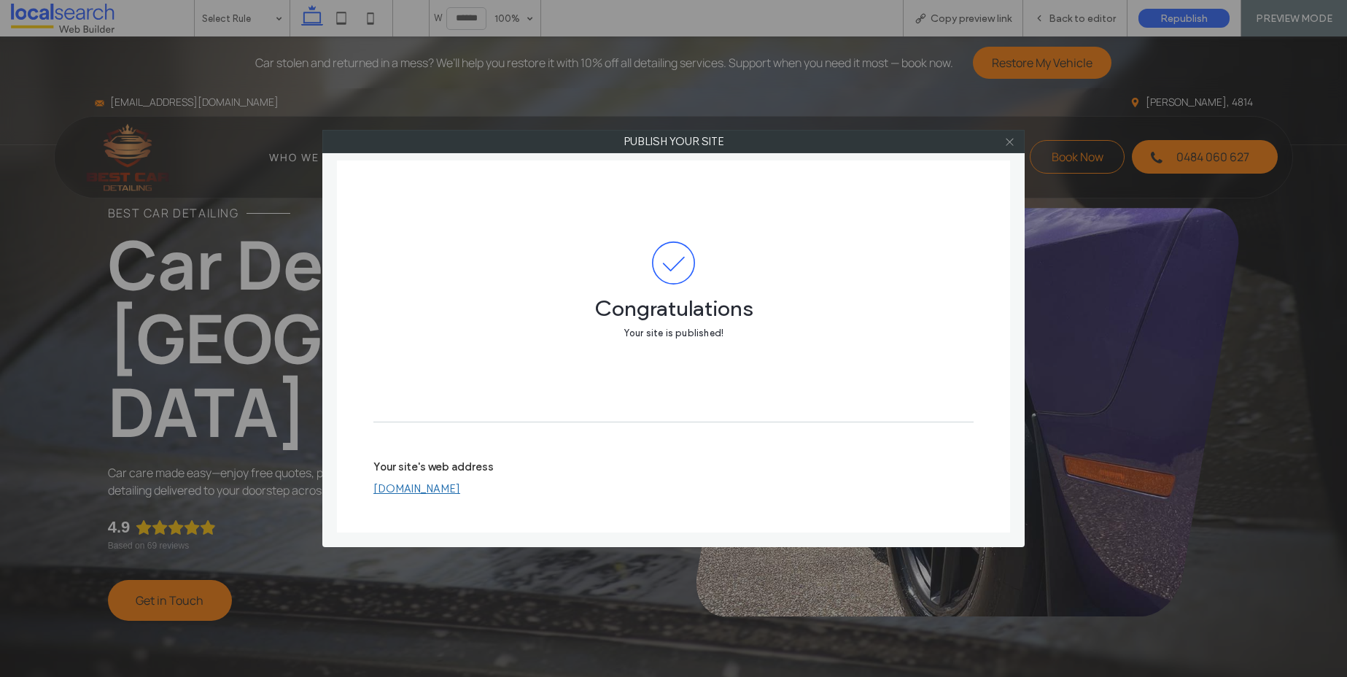
click at [1011, 142] on icon at bounding box center [1009, 141] width 11 height 11
